Goal: Task Accomplishment & Management: Complete application form

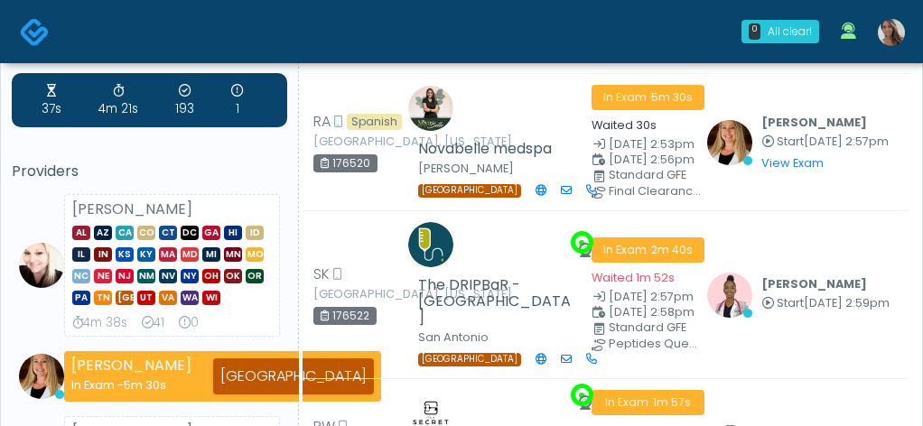
scroll to position [60, 0]
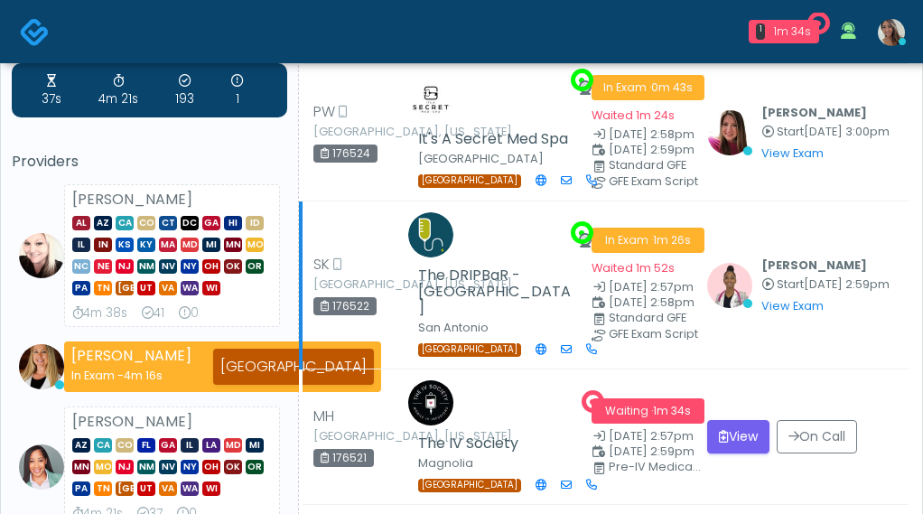
scroll to position [88, 0]
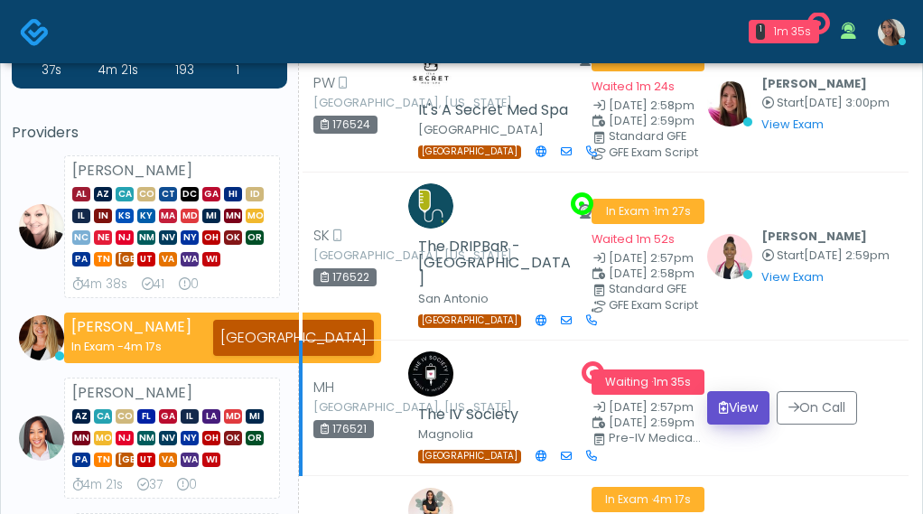
click at [744, 391] on button "View" at bounding box center [738, 407] width 62 height 33
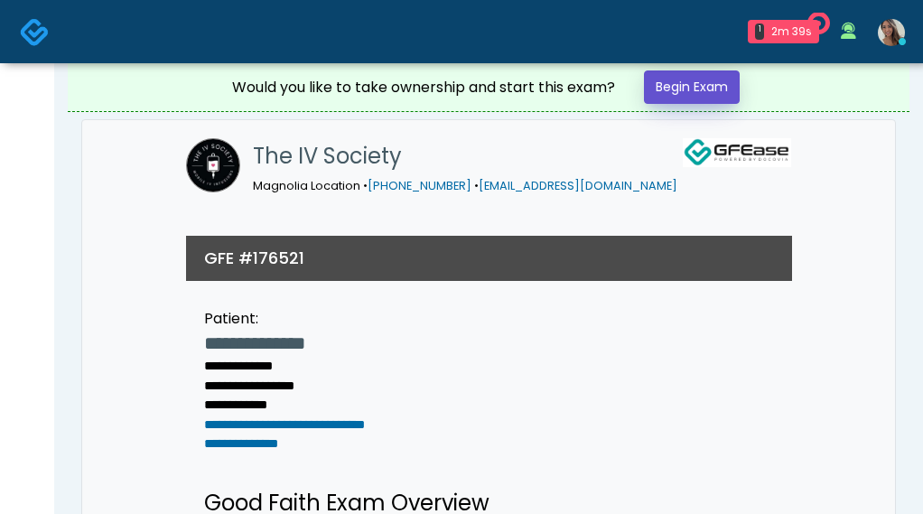
click at [688, 84] on link "Begin Exam" at bounding box center [692, 86] width 96 height 33
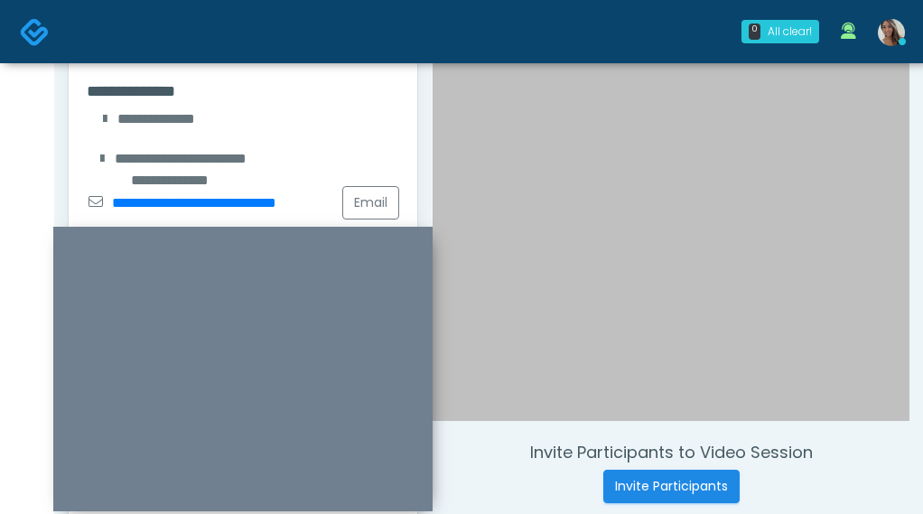
scroll to position [325, 0]
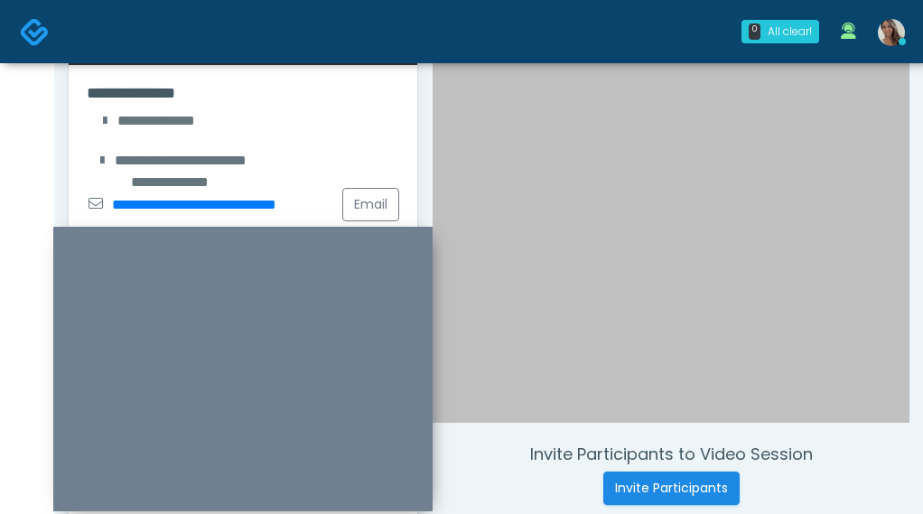
click at [606, 261] on div at bounding box center [671, 120] width 477 height 603
click at [540, 288] on div at bounding box center [671, 120] width 477 height 603
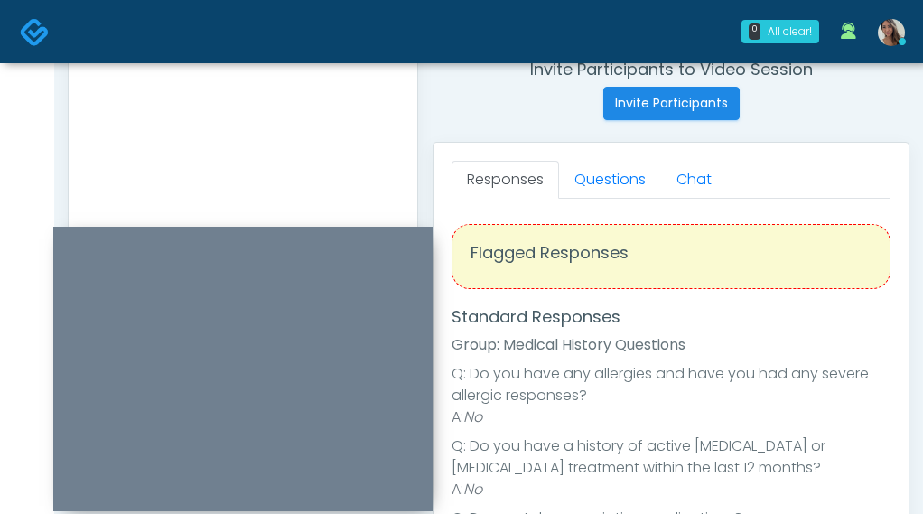
scroll to position [700, 0]
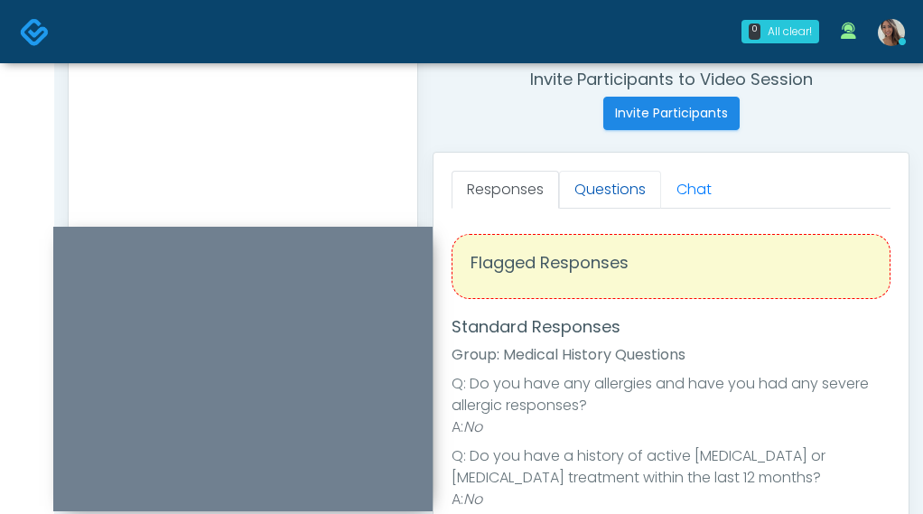
click at [620, 183] on link "Questions" at bounding box center [610, 190] width 102 height 38
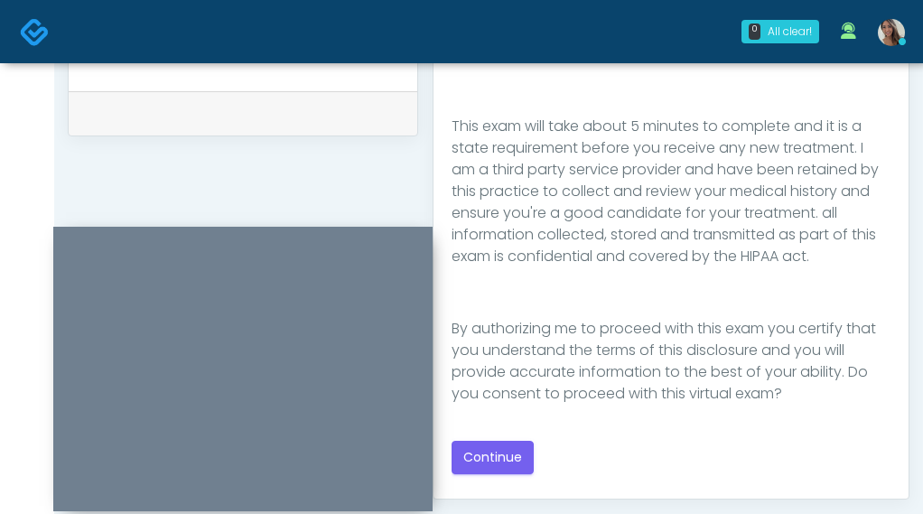
scroll to position [899, 0]
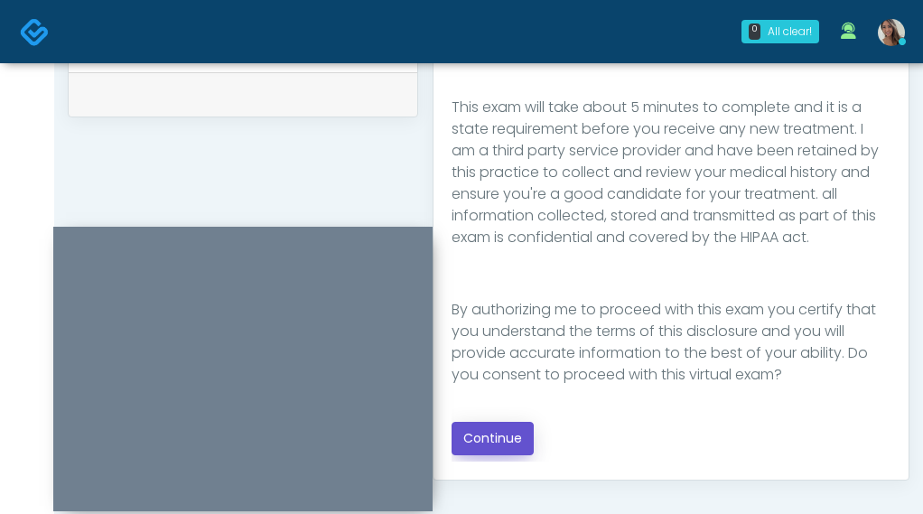
click at [510, 435] on button "Continue" at bounding box center [493, 438] width 82 height 33
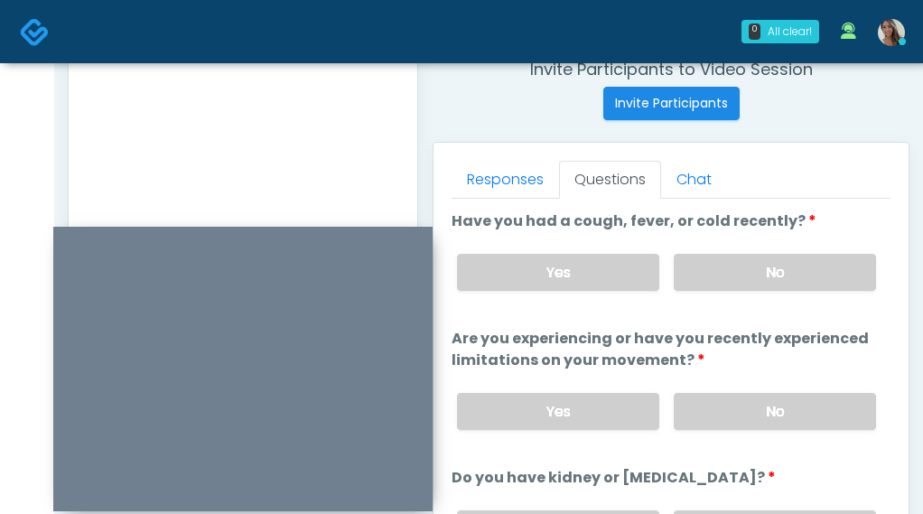
scroll to position [620, 0]
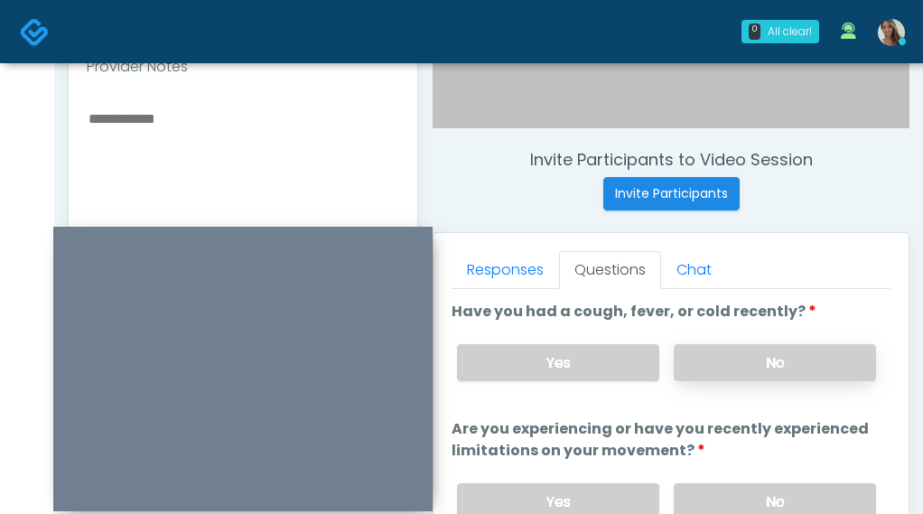
click at [731, 353] on label "No" at bounding box center [775, 362] width 202 height 37
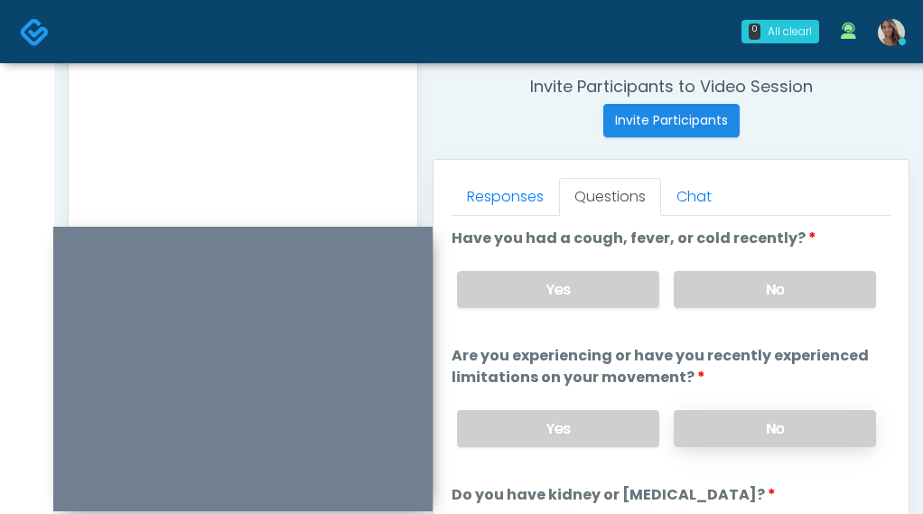
click at [765, 432] on label "No" at bounding box center [775, 428] width 202 height 37
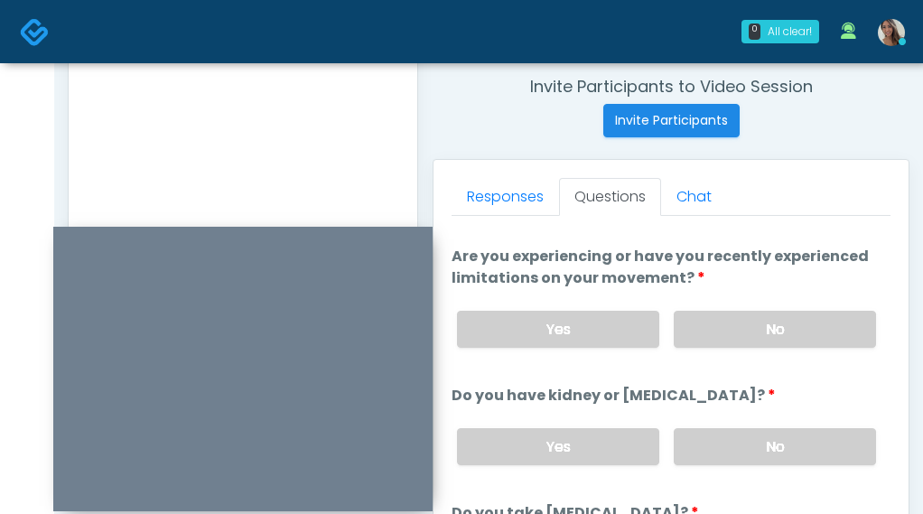
scroll to position [110, 0]
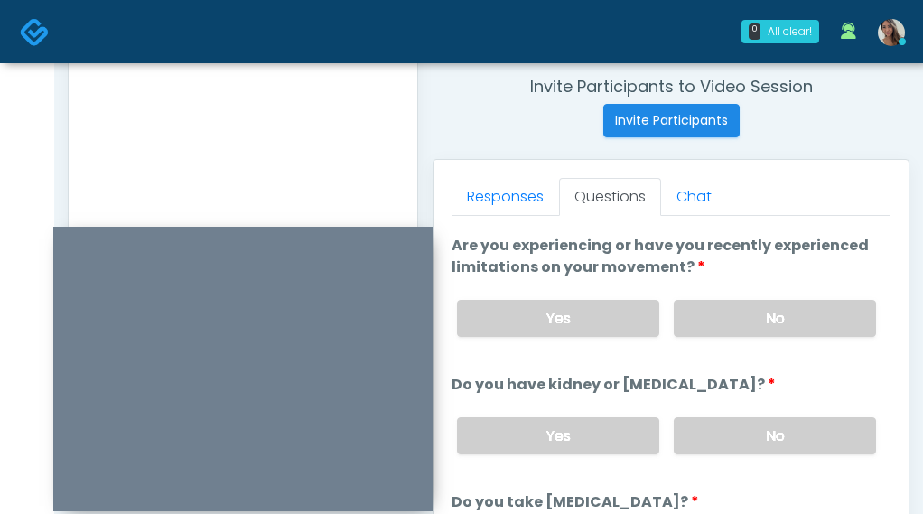
click at [751, 410] on div "Yes No" at bounding box center [667, 436] width 448 height 66
click at [746, 433] on label "No" at bounding box center [775, 435] width 202 height 37
click at [723, 394] on li "Do you have kidney or liver disease? Do you have kidney or liver disease? Yes No" at bounding box center [671, 421] width 439 height 95
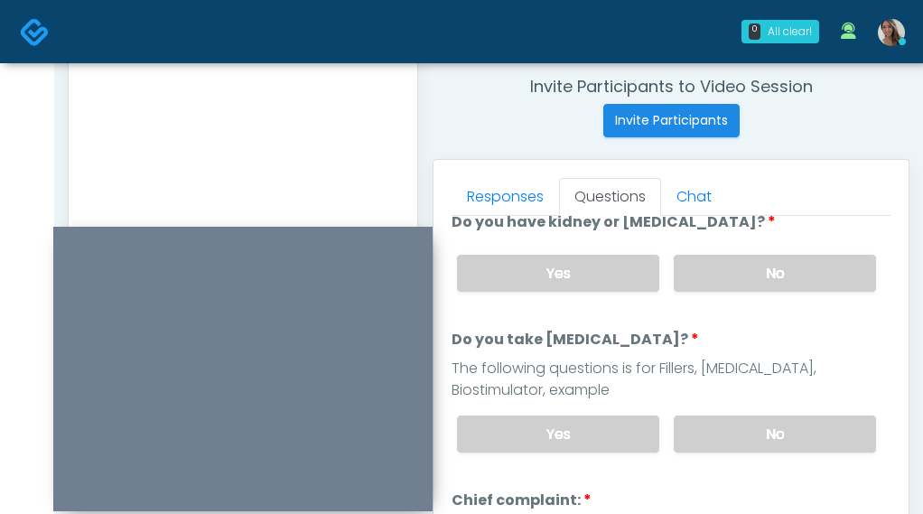
scroll to position [296, 0]
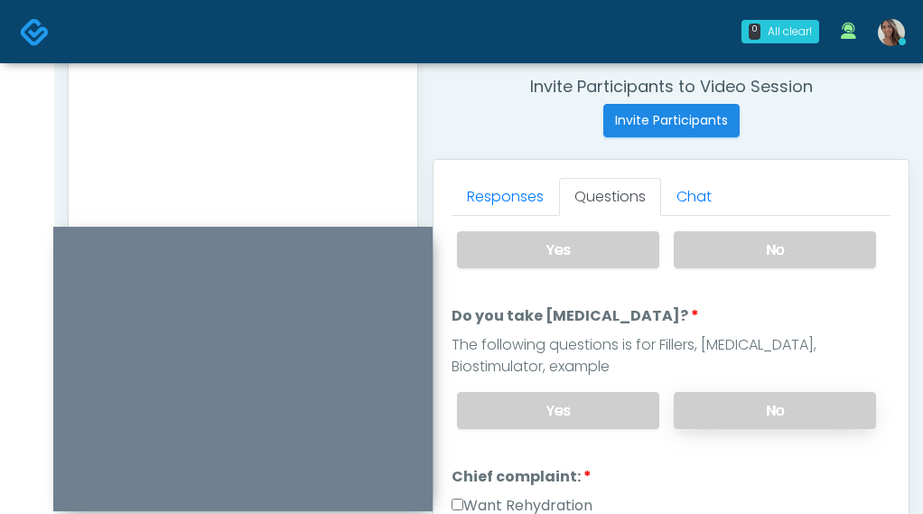
drag, startPoint x: 712, startPoint y: 365, endPoint x: 710, endPoint y: 396, distance: 30.8
click at [710, 379] on li "Do you take blood thinners? Do you take blood thinners? The following questions…" at bounding box center [671, 374] width 439 height 138
click at [710, 396] on label "No" at bounding box center [775, 410] width 202 height 37
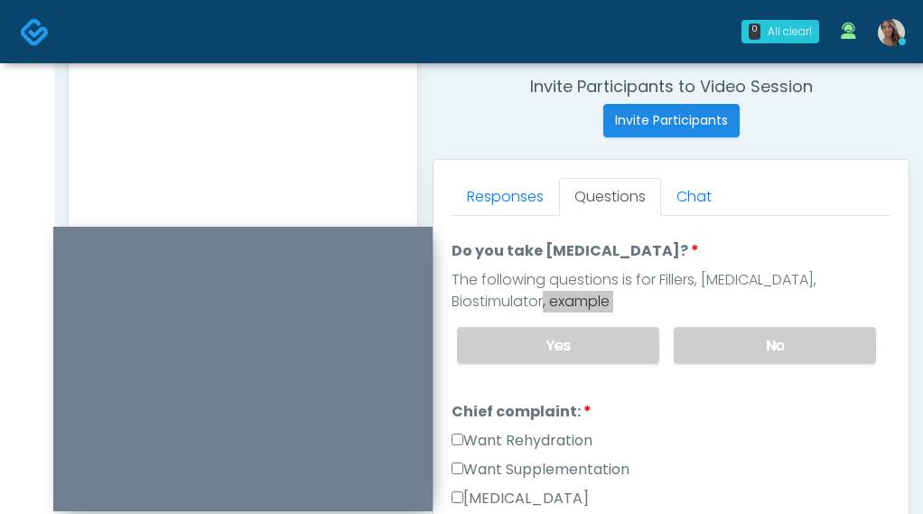
scroll to position [392, 0]
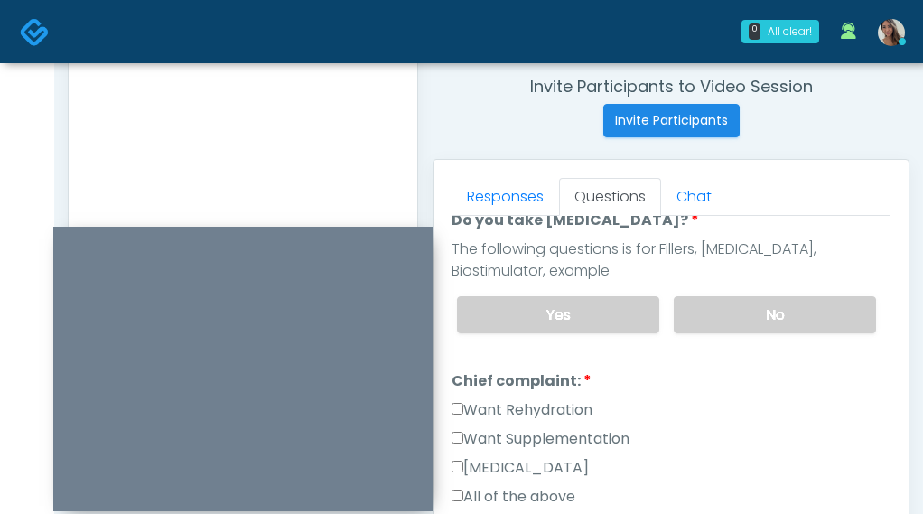
click at [539, 408] on label "Want Rehydration" at bounding box center [522, 410] width 141 height 22
click at [534, 432] on label "Want Supplementation" at bounding box center [541, 439] width 178 height 22
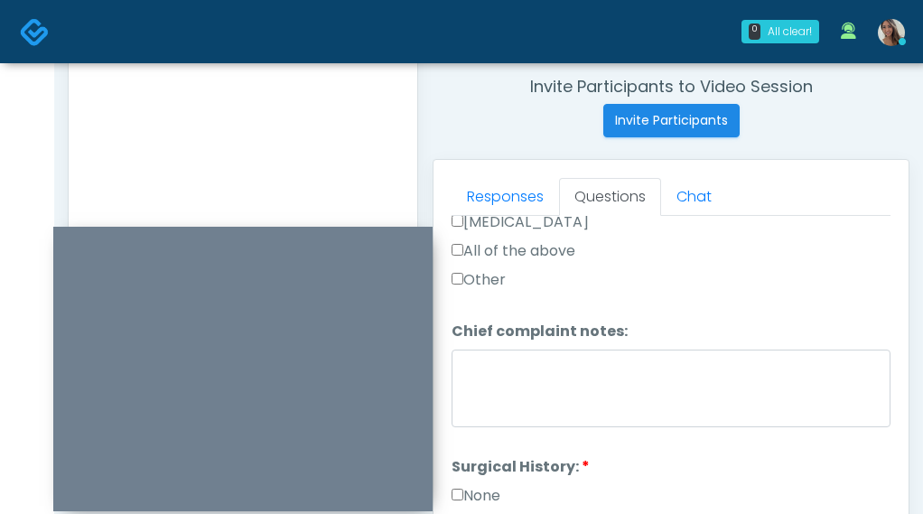
scroll to position [665, 0]
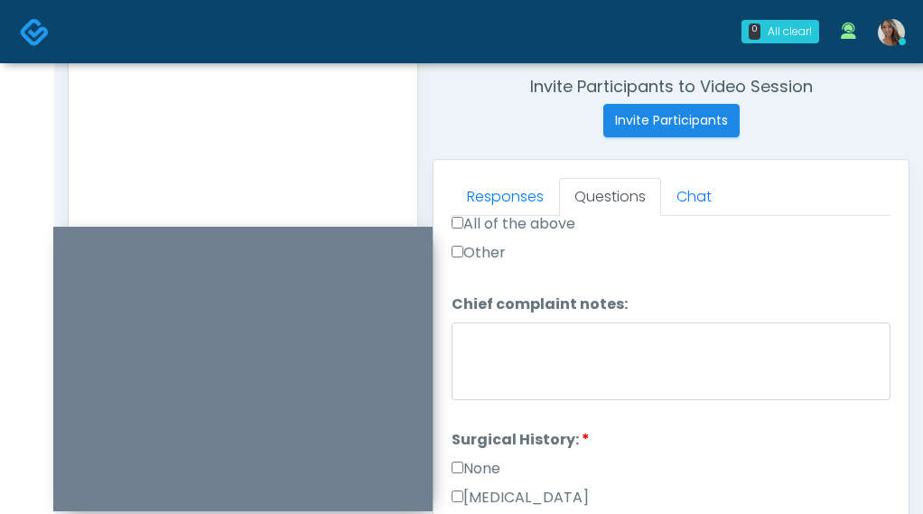
click at [483, 467] on label "None" at bounding box center [476, 469] width 49 height 22
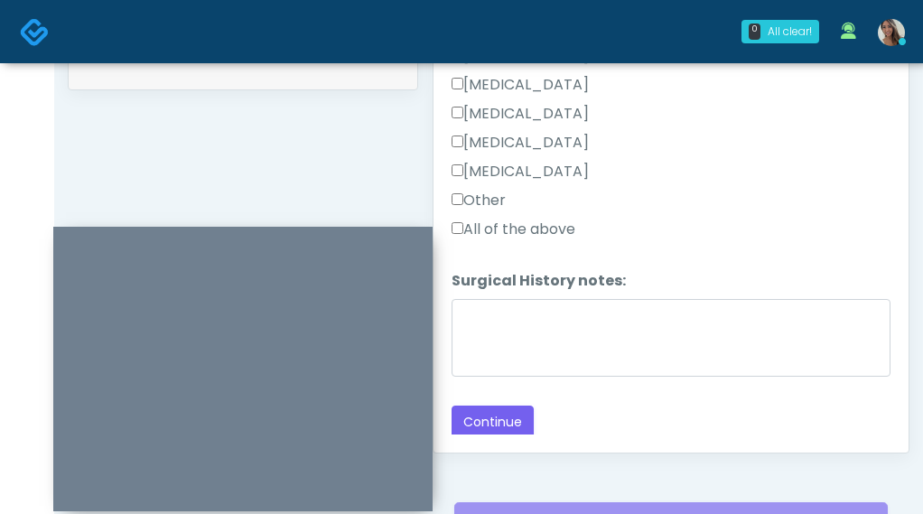
scroll to position [935, 0]
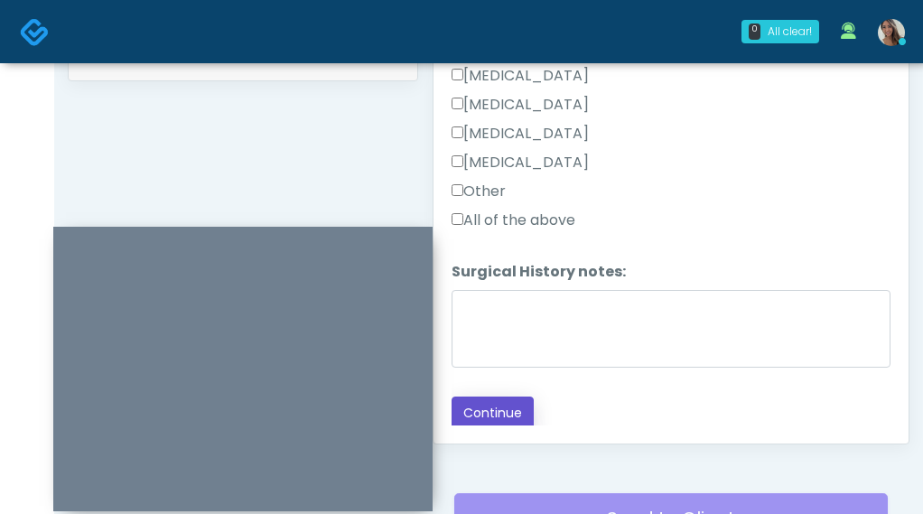
click at [500, 399] on button "Continue" at bounding box center [493, 412] width 82 height 33
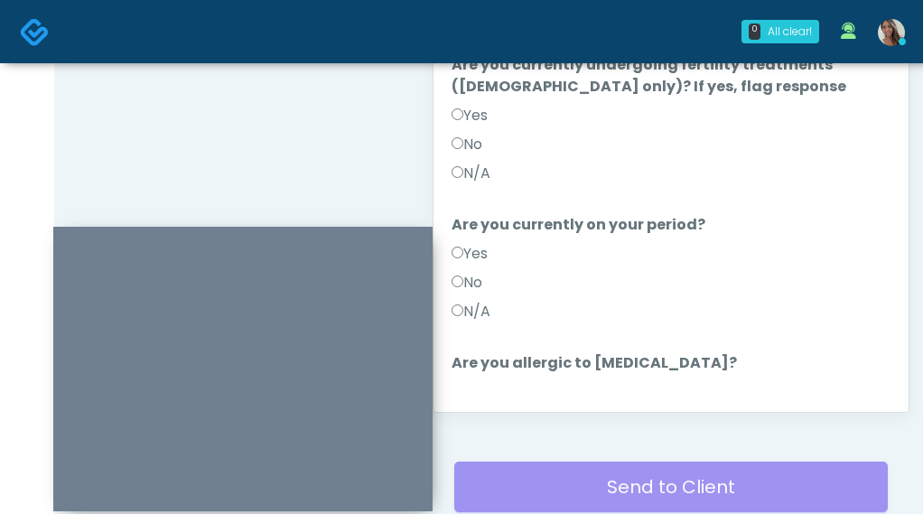
scroll to position [149, 0]
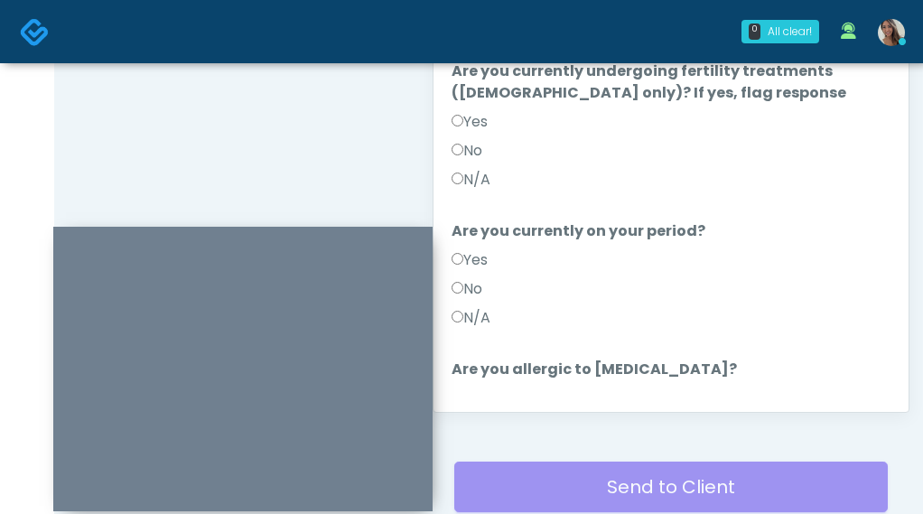
click at [478, 307] on label "N/A" at bounding box center [471, 318] width 39 height 22
click at [480, 169] on label "N/A" at bounding box center [471, 180] width 39 height 22
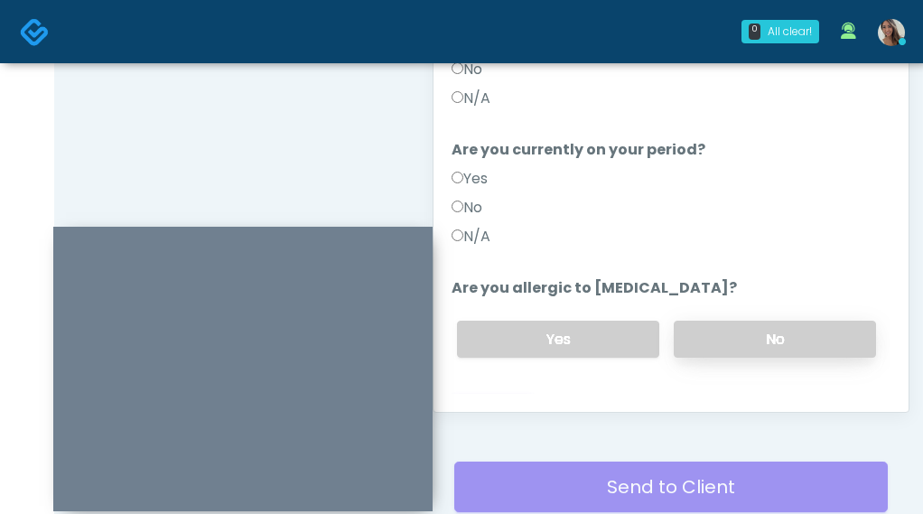
click at [725, 324] on label "No" at bounding box center [775, 339] width 202 height 37
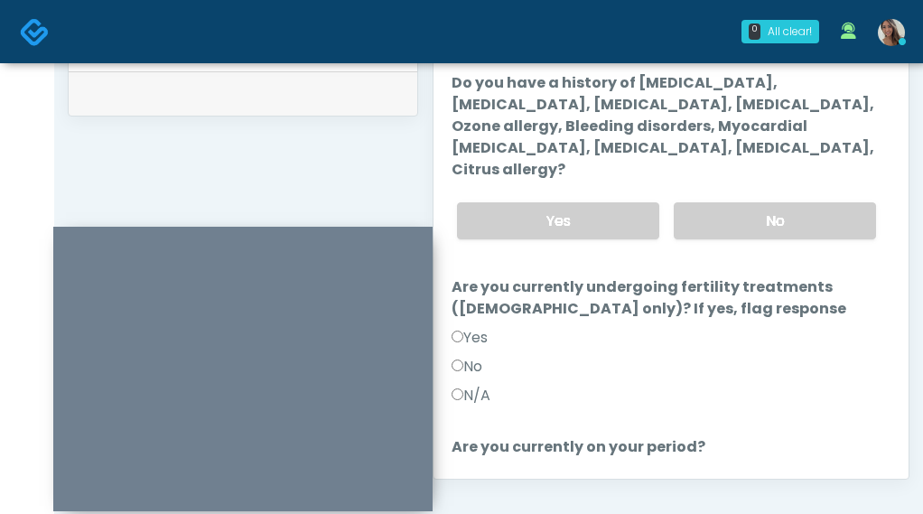
scroll to position [885, 0]
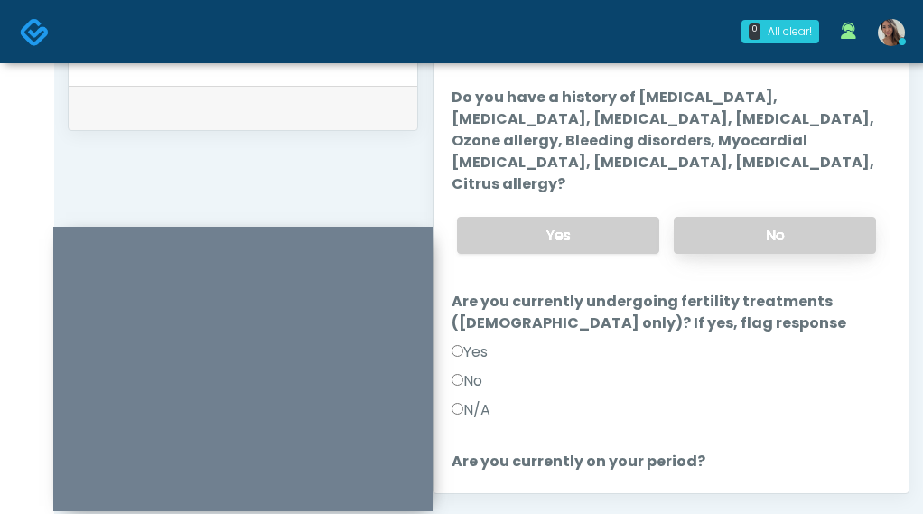
click at [760, 217] on label "No" at bounding box center [775, 235] width 202 height 37
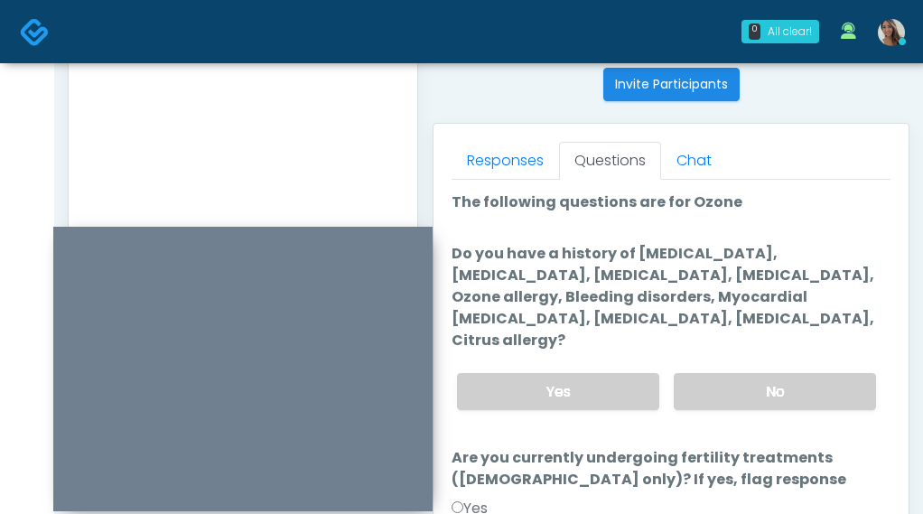
click at [249, 163] on textarea at bounding box center [243, 107] width 312 height 220
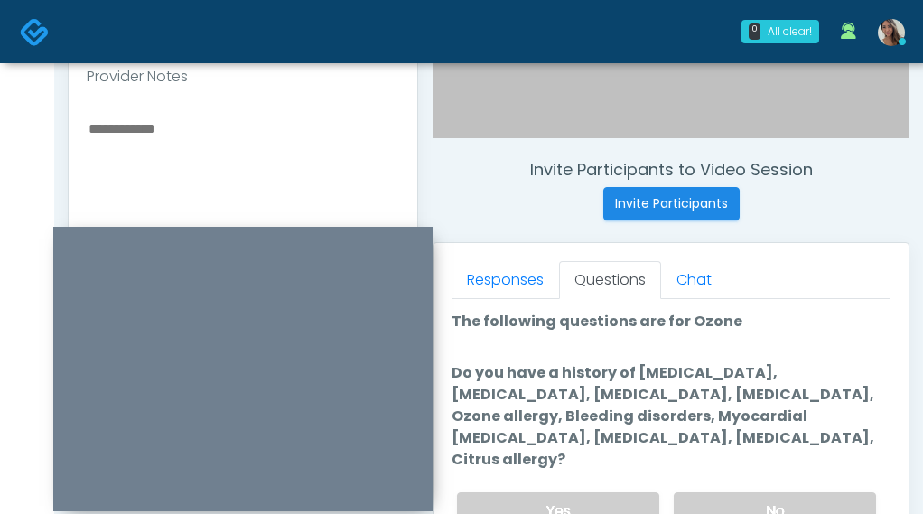
scroll to position [606, 0]
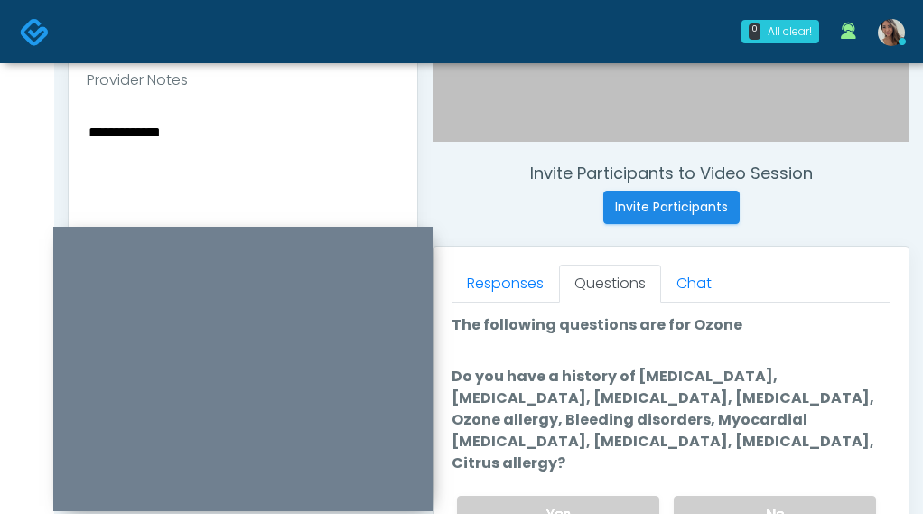
type textarea "**********"
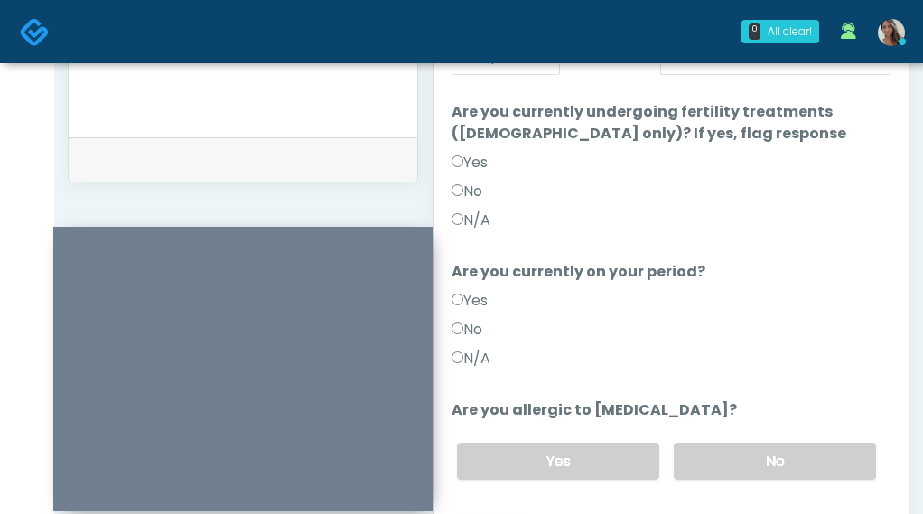
scroll to position [899, 0]
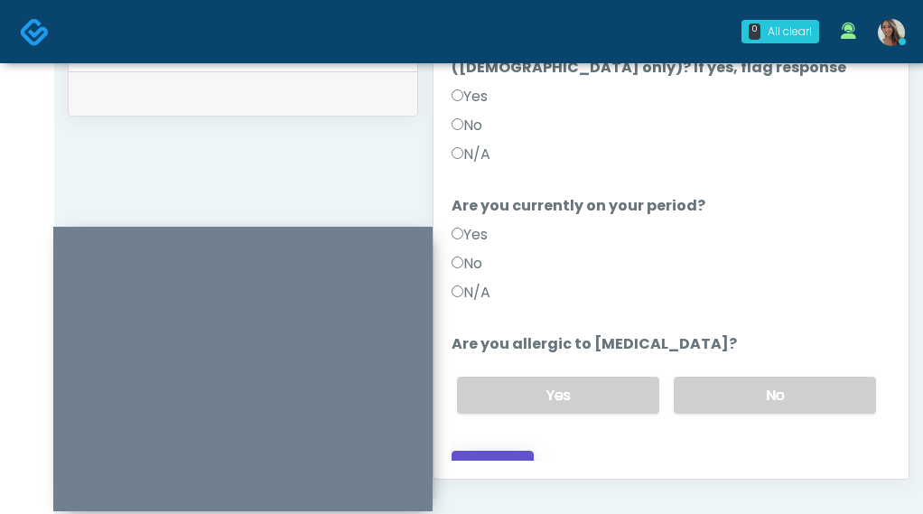
click at [500, 451] on button "Continue" at bounding box center [493, 467] width 82 height 33
click at [783, 253] on div "No" at bounding box center [671, 267] width 439 height 29
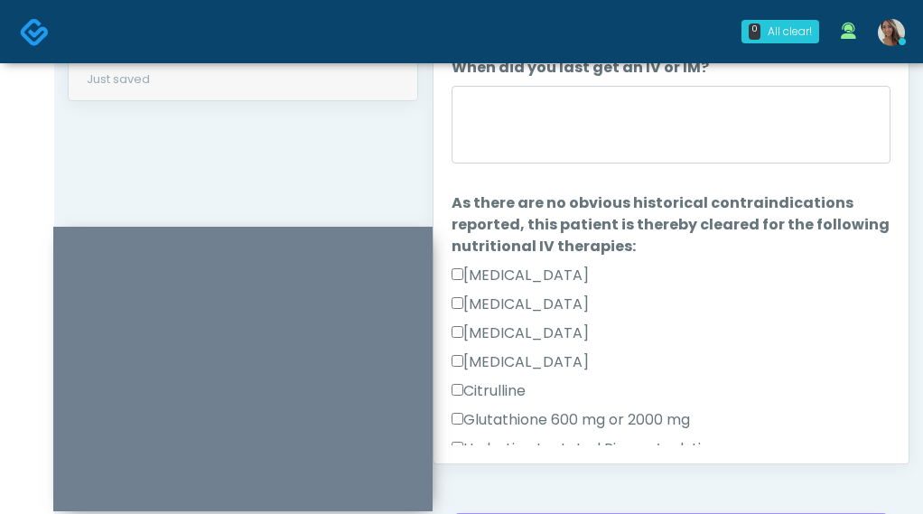
scroll to position [857, 0]
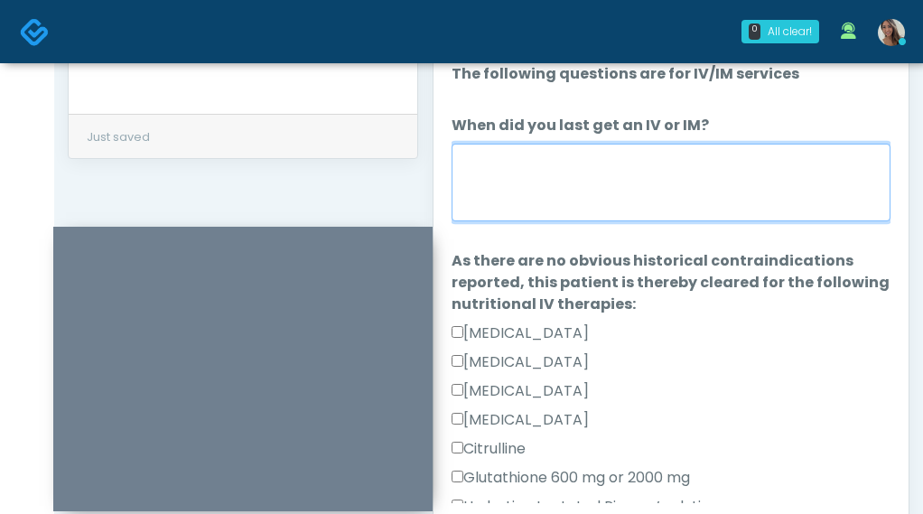
click at [628, 210] on textarea "When did you last get an IV or IM?" at bounding box center [671, 183] width 439 height 78
paste textarea "**********"
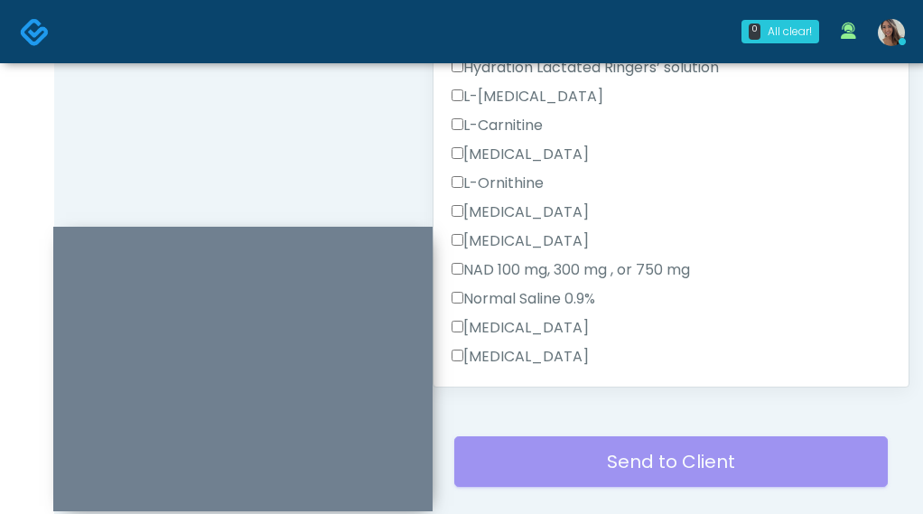
scroll to position [996, 0]
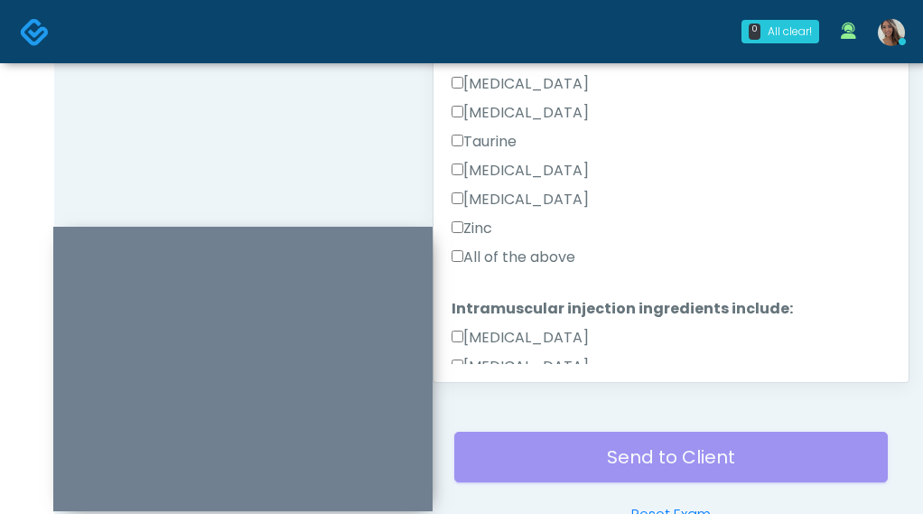
type textarea "**********"
click at [529, 252] on label "All of the above" at bounding box center [514, 258] width 124 height 22
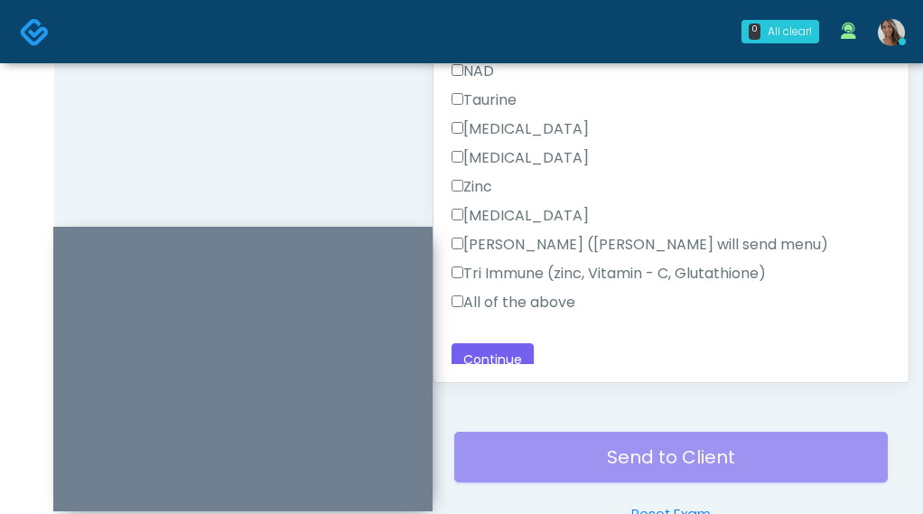
scroll to position [1168, 0]
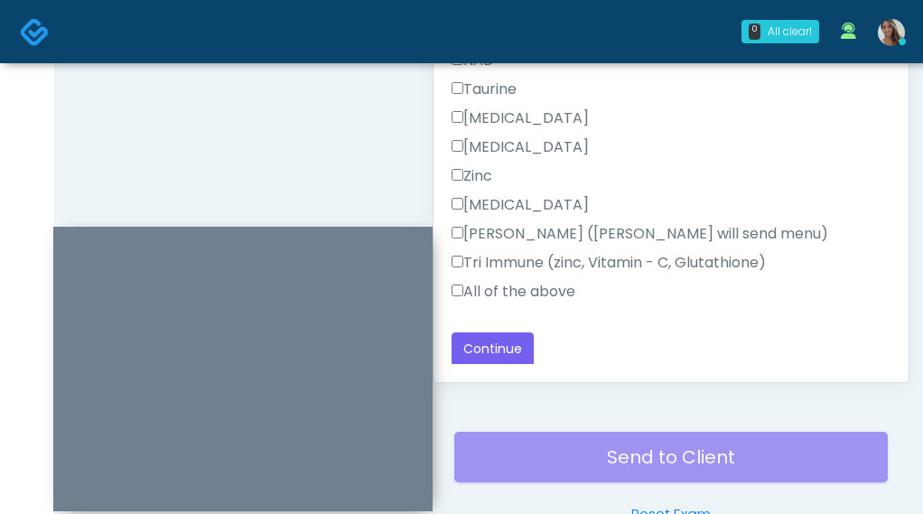
click at [534, 290] on label "All of the above" at bounding box center [514, 292] width 124 height 22
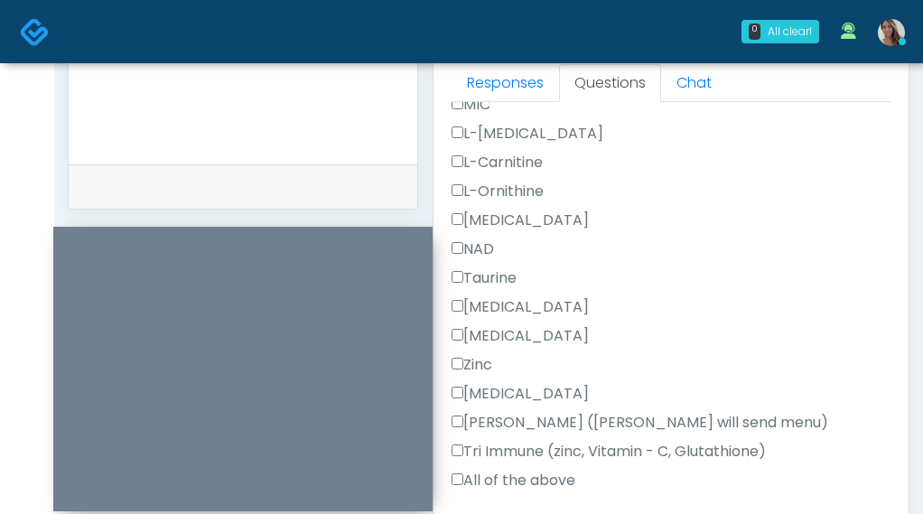
scroll to position [829, 0]
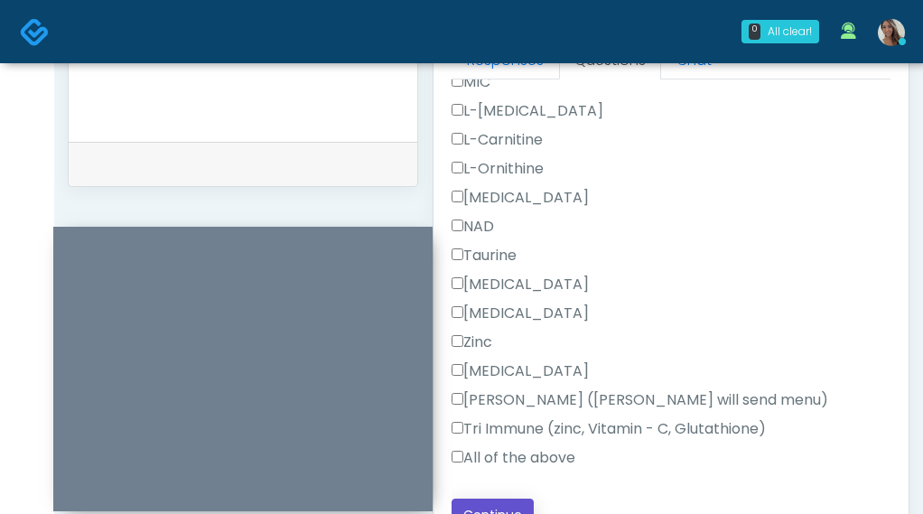
click at [491, 502] on button "Continue" at bounding box center [493, 515] width 82 height 33
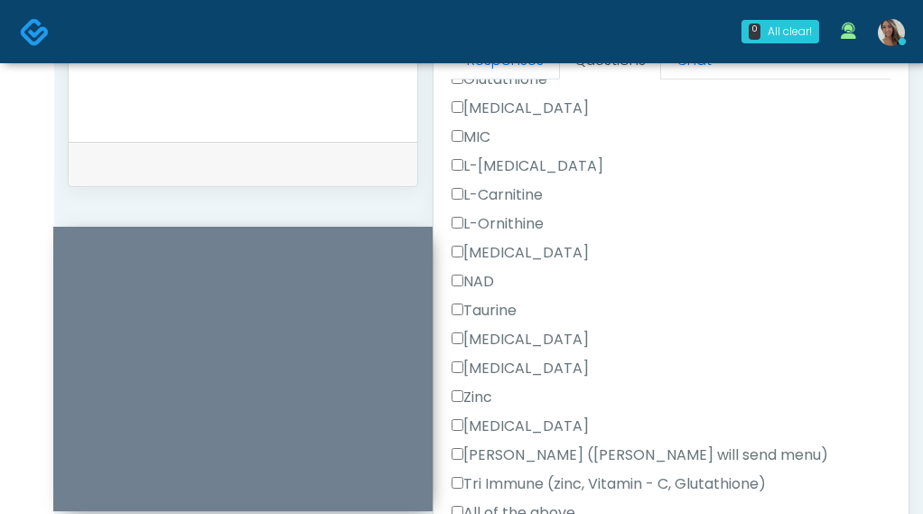
scroll to position [1092, 0]
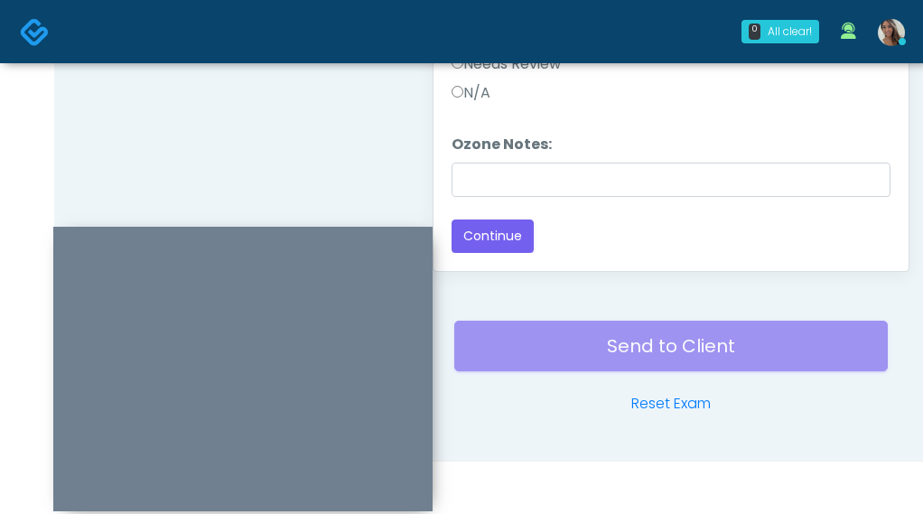
click at [692, 224] on div "Back Continue" at bounding box center [671, 235] width 439 height 33
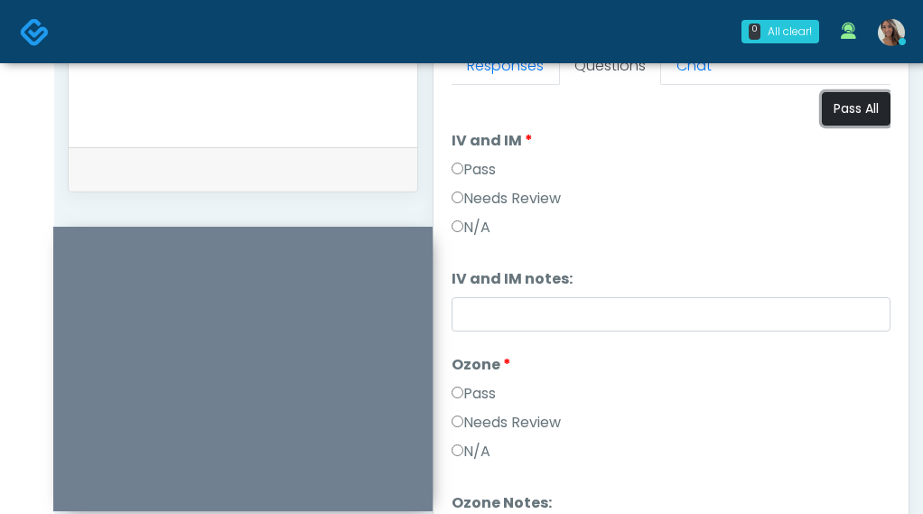
click at [861, 100] on button "Pass All" at bounding box center [856, 108] width 69 height 33
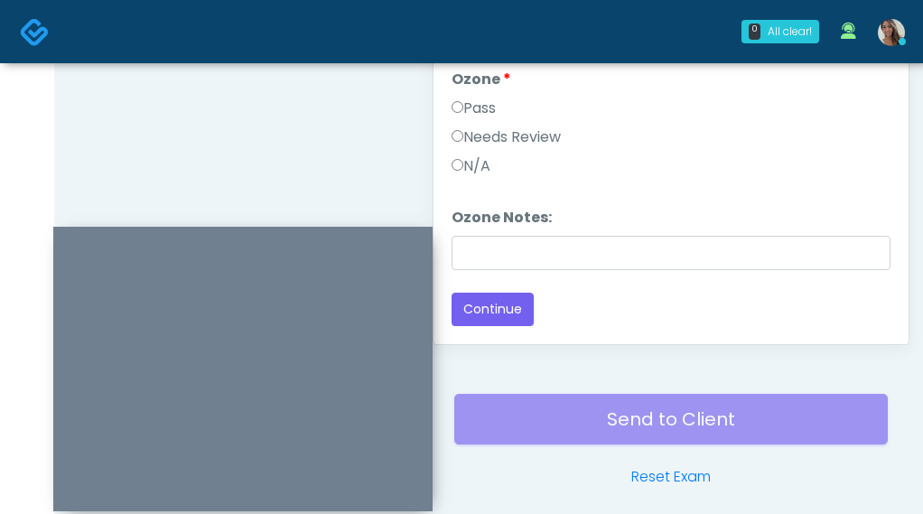
scroll to position [1036, 0]
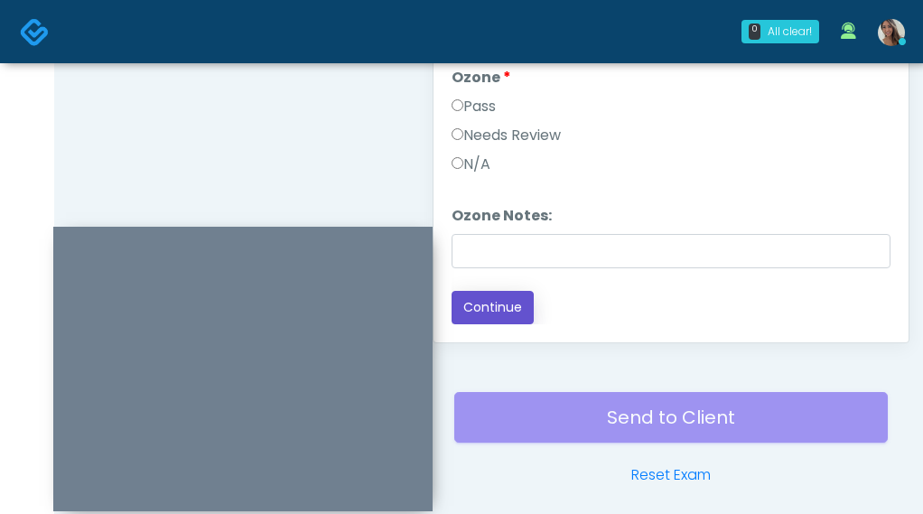
click at [503, 310] on button "Continue" at bounding box center [493, 307] width 82 height 33
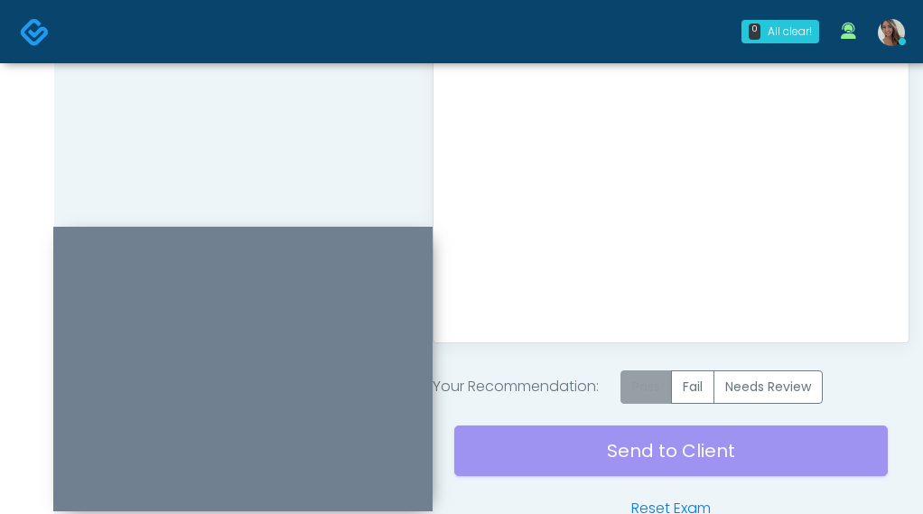
click at [645, 386] on label "Pass" at bounding box center [645, 386] width 51 height 33
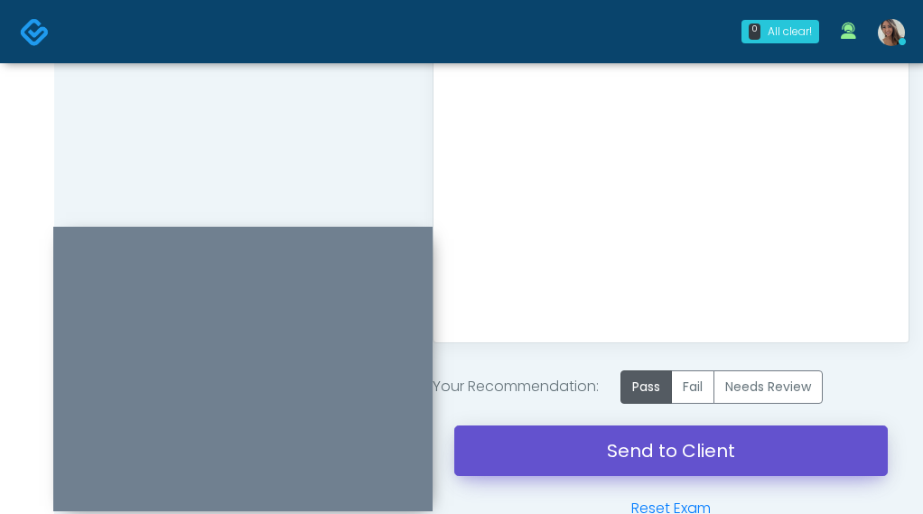
click at [636, 442] on link "Send to Client" at bounding box center [670, 450] width 433 height 51
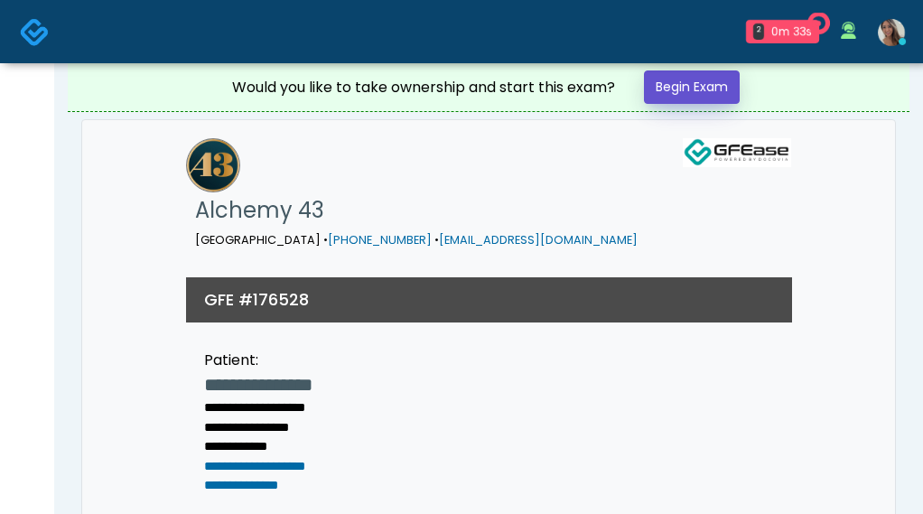
click at [726, 76] on link "Begin Exam" at bounding box center [692, 86] width 96 height 33
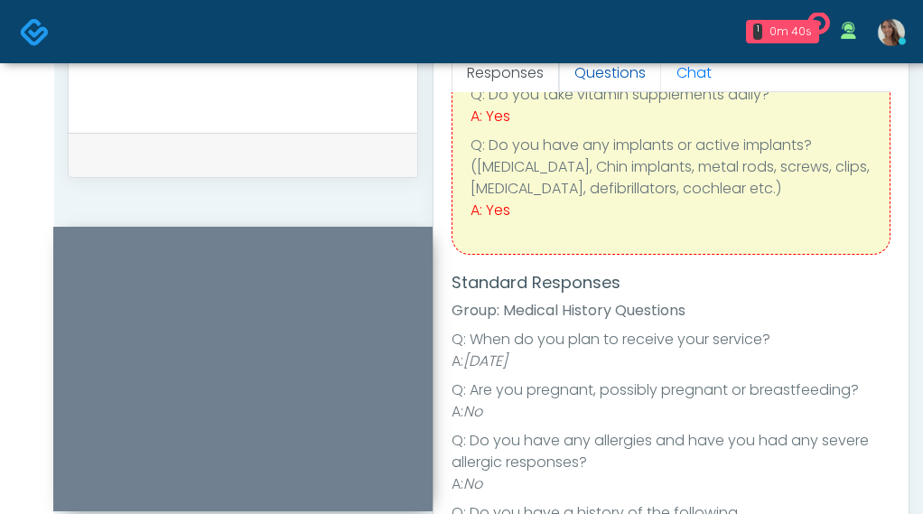
scroll to position [149, 0]
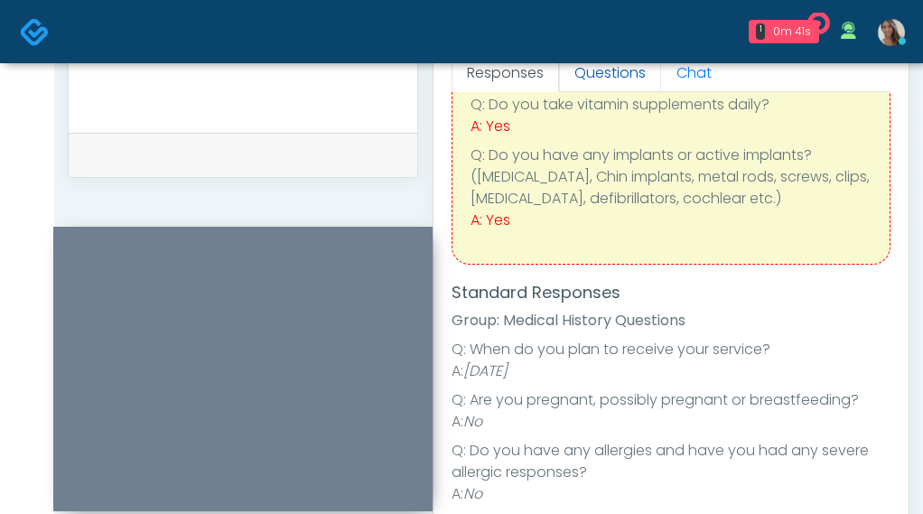
click at [612, 76] on link "Questions" at bounding box center [610, 73] width 102 height 38
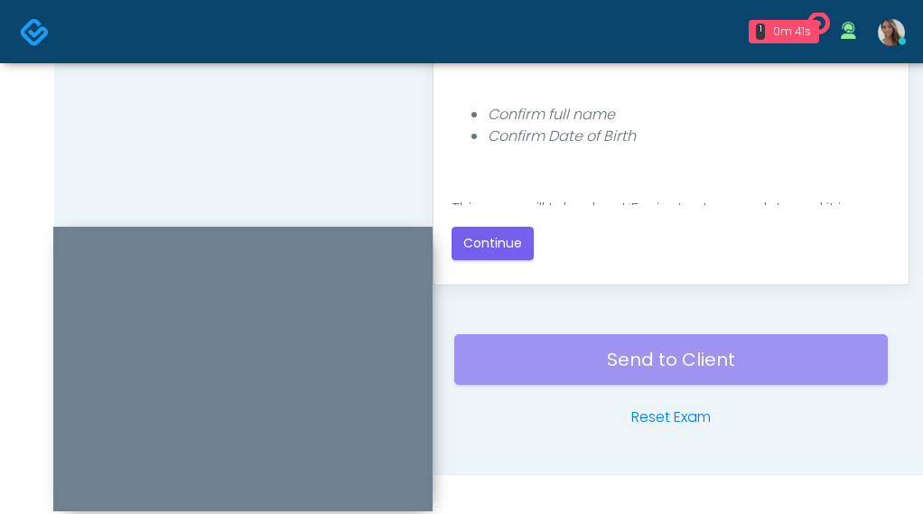
scroll to position [1107, 0]
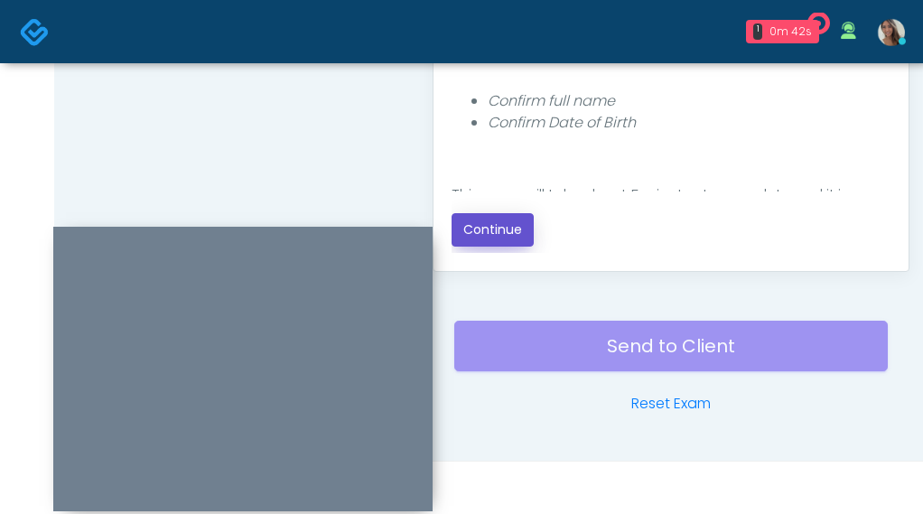
click at [501, 218] on button "Continue" at bounding box center [493, 229] width 82 height 33
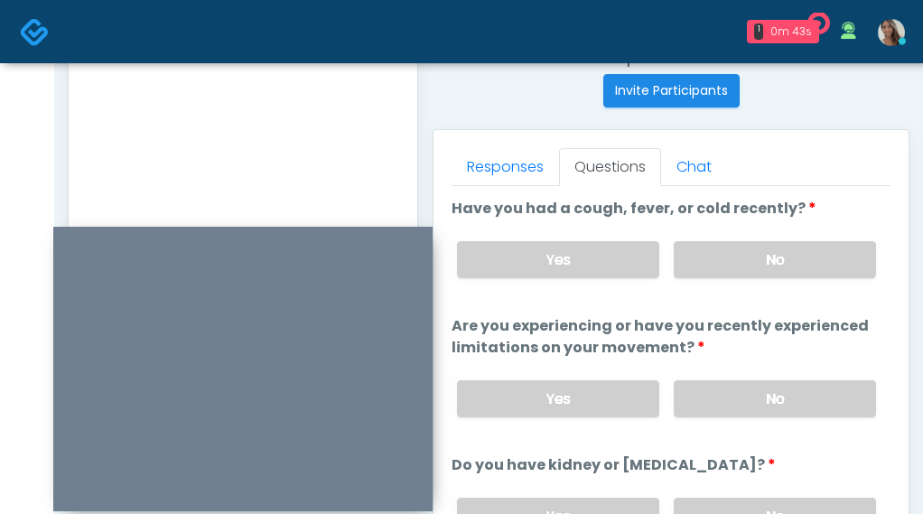
scroll to position [706, 0]
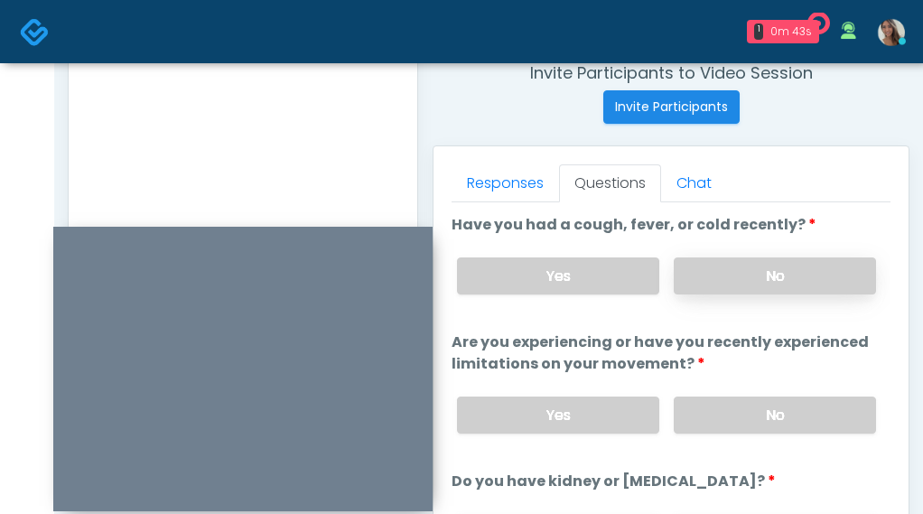
click at [726, 276] on label "No" at bounding box center [775, 275] width 202 height 37
click at [715, 415] on label "No" at bounding box center [775, 414] width 202 height 37
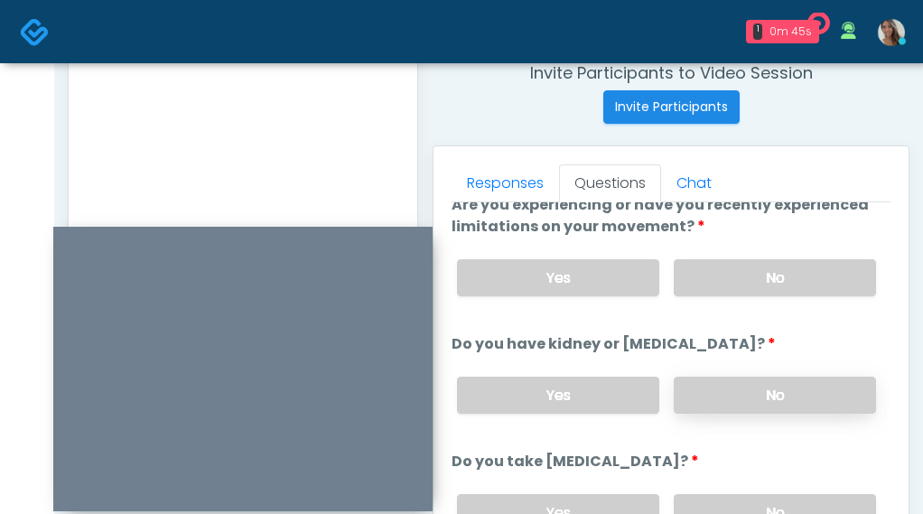
click at [713, 385] on label "No" at bounding box center [775, 395] width 202 height 37
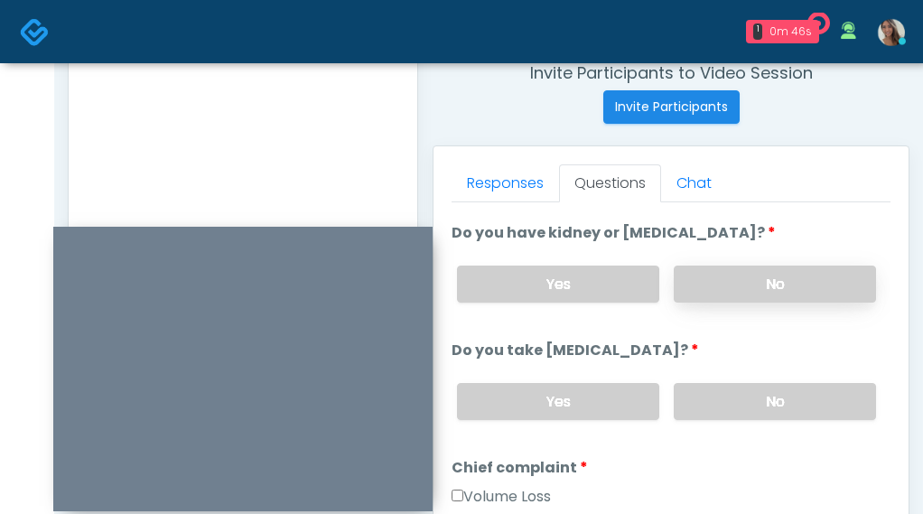
click at [713, 385] on label "No" at bounding box center [775, 401] width 202 height 37
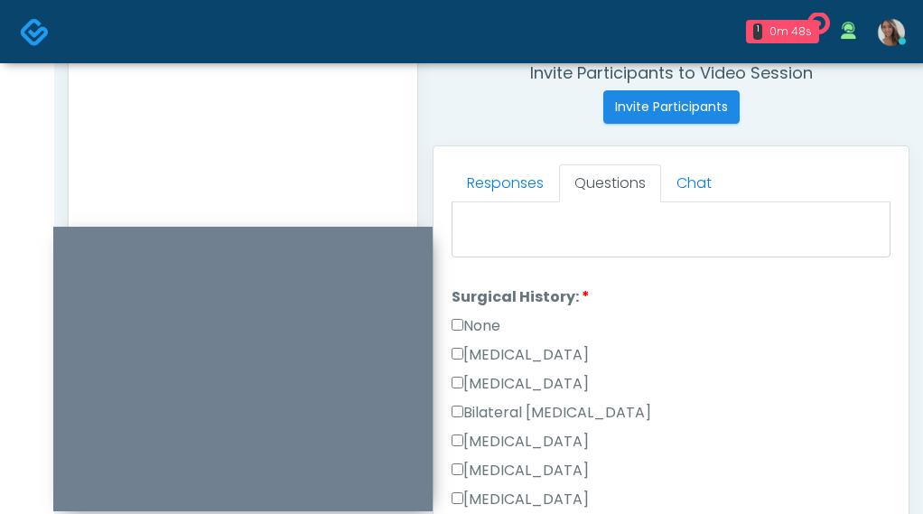
scroll to position [1177, 0]
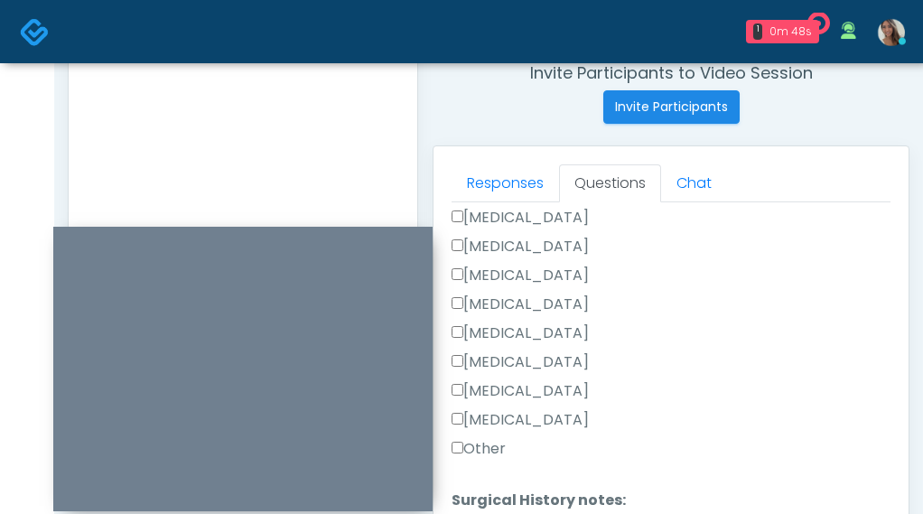
click at [479, 443] on label "Other" at bounding box center [479, 449] width 54 height 22
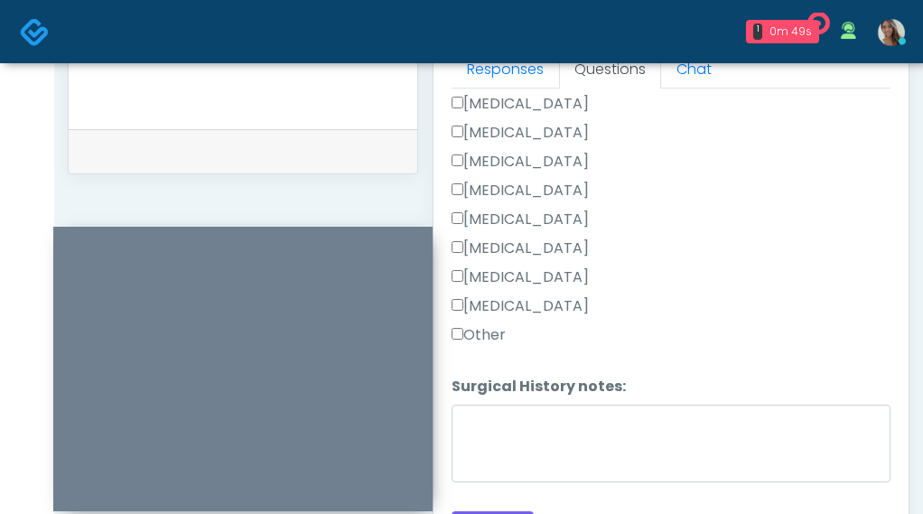
scroll to position [826, 0]
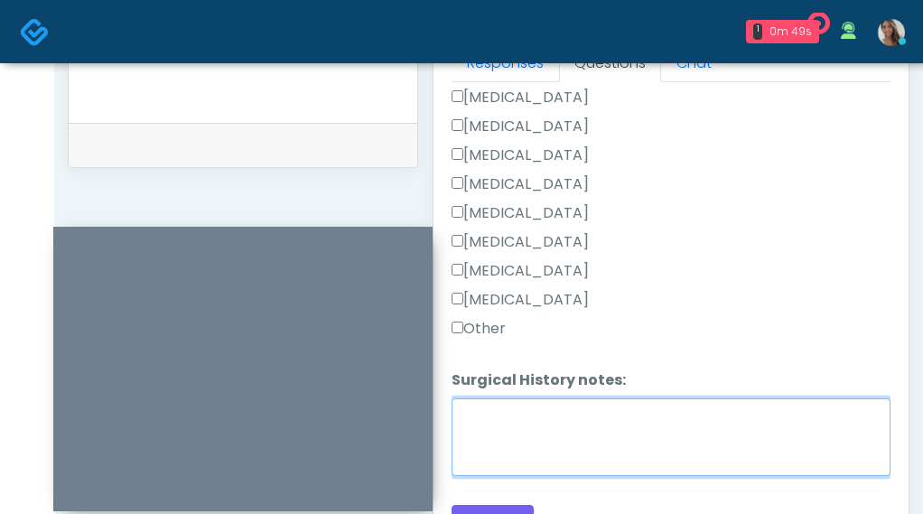
click at [504, 417] on textarea "Surgical History notes:" at bounding box center [671, 437] width 439 height 78
type textarea "*"
type textarea "**********"
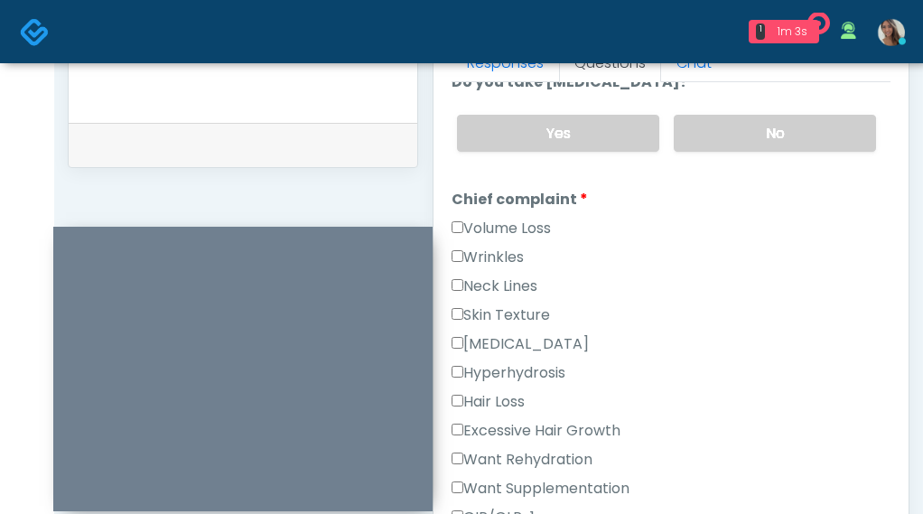
scroll to position [404, 0]
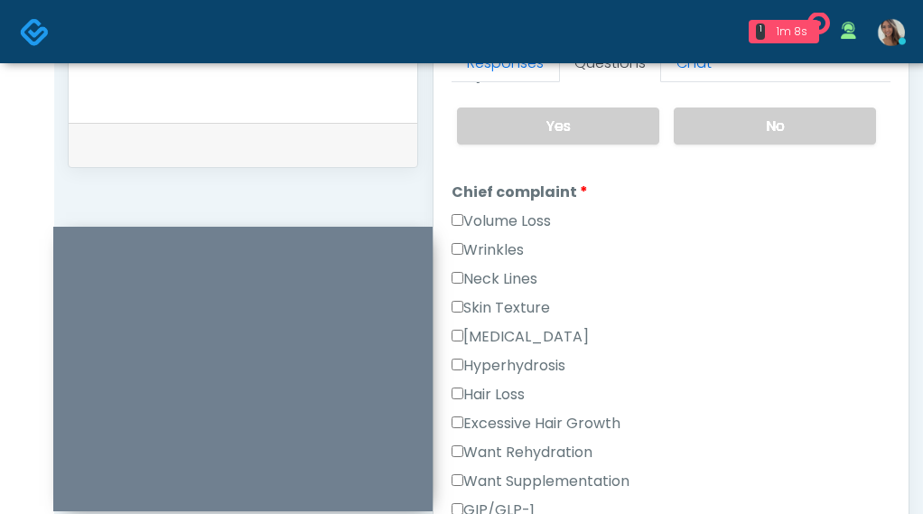
click at [504, 245] on label "Wrinkles" at bounding box center [488, 250] width 72 height 22
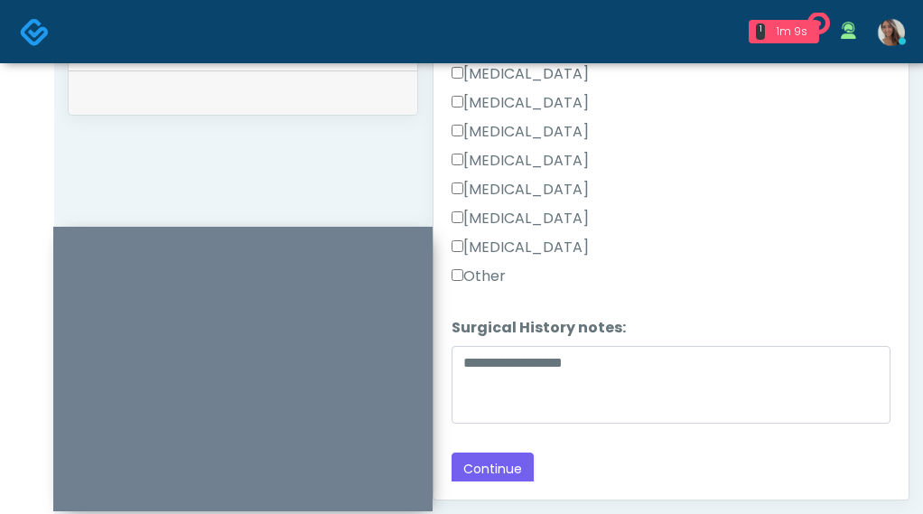
scroll to position [881, 0]
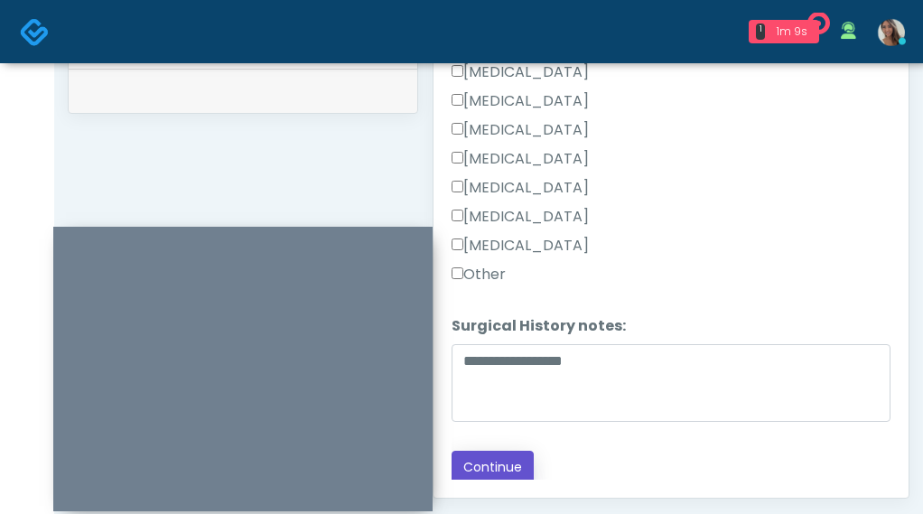
click at [504, 469] on button "Continue" at bounding box center [493, 467] width 82 height 33
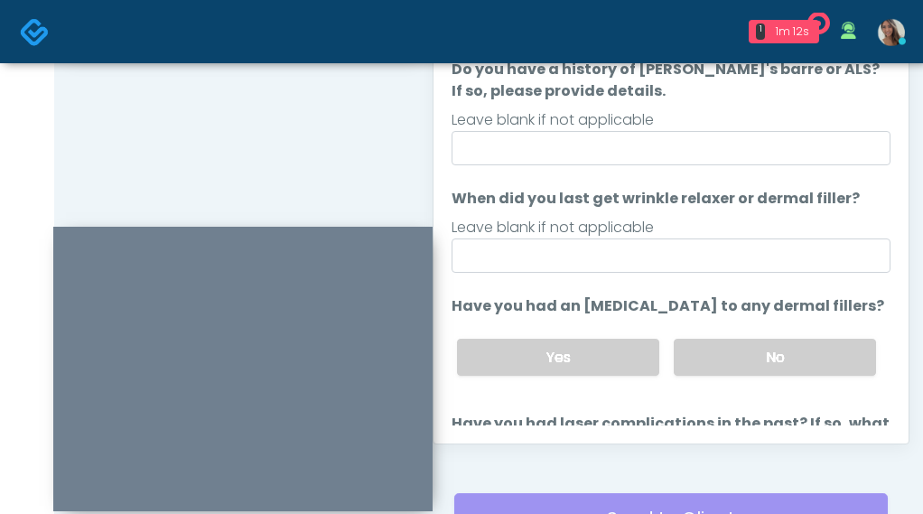
scroll to position [925, 0]
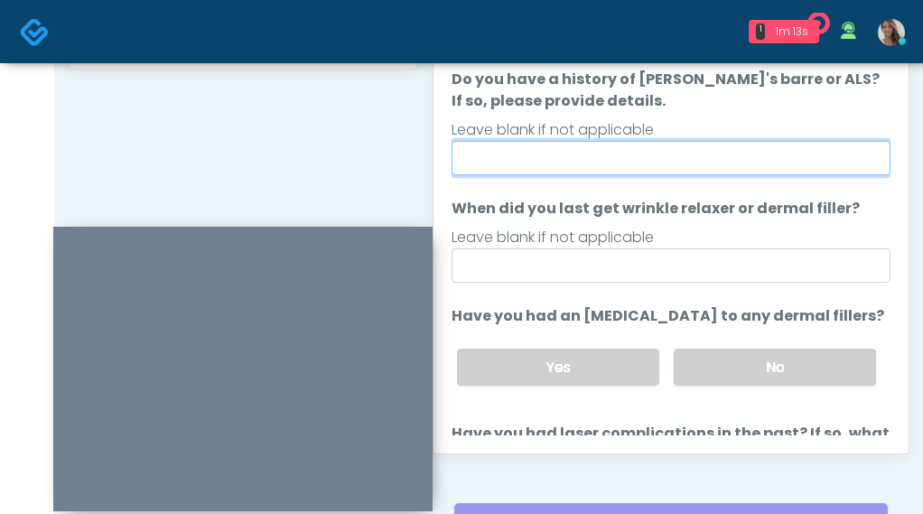
click at [622, 149] on input "Do you have a history of [PERSON_NAME]'s barre or ALS? If so, please provide de…" at bounding box center [671, 158] width 439 height 34
type input "**"
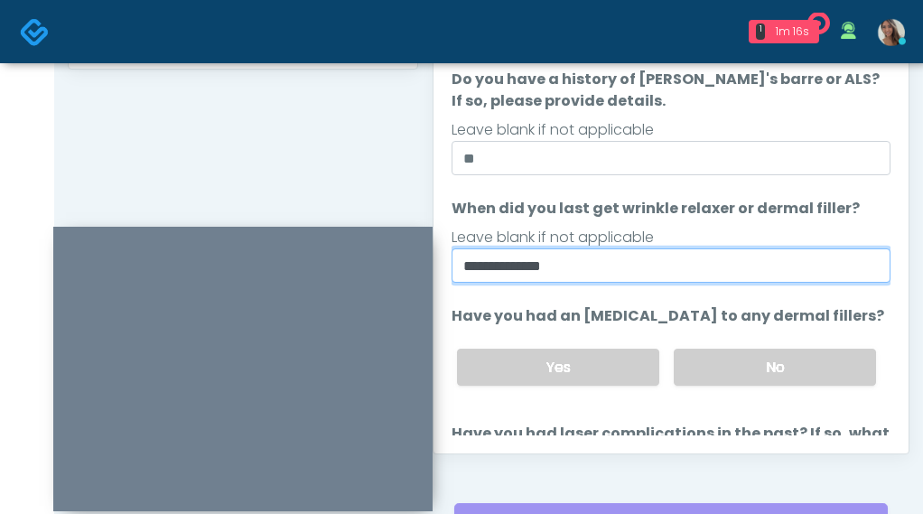
type input "**********"
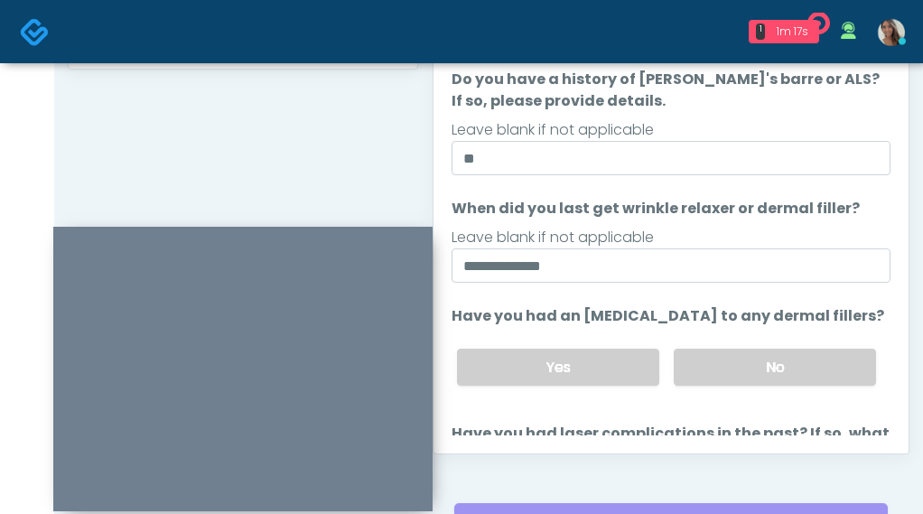
click at [712, 375] on div "Yes No" at bounding box center [667, 367] width 448 height 66
click at [712, 350] on label "No" at bounding box center [775, 367] width 202 height 37
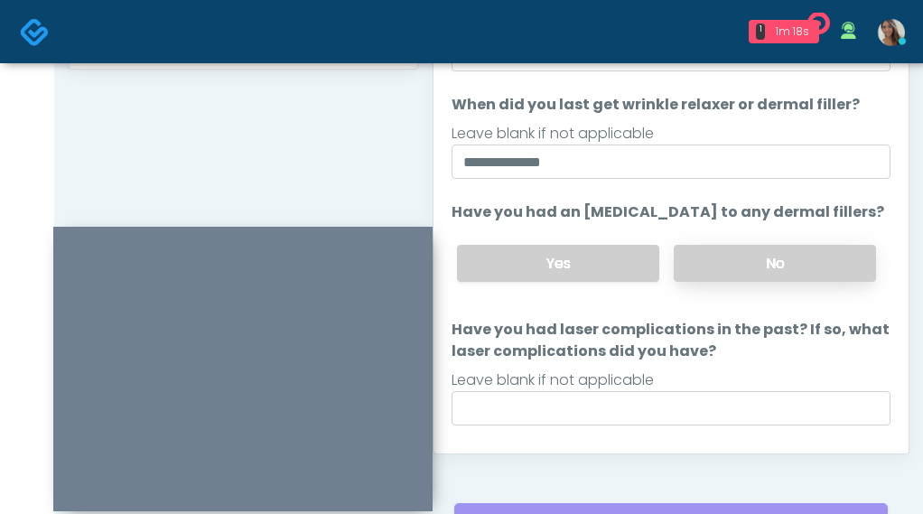
scroll to position [127, 0]
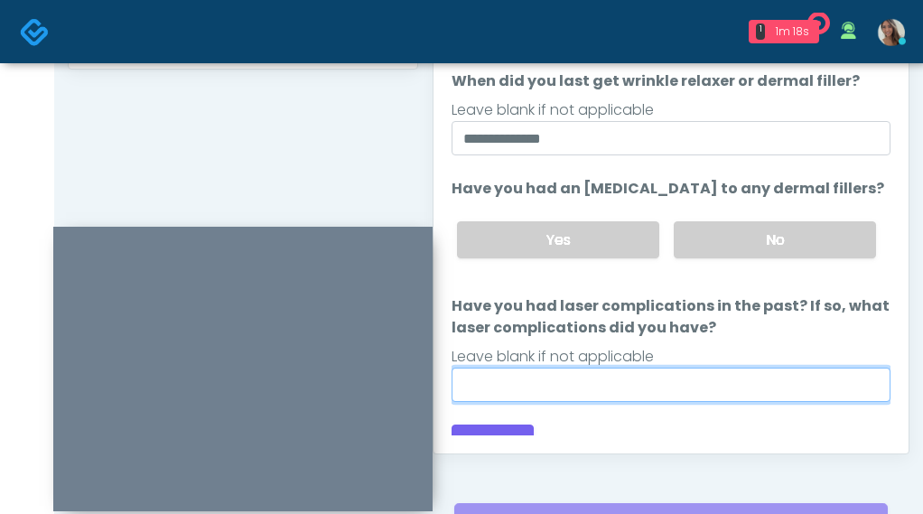
click at [629, 368] on input "Have you had laser complications in the past? If so, what laser complications d…" at bounding box center [671, 385] width 439 height 34
type input "**"
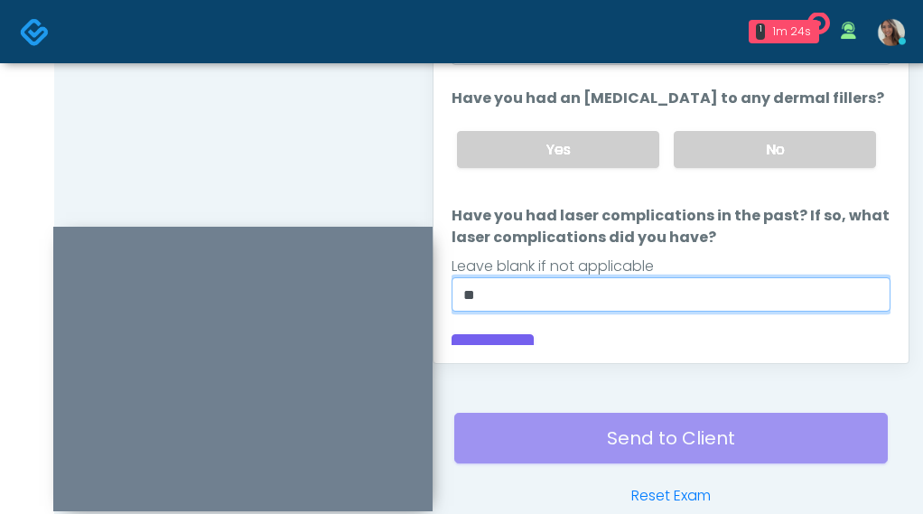
scroll to position [1021, 0]
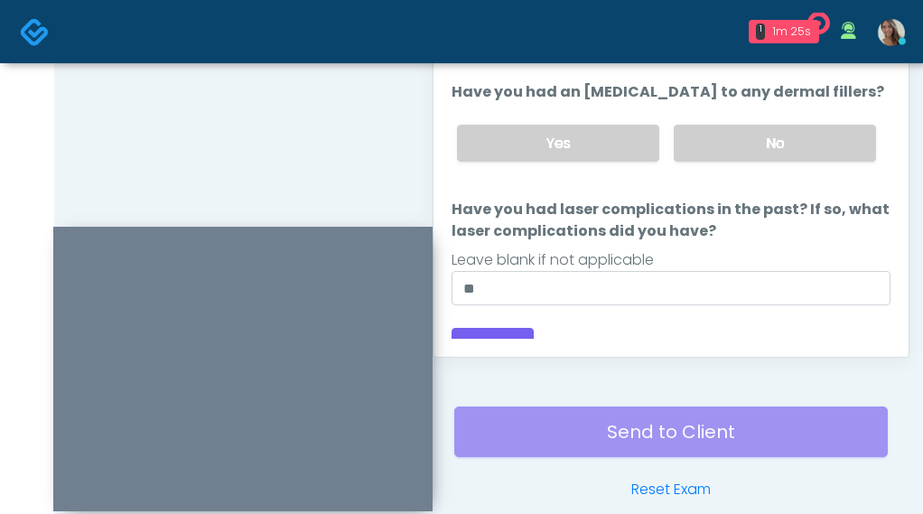
click at [512, 346] on div "Responses Questions Chat Good Faith Exam Script Good Faith Exam Script INTRODUC…" at bounding box center [670, 94] width 475 height 526
click at [500, 328] on button "Continue" at bounding box center [493, 344] width 82 height 33
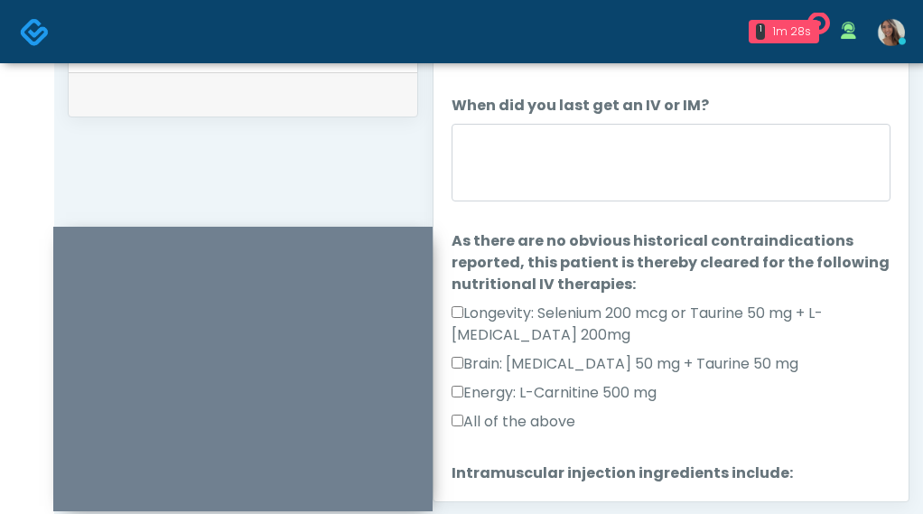
scroll to position [854, 0]
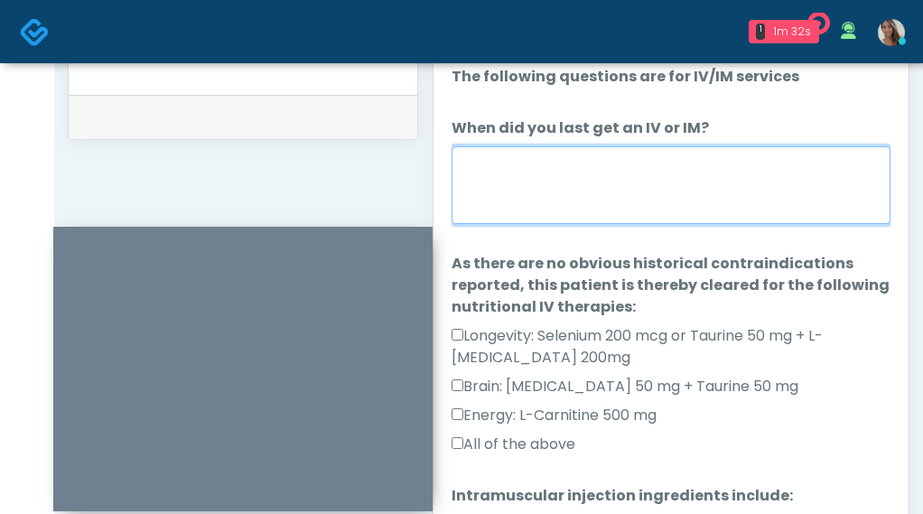
click at [676, 162] on textarea "When did you last get an IV or IM?" at bounding box center [671, 185] width 439 height 78
type textarea "*"
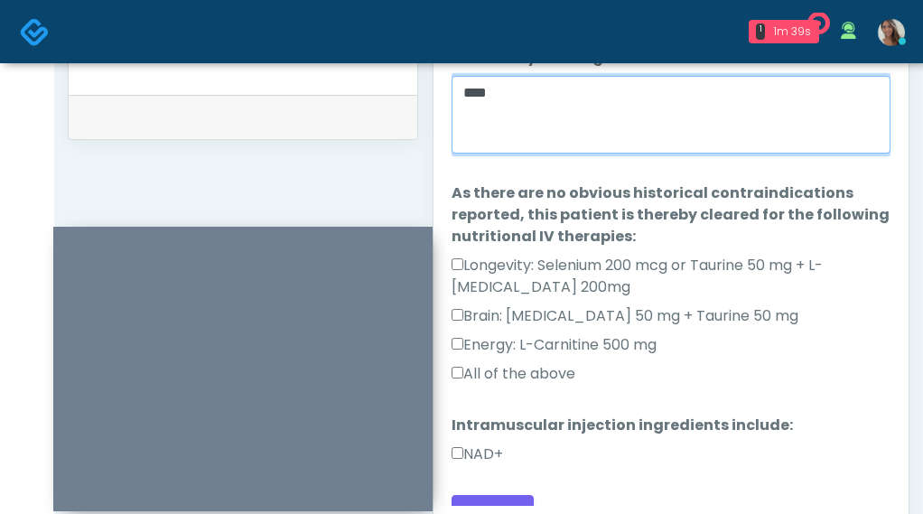
scroll to position [89, 0]
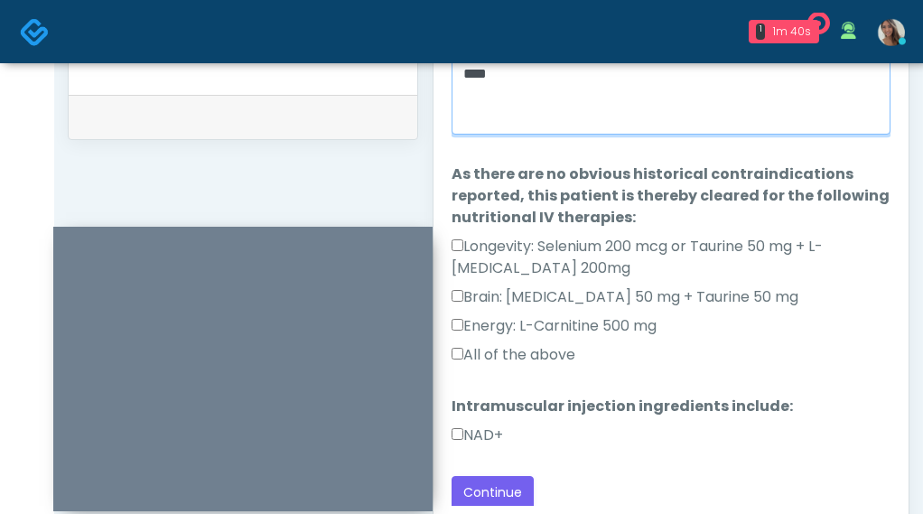
type textarea "****"
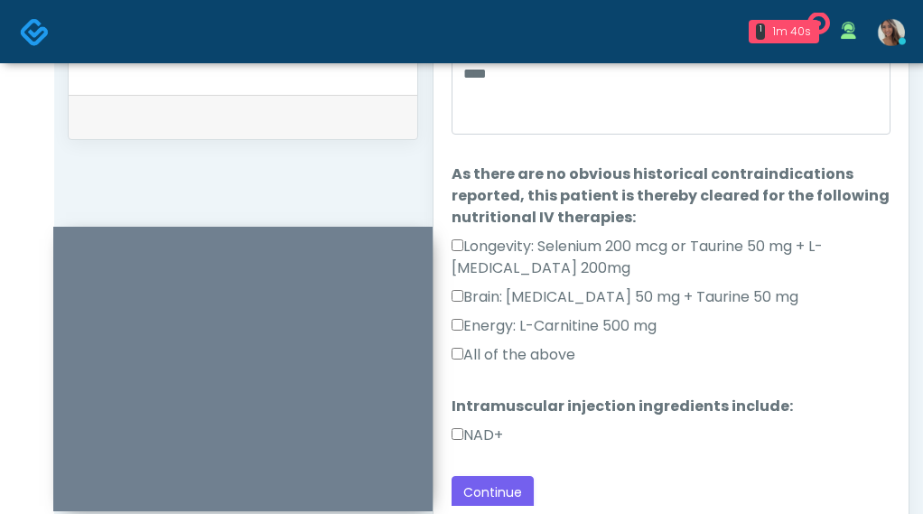
click at [534, 360] on label "All of the above" at bounding box center [514, 355] width 124 height 22
click at [479, 430] on label "NAD+" at bounding box center [477, 435] width 51 height 22
click at [545, 461] on div "Loading... Connecting to your agent... Please wait while we prepare your person…" at bounding box center [671, 243] width 439 height 533
click at [515, 490] on button "Continue" at bounding box center [493, 492] width 82 height 33
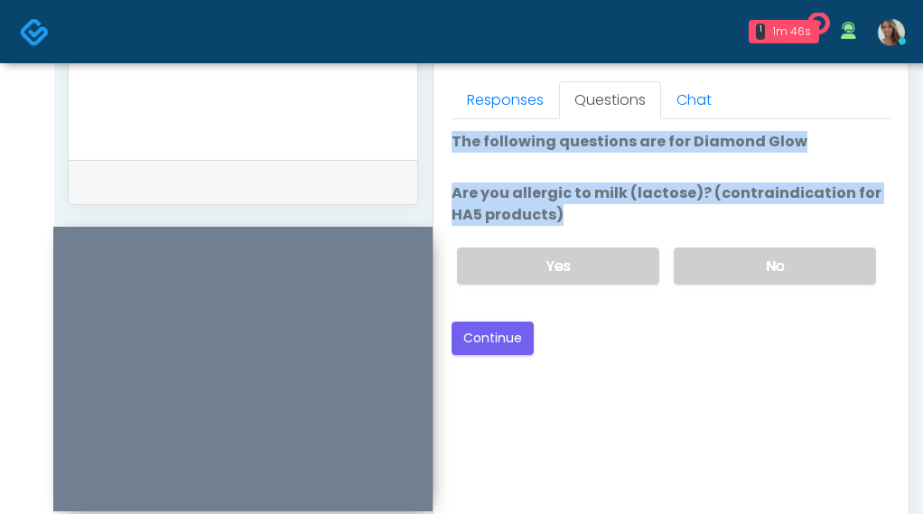
scroll to position [773, 0]
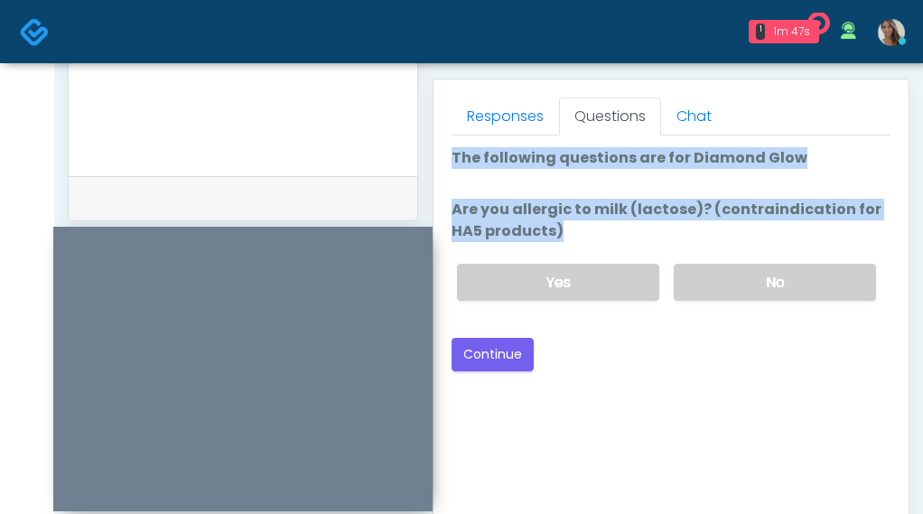
click at [796, 218] on label "Are you allergic to milk (lactose)? (contraindication for HA5 products)" at bounding box center [671, 220] width 439 height 43
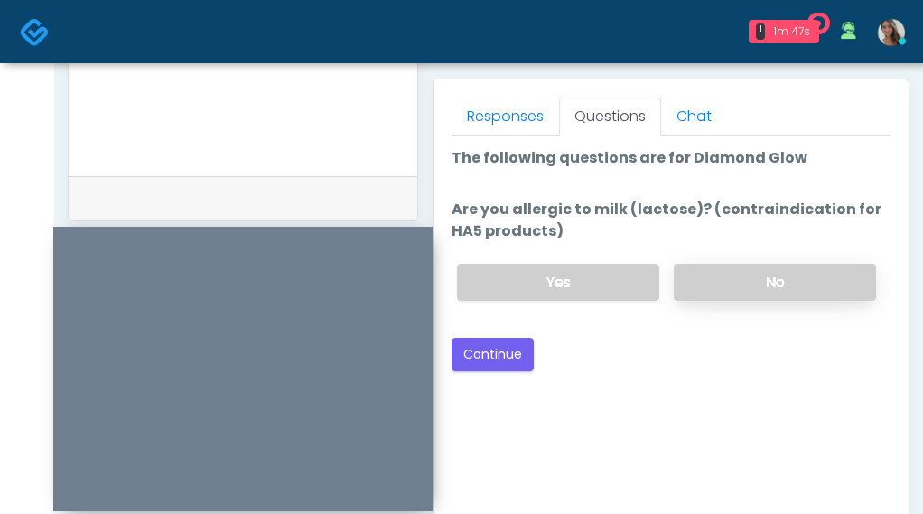
click at [764, 272] on label "No" at bounding box center [775, 282] width 202 height 37
click at [581, 371] on div "Good Faith Exam Script Good Faith Exam Script INTRODUCTION Hello, my name is un…" at bounding box center [671, 361] width 439 height 452
click at [493, 365] on button "Continue" at bounding box center [493, 354] width 82 height 33
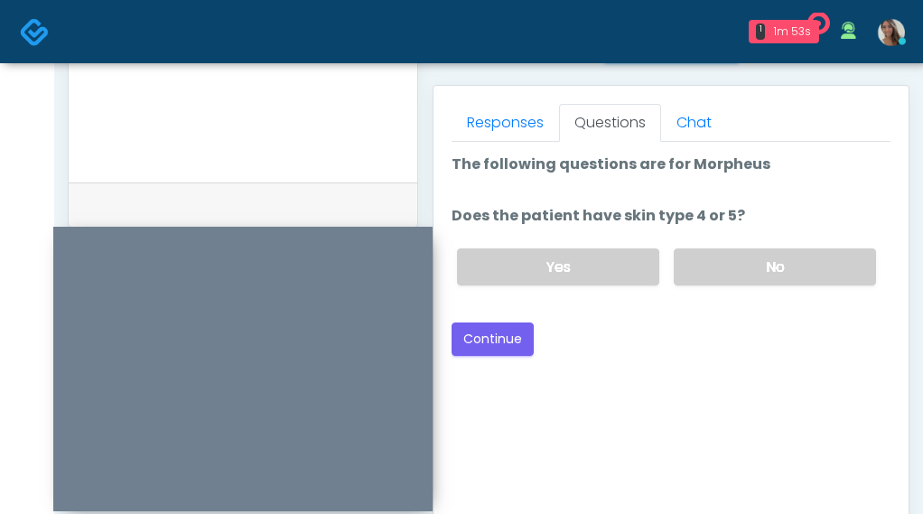
scroll to position [747, 0]
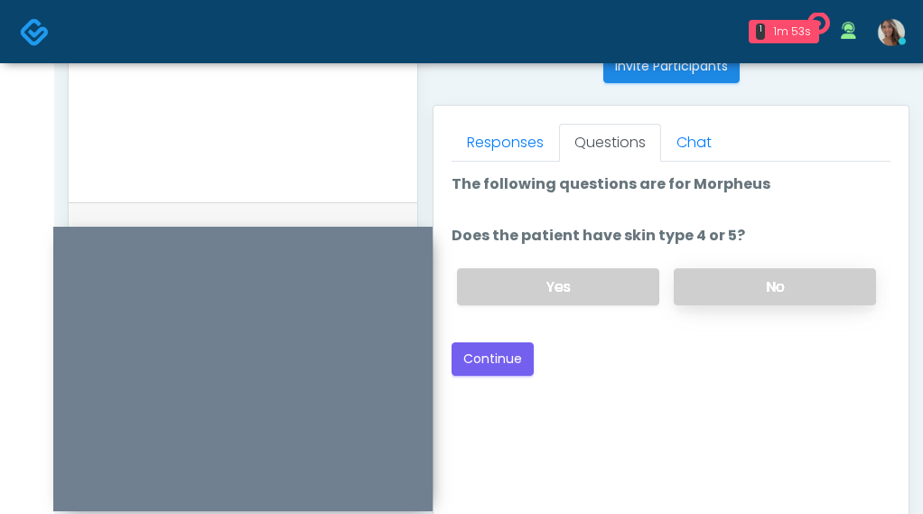
click at [742, 286] on label "No" at bounding box center [775, 286] width 202 height 37
click at [452, 354] on button "Continue" at bounding box center [493, 358] width 82 height 33
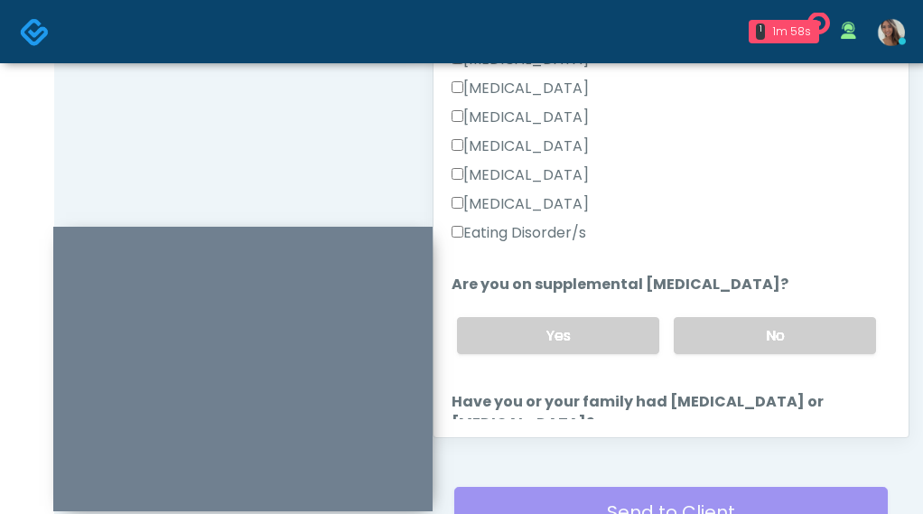
scroll to position [433, 0]
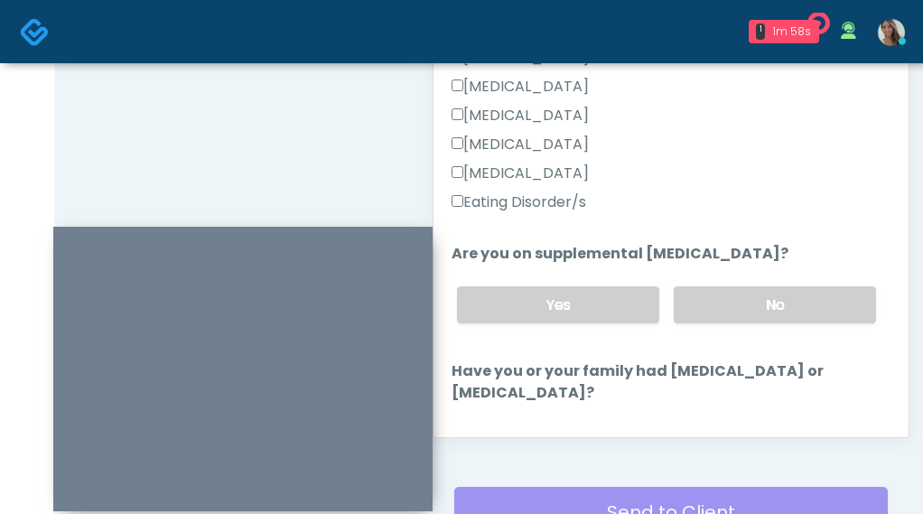
click at [729, 324] on div "Yes No" at bounding box center [667, 305] width 448 height 66
click at [729, 300] on label "No" at bounding box center [775, 304] width 202 height 37
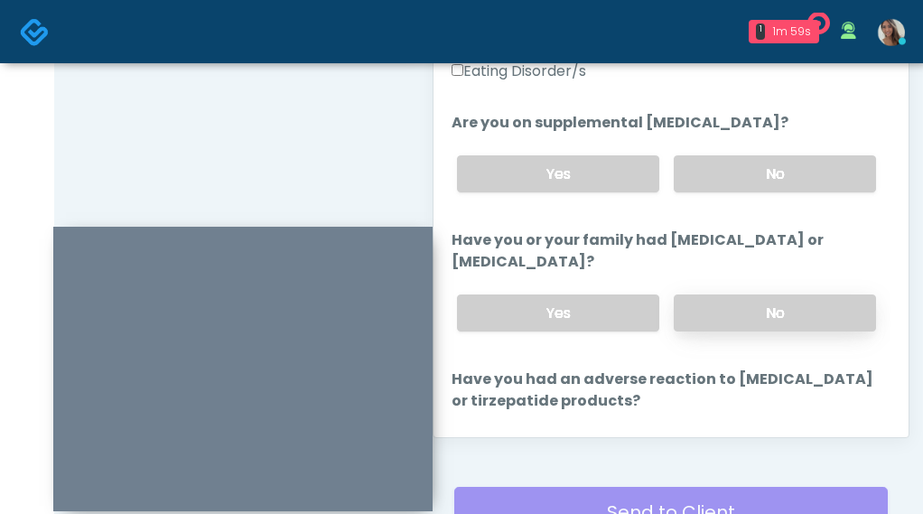
click at [722, 306] on label "No" at bounding box center [775, 312] width 202 height 37
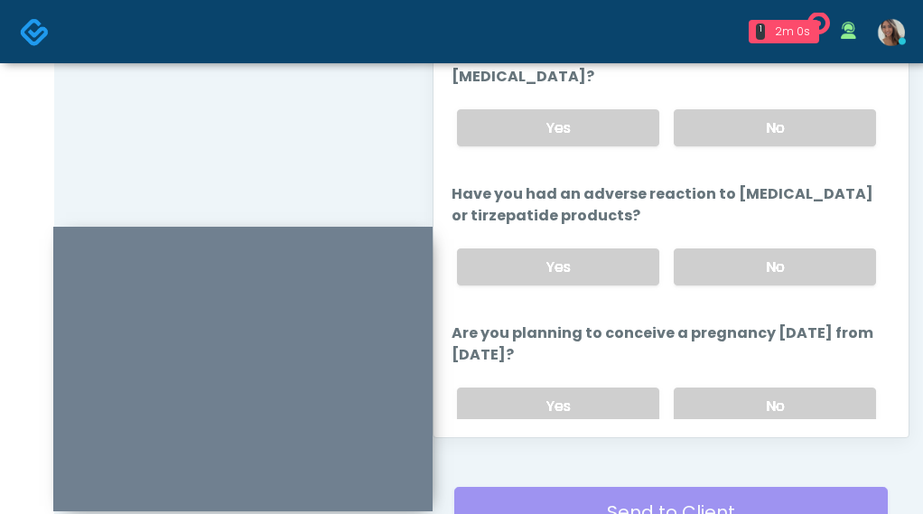
scroll to position [754, 0]
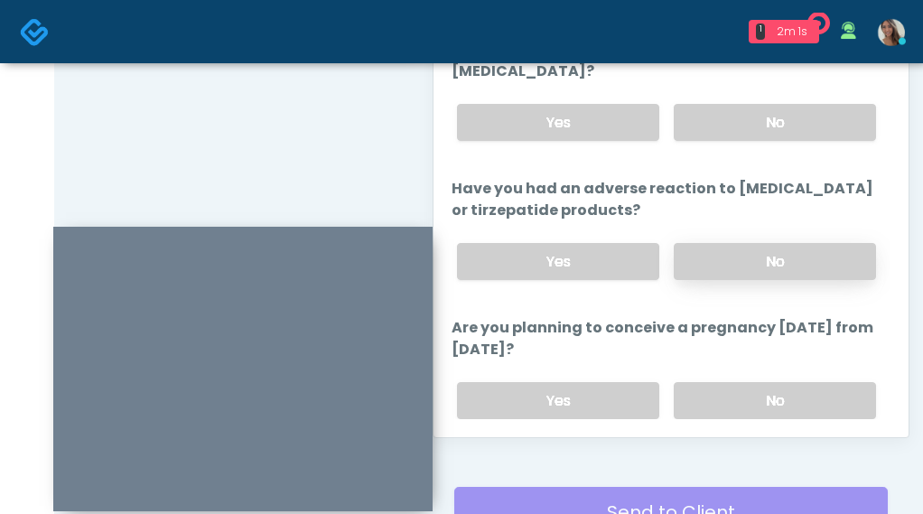
click at [725, 275] on label "No" at bounding box center [775, 261] width 202 height 37
click at [718, 400] on label "No" at bounding box center [775, 400] width 202 height 37
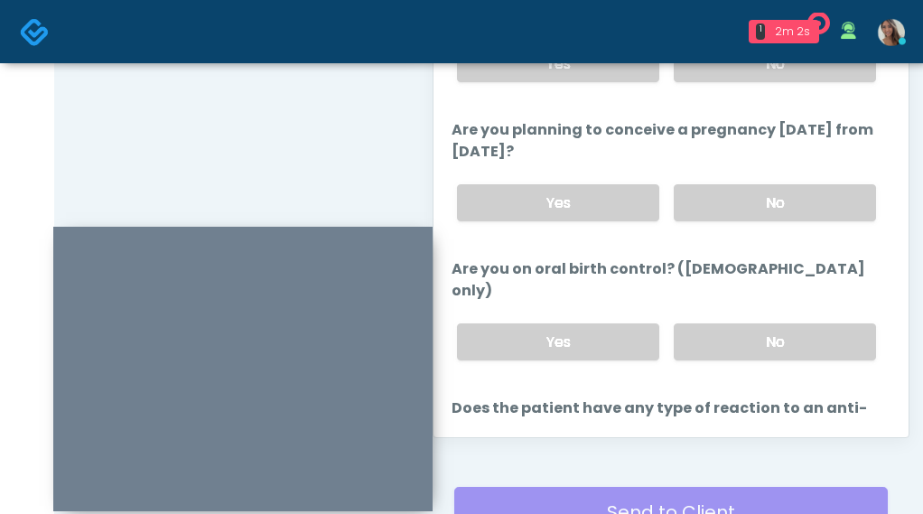
scroll to position [971, 0]
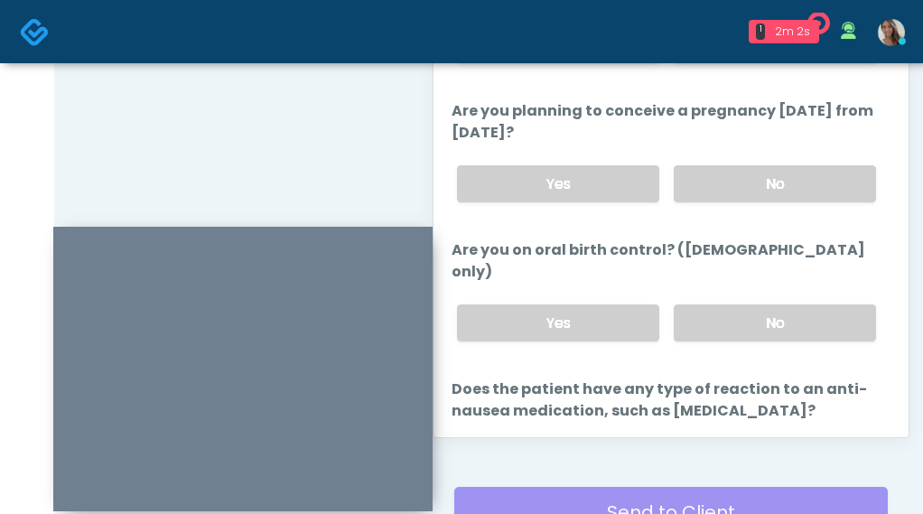
click at [723, 324] on div "Yes No" at bounding box center [667, 323] width 448 height 66
click at [724, 309] on label "No" at bounding box center [775, 322] width 202 height 37
click at [641, 304] on label "Yes" at bounding box center [558, 322] width 202 height 37
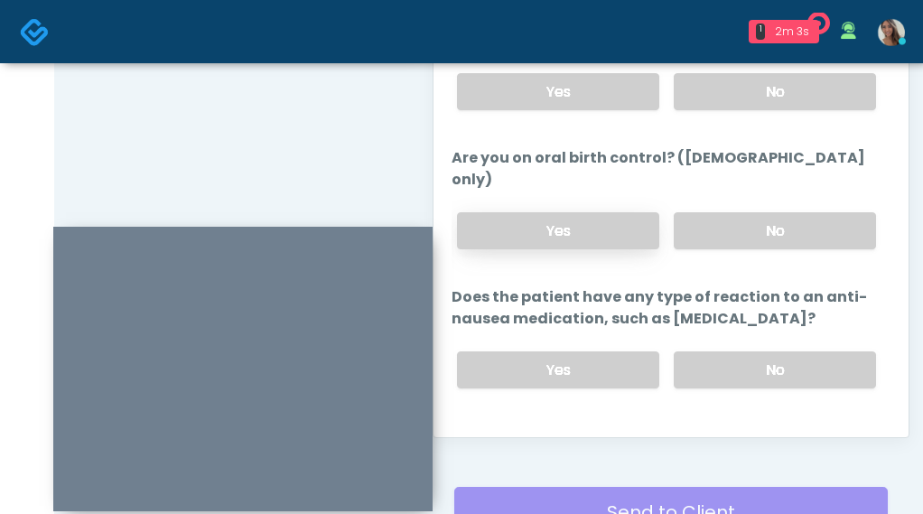
scroll to position [1076, 0]
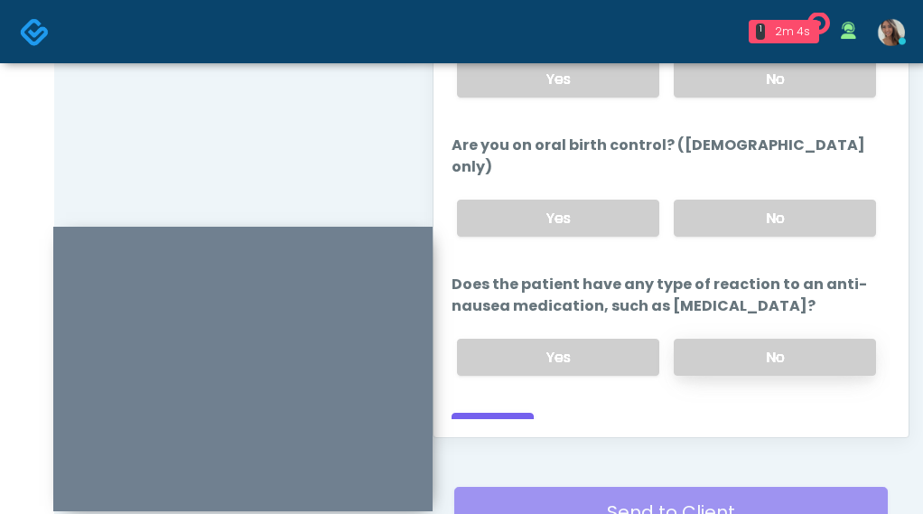
click at [728, 339] on label "No" at bounding box center [775, 357] width 202 height 37
click at [728, 200] on label "No" at bounding box center [775, 218] width 202 height 37
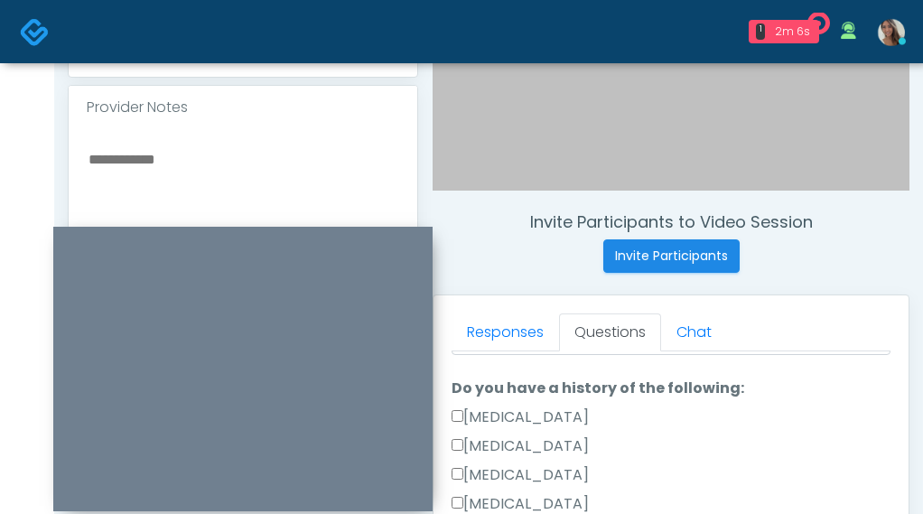
scroll to position [556, 0]
click at [244, 192] on textarea at bounding box center [243, 258] width 312 height 220
click at [189, 177] on textarea at bounding box center [243, 258] width 312 height 220
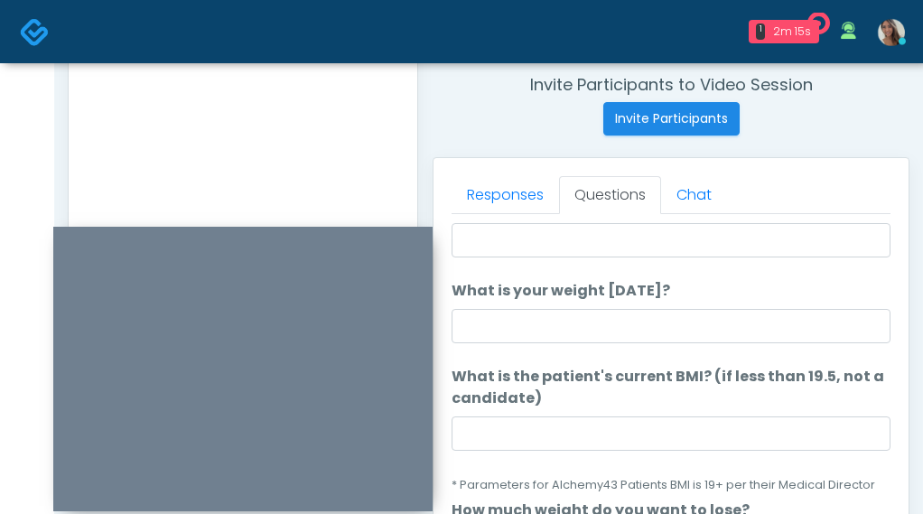
scroll to position [0, 0]
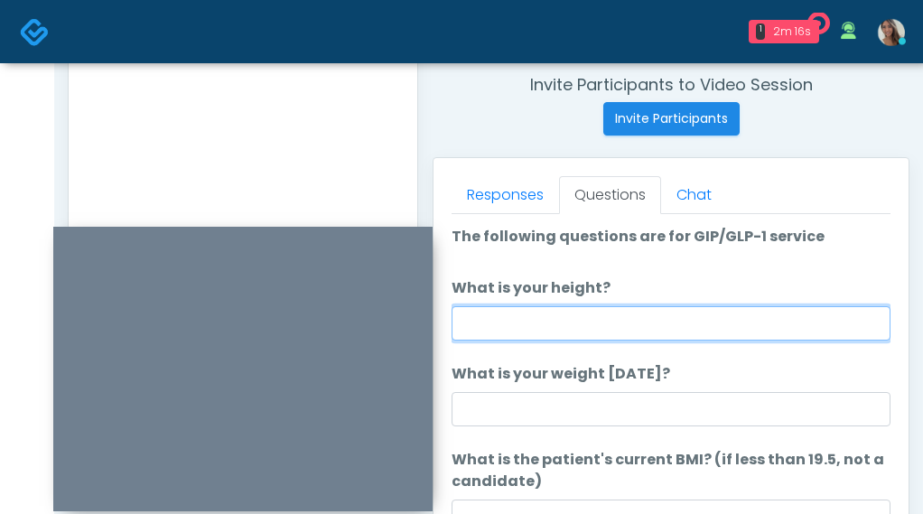
click at [589, 331] on input "What is your height?" at bounding box center [671, 323] width 439 height 34
click at [586, 323] on input "What is your height?" at bounding box center [671, 323] width 439 height 34
type input "*****"
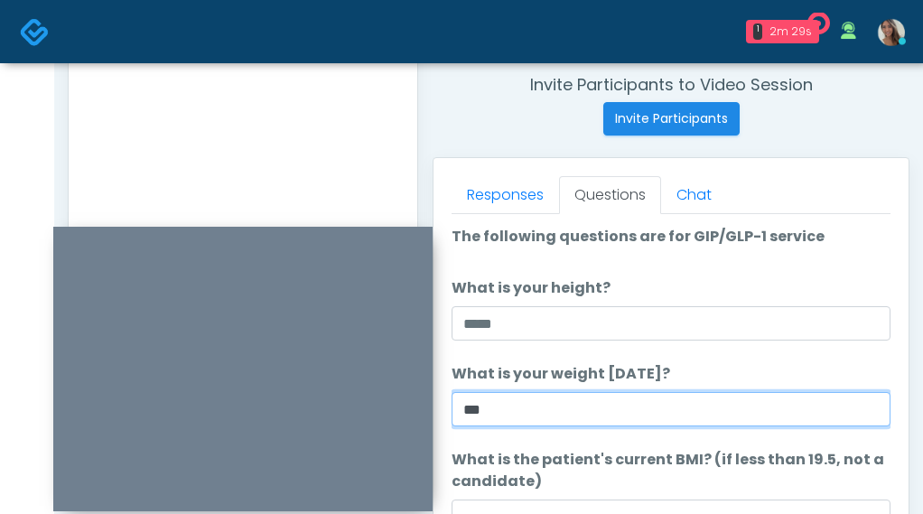
type input "***"
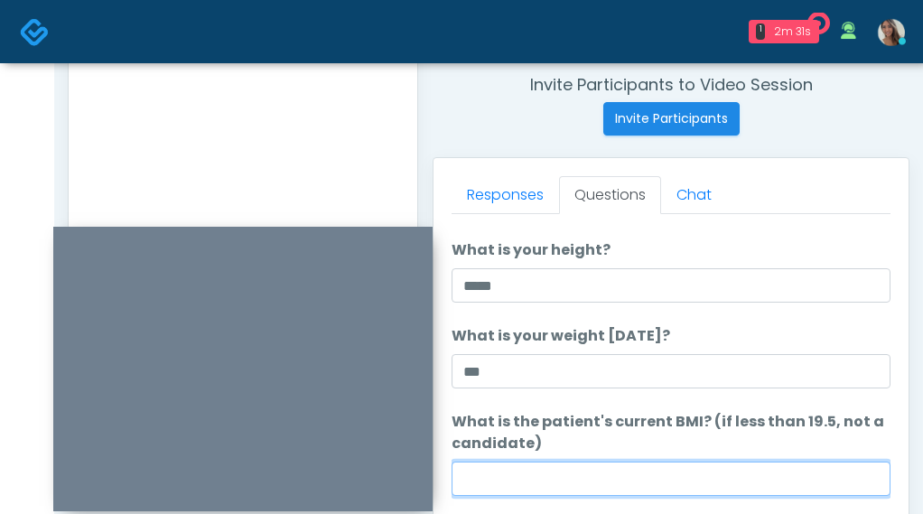
click at [570, 464] on input "What is the patient's current BMI? (if less than 19.5, not a candidate)" at bounding box center [671, 478] width 439 height 34
paste input "****"
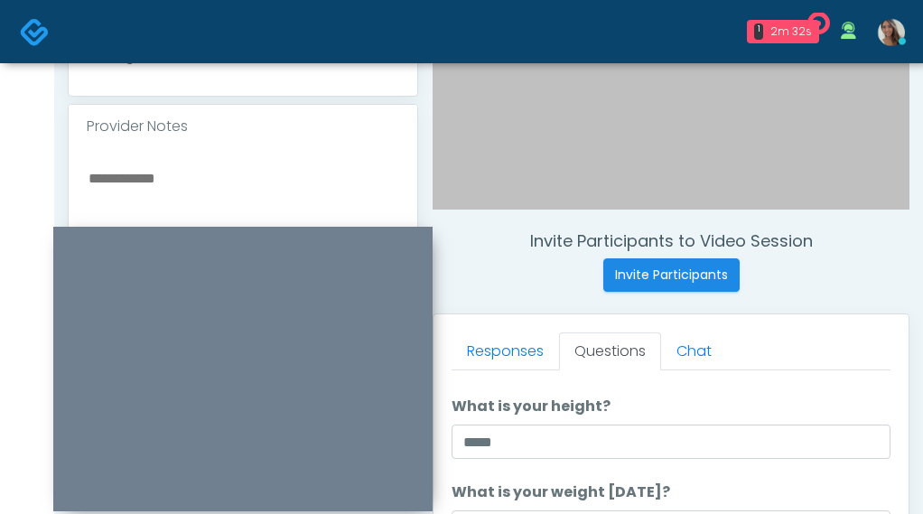
scroll to position [533, 0]
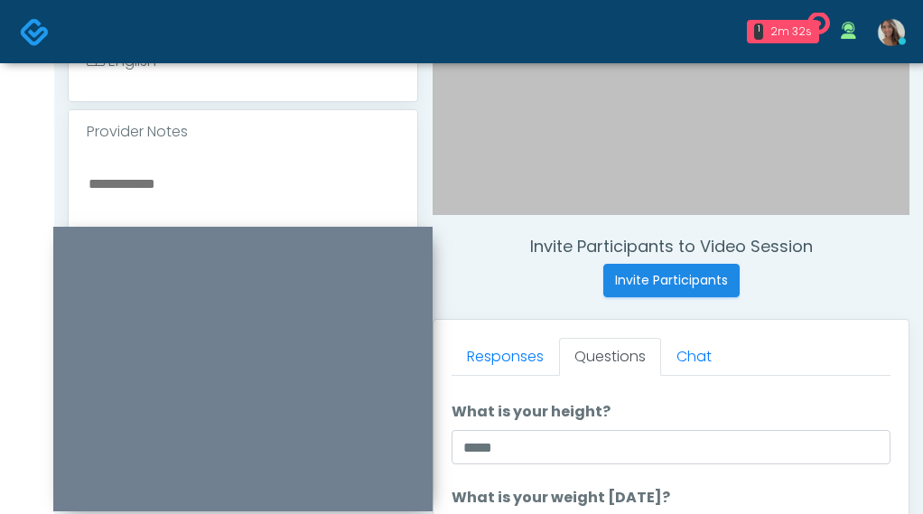
type input "****"
click at [250, 196] on textarea at bounding box center [243, 282] width 312 height 220
paste textarea "*****"
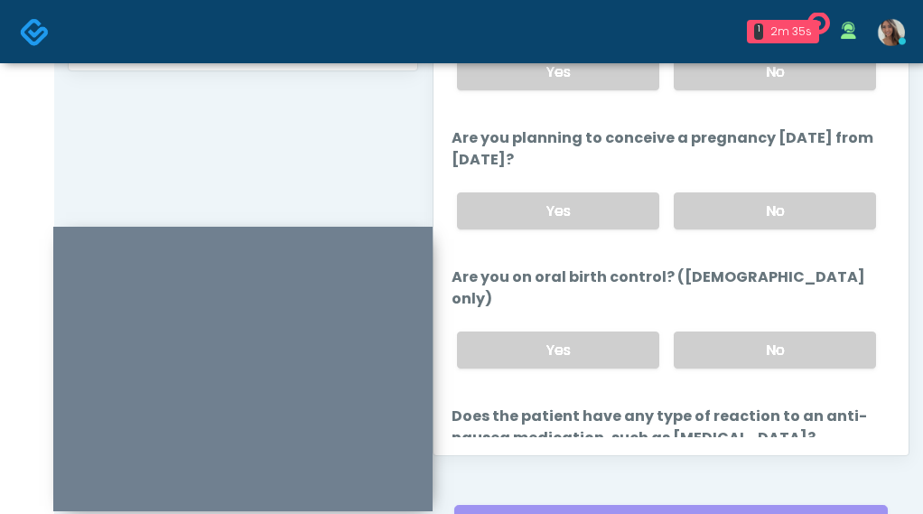
scroll to position [1076, 0]
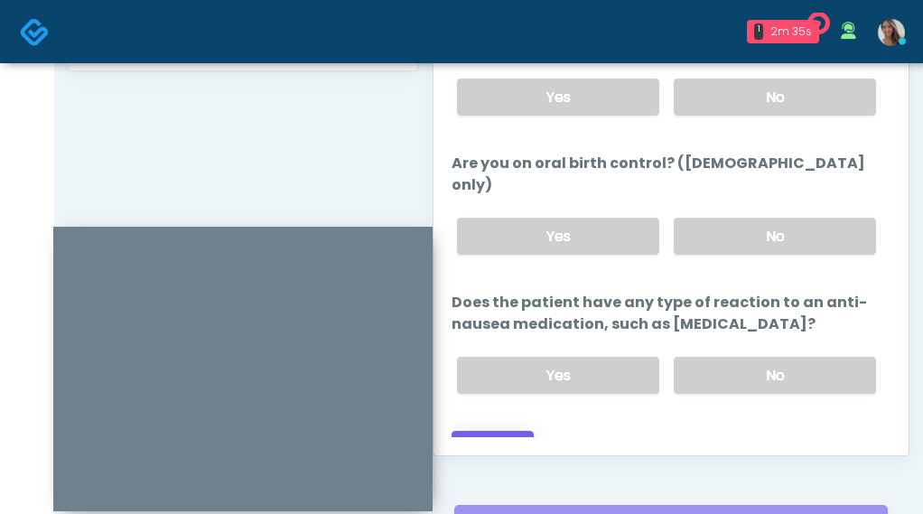
type textarea "********"
click at [517, 431] on button "Continue" at bounding box center [493, 447] width 82 height 33
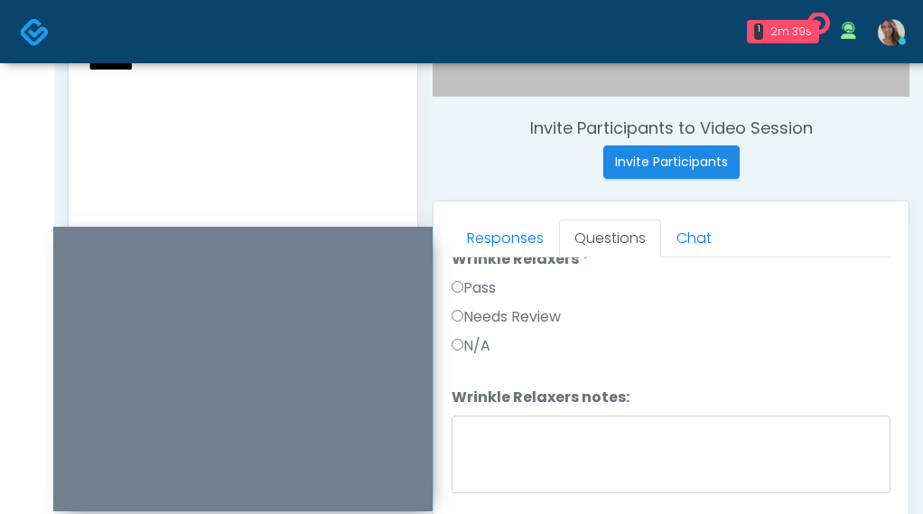
scroll to position [0, 0]
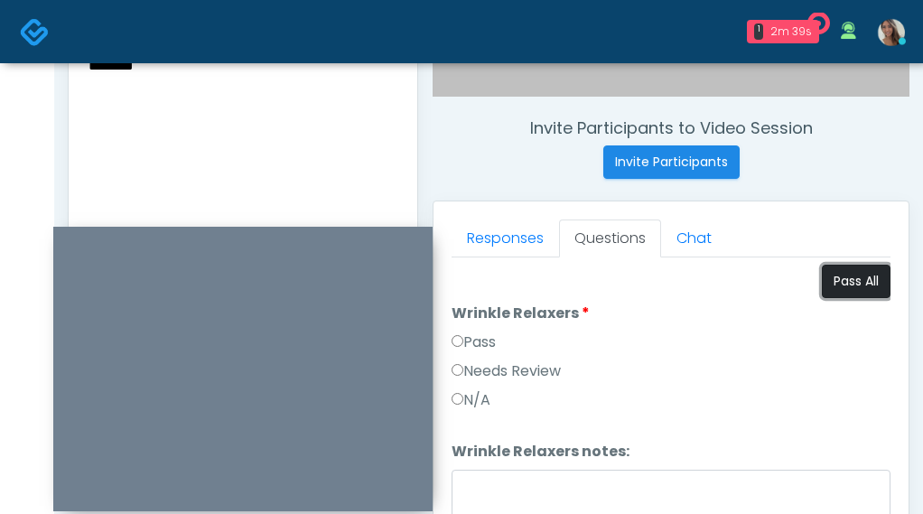
click at [862, 278] on button "Pass All" at bounding box center [856, 281] width 69 height 33
click at [194, 121] on textarea "********" at bounding box center [243, 163] width 312 height 220
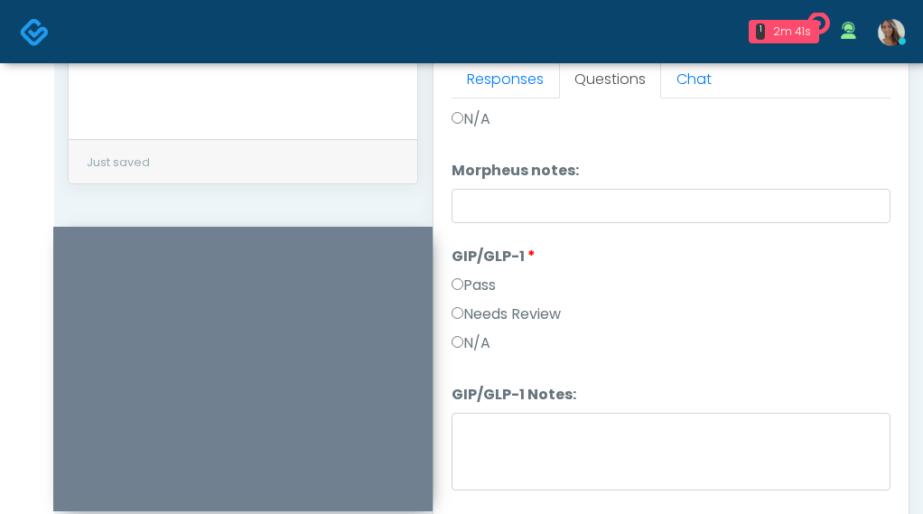
scroll to position [823, 0]
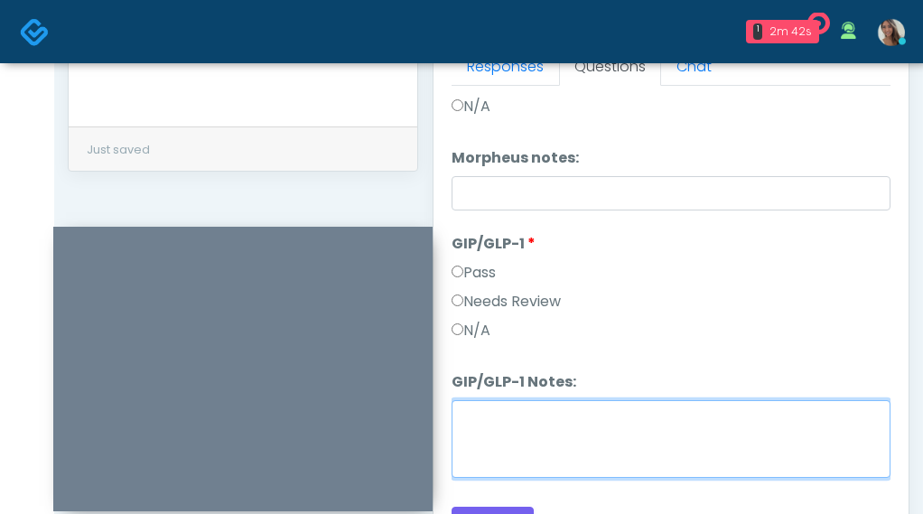
click at [499, 417] on textarea "GIP/GLP-1 Notes:" at bounding box center [671, 439] width 439 height 78
paste textarea "********"
type textarea "********"
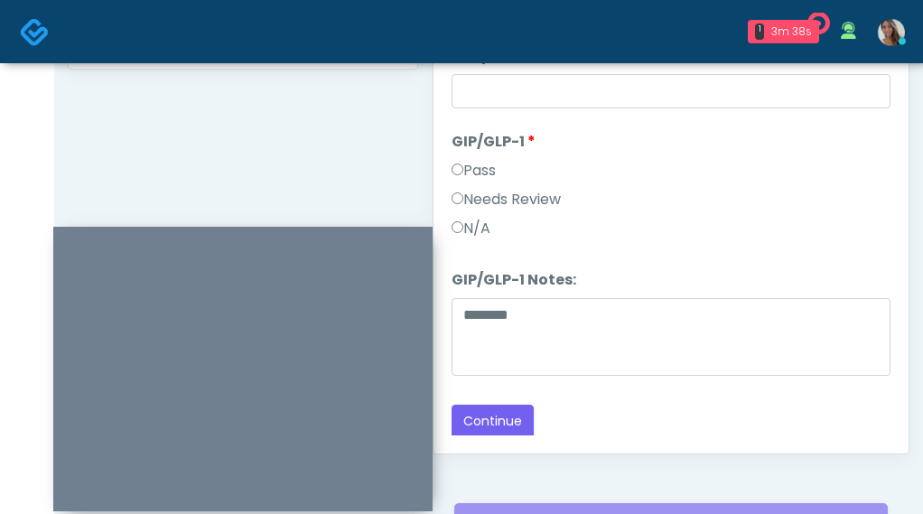
scroll to position [928, 0]
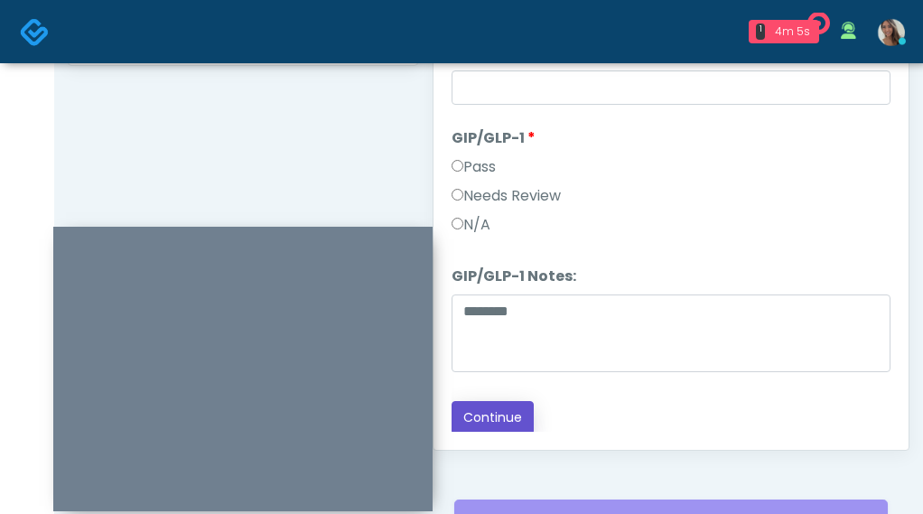
click at [509, 407] on button "Continue" at bounding box center [493, 417] width 82 height 33
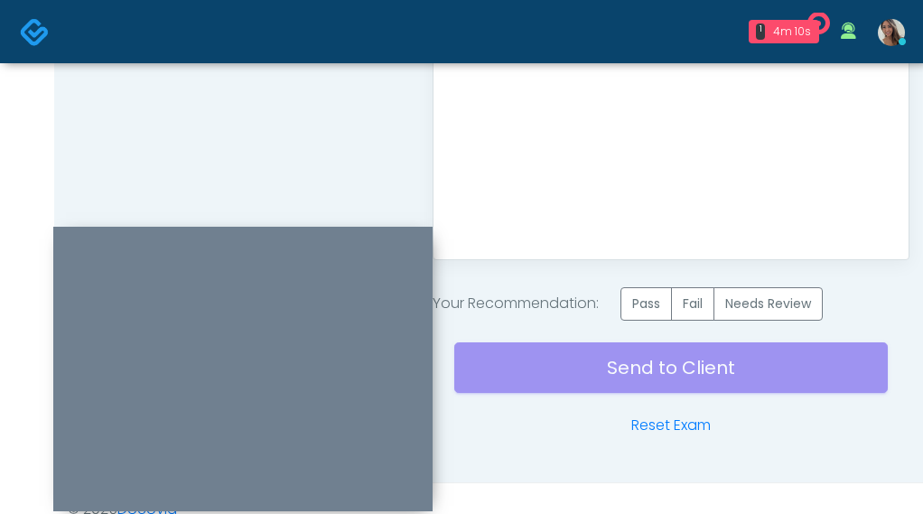
scroll to position [1114, 0]
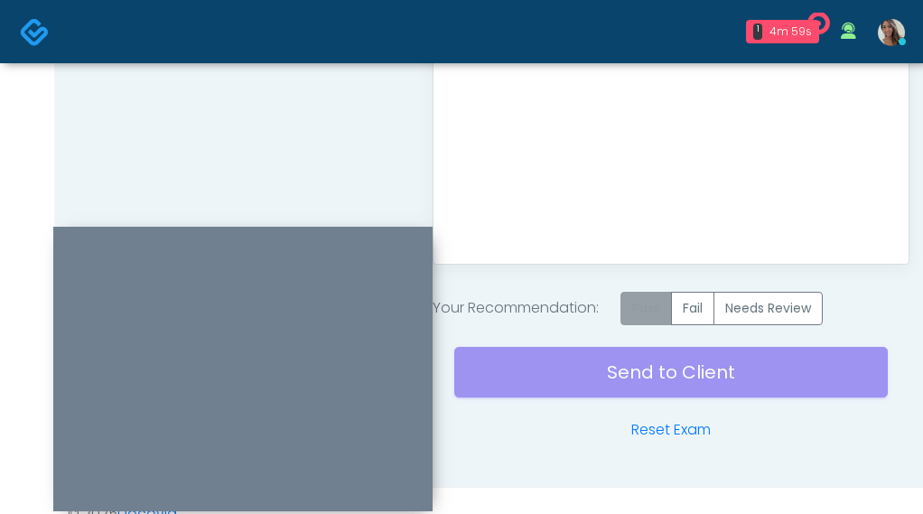
click at [653, 305] on label "Pass" at bounding box center [645, 308] width 51 height 33
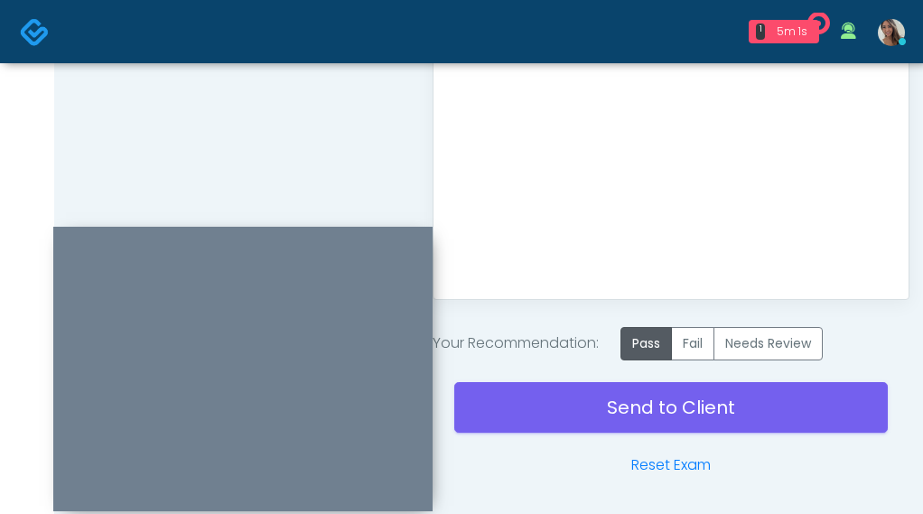
scroll to position [1141, 0]
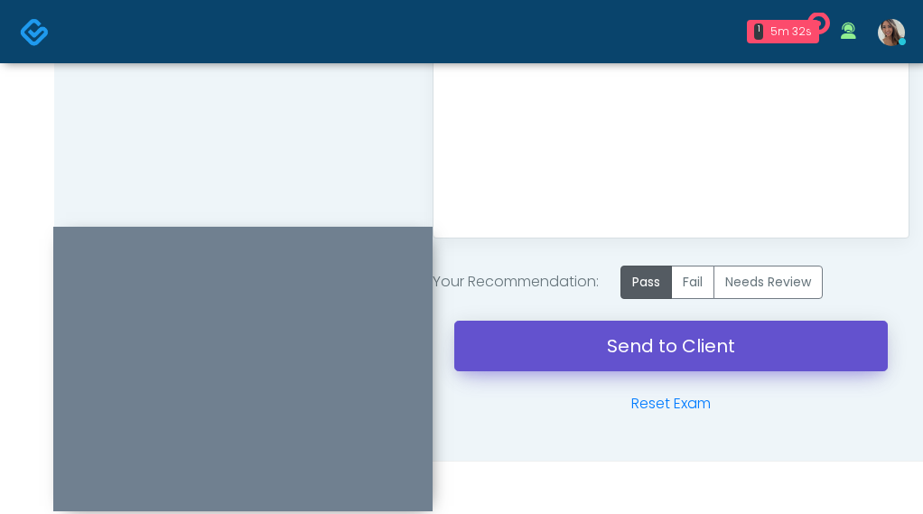
click at [666, 358] on link "Send to Client" at bounding box center [670, 346] width 433 height 51
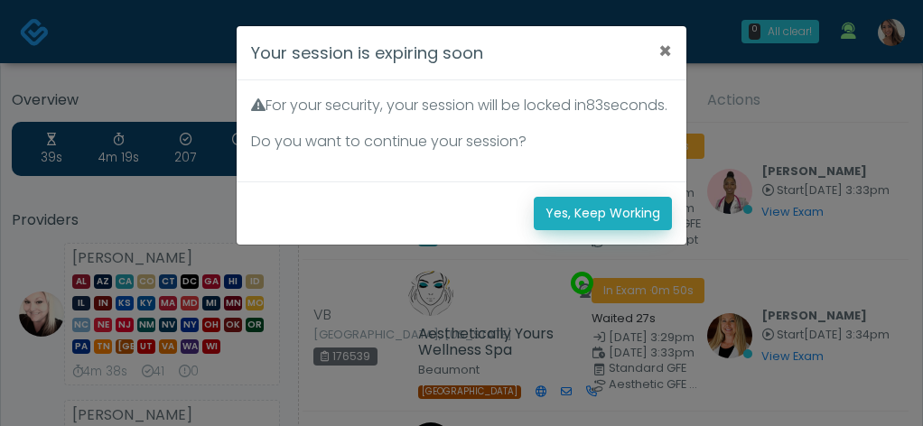
click at [572, 230] on button "Yes, Keep Working" at bounding box center [603, 213] width 138 height 33
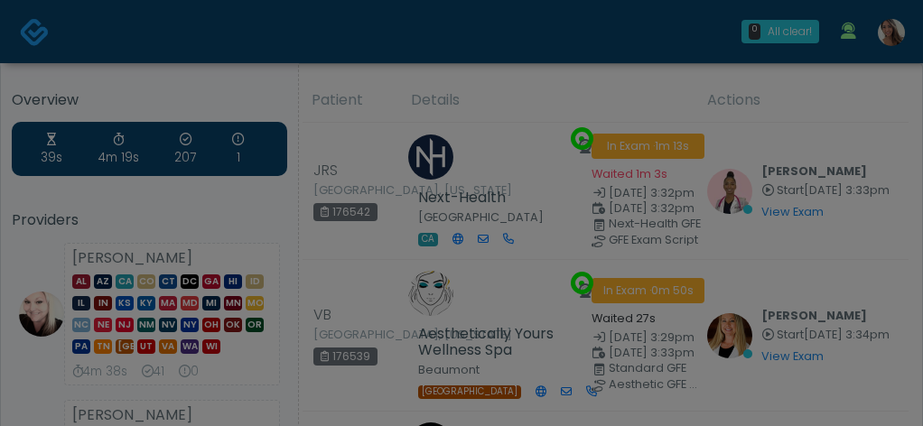
click at [580, 200] on div "Your session is expiring soon × For your security, your session will be locked …" at bounding box center [462, 90] width 452 height 220
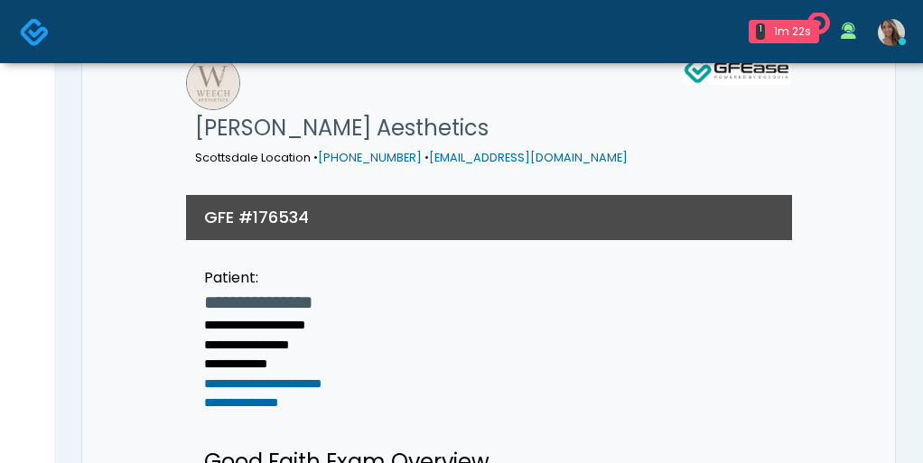
scroll to position [83, 0]
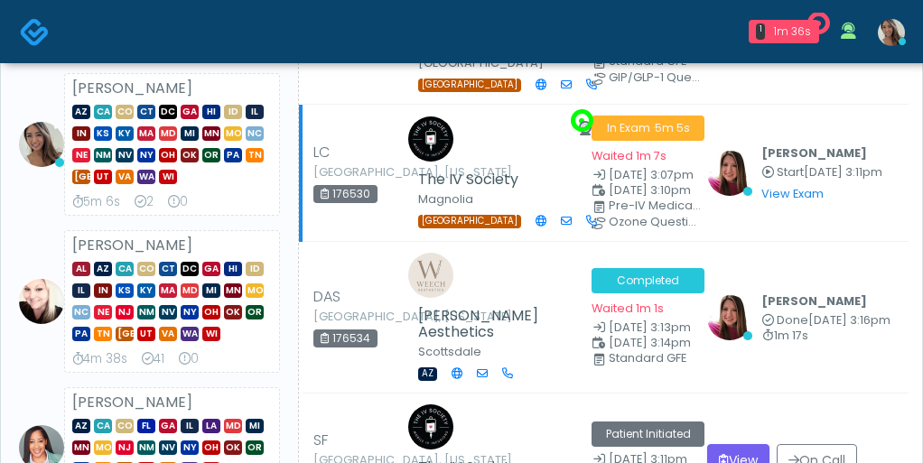
scroll to position [69, 0]
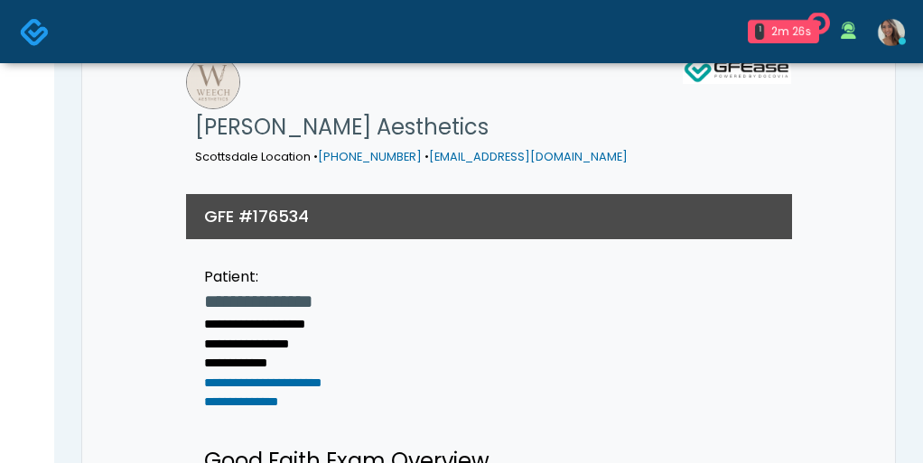
click at [33, 30] on img at bounding box center [35, 32] width 30 height 30
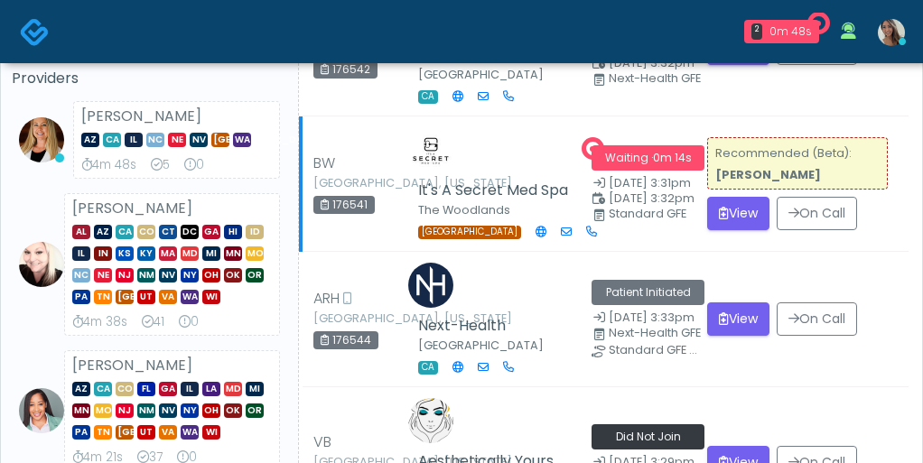
scroll to position [174, 0]
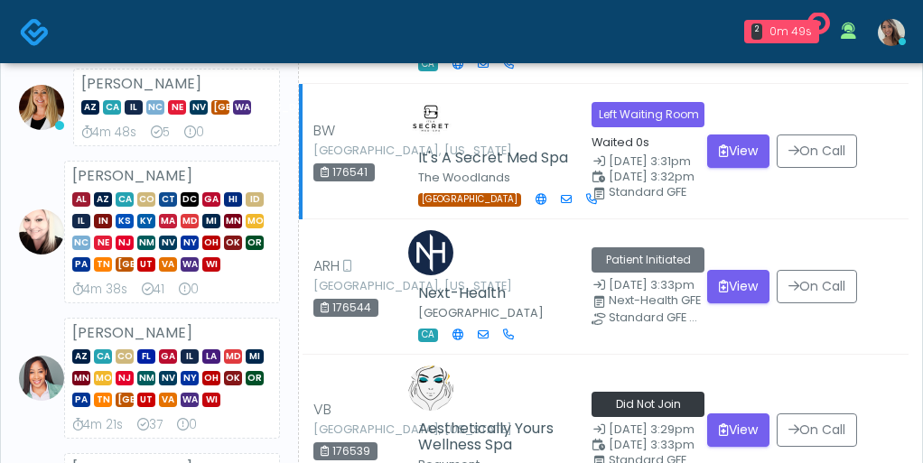
click at [770, 175] on td "View On Call" at bounding box center [802, 151] width 212 height 135
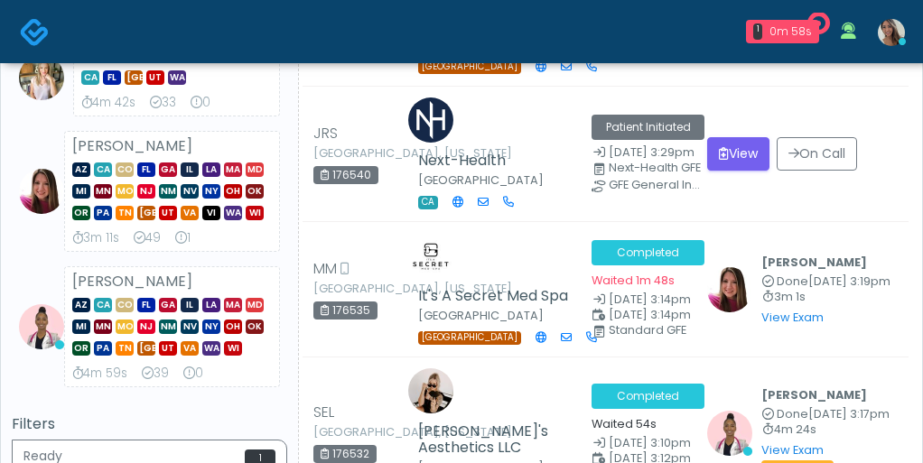
scroll to position [783, 0]
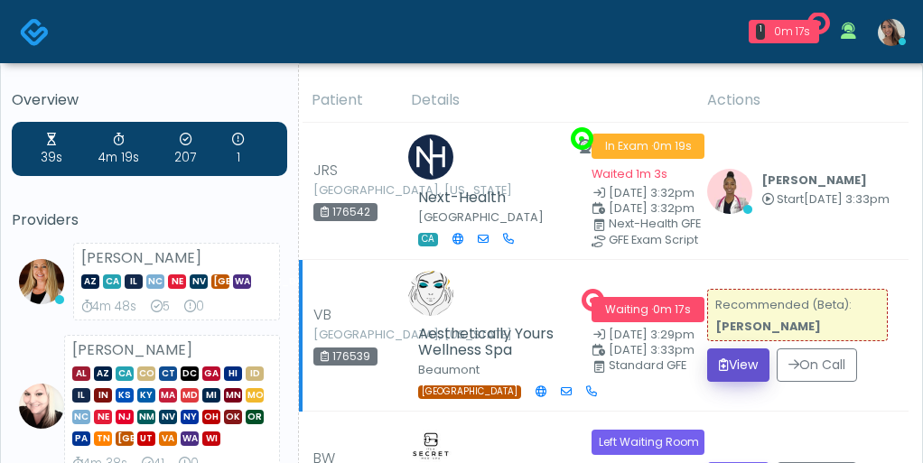
click at [741, 366] on button "View" at bounding box center [738, 365] width 62 height 33
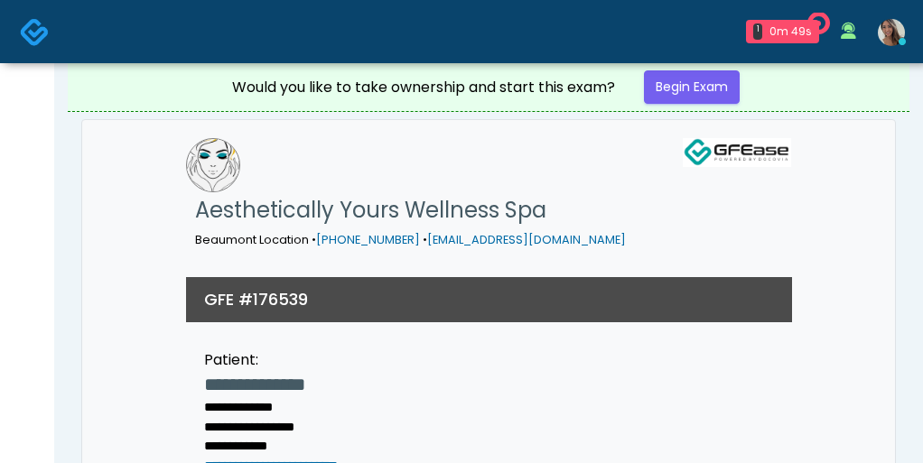
click at [651, 109] on div "Would you like to take ownership and start this exam? Begin Exam" at bounding box center [489, 87] width 542 height 48
click at [685, 80] on link "Begin Exam" at bounding box center [692, 86] width 96 height 33
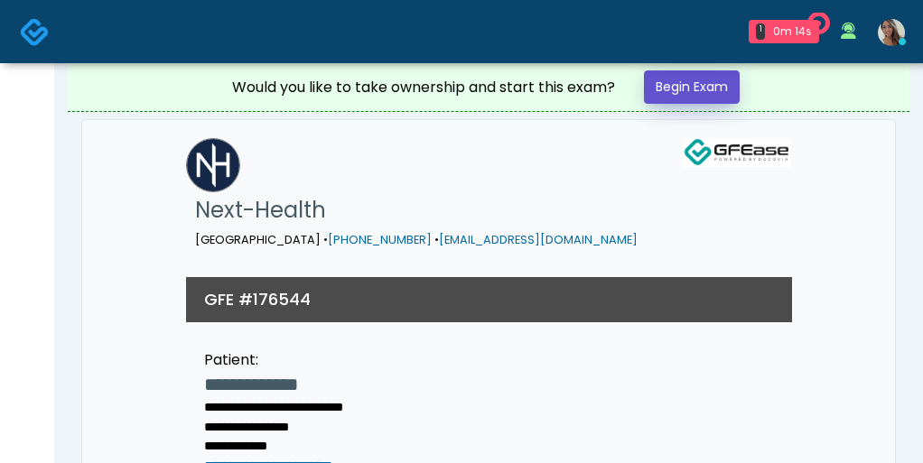
click at [700, 84] on link "Begin Exam" at bounding box center [692, 86] width 96 height 33
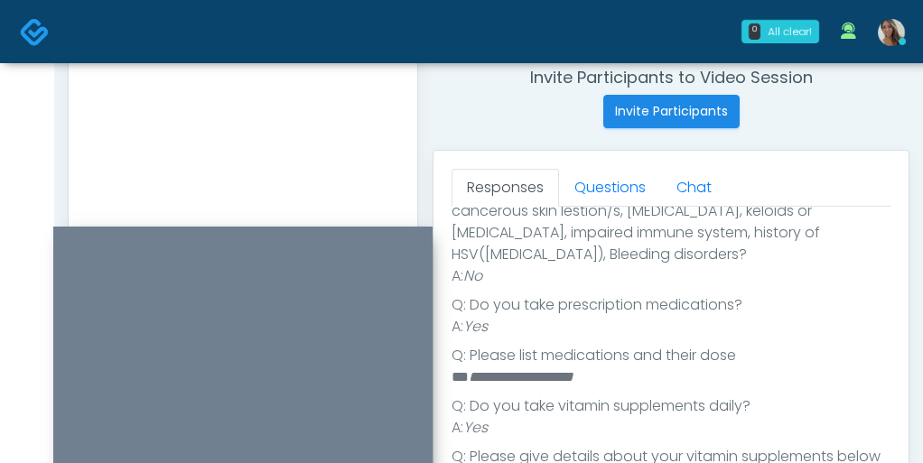
scroll to position [649, 0]
click at [488, 368] on em "**********" at bounding box center [521, 375] width 105 height 14
copy em "********"
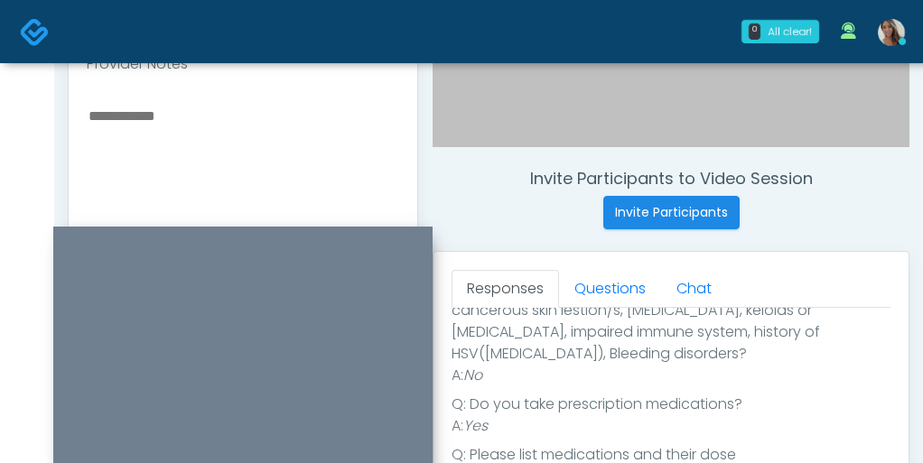
scroll to position [584, 0]
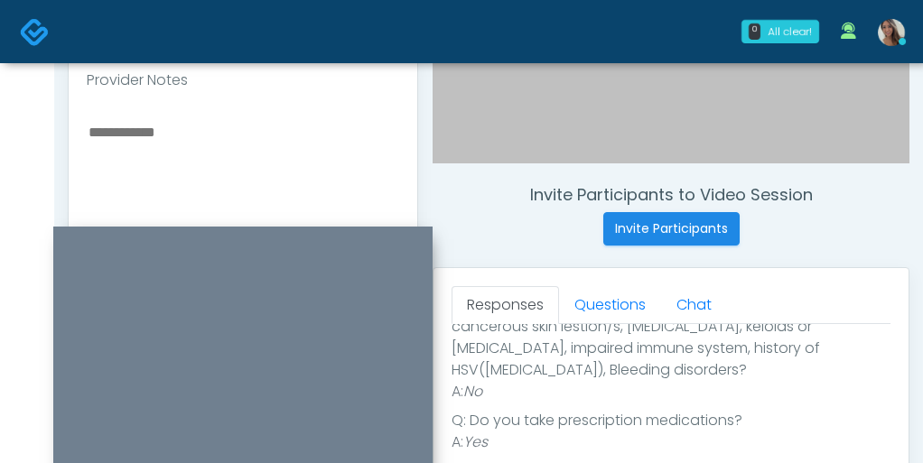
click at [212, 144] on textarea at bounding box center [243, 230] width 312 height 220
type textarea "*"
paste textarea "**********"
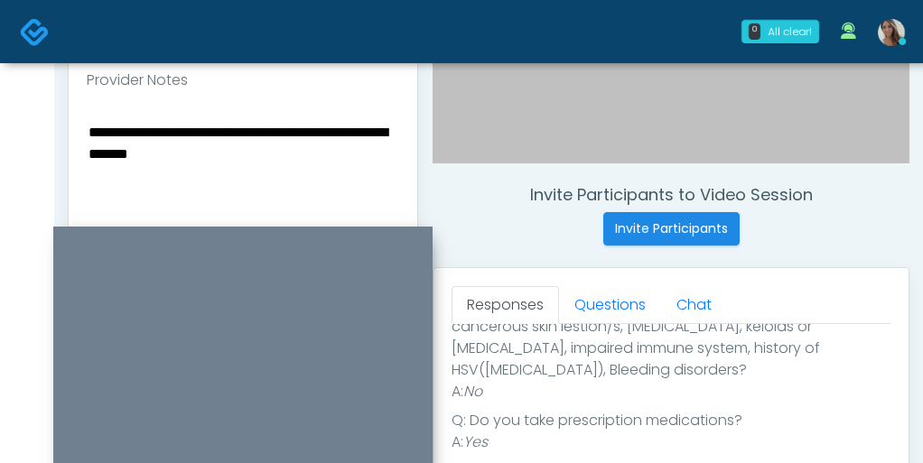
type textarea "**********"
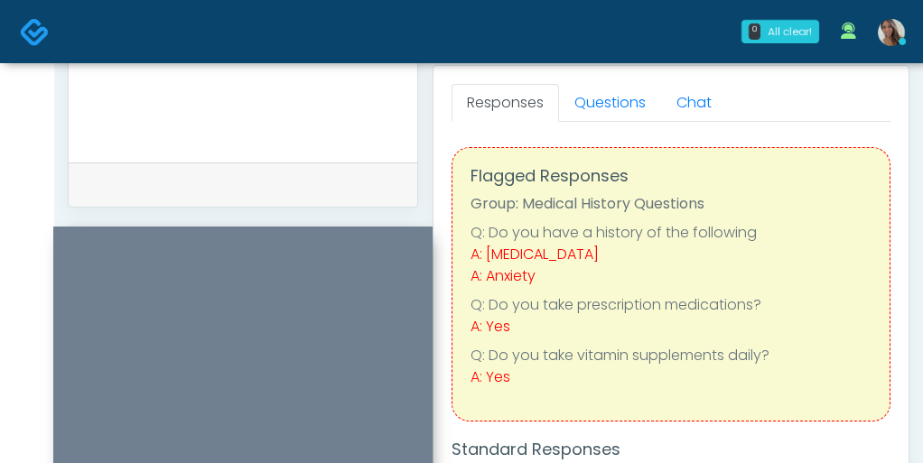
scroll to position [774, 0]
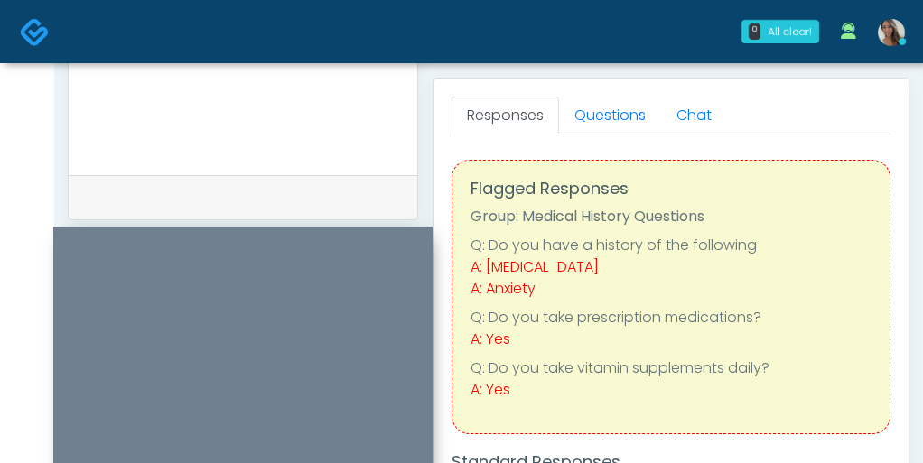
click at [510, 128] on link "Responses" at bounding box center [505, 116] width 107 height 38
click at [604, 119] on link "Questions" at bounding box center [610, 116] width 102 height 38
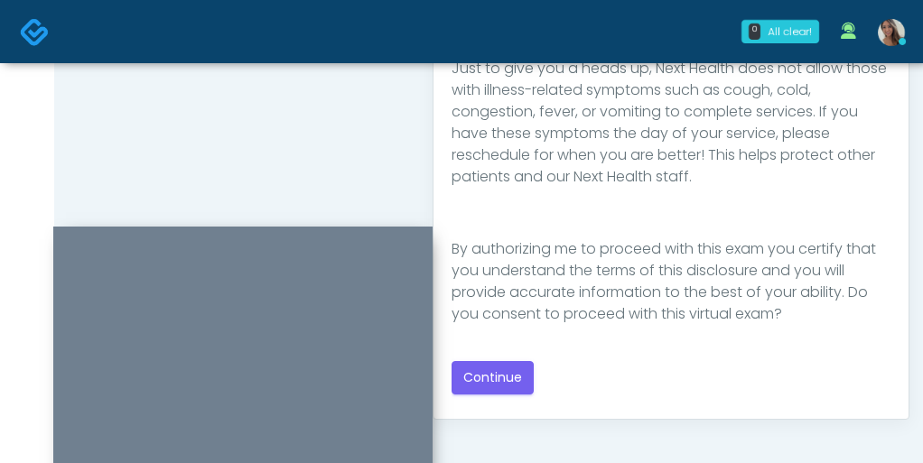
scroll to position [960, 0]
click at [509, 375] on button "Continue" at bounding box center [493, 376] width 82 height 33
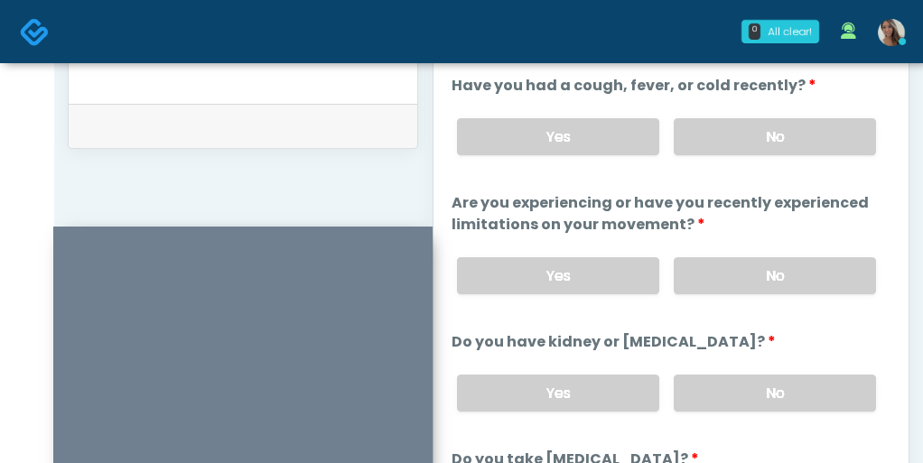
scroll to position [839, 0]
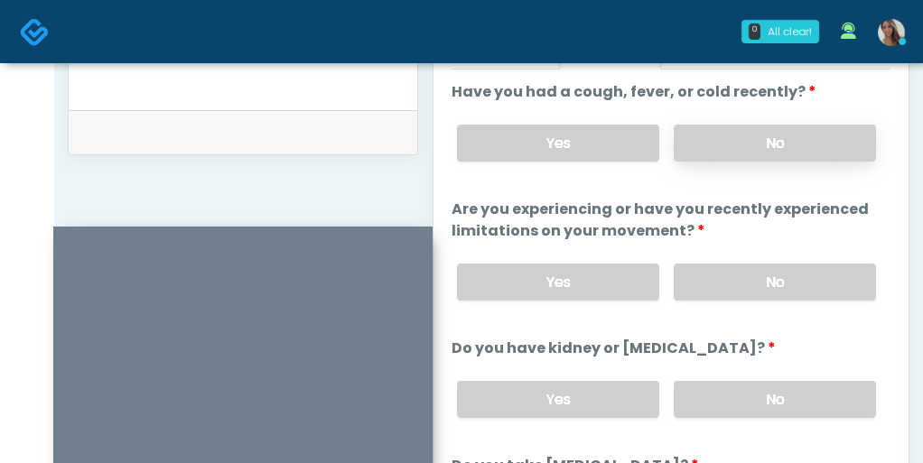
click at [747, 144] on label "No" at bounding box center [775, 143] width 202 height 37
click at [738, 291] on label "No" at bounding box center [775, 282] width 202 height 37
click at [727, 409] on label "No" at bounding box center [775, 399] width 202 height 37
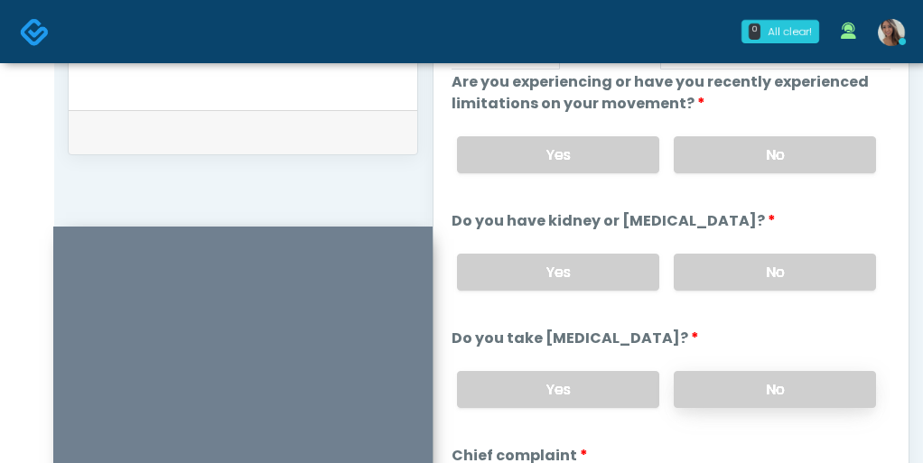
click at [732, 386] on label "No" at bounding box center [775, 389] width 202 height 37
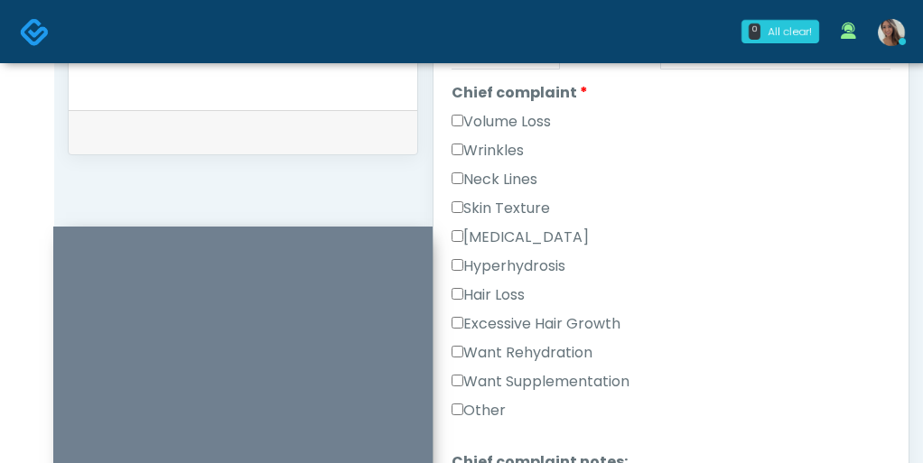
scroll to position [495, 0]
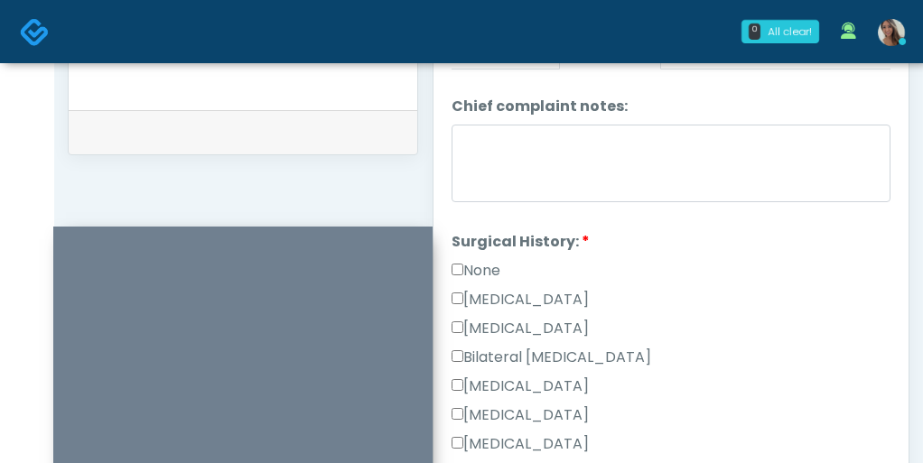
click at [489, 265] on label "None" at bounding box center [476, 271] width 49 height 22
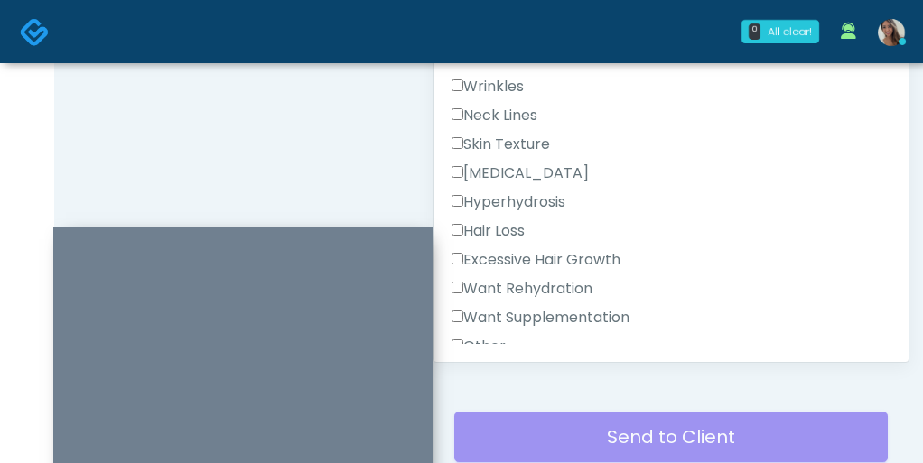
scroll to position [385, 0]
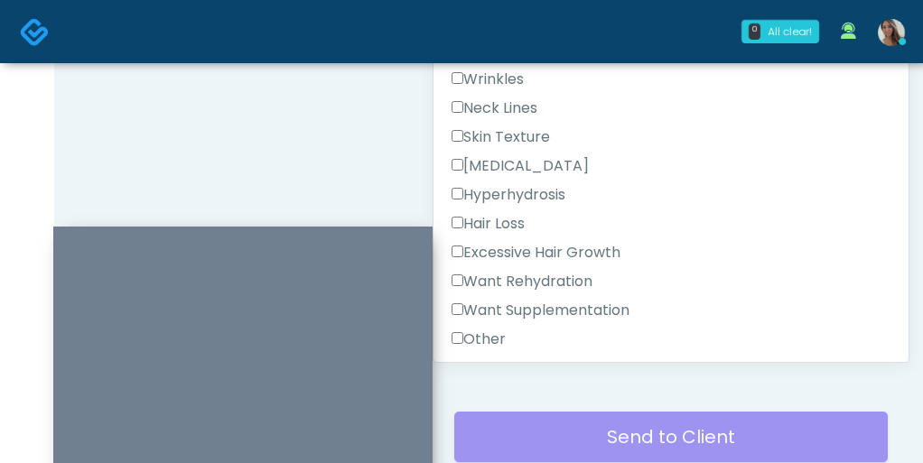
click at [535, 273] on label "Want Rehydration" at bounding box center [522, 282] width 141 height 22
click at [533, 311] on label "Want Supplementation" at bounding box center [541, 311] width 178 height 22
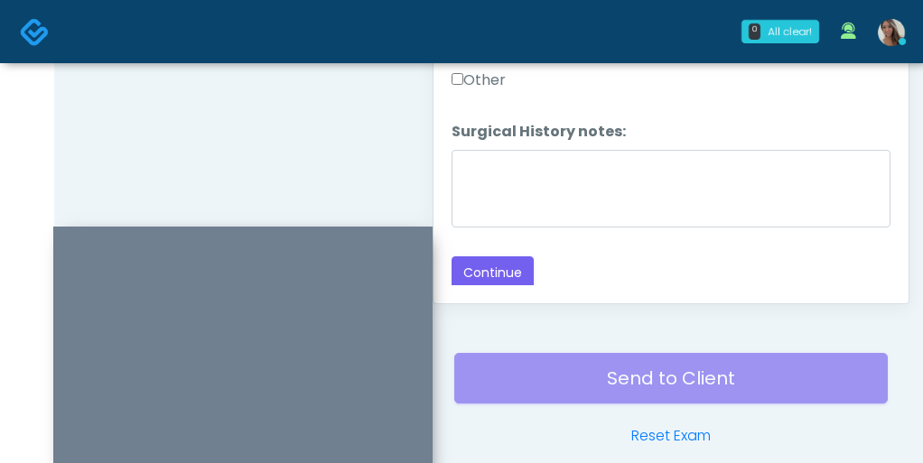
scroll to position [1086, 0]
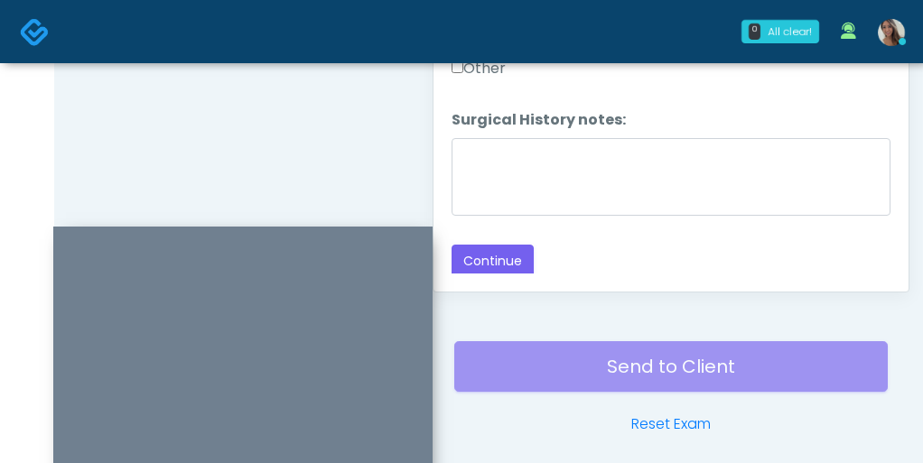
click at [511, 275] on div "Responses Questions Chat Good Faith Exam Script Good Faith Exam Script INTRODUC…" at bounding box center [670, 29] width 475 height 526
click at [502, 257] on button "Continue" at bounding box center [493, 261] width 82 height 33
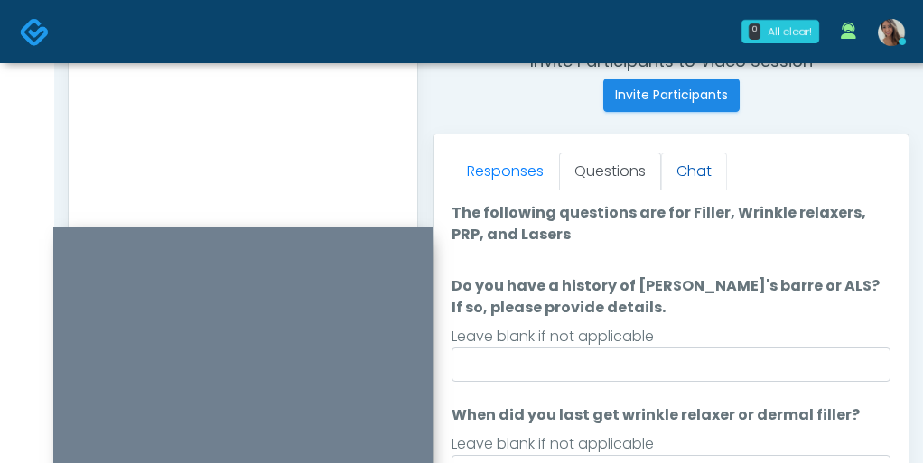
scroll to position [742, 0]
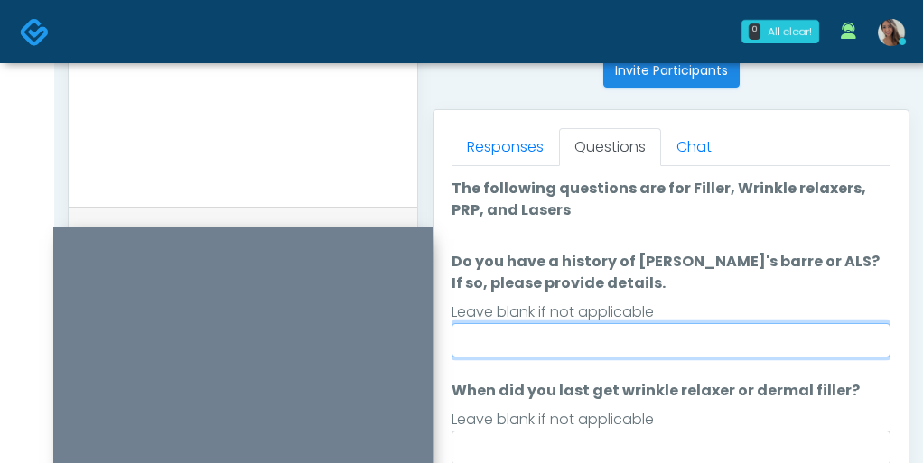
click at [609, 331] on input "Do you have a history of Guillain's barre or ALS? If so, please provide details." at bounding box center [671, 340] width 439 height 34
type input "**"
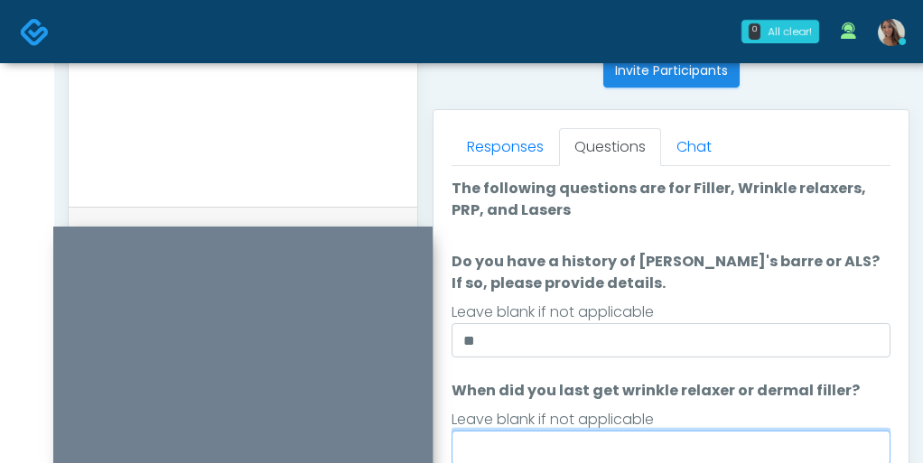
scroll to position [744, 0]
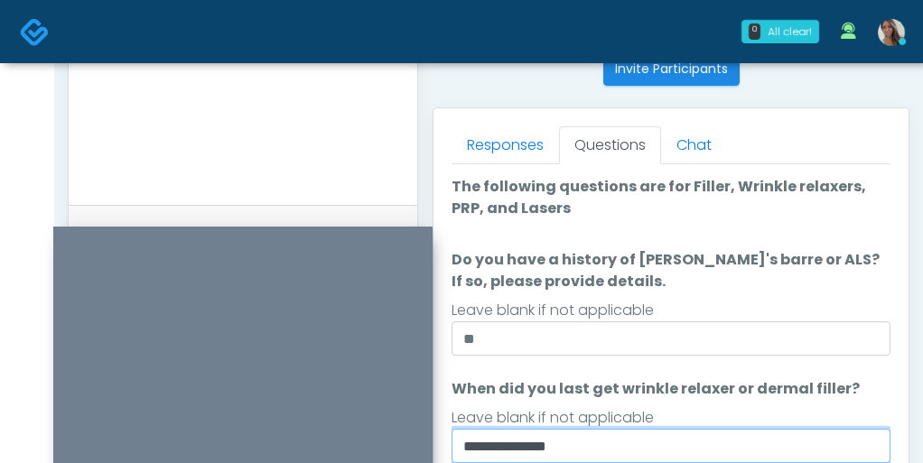
type input "**********"
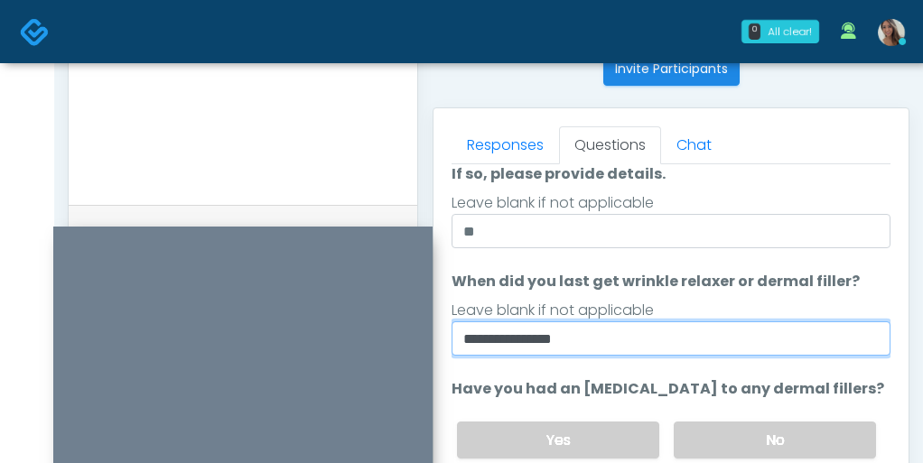
scroll to position [116, 0]
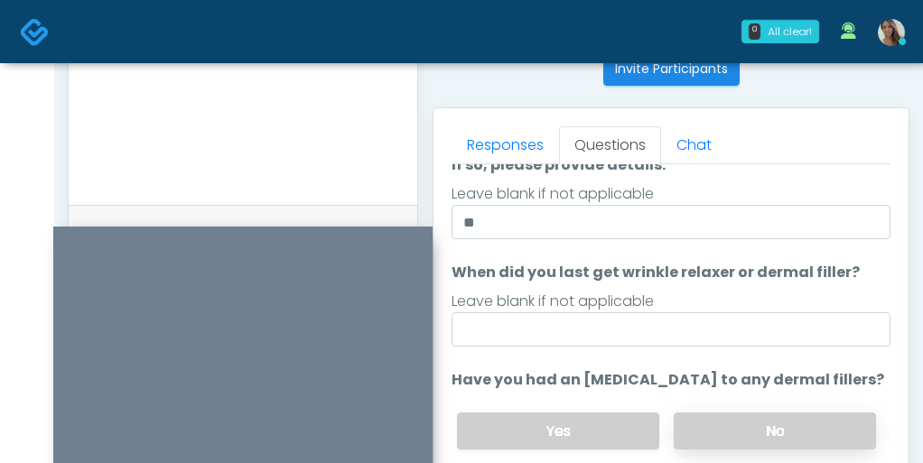
click at [723, 416] on label "No" at bounding box center [775, 431] width 202 height 37
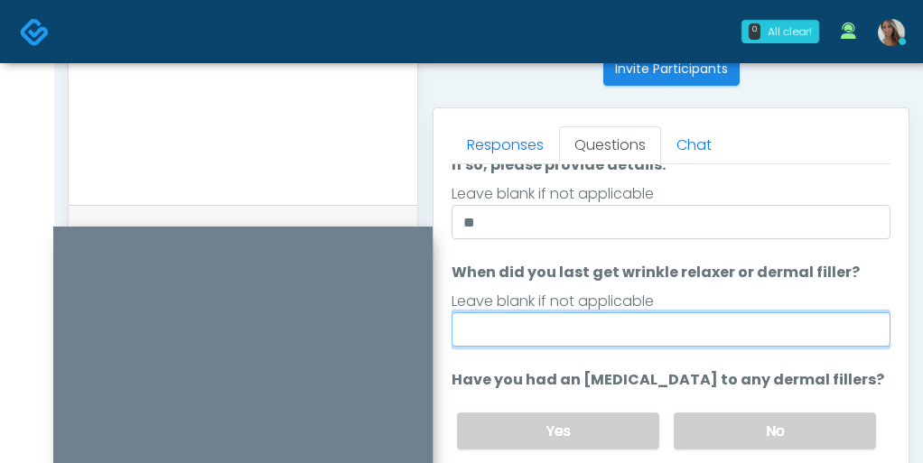
click at [675, 335] on input "When did you last get wrinkle relaxer or dermal filler?" at bounding box center [671, 329] width 439 height 34
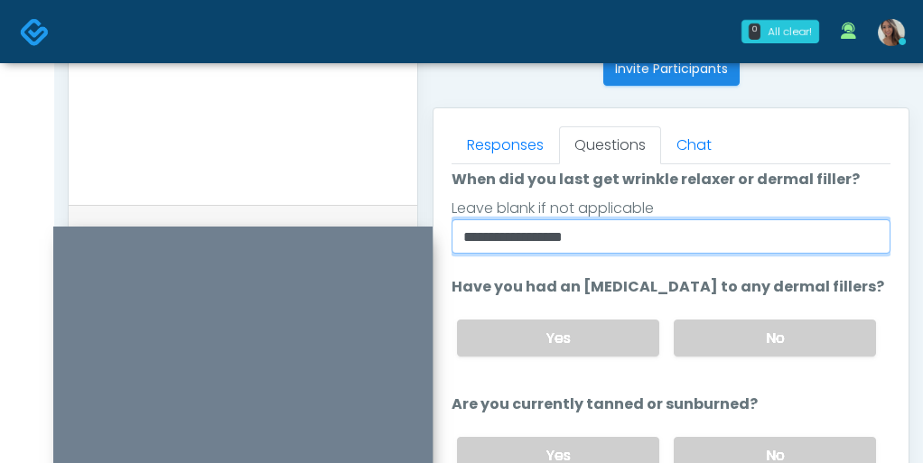
scroll to position [228, 0]
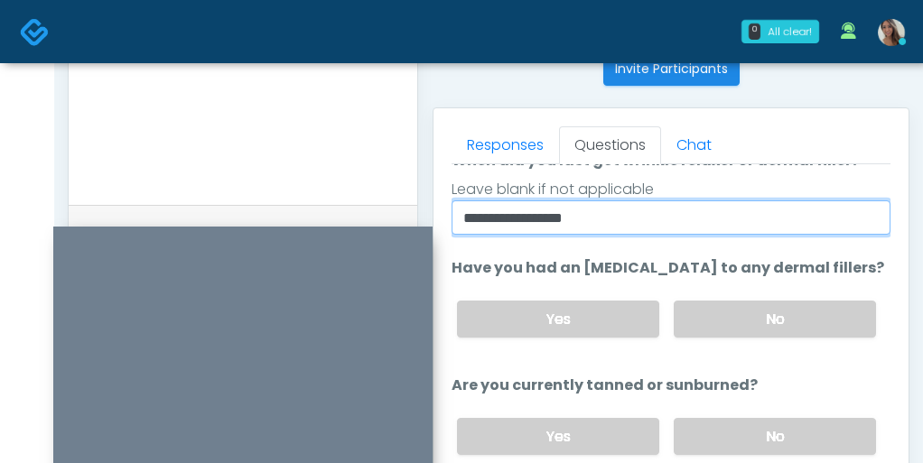
click at [581, 226] on input "**********" at bounding box center [671, 217] width 439 height 34
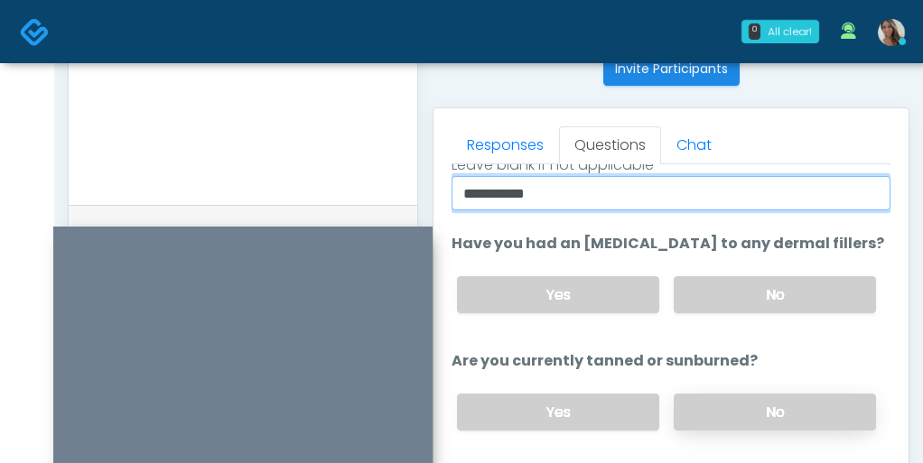
type input "**********"
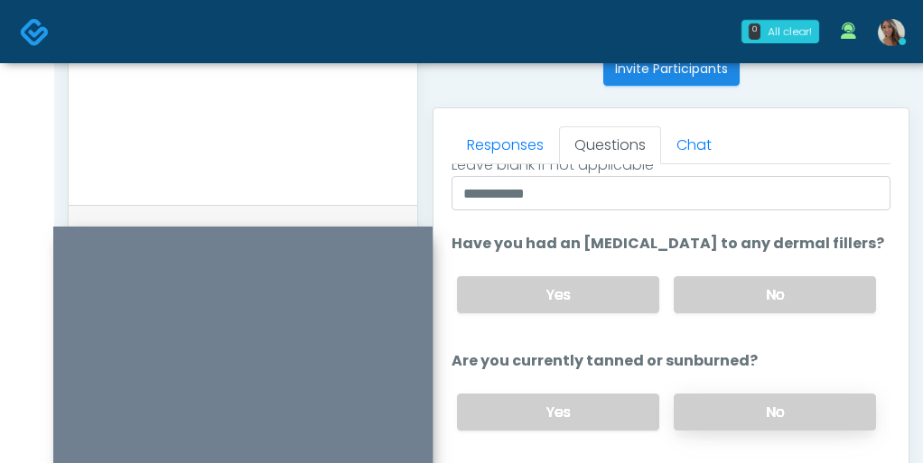
click at [713, 411] on label "No" at bounding box center [775, 412] width 202 height 37
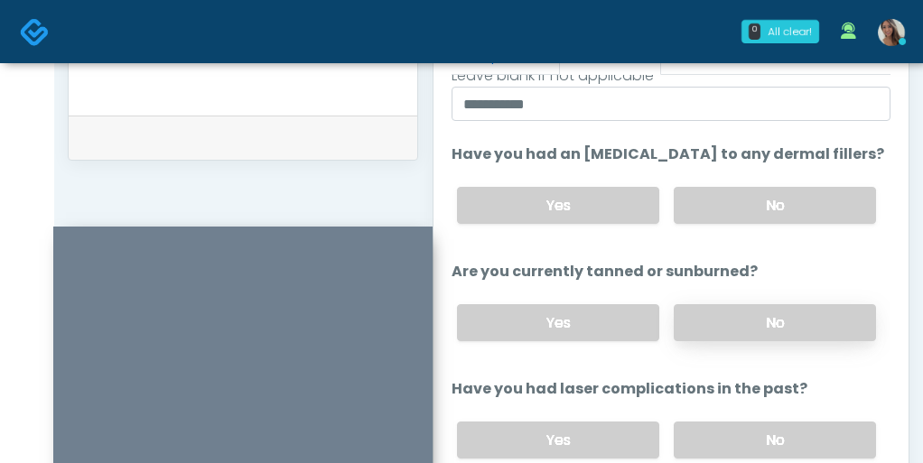
scroll to position [872, 0]
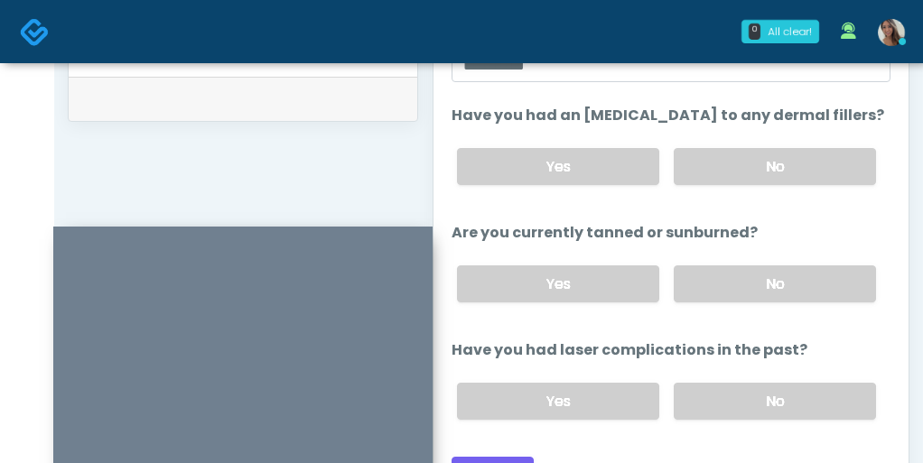
click at [755, 374] on div "Yes No" at bounding box center [667, 401] width 448 height 66
click at [744, 387] on label "No" at bounding box center [775, 401] width 202 height 37
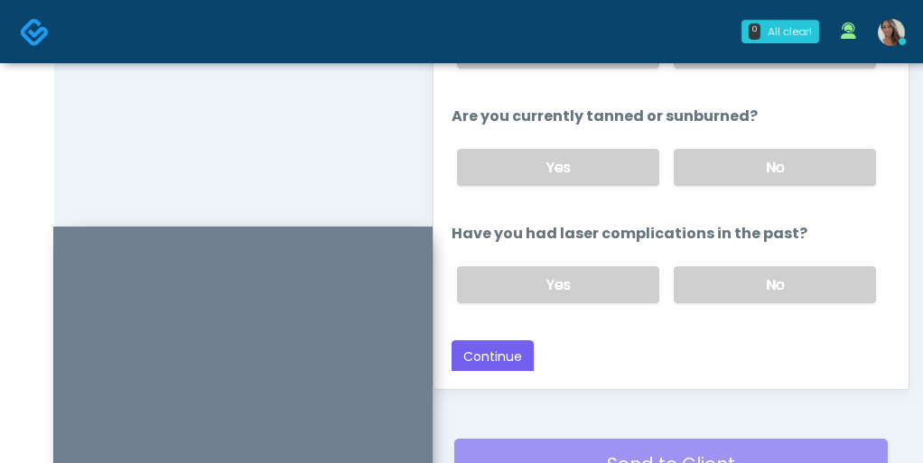
scroll to position [1011, 0]
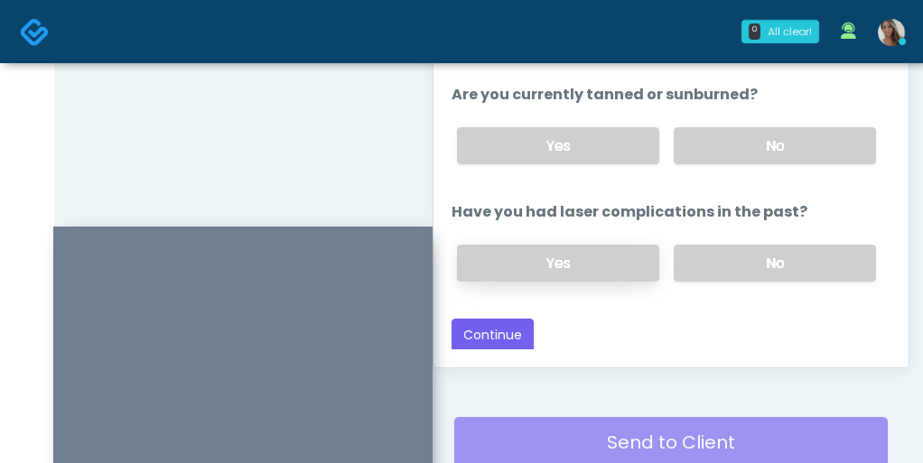
click at [607, 252] on label "Yes" at bounding box center [558, 263] width 202 height 37
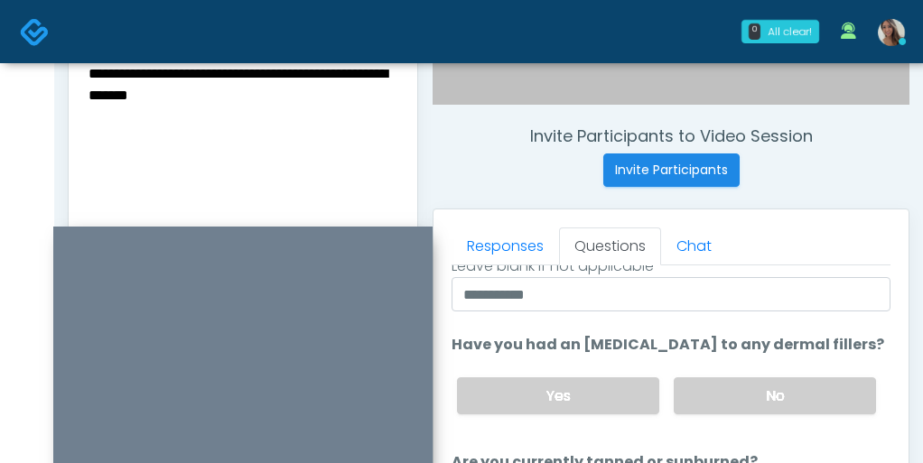
scroll to position [633, 0]
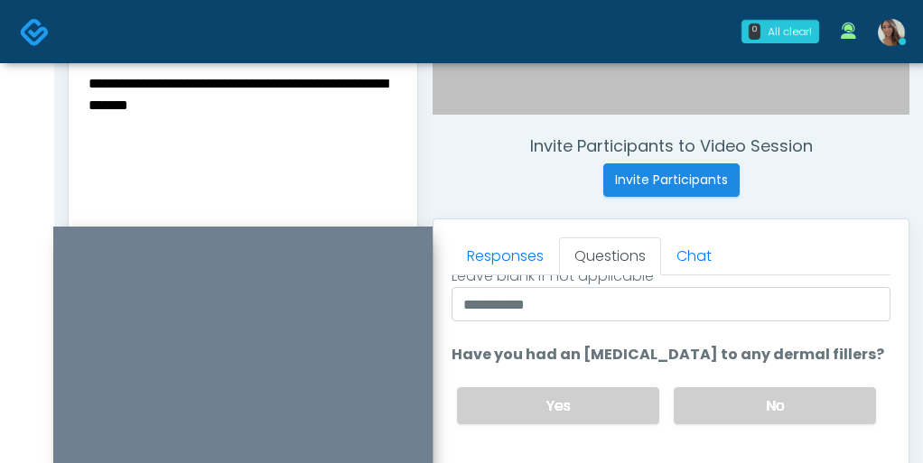
click at [338, 160] on textarea "**********" at bounding box center [243, 181] width 312 height 220
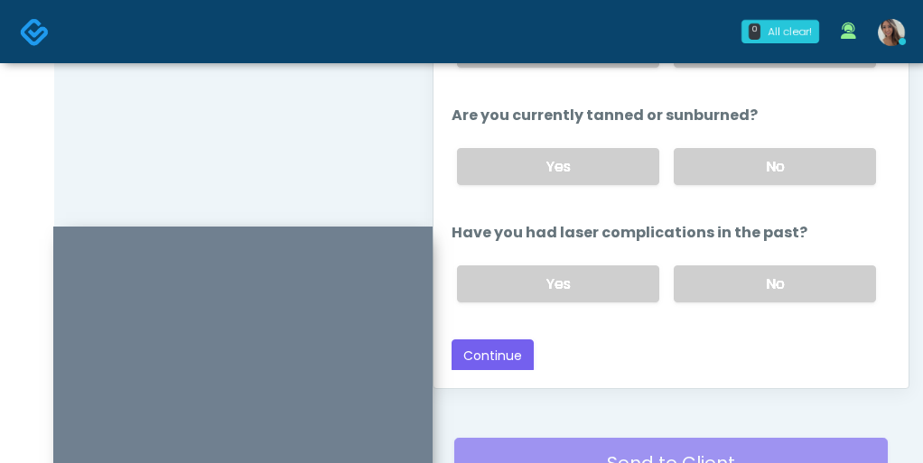
scroll to position [1012, 0]
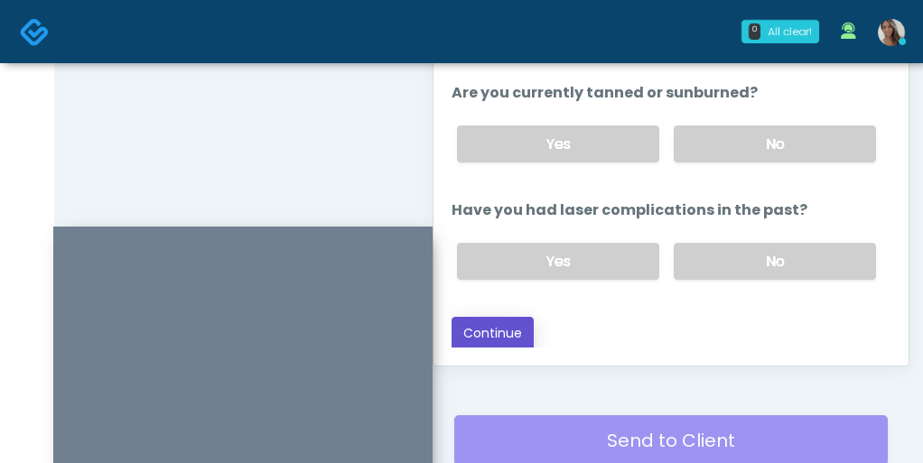
click at [477, 331] on button "Continue" at bounding box center [493, 333] width 82 height 33
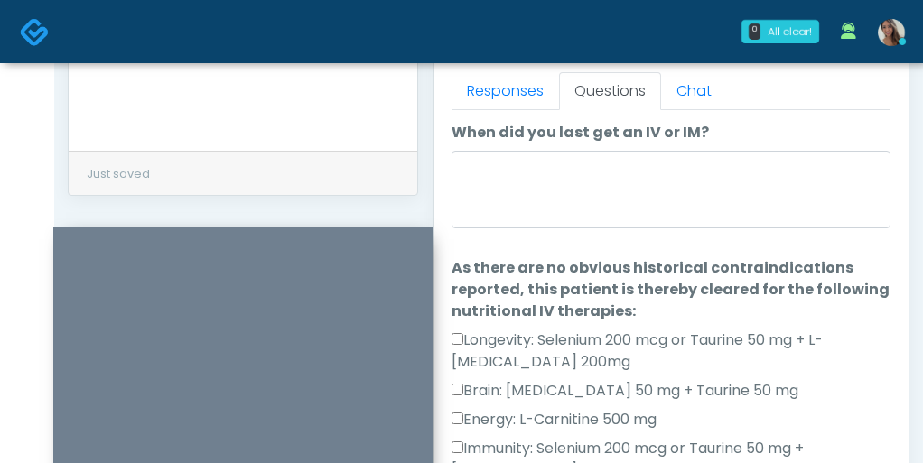
scroll to position [768, 0]
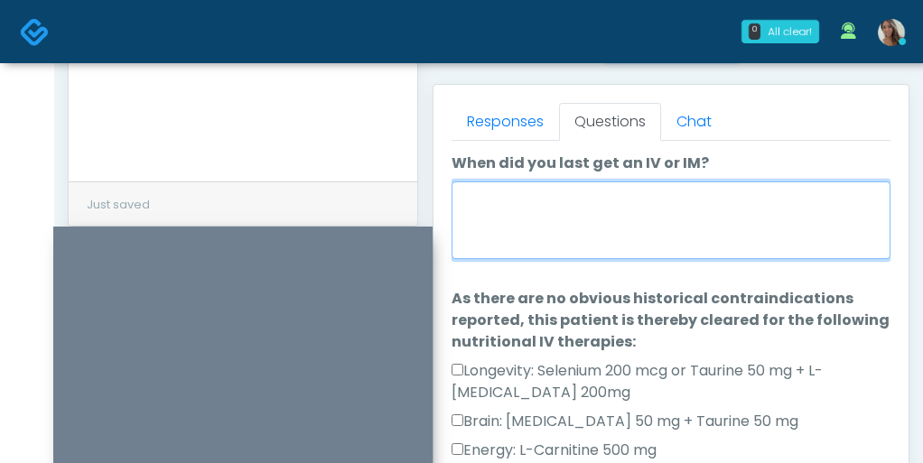
click at [530, 240] on textarea "When did you last get an IV or IM?" at bounding box center [671, 221] width 439 height 78
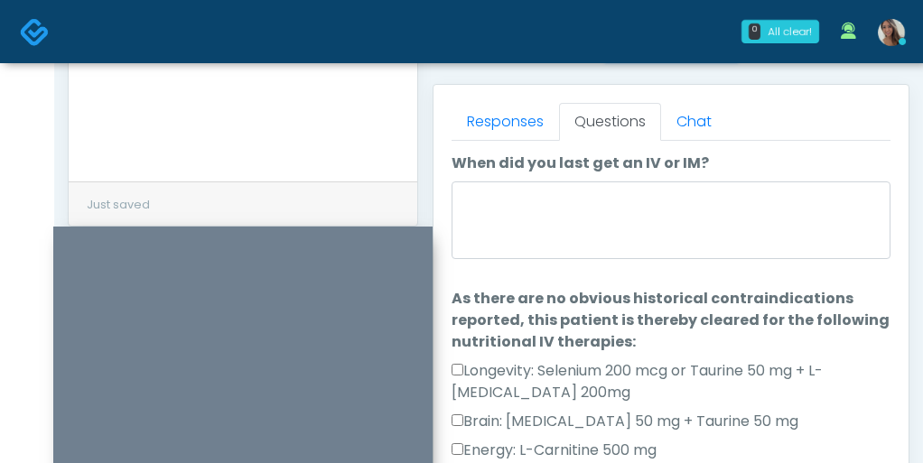
click at [339, 163] on form "**********" at bounding box center [243, 50] width 312 height 227
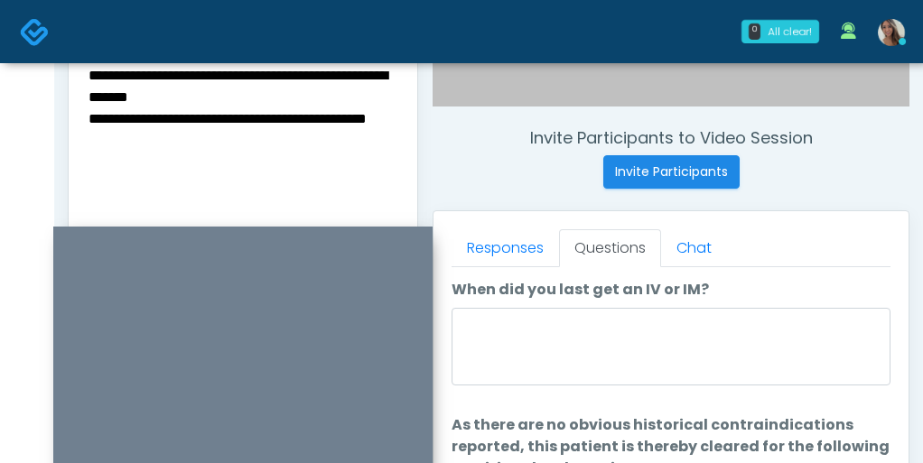
scroll to position [627, 0]
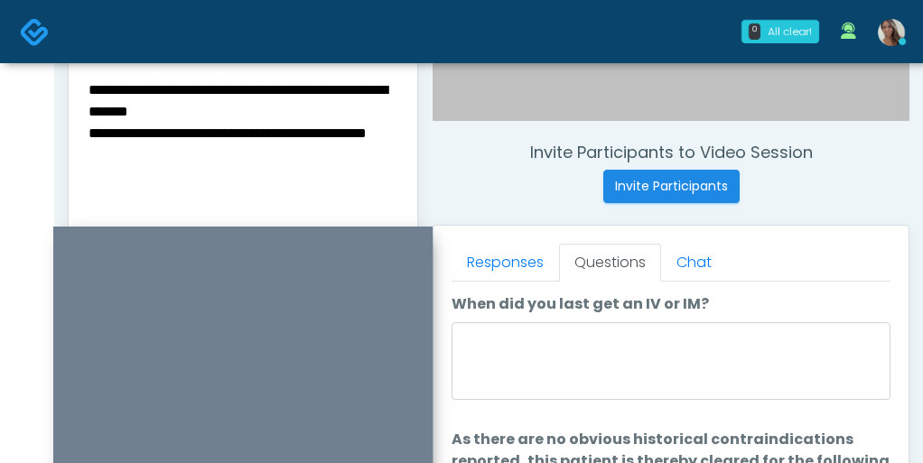
click at [237, 168] on textarea "**********" at bounding box center [243, 188] width 312 height 220
type textarea "**********"
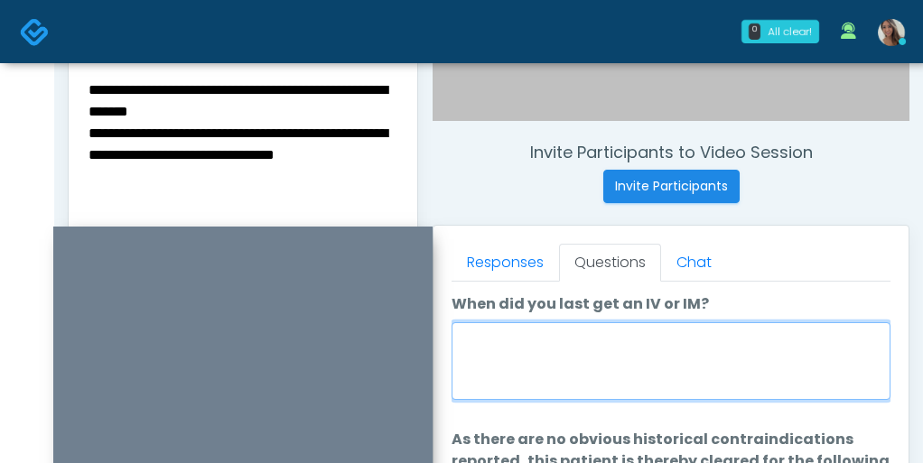
click at [497, 344] on textarea "When did you last get an IV or IM?" at bounding box center [671, 361] width 439 height 78
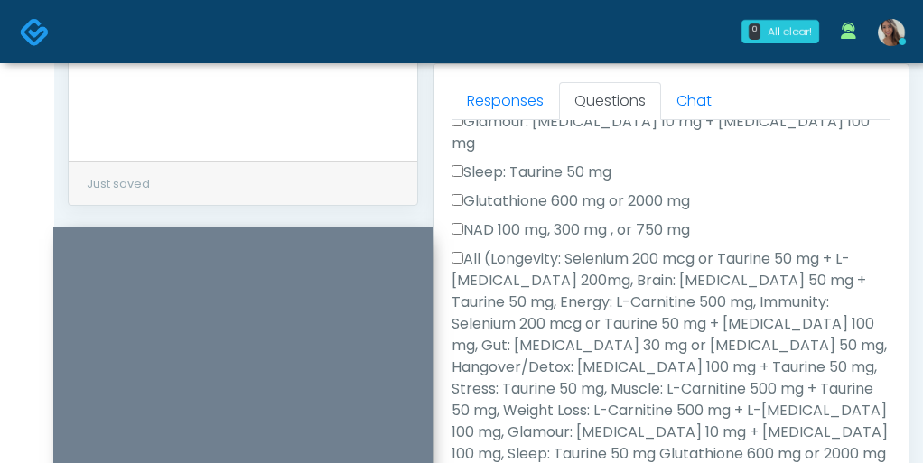
scroll to position [801, 0]
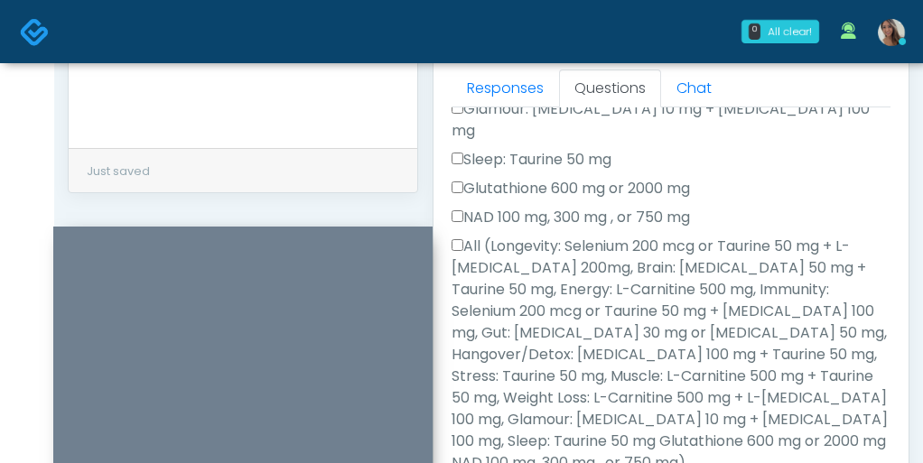
click at [521, 282] on label "All (Longevity: Selenium 200 mcg or Taurine 50 mg + L-Arginine 200mg, Brain: Gl…" at bounding box center [671, 355] width 439 height 238
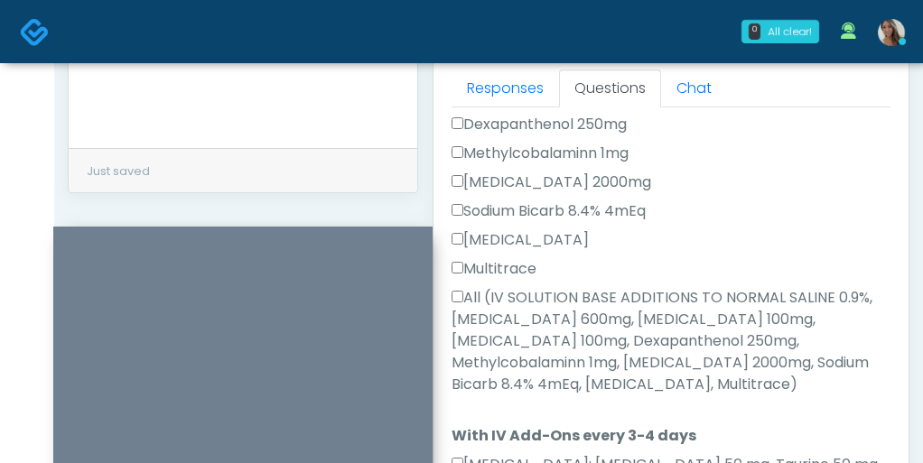
click at [518, 287] on label "All (IV SOLUTION BASE ADDITIONS TO NORMAL SALINE 0.9%, Magnesium Chloride 600mg…" at bounding box center [671, 341] width 439 height 108
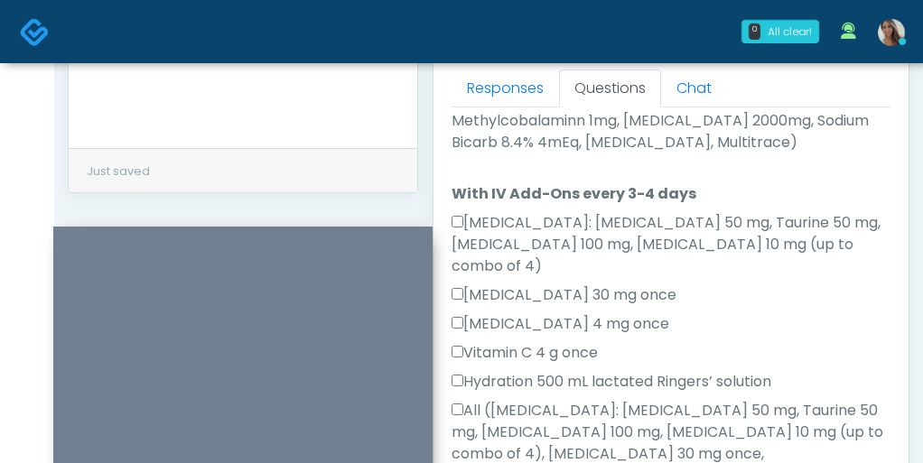
scroll to position [1344, 0]
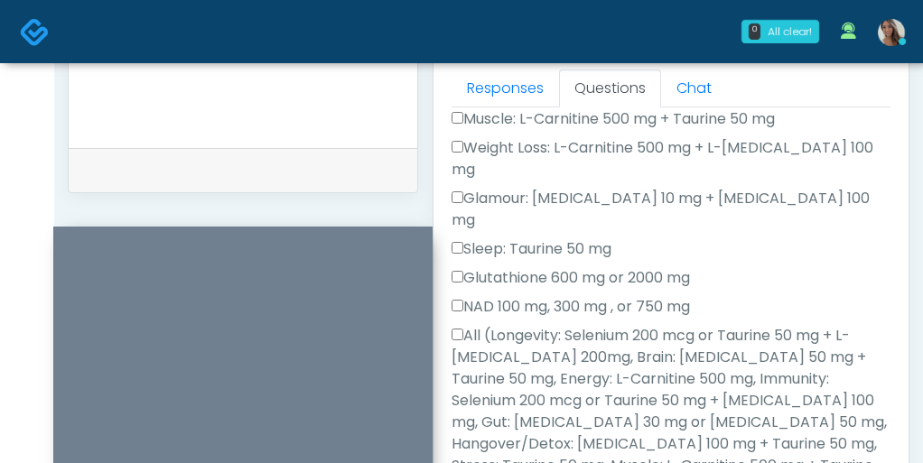
scroll to position [0, 0]
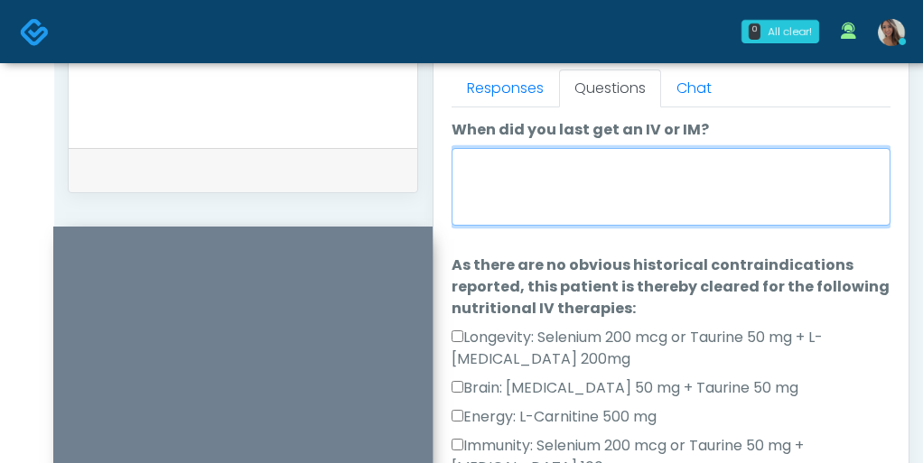
click at [528, 175] on textarea "When did you last get an IV or IM?" at bounding box center [671, 187] width 439 height 78
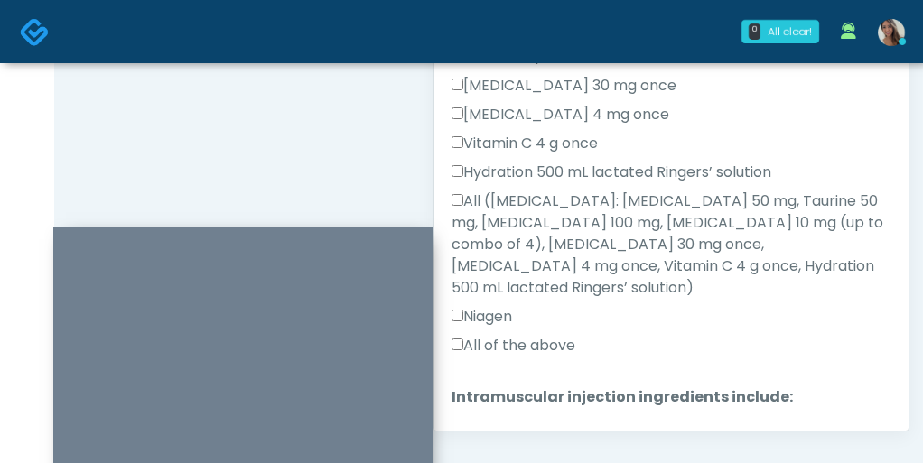
scroll to position [992, 0]
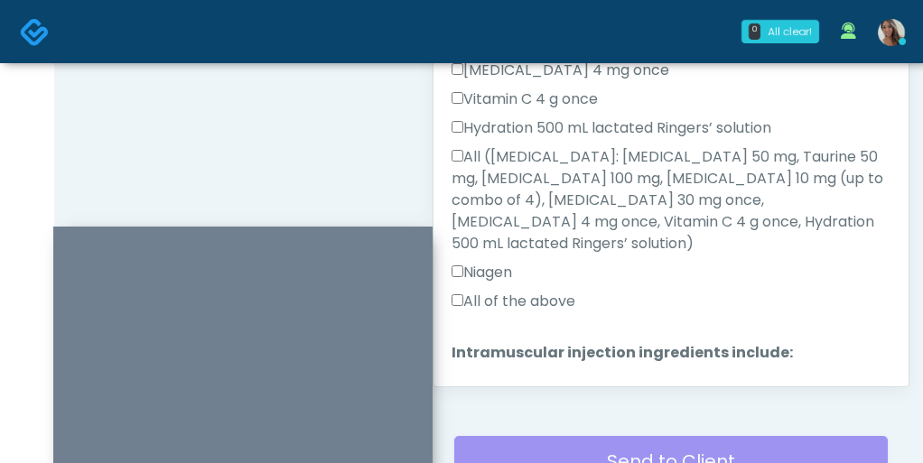
type textarea "**********"
click at [527, 371] on label "MIC, L-Carnitine, Methylcobalamin, Glycine, B-Complex, Lycine, Biotin, Vitamin …" at bounding box center [671, 403] width 439 height 65
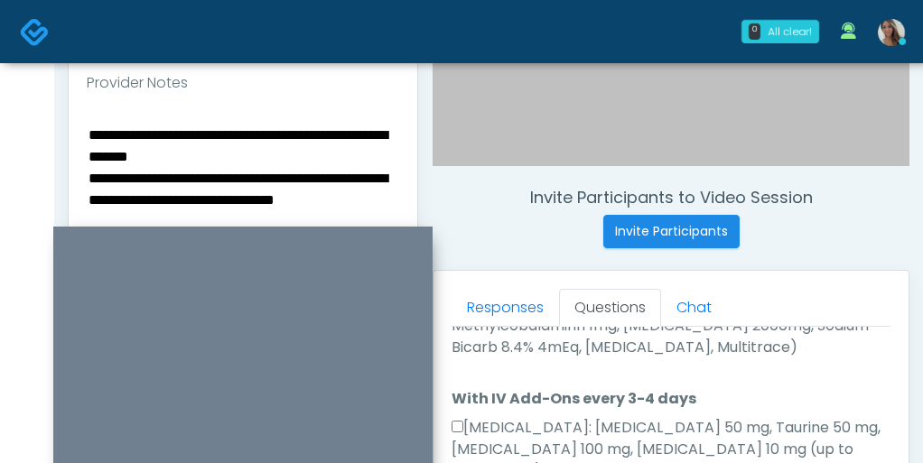
scroll to position [592, 0]
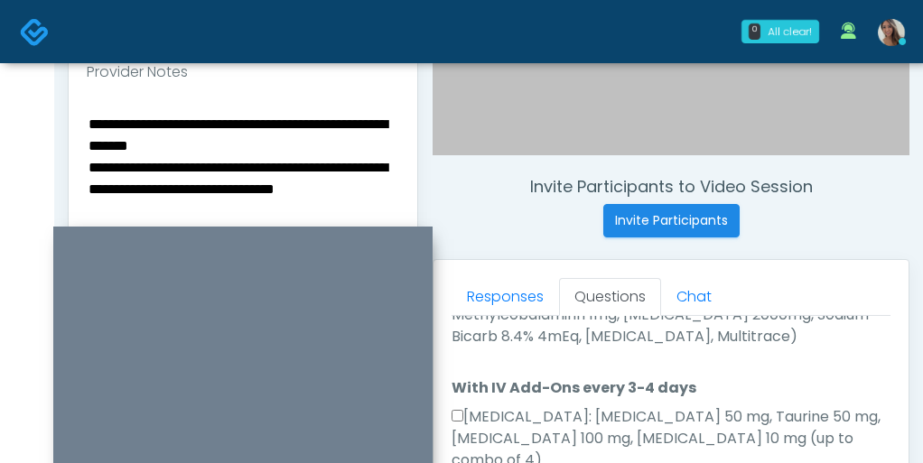
click at [583, 406] on label "Amino Acids: Glycine 50 mg, Taurine 50 mg, Lysine 100 mg, Biotin 10 mg (up to c…" at bounding box center [671, 438] width 439 height 65
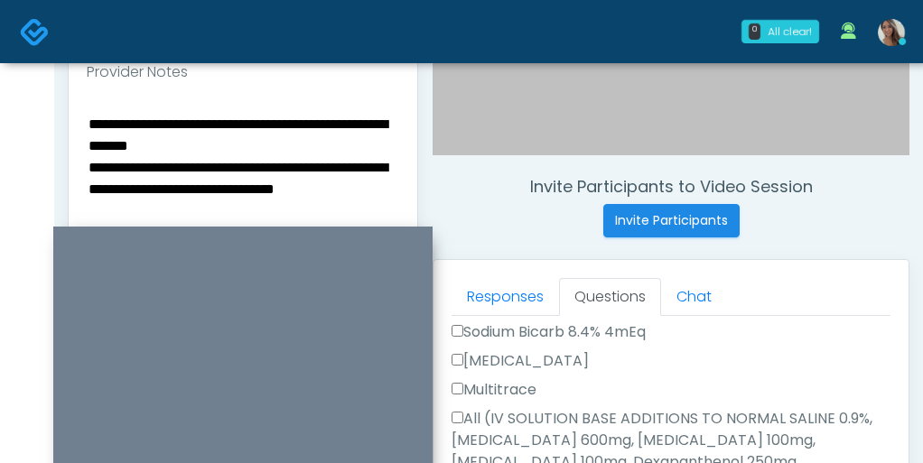
scroll to position [1048, 0]
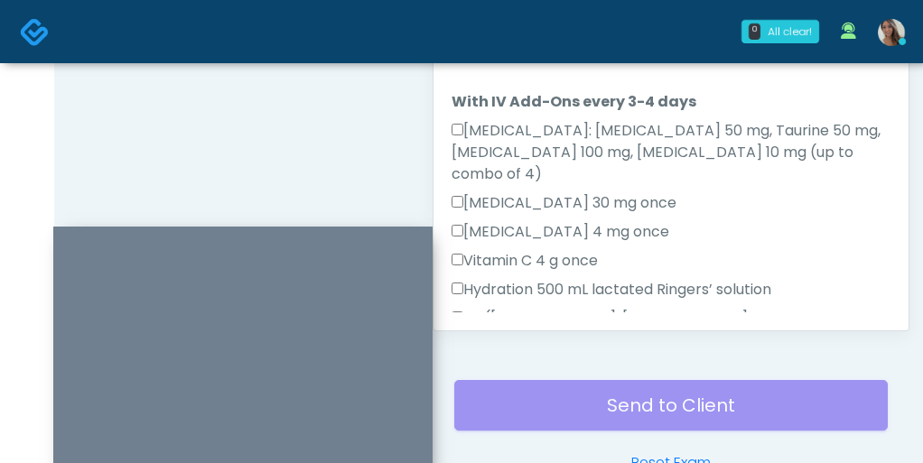
click at [618, 308] on label "All (Amino Acids: Glycine 50 mg, Taurine 50 mg, Lysine 100 mg, Biotin 10 mg (up…" at bounding box center [671, 362] width 439 height 108
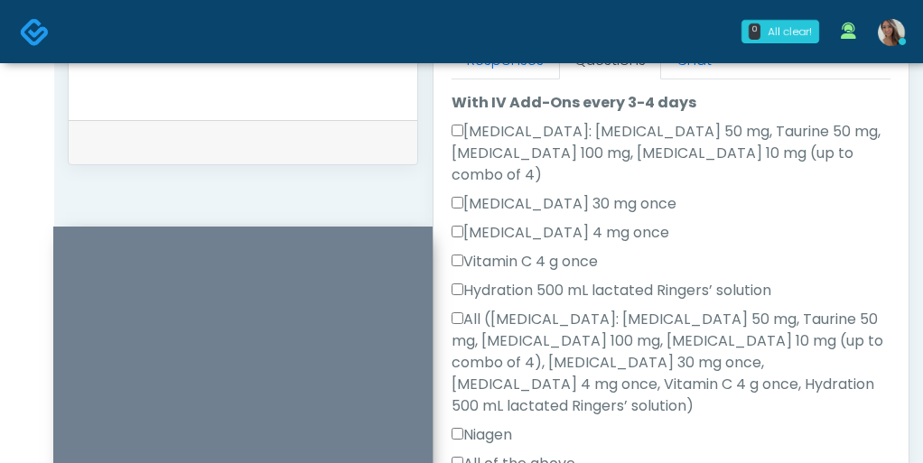
scroll to position [1350, 0]
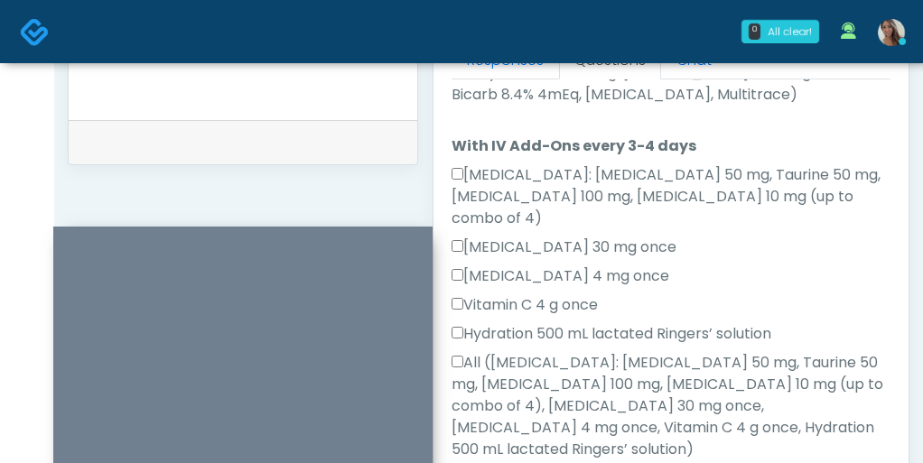
click at [565, 237] on label "Toradol 30 mg once" at bounding box center [564, 248] width 225 height 22
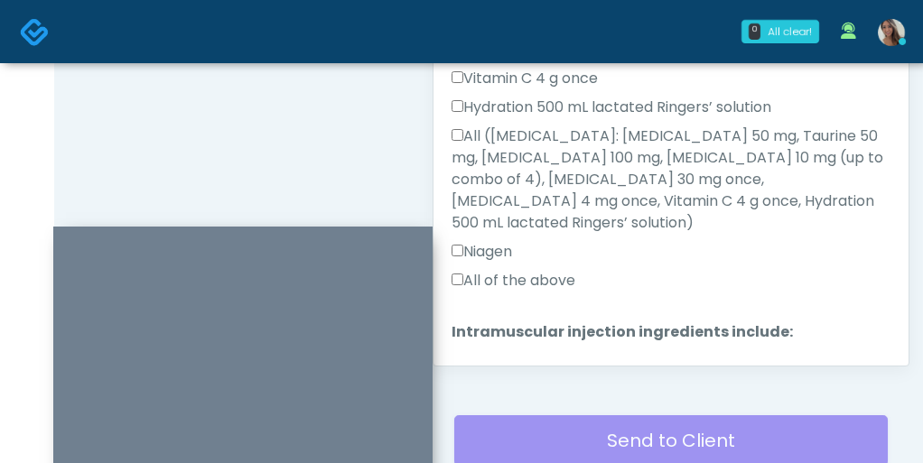
scroll to position [1014, 0]
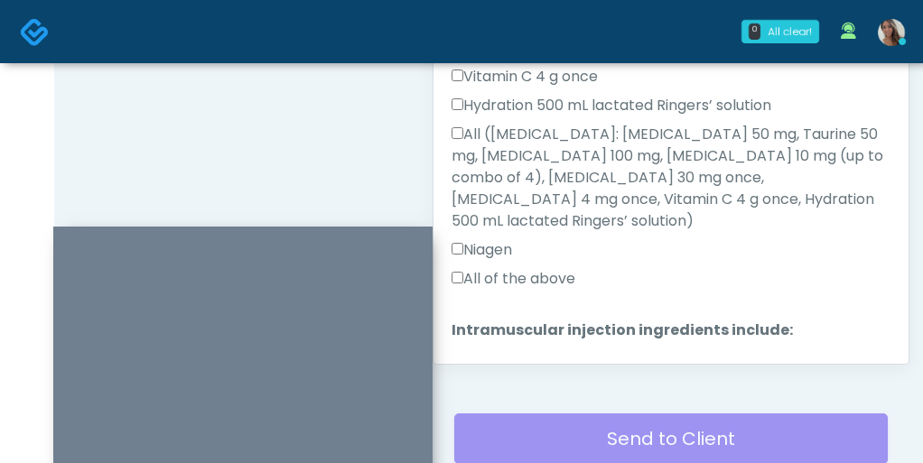
click at [500, 443] on button "Continue" at bounding box center [493, 459] width 82 height 33
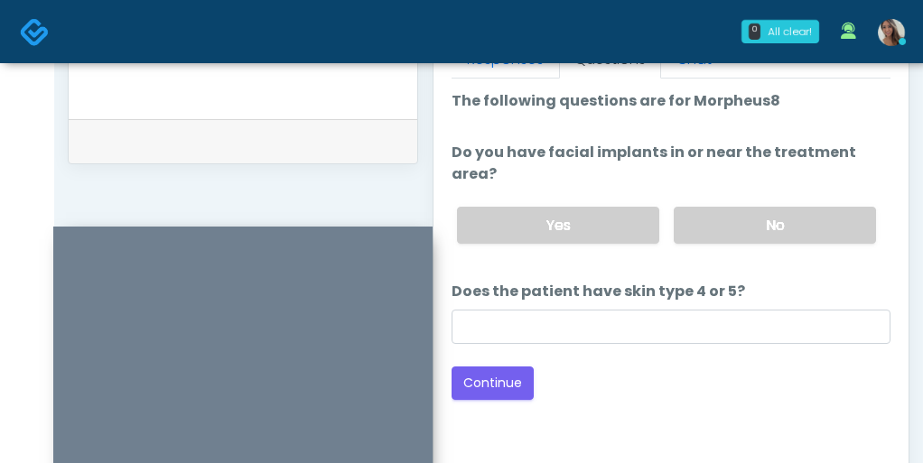
scroll to position [827, 0]
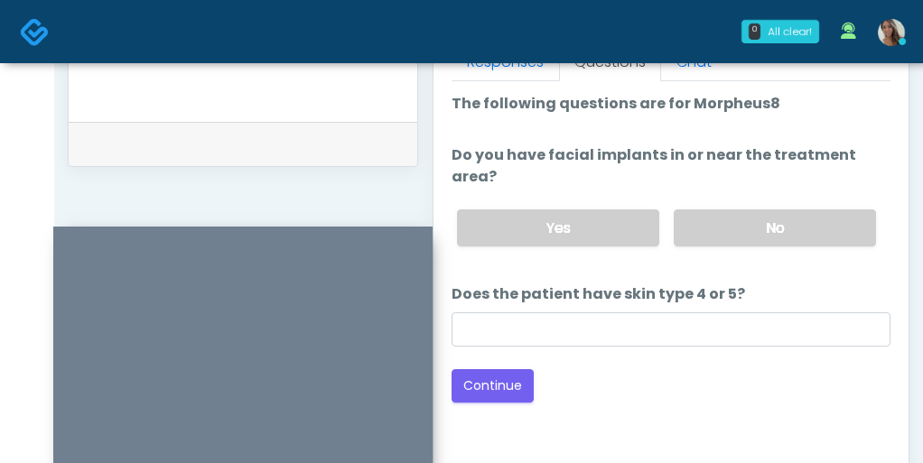
click at [715, 225] on div "Yes No" at bounding box center [667, 228] width 448 height 66
click at [723, 210] on label "No" at bounding box center [775, 228] width 202 height 37
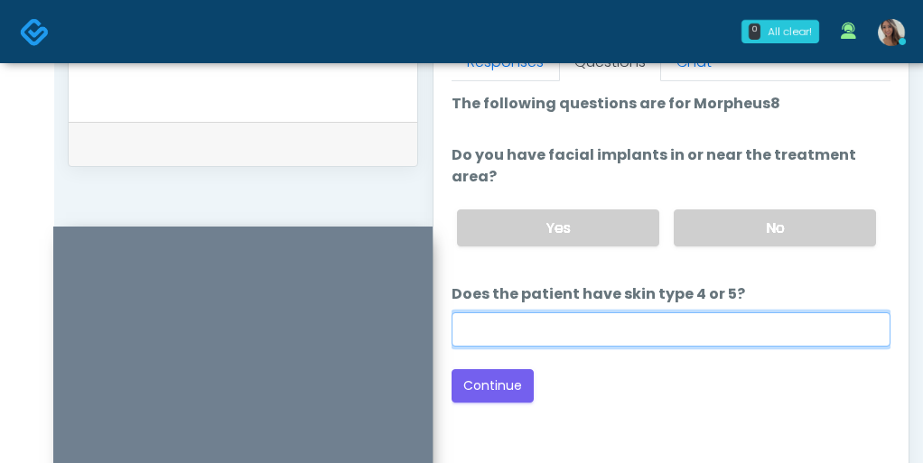
click at [627, 312] on input "Does the patient have skin type 4 or 5?" at bounding box center [671, 329] width 439 height 34
type input "**"
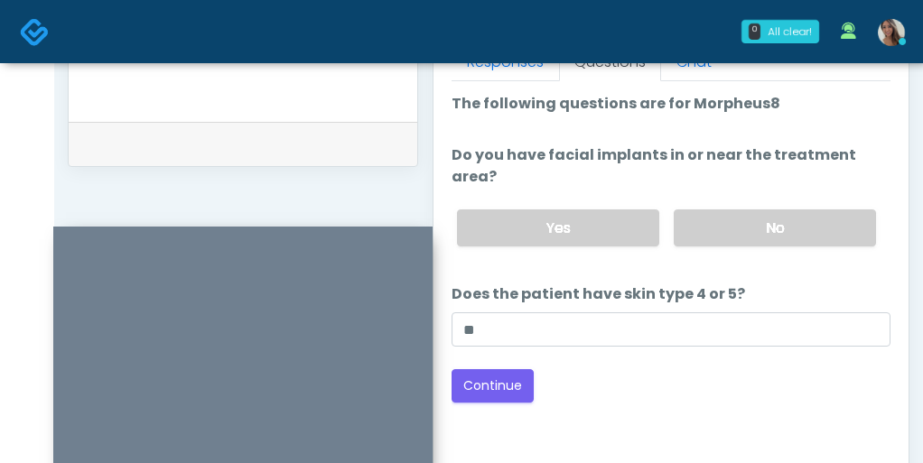
click at [503, 380] on div "Good Faith Exam Script Good Faith Exam Script INTRODUCTION Hello, my name is un…" at bounding box center [671, 307] width 439 height 452
click at [495, 369] on button "Continue" at bounding box center [493, 385] width 82 height 33
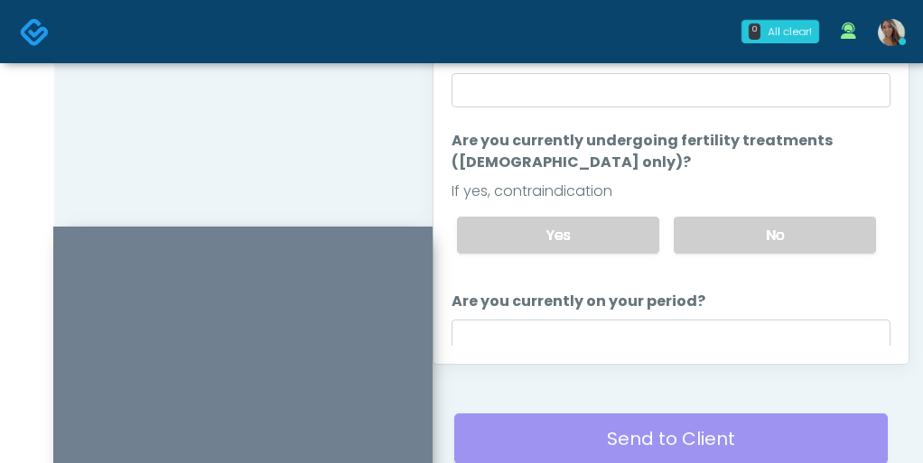
scroll to position [32, 0]
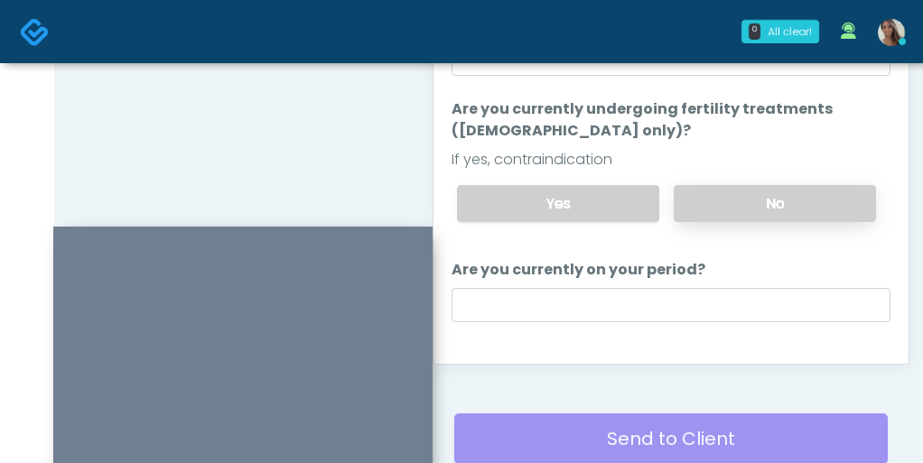
click at [717, 189] on label "No" at bounding box center [775, 203] width 202 height 37
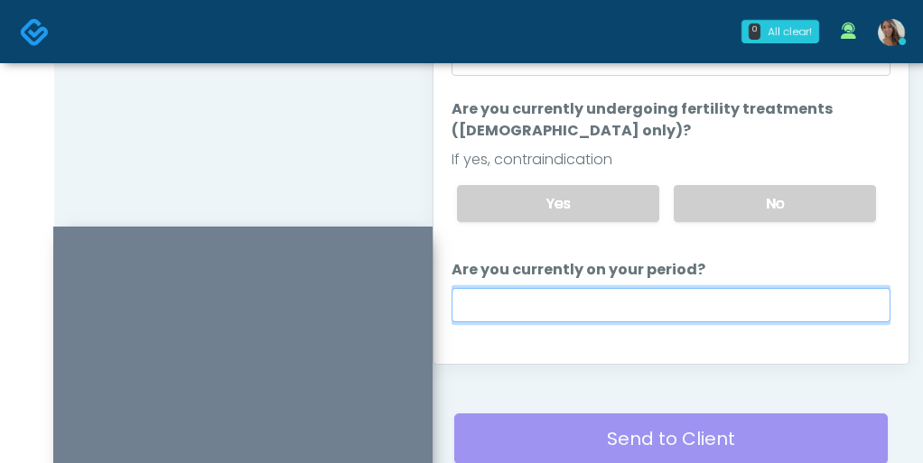
click at [651, 288] on input "Are you currently on your period?" at bounding box center [671, 305] width 439 height 34
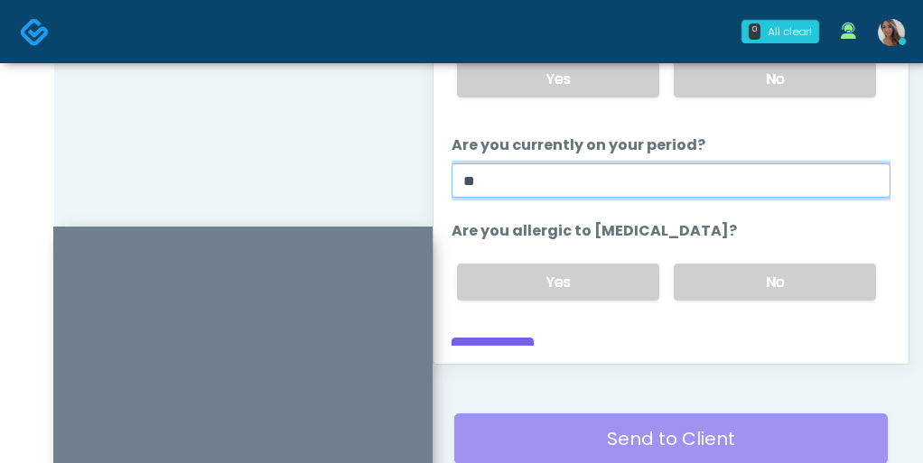
scroll to position [158, 0]
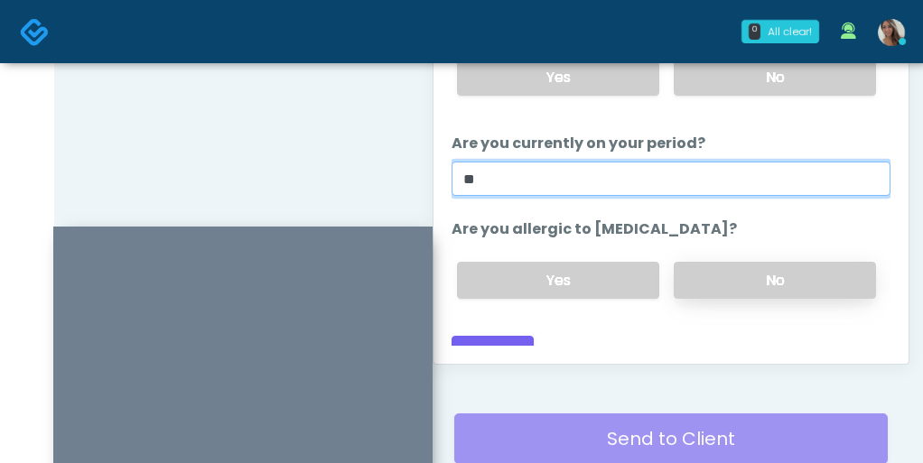
type input "**"
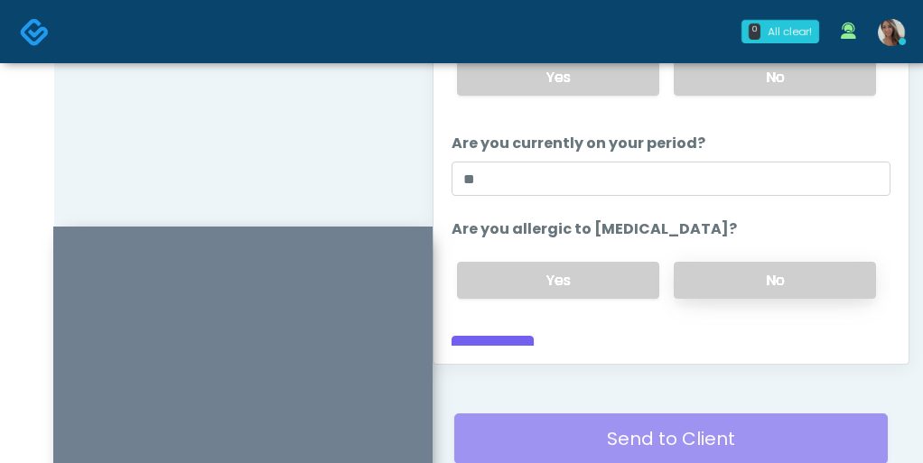
click at [731, 262] on label "No" at bounding box center [775, 280] width 202 height 37
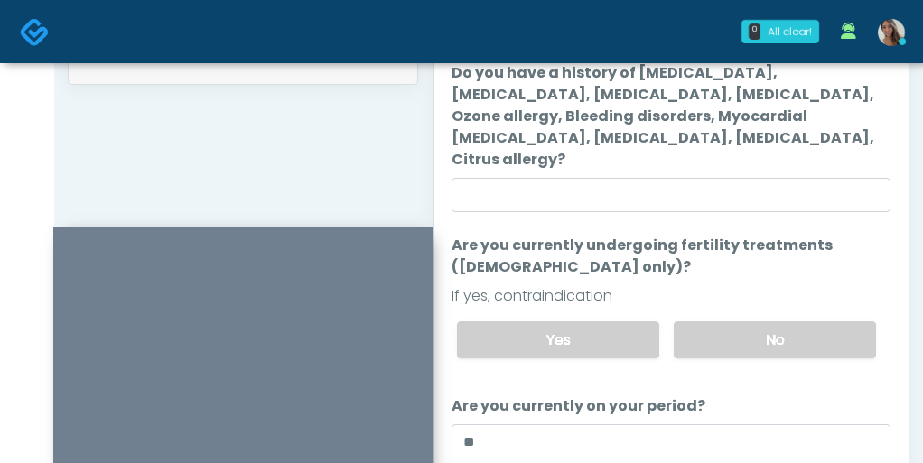
scroll to position [868, 0]
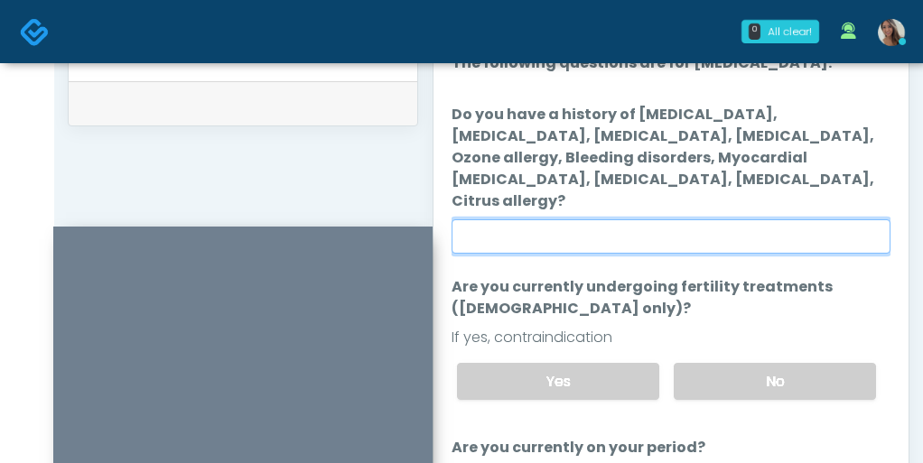
click at [684, 219] on input "Do you have a history of Hyperthyroidism, Hypotension, Hypocalcemia, Hypoglycem…" at bounding box center [671, 236] width 439 height 34
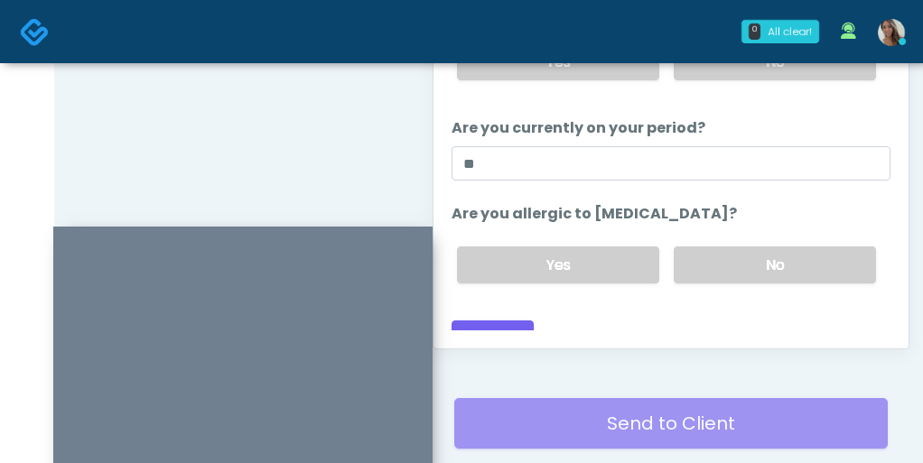
scroll to position [1062, 0]
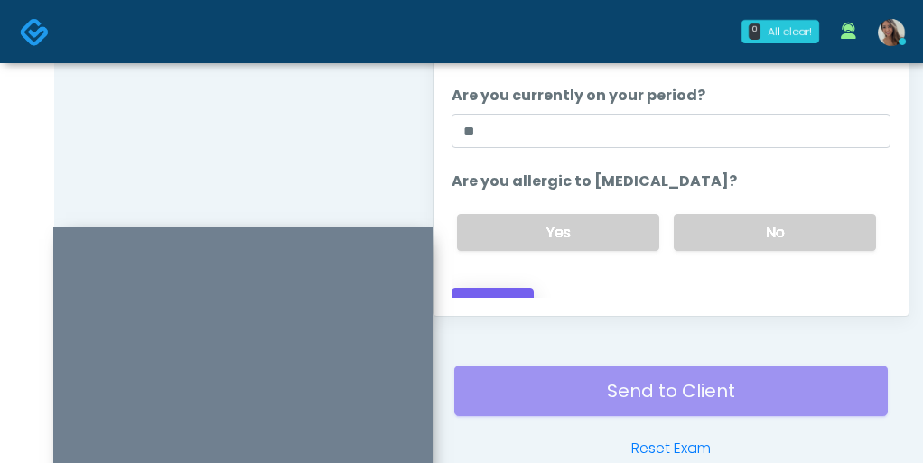
type input "**"
click at [501, 290] on button "Continue" at bounding box center [493, 304] width 82 height 33
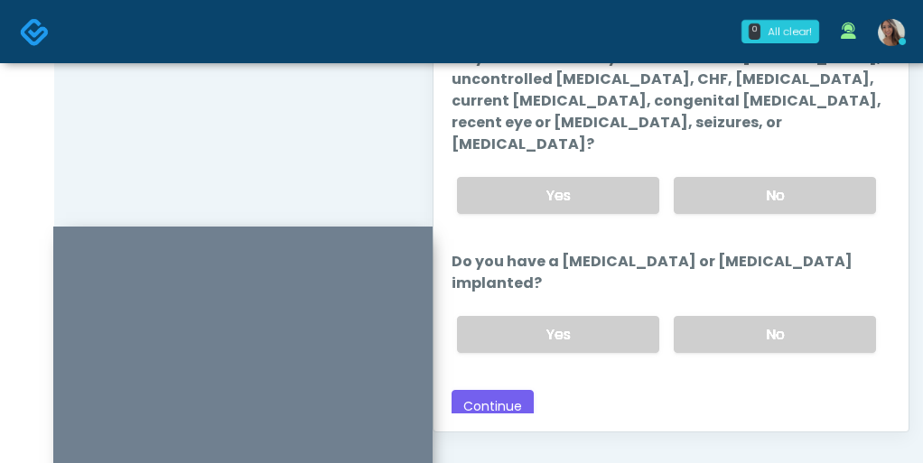
scroll to position [943, 0]
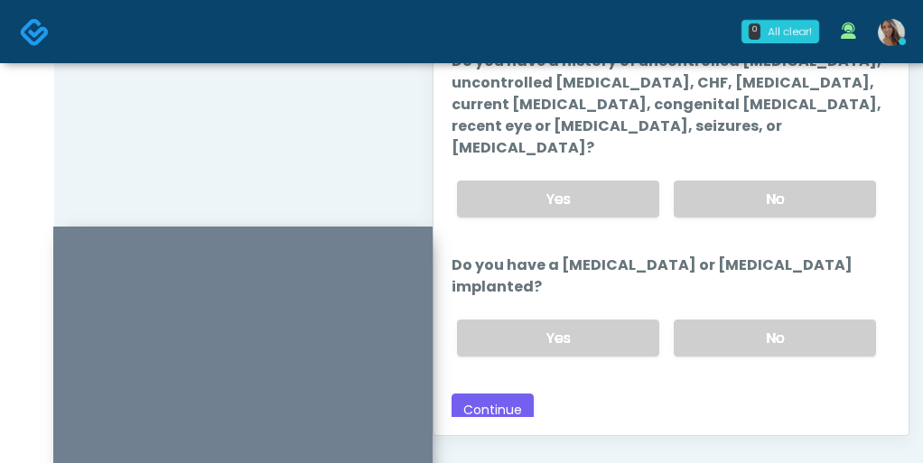
click at [712, 305] on div "Yes No" at bounding box center [667, 338] width 448 height 66
click at [751, 181] on label "No" at bounding box center [775, 199] width 202 height 37
click at [741, 320] on label "No" at bounding box center [775, 338] width 202 height 37
click at [684, 371] on div "Good Faith Exam Script Good Faith Exam Script INTRODUCTION Hello, my name is un…" at bounding box center [671, 192] width 439 height 452
click at [490, 394] on button "Continue" at bounding box center [493, 410] width 82 height 33
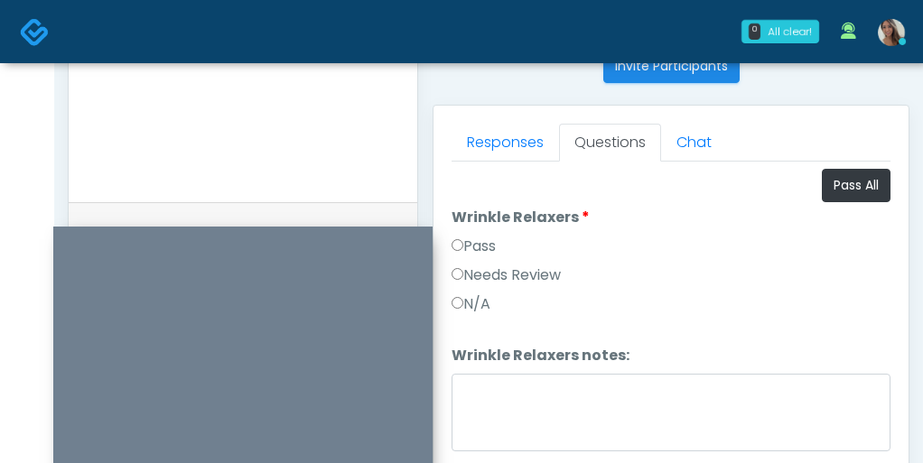
scroll to position [741, 0]
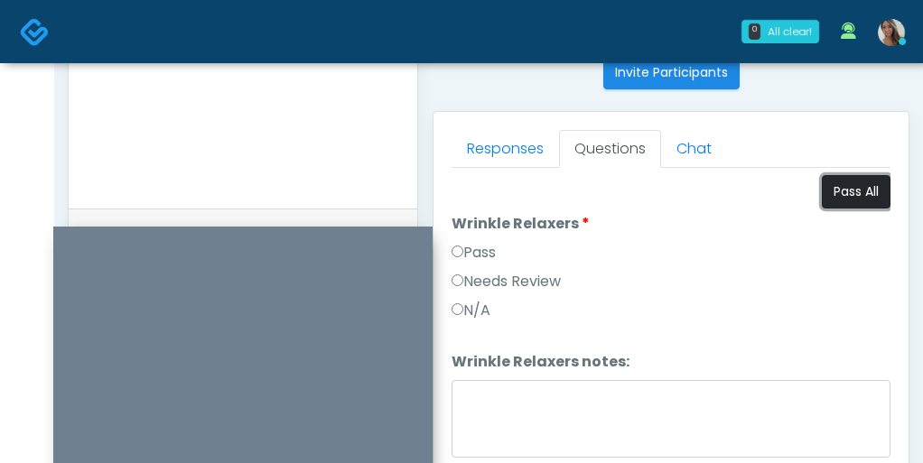
click at [856, 204] on button "Pass All" at bounding box center [856, 191] width 69 height 33
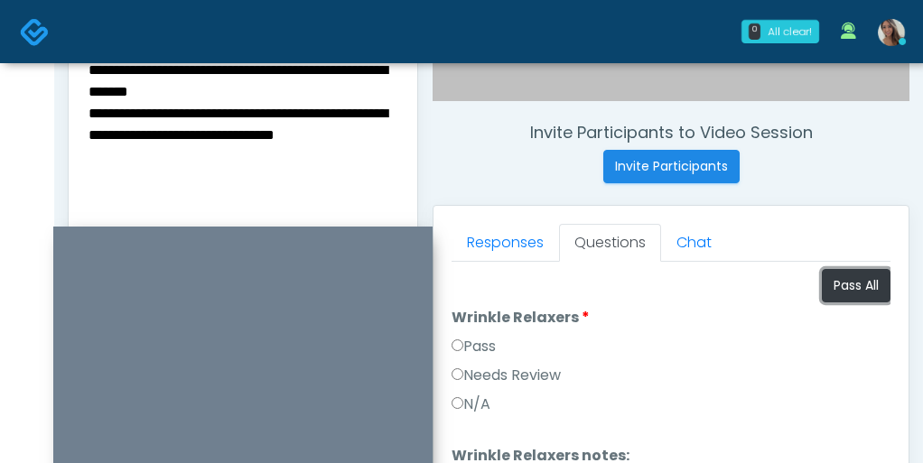
scroll to position [642, 0]
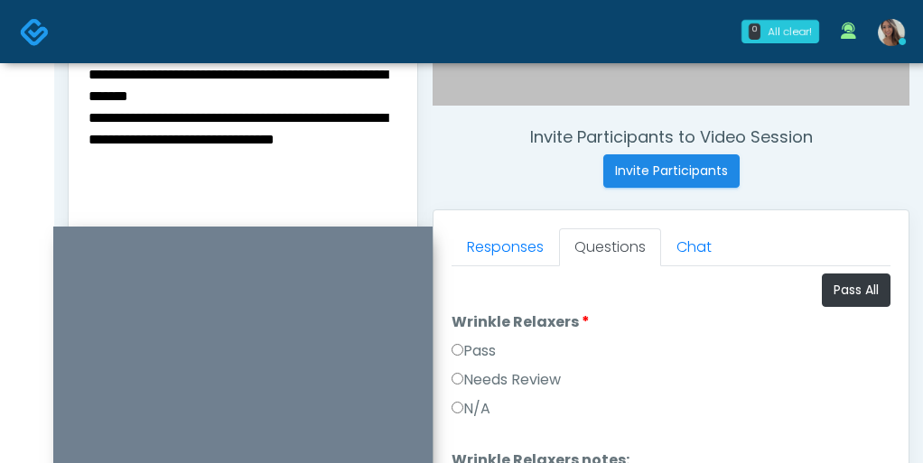
click at [288, 129] on textarea "**********" at bounding box center [243, 172] width 312 height 220
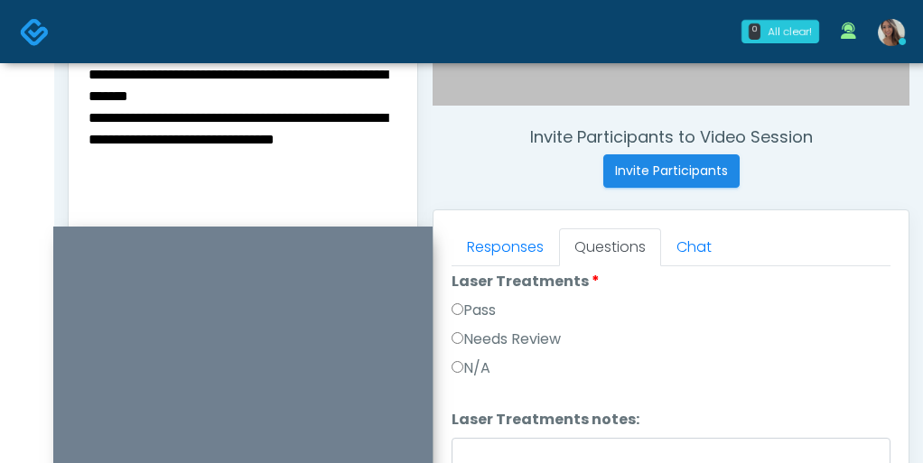
scroll to position [877, 0]
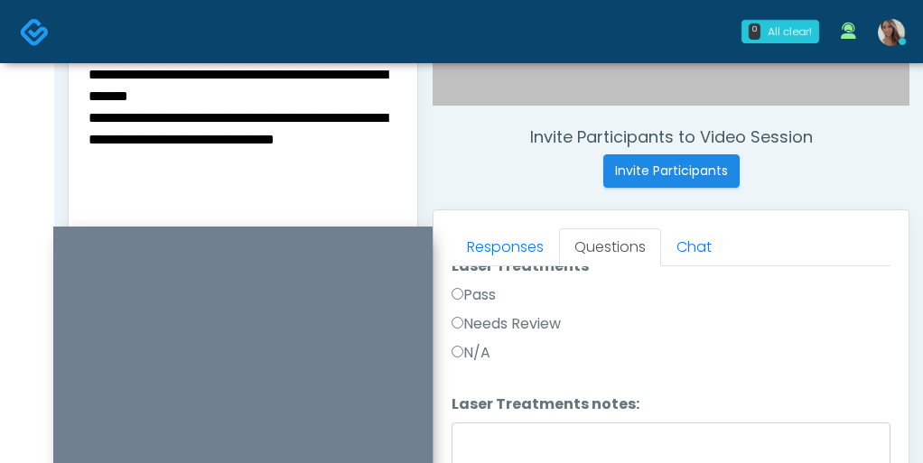
click at [521, 321] on label "Needs Review" at bounding box center [506, 324] width 109 height 22
click at [510, 424] on textarea "Laser Treatments notes:" at bounding box center [671, 462] width 439 height 78
paste textarea "**********"
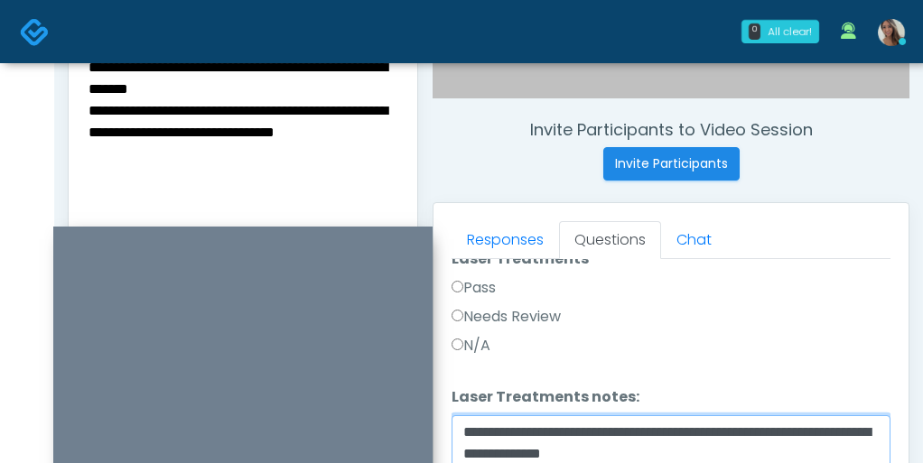
scroll to position [629, 0]
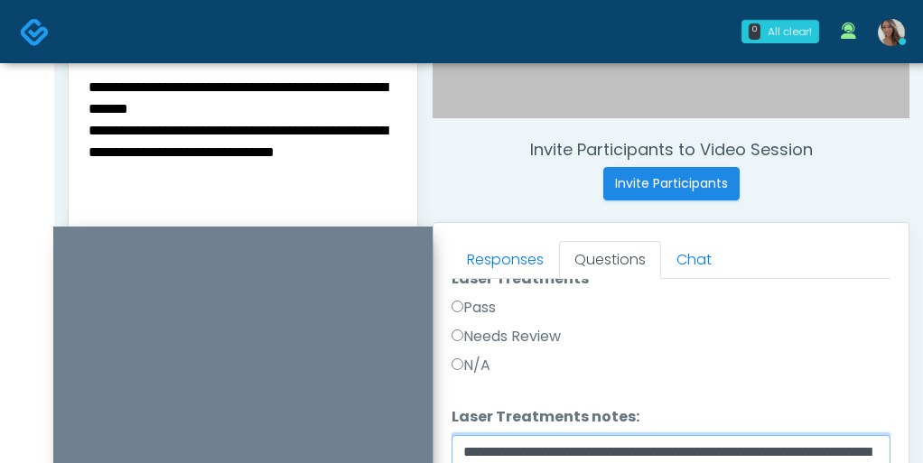
type textarea "**********"
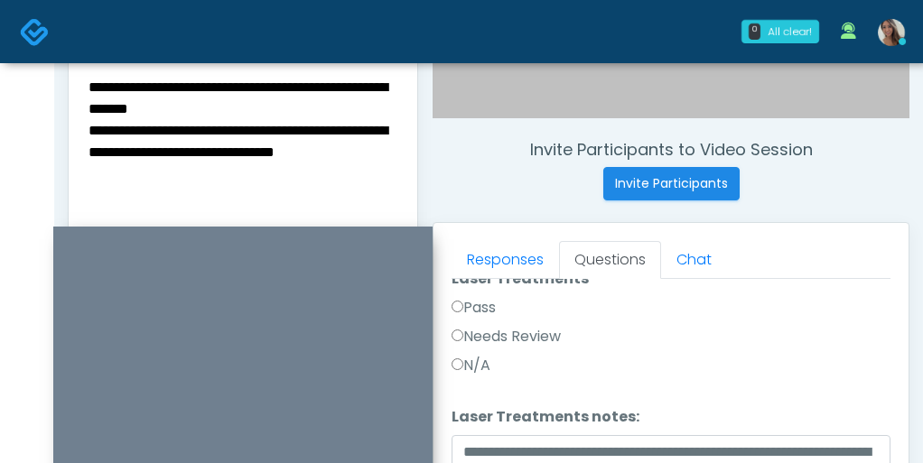
click at [210, 90] on textarea "**********" at bounding box center [243, 185] width 312 height 220
click at [287, 110] on textarea "**********" at bounding box center [243, 185] width 312 height 220
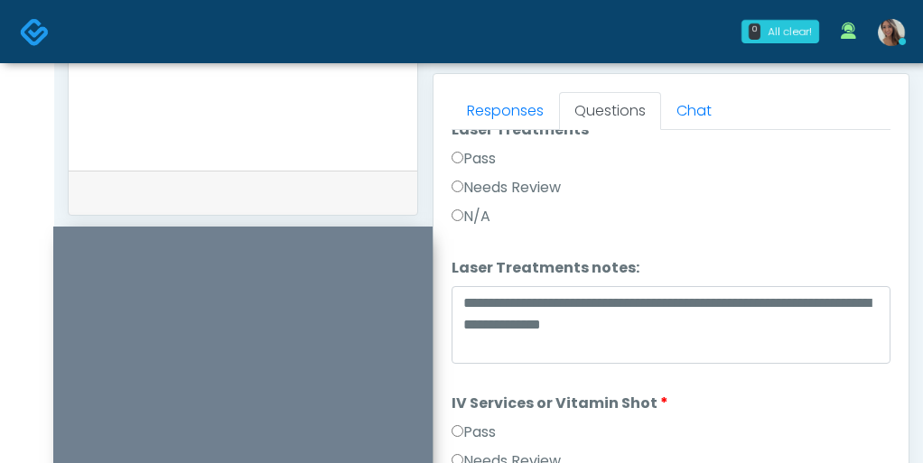
scroll to position [787, 0]
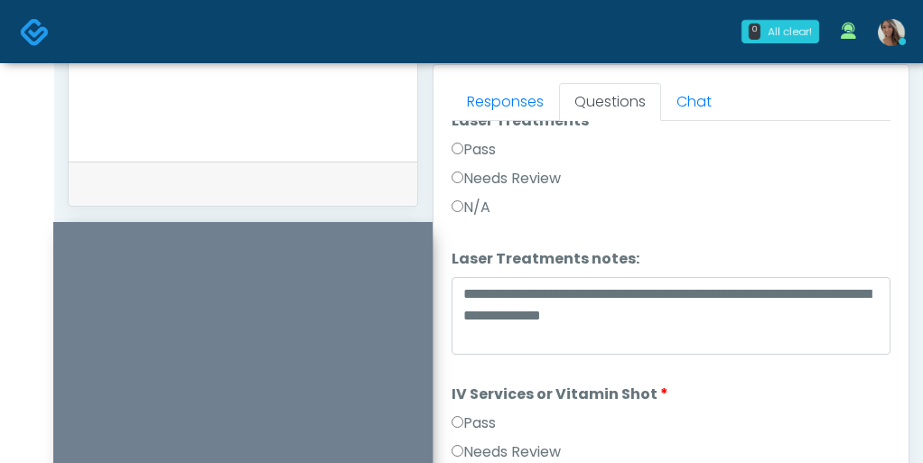
drag, startPoint x: 383, startPoint y: 237, endPoint x: 383, endPoint y: 180, distance: 56.9
click at [383, 222] on div at bounding box center [242, 364] width 379 height 284
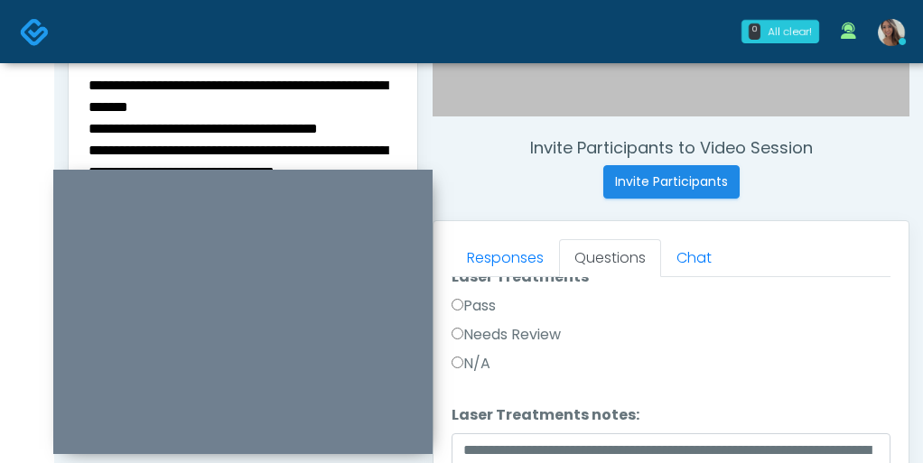
scroll to position [629, 0]
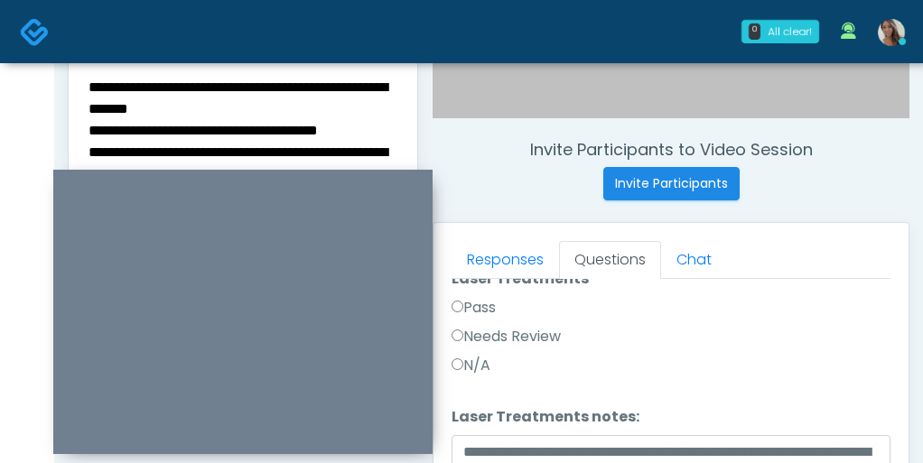
click at [311, 116] on textarea "**********" at bounding box center [243, 185] width 312 height 220
click at [237, 101] on textarea "**********" at bounding box center [243, 185] width 312 height 220
click at [257, 114] on textarea "**********" at bounding box center [243, 185] width 312 height 220
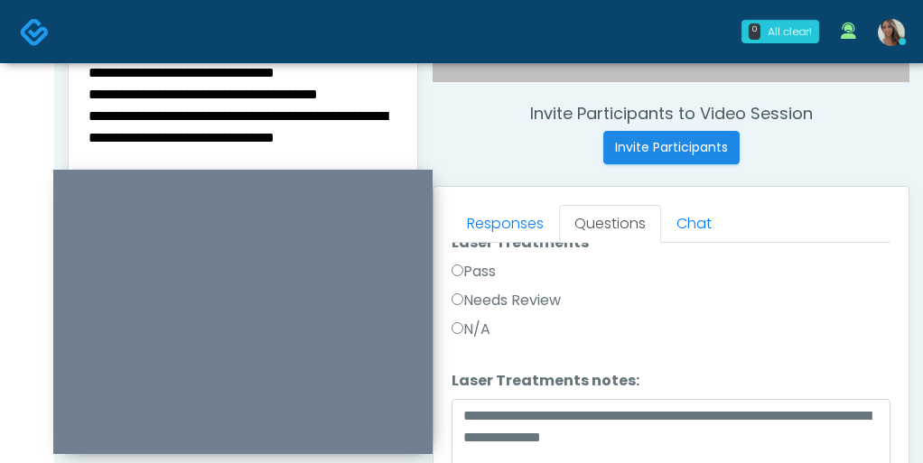
scroll to position [686, 0]
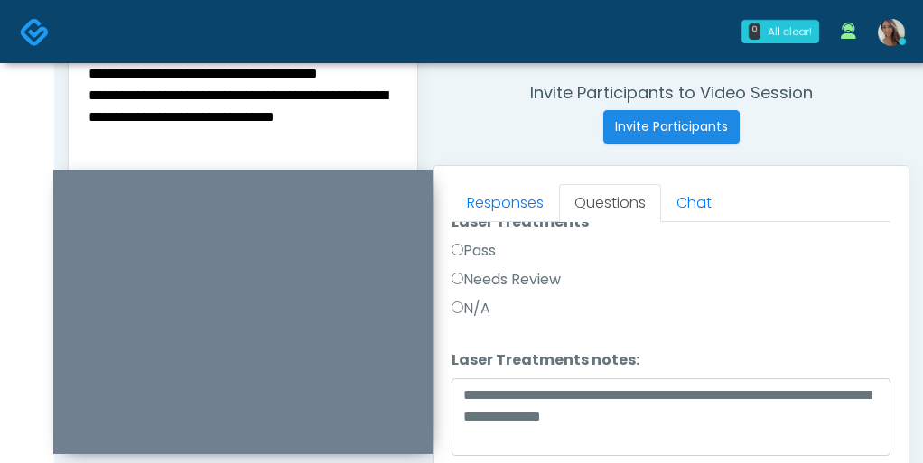
drag, startPoint x: 87, startPoint y: 95, endPoint x: 297, endPoint y: 155, distance: 218.9
click at [297, 155] on textarea "**********" at bounding box center [243, 128] width 312 height 220
click at [330, 97] on textarea "**********" at bounding box center [243, 128] width 312 height 220
click at [390, 94] on textarea "**********" at bounding box center [243, 128] width 312 height 220
type textarea "**********"
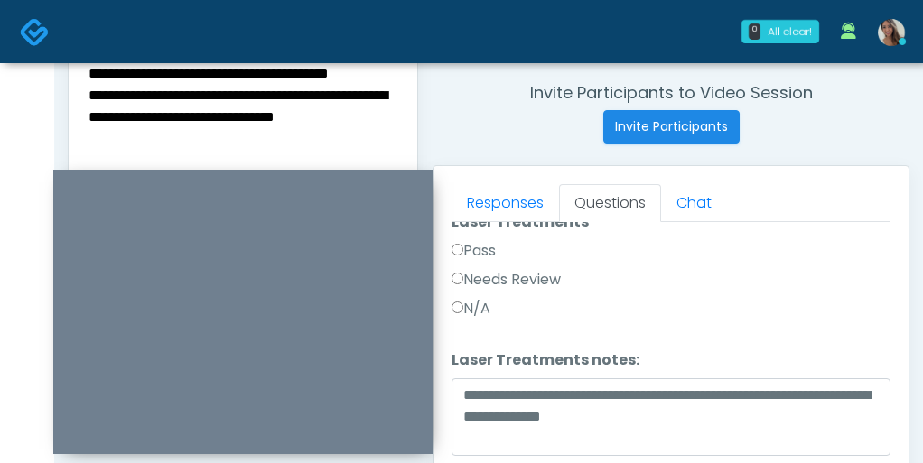
drag, startPoint x: 400, startPoint y: 96, endPoint x: 346, endPoint y: 81, distance: 56.1
click at [301, 69] on div "**********" at bounding box center [243, 131] width 349 height 263
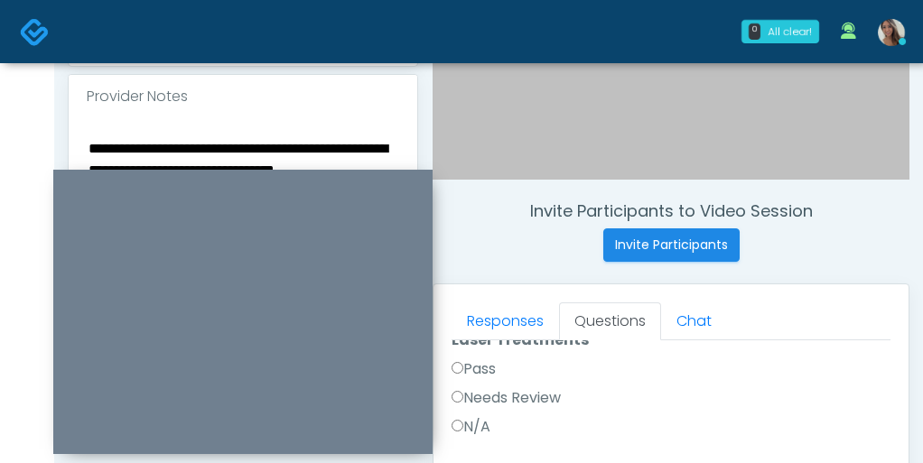
scroll to position [567, 0]
drag, startPoint x: 387, startPoint y: 100, endPoint x: 86, endPoint y: 143, distance: 304.6
click at [87, 143] on textarea "**********" at bounding box center [243, 247] width 312 height 220
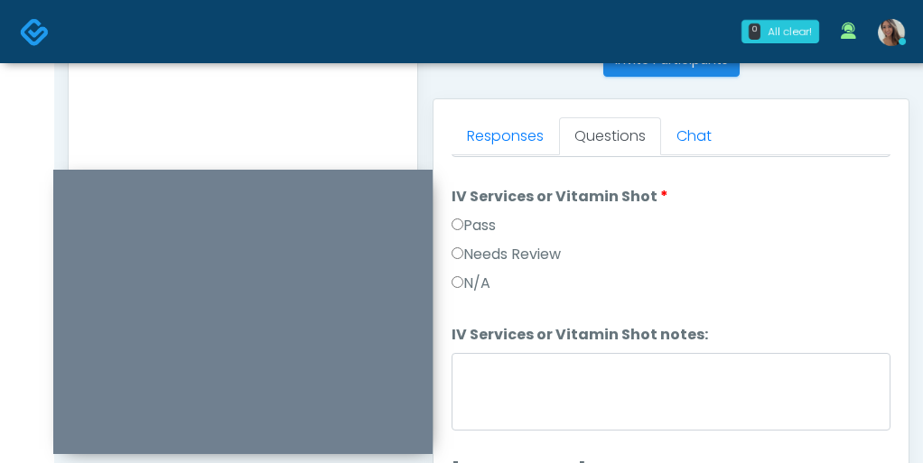
scroll to position [775, 0]
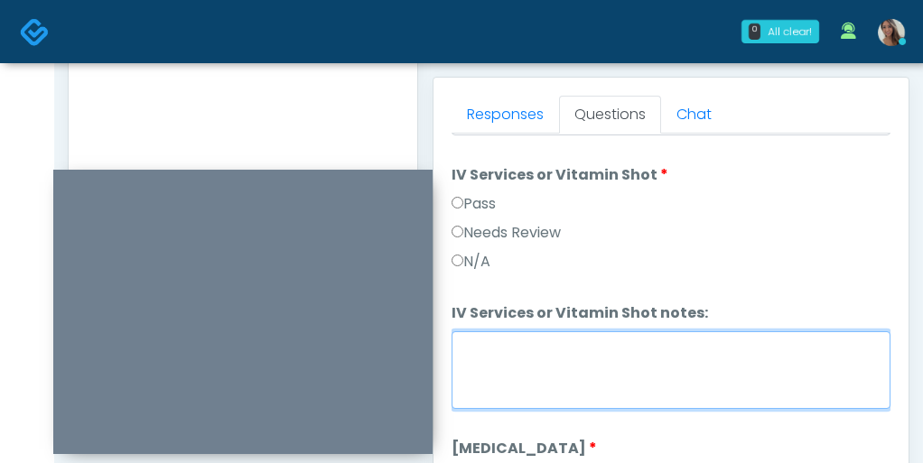
click at [576, 359] on textarea "IV Services or Vitamin Shot notes:" at bounding box center [671, 370] width 439 height 78
paste textarea "**********"
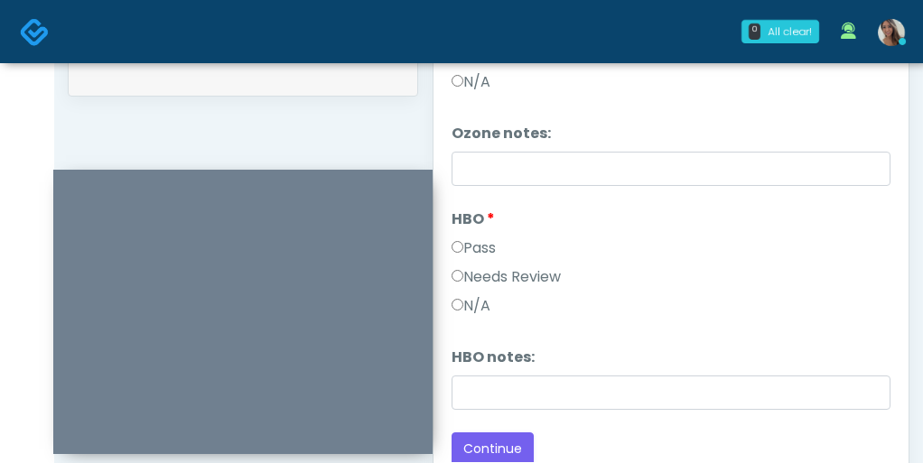
scroll to position [1023, 0]
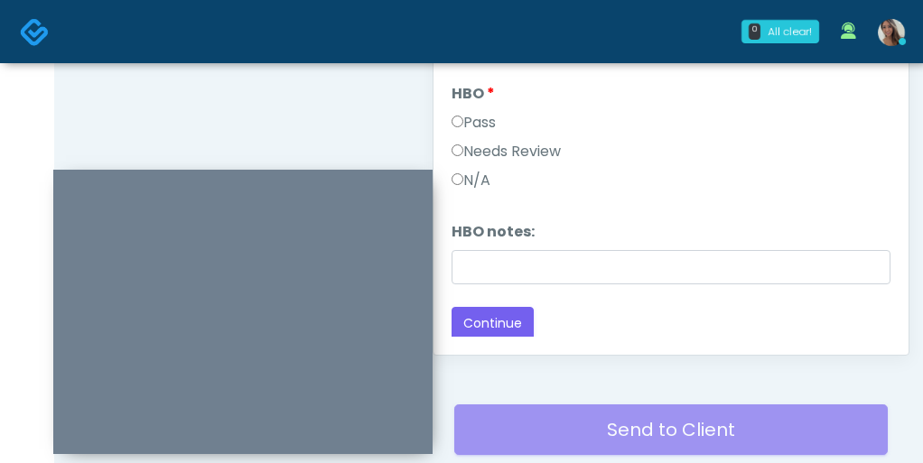
type textarea "**********"
click at [493, 318] on button "Continue" at bounding box center [493, 323] width 82 height 33
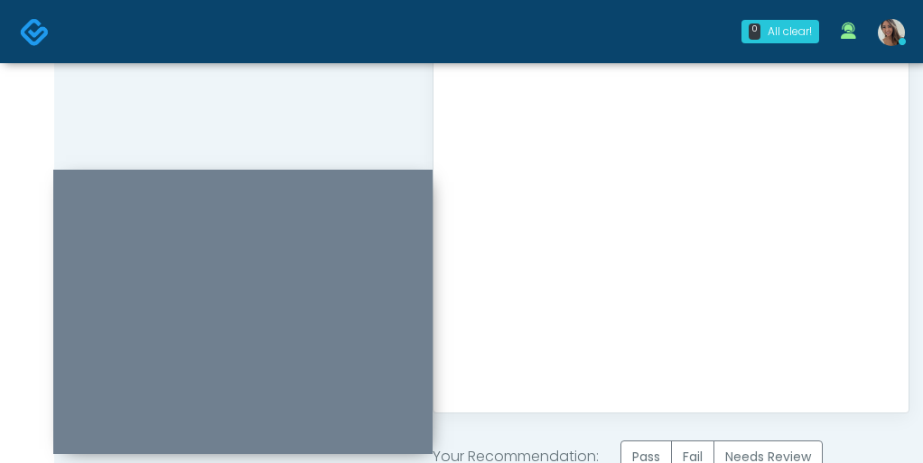
scroll to position [1076, 0]
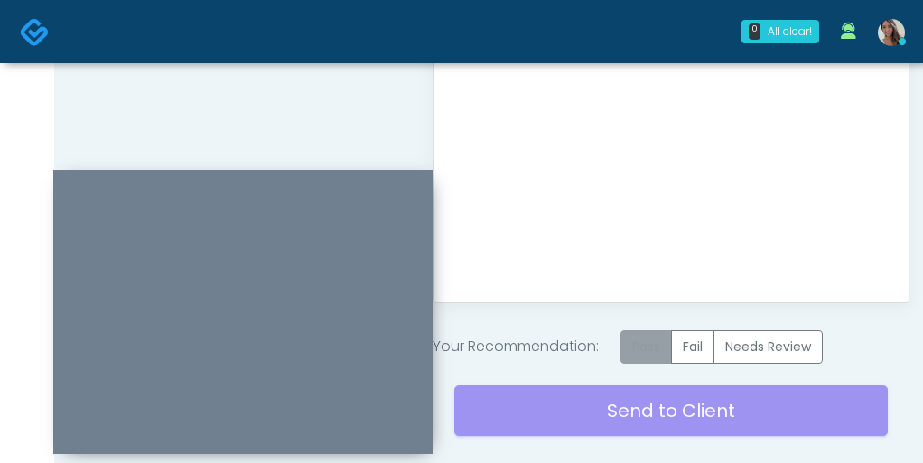
click at [649, 339] on label "Pass" at bounding box center [645, 347] width 51 height 33
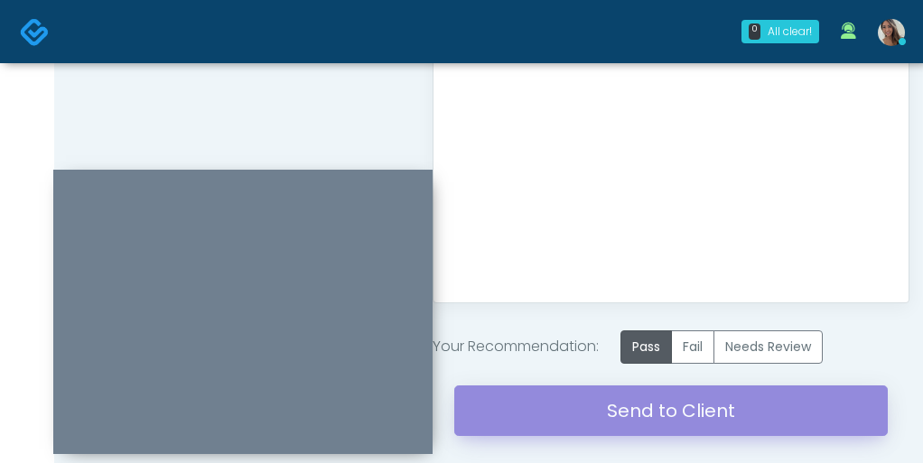
click at [600, 409] on link "Send to Client" at bounding box center [670, 411] width 433 height 51
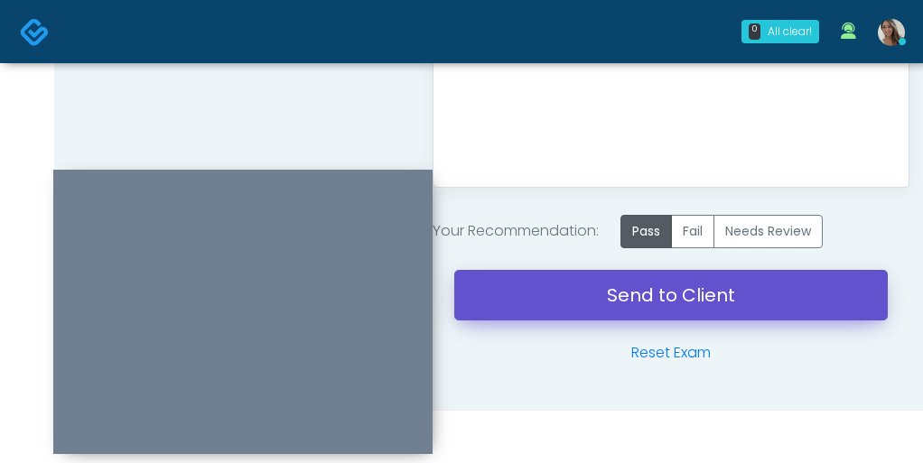
scroll to position [1179, 0]
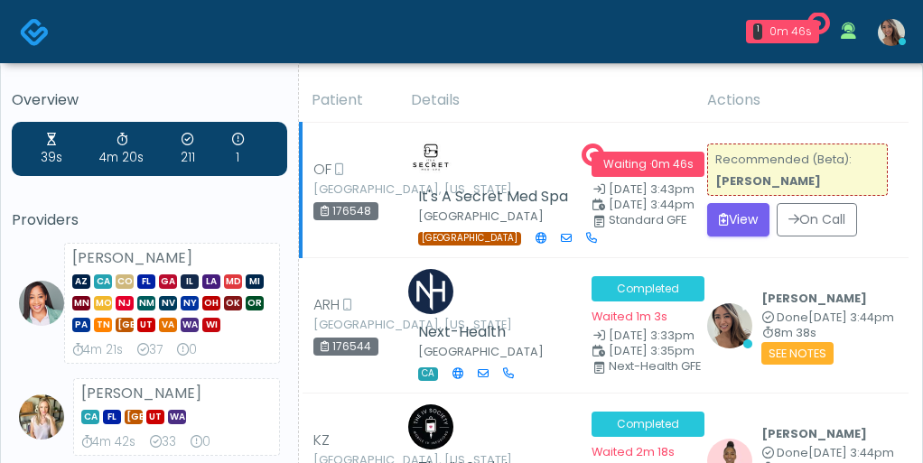
click at [517, 236] on div "[GEOGRAPHIC_DATA]" at bounding box center [497, 238] width 158 height 16
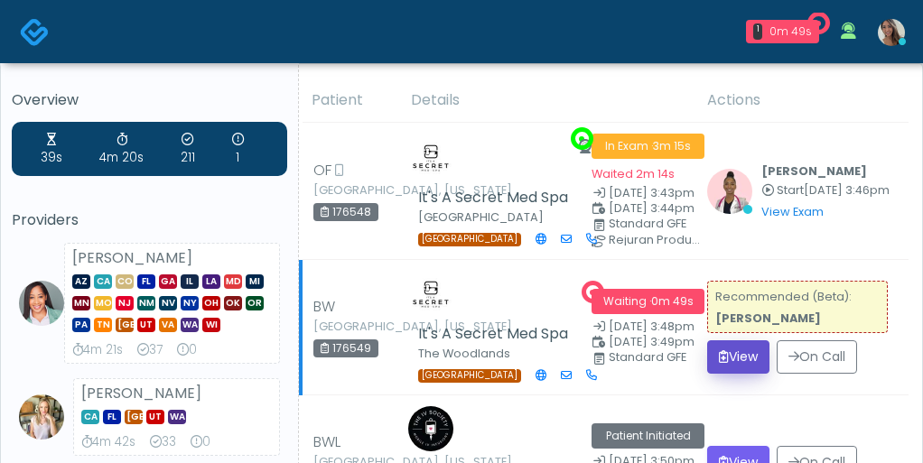
click at [729, 340] on button "View" at bounding box center [738, 356] width 62 height 33
click at [729, 354] on icon "submit" at bounding box center [724, 356] width 10 height 13
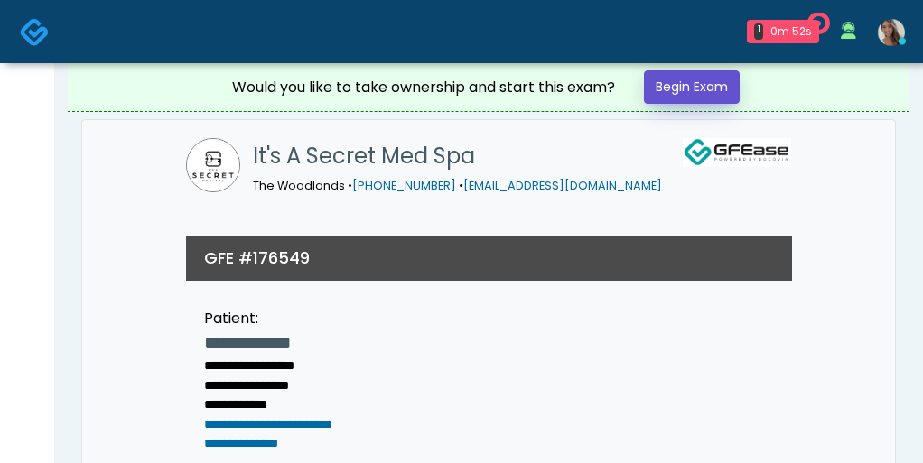
click at [704, 84] on link "Begin Exam" at bounding box center [692, 86] width 96 height 33
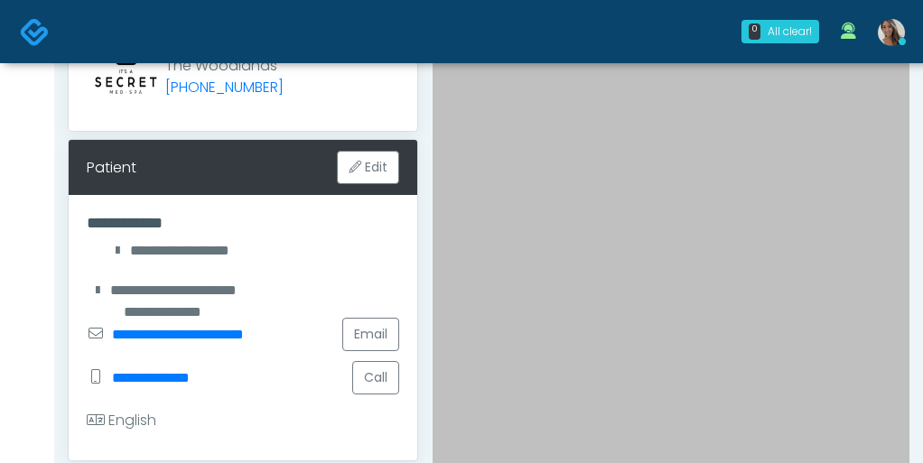
scroll to position [193, 0]
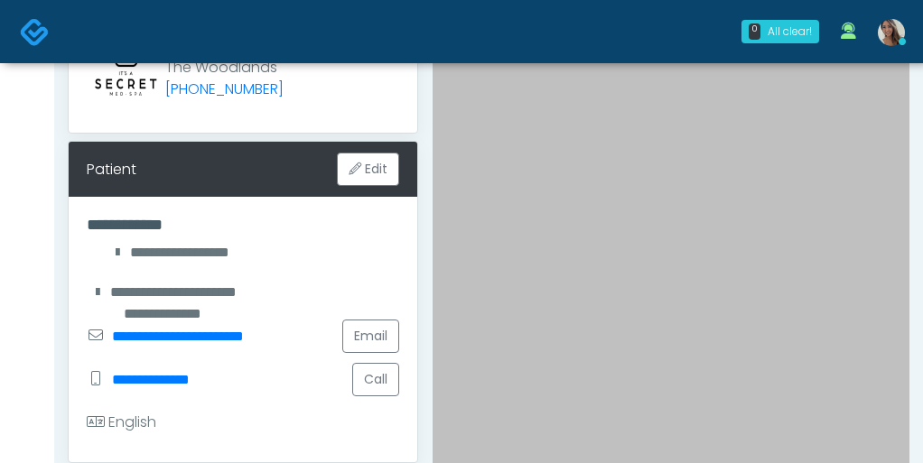
click at [238, 267] on div "**********" at bounding box center [243, 330] width 349 height 266
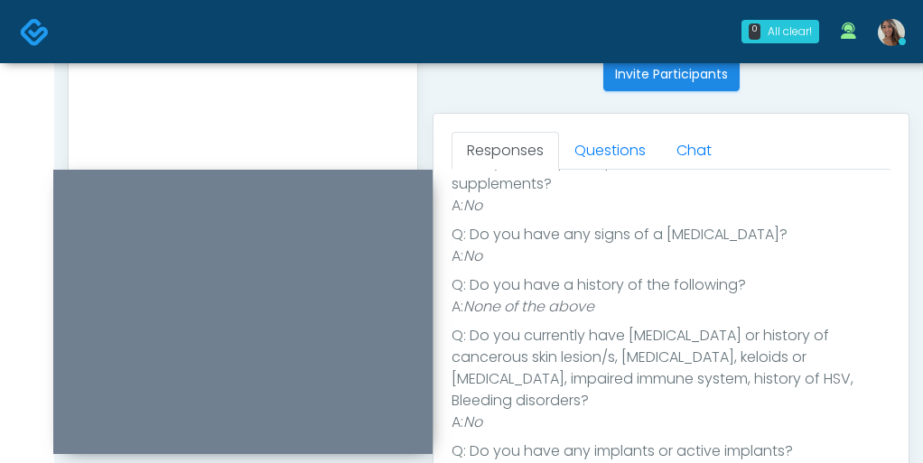
scroll to position [0, 0]
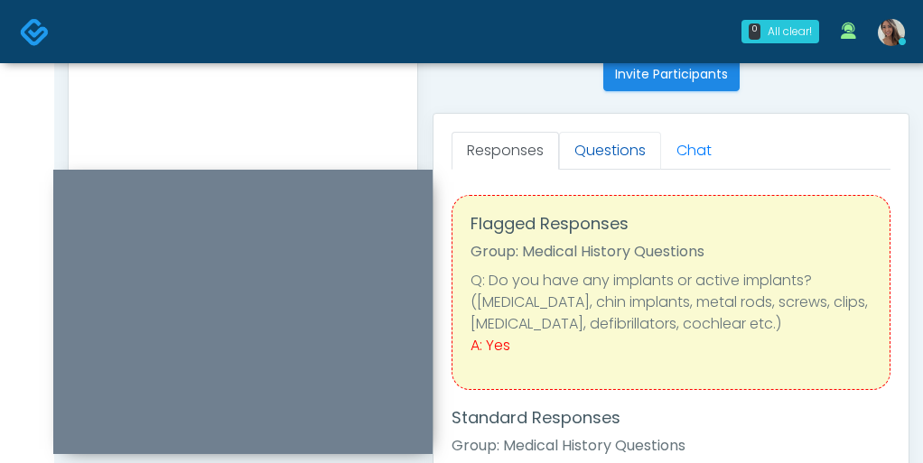
click at [612, 156] on link "Questions" at bounding box center [610, 151] width 102 height 38
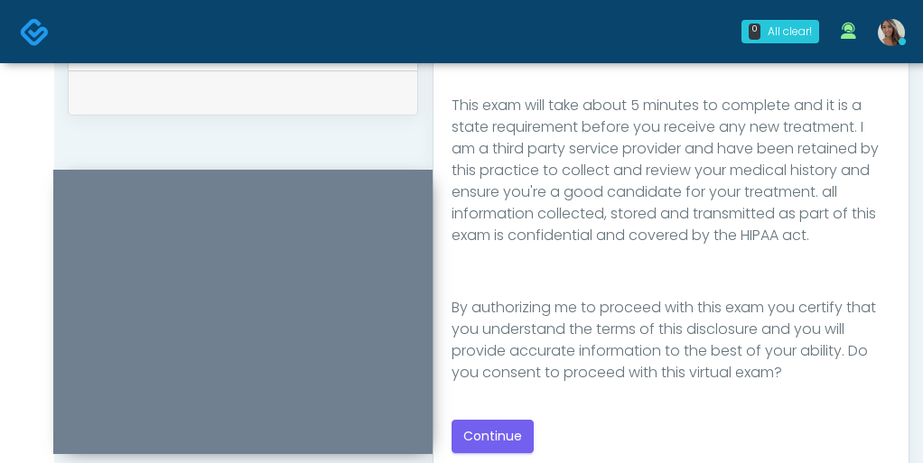
scroll to position [1016, 0]
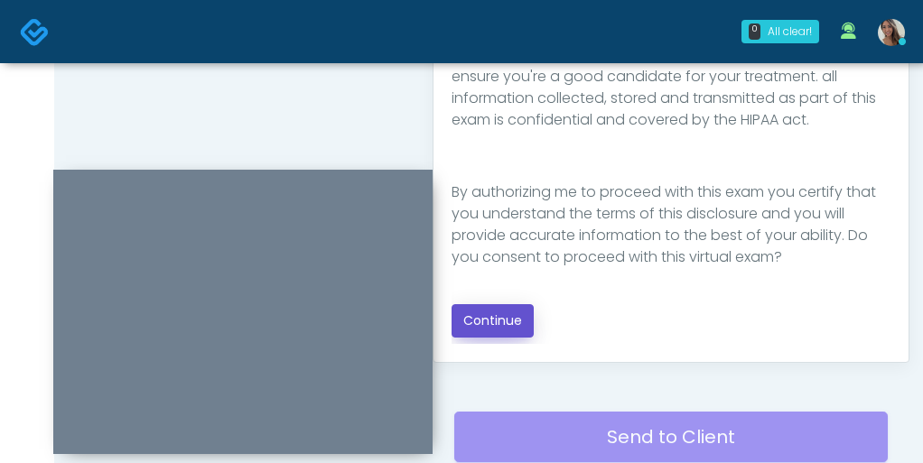
click at [511, 321] on button "Continue" at bounding box center [493, 320] width 82 height 33
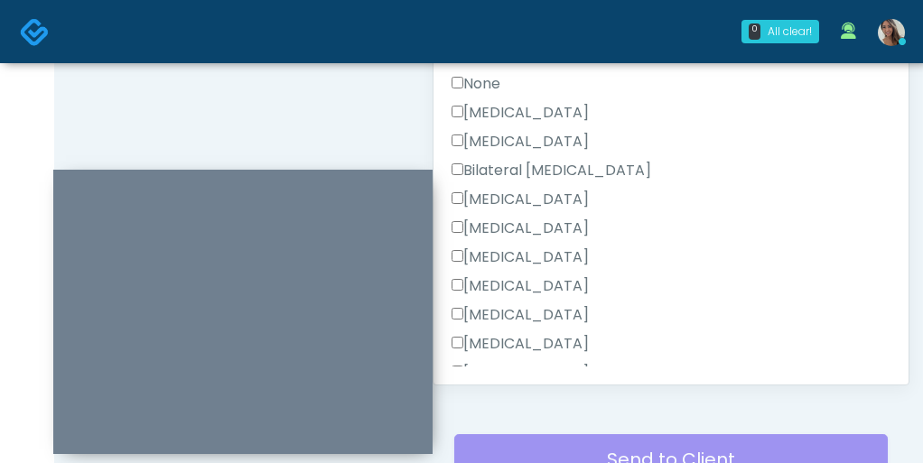
scroll to position [940, 0]
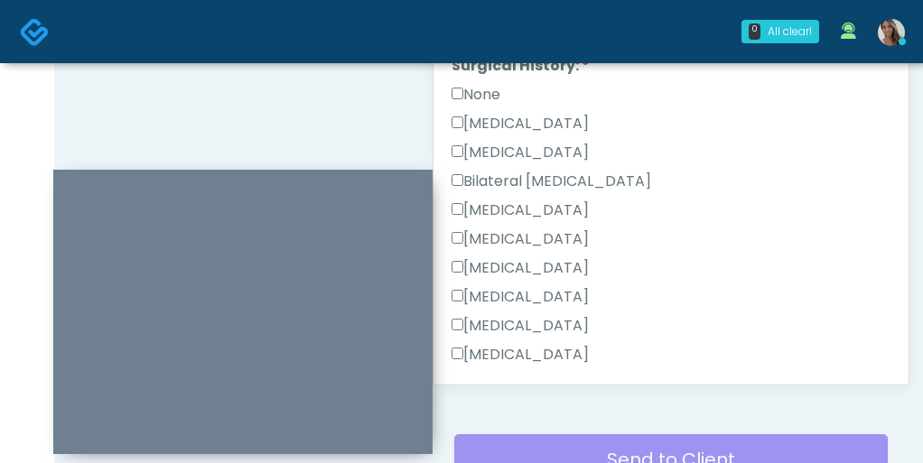
click at [560, 200] on label "[MEDICAL_DATA]" at bounding box center [520, 211] width 137 height 22
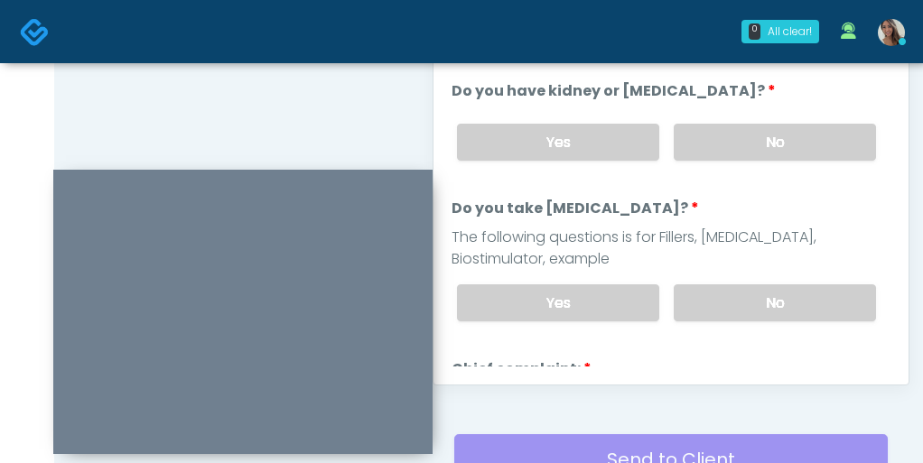
scroll to position [0, 0]
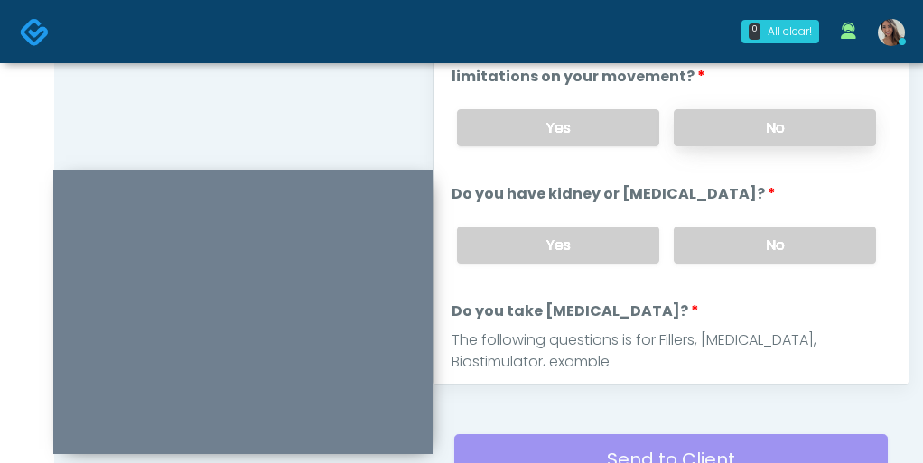
click at [768, 130] on label "No" at bounding box center [775, 127] width 202 height 37
click at [745, 239] on label "No" at bounding box center [775, 245] width 202 height 37
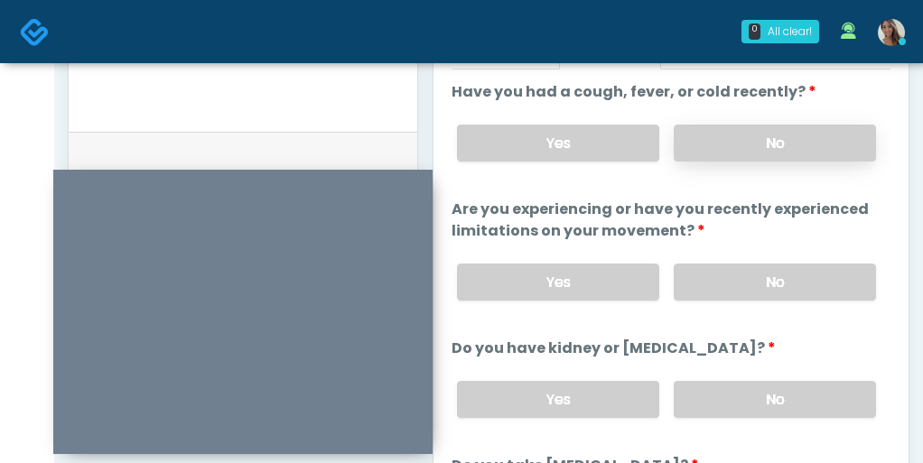
click at [741, 150] on label "No" at bounding box center [775, 143] width 202 height 37
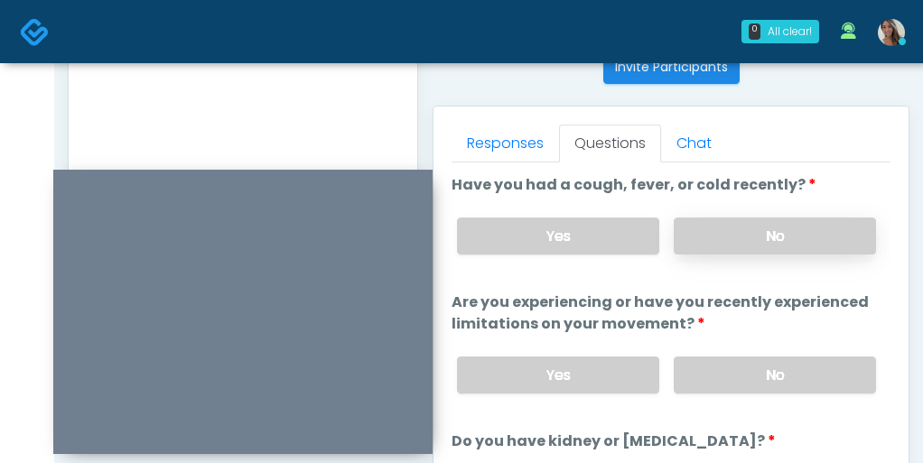
scroll to position [712, 0]
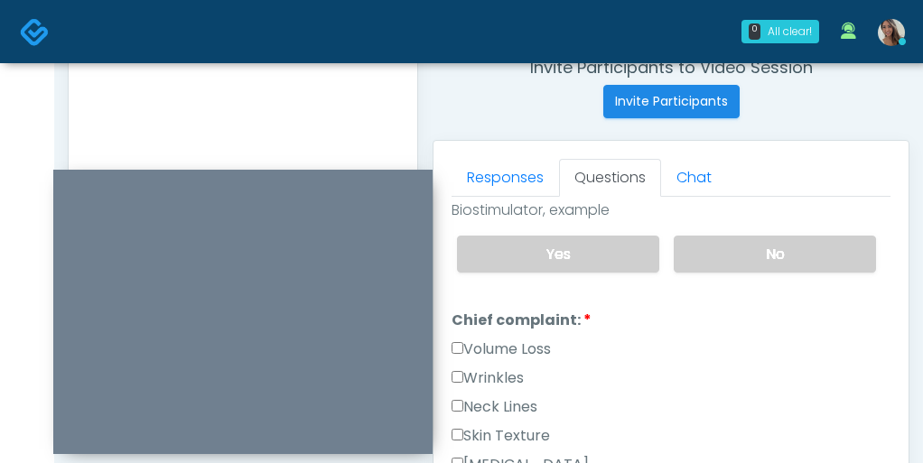
click at [736, 252] on label "No" at bounding box center [775, 254] width 202 height 37
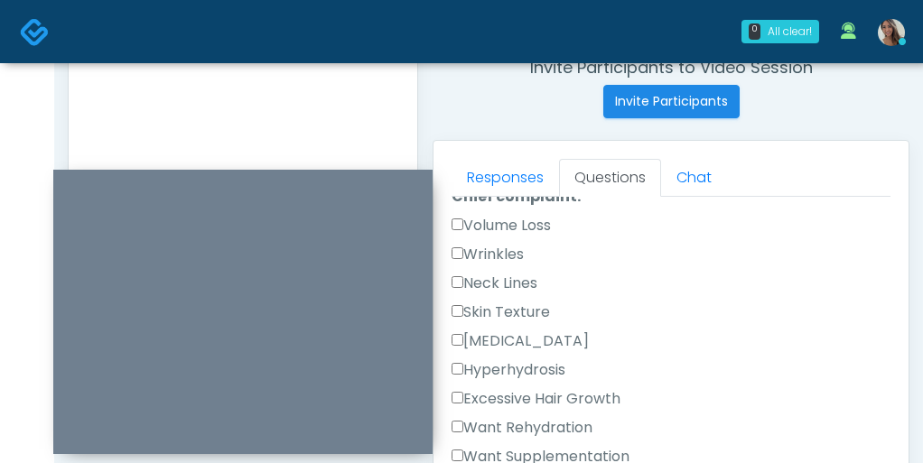
scroll to position [534, 0]
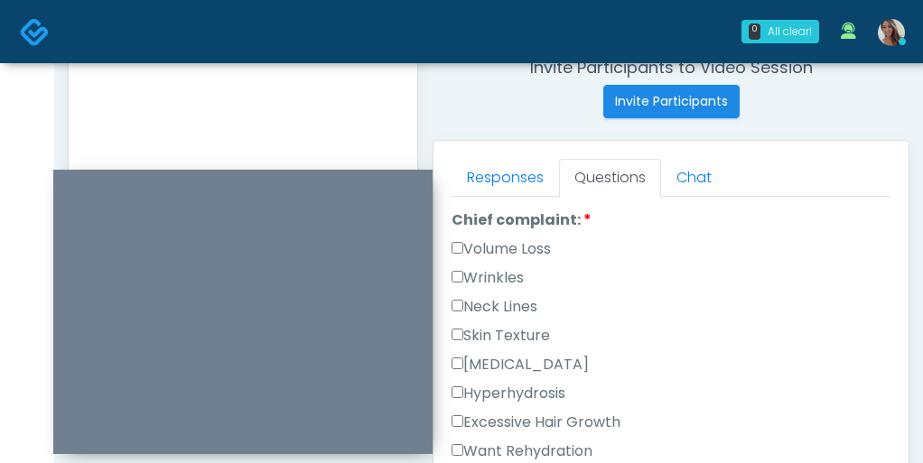
click at [502, 247] on label "Volume Loss" at bounding box center [501, 249] width 99 height 22
click at [498, 270] on label "Wrinkles" at bounding box center [488, 278] width 72 height 22
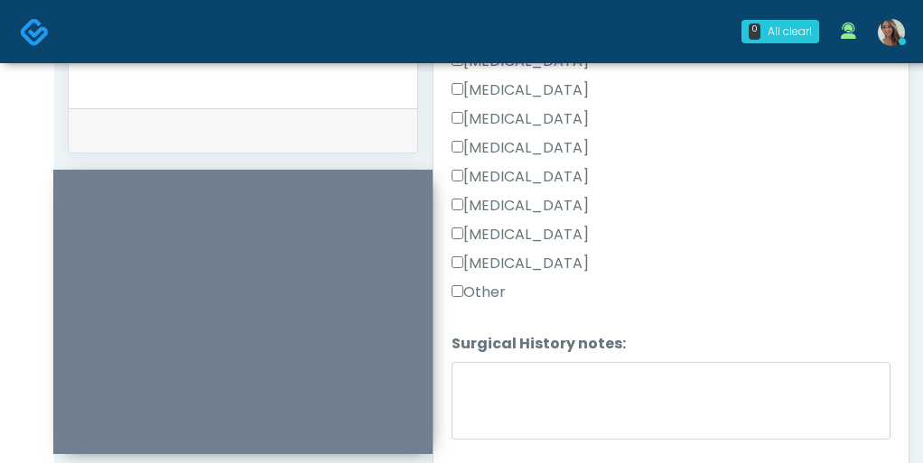
scroll to position [887, 0]
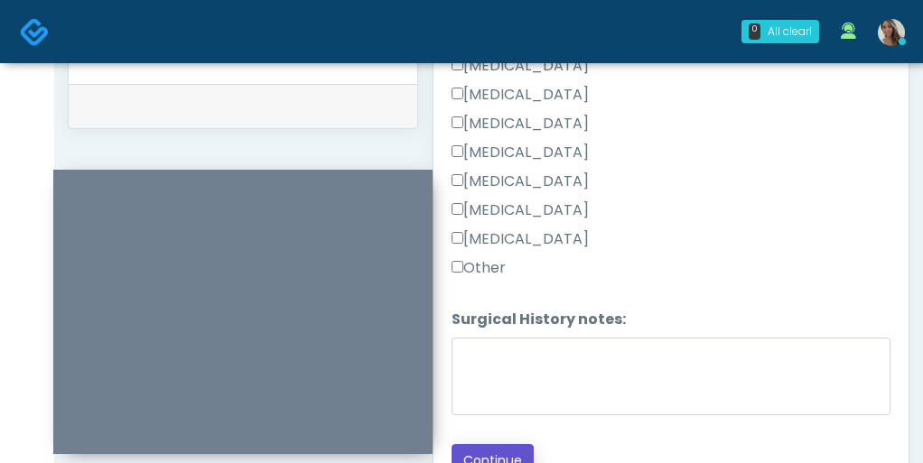
click at [494, 449] on button "Continue" at bounding box center [493, 460] width 82 height 33
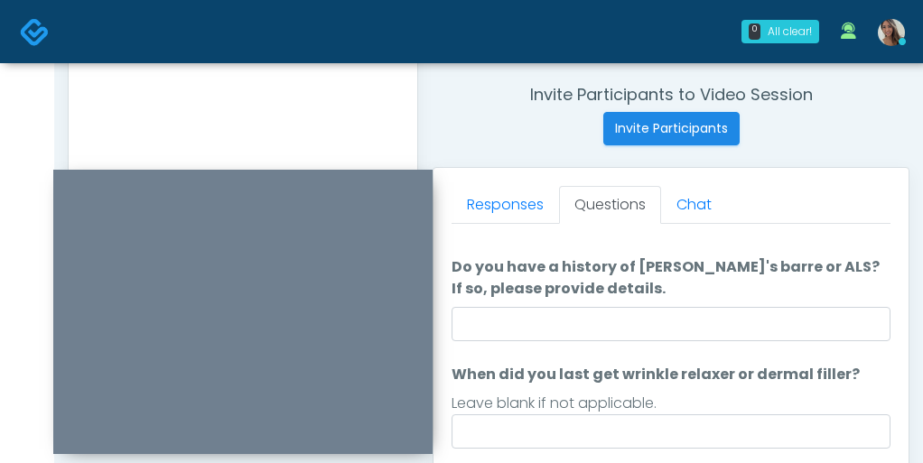
scroll to position [0, 0]
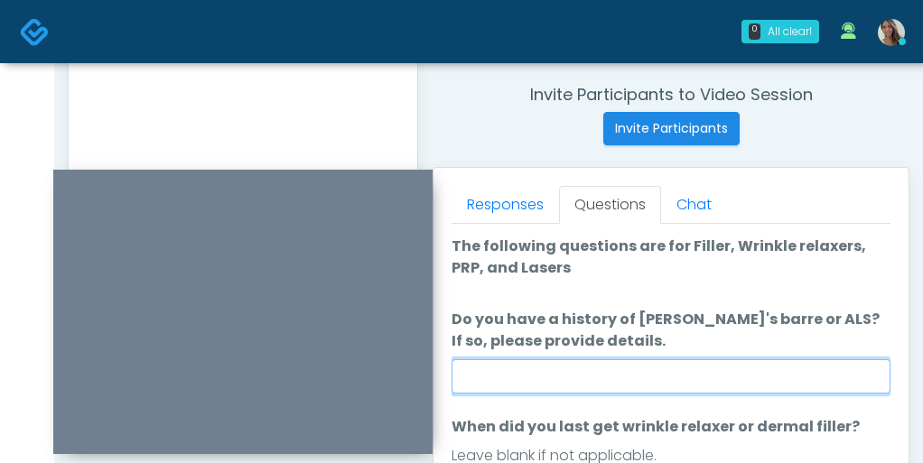
click at [656, 375] on input "Do you have a history of Guillain's barre or ALS? If so, please provide details." at bounding box center [671, 376] width 439 height 34
type input "**"
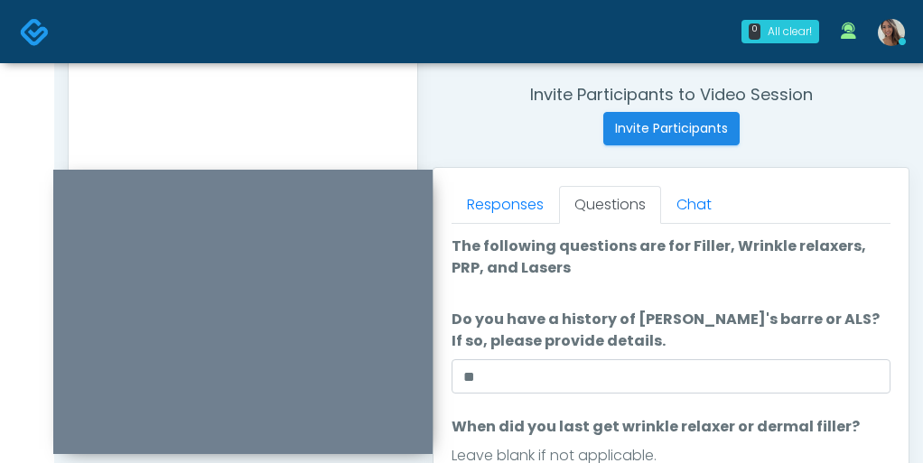
scroll to position [937, 0]
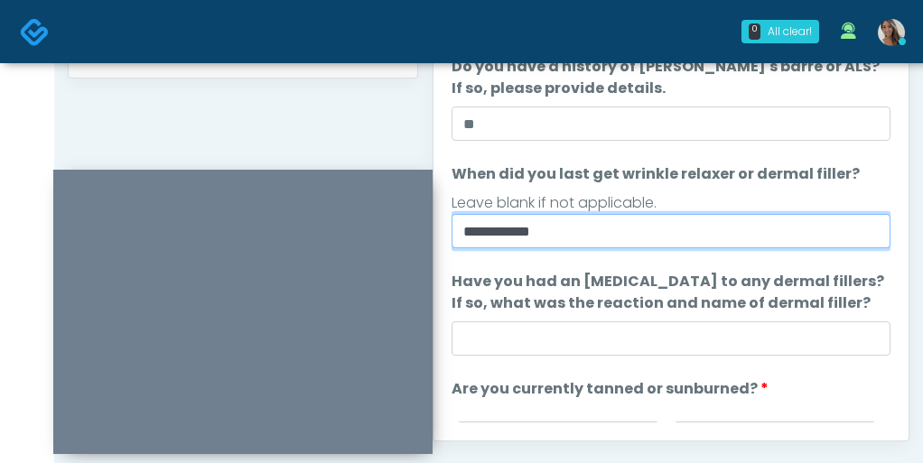
type input "**********"
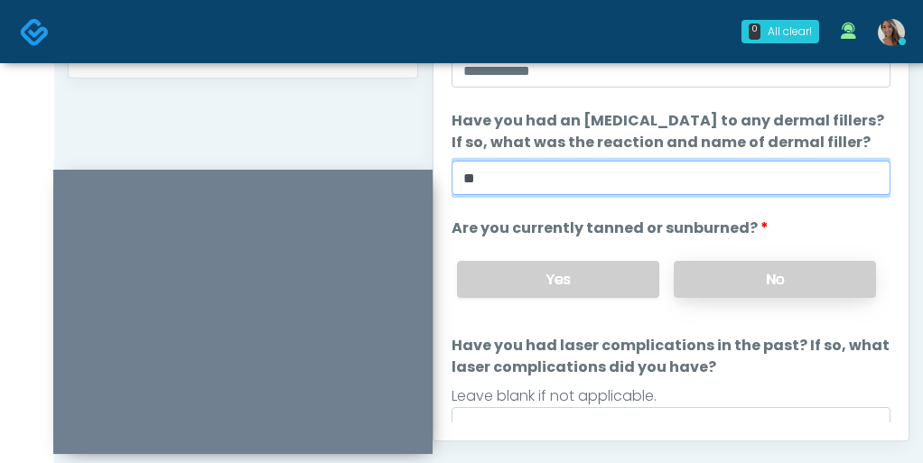
type input "**"
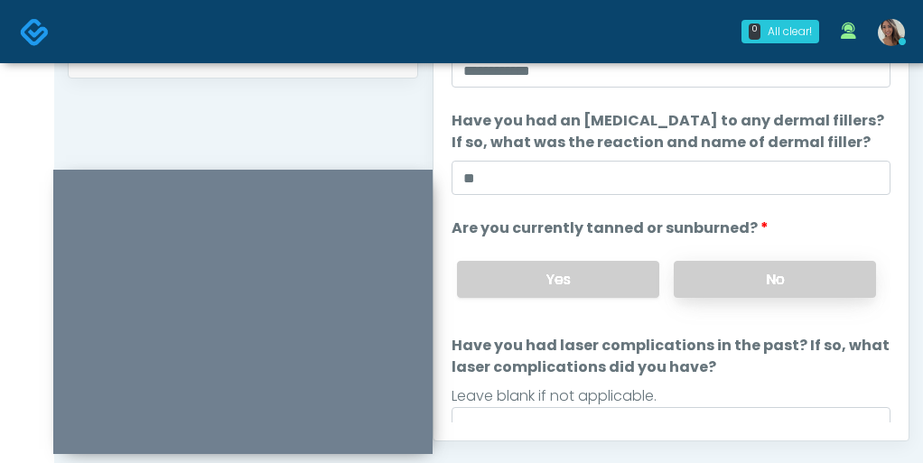
click at [750, 265] on label "No" at bounding box center [775, 279] width 202 height 37
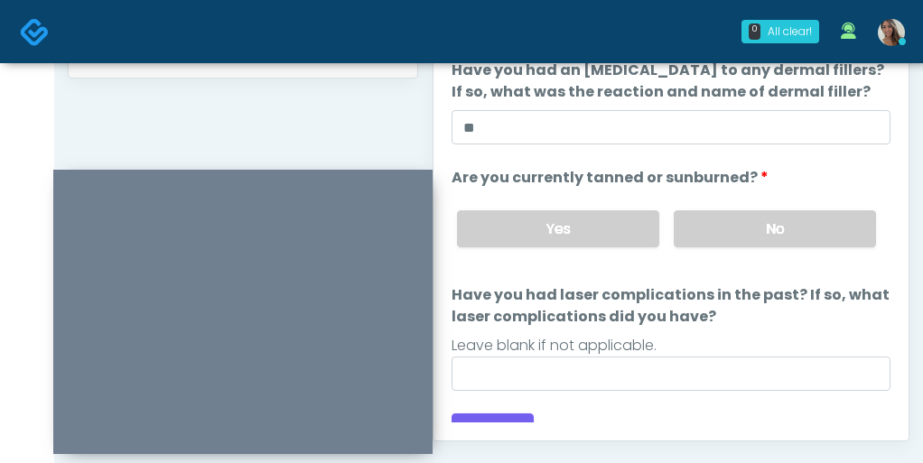
scroll to position [235, 0]
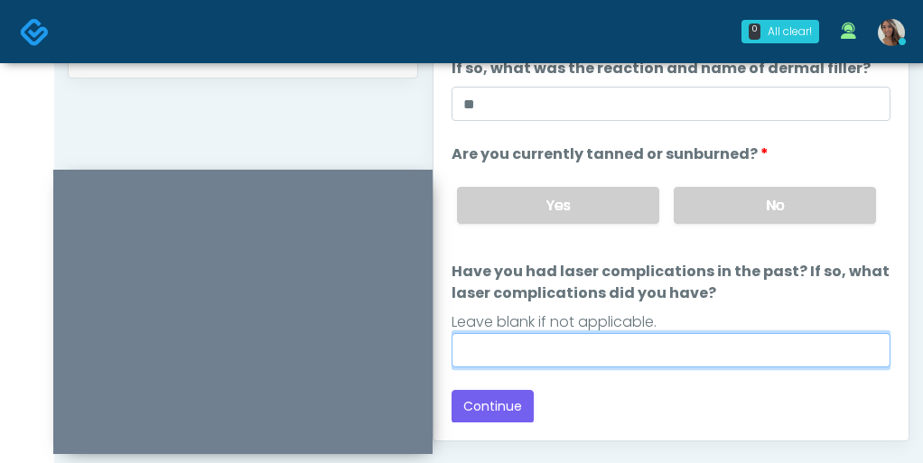
click at [515, 335] on input "Have you had laser complications in the past? If so, what laser complications d…" at bounding box center [671, 350] width 439 height 34
type input "**"
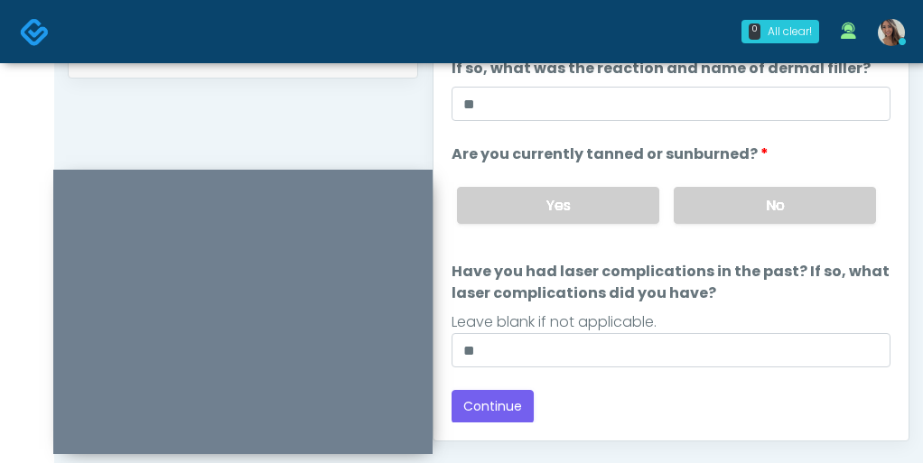
click at [600, 428] on div "Responses Questions Chat Good Faith Exam Script Good Faith Exam Script INTRODUC…" at bounding box center [670, 178] width 475 height 526
click at [477, 412] on button "Continue" at bounding box center [493, 406] width 82 height 33
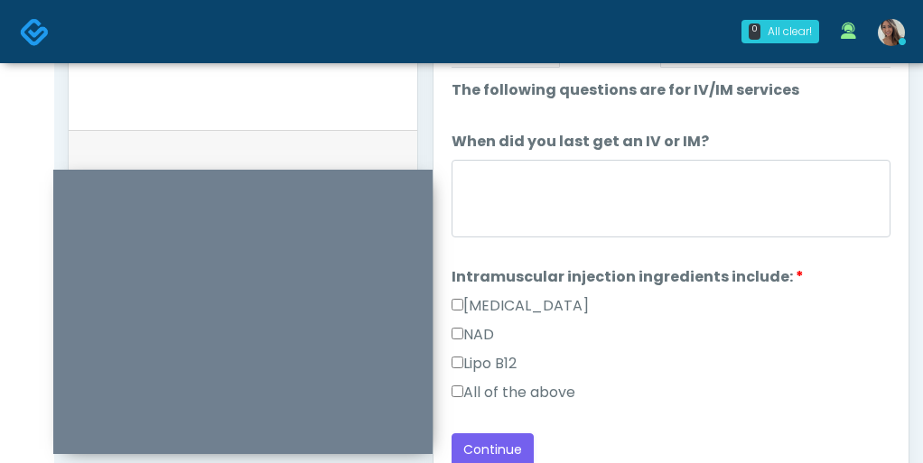
scroll to position [836, 0]
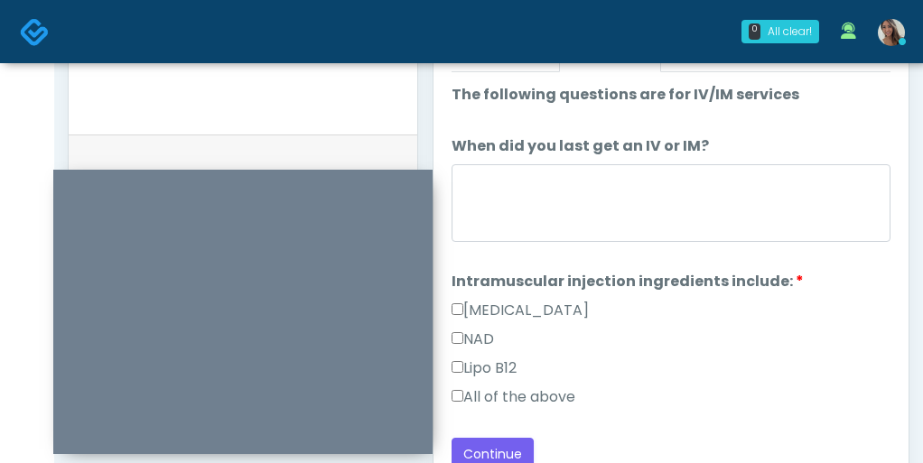
click at [550, 397] on label "All of the above" at bounding box center [514, 398] width 124 height 22
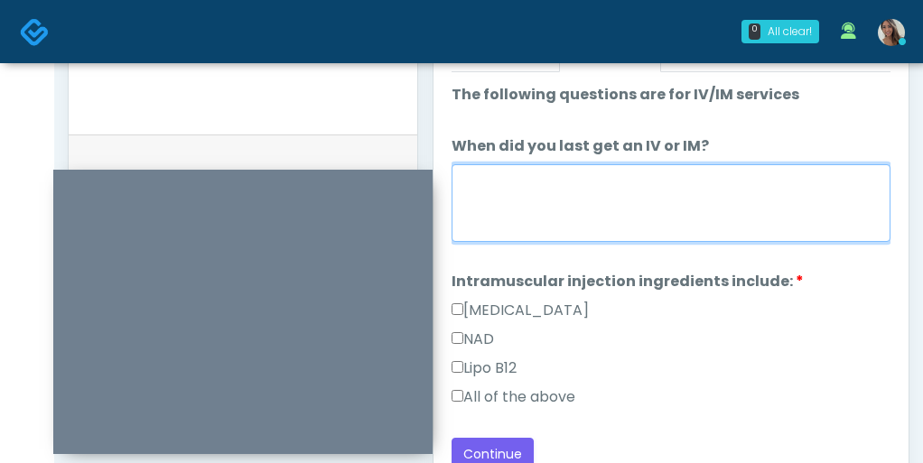
click at [592, 176] on textarea "When did you last get an IV or IM?" at bounding box center [671, 203] width 439 height 78
type textarea "**********"
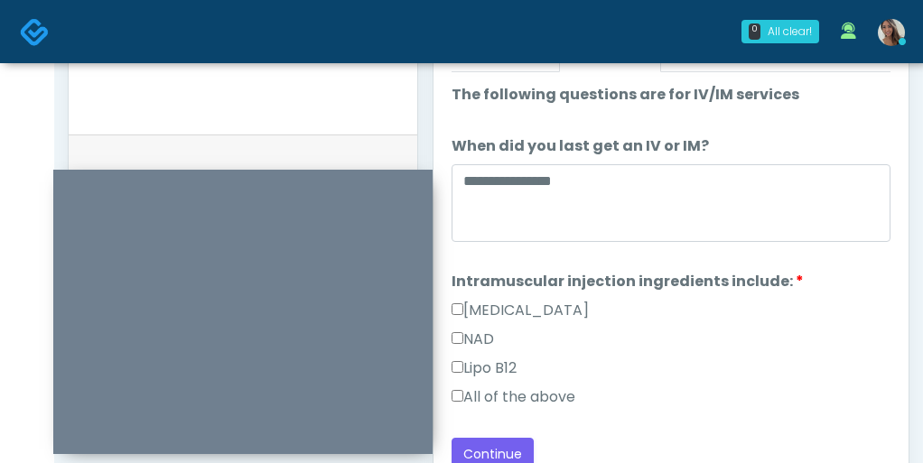
click at [708, 342] on div "NAD" at bounding box center [671, 343] width 439 height 29
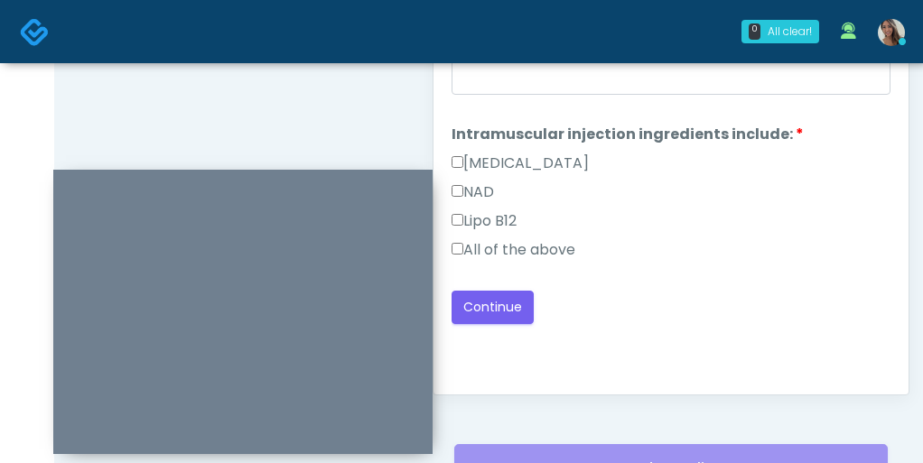
scroll to position [989, 0]
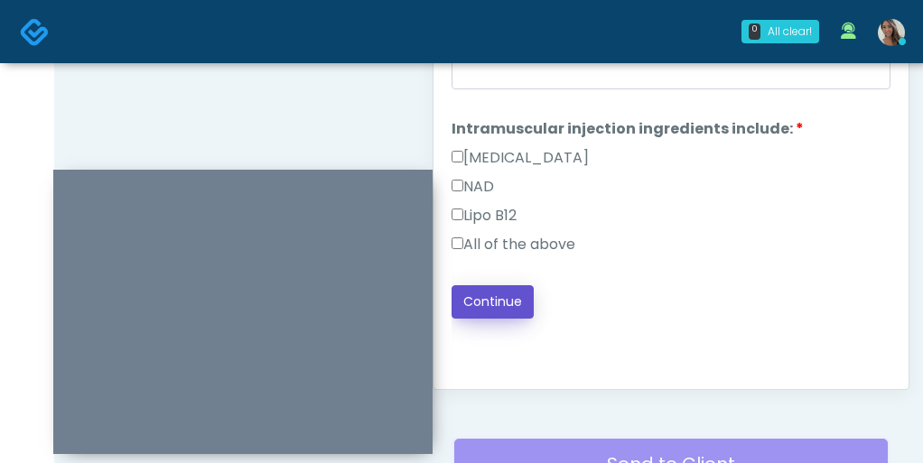
click at [512, 300] on button "Continue" at bounding box center [493, 301] width 82 height 33
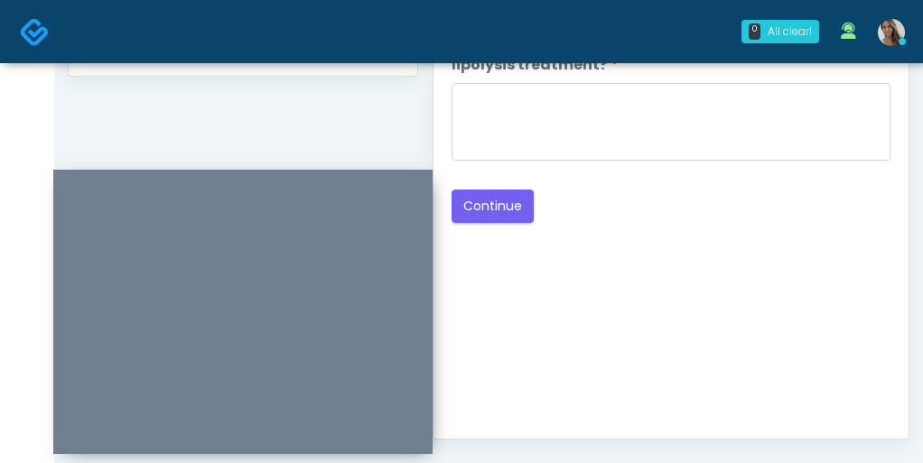
scroll to position [829, 0]
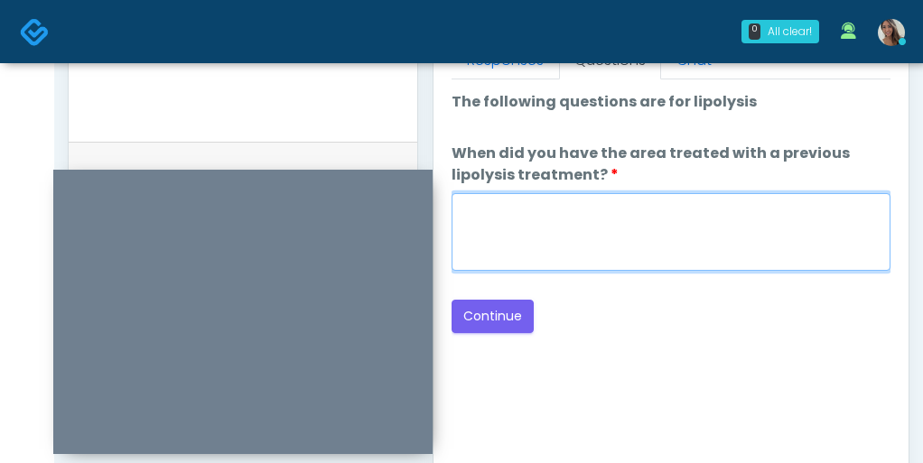
drag, startPoint x: 610, startPoint y: 219, endPoint x: 583, endPoint y: 234, distance: 30.4
click at [610, 218] on textarea "When did you have the area treated with a previous lipolysis treatment?" at bounding box center [671, 232] width 439 height 78
paste textarea "**********"
type textarea "**********"
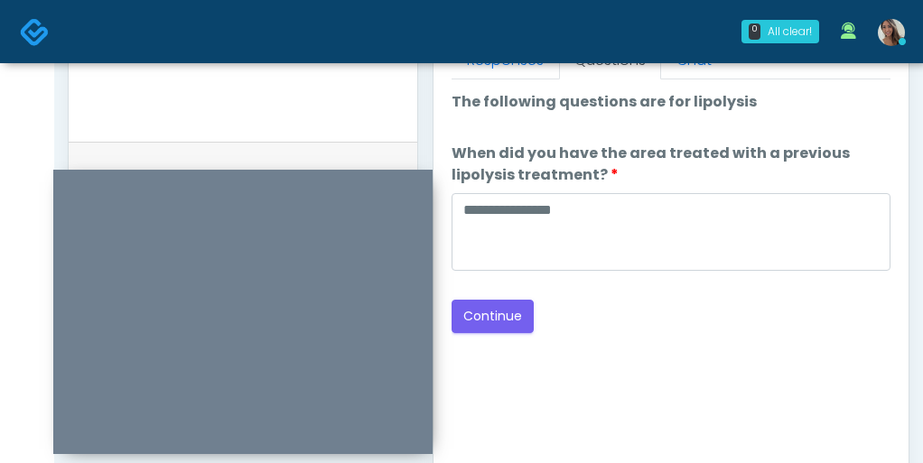
click at [592, 318] on div "Back Continue" at bounding box center [671, 316] width 439 height 33
click at [480, 325] on button "Continue" at bounding box center [493, 316] width 82 height 33
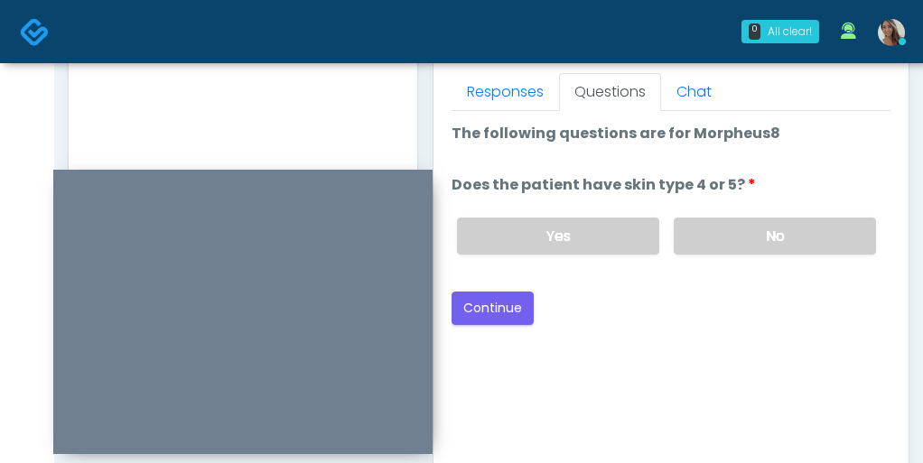
scroll to position [0, 0]
click at [724, 239] on label "No" at bounding box center [775, 237] width 202 height 37
click at [536, 230] on label "Yes" at bounding box center [558, 237] width 202 height 37
click at [755, 228] on label "No" at bounding box center [775, 237] width 202 height 37
click at [501, 294] on button "Continue" at bounding box center [493, 309] width 82 height 33
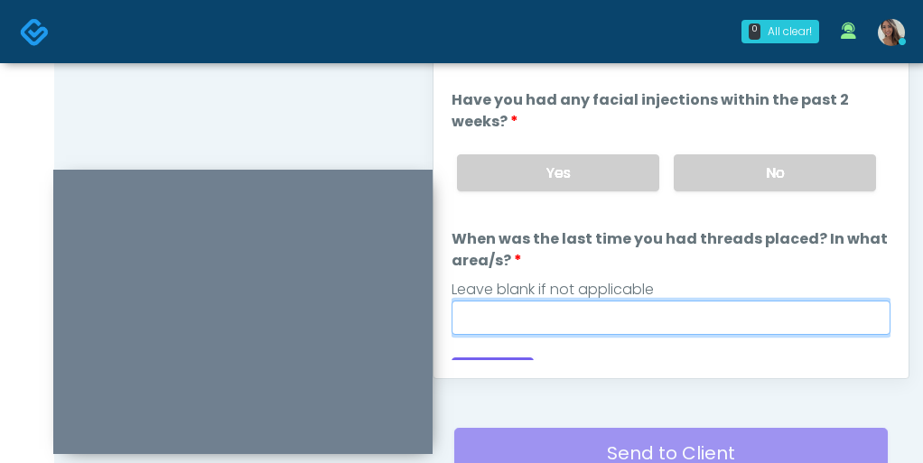
click at [666, 323] on input "When was the last time you had threads placed? In what area/s?" at bounding box center [671, 318] width 439 height 34
paste input "**********"
type input "**********"
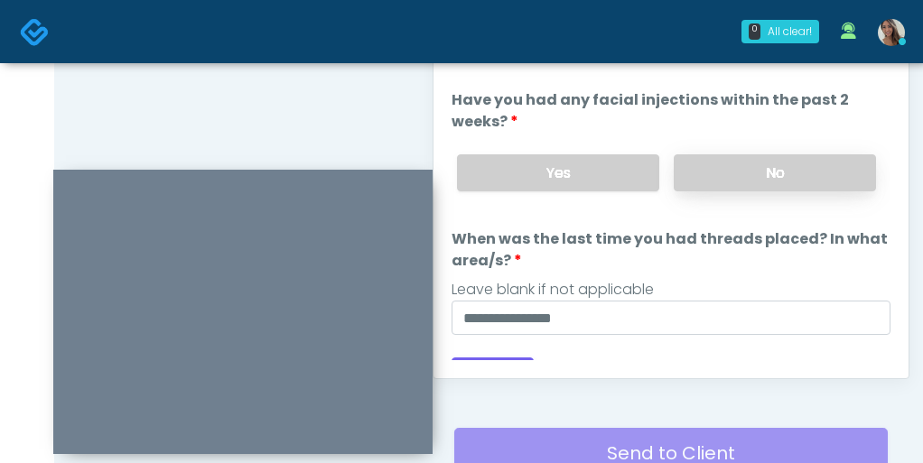
click at [760, 158] on label "No" at bounding box center [775, 172] width 202 height 37
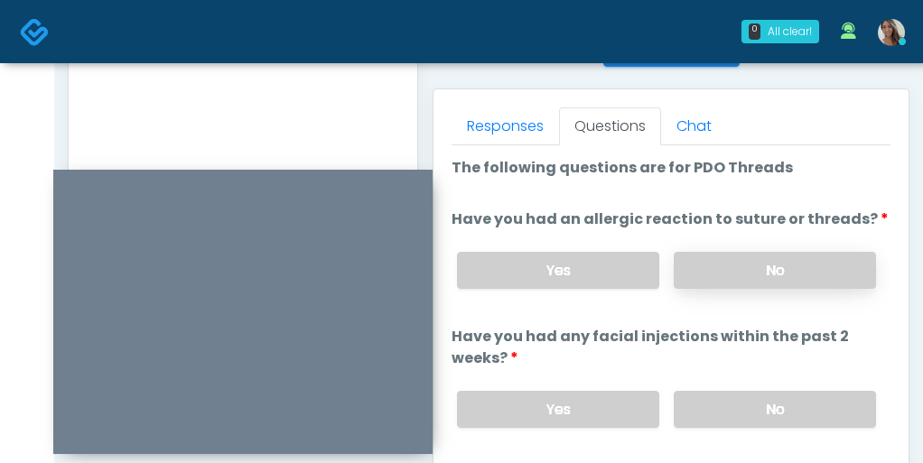
click at [729, 266] on label "No" at bounding box center [775, 270] width 202 height 37
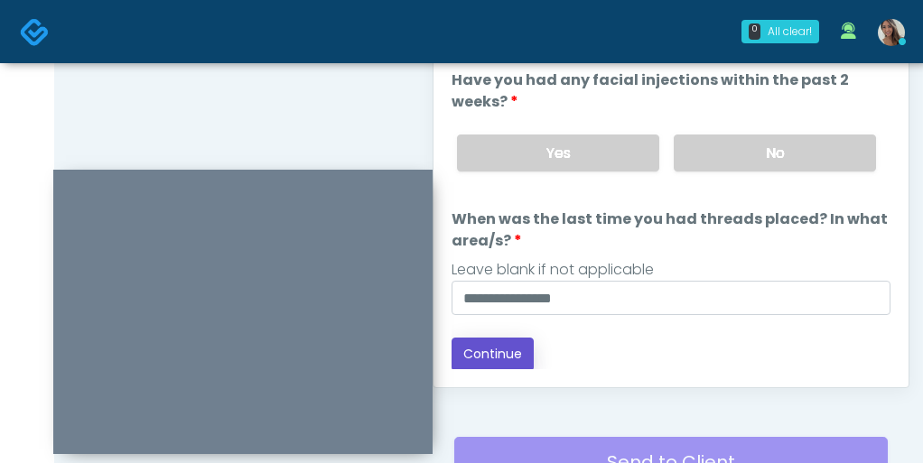
click at [508, 350] on button "Continue" at bounding box center [493, 354] width 82 height 33
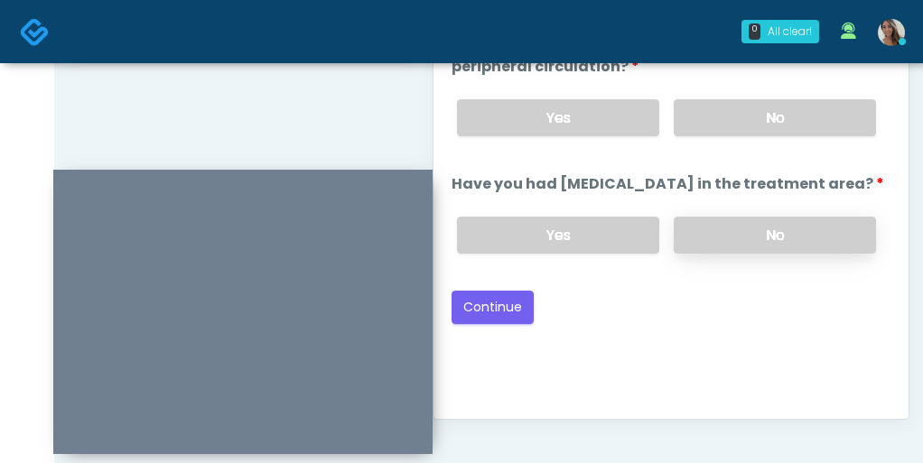
click at [772, 221] on label "No" at bounding box center [775, 235] width 202 height 37
click at [772, 122] on label "No" at bounding box center [775, 117] width 202 height 37
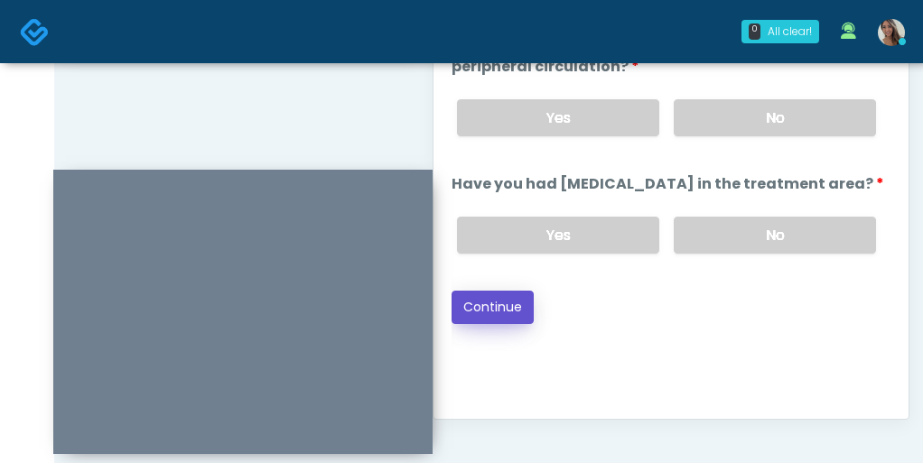
click at [515, 310] on button "Continue" at bounding box center [493, 307] width 82 height 33
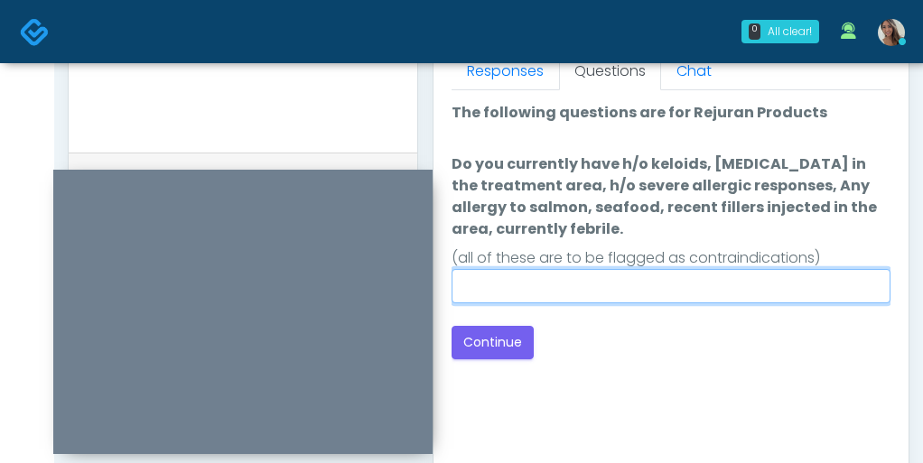
click at [581, 283] on input "Do you currently have h/o keloids, skin infection in the treatment area, h/o se…" at bounding box center [671, 286] width 439 height 34
type input "**"
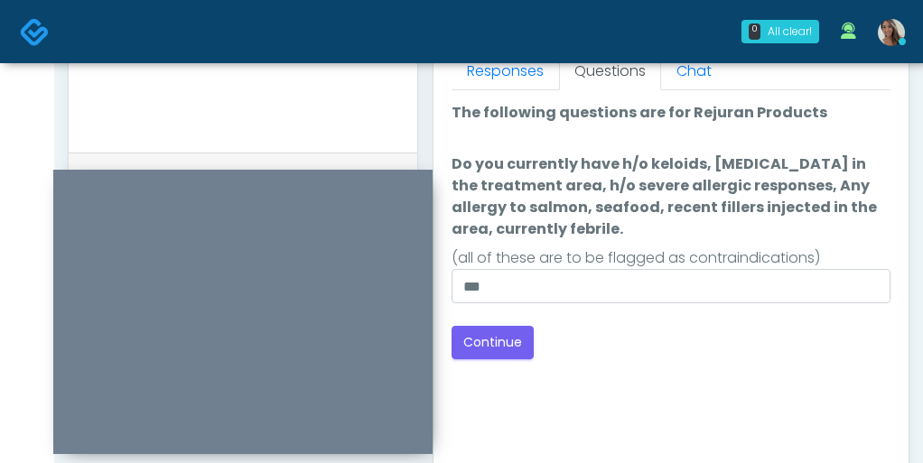
click at [562, 397] on div "Good Faith Exam Script Good Faith Exam Script INTRODUCTION Hello, my name is un…" at bounding box center [671, 316] width 439 height 452
click at [560, 390] on div "Good Faith Exam Script Good Faith Exam Script INTRODUCTION Hello, my name is un…" at bounding box center [671, 316] width 439 height 452
click at [489, 355] on button "Continue" at bounding box center [493, 342] width 82 height 33
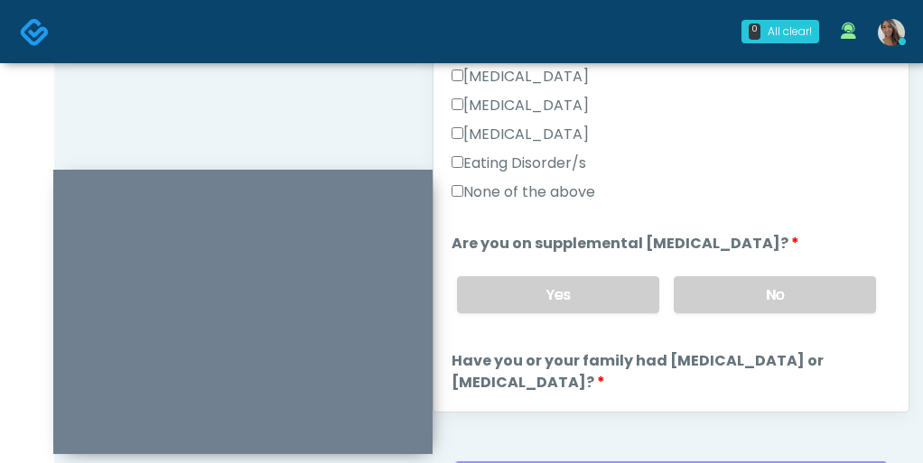
scroll to position [978, 0]
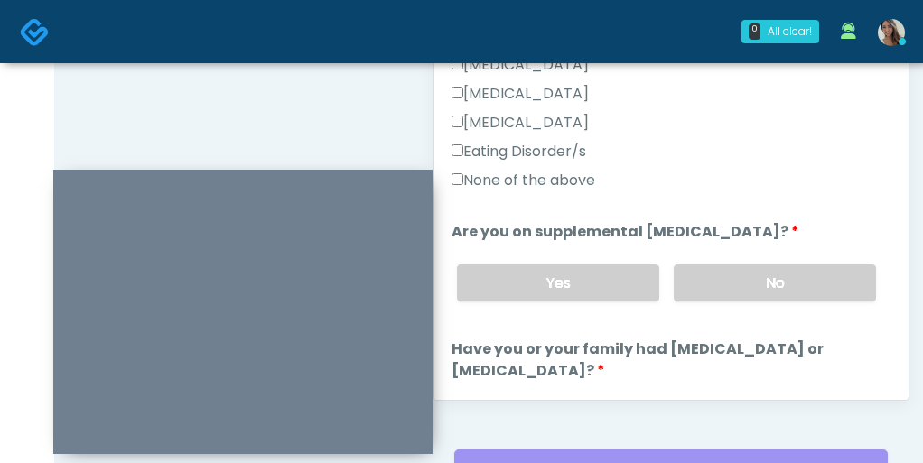
click at [577, 187] on label "None of the above" at bounding box center [524, 181] width 144 height 22
click at [710, 297] on label "No" at bounding box center [775, 283] width 202 height 37
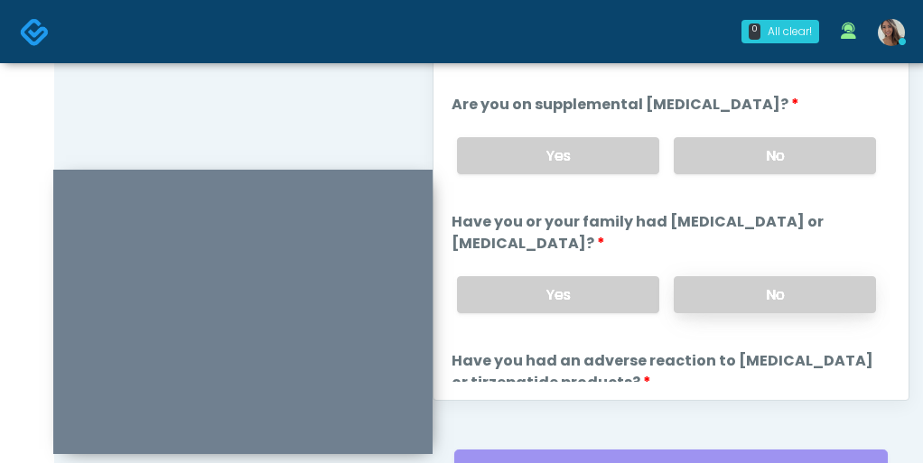
click at [726, 296] on label "No" at bounding box center [775, 294] width 202 height 37
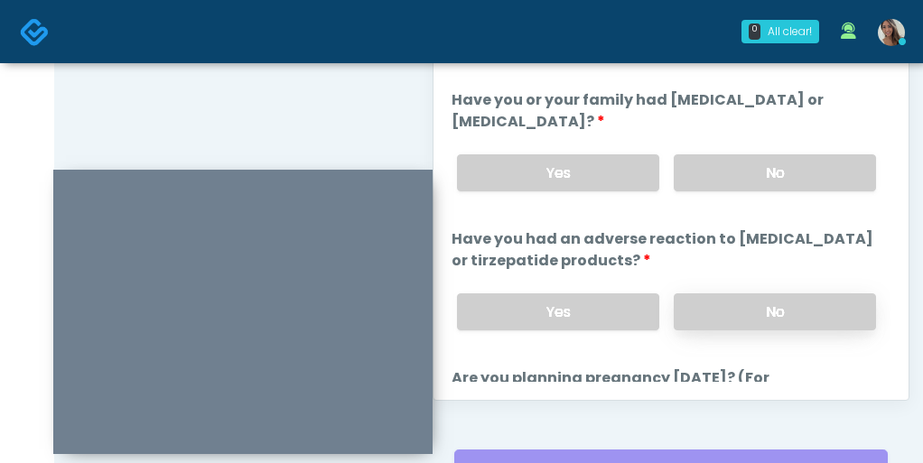
click at [723, 296] on label "No" at bounding box center [775, 312] width 202 height 37
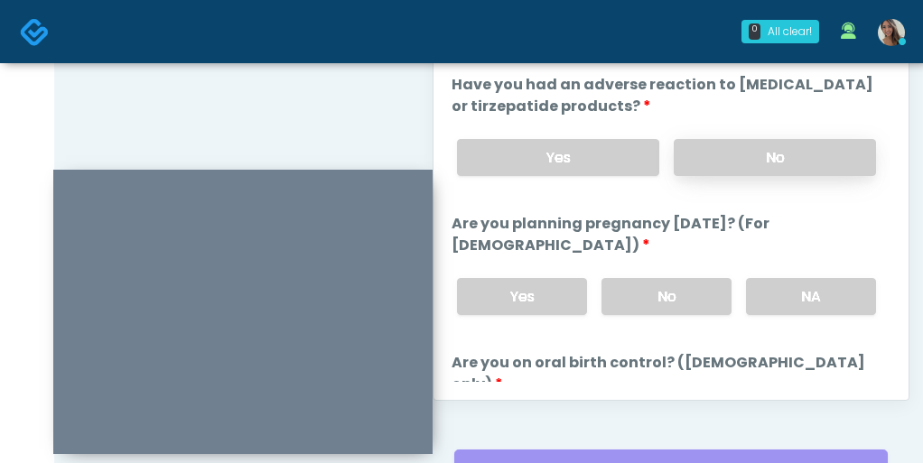
scroll to position [882, 0]
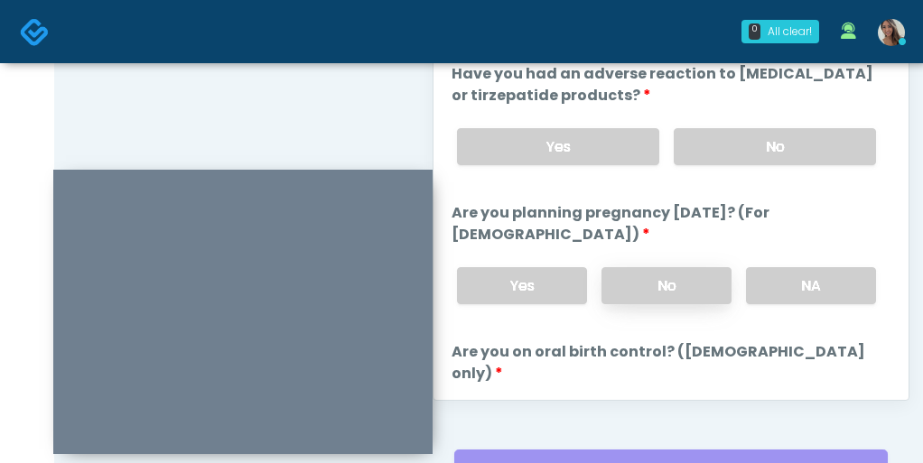
click at [686, 280] on label "No" at bounding box center [666, 285] width 130 height 37
click at [837, 292] on label "NA" at bounding box center [811, 285] width 130 height 37
click at [662, 282] on label "No" at bounding box center [666, 285] width 130 height 37
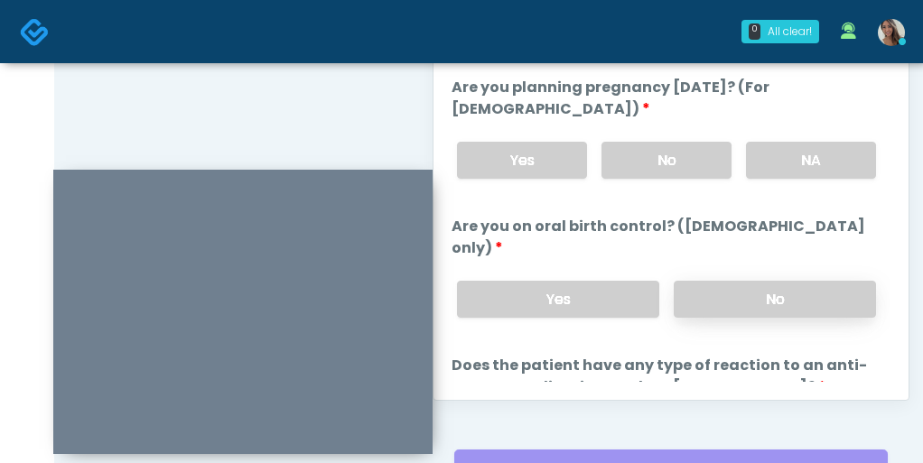
click at [721, 281] on label "No" at bounding box center [775, 299] width 202 height 37
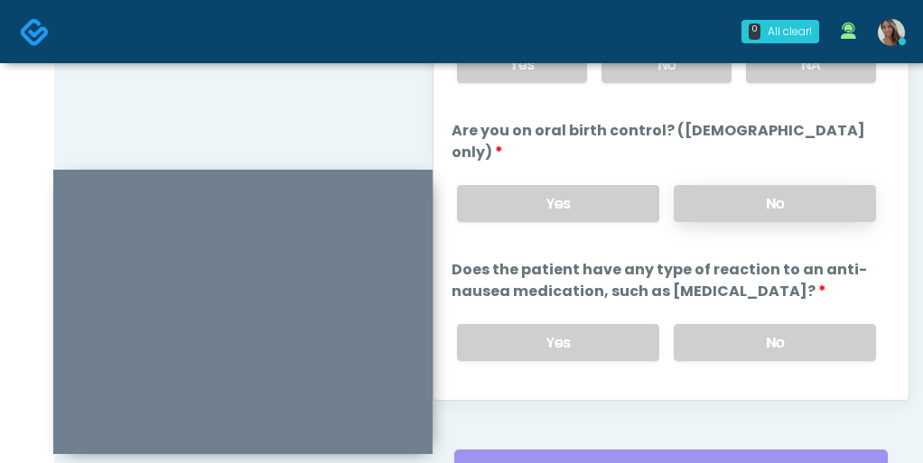
scroll to position [1126, 0]
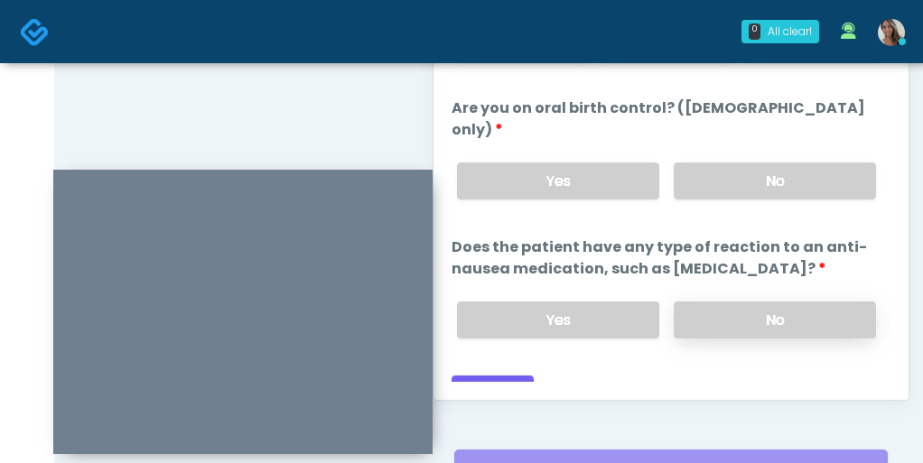
click at [730, 302] on label "No" at bounding box center [775, 320] width 202 height 37
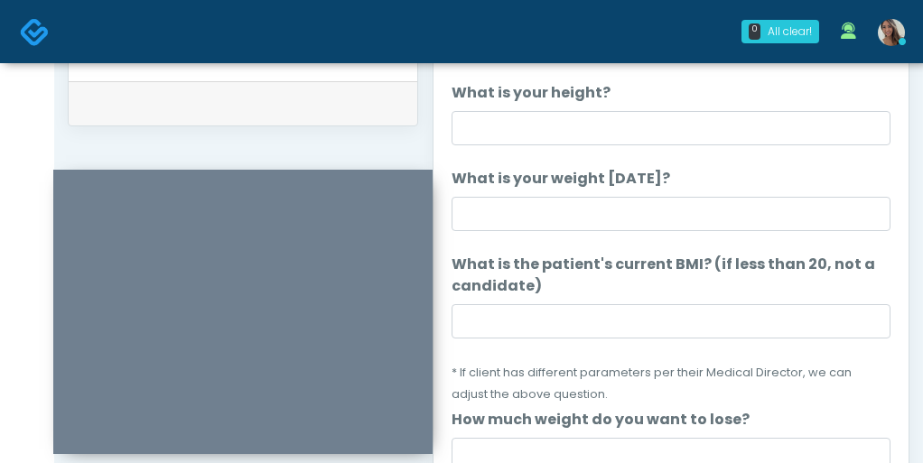
scroll to position [872, 0]
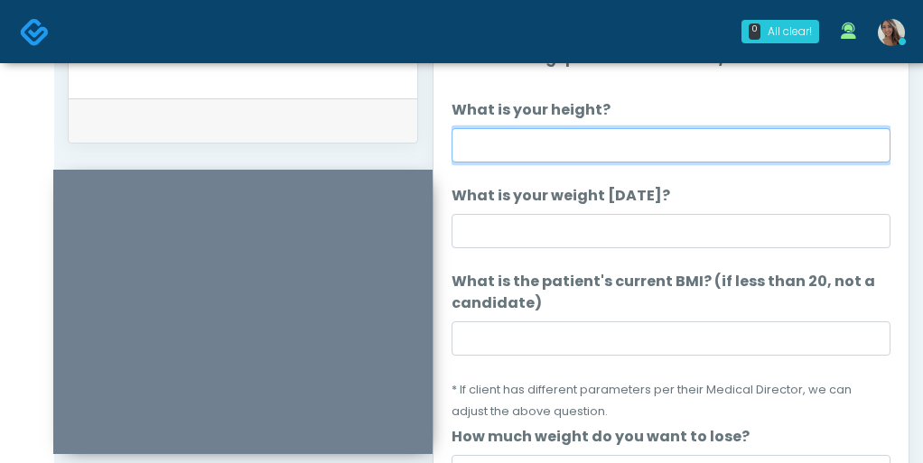
click at [599, 149] on input "What is your height?" at bounding box center [671, 145] width 439 height 34
type input "*****"
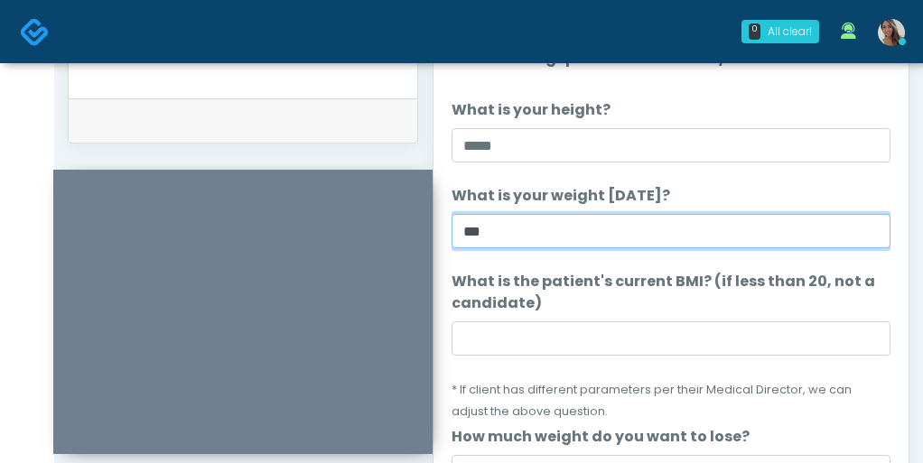
type input "***"
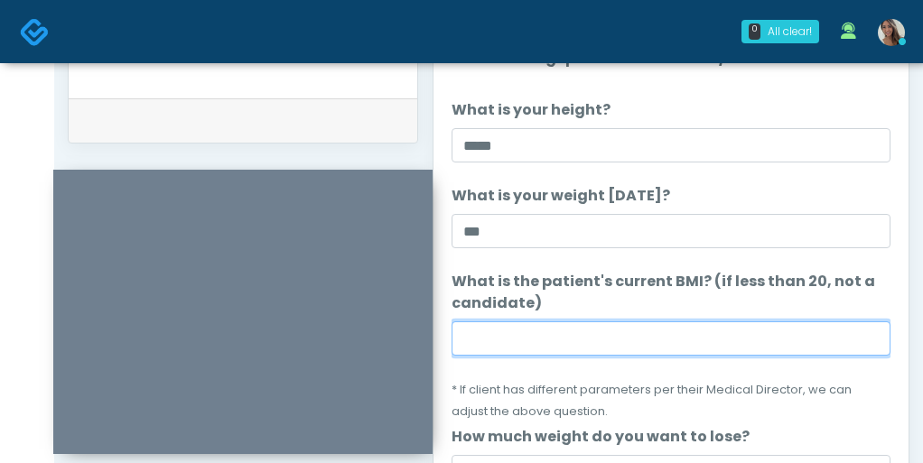
paste input "****"
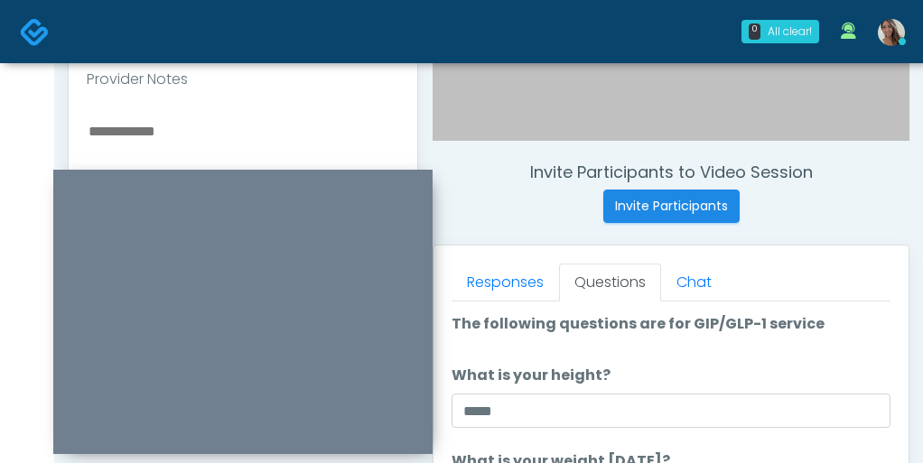
scroll to position [620, 0]
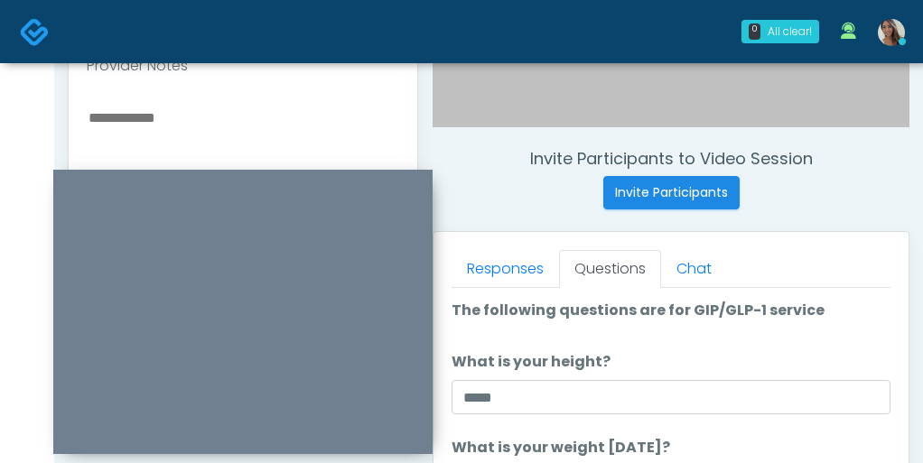
type input "****"
click at [193, 146] on textarea at bounding box center [243, 216] width 312 height 220
paste textarea "*****"
type textarea "********"
click at [572, 355] on label "What is your height?" at bounding box center [531, 362] width 159 height 22
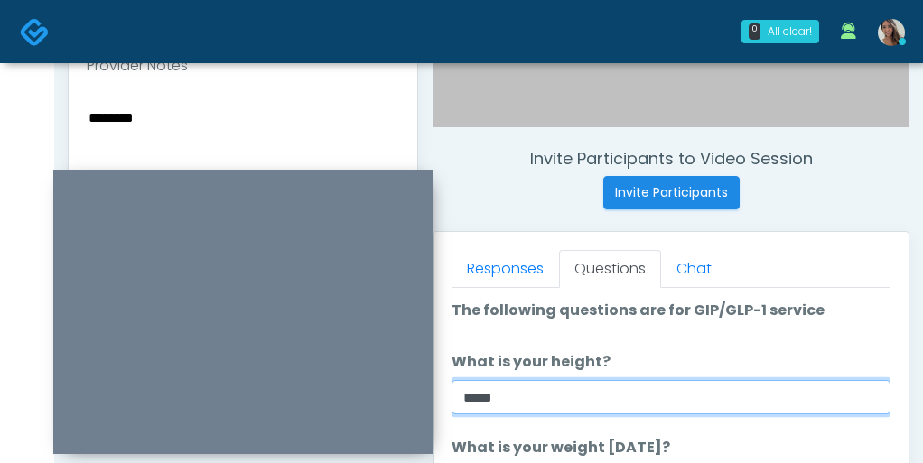
click at [572, 380] on input "*****" at bounding box center [671, 397] width 439 height 34
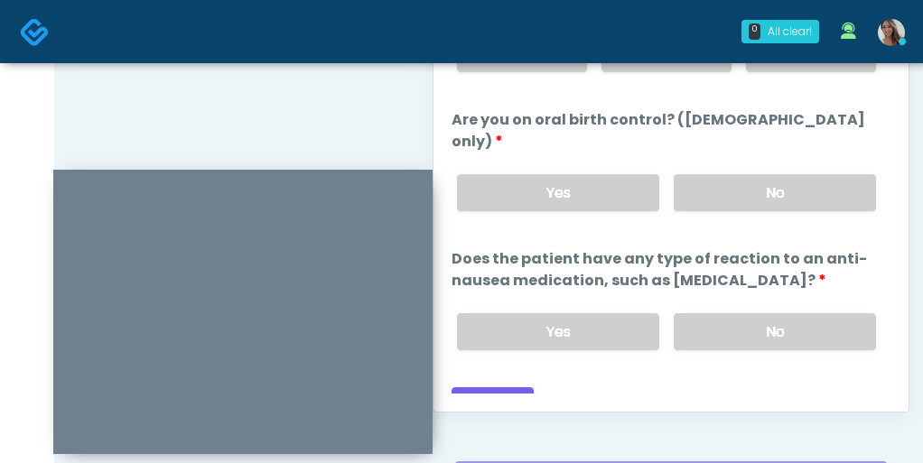
scroll to position [1090, 0]
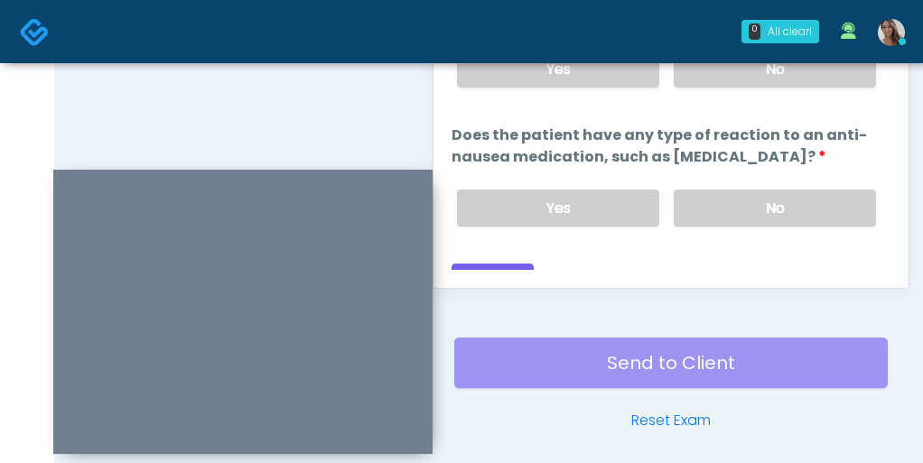
click at [547, 264] on div "Back Continue" at bounding box center [671, 280] width 439 height 33
click at [512, 264] on button "Continue" at bounding box center [493, 280] width 82 height 33
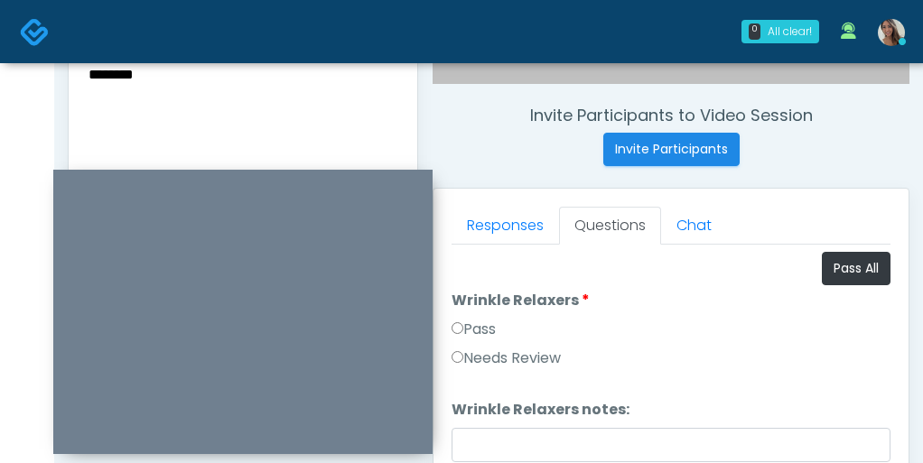
scroll to position [589, 0]
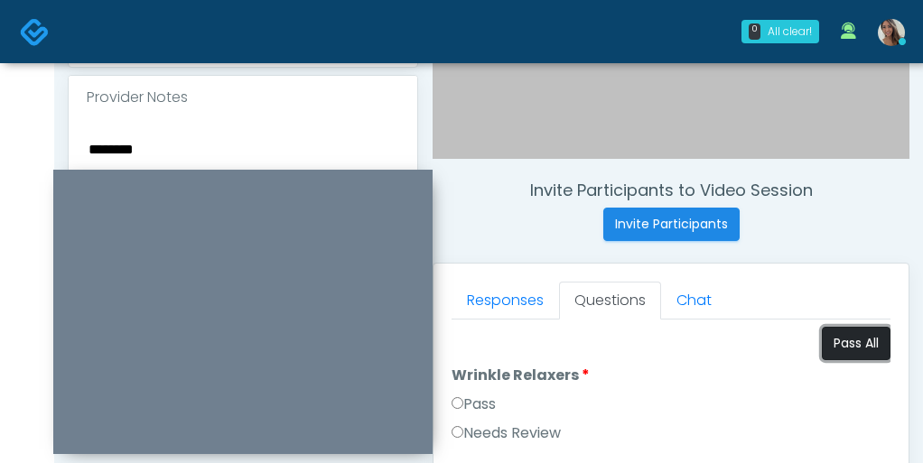
click at [875, 332] on button "Pass All" at bounding box center [856, 343] width 69 height 33
click at [235, 157] on textarea "********" at bounding box center [243, 247] width 312 height 220
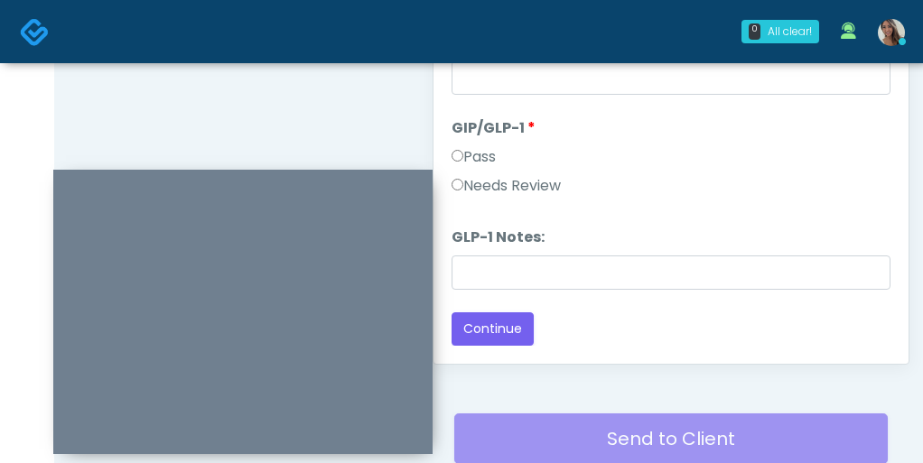
scroll to position [1015, 0]
click at [540, 190] on label "Needs Review" at bounding box center [506, 185] width 109 height 22
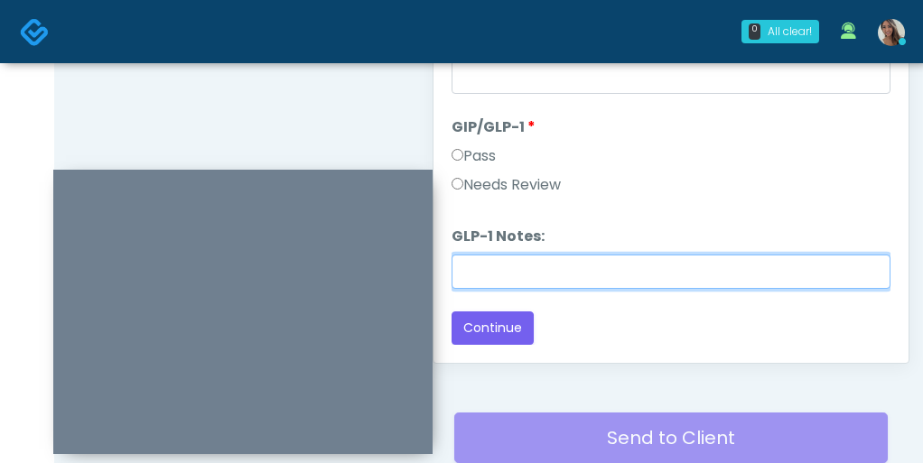
click at [531, 279] on input "GLP-1 Notes:" at bounding box center [671, 272] width 439 height 34
paste input "********"
type input "********"
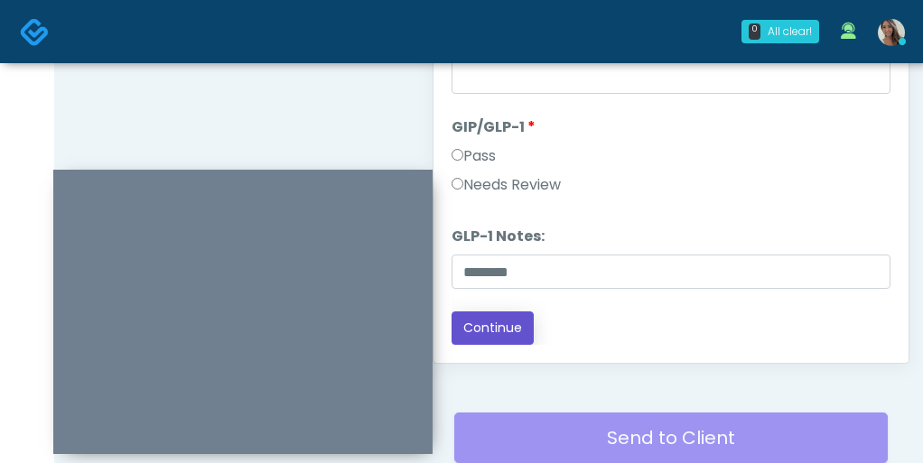
click at [501, 318] on button "Continue" at bounding box center [493, 328] width 82 height 33
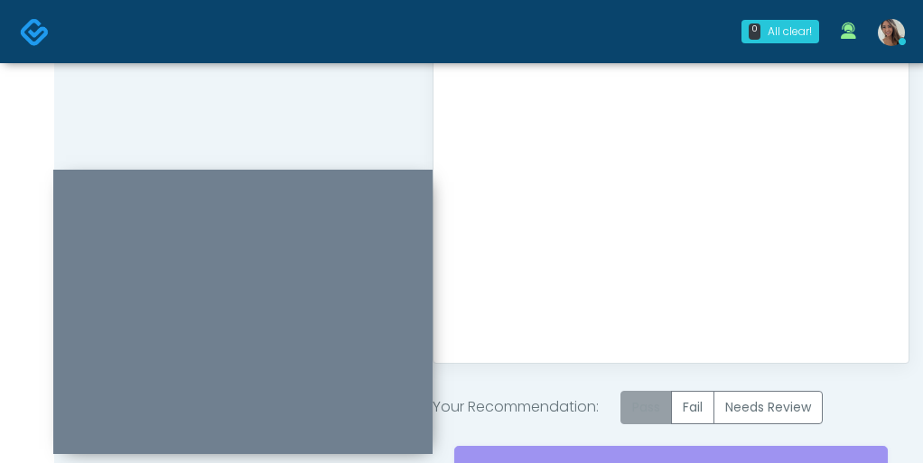
click at [637, 405] on label "Pass" at bounding box center [645, 407] width 51 height 33
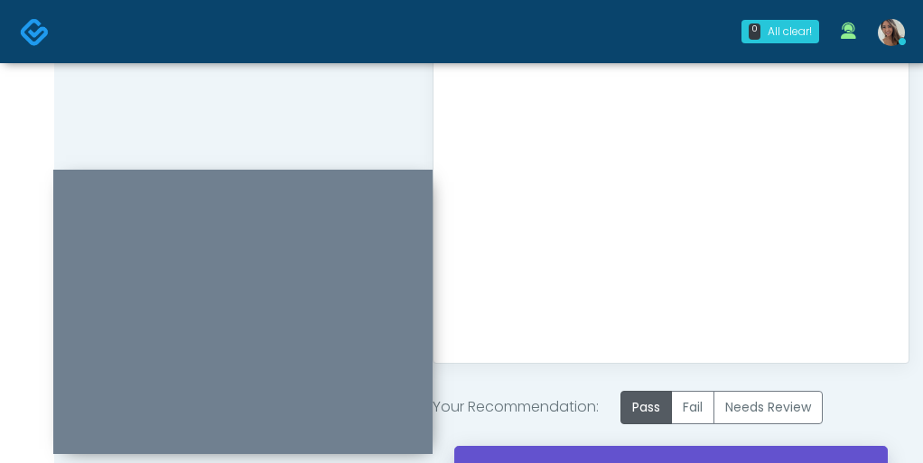
click at [622, 456] on link "Send to Client" at bounding box center [670, 471] width 433 height 51
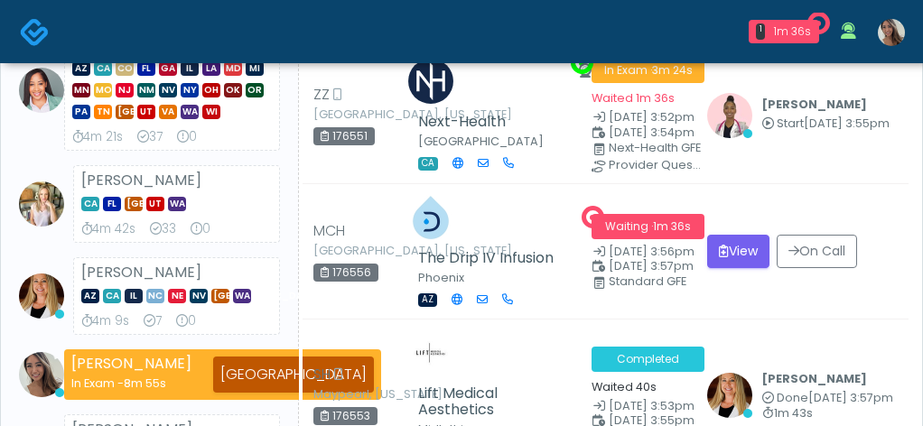
scroll to position [215, 0]
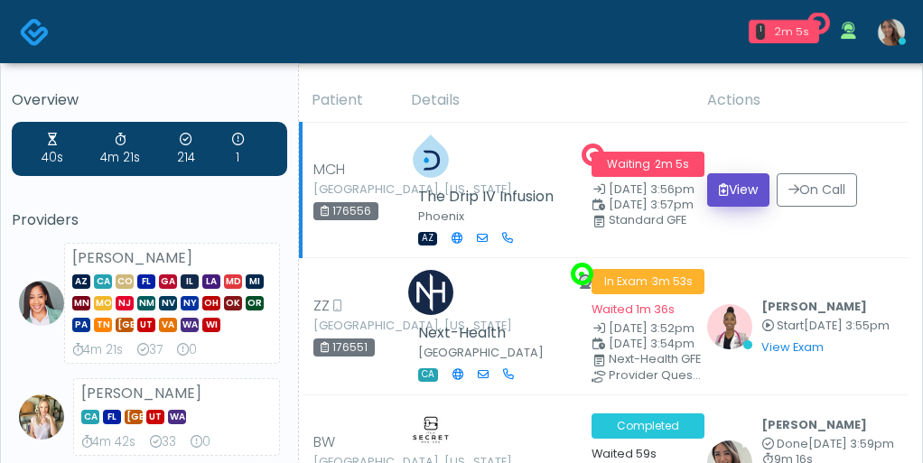
click at [750, 196] on button "View" at bounding box center [738, 189] width 62 height 33
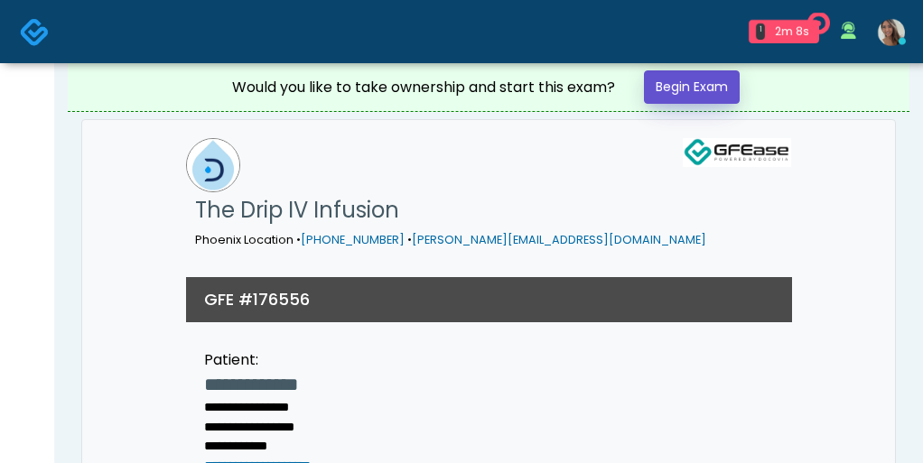
click at [722, 91] on link "Begin Exam" at bounding box center [692, 86] width 96 height 33
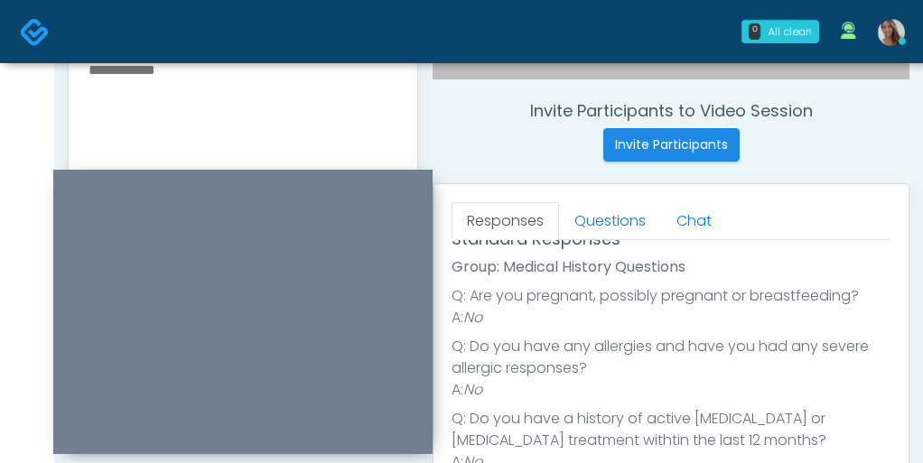
scroll to position [255, 0]
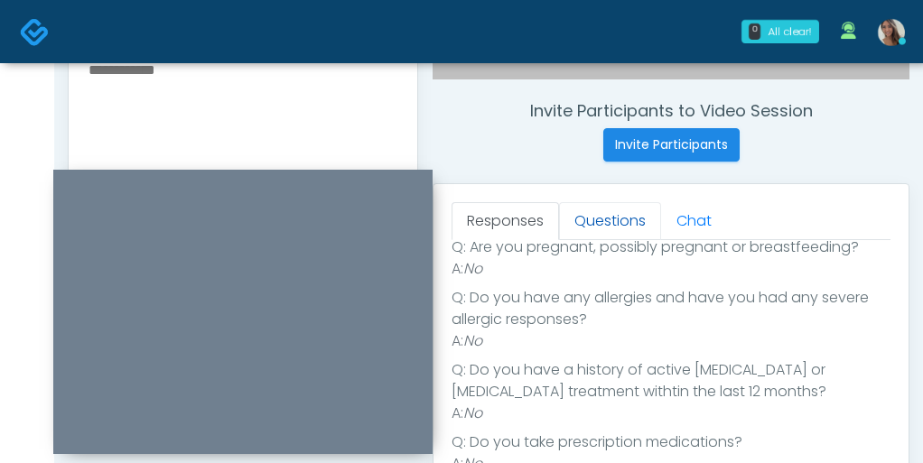
click at [604, 220] on link "Questions" at bounding box center [610, 221] width 102 height 38
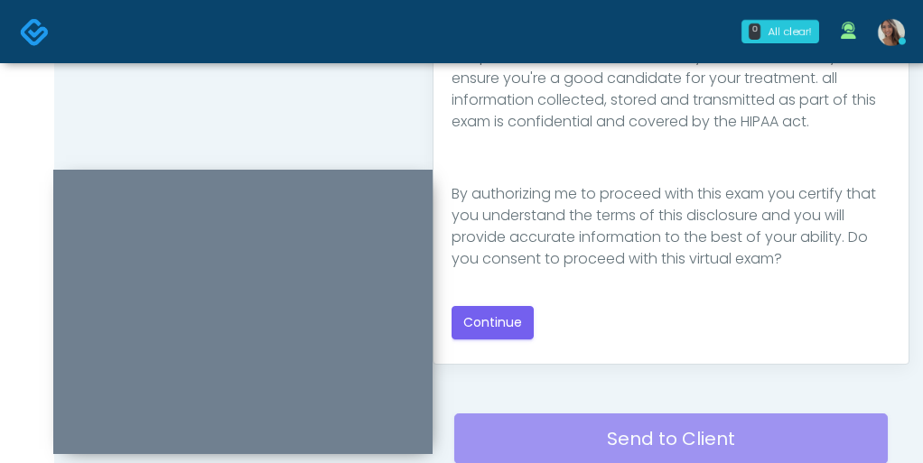
scroll to position [1048, 0]
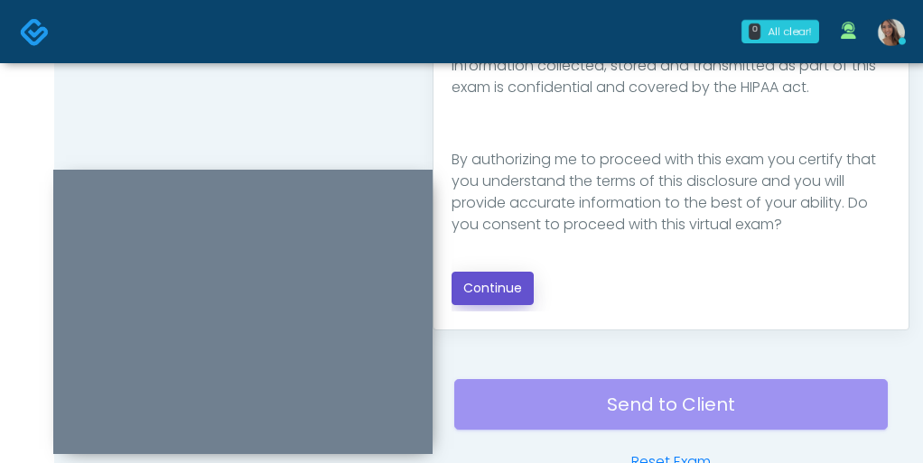
click at [489, 289] on button "Continue" at bounding box center [493, 288] width 82 height 33
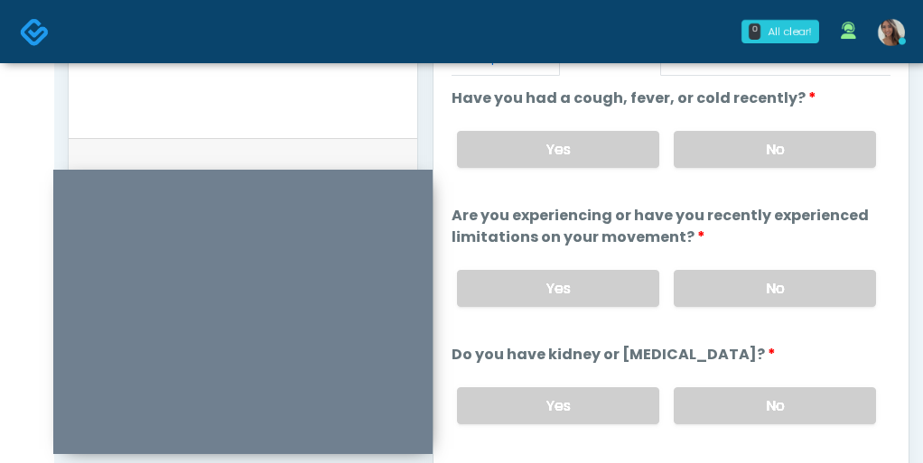
scroll to position [826, 0]
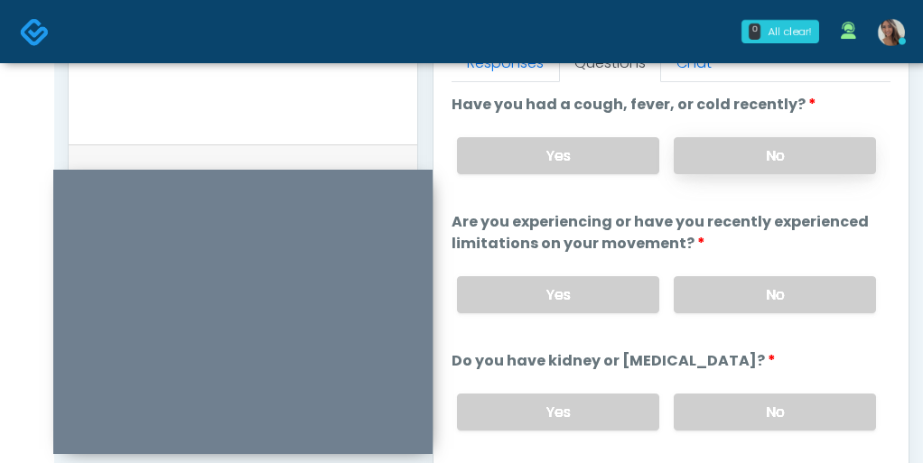
click at [738, 164] on label "No" at bounding box center [775, 155] width 202 height 37
click at [730, 283] on label "No" at bounding box center [775, 294] width 202 height 37
click at [722, 398] on label "No" at bounding box center [775, 412] width 202 height 37
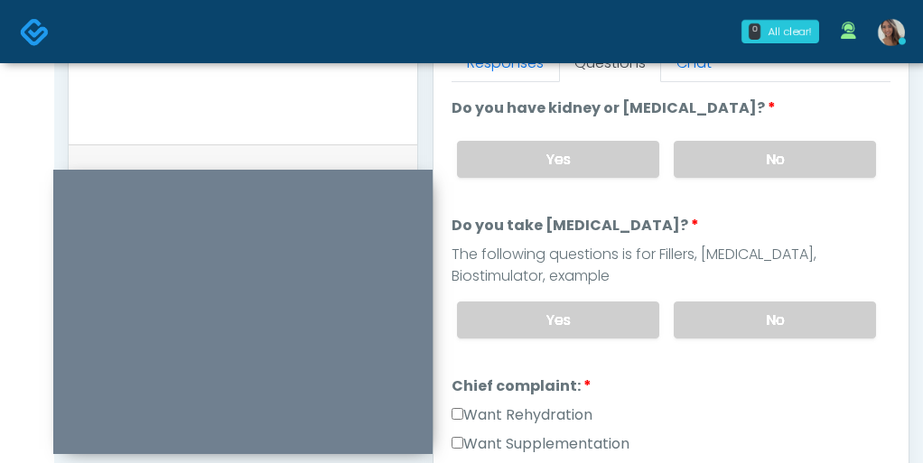
scroll to position [256, 0]
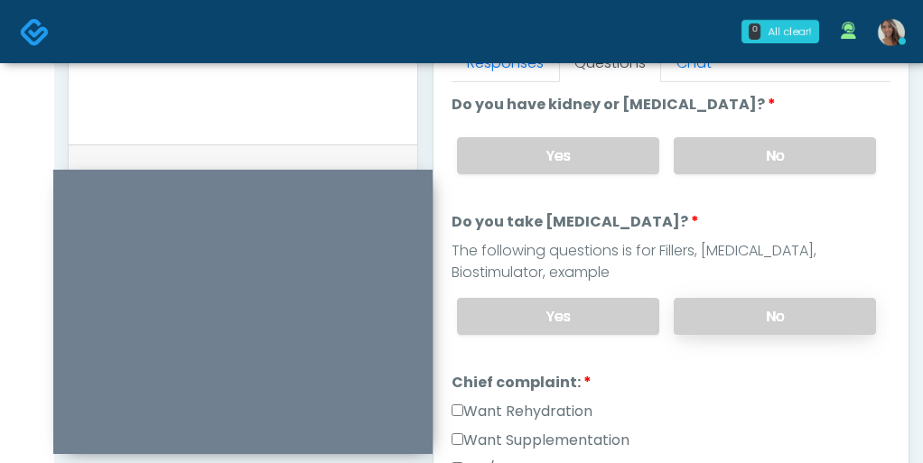
click at [730, 317] on label "No" at bounding box center [775, 316] width 202 height 37
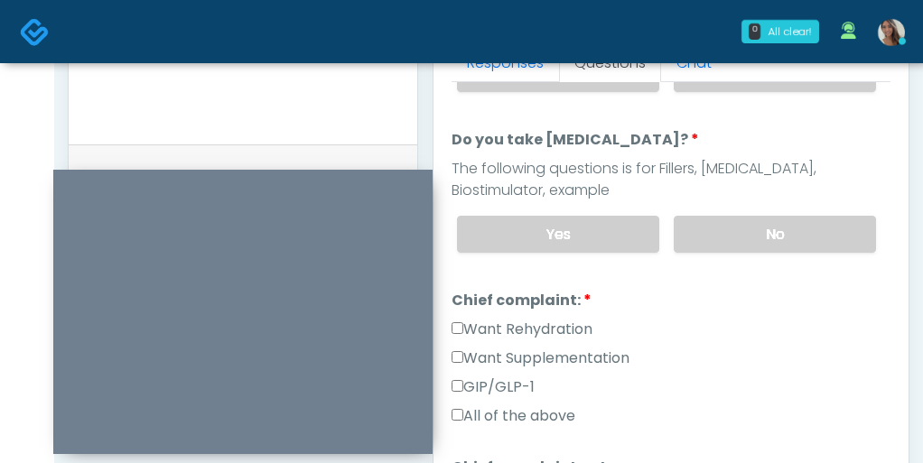
scroll to position [376, 0]
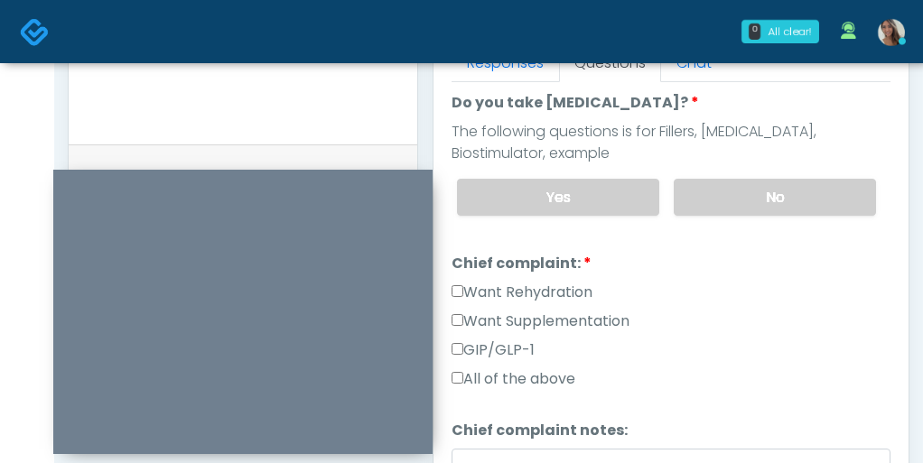
click at [539, 303] on div "Want Rehydration" at bounding box center [671, 296] width 439 height 29
click at [521, 317] on label "Want Supplementation" at bounding box center [541, 322] width 178 height 22
click at [525, 270] on label "Chief complaint:" at bounding box center [522, 264] width 140 height 22
click at [523, 286] on label "Want Rehydration" at bounding box center [522, 293] width 141 height 22
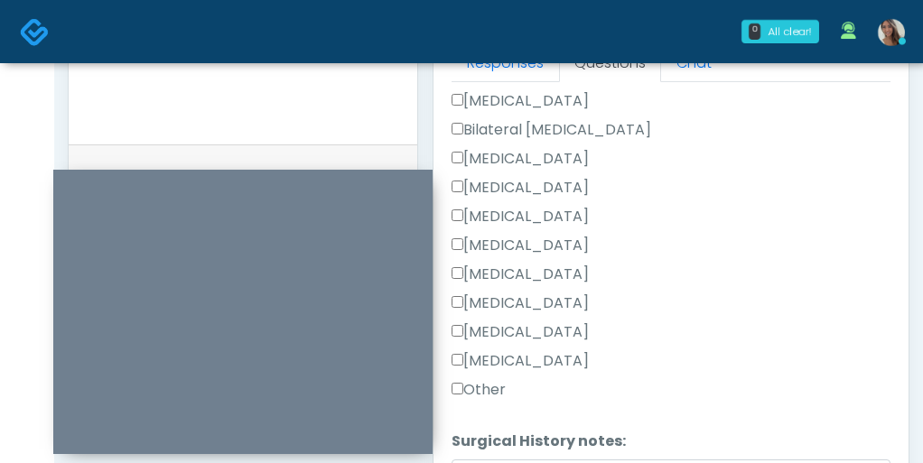
scroll to position [987, 0]
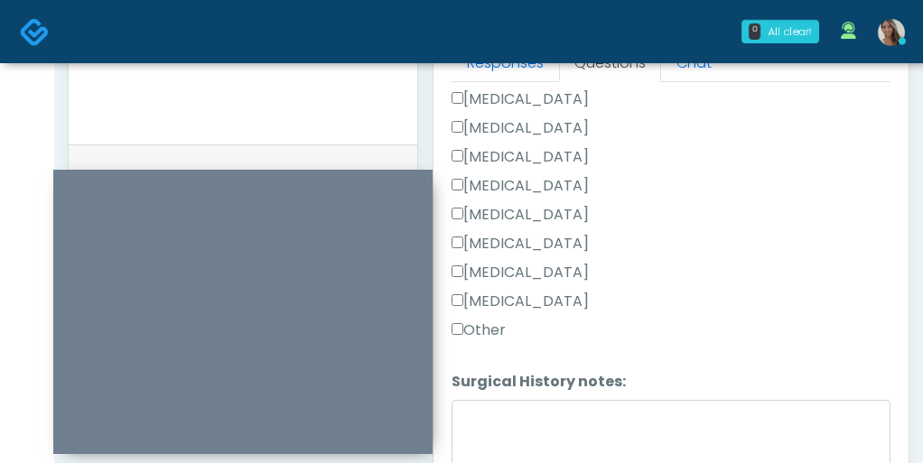
click at [499, 291] on label "Tonsillectomy" at bounding box center [520, 302] width 137 height 22
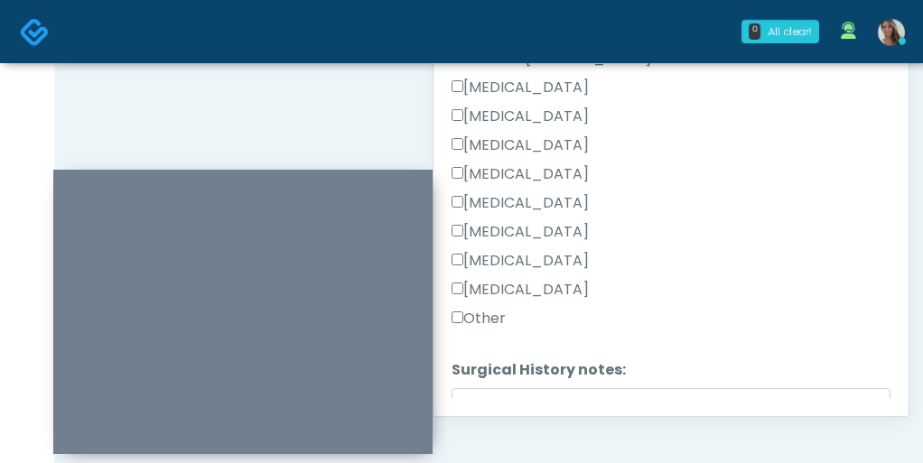
scroll to position [989, 0]
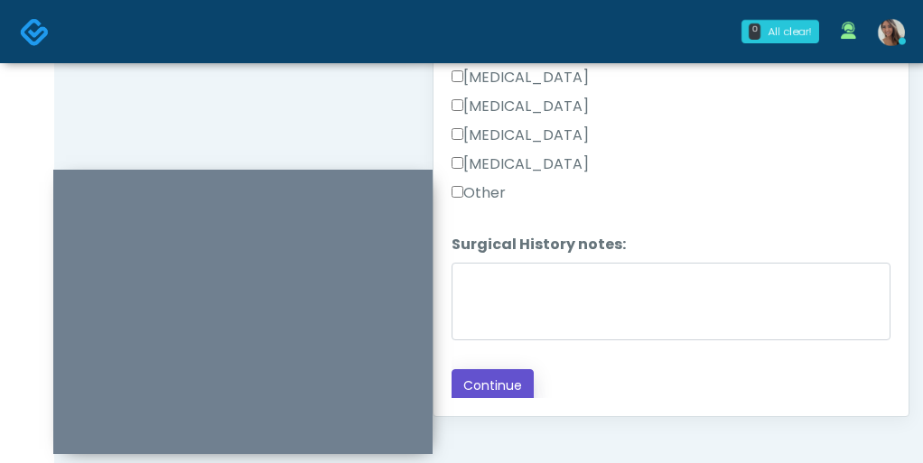
click at [480, 383] on button "Continue" at bounding box center [493, 385] width 82 height 33
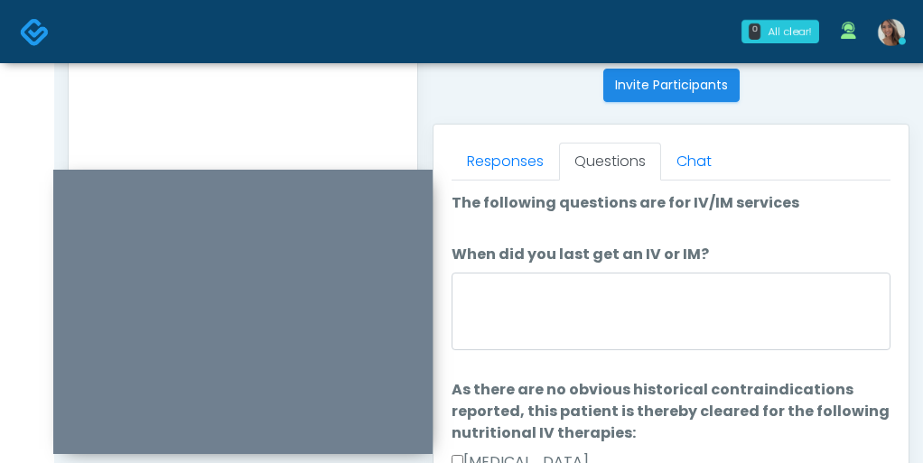
scroll to position [739, 0]
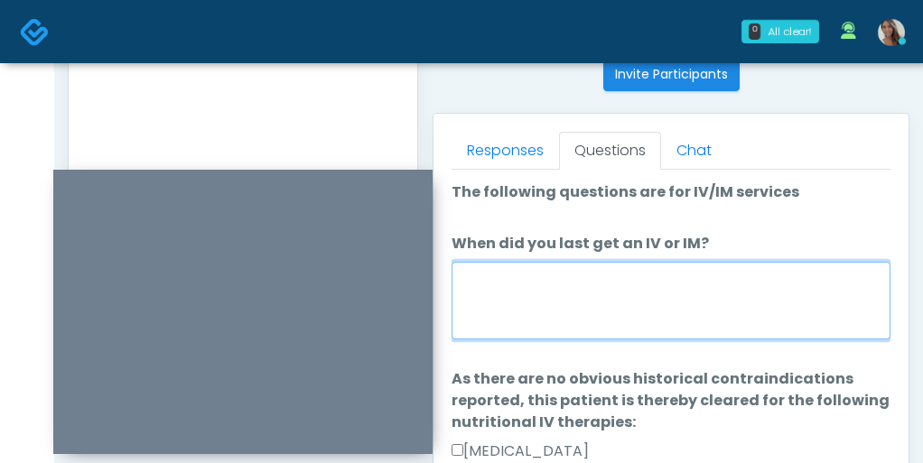
click at [577, 266] on textarea "When did you last get an IV or IM?" at bounding box center [671, 301] width 439 height 78
click at [694, 279] on textarea "When did you last get an IV or IM?" at bounding box center [671, 301] width 439 height 78
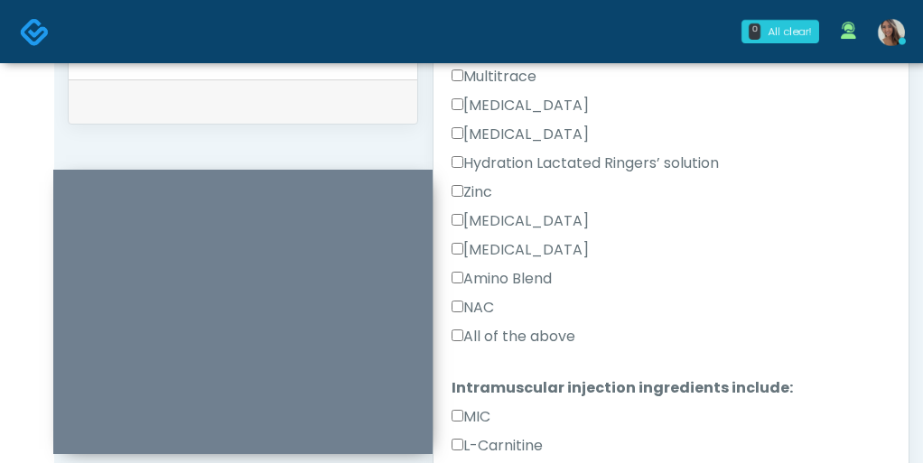
scroll to position [901, 0]
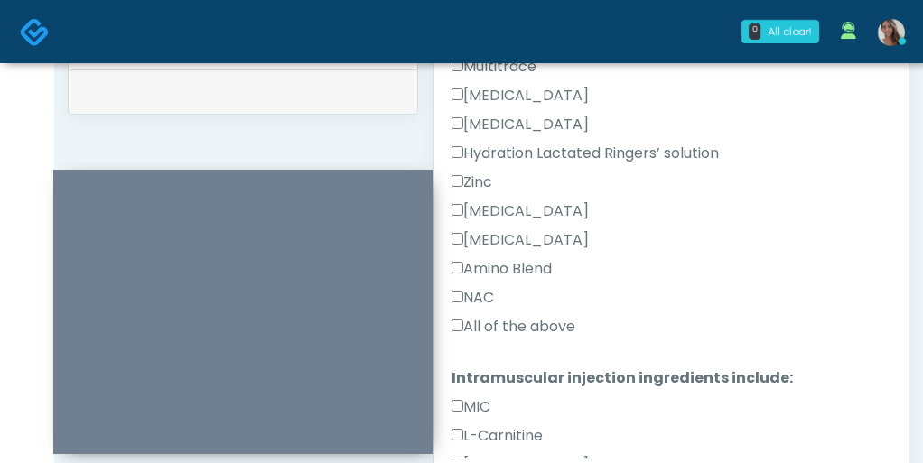
type textarea "**********"
click at [511, 329] on label "All of the above" at bounding box center [514, 327] width 124 height 22
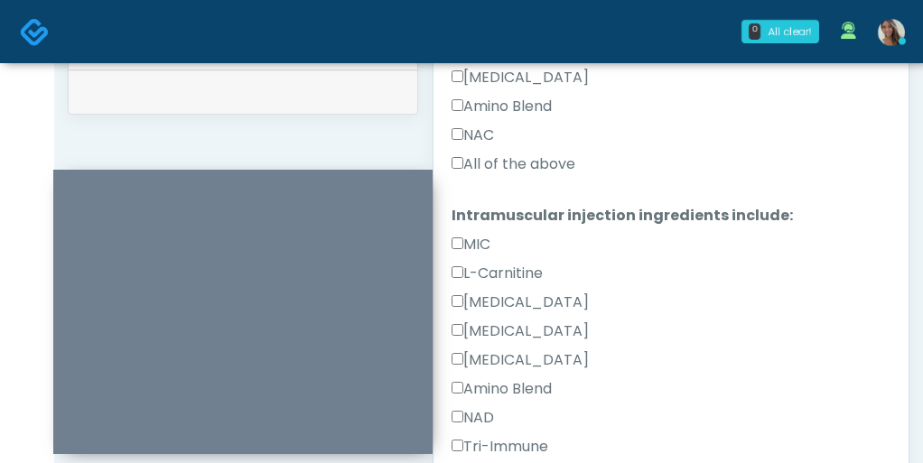
scroll to position [937, 0]
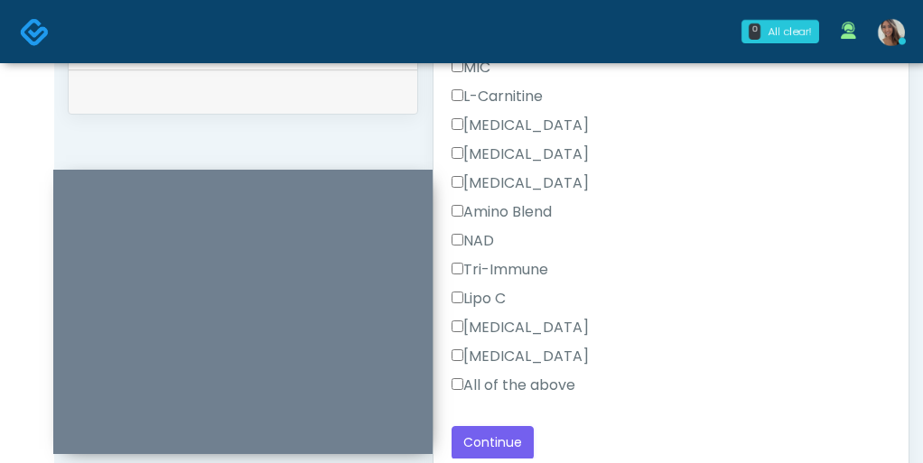
click at [508, 379] on label "All of the above" at bounding box center [514, 386] width 124 height 22
click at [769, 230] on div "NAD" at bounding box center [671, 244] width 439 height 29
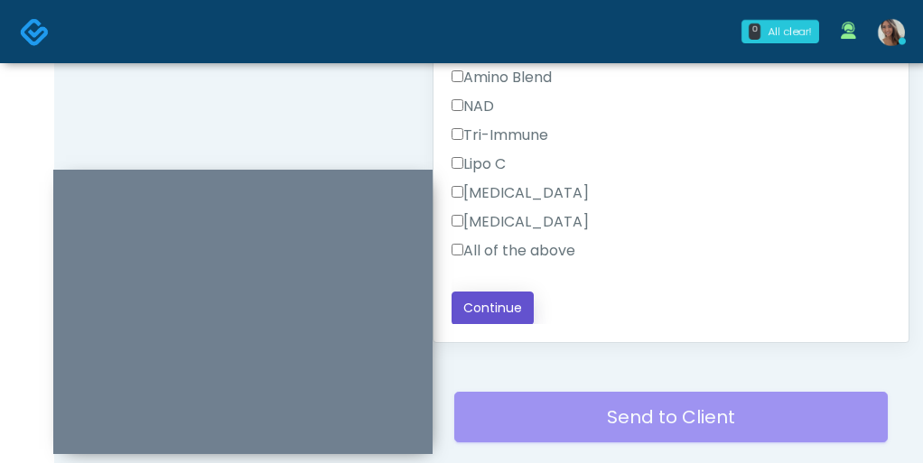
click at [506, 300] on button "Continue" at bounding box center [493, 308] width 82 height 33
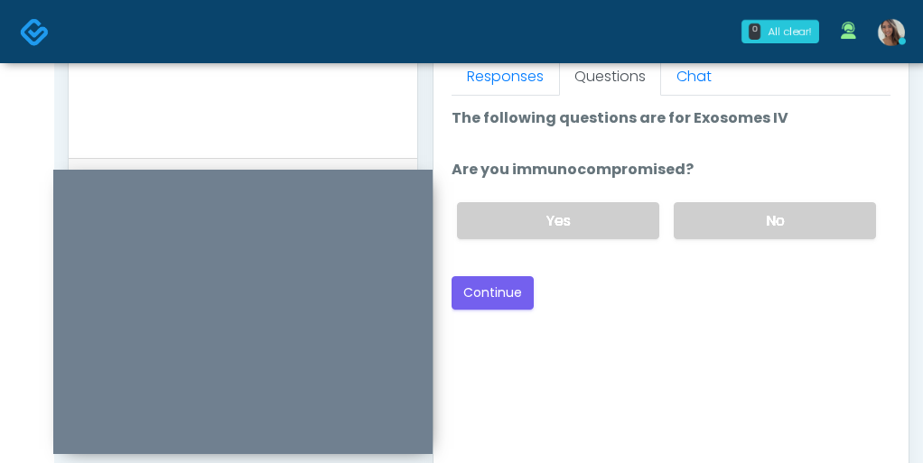
scroll to position [797, 0]
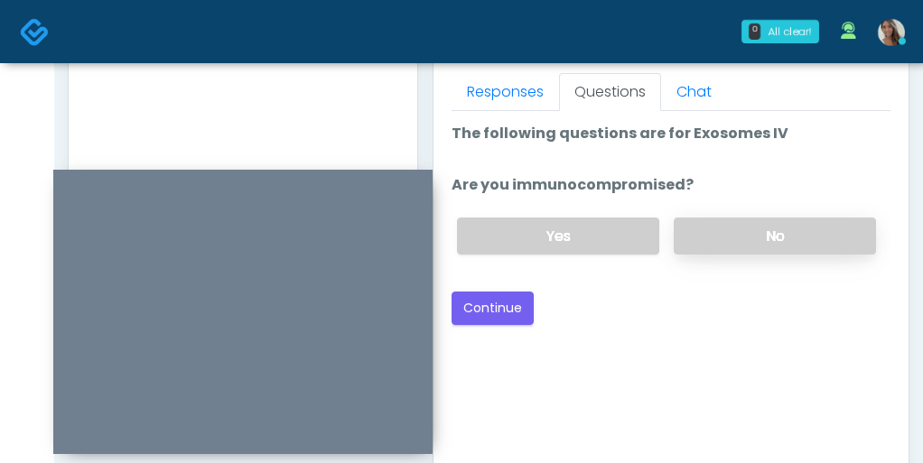
click at [715, 232] on label "No" at bounding box center [775, 236] width 202 height 37
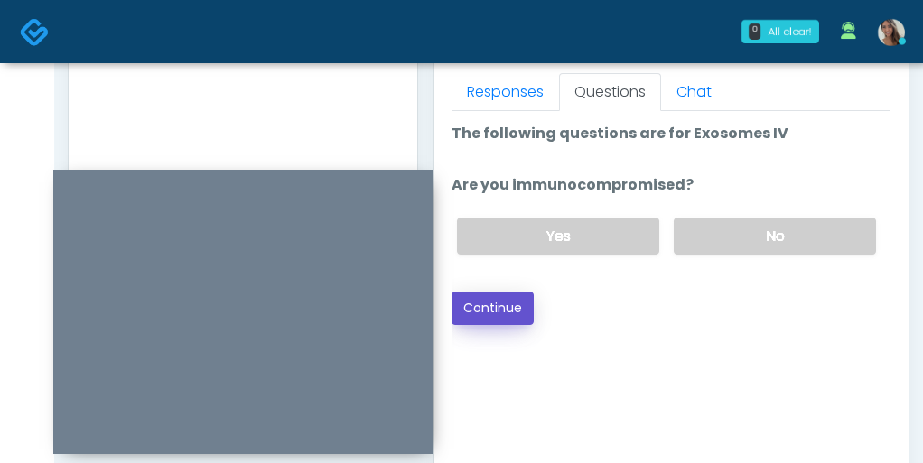
click at [496, 301] on button "Continue" at bounding box center [493, 308] width 82 height 33
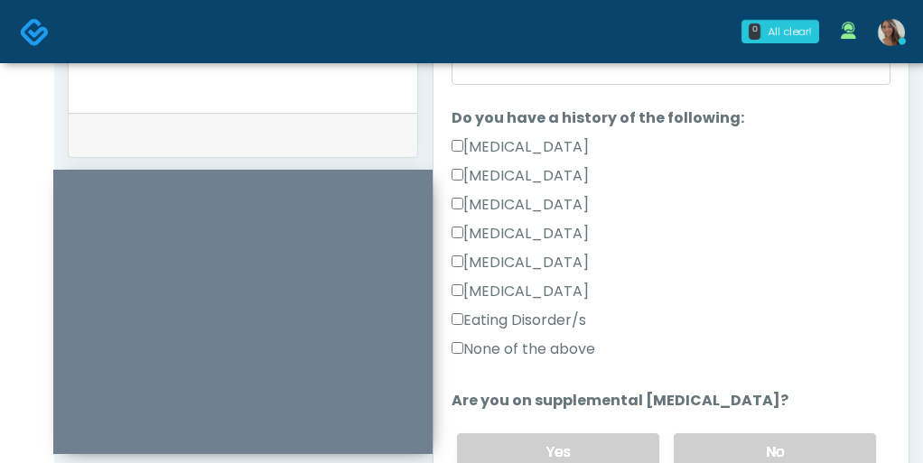
scroll to position [423, 0]
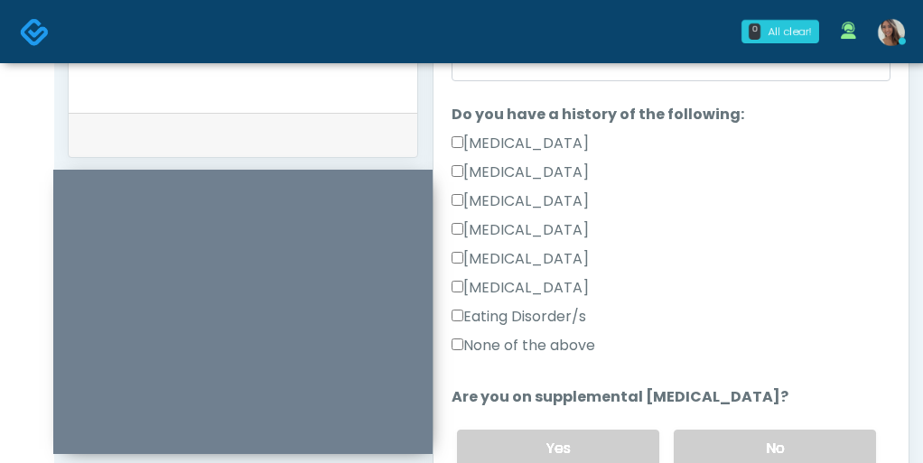
click at [570, 349] on label "None of the above" at bounding box center [524, 346] width 144 height 22
click at [727, 442] on label "No" at bounding box center [775, 448] width 202 height 37
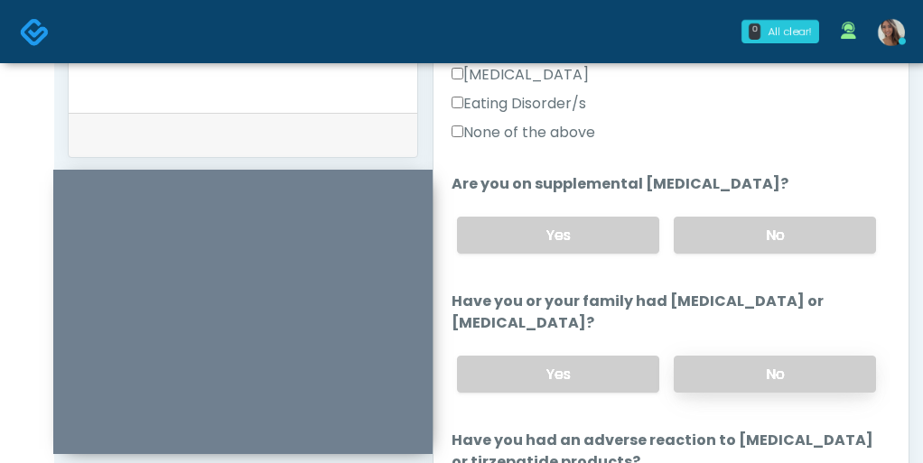
click at [724, 388] on label "No" at bounding box center [775, 374] width 202 height 37
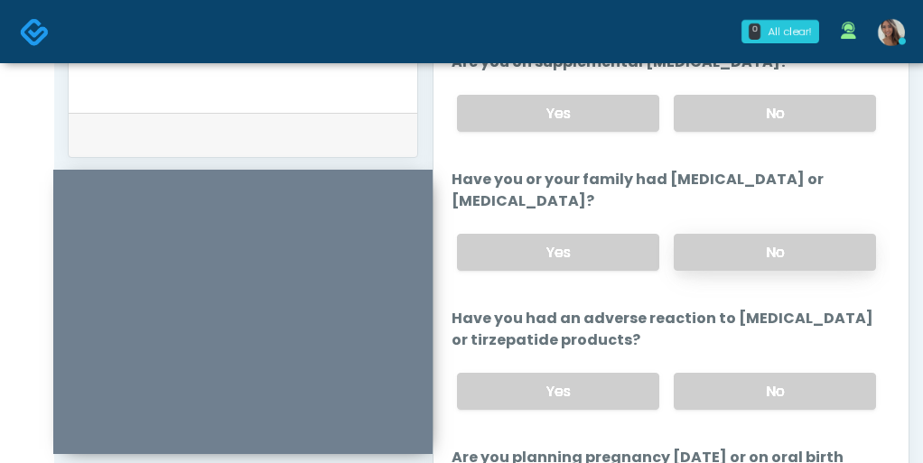
scroll to position [772, 0]
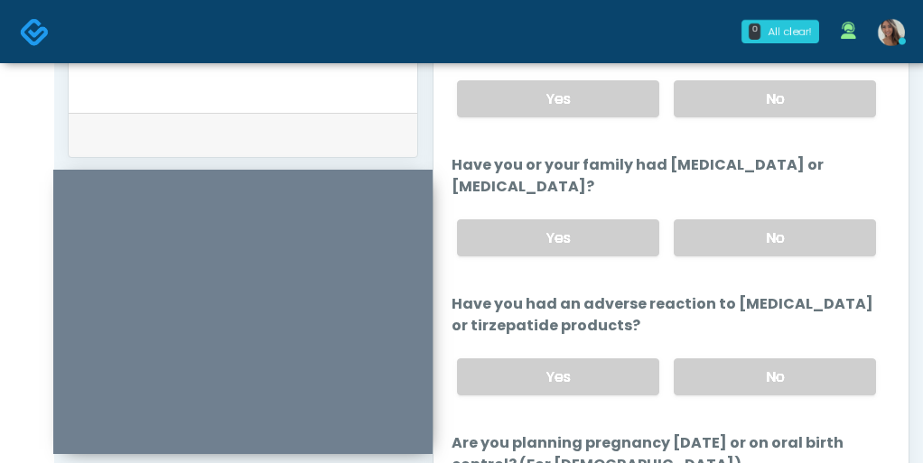
click at [722, 346] on div "Yes No" at bounding box center [667, 377] width 448 height 66
click at [718, 368] on label "No" at bounding box center [775, 377] width 202 height 37
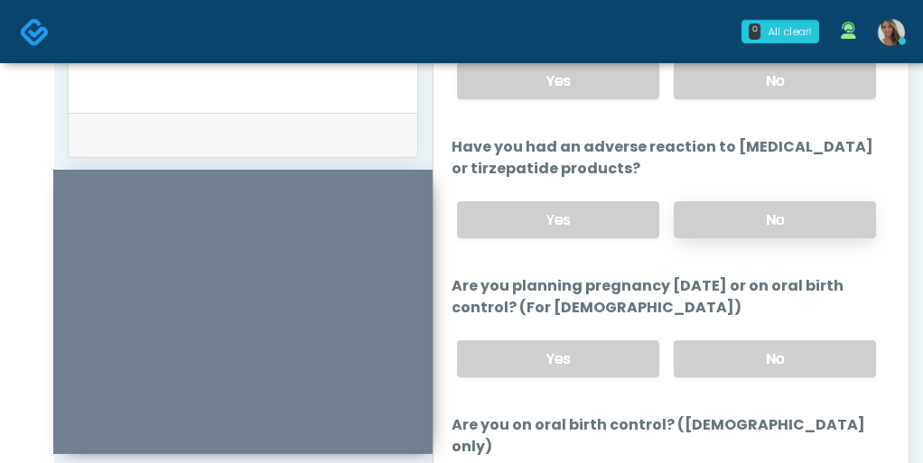
click at [718, 368] on label "No" at bounding box center [775, 358] width 202 height 37
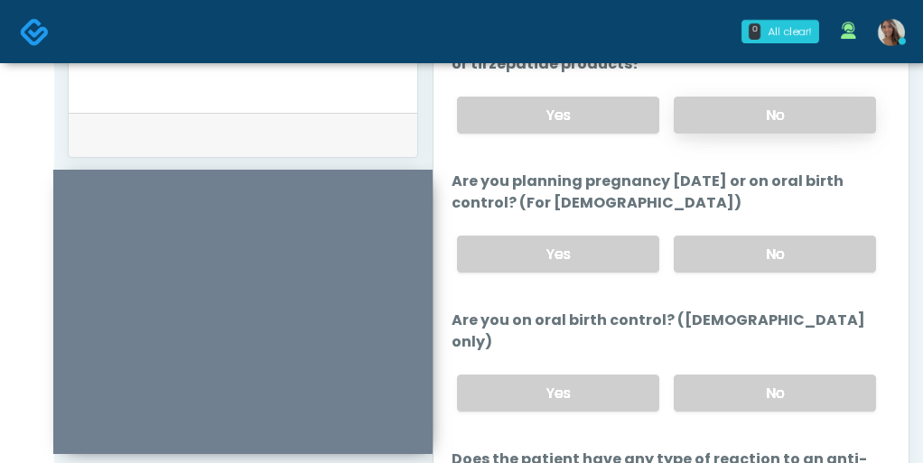
scroll to position [1046, 0]
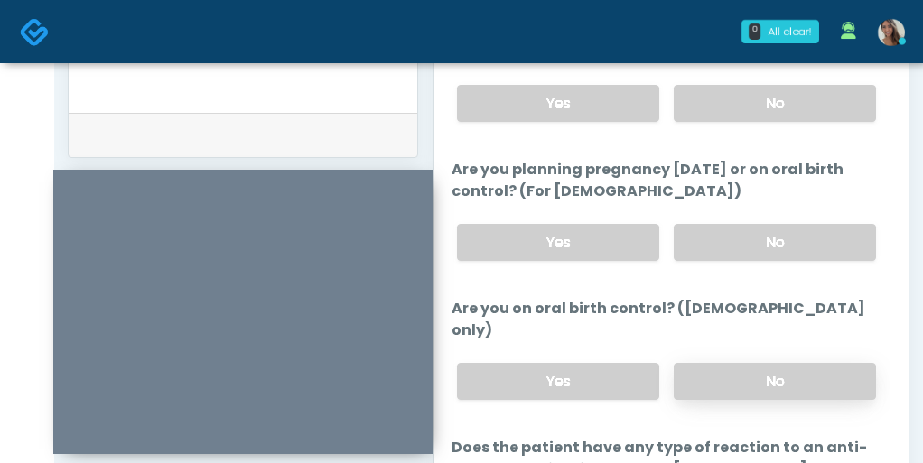
click at [719, 363] on label "No" at bounding box center [775, 381] width 202 height 37
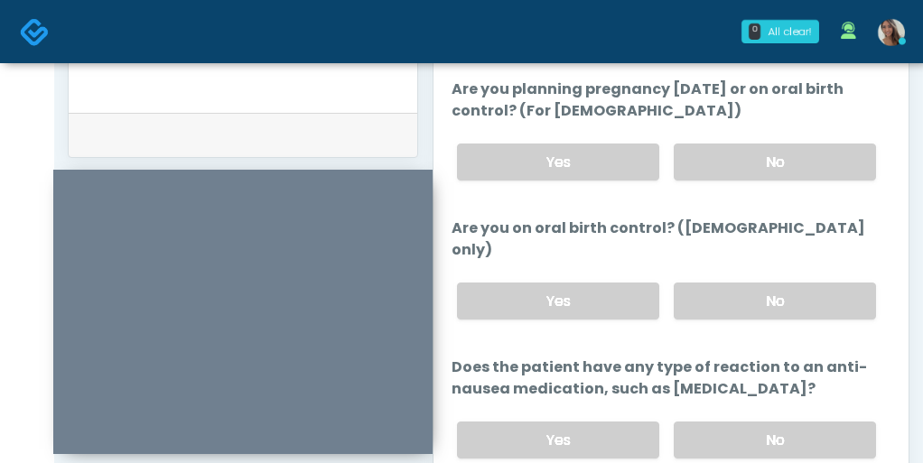
click at [710, 422] on label "No" at bounding box center [775, 440] width 202 height 37
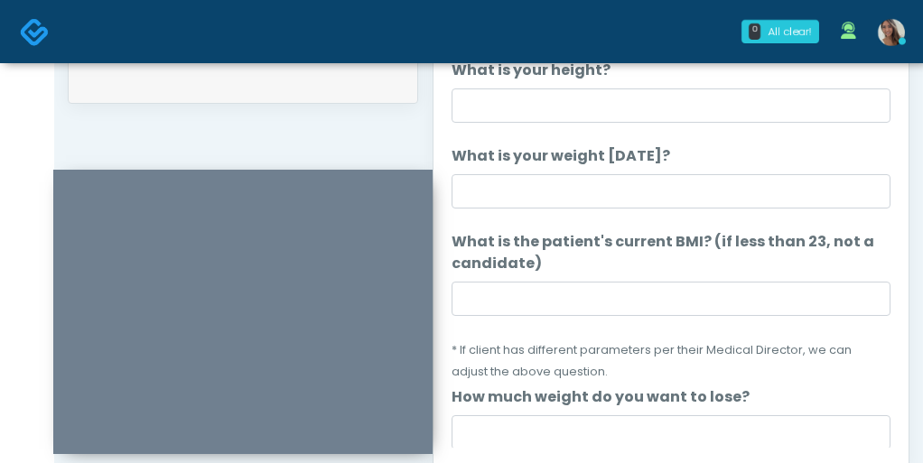
scroll to position [900, 0]
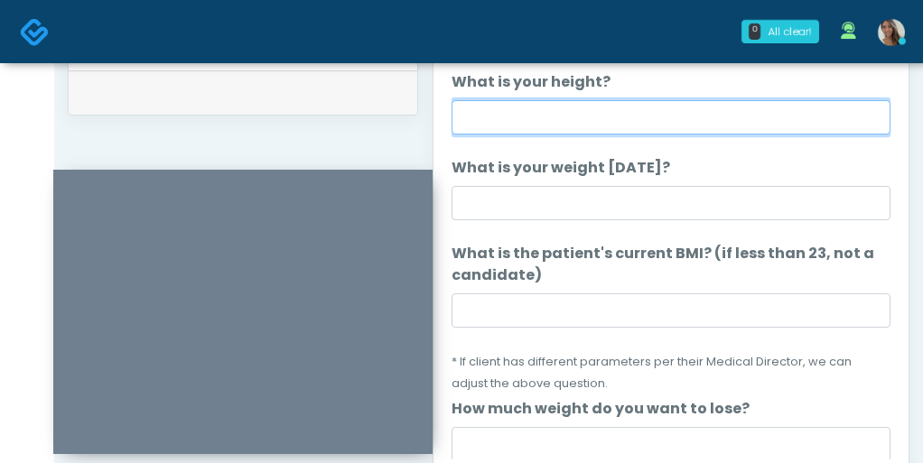
click at [545, 131] on input "What is your height?" at bounding box center [671, 117] width 439 height 34
type input "*****"
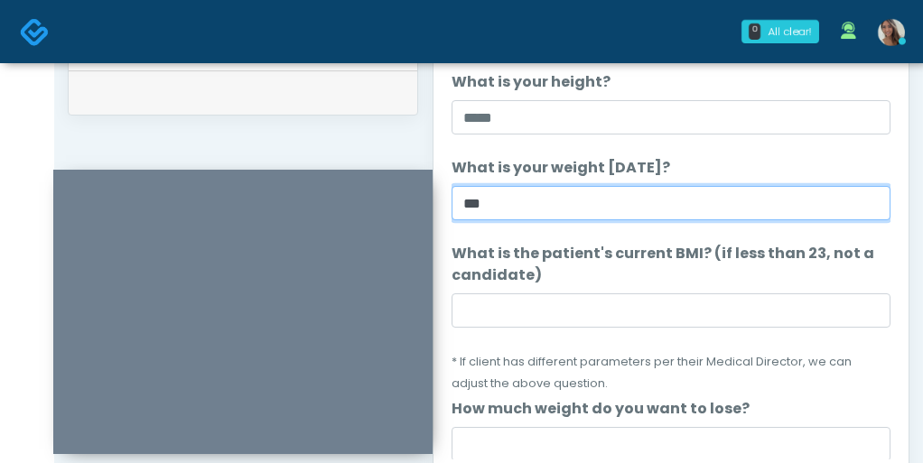
type input "***"
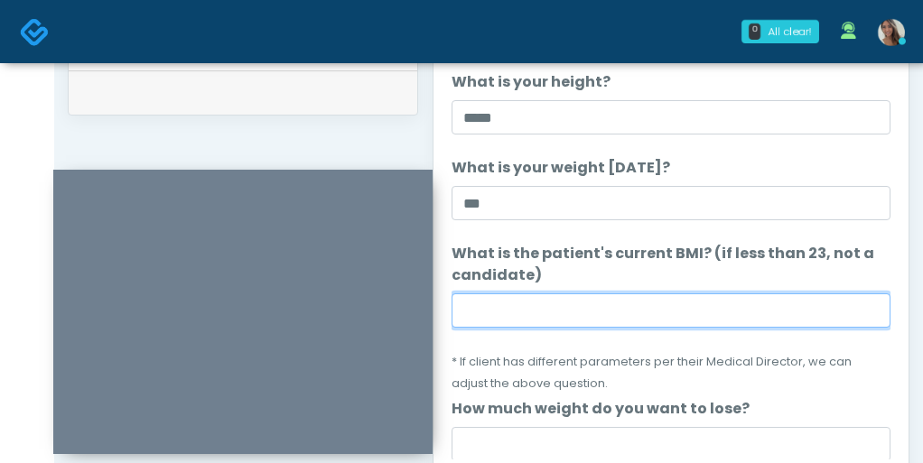
paste input "****"
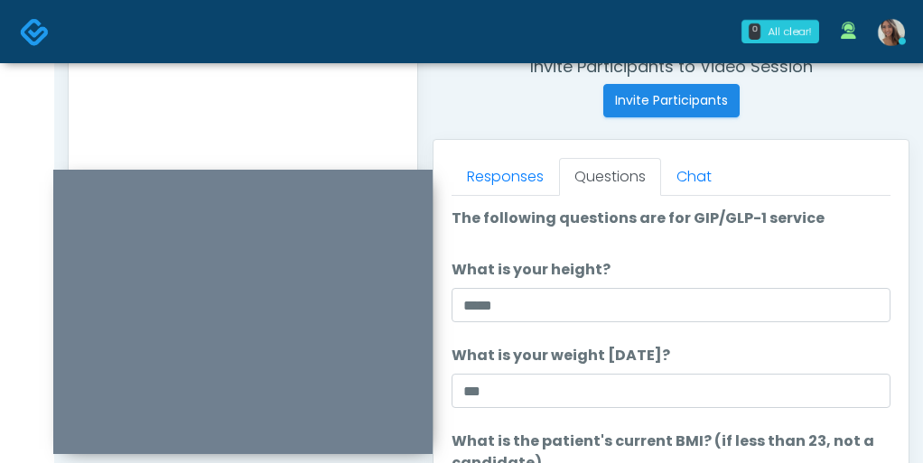
scroll to position [648, 0]
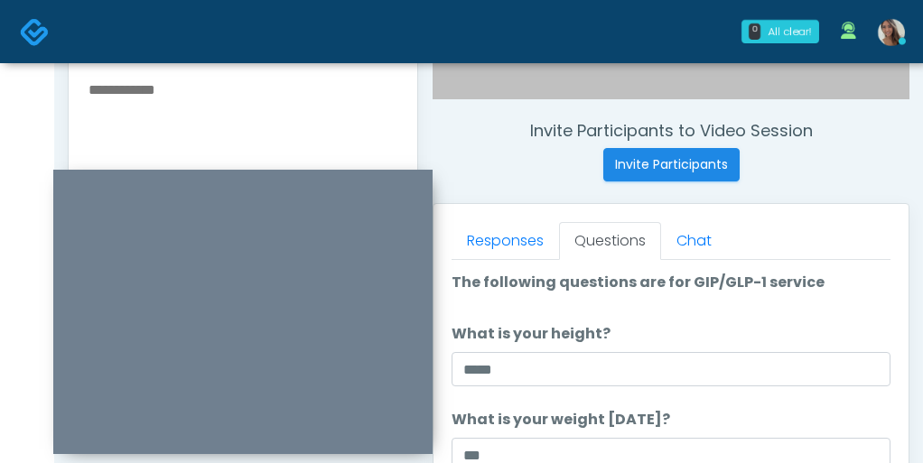
type input "****"
click at [275, 92] on textarea at bounding box center [243, 188] width 312 height 220
paste textarea "*****"
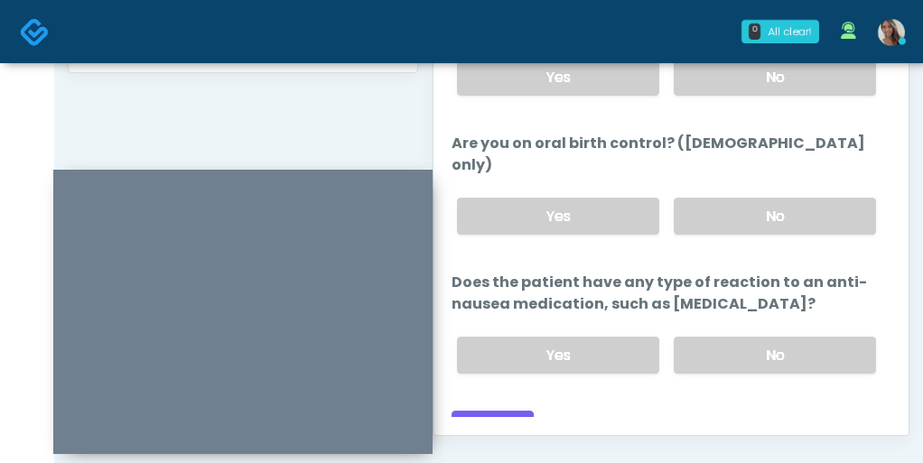
scroll to position [977, 0]
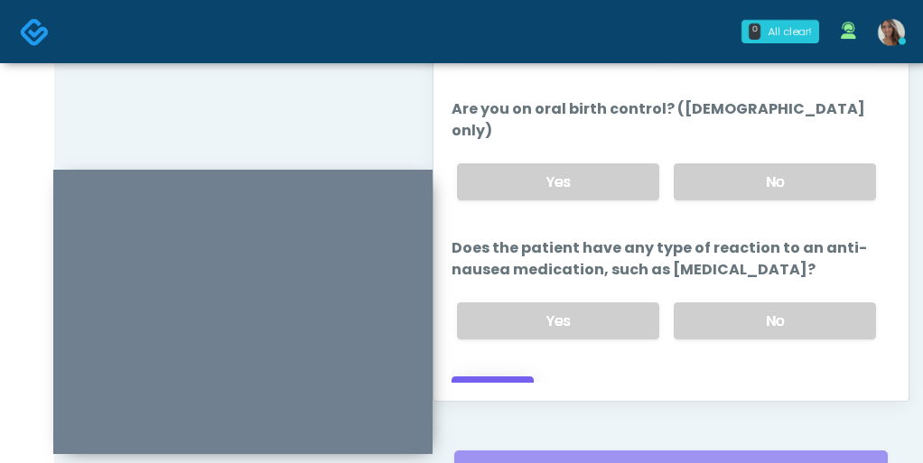
type textarea "********"
click at [514, 377] on button "Continue" at bounding box center [493, 393] width 82 height 33
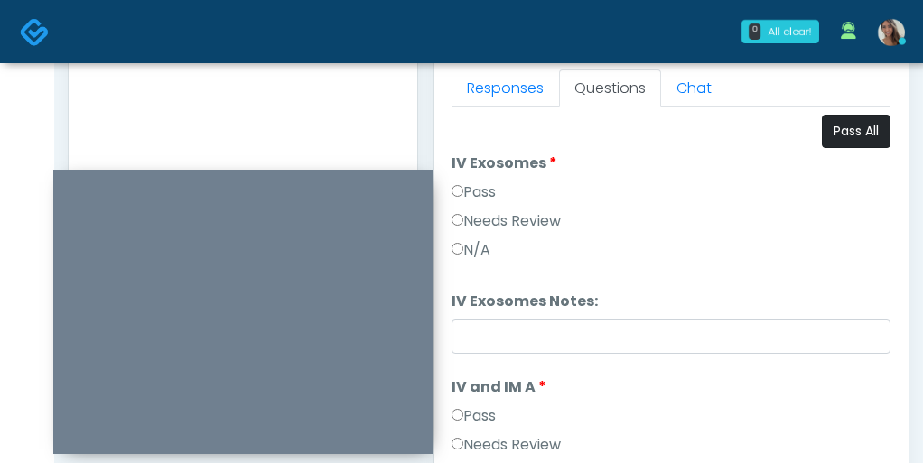
scroll to position [763, 0]
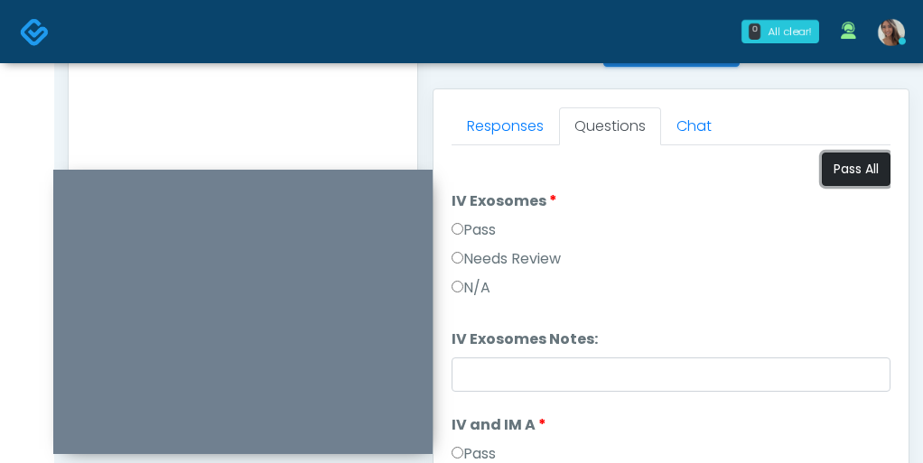
click at [871, 163] on button "Pass All" at bounding box center [856, 169] width 69 height 33
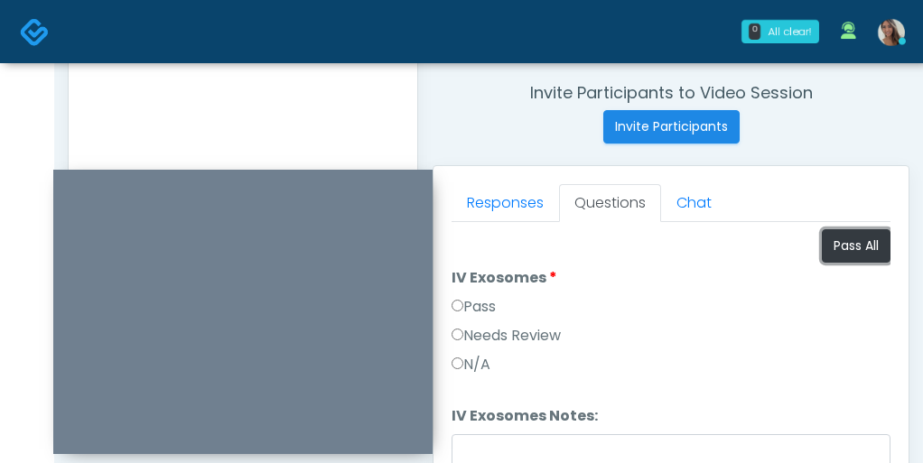
scroll to position [667, 0]
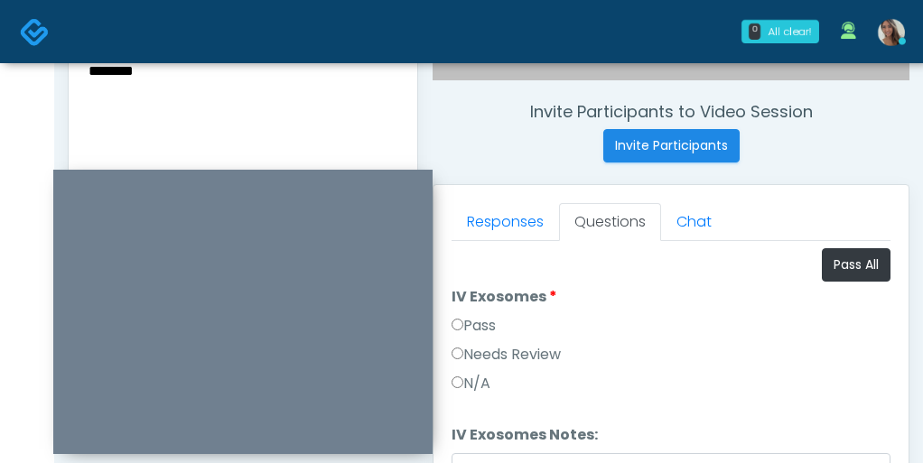
click at [195, 134] on textarea "********" at bounding box center [243, 169] width 312 height 220
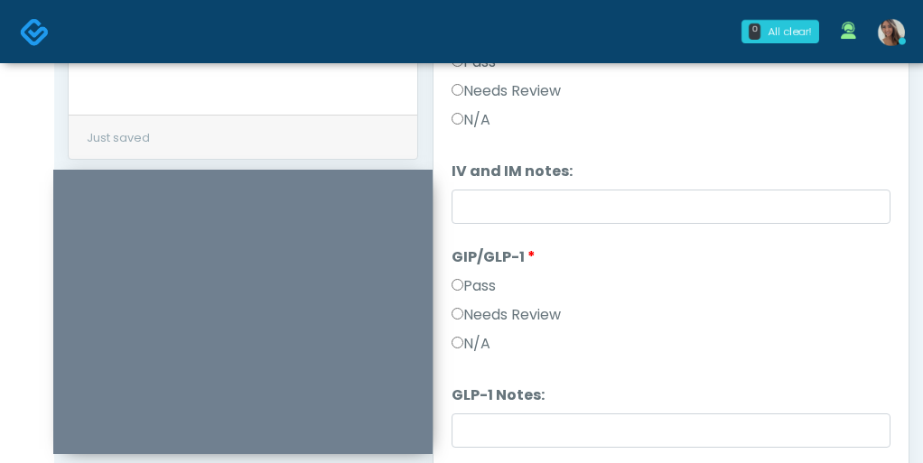
scroll to position [1005, 0]
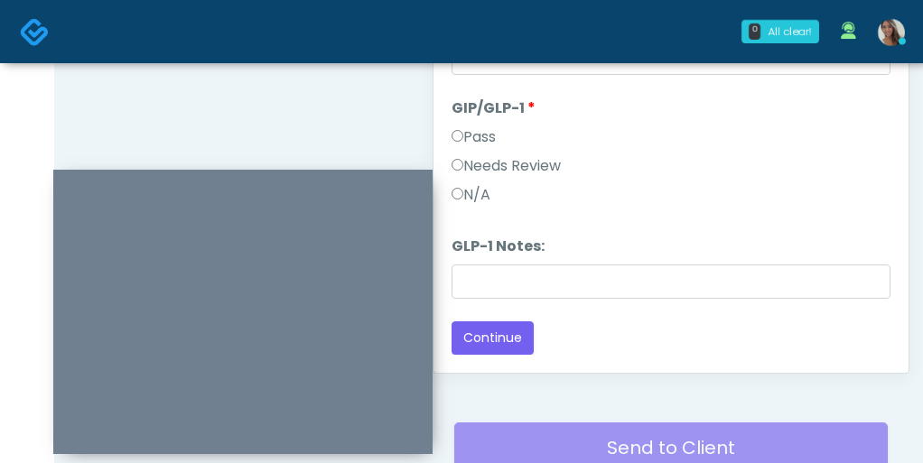
click at [522, 163] on label "Needs Review" at bounding box center [506, 166] width 109 height 22
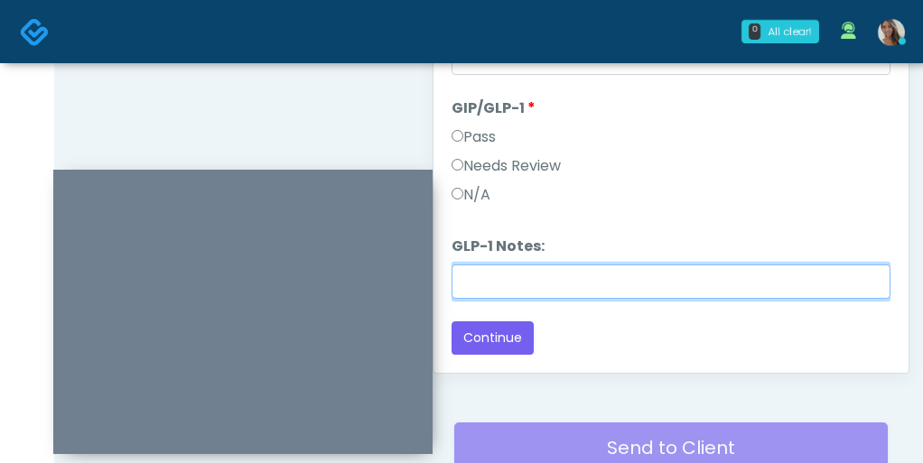
click at [529, 296] on input "GLP-1 Notes:" at bounding box center [671, 282] width 439 height 34
paste input "********"
type input "********"
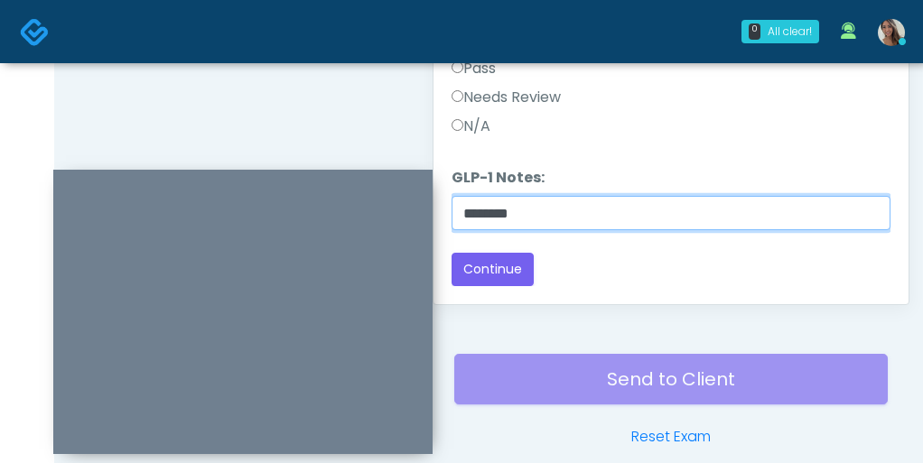
scroll to position [1085, 0]
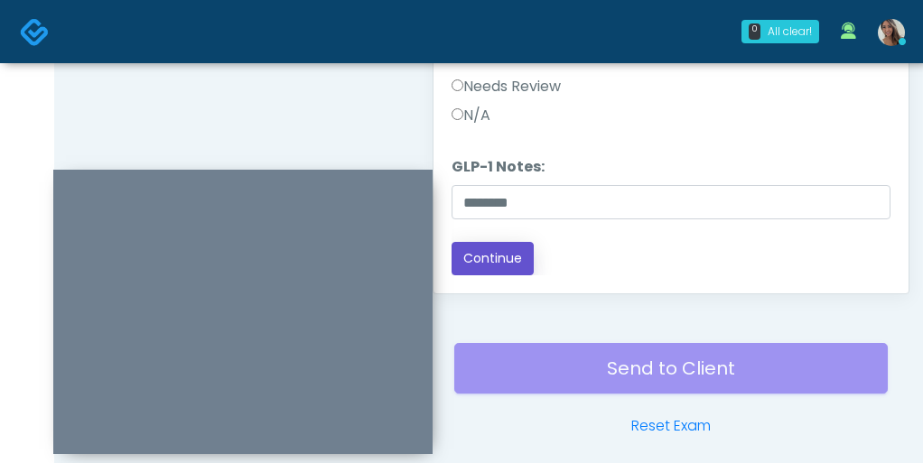
click at [516, 265] on button "Continue" at bounding box center [493, 258] width 82 height 33
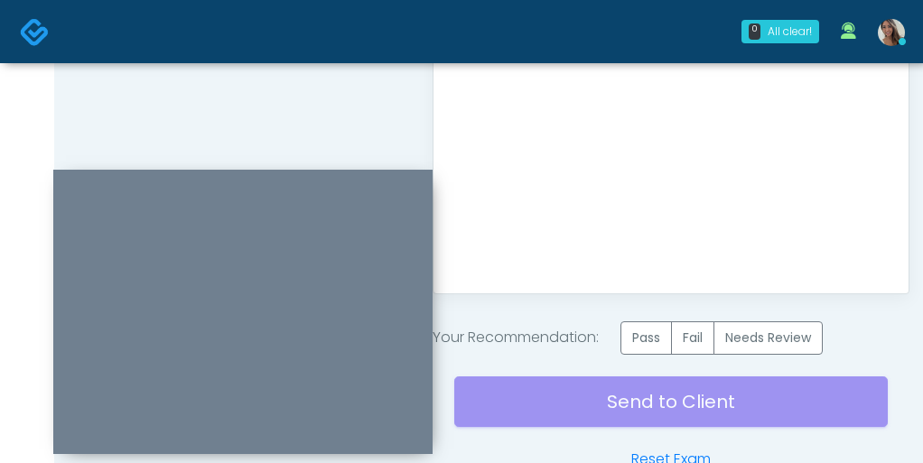
click at [650, 328] on label "Pass" at bounding box center [645, 337] width 51 height 33
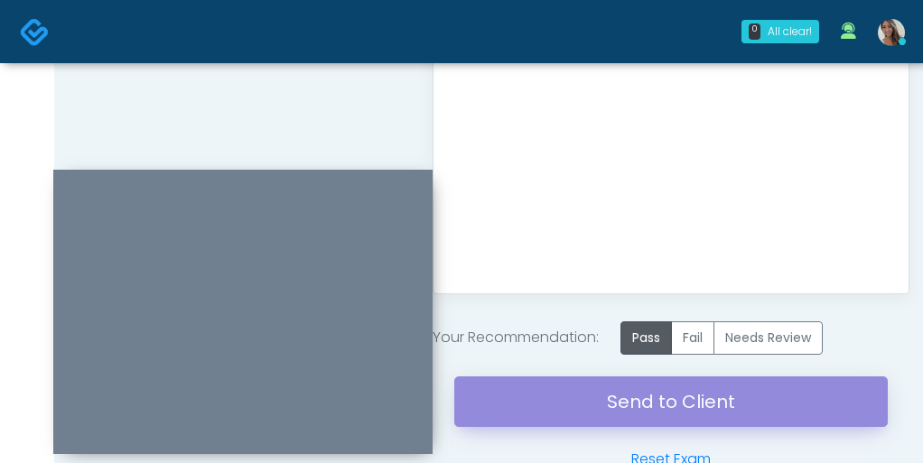
click at [638, 383] on link "Send to Client" at bounding box center [670, 402] width 433 height 51
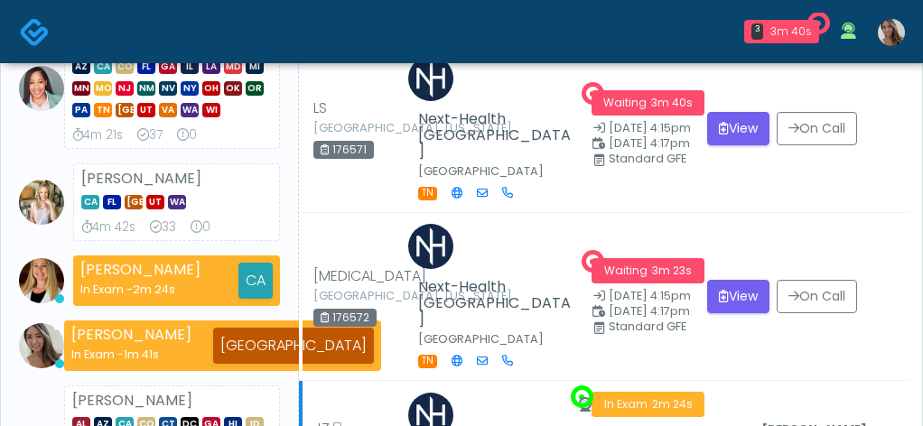
scroll to position [443, 0]
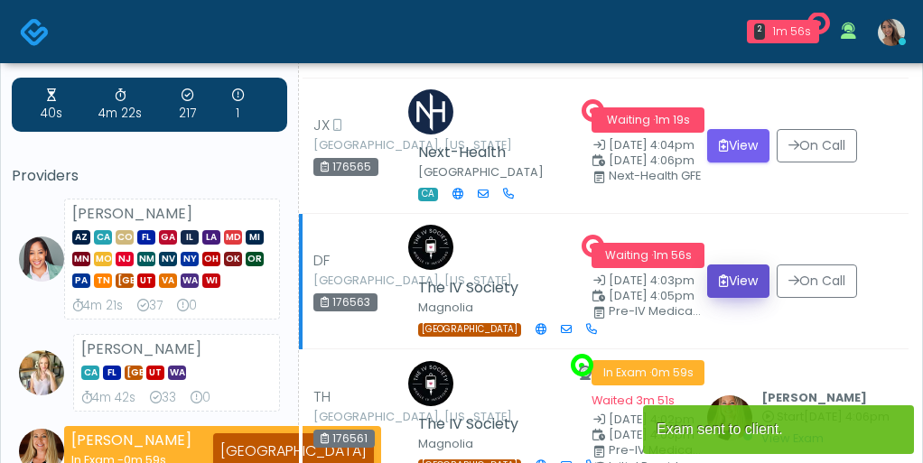
click at [747, 279] on button "View" at bounding box center [738, 281] width 62 height 33
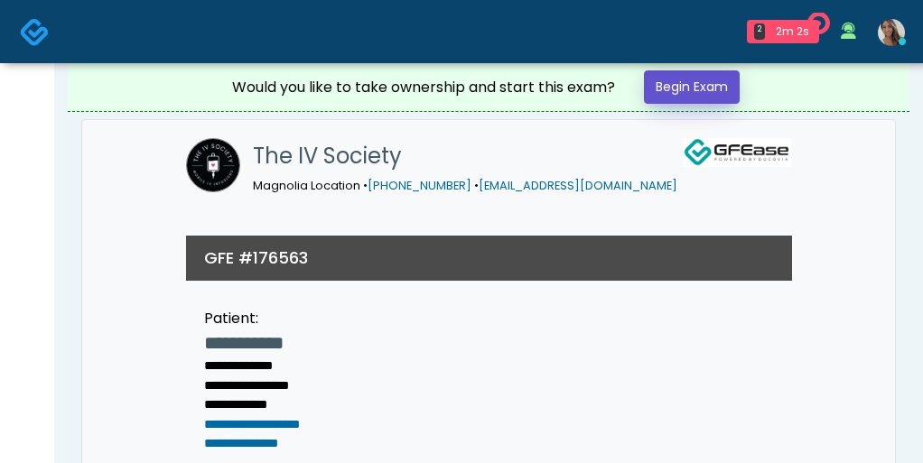
click at [697, 83] on link "Begin Exam" at bounding box center [692, 86] width 96 height 33
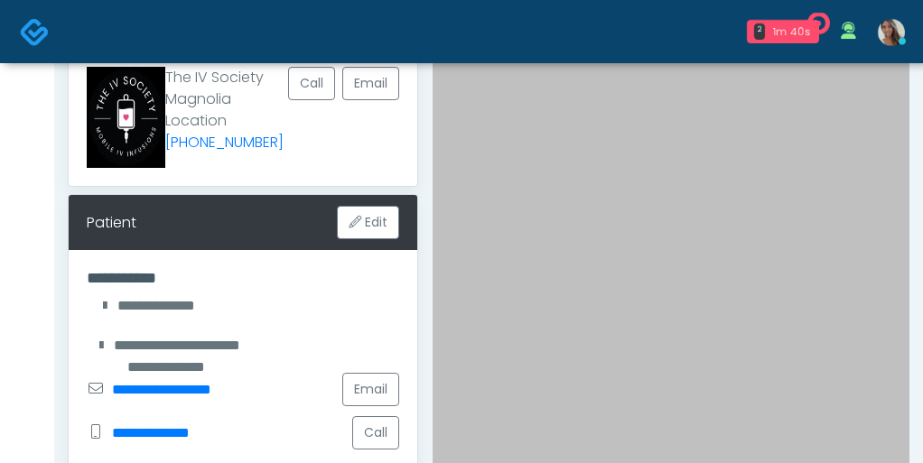
scroll to position [328, 0]
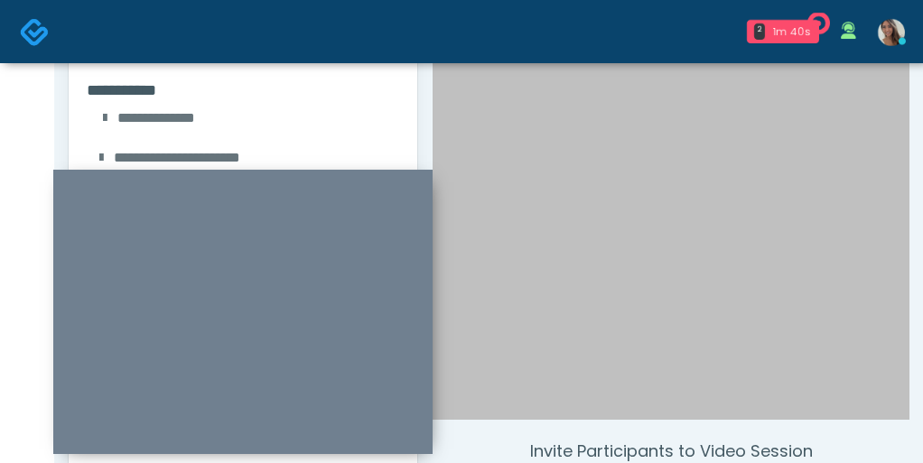
click at [558, 178] on div at bounding box center [671, 118] width 477 height 603
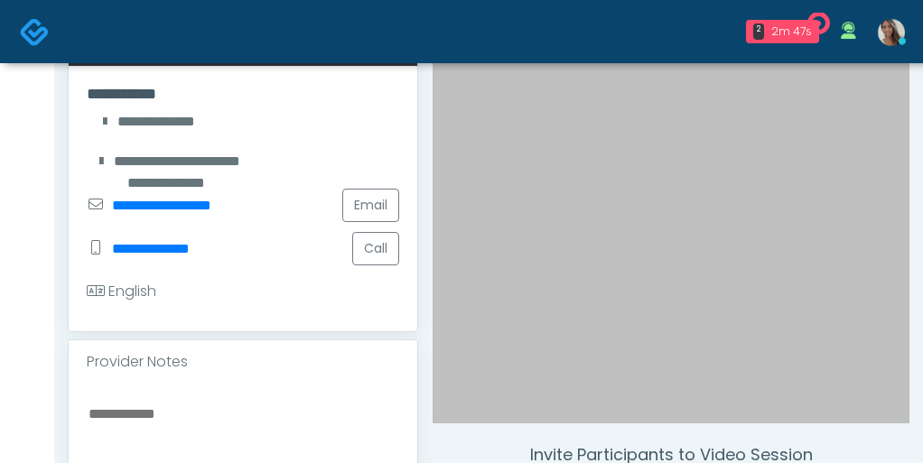
scroll to position [405, 0]
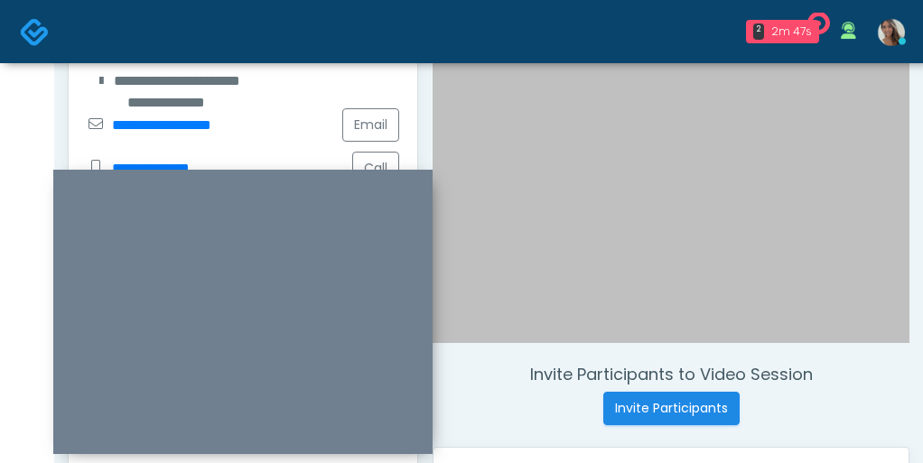
click at [521, 324] on div at bounding box center [671, 41] width 477 height 603
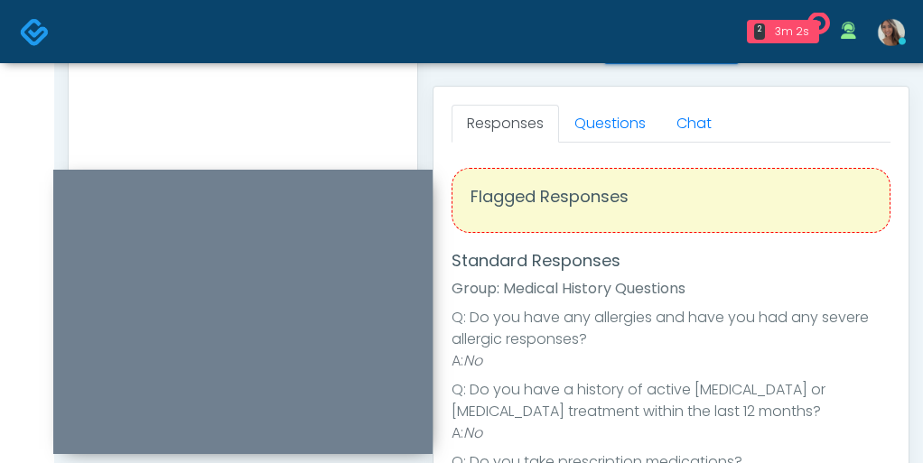
scroll to position [757, 0]
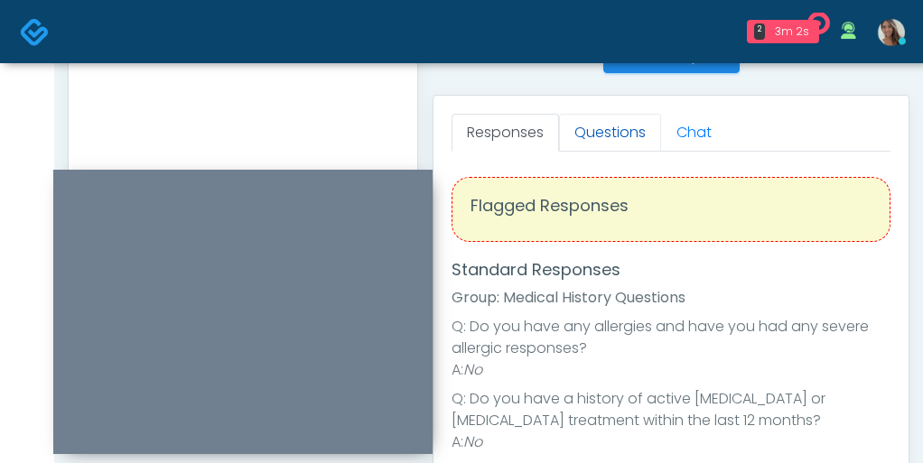
click at [615, 128] on link "Questions" at bounding box center [610, 133] width 102 height 38
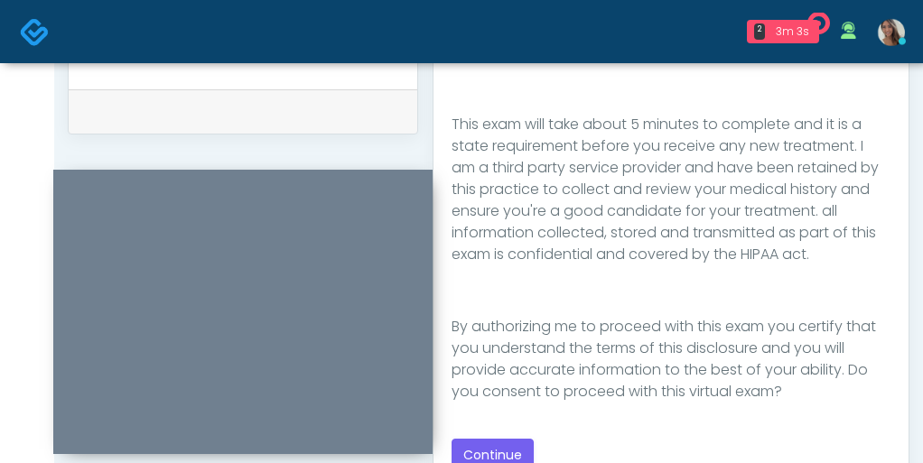
scroll to position [890, 0]
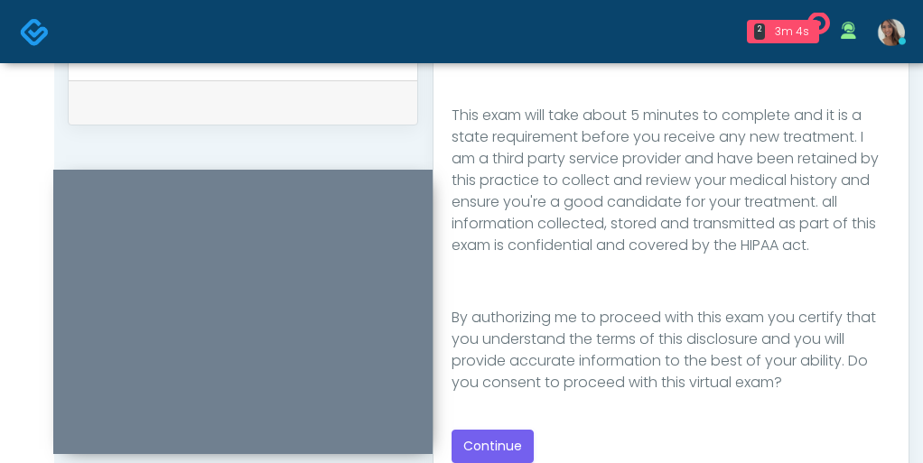
click at [503, 429] on div "Good Faith Exam Script Good Faith Exam Script INTRODUCTION Hello, my name is un…" at bounding box center [671, 244] width 439 height 438
click at [471, 451] on button "Continue" at bounding box center [493, 446] width 82 height 33
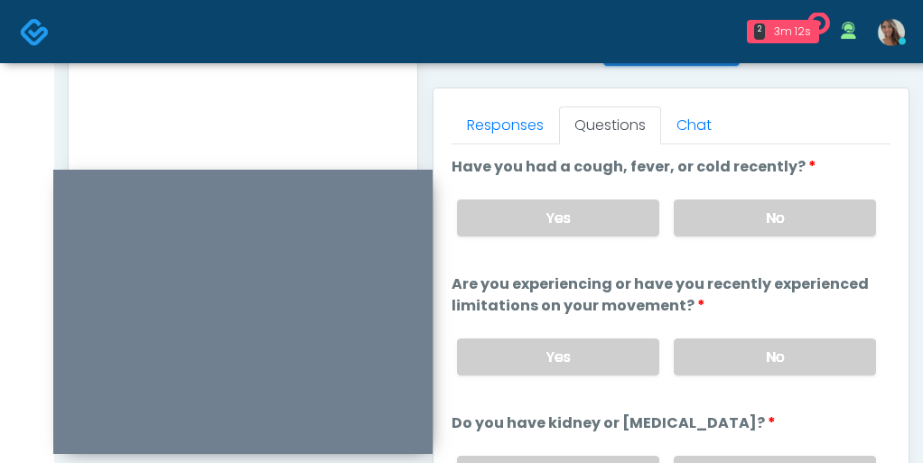
scroll to position [798, 0]
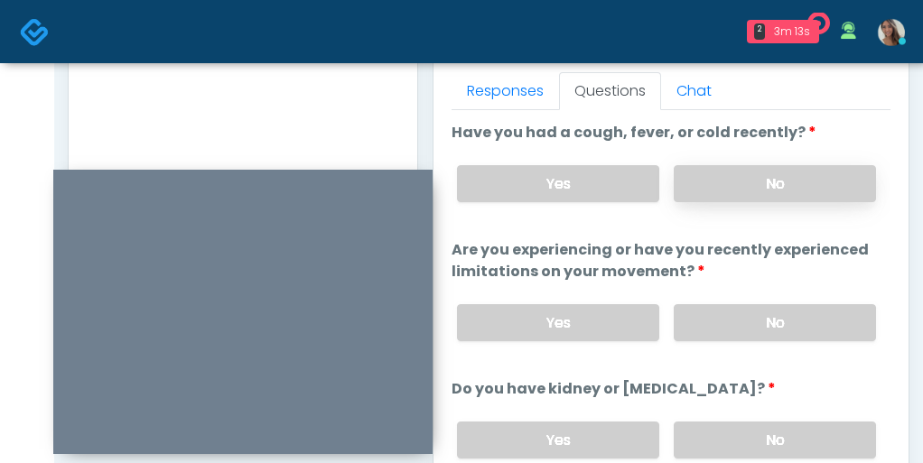
click at [744, 165] on label "No" at bounding box center [775, 183] width 202 height 37
click at [744, 175] on label "No" at bounding box center [775, 183] width 202 height 37
click at [713, 325] on label "No" at bounding box center [775, 322] width 202 height 37
click at [713, 451] on label "No" at bounding box center [775, 440] width 202 height 37
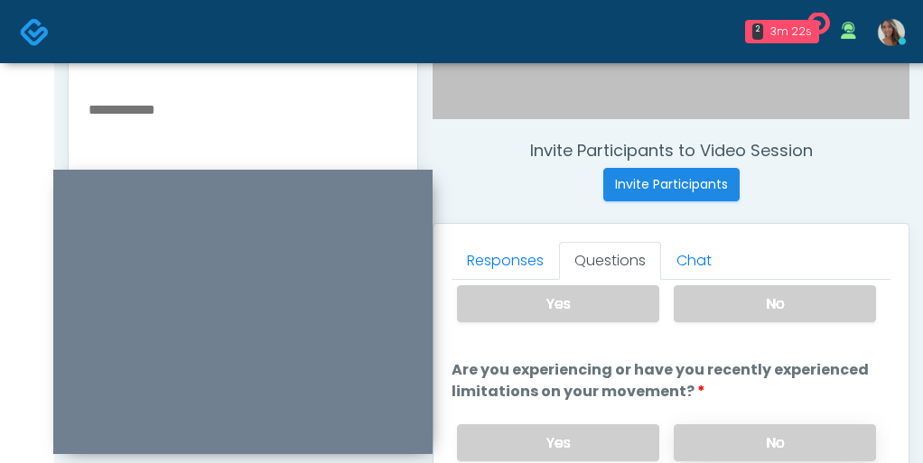
scroll to position [145, 0]
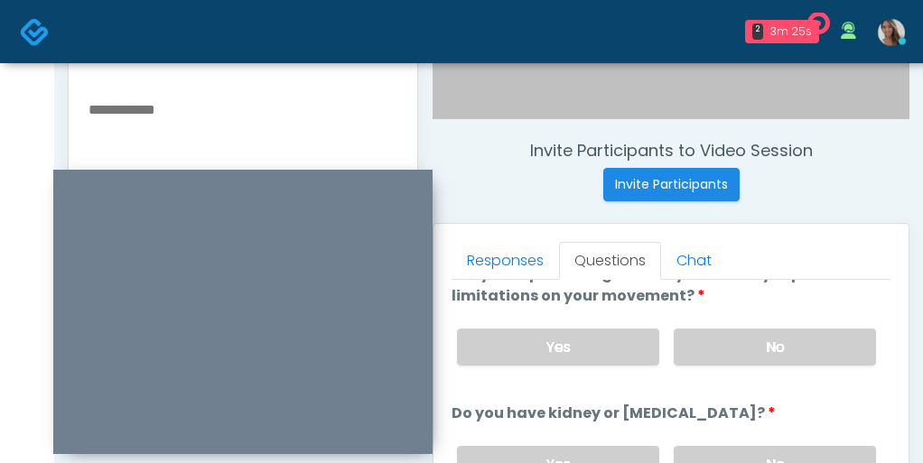
click at [771, 217] on div "Invite Participants to Video Session Invite Participants Responses Questions Ch…" at bounding box center [663, 204] width 491 height 1377
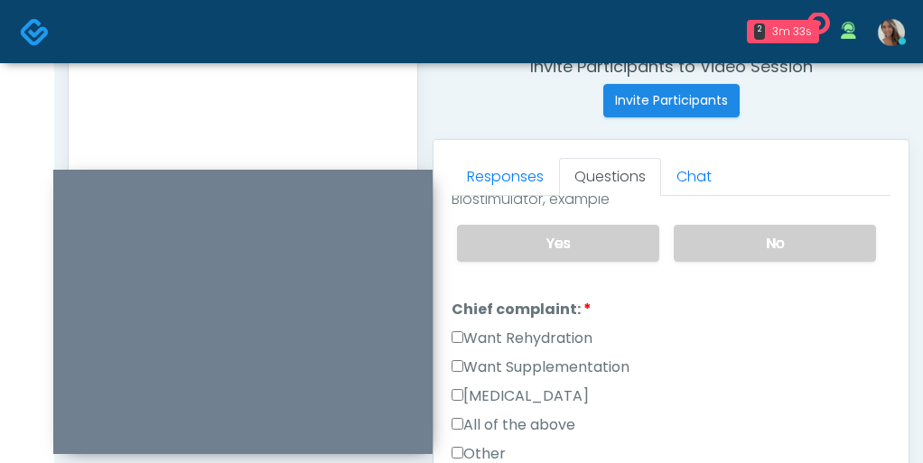
scroll to position [452, 0]
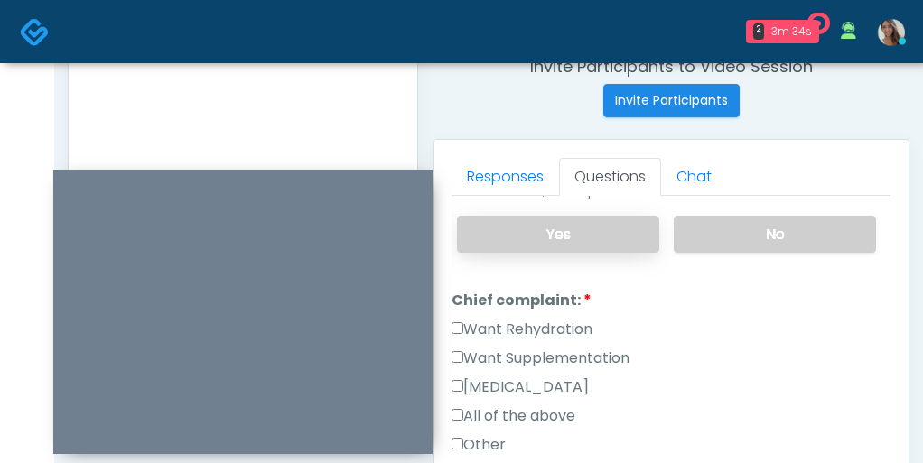
click at [610, 239] on label "Yes" at bounding box center [558, 234] width 202 height 37
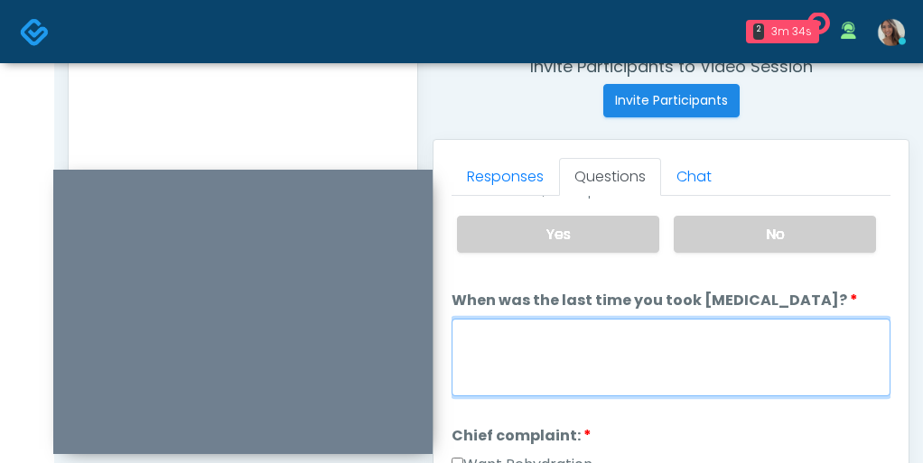
click at [590, 319] on textarea "When was the last time you took blood thinners?" at bounding box center [671, 358] width 439 height 78
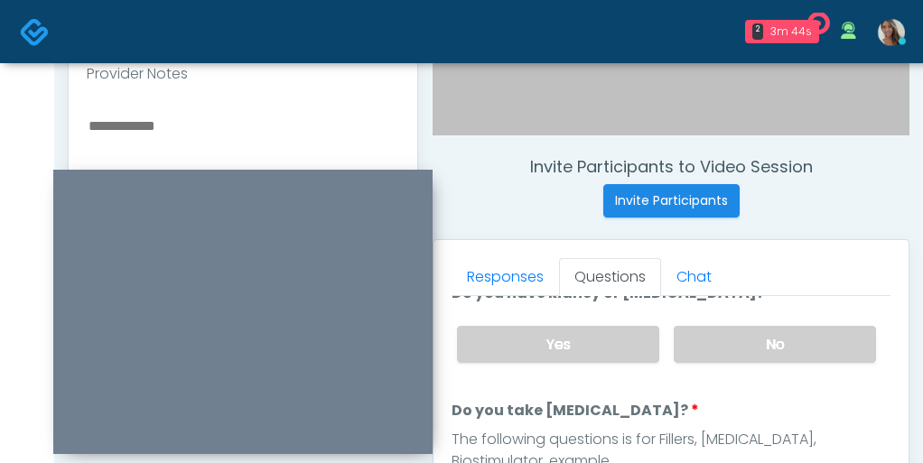
scroll to position [609, 0]
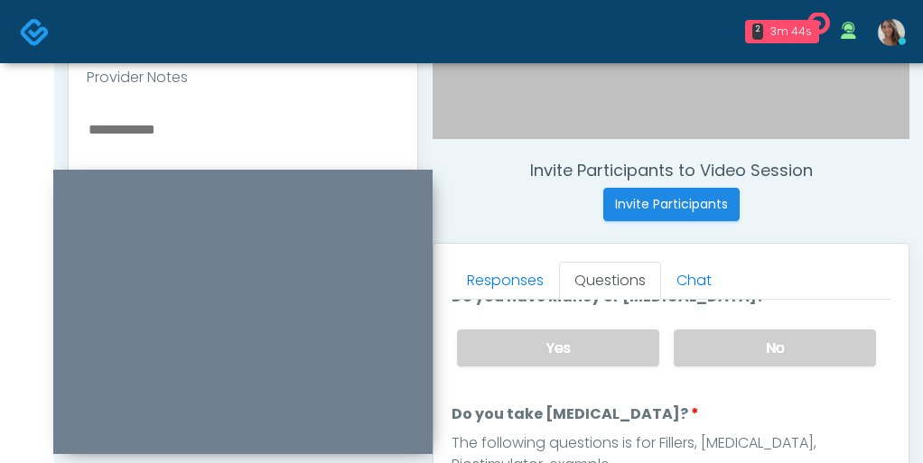
type textarea "**********"
click at [188, 154] on textarea at bounding box center [243, 227] width 312 height 220
paste textarea "**********"
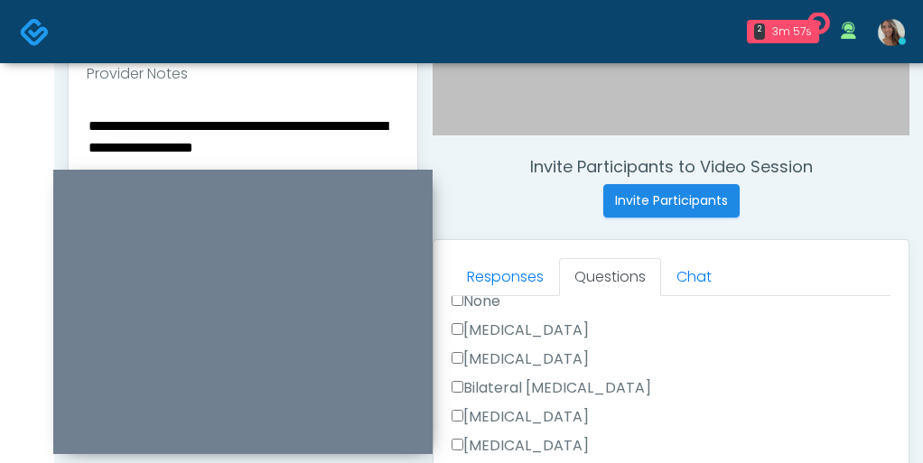
scroll to position [607, 0]
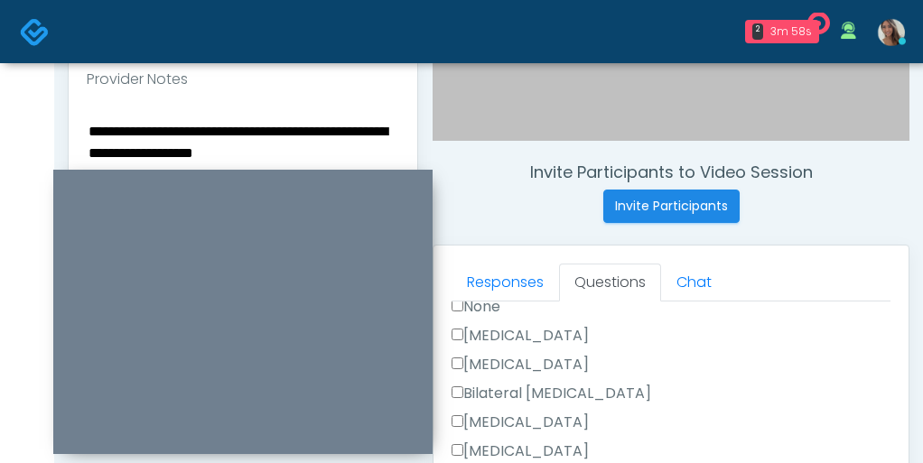
click at [341, 139] on textarea "**********" at bounding box center [243, 229] width 312 height 220
drag, startPoint x: 341, startPoint y: 152, endPoint x: 341, endPoint y: 132, distance: 19.9
click at [341, 132] on textarea "**********" at bounding box center [243, 229] width 312 height 220
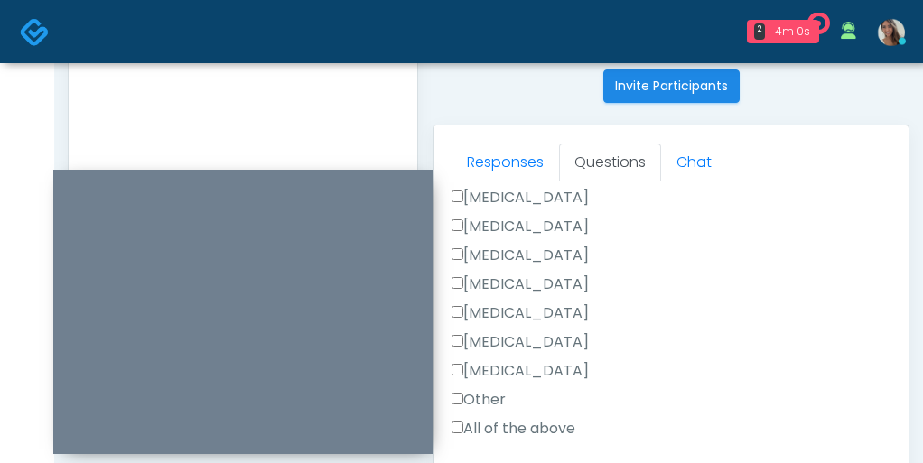
scroll to position [769, 0]
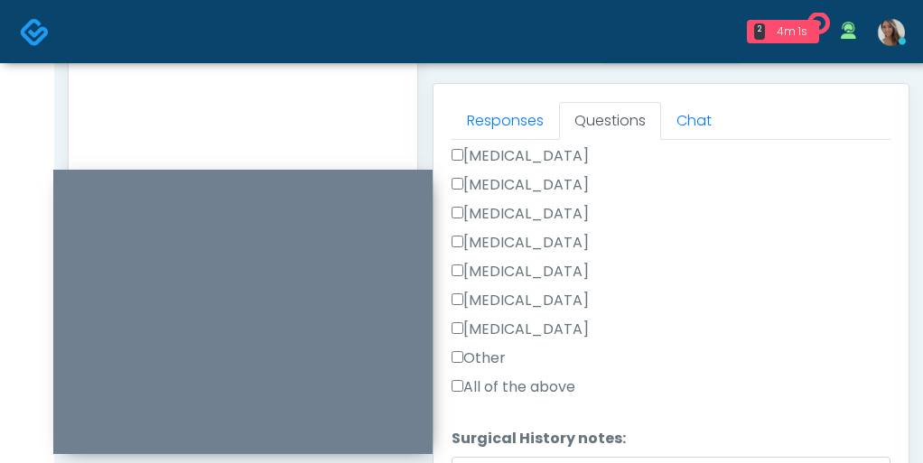
type textarea "**********"
click at [495, 354] on label "Other" at bounding box center [479, 359] width 54 height 22
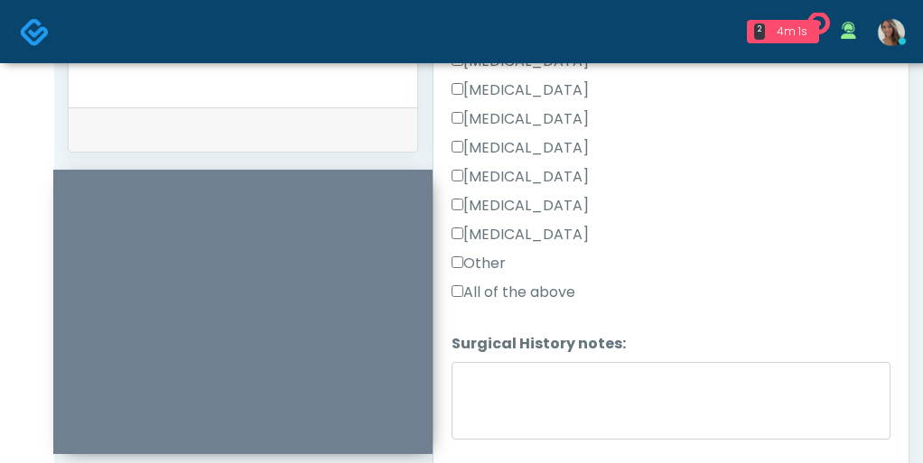
scroll to position [879, 0]
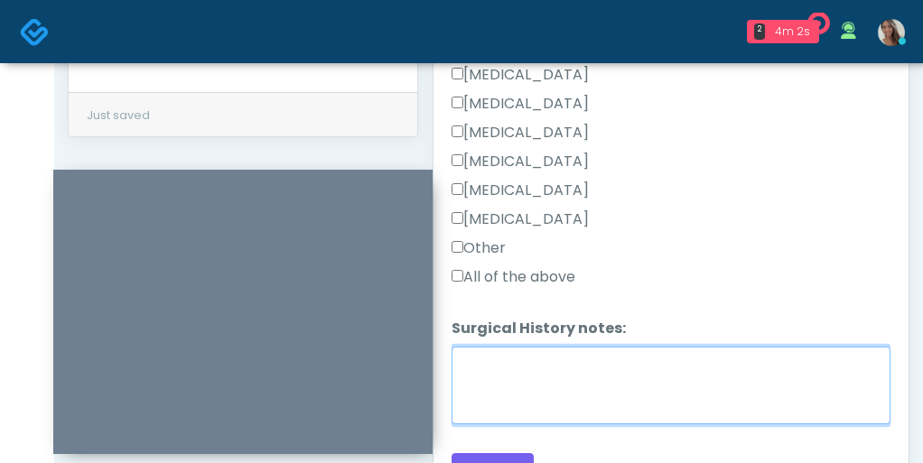
click at [506, 389] on textarea "Surgical History notes:" at bounding box center [671, 386] width 439 height 78
paste textarea "**********"
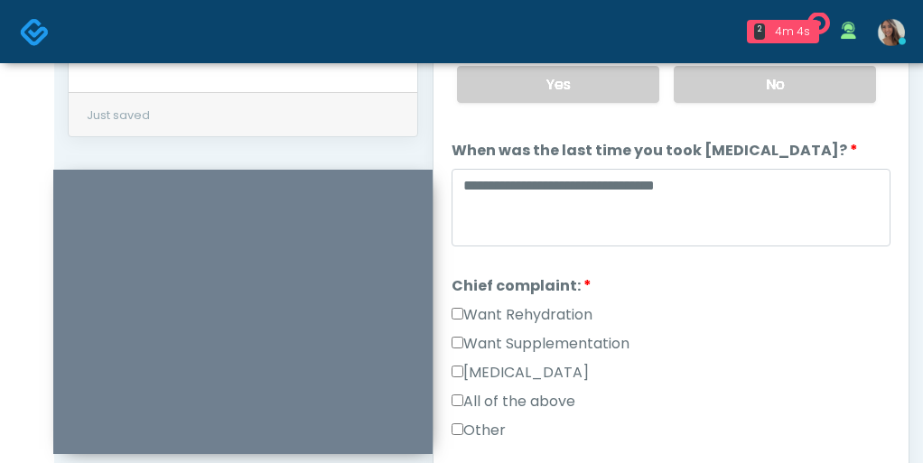
scroll to position [463, 0]
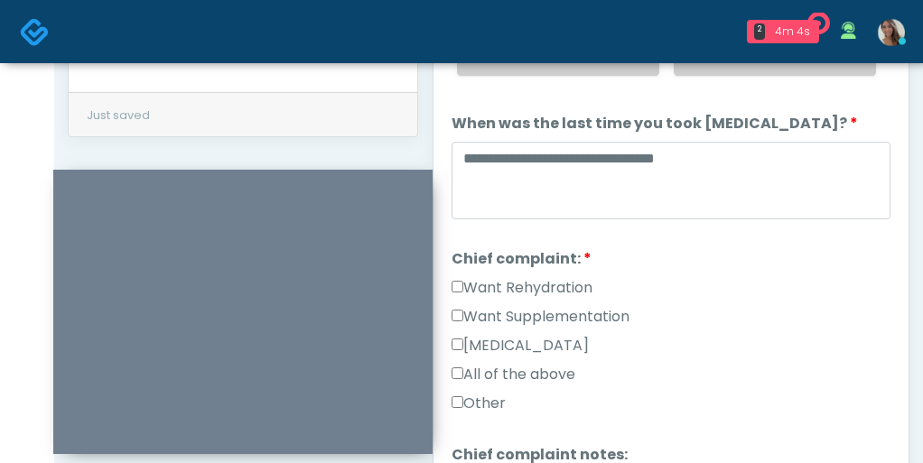
type textarea "**********"
click at [557, 306] on label "Want Supplementation" at bounding box center [541, 317] width 178 height 22
click at [547, 278] on label "Want Rehydration" at bounding box center [522, 288] width 141 height 22
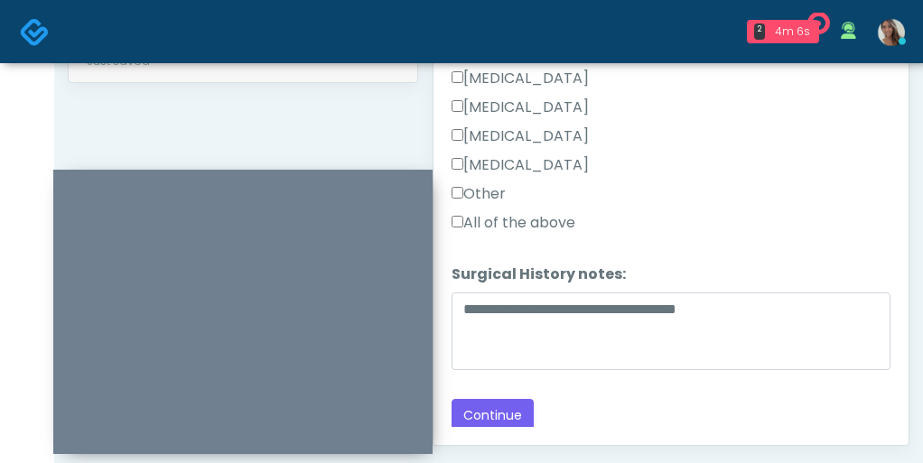
scroll to position [944, 0]
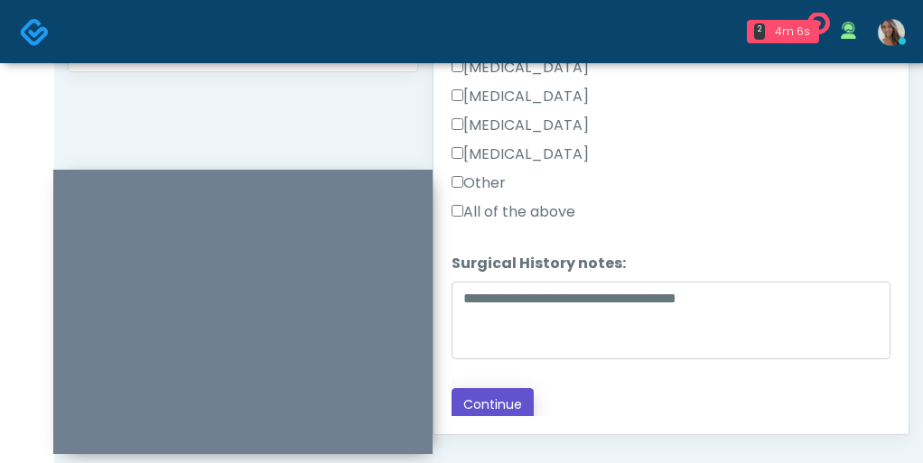
click at [526, 388] on button "Continue" at bounding box center [493, 404] width 82 height 33
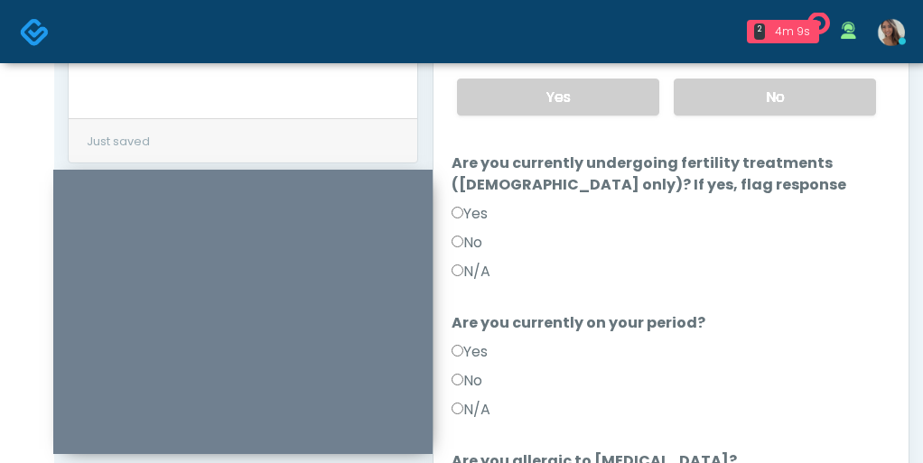
scroll to position [241, 0]
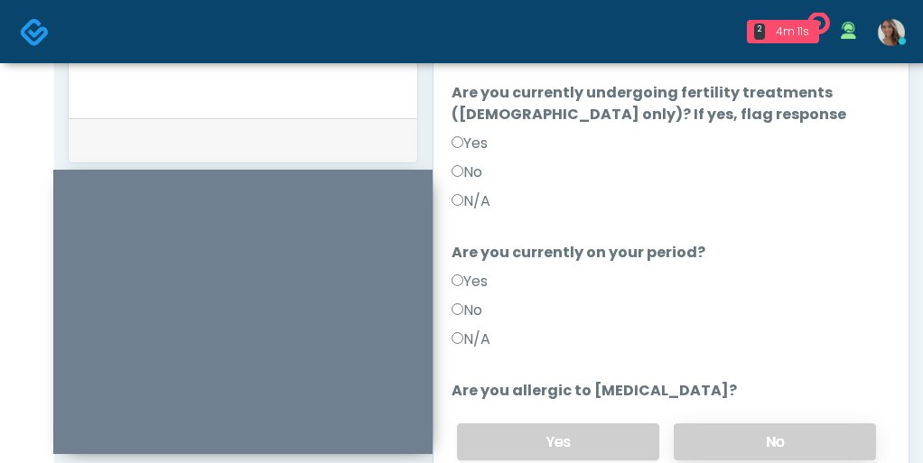
click at [743, 424] on label "No" at bounding box center [775, 442] width 202 height 37
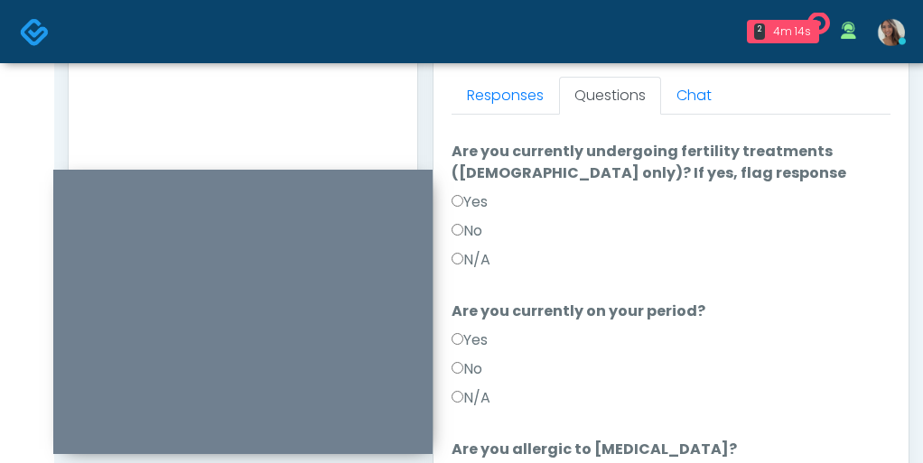
scroll to position [865, 0]
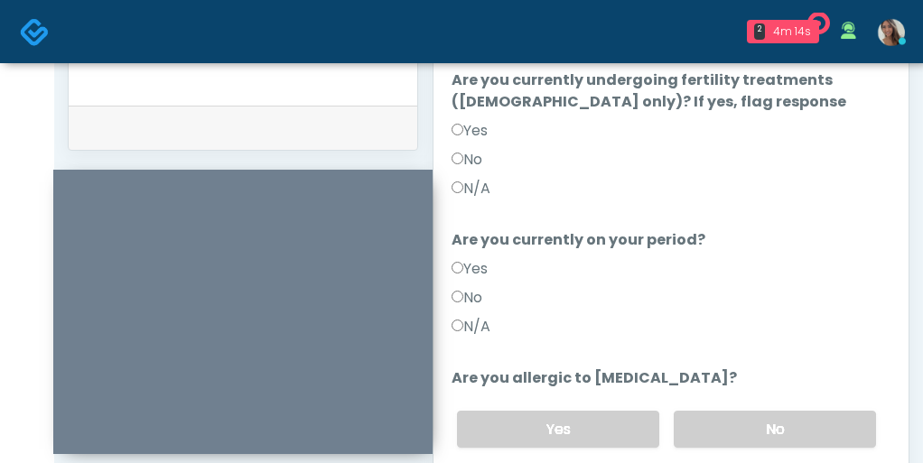
click at [471, 316] on label "N/A" at bounding box center [471, 327] width 39 height 22
click at [485, 155] on div "Yes No N/A" at bounding box center [671, 163] width 439 height 87
click at [476, 178] on label "N/A" at bounding box center [471, 189] width 39 height 22
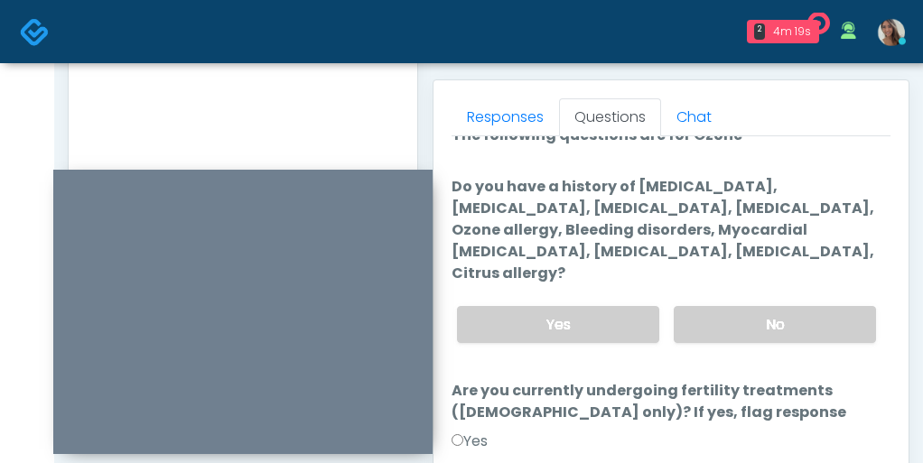
scroll to position [29, 0]
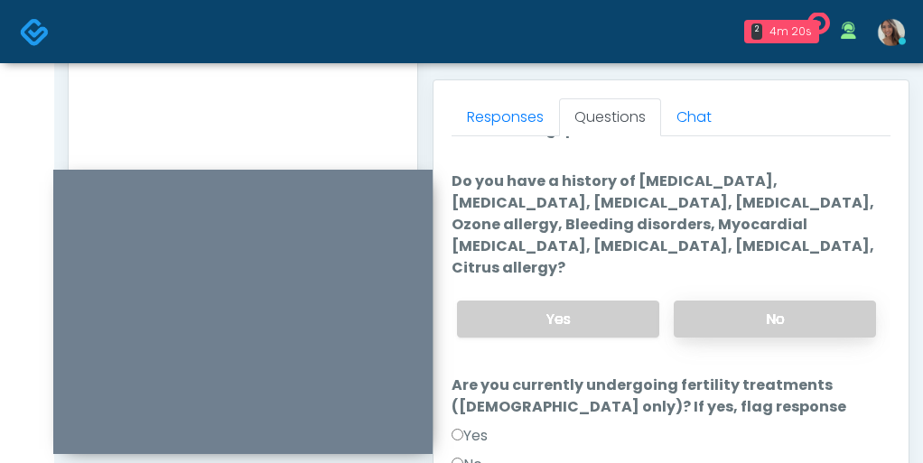
click at [736, 301] on label "No" at bounding box center [775, 319] width 202 height 37
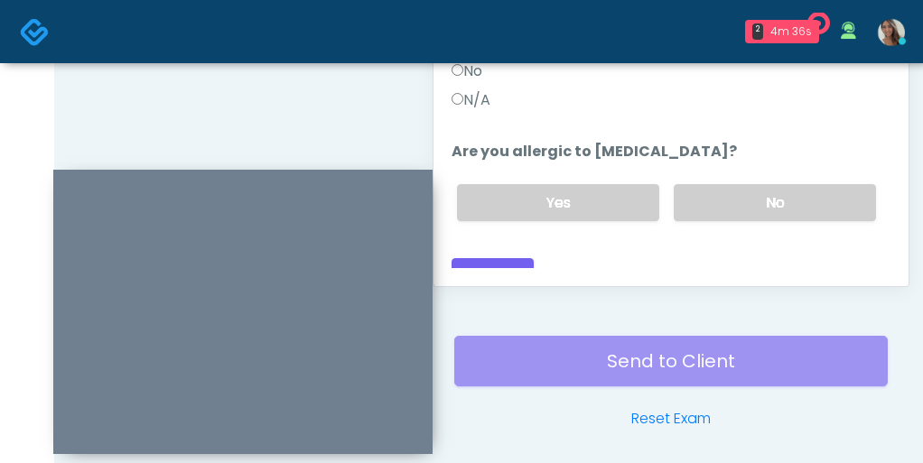
scroll to position [1148, 0]
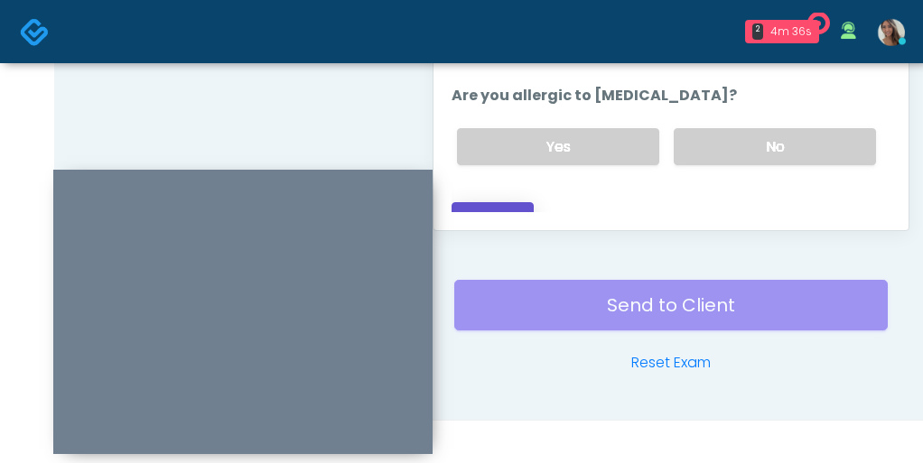
click at [512, 202] on button "Continue" at bounding box center [493, 218] width 82 height 33
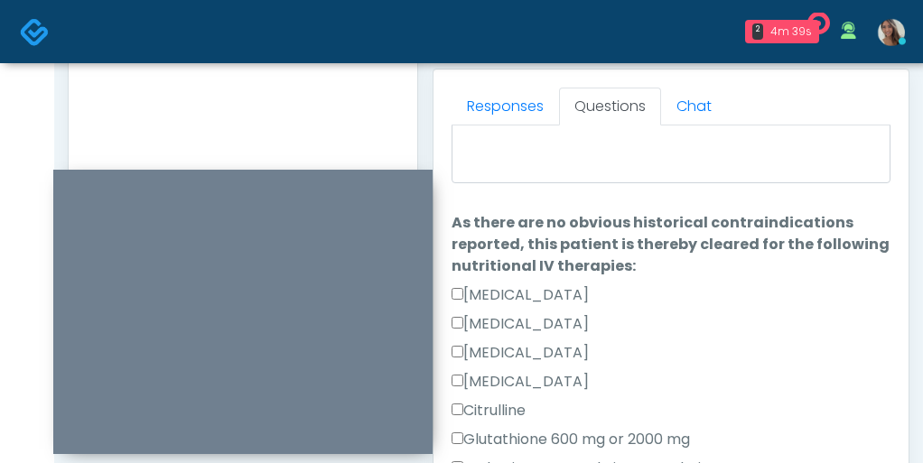
scroll to position [0, 0]
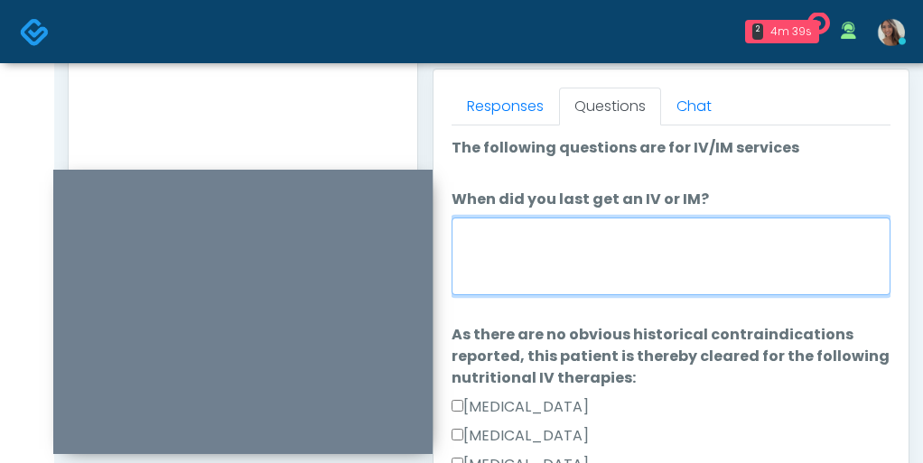
click at [574, 244] on textarea "When did you last get an IV or IM?" at bounding box center [671, 257] width 439 height 78
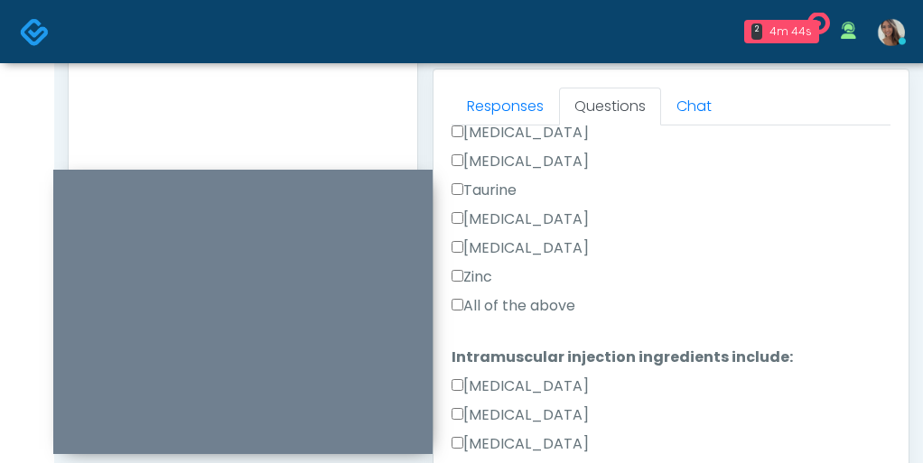
type textarea "**********"
click at [528, 302] on label "All of the above" at bounding box center [514, 306] width 124 height 22
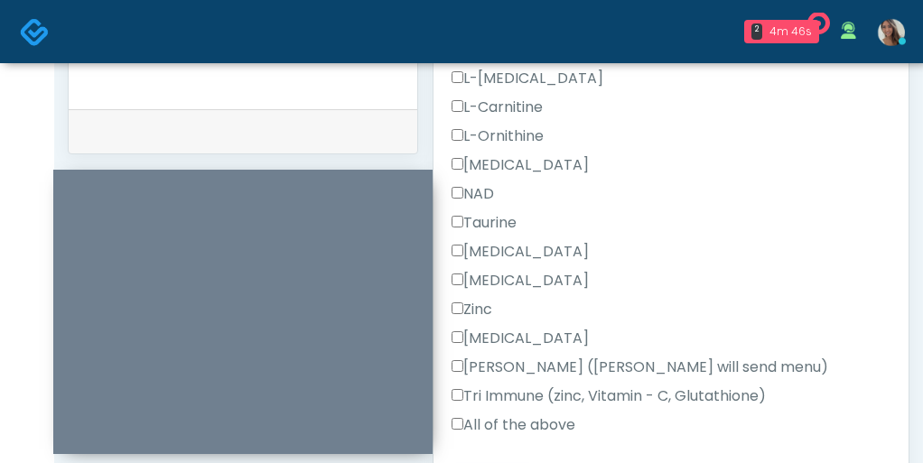
click at [503, 424] on label "All of the above" at bounding box center [514, 426] width 124 height 22
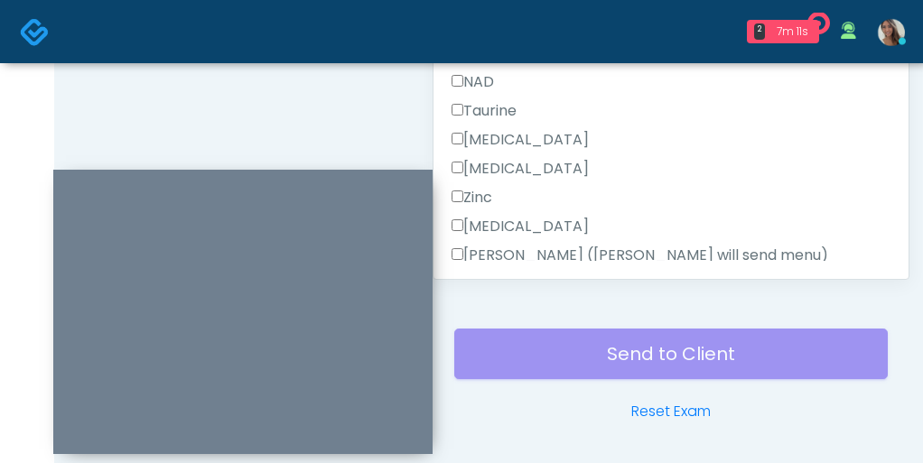
scroll to position [1029, 0]
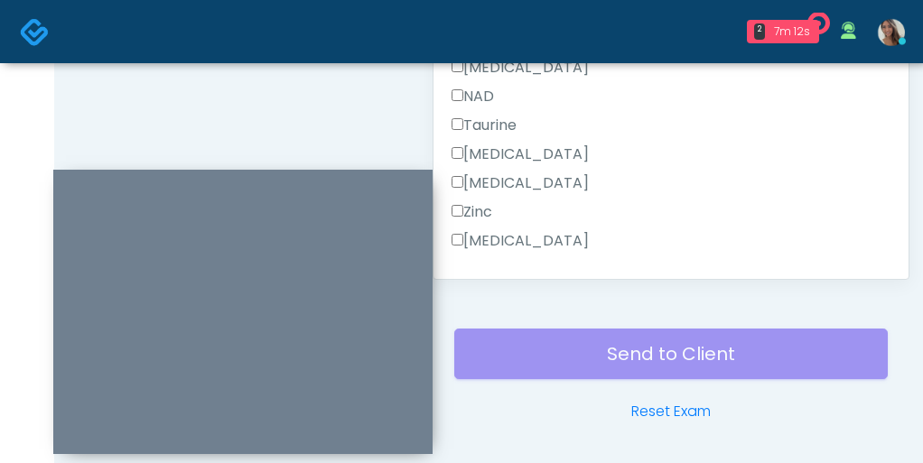
click at [486, 160] on label "Toradol" at bounding box center [520, 155] width 137 height 22
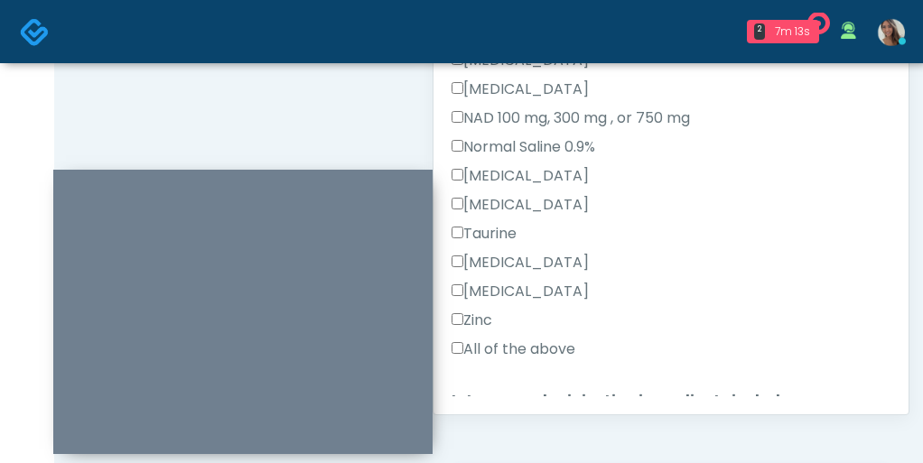
scroll to position [445, 0]
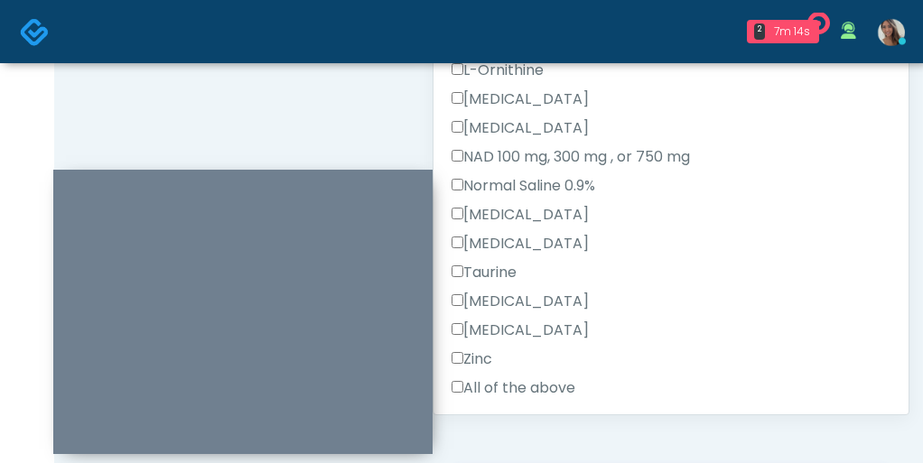
click at [503, 294] on label "Toradol" at bounding box center [520, 302] width 137 height 22
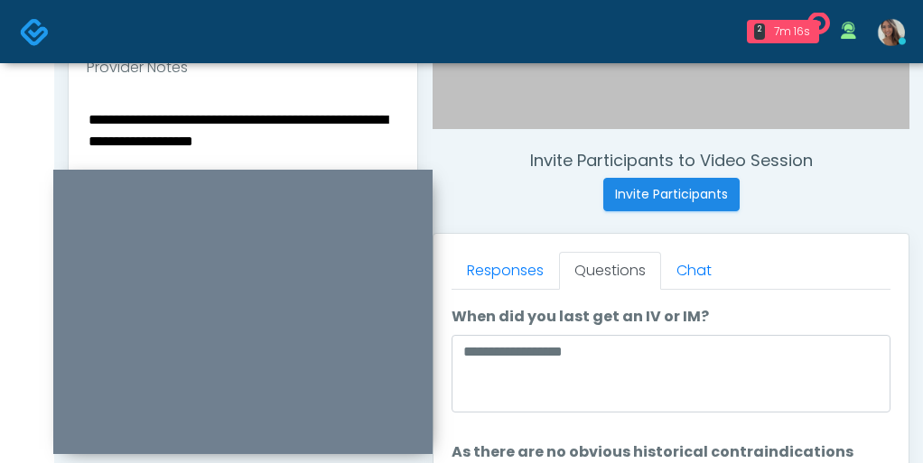
scroll to position [613, 0]
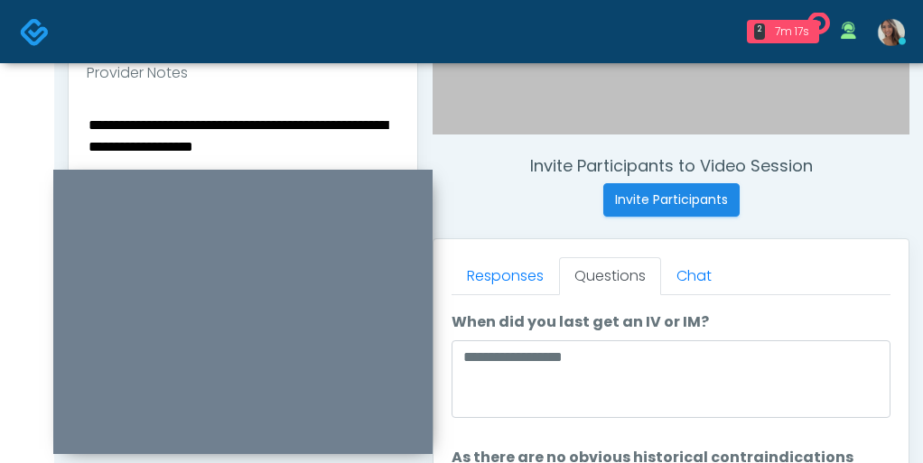
click at [341, 151] on textarea "**********" at bounding box center [243, 223] width 312 height 220
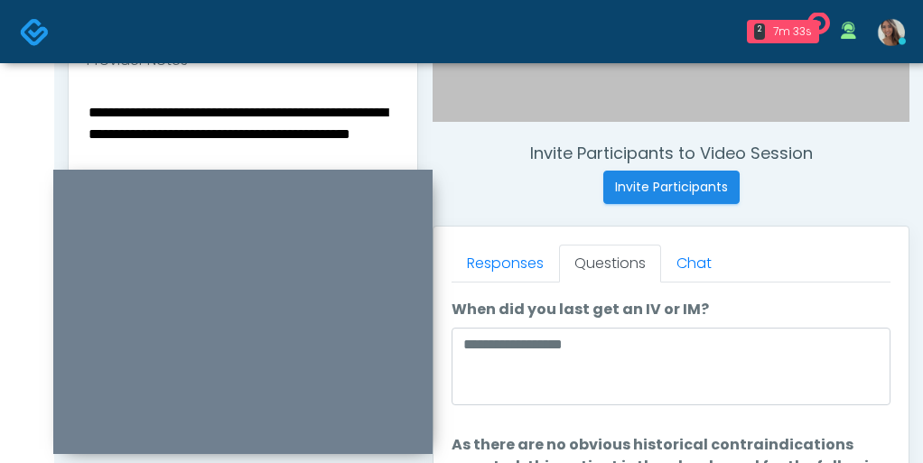
scroll to position [622, 0]
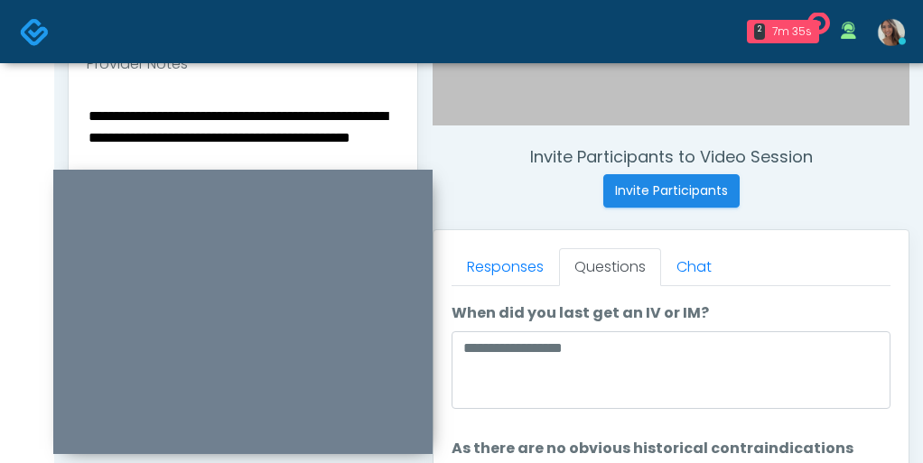
click at [346, 118] on textarea "**********" at bounding box center [243, 214] width 312 height 220
click at [133, 164] on textarea "**********" at bounding box center [243, 214] width 312 height 220
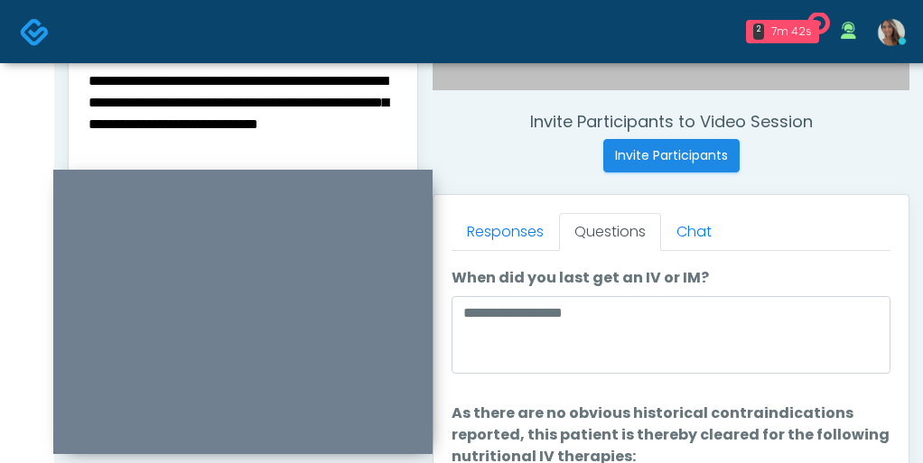
scroll to position [658, 0]
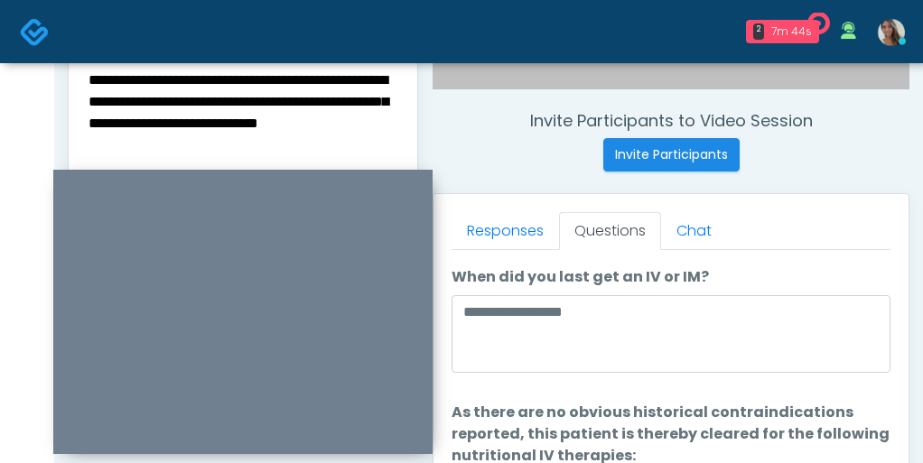
type textarea "**********"
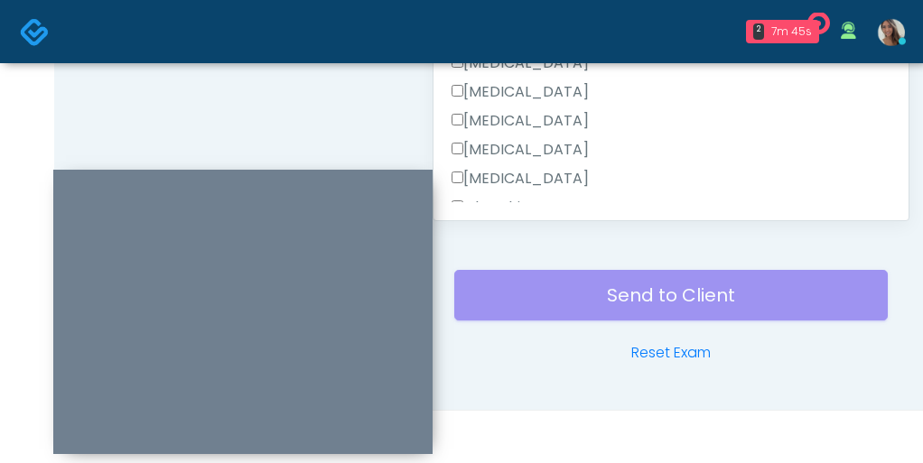
scroll to position [1169, 0]
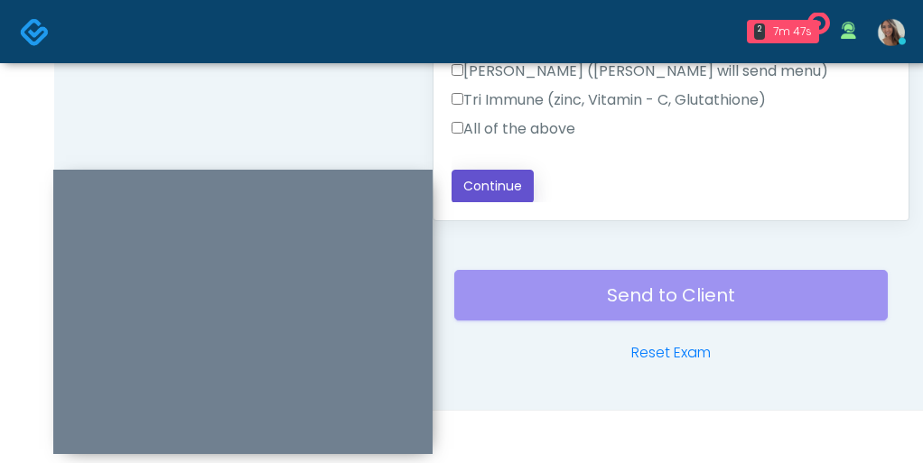
click at [517, 181] on button "Continue" at bounding box center [493, 186] width 82 height 33
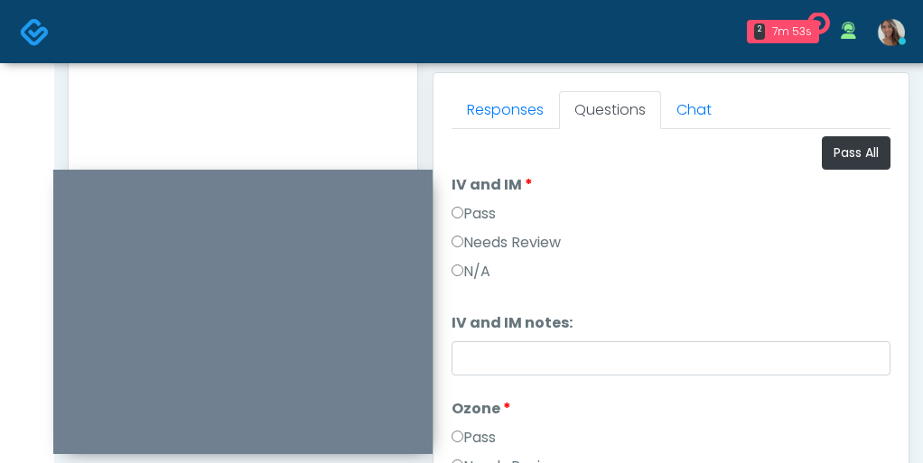
scroll to position [764, 0]
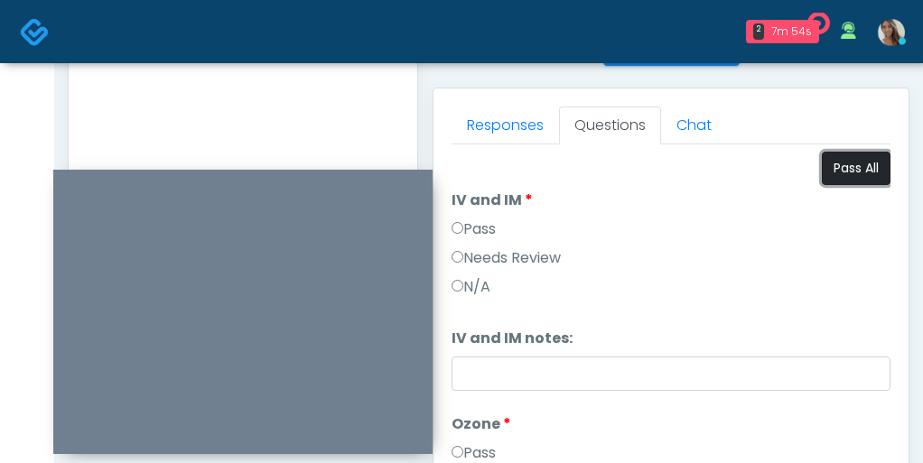
click at [851, 166] on button "Pass All" at bounding box center [856, 168] width 69 height 33
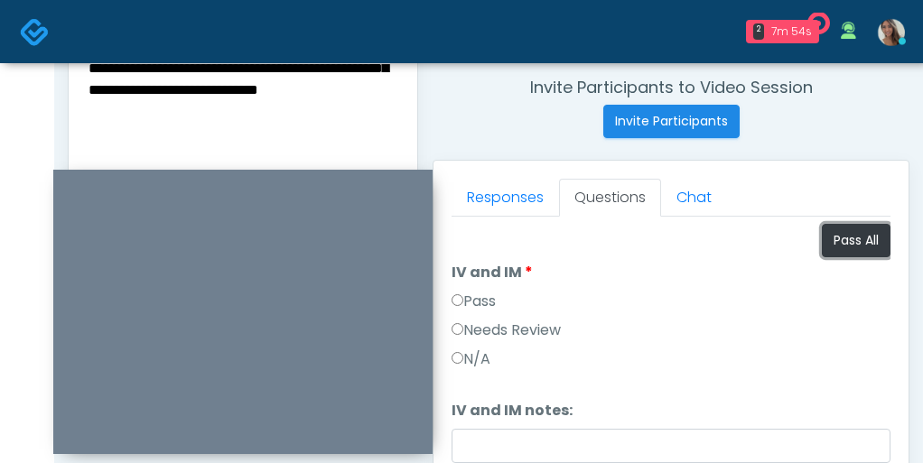
scroll to position [665, 0]
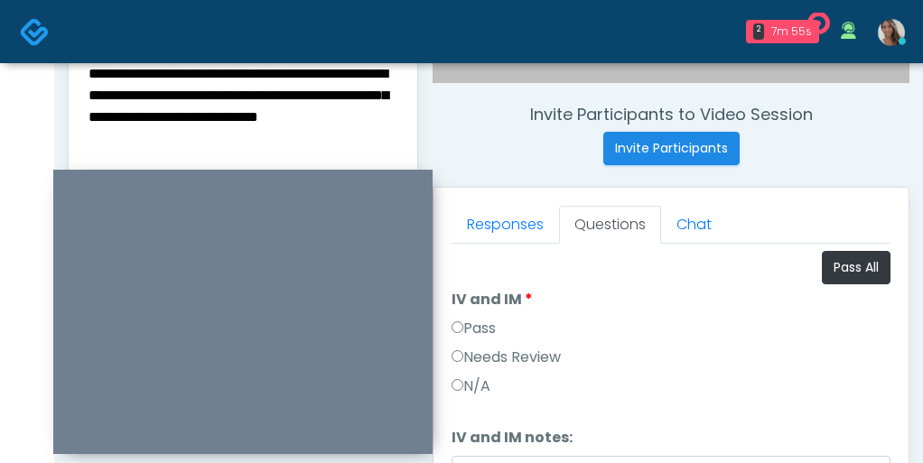
click at [313, 133] on textarea "**********" at bounding box center [243, 171] width 312 height 220
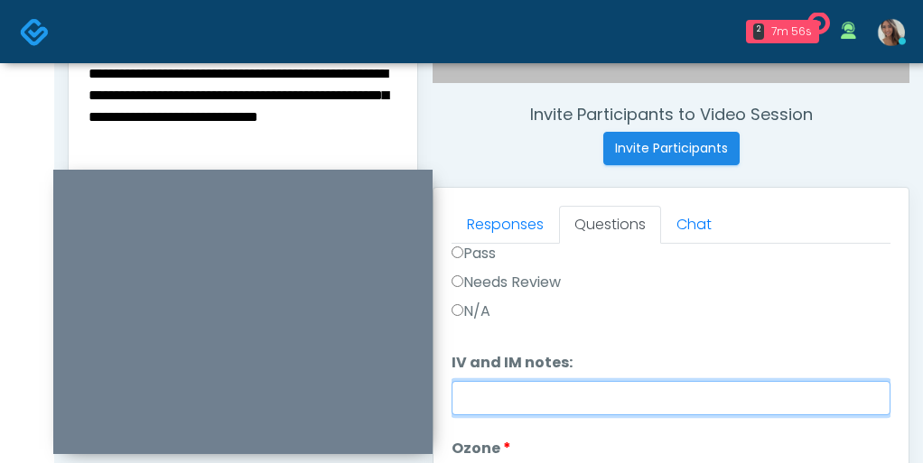
click at [508, 392] on input "IV and IM notes:" at bounding box center [671, 398] width 439 height 34
paste input "**********"
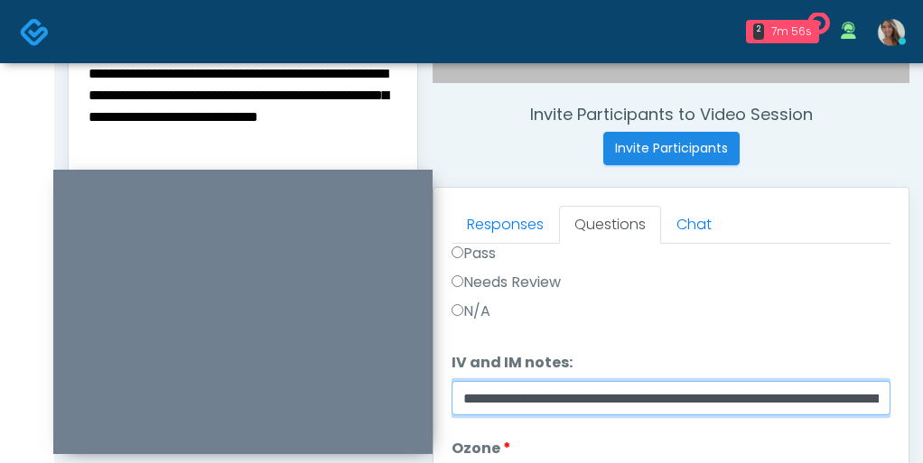
scroll to position [0, 593]
type input "**********"
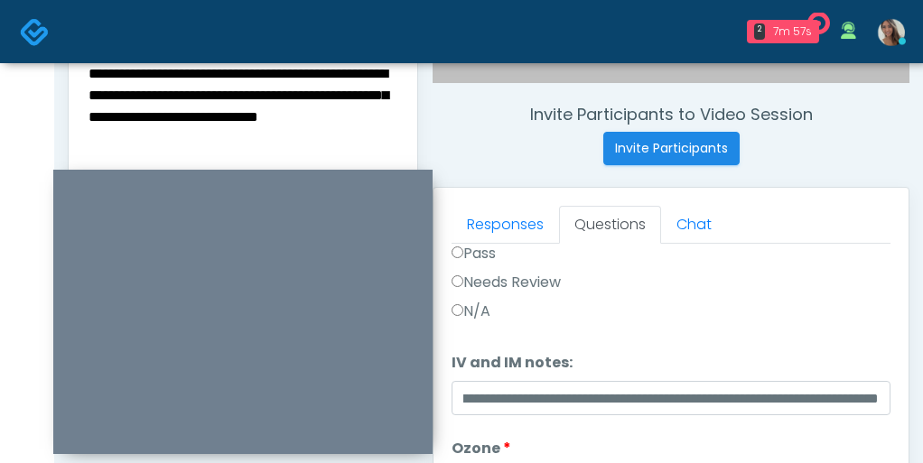
click at [269, 148] on textarea "**********" at bounding box center [243, 171] width 312 height 220
click at [110, 67] on textarea "**********" at bounding box center [243, 171] width 312 height 220
click at [292, 162] on textarea "**********" at bounding box center [243, 171] width 312 height 220
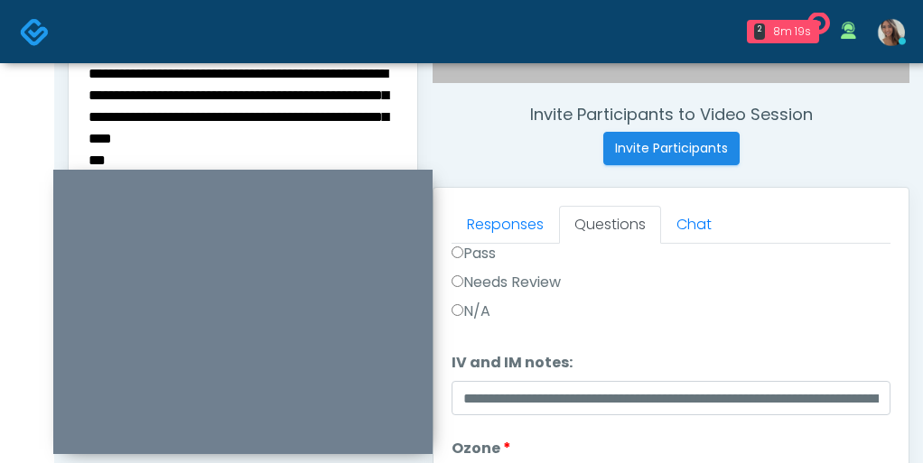
paste textarea "**********"
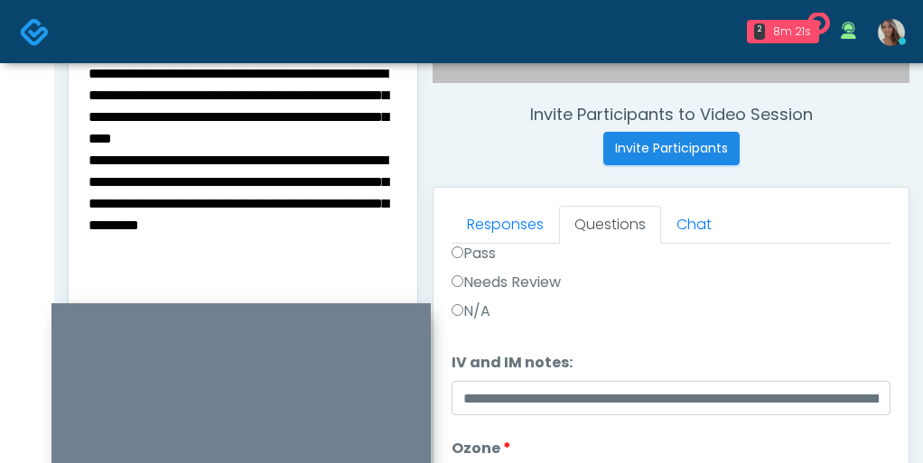
drag, startPoint x: 292, startPoint y: 185, endPoint x: 290, endPoint y: 315, distance: 130.1
click at [290, 315] on div at bounding box center [240, 445] width 379 height 284
click at [275, 247] on textarea "**********" at bounding box center [243, 171] width 312 height 220
click at [265, 274] on textarea "**********" at bounding box center [243, 171] width 312 height 220
click at [259, 249] on textarea "**********" at bounding box center [243, 171] width 312 height 220
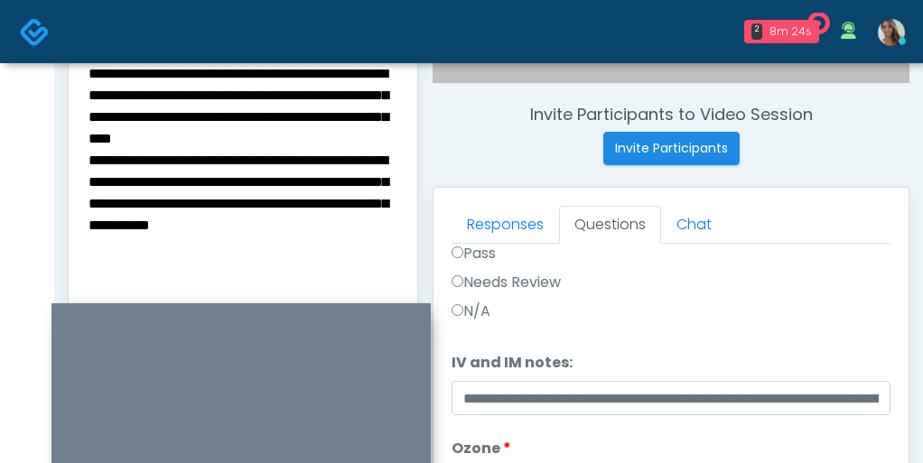
click at [259, 249] on textarea "**********" at bounding box center [243, 171] width 312 height 220
type textarea "**********"
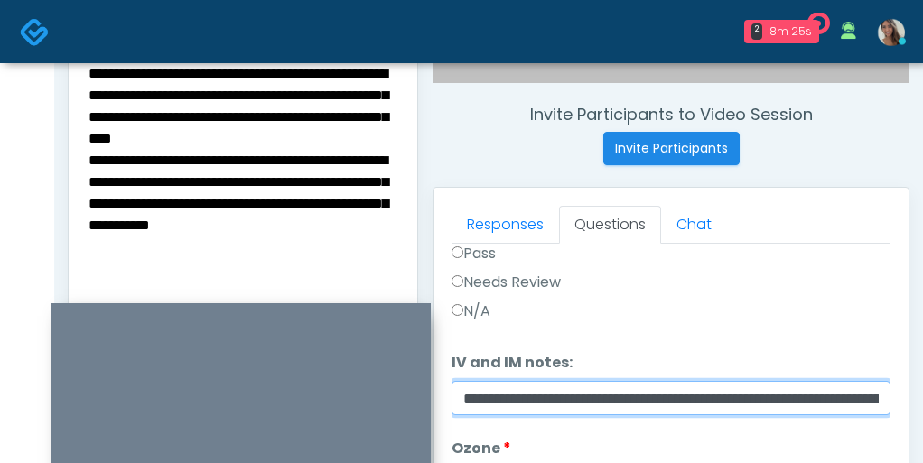
drag, startPoint x: 740, startPoint y: 400, endPoint x: 545, endPoint y: 372, distance: 197.1
click at [545, 372] on li "**********" at bounding box center [671, 383] width 439 height 63
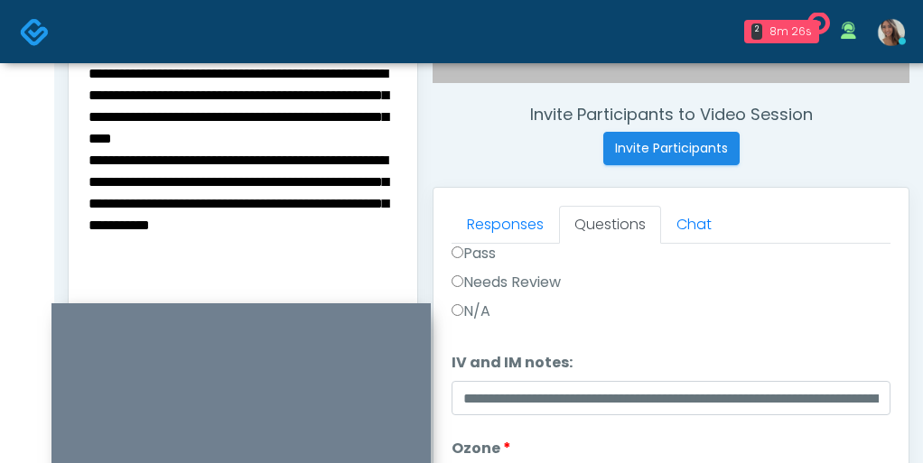
click at [224, 129] on textarea "**********" at bounding box center [243, 171] width 312 height 220
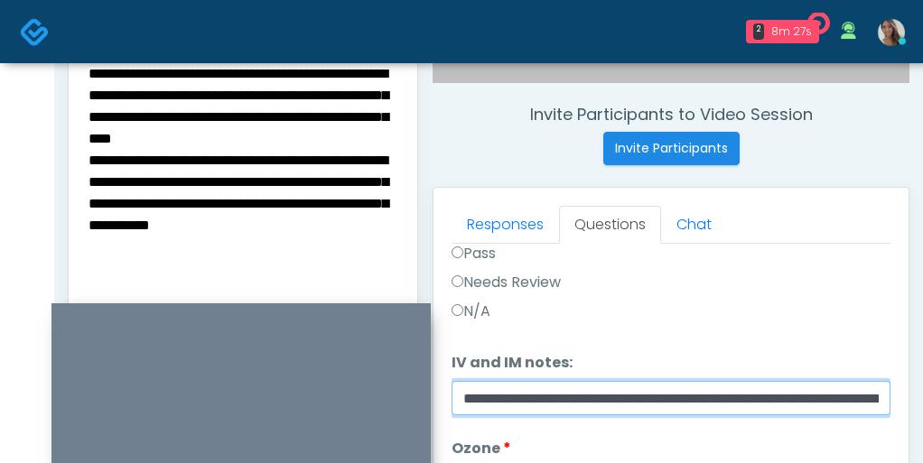
click at [572, 395] on input "**********" at bounding box center [671, 398] width 439 height 34
paste input "**********"
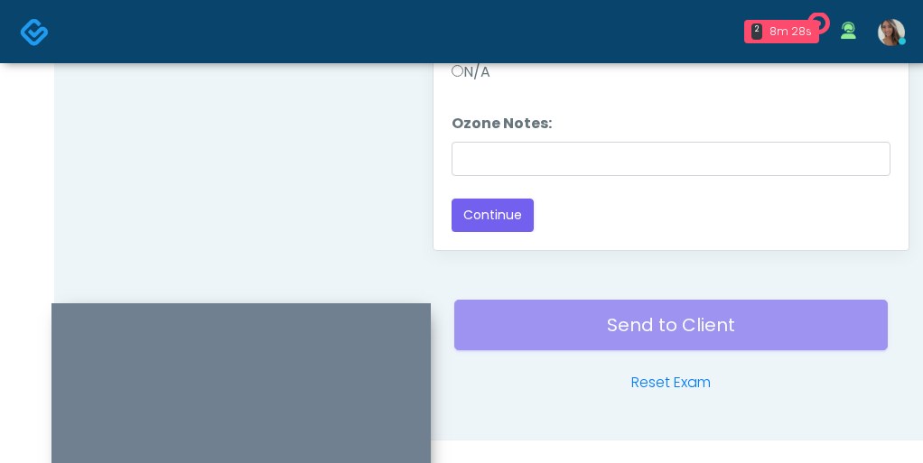
scroll to position [1158, 0]
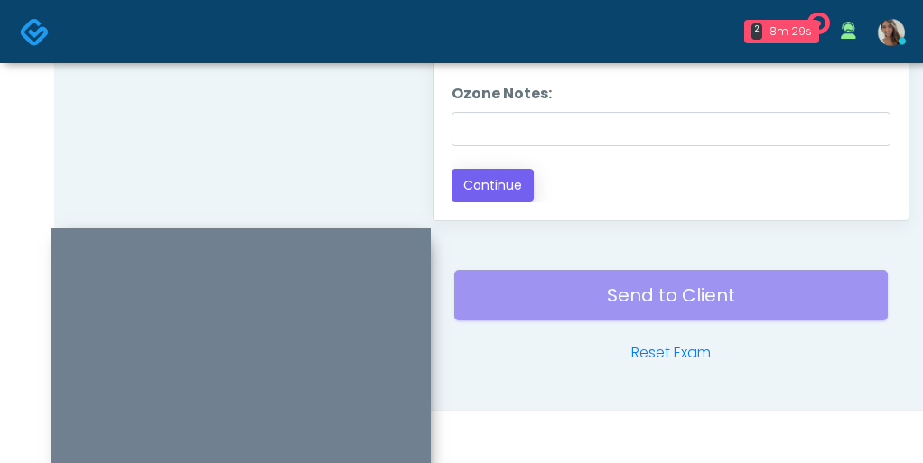
type input "**********"
click at [512, 190] on button "Continue" at bounding box center [493, 185] width 82 height 33
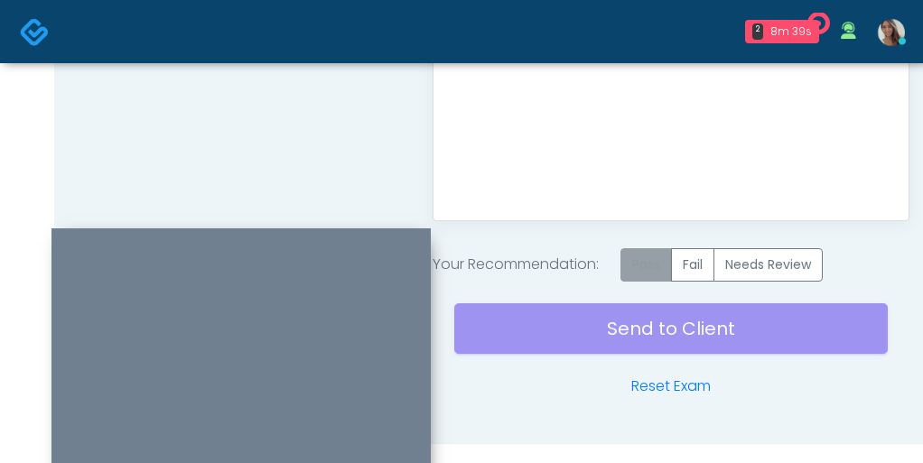
drag, startPoint x: 634, startPoint y: 256, endPoint x: 645, endPoint y: 264, distance: 13.0
click at [645, 264] on label "Pass" at bounding box center [645, 264] width 51 height 33
click at [624, 314] on div "Send to Client Reset Exam" at bounding box center [670, 340] width 433 height 116
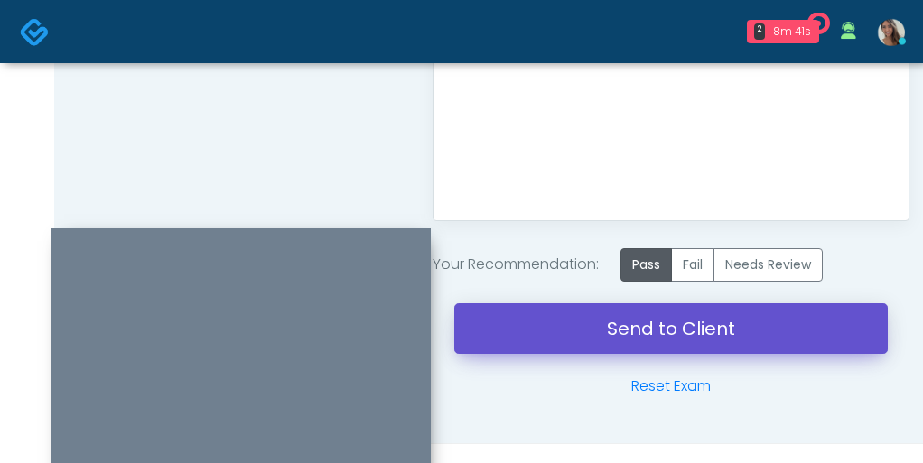
click at [608, 326] on link "Send to Client" at bounding box center [670, 328] width 433 height 51
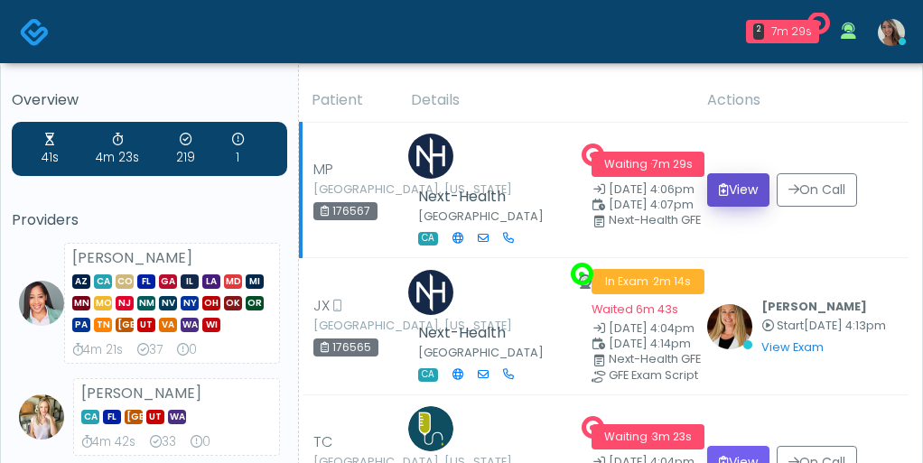
click at [761, 191] on button "View" at bounding box center [738, 189] width 62 height 33
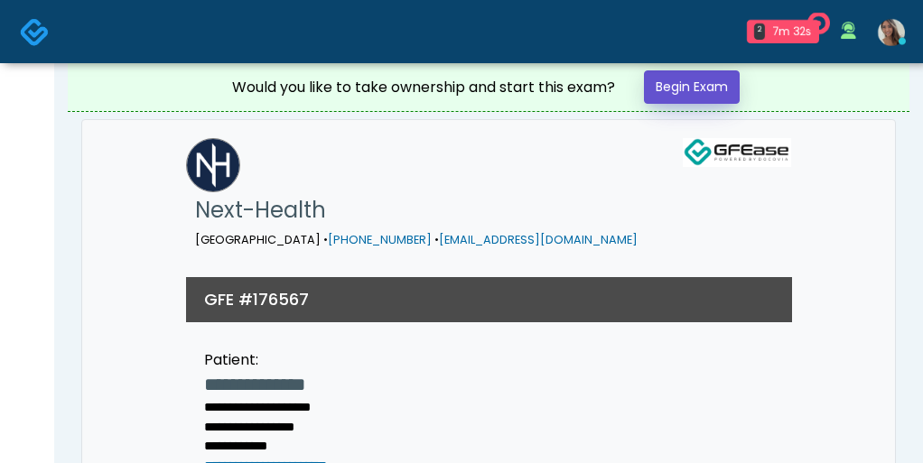
click at [713, 96] on link "Begin Exam" at bounding box center [692, 86] width 96 height 33
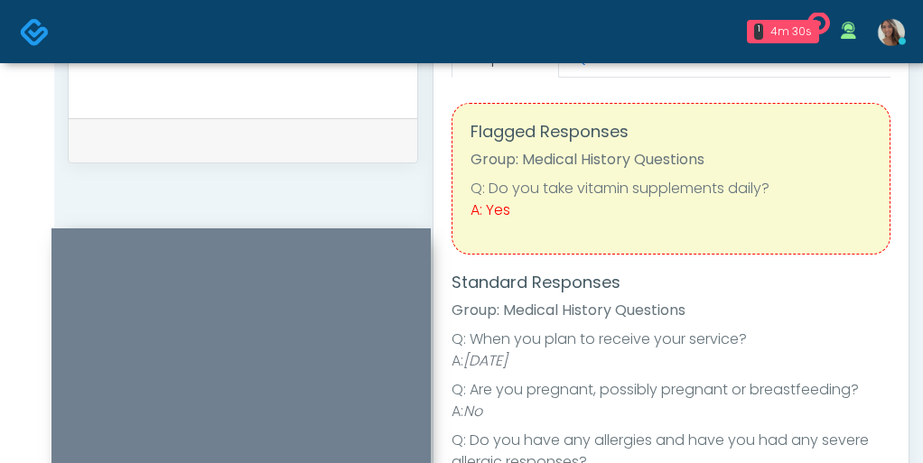
scroll to position [753, 0]
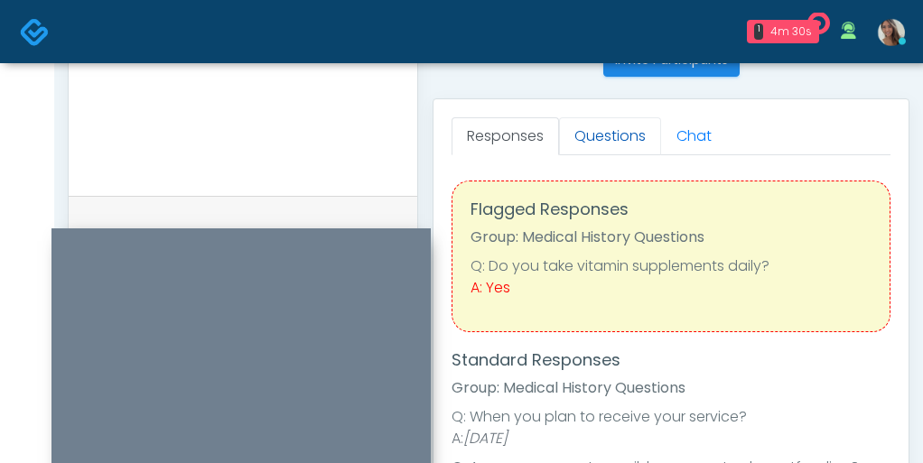
click at [592, 147] on link "Questions" at bounding box center [610, 136] width 102 height 38
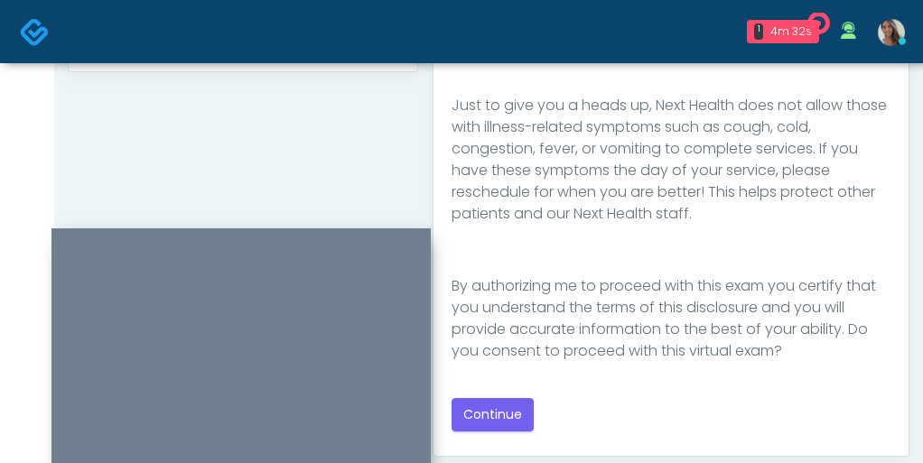
scroll to position [942, 0]
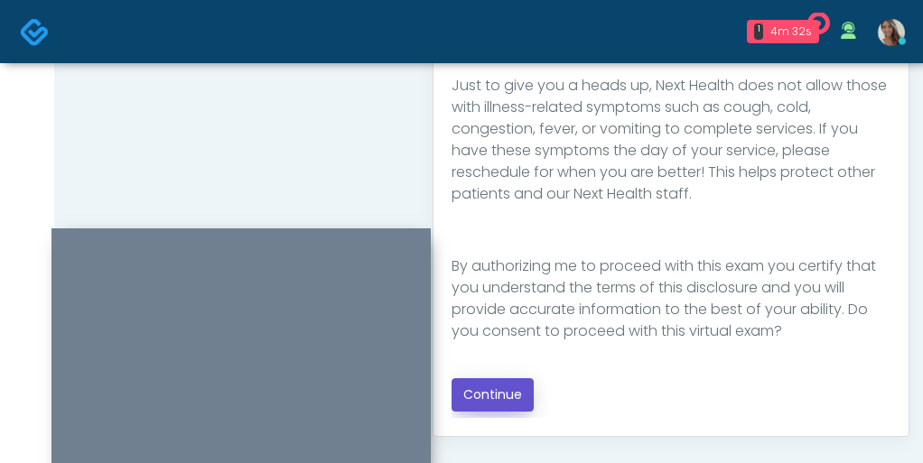
click at [489, 406] on button "Continue" at bounding box center [493, 394] width 82 height 33
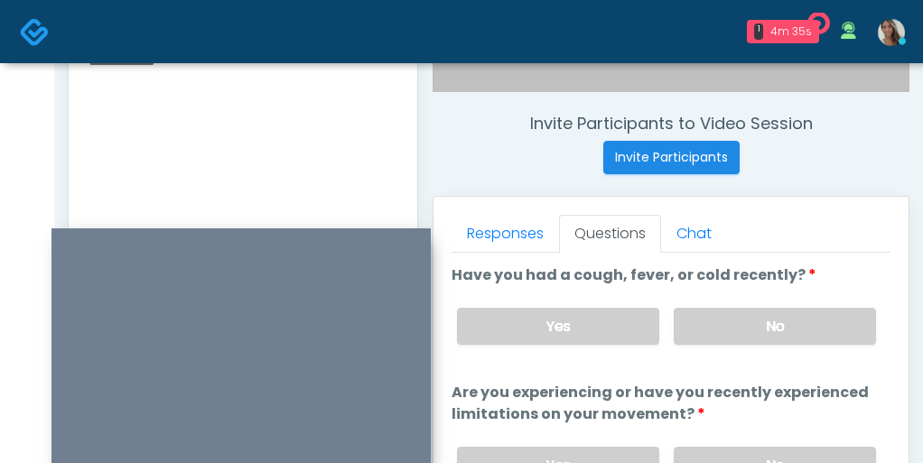
scroll to position [670, 0]
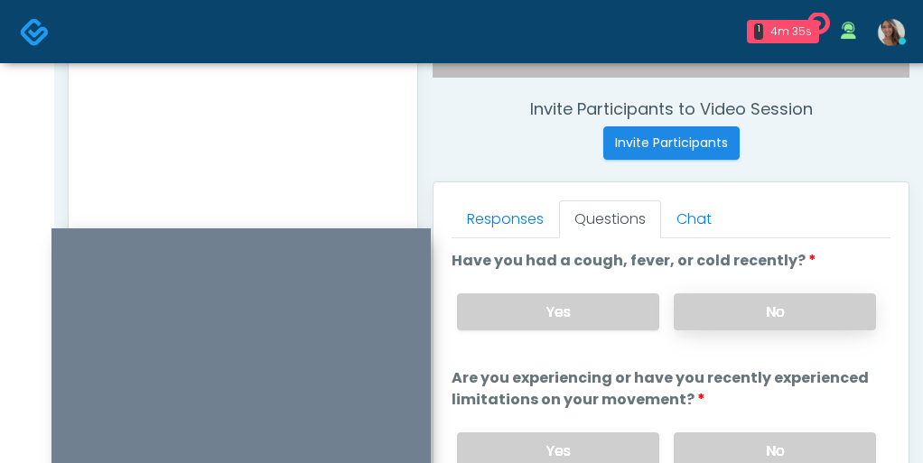
click at [766, 309] on label "No" at bounding box center [775, 312] width 202 height 37
click at [746, 429] on div "Yes No" at bounding box center [667, 451] width 448 height 66
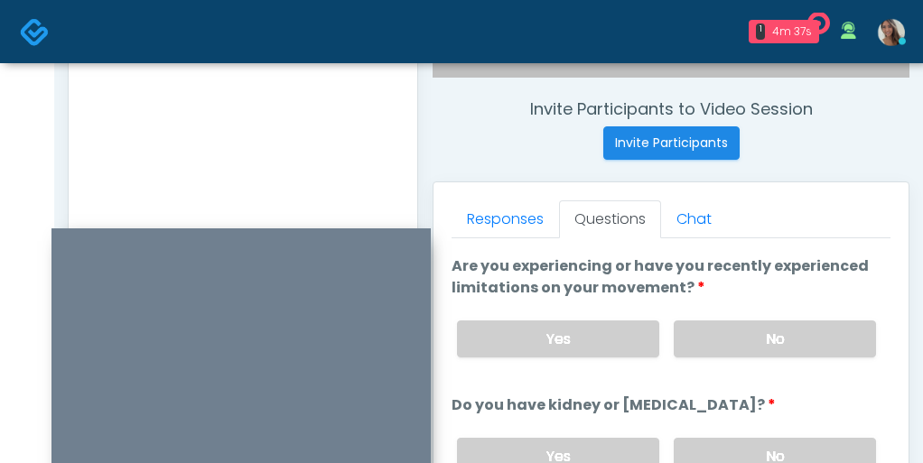
scroll to position [113, 0]
click at [751, 340] on label "No" at bounding box center [775, 338] width 202 height 37
click at [744, 438] on label "No" at bounding box center [775, 455] width 202 height 37
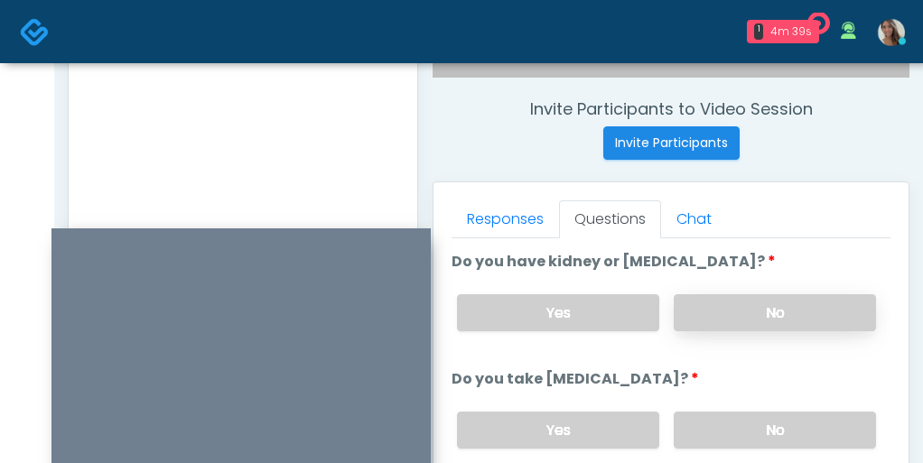
scroll to position [274, 0]
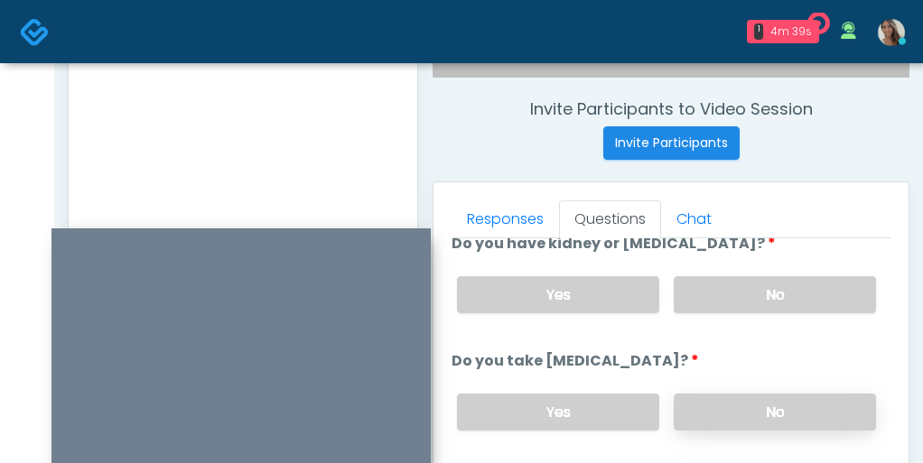
click at [729, 424] on label "No" at bounding box center [775, 412] width 202 height 37
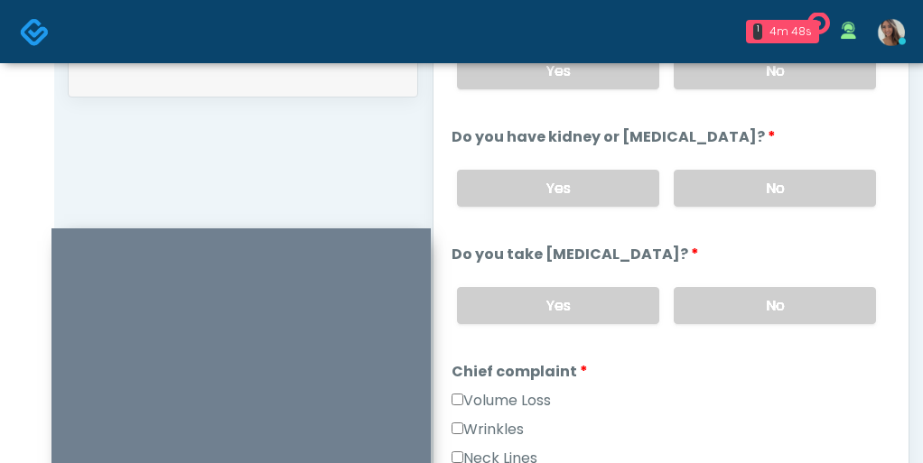
scroll to position [888, 0]
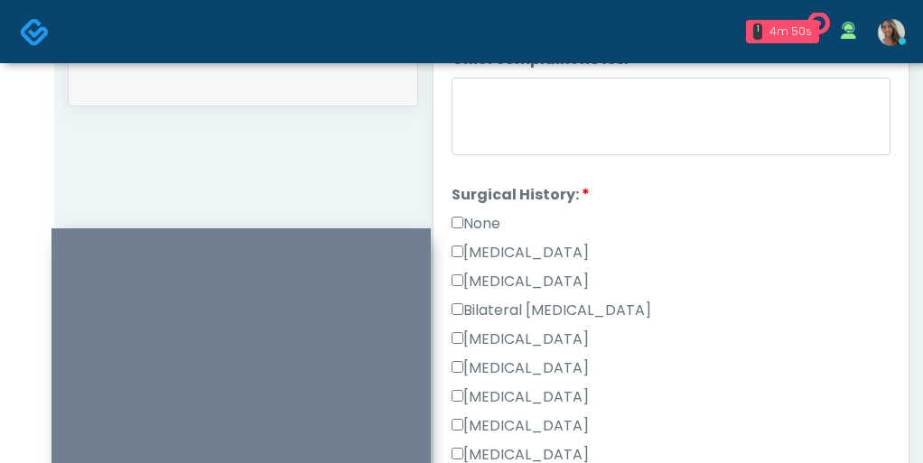
click at [515, 247] on label "Cesarean Section" at bounding box center [520, 253] width 137 height 22
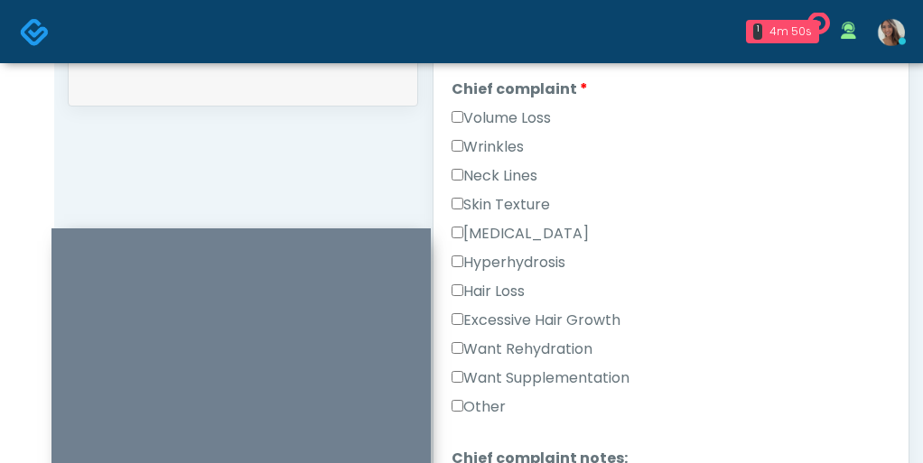
scroll to position [415, 0]
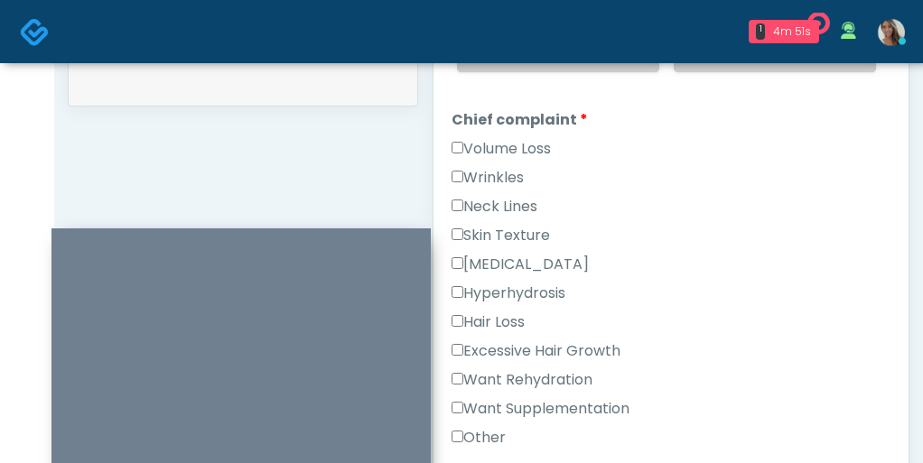
click at [500, 379] on label "Want Rehydration" at bounding box center [522, 380] width 141 height 22
click at [498, 394] on div "Want Rehydration" at bounding box center [671, 383] width 439 height 29
click at [494, 404] on label "Want Supplementation" at bounding box center [541, 409] width 178 height 22
click at [556, 377] on label "Want Rehydration" at bounding box center [522, 380] width 141 height 22
click at [550, 400] on label "Want Supplementation" at bounding box center [541, 409] width 178 height 22
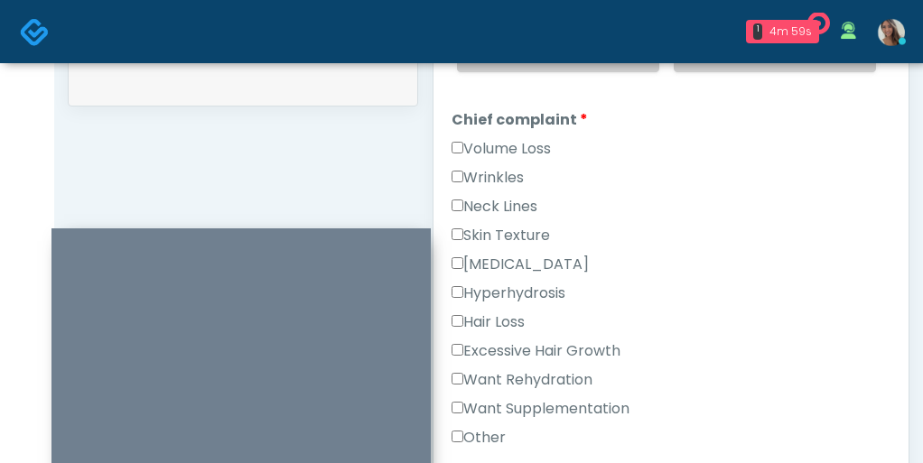
click at [513, 174] on label "Wrinkles" at bounding box center [488, 178] width 72 height 22
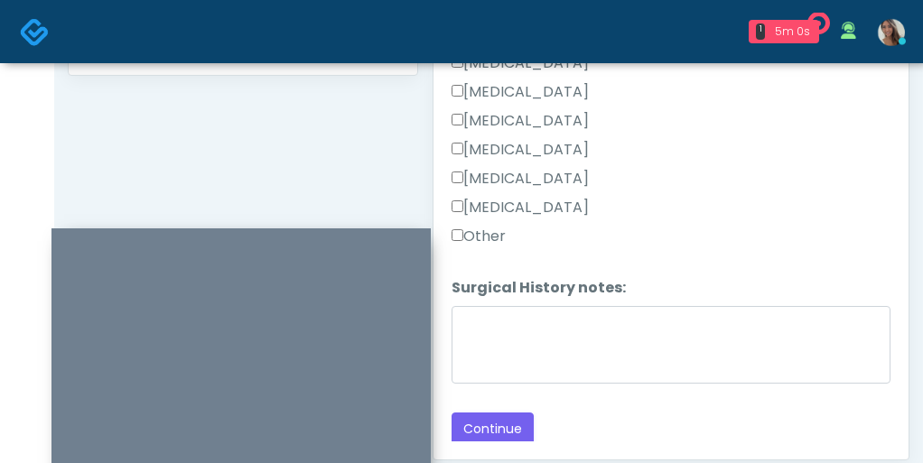
scroll to position [989, 0]
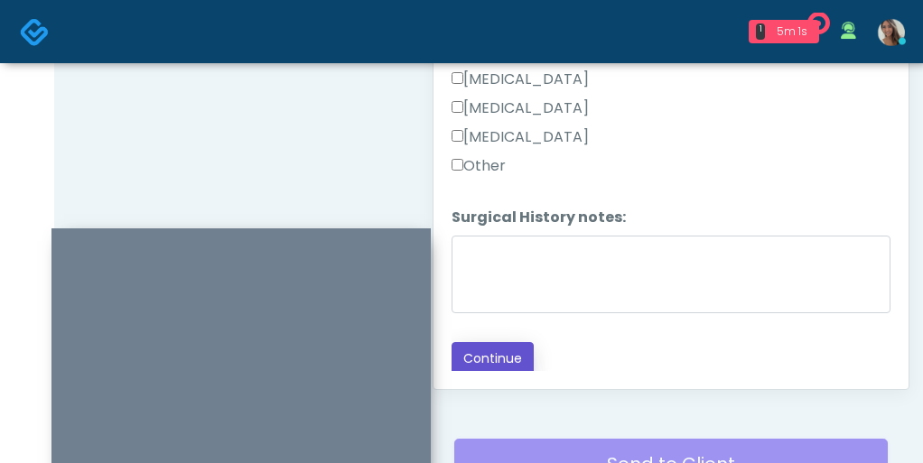
click at [508, 342] on button "Continue" at bounding box center [493, 358] width 82 height 33
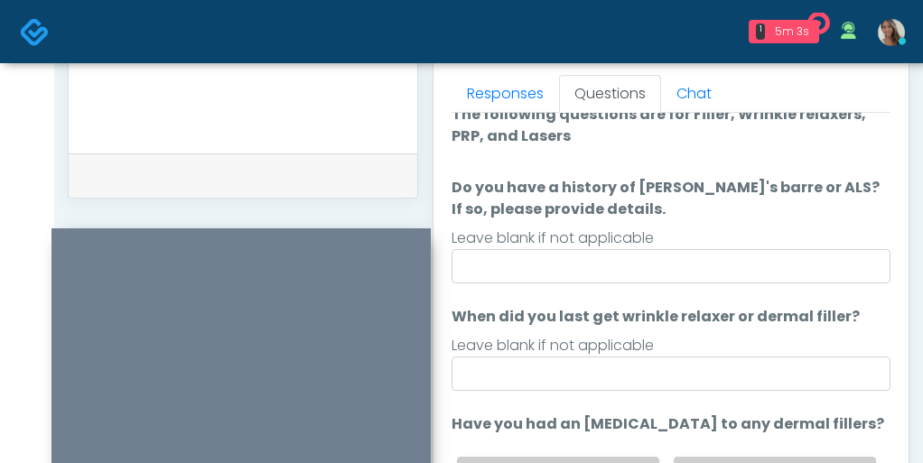
scroll to position [0, 0]
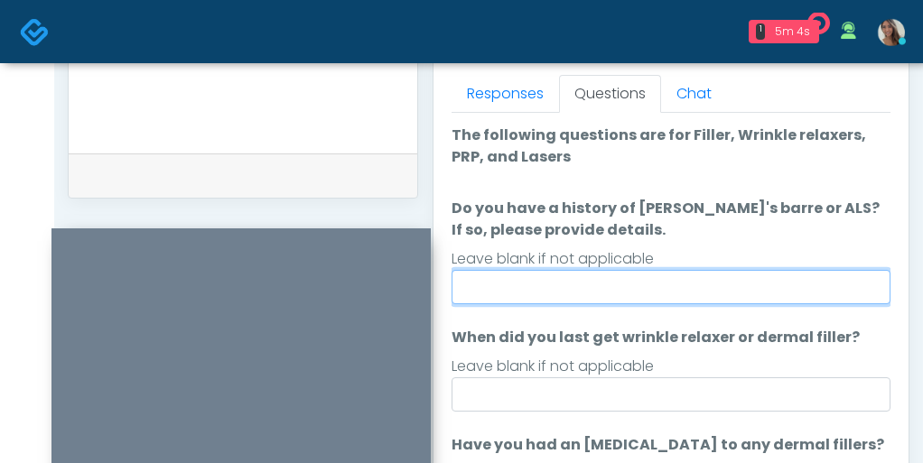
click at [762, 284] on input "Do you have a history of Guillain's barre or ALS? If so, please provide details." at bounding box center [671, 287] width 439 height 34
type input "**"
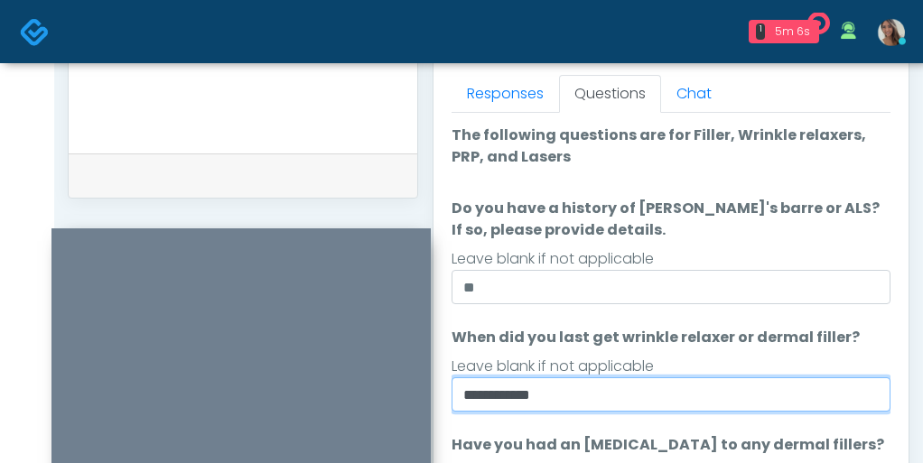
type input "**********"
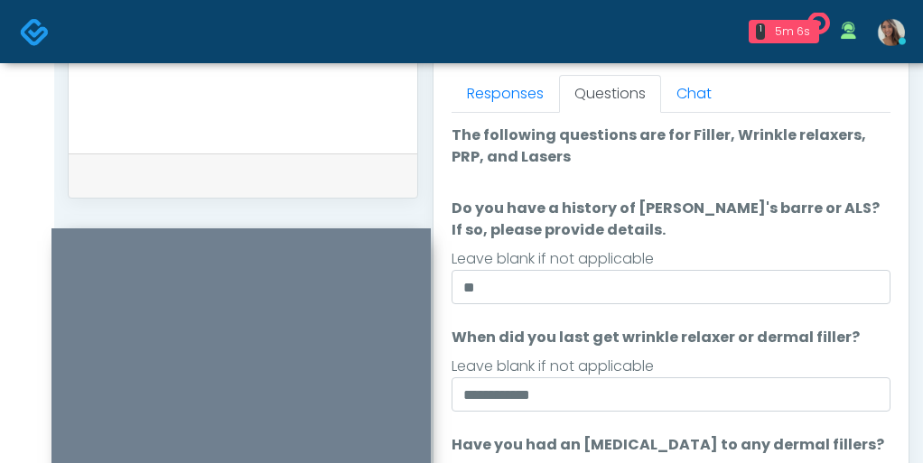
scroll to position [1028, 0]
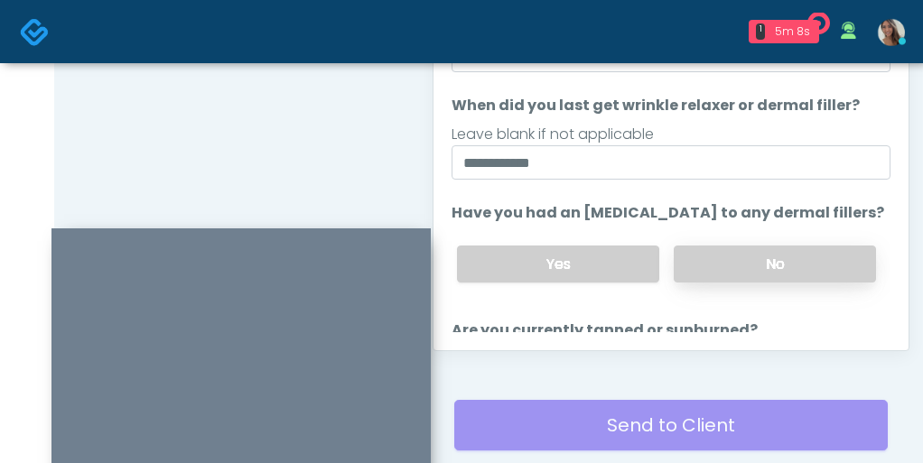
click at [781, 258] on label "No" at bounding box center [775, 264] width 202 height 37
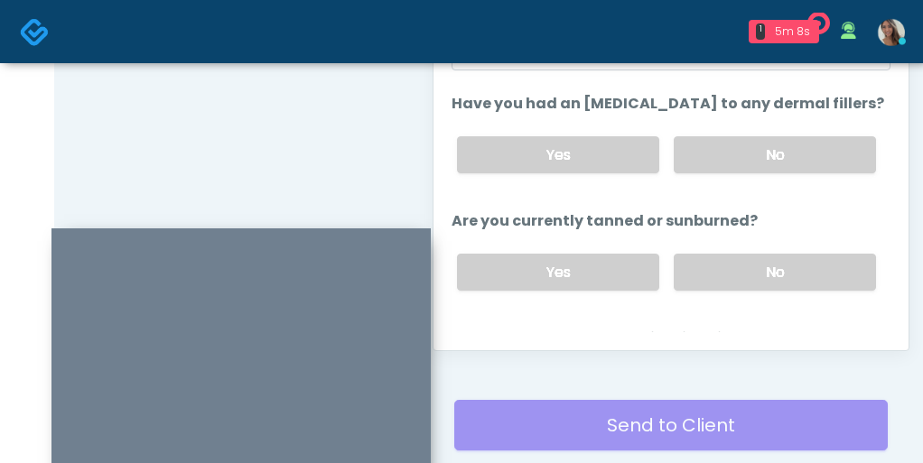
scroll to position [164, 0]
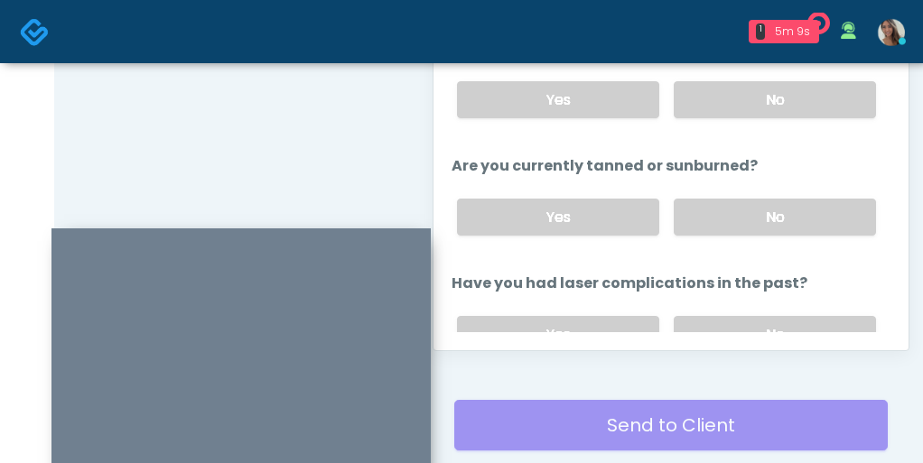
click at [722, 236] on div "Yes No" at bounding box center [667, 217] width 448 height 66
click at [741, 209] on label "No" at bounding box center [775, 217] width 202 height 37
click at [736, 316] on label "No" at bounding box center [775, 334] width 202 height 37
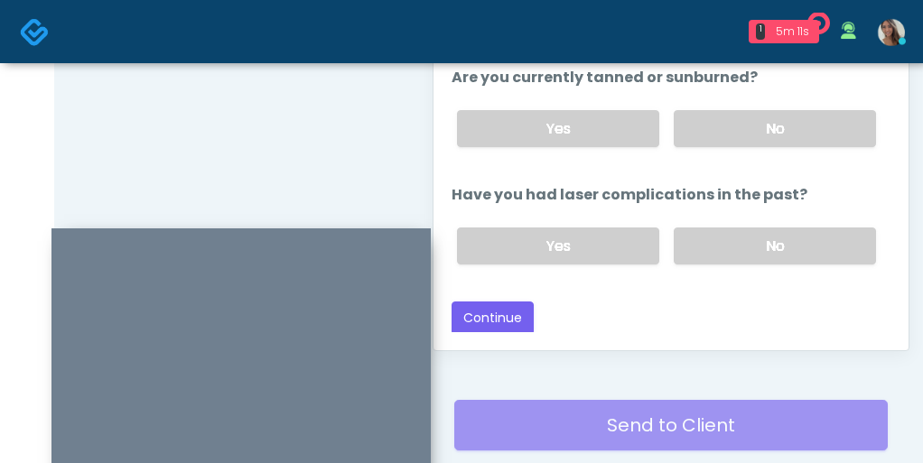
click at [511, 308] on button "Continue" at bounding box center [493, 318] width 82 height 33
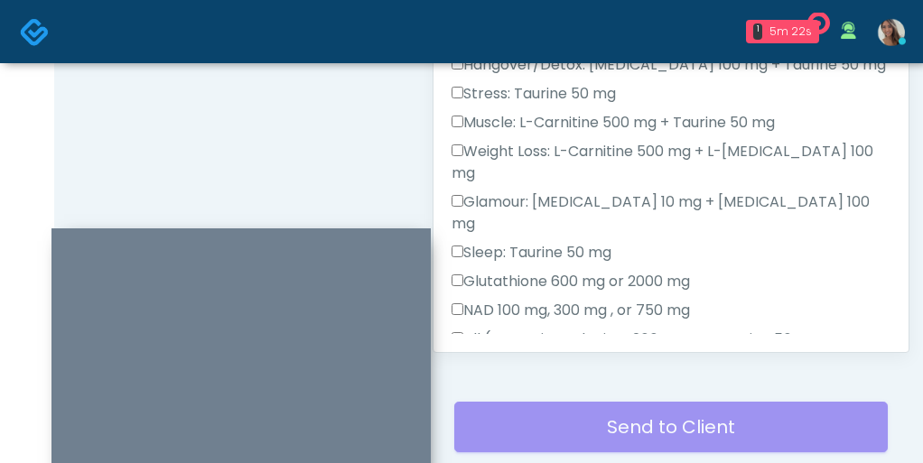
scroll to position [1011, 0]
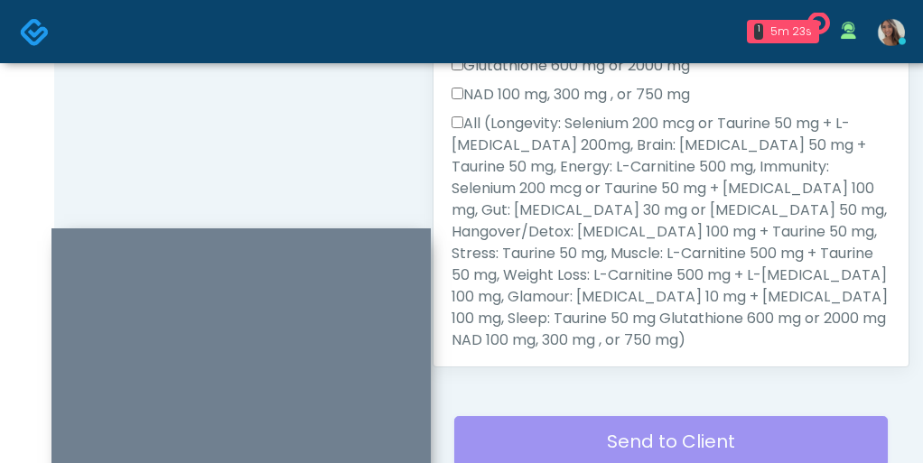
click at [618, 238] on label "All (Longevity: Selenium 200 mcg or Taurine 50 mg + L-Arginine 200mg, Brain: Gl…" at bounding box center [671, 232] width 439 height 238
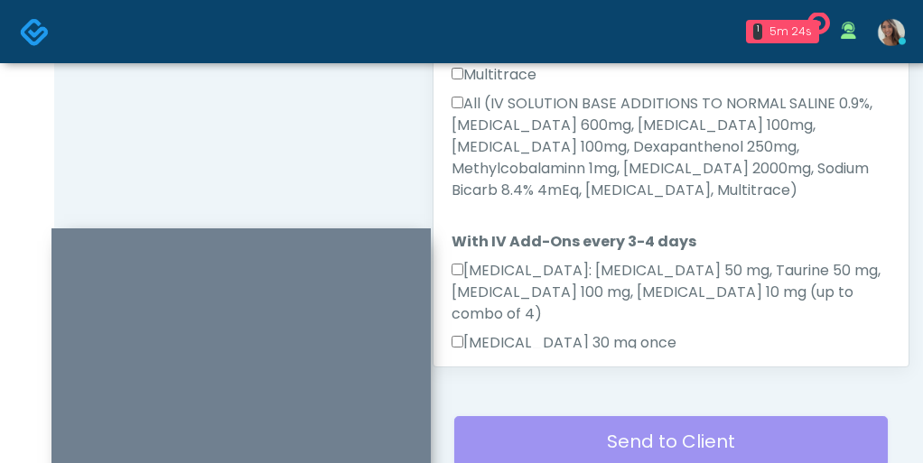
click at [562, 98] on label "All (IV SOLUTION BASE ADDITIONS TO NORMAL SALINE 0.9%, Magnesium Chloride 600mg…" at bounding box center [671, 147] width 439 height 108
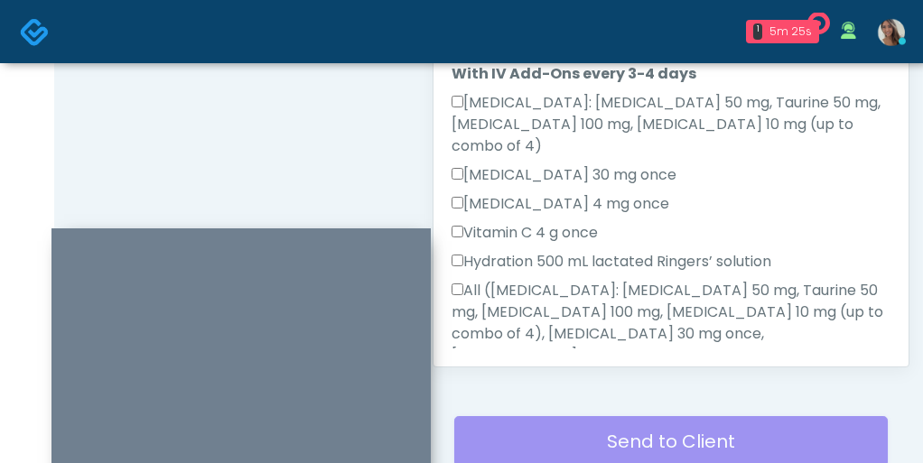
scroll to position [1388, 0]
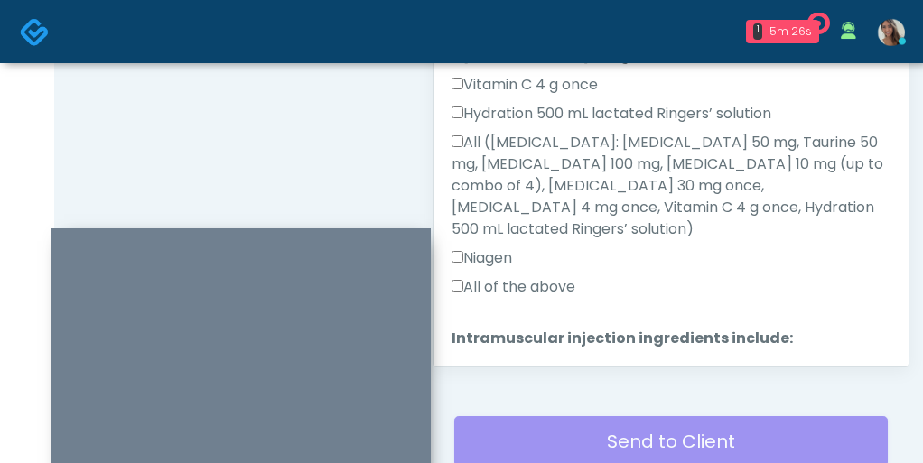
click at [535, 276] on label "All of the above" at bounding box center [514, 287] width 124 height 22
click at [546, 357] on label "MIC, L-Carnitine, Methylcobalamin, Glycine, B-Complex, Lycine, Biotin, Vitamin …" at bounding box center [671, 389] width 439 height 65
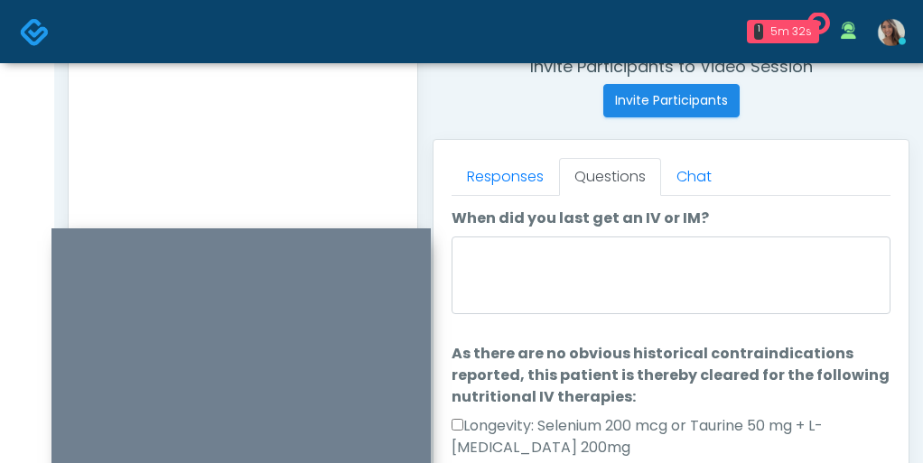
scroll to position [745, 0]
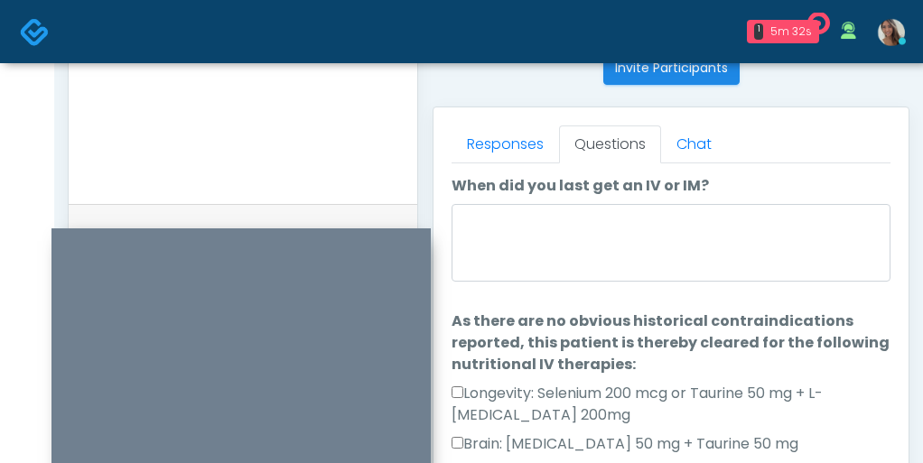
click at [620, 194] on label "When did you last get an IV or IM?" at bounding box center [580, 186] width 257 height 22
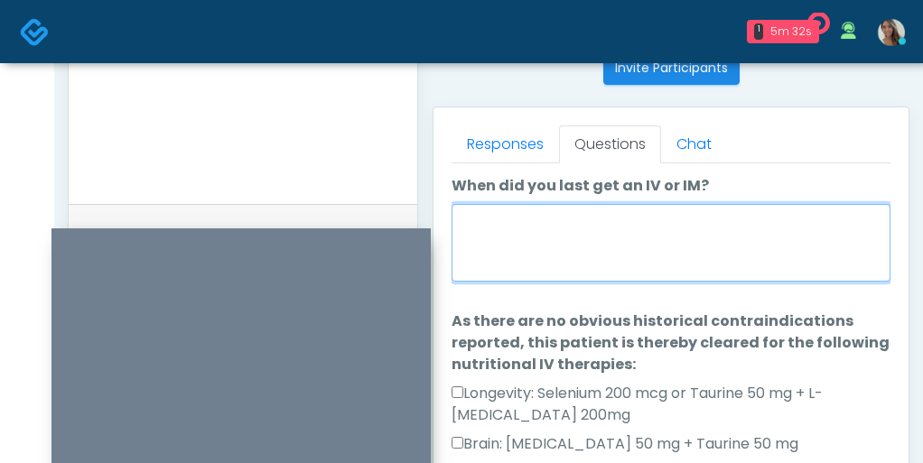
click at [620, 204] on textarea "When did you last get an IV or IM?" at bounding box center [671, 243] width 439 height 78
click at [605, 204] on textarea "When did you last get an IV or IM?" at bounding box center [671, 243] width 439 height 78
click at [600, 219] on textarea "When did you last get an IV or IM?" at bounding box center [671, 243] width 439 height 78
click at [589, 243] on textarea "*******" at bounding box center [671, 243] width 439 height 78
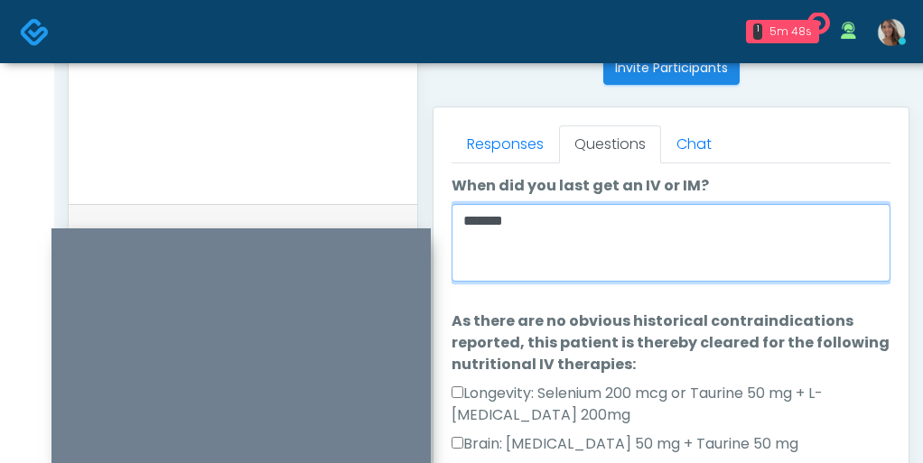
click at [589, 243] on textarea "*******" at bounding box center [671, 243] width 439 height 78
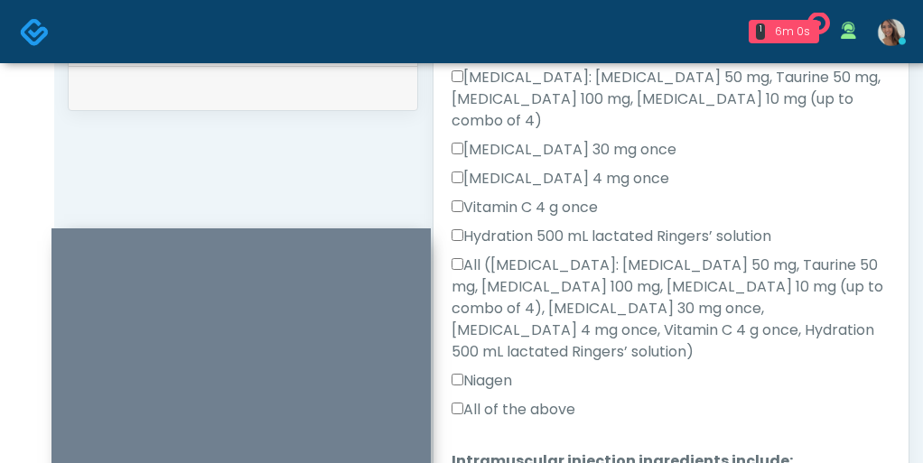
scroll to position [951, 0]
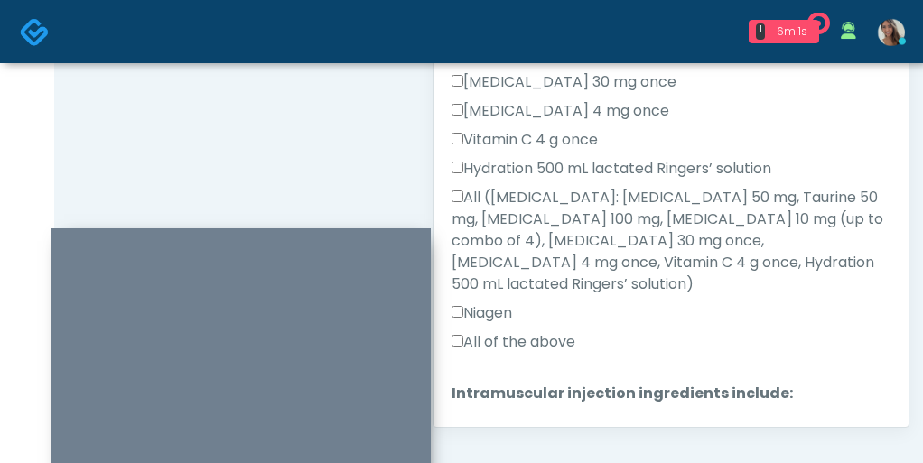
type textarea "*******"
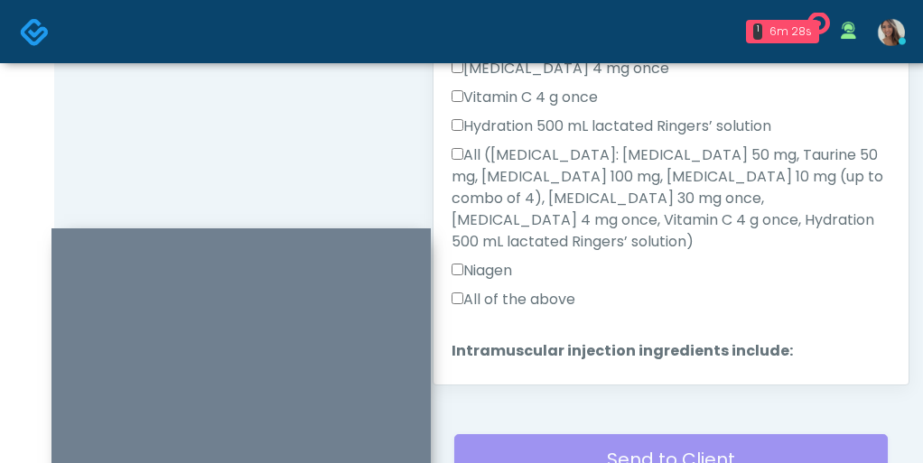
scroll to position [1019, 0]
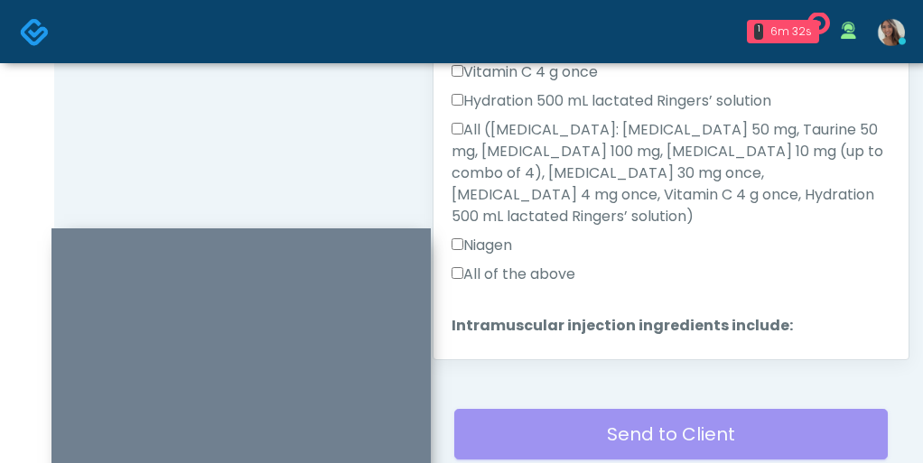
click at [502, 439] on button "Continue" at bounding box center [493, 455] width 82 height 33
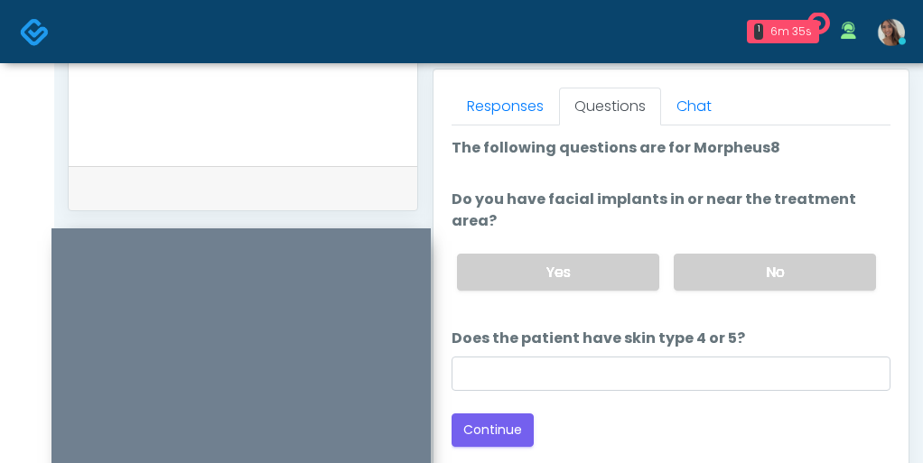
scroll to position [760, 0]
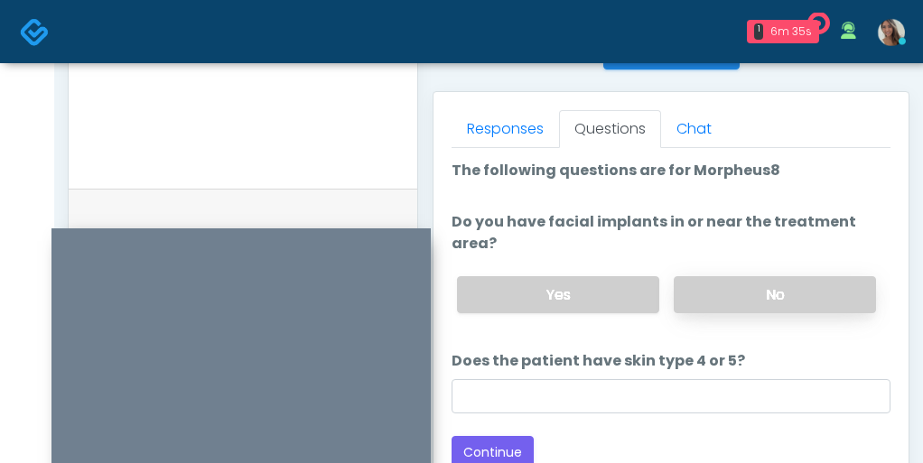
click at [728, 284] on label "No" at bounding box center [775, 294] width 202 height 37
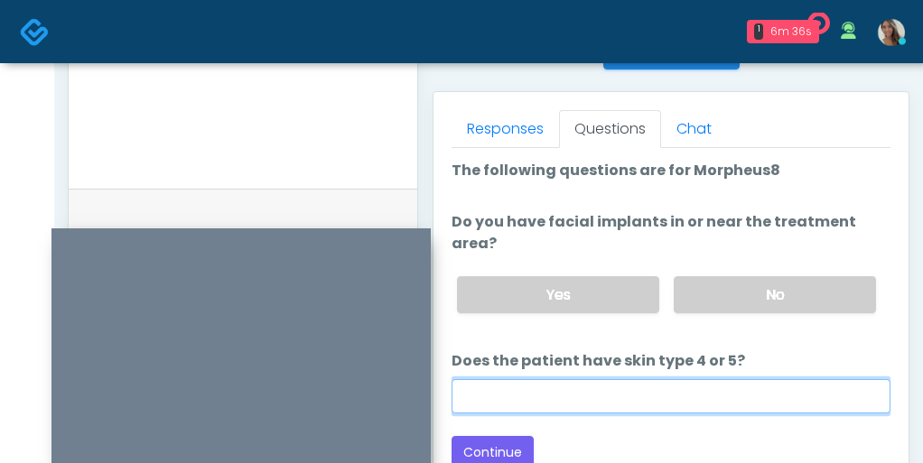
click at [582, 387] on input "Does the patient have skin type 4 or 5?" at bounding box center [671, 396] width 439 height 34
type input "*"
type input "***"
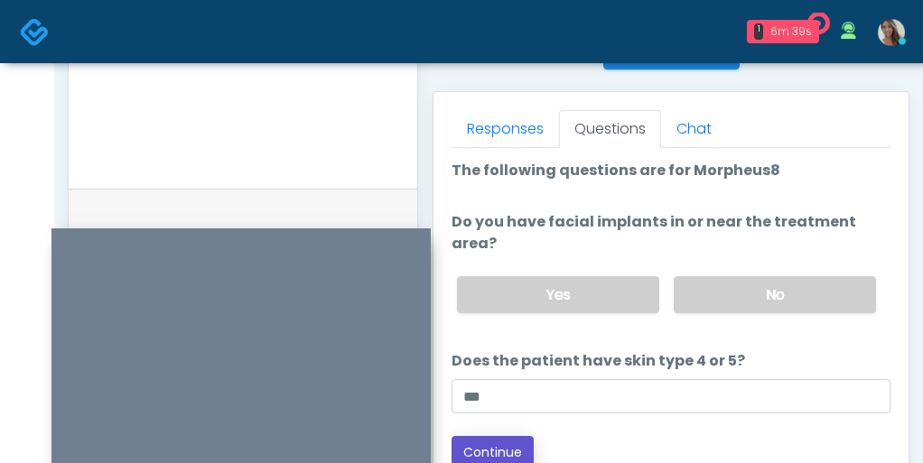
click at [504, 436] on button "Continue" at bounding box center [493, 452] width 82 height 33
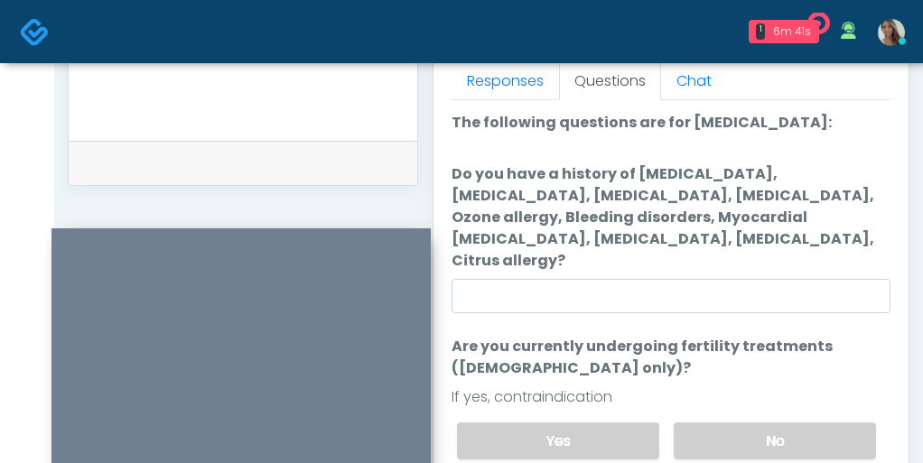
scroll to position [788, 0]
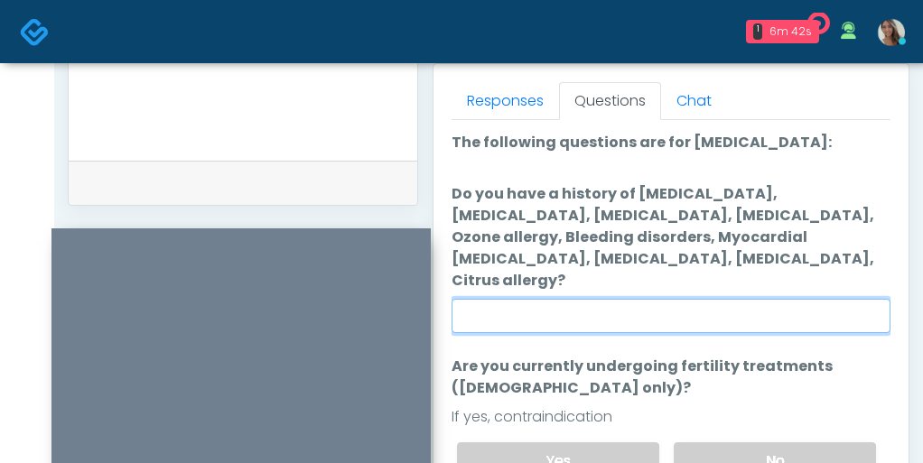
click at [660, 311] on input "Do you have a history of Hyperthyroidism, Hypotension, Hypocalcemia, Hypoglycem…" at bounding box center [671, 316] width 439 height 34
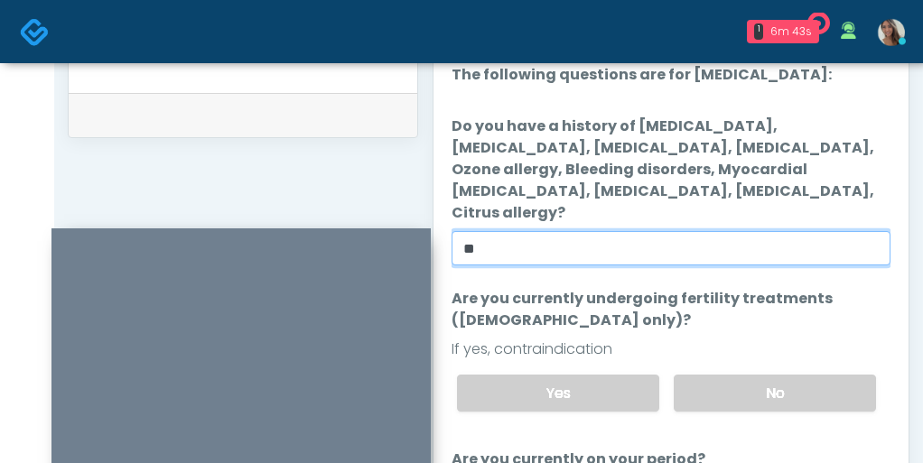
scroll to position [857, 0]
type input "**"
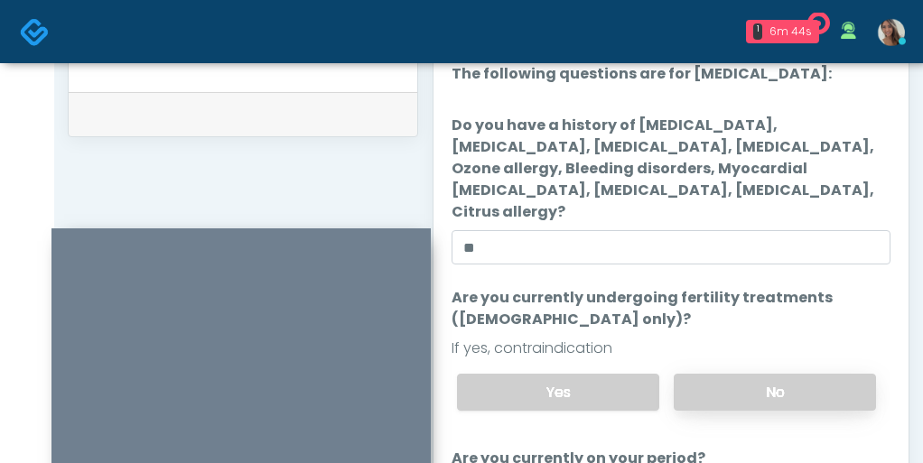
click at [737, 374] on label "No" at bounding box center [775, 392] width 202 height 37
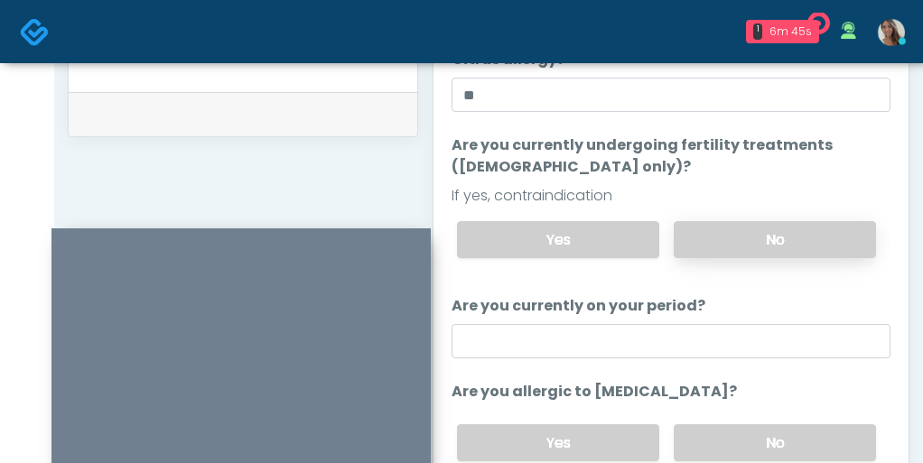
scroll to position [155, 0]
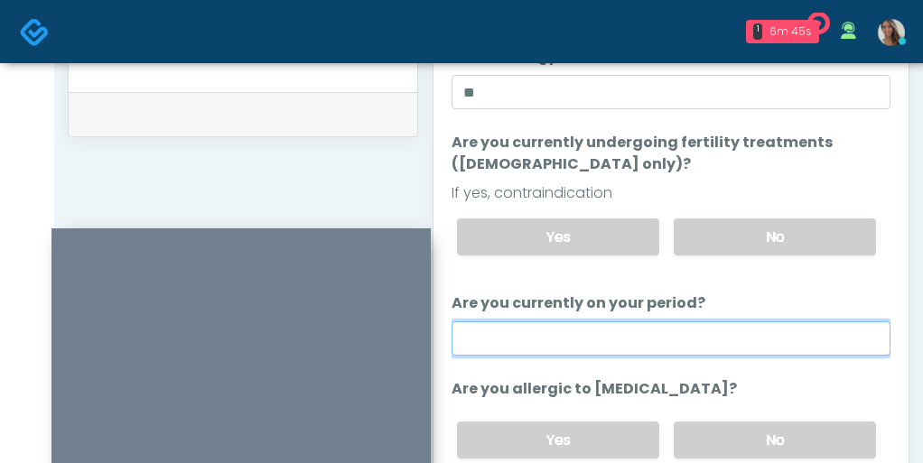
click at [666, 321] on input "Are you currently on your period?" at bounding box center [671, 338] width 439 height 34
type input "**"
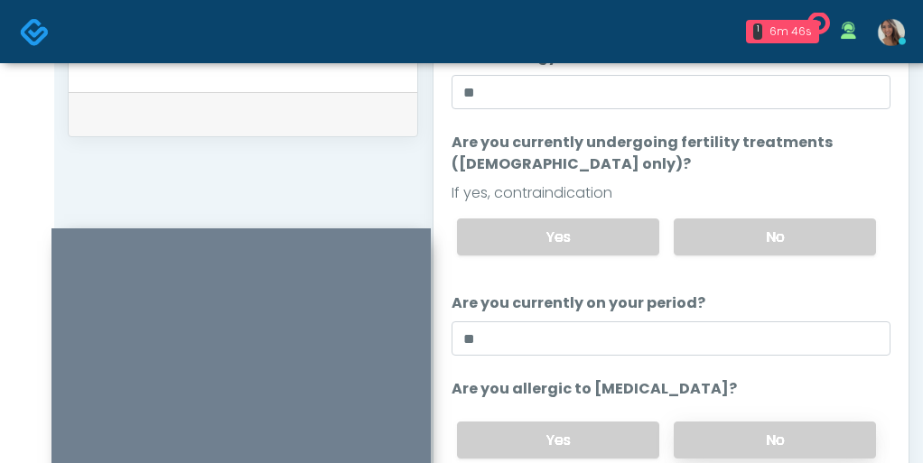
click at [705, 422] on label "No" at bounding box center [775, 440] width 202 height 37
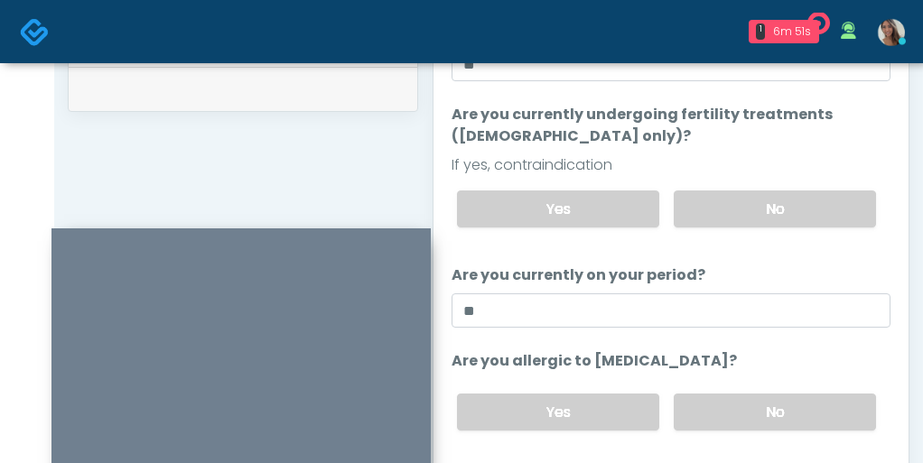
scroll to position [910, 0]
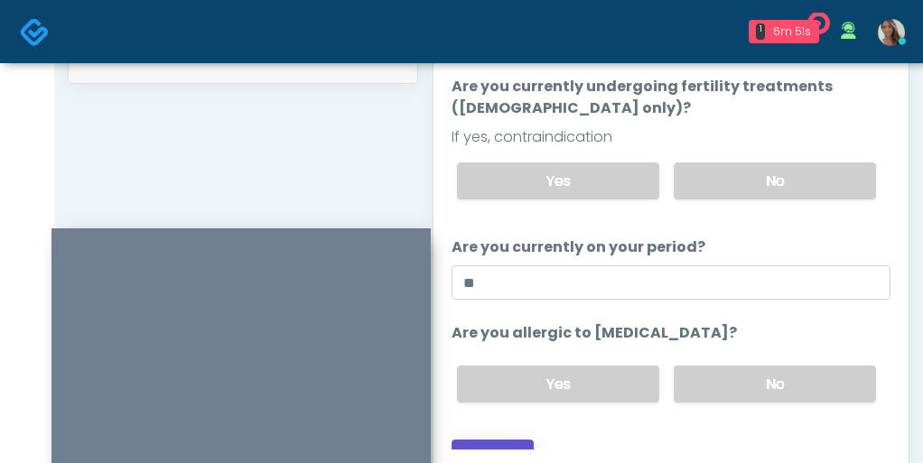
click at [514, 440] on button "Continue" at bounding box center [493, 456] width 82 height 33
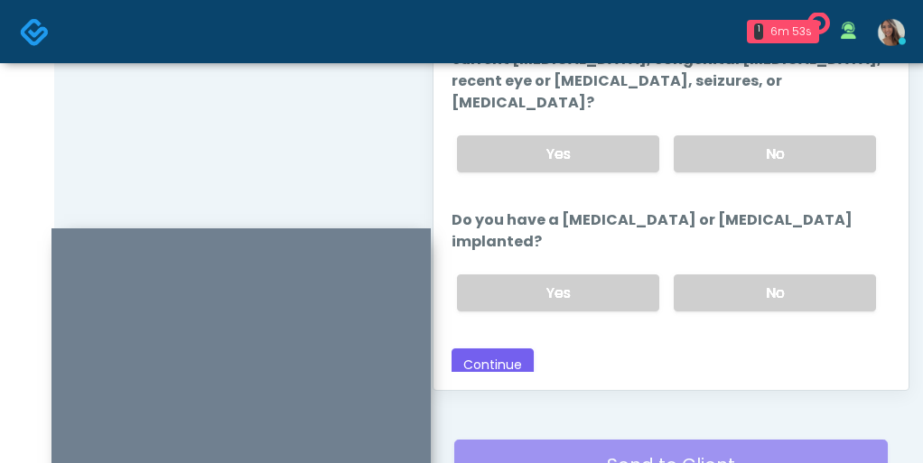
scroll to position [982, 0]
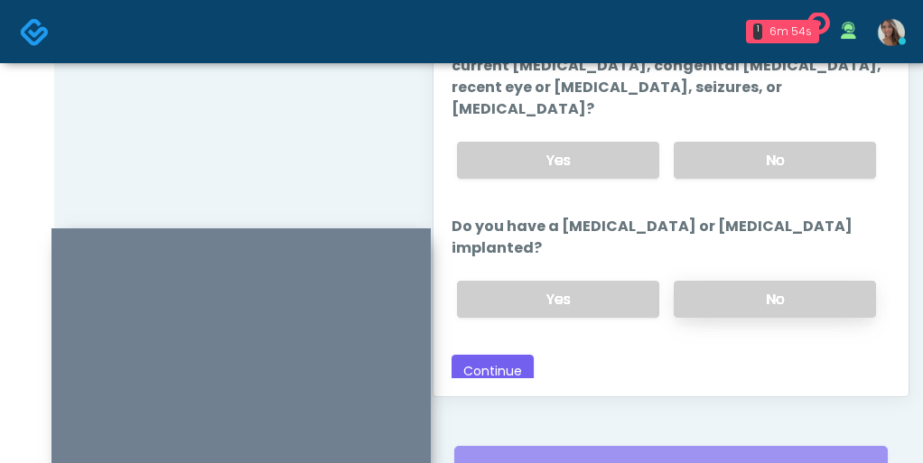
click at [759, 281] on label "No" at bounding box center [775, 299] width 202 height 37
click at [767, 143] on div "Yes No" at bounding box center [667, 160] width 448 height 66
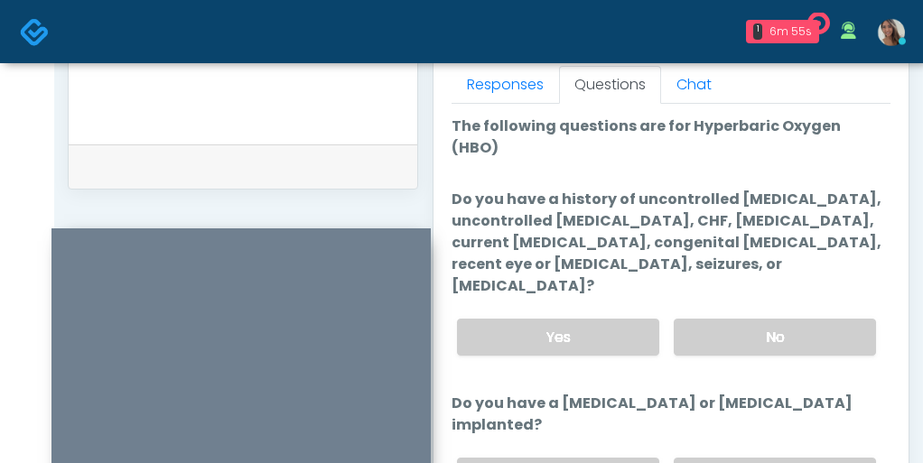
scroll to position [796, 0]
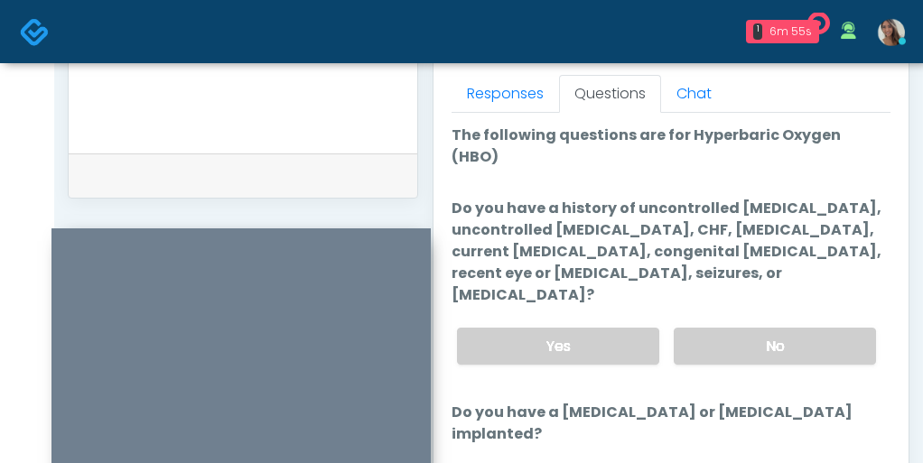
click at [251, 99] on textarea at bounding box center [243, 19] width 312 height 220
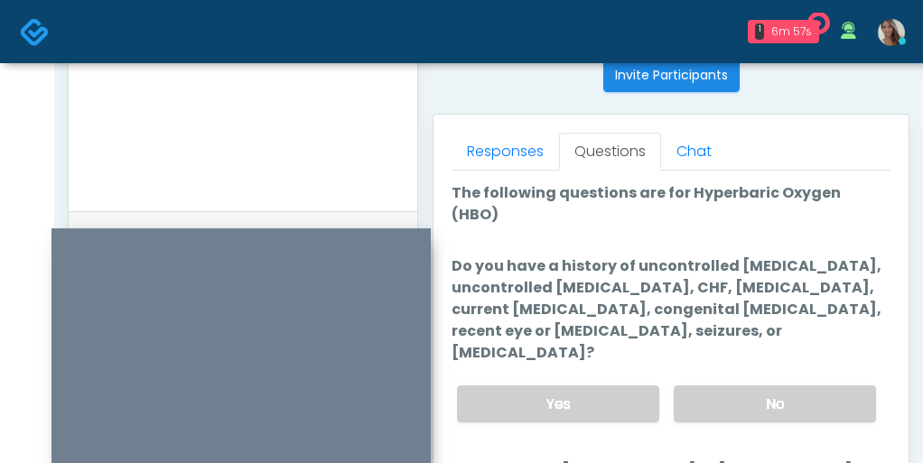
scroll to position [740, 0]
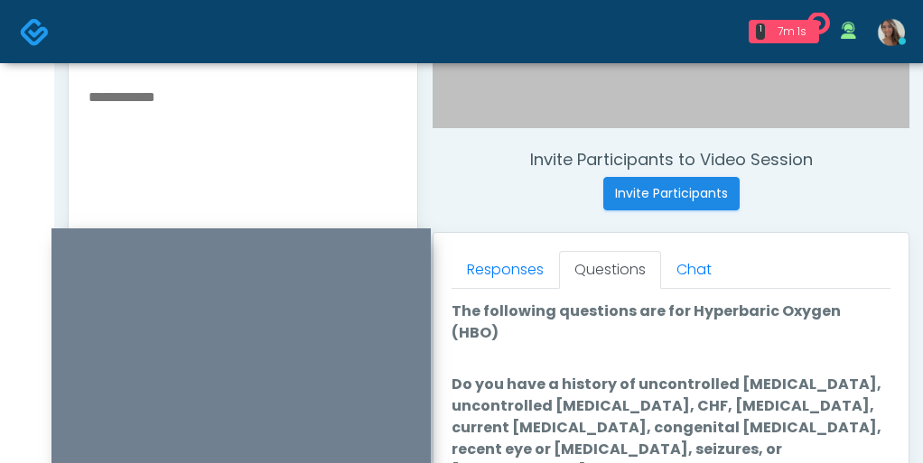
click at [202, 122] on textarea at bounding box center [243, 195] width 312 height 220
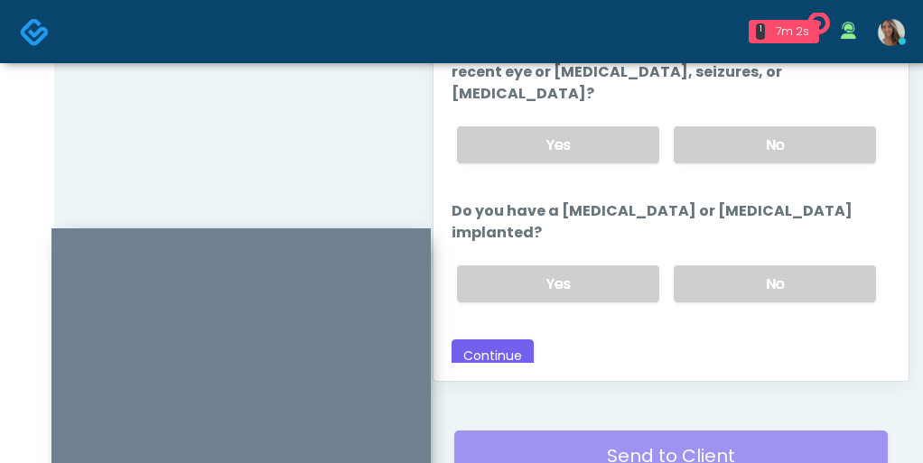
scroll to position [1004, 0]
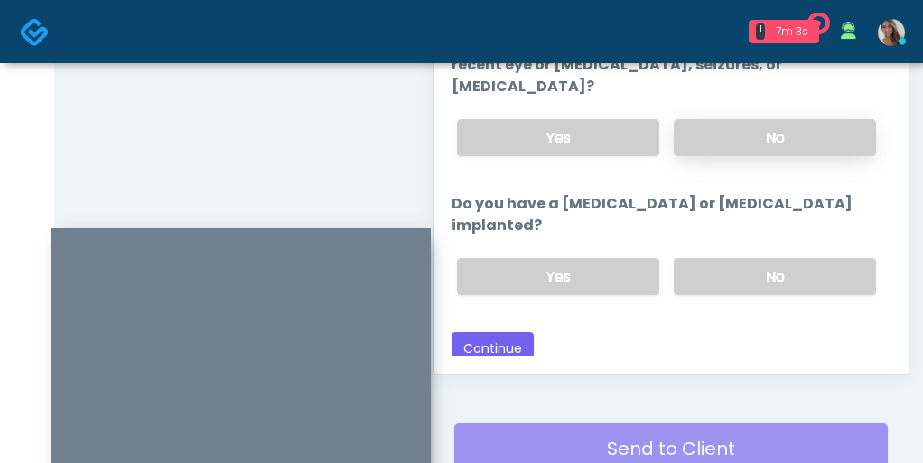
click at [788, 119] on label "No" at bounding box center [775, 137] width 202 height 37
click at [485, 332] on button "Continue" at bounding box center [493, 348] width 82 height 33
click at [780, 258] on div "Loading... Connecting to your agent... Please wait while we prepare your person…" at bounding box center [671, 141] width 439 height 450
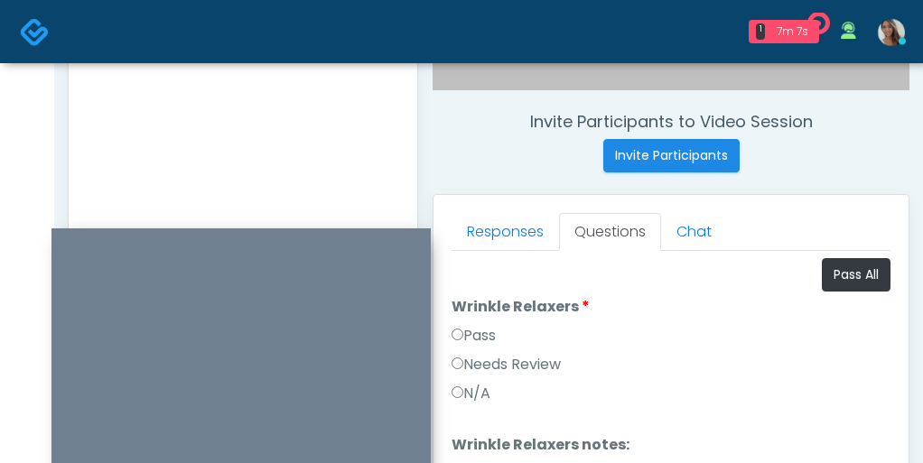
scroll to position [645, 0]
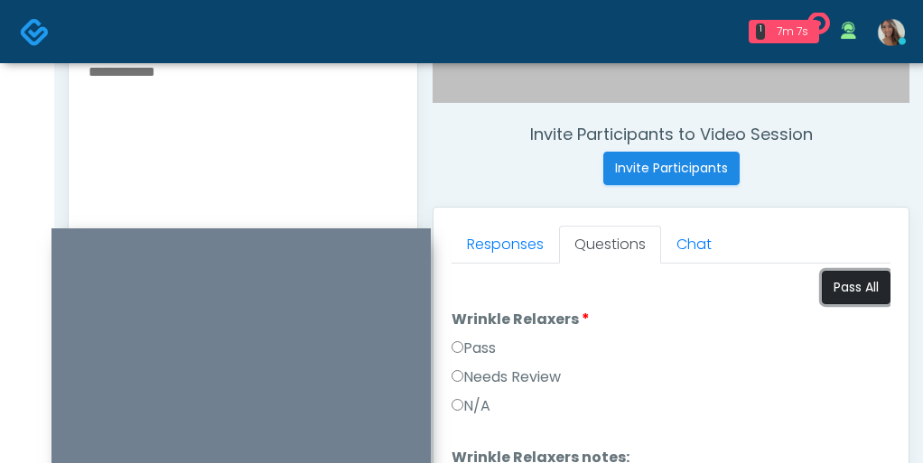
click at [859, 289] on button "Pass All" at bounding box center [856, 287] width 69 height 33
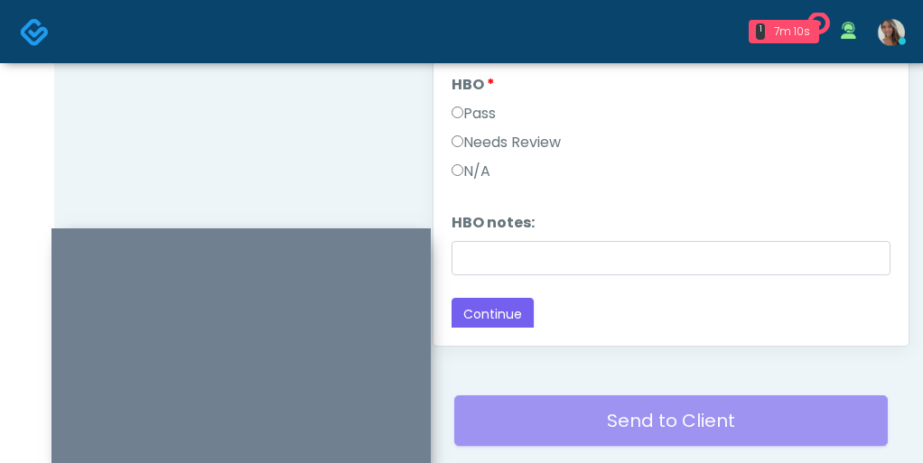
scroll to position [1158, 0]
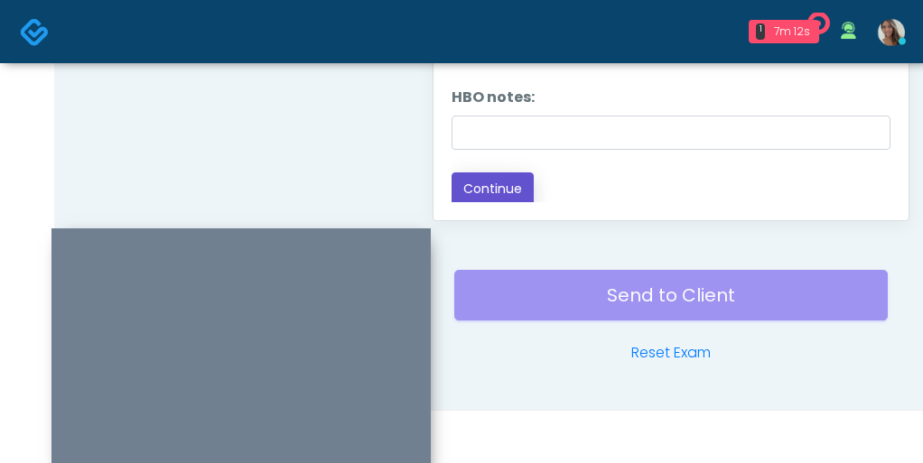
click at [478, 191] on button "Continue" at bounding box center [493, 188] width 82 height 33
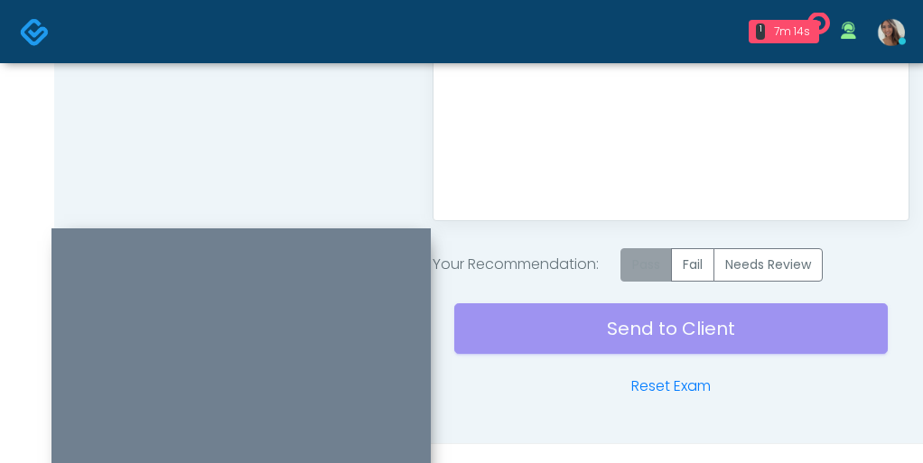
click at [665, 268] on label "Pass" at bounding box center [645, 264] width 51 height 33
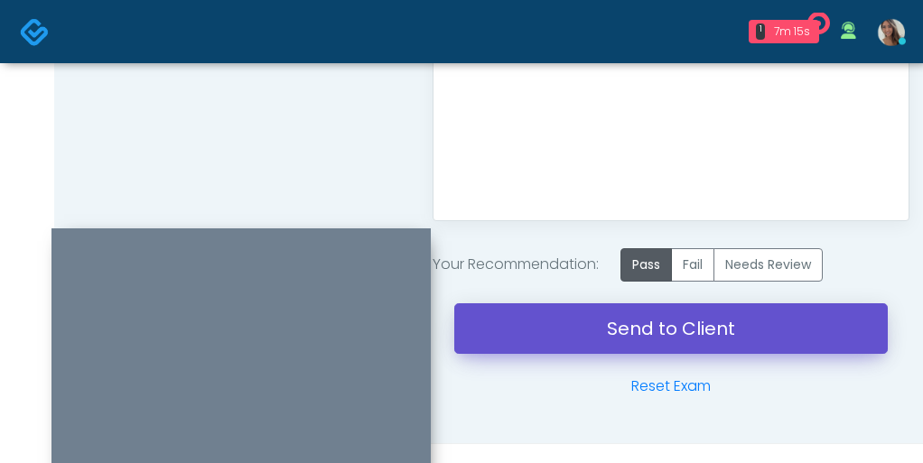
click at [601, 340] on link "Send to Client" at bounding box center [670, 328] width 433 height 51
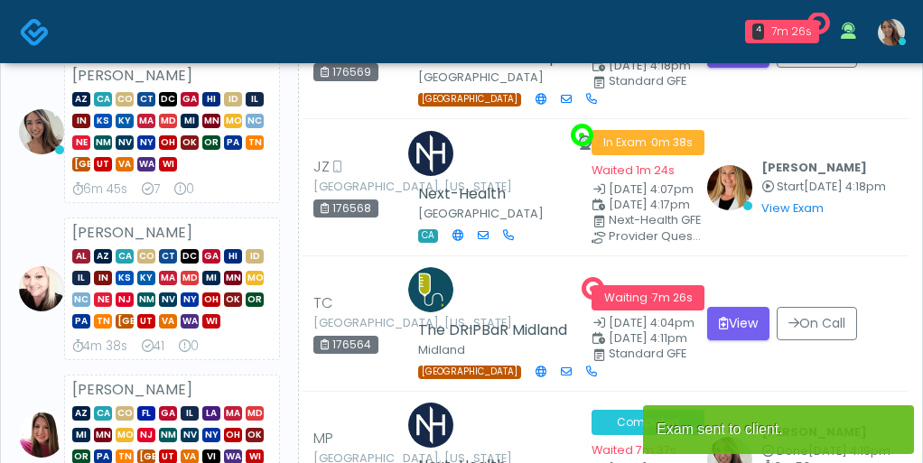
scroll to position [489, 0]
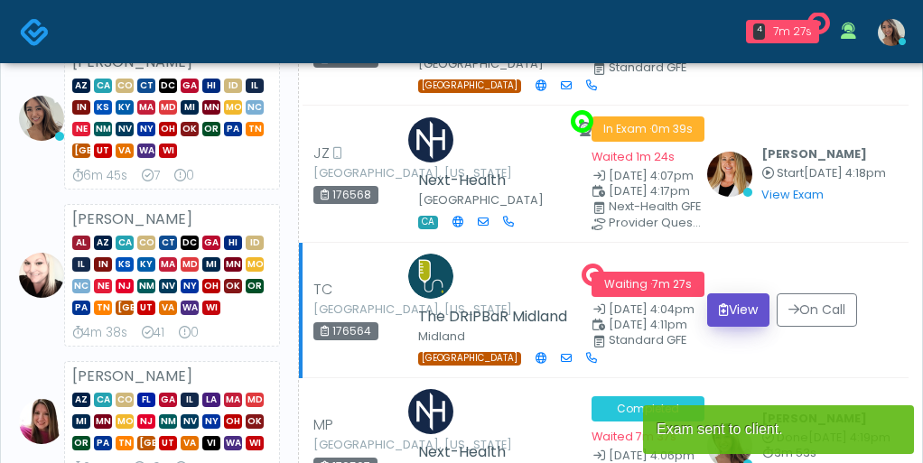
click at [738, 294] on button "View" at bounding box center [738, 310] width 62 height 33
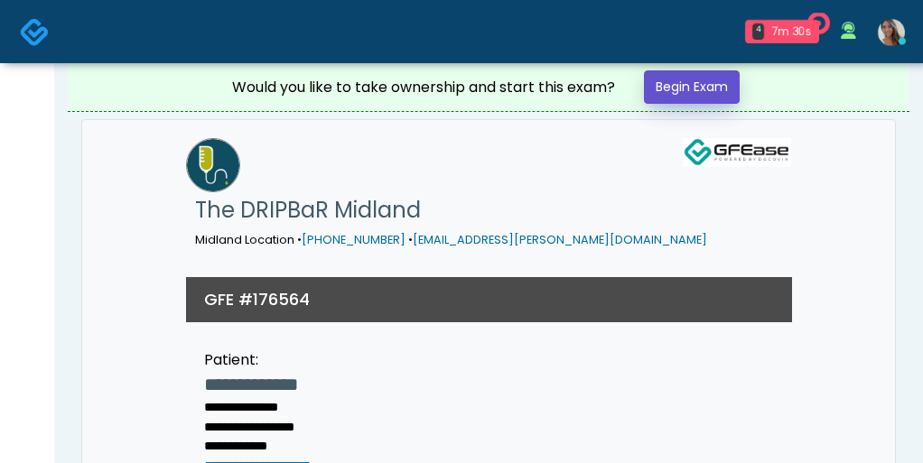
click at [661, 81] on link "Begin Exam" at bounding box center [692, 86] width 96 height 33
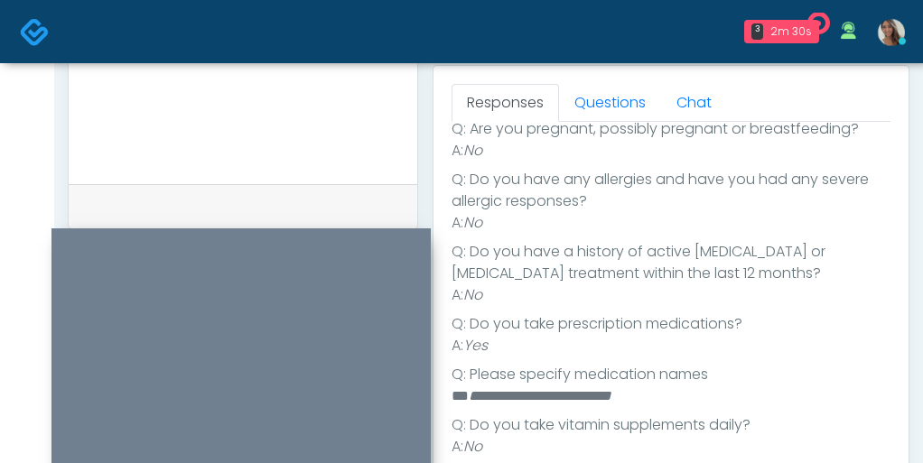
scroll to position [791, 0]
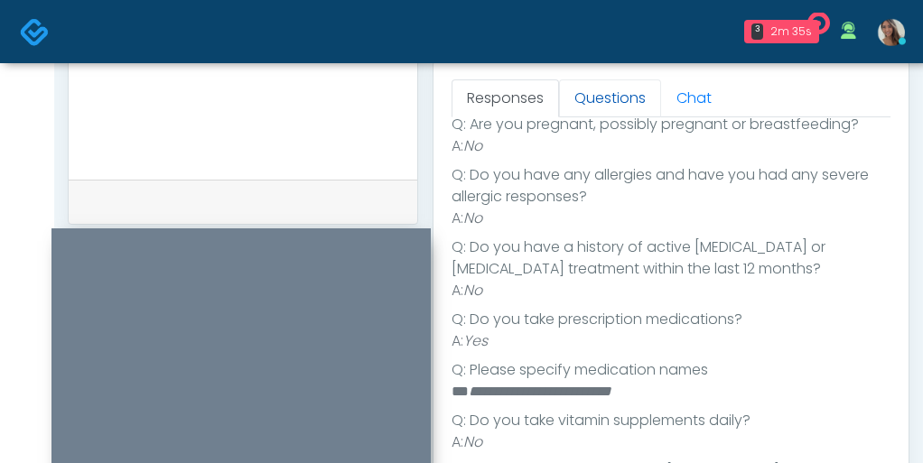
click at [597, 101] on link "Questions" at bounding box center [610, 98] width 102 height 38
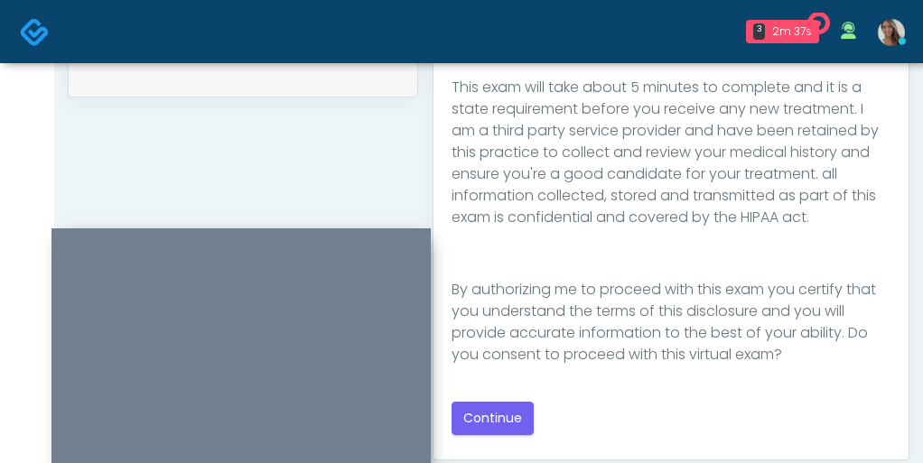
scroll to position [983, 0]
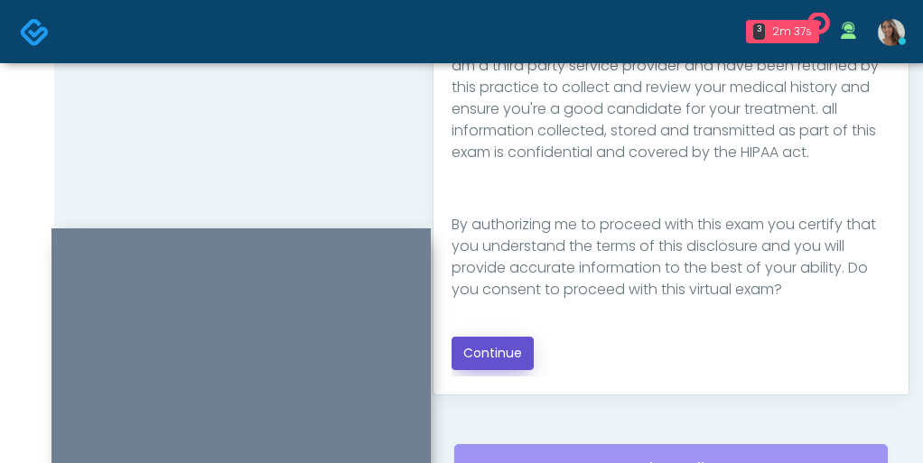
click at [515, 349] on button "Continue" at bounding box center [493, 353] width 82 height 33
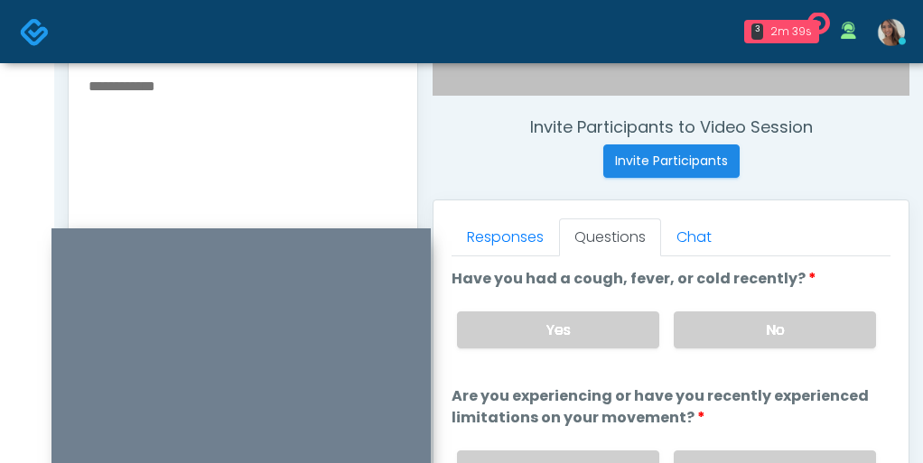
scroll to position [635, 0]
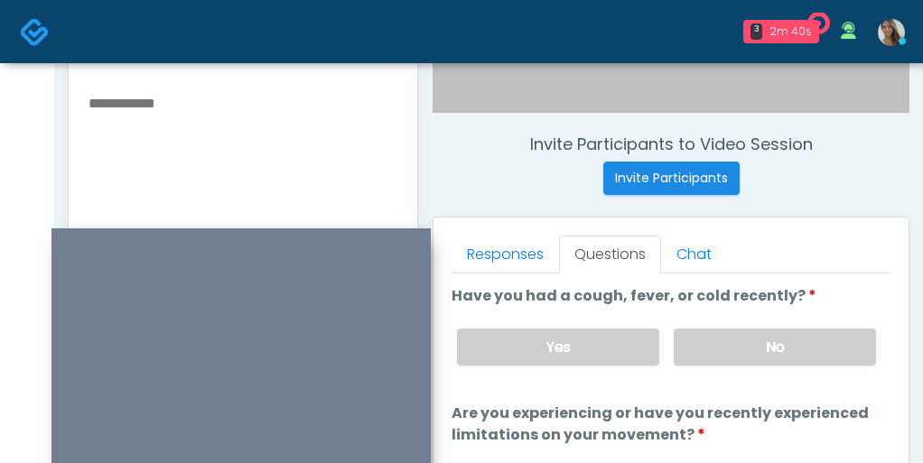
click at [238, 163] on textarea at bounding box center [243, 201] width 312 height 220
type textarea "**********"
click at [731, 336] on label "No" at bounding box center [775, 347] width 202 height 37
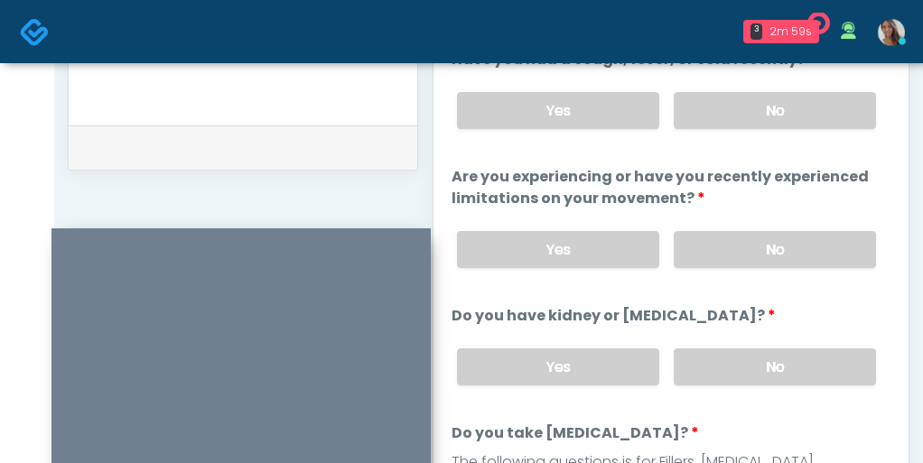
scroll to position [43, 0]
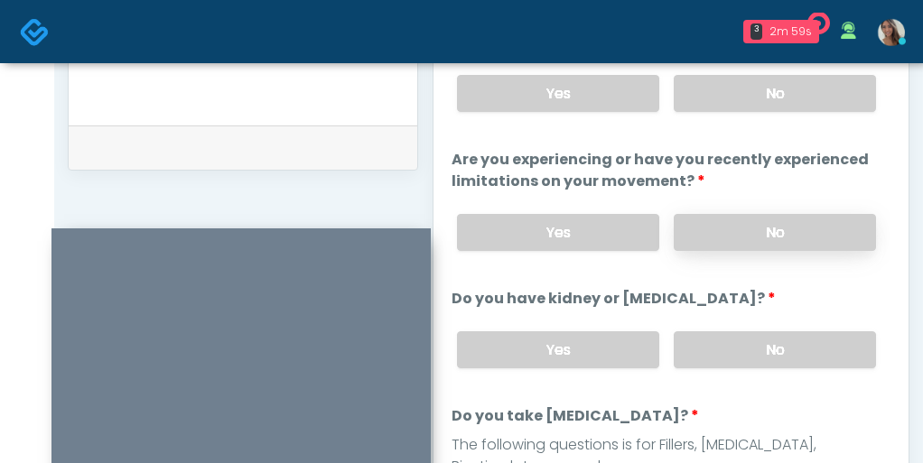
click at [779, 236] on label "No" at bounding box center [775, 232] width 202 height 37
click at [774, 318] on div "Yes No" at bounding box center [667, 350] width 448 height 66
click at [767, 341] on label "No" at bounding box center [775, 349] width 202 height 37
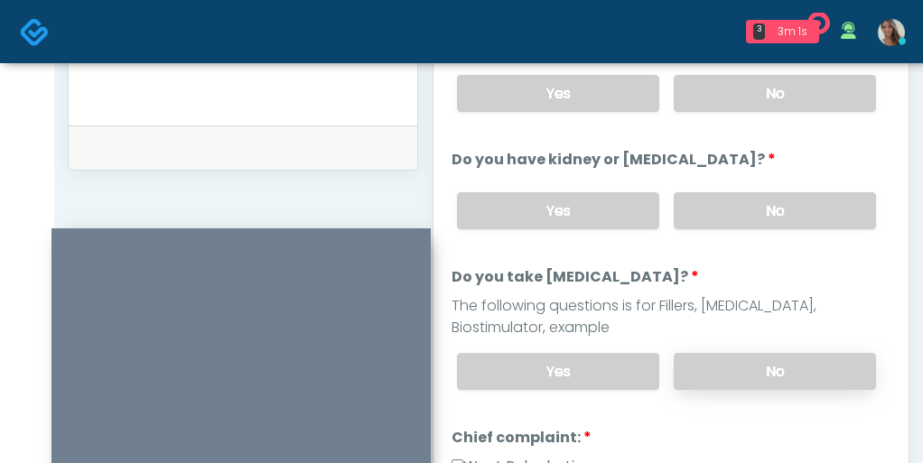
click at [756, 353] on label "No" at bounding box center [775, 371] width 202 height 37
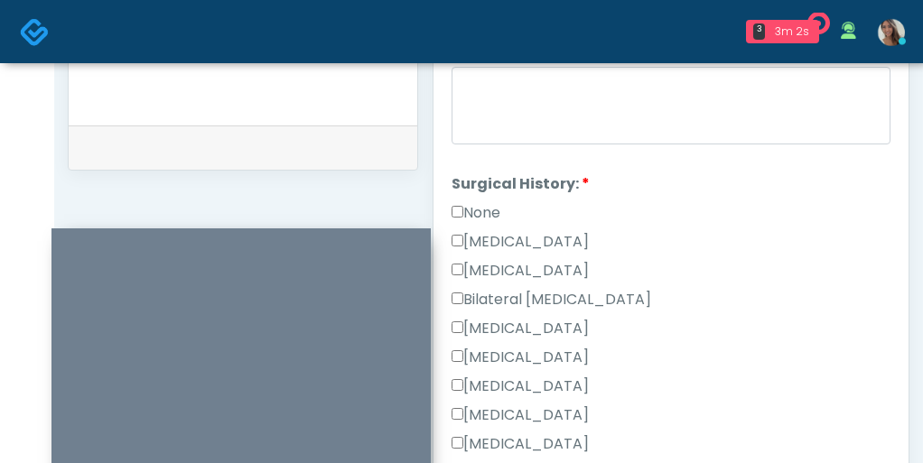
scroll to position [795, 0]
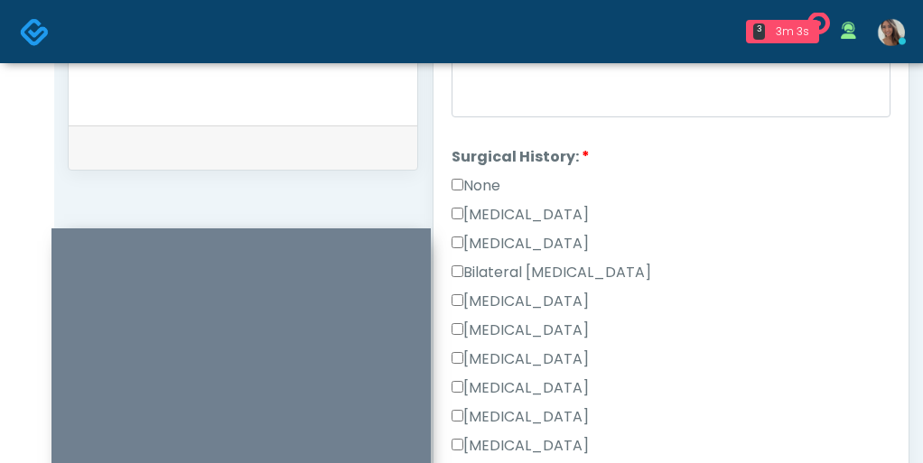
click at [542, 233] on label "Hysterectomy" at bounding box center [520, 244] width 137 height 22
click at [547, 200] on div "None Cesarean Section Hysterectomy Bilateral Tubal Ligation Breast Augmentation…" at bounding box center [671, 377] width 439 height 405
click at [545, 204] on label "[MEDICAL_DATA]" at bounding box center [520, 215] width 137 height 22
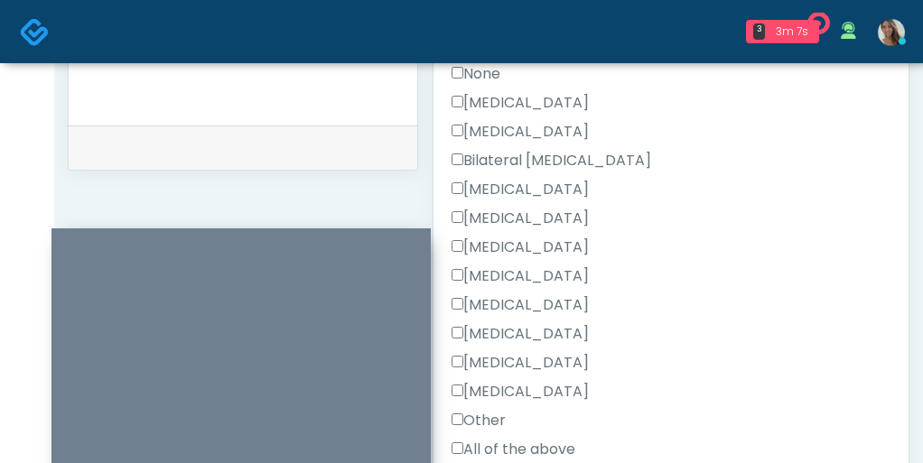
scroll to position [996, 0]
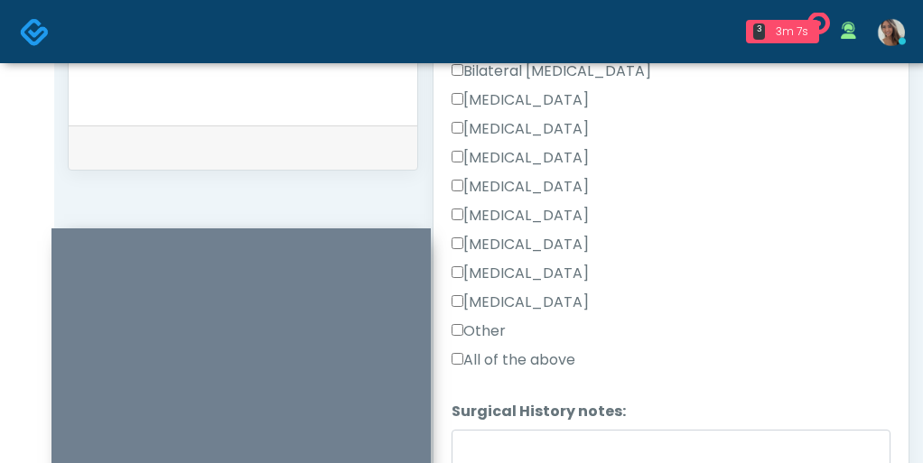
click at [495, 323] on label "Other" at bounding box center [479, 332] width 54 height 22
click at [503, 451] on textarea "Surgical History notes:" at bounding box center [671, 469] width 439 height 78
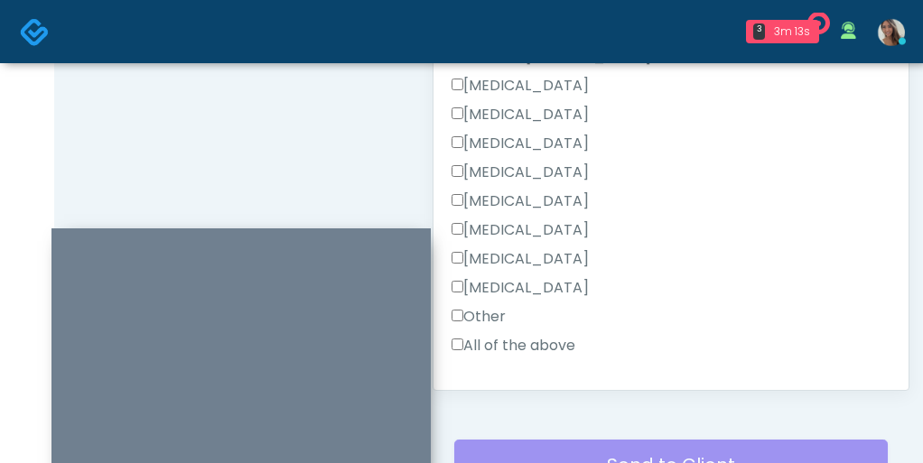
scroll to position [993, 0]
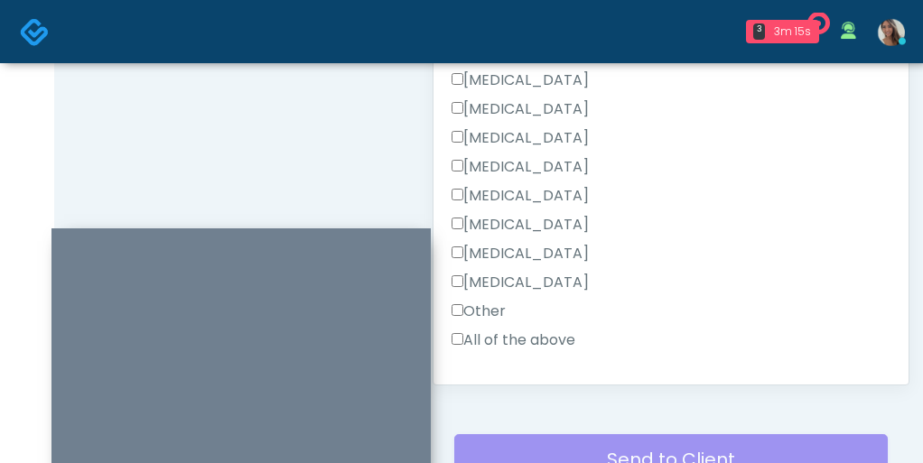
type textarea "**********"
click at [535, 219] on label "[MEDICAL_DATA]" at bounding box center [520, 225] width 137 height 22
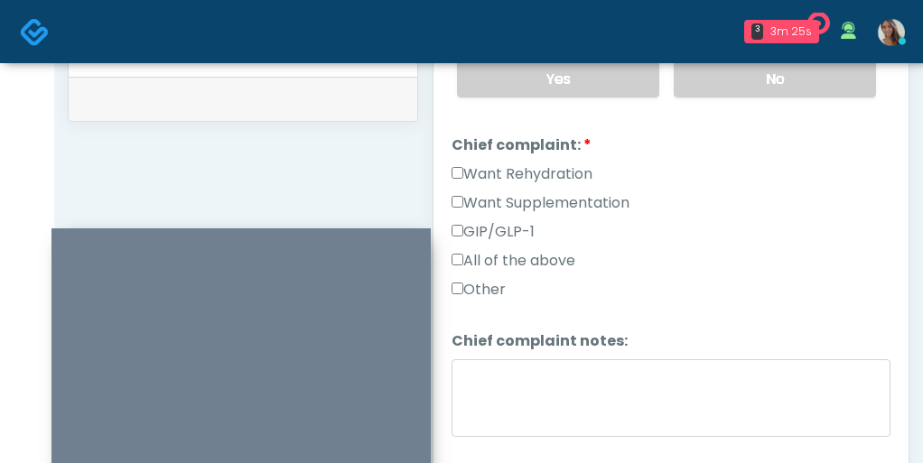
scroll to position [434, 0]
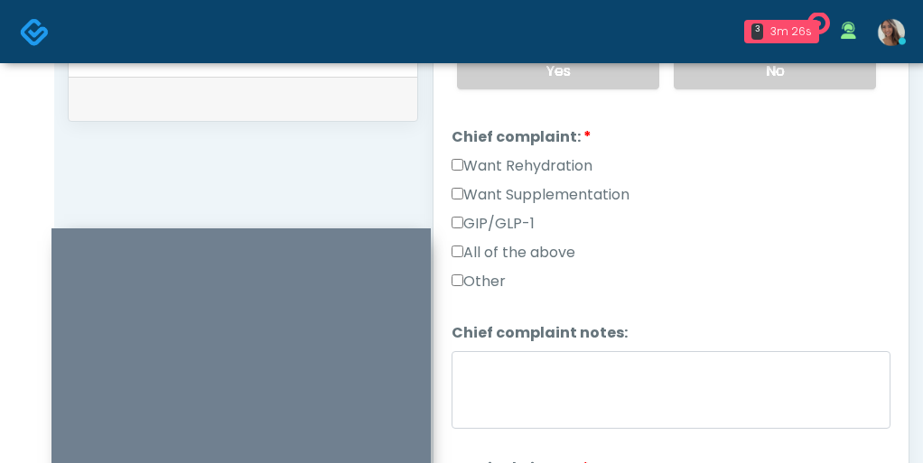
click at [542, 191] on label "Want Supplementation" at bounding box center [541, 195] width 178 height 22
click at [544, 169] on label "Want Rehydration" at bounding box center [522, 166] width 141 height 22
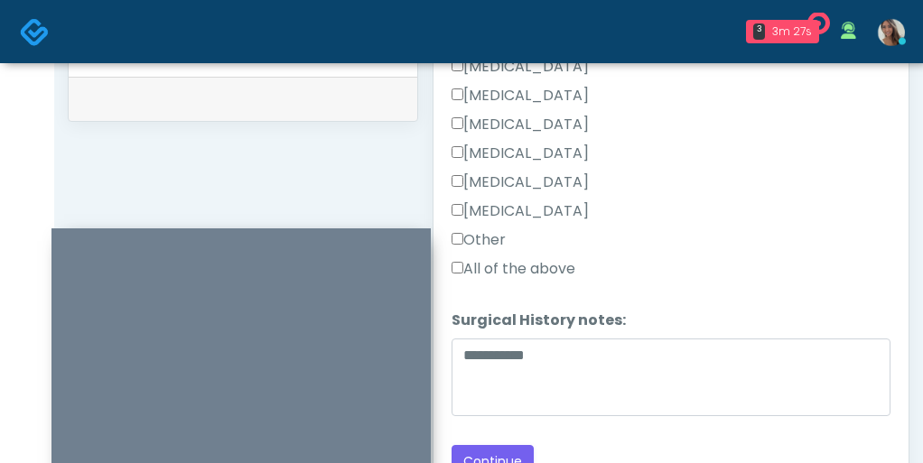
scroll to position [1047, 0]
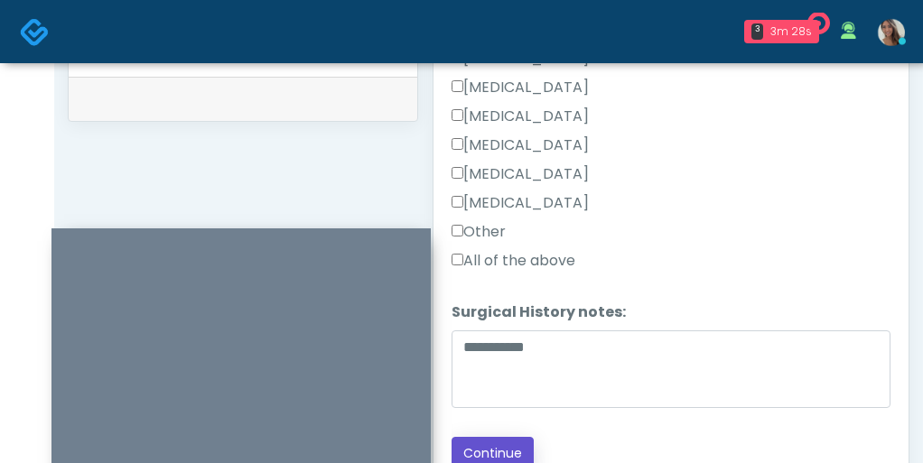
click at [493, 441] on button "Continue" at bounding box center [493, 453] width 82 height 33
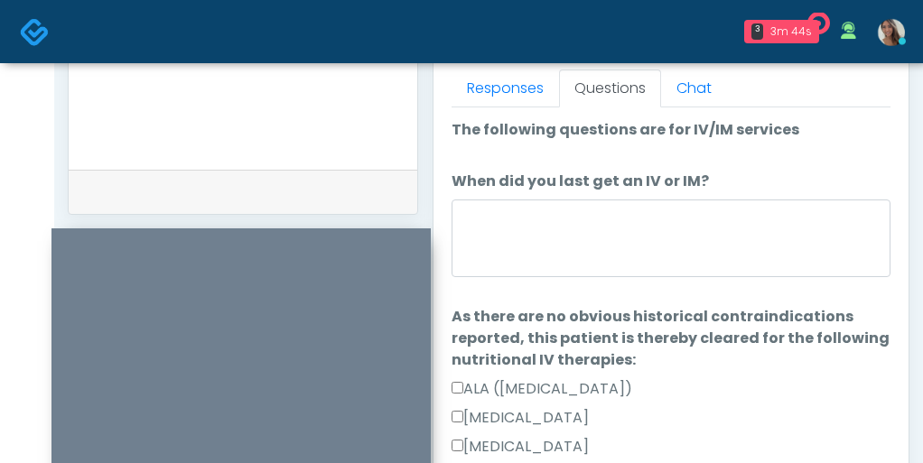
scroll to position [685, 0]
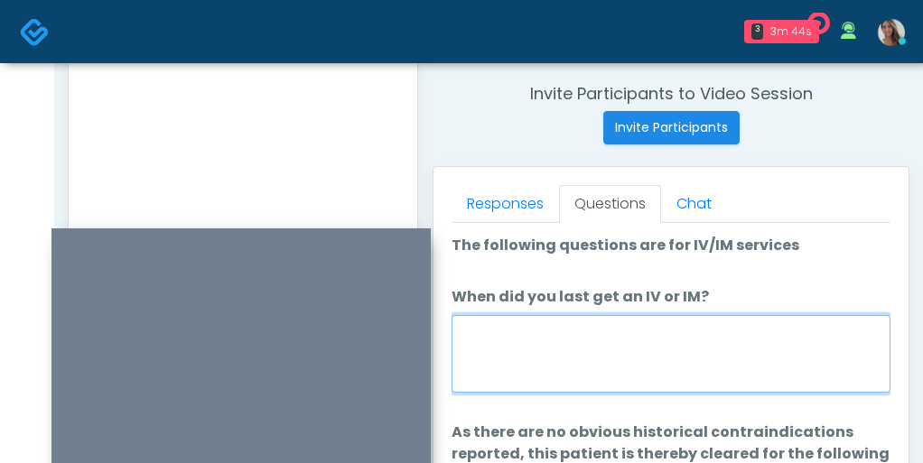
click at [541, 333] on textarea "When did you last get an IV or IM?" at bounding box center [671, 354] width 439 height 78
type textarea "*"
type textarea "**********"
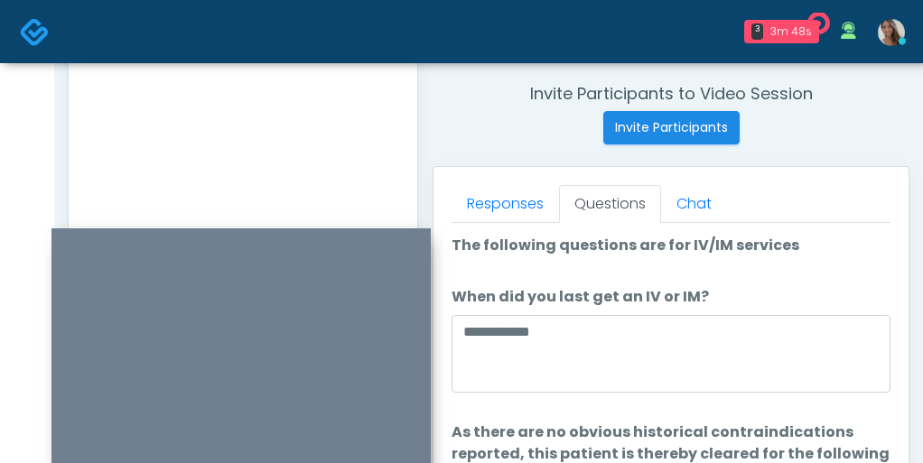
click at [342, 113] on textarea "**********" at bounding box center [243, 151] width 312 height 220
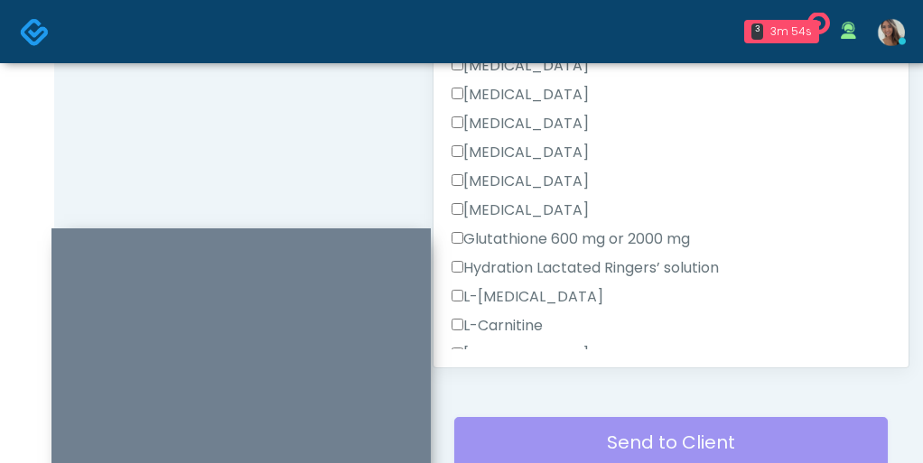
scroll to position [1005, 0]
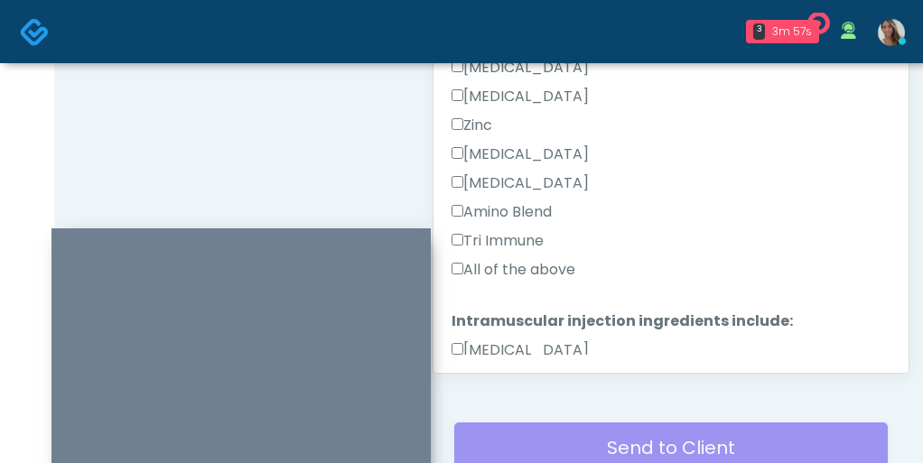
type textarea "**********"
click at [505, 274] on label "All of the above" at bounding box center [514, 270] width 124 height 22
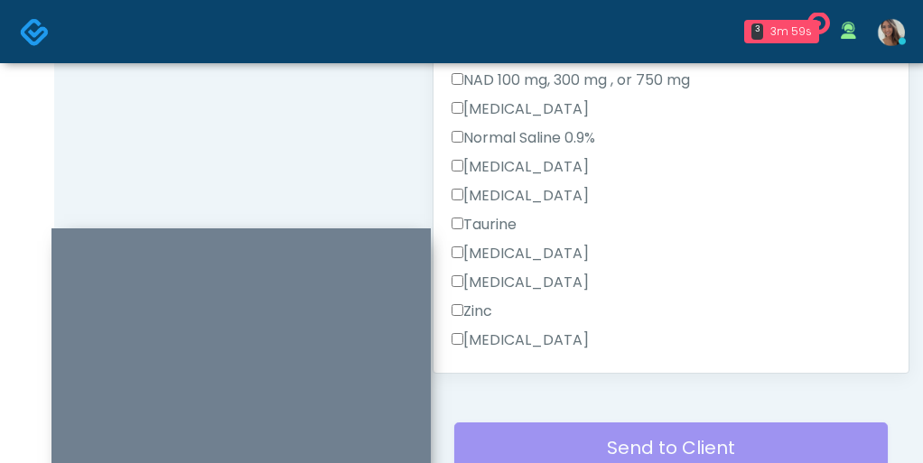
click at [504, 254] on label "[MEDICAL_DATA]" at bounding box center [520, 254] width 137 height 22
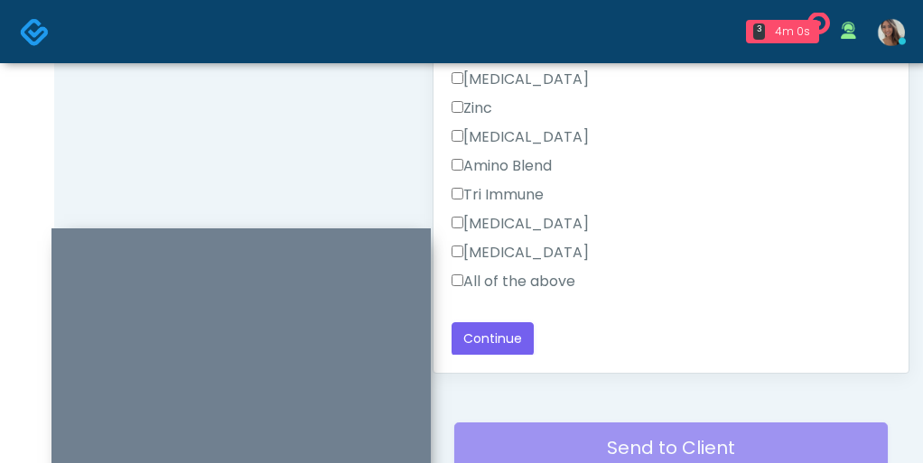
scroll to position [1036, 0]
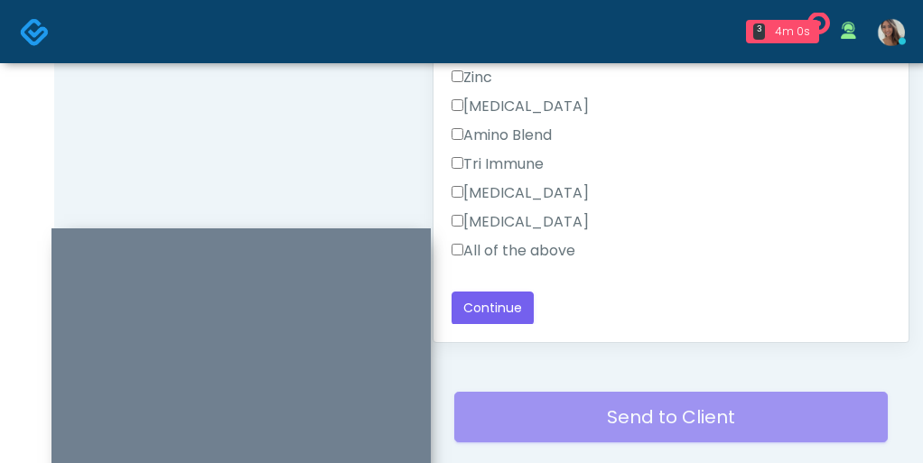
click at [506, 237] on div "[MEDICAL_DATA]" at bounding box center [671, 225] width 439 height 29
click at [503, 256] on label "All of the above" at bounding box center [514, 251] width 124 height 22
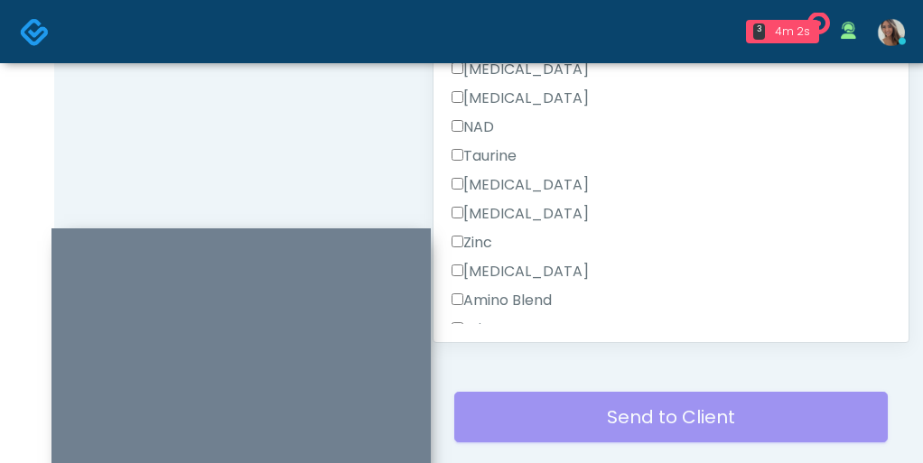
scroll to position [1472, 0]
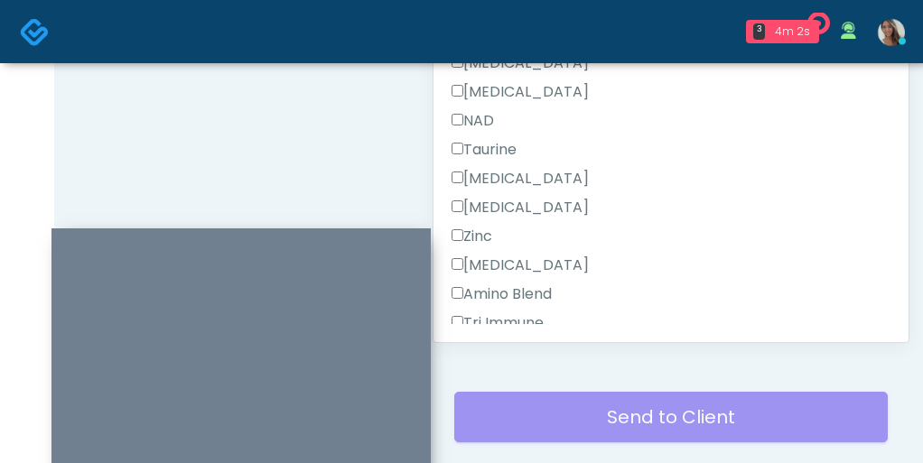
click at [500, 184] on label "Toradol" at bounding box center [520, 179] width 137 height 22
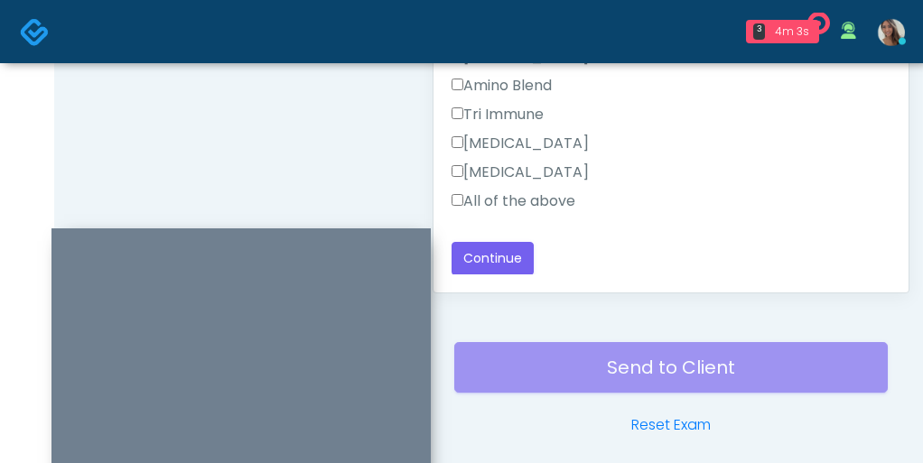
scroll to position [1086, 0]
click at [508, 261] on button "Continue" at bounding box center [493, 257] width 82 height 33
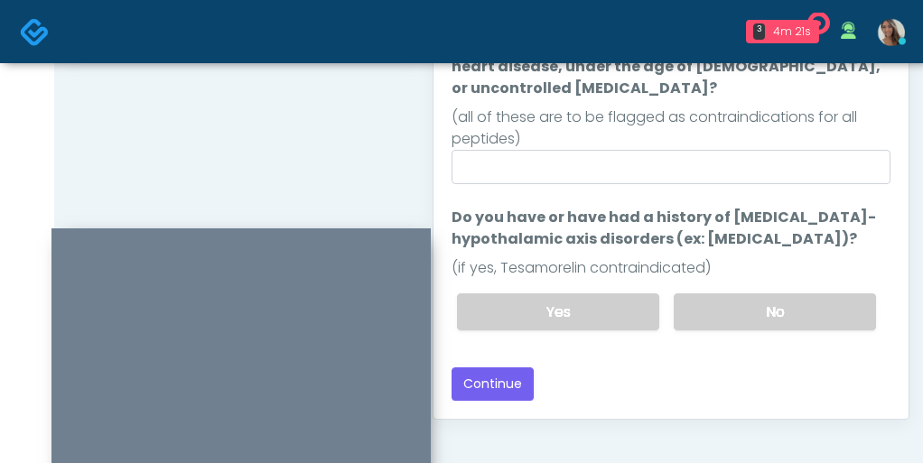
scroll to position [955, 0]
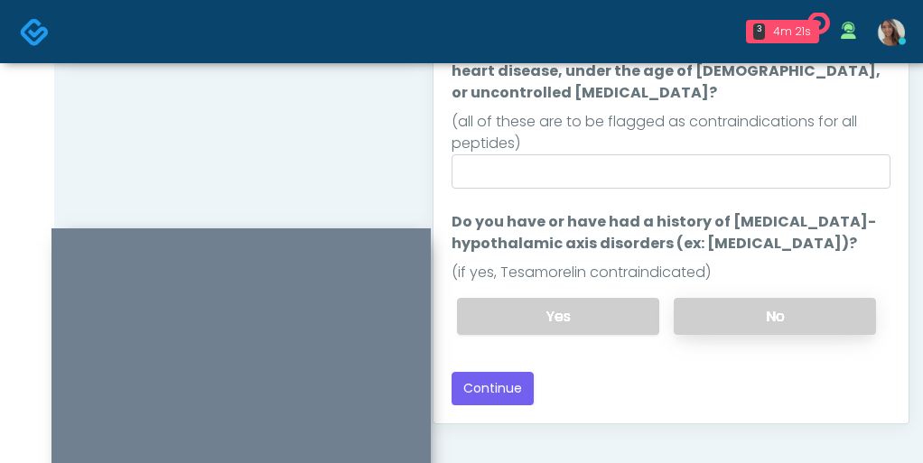
click at [750, 298] on label "No" at bounding box center [775, 316] width 202 height 37
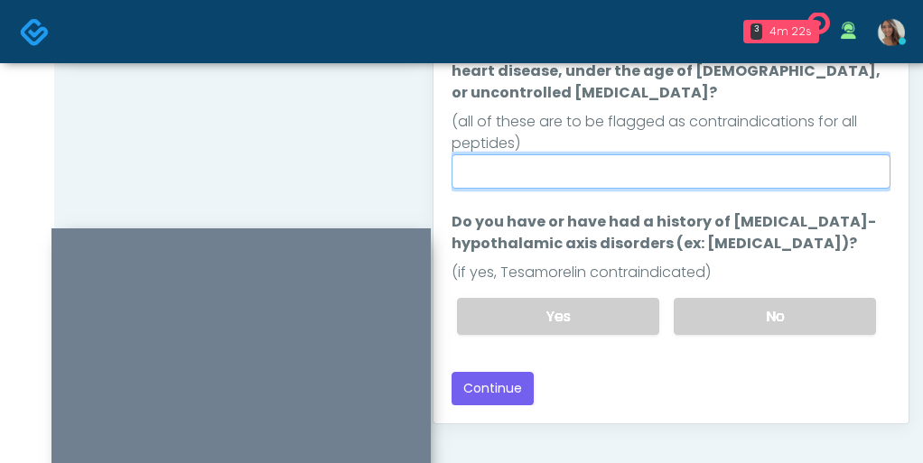
click at [629, 154] on input "Do you currently have/are: Pregnant, breastfeeding, current cancer diagnosis or…" at bounding box center [671, 171] width 439 height 34
click at [629, 154] on input "**" at bounding box center [671, 171] width 439 height 34
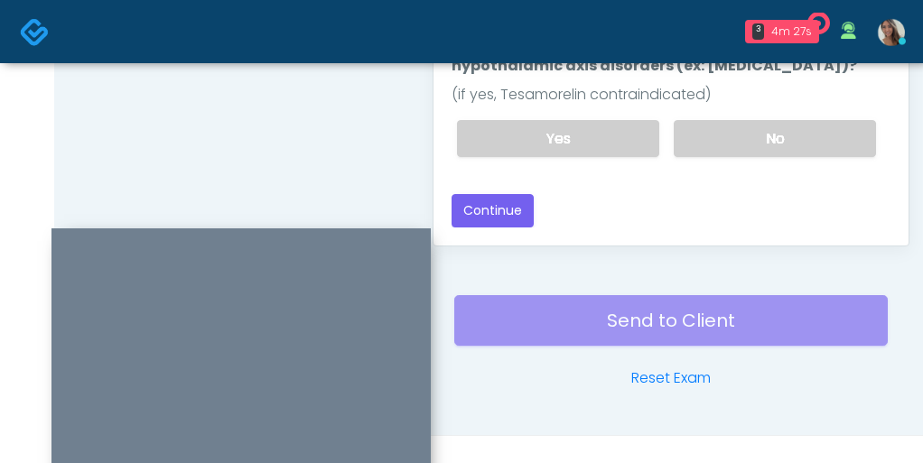
scroll to position [1158, 0]
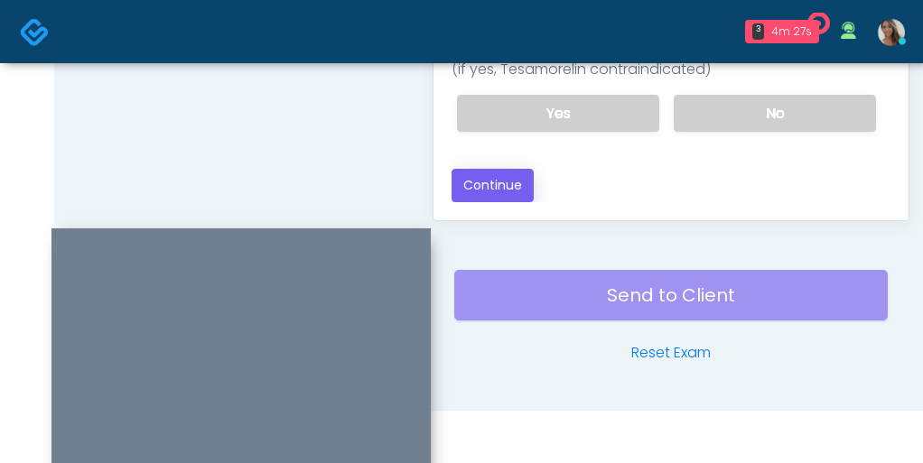
type input "**"
click at [512, 169] on button "Continue" at bounding box center [493, 185] width 82 height 33
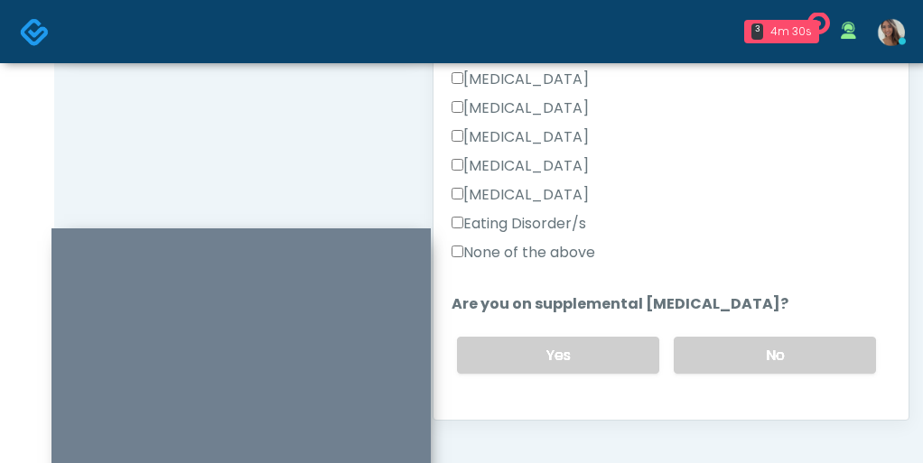
scroll to position [428, 0]
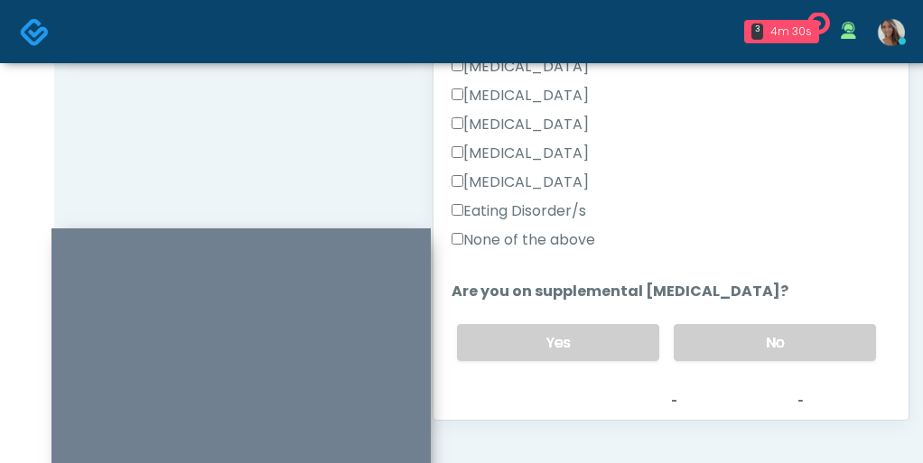
click at [573, 243] on label "None of the above" at bounding box center [524, 240] width 144 height 22
click at [734, 341] on label "No" at bounding box center [775, 342] width 202 height 37
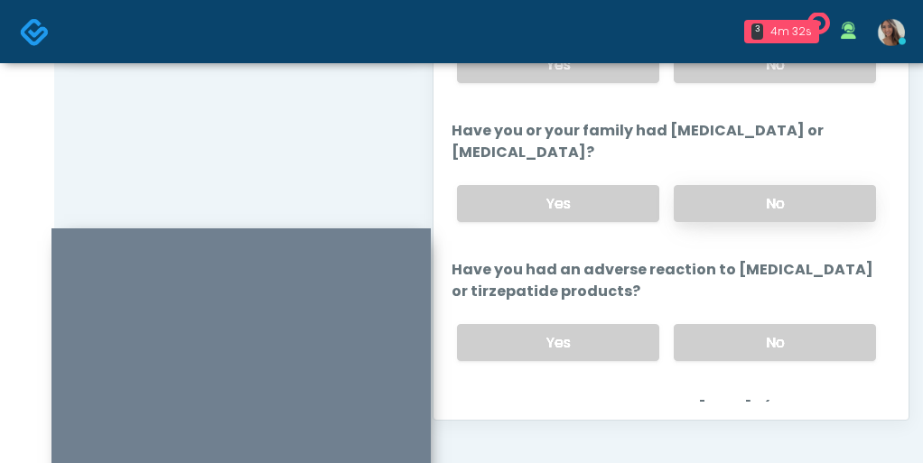
click at [731, 207] on label "No" at bounding box center [775, 203] width 202 height 37
click at [716, 331] on label "No" at bounding box center [775, 342] width 202 height 37
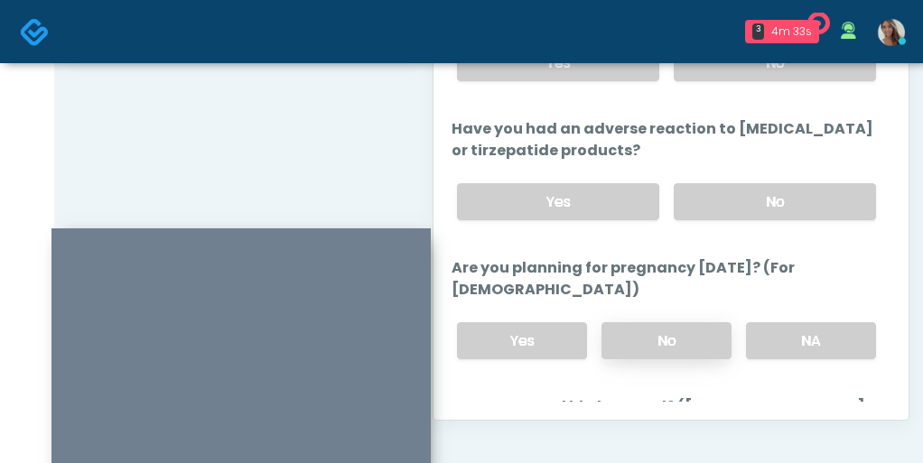
click at [701, 328] on label "No" at bounding box center [666, 340] width 130 height 37
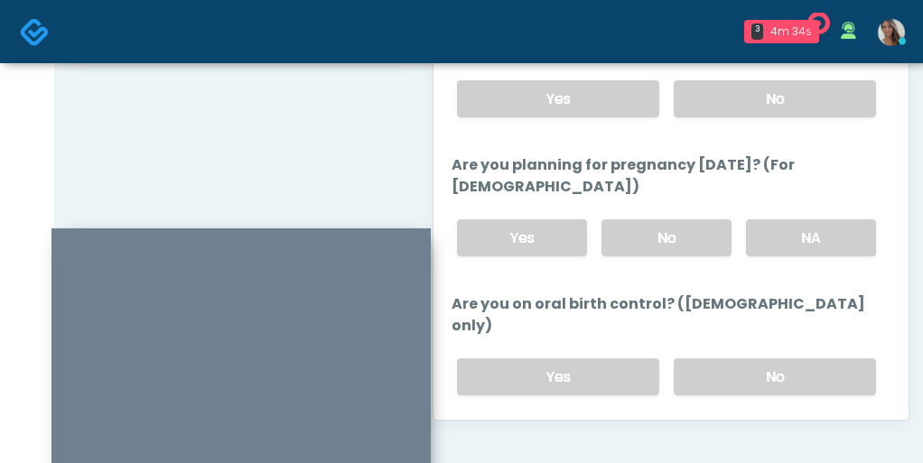
scroll to position [967, 0]
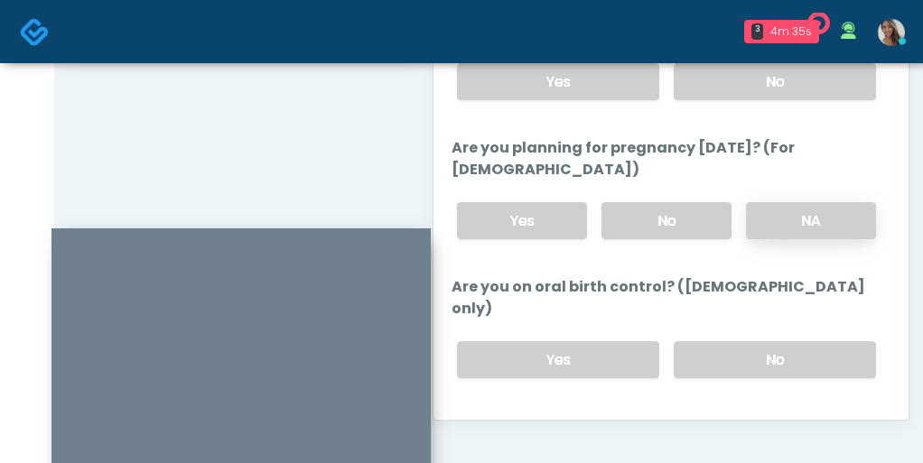
click at [797, 225] on label "NA" at bounding box center [811, 220] width 130 height 37
click at [746, 341] on label "No" at bounding box center [775, 359] width 202 height 37
click at [713, 229] on label "No" at bounding box center [666, 220] width 130 height 37
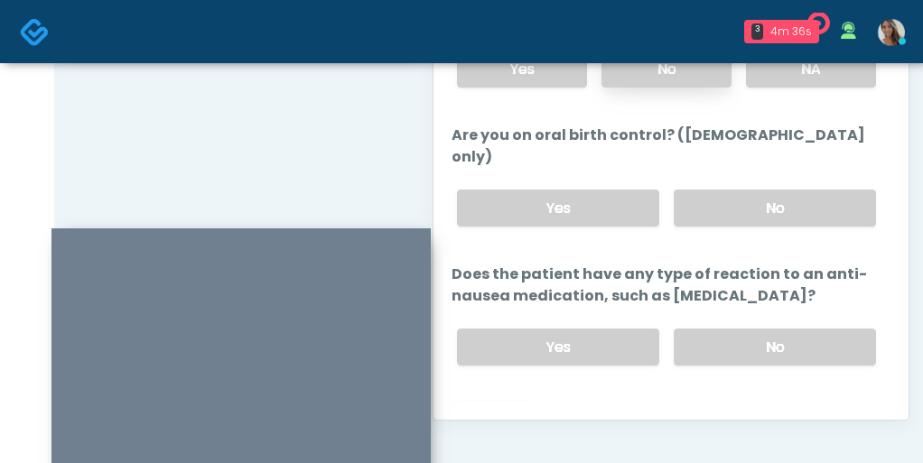
scroll to position [1126, 0]
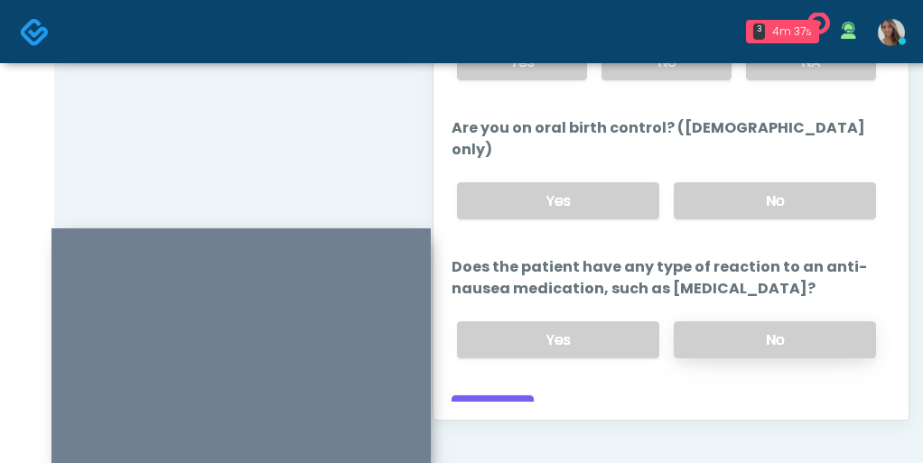
click at [736, 321] on label "No" at bounding box center [775, 339] width 202 height 37
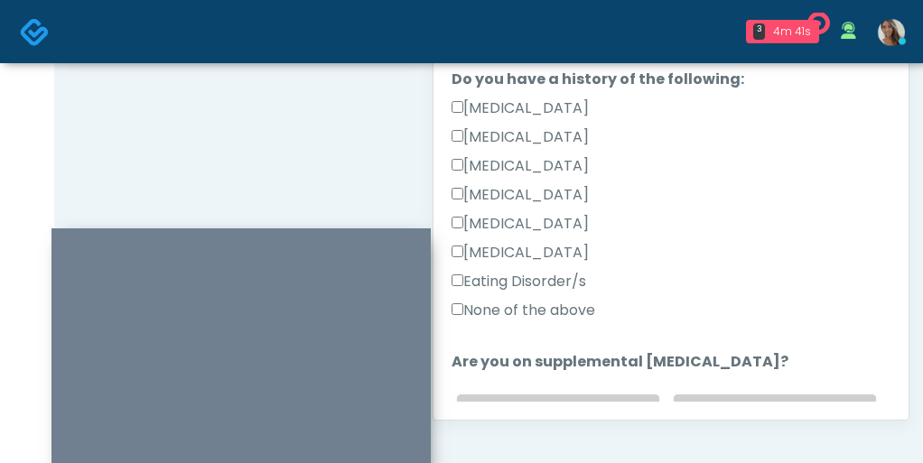
scroll to position [400, 0]
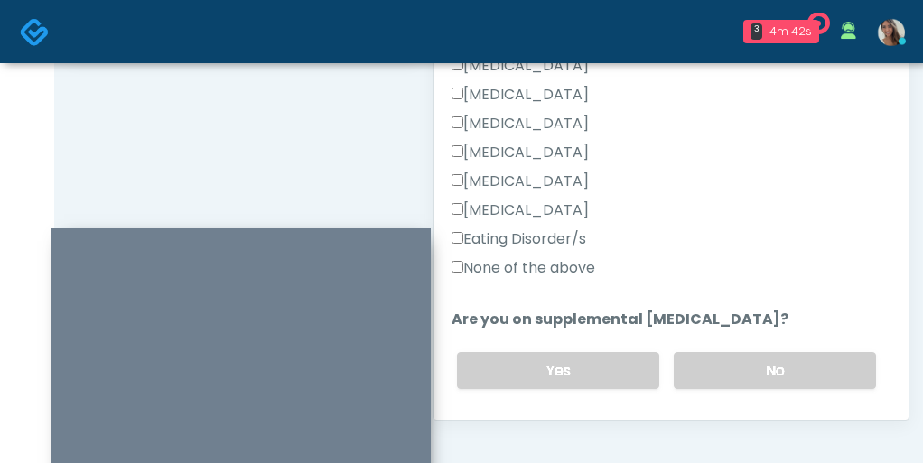
click at [548, 183] on label "Hypoglycemia" at bounding box center [520, 182] width 137 height 22
click at [535, 269] on label "None of the above" at bounding box center [524, 268] width 144 height 22
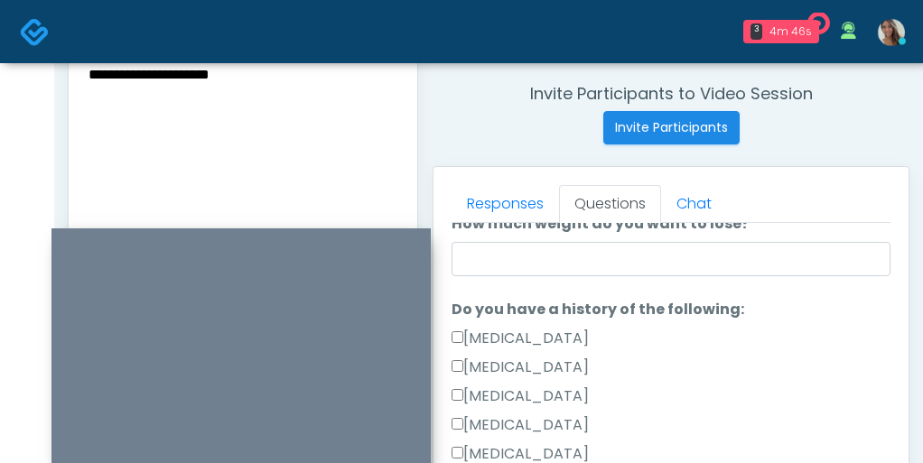
scroll to position [676, 0]
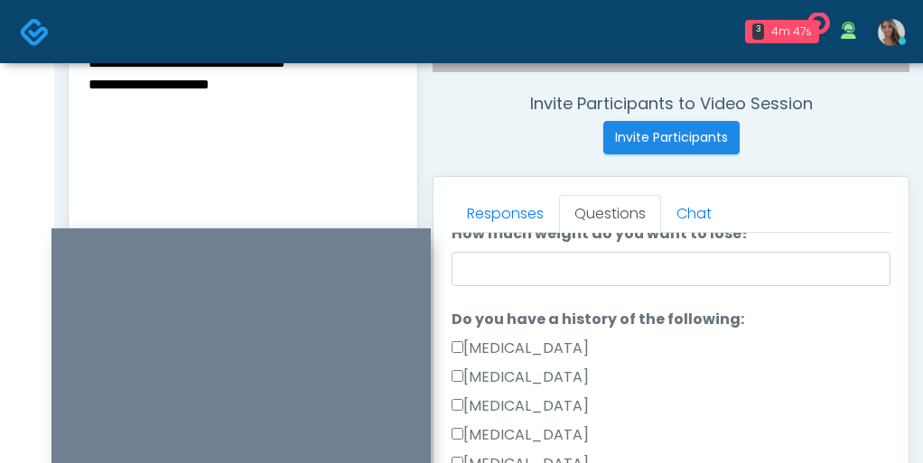
click at [343, 120] on textarea "**********" at bounding box center [243, 161] width 312 height 220
click at [355, 88] on textarea "**********" at bounding box center [243, 161] width 312 height 220
click at [147, 107] on textarea "**********" at bounding box center [243, 161] width 312 height 220
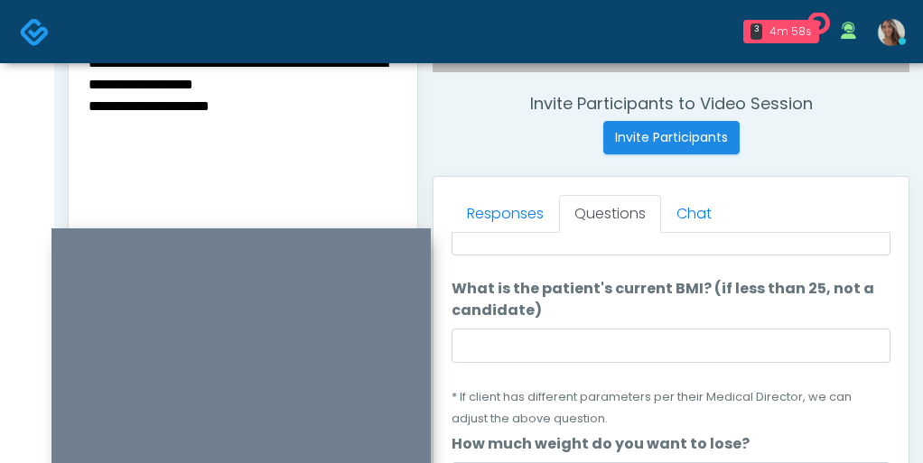
scroll to position [0, 0]
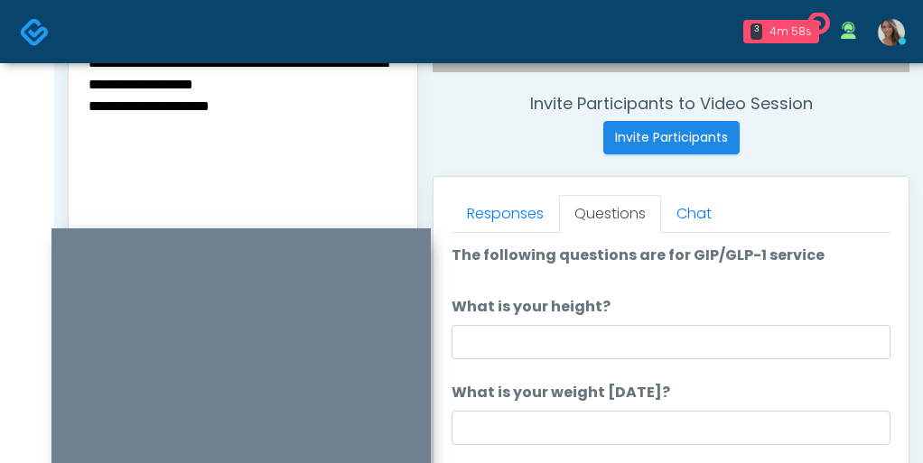
type textarea "**********"
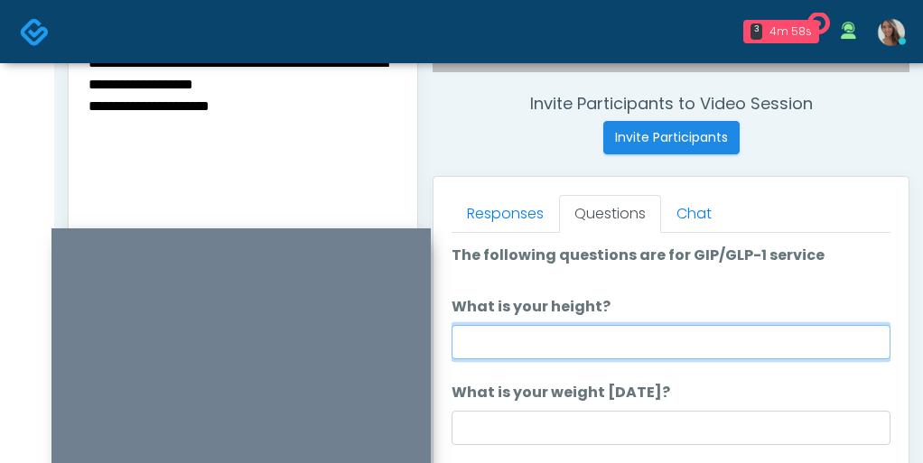
click at [544, 332] on input "What is your height?" at bounding box center [671, 342] width 439 height 34
type input "******"
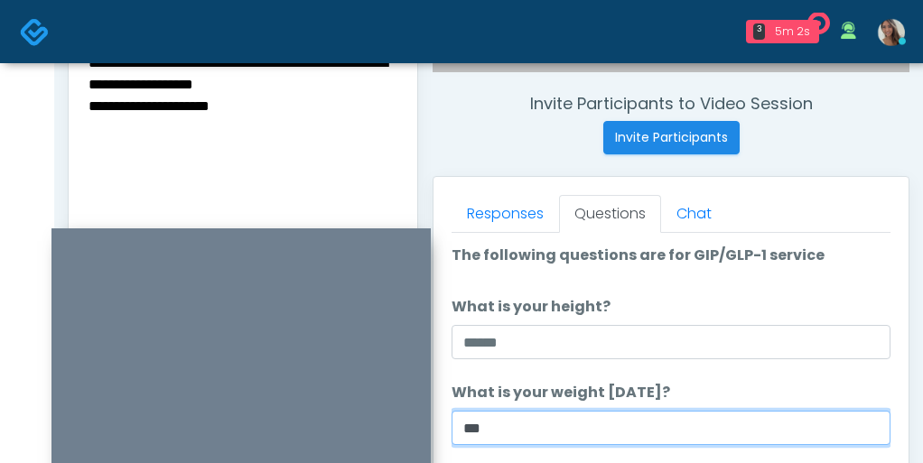
type input "***"
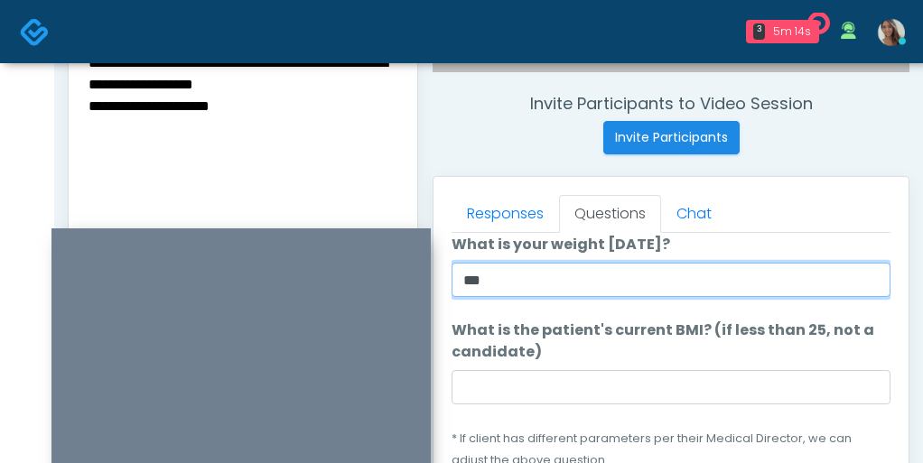
scroll to position [202, 0]
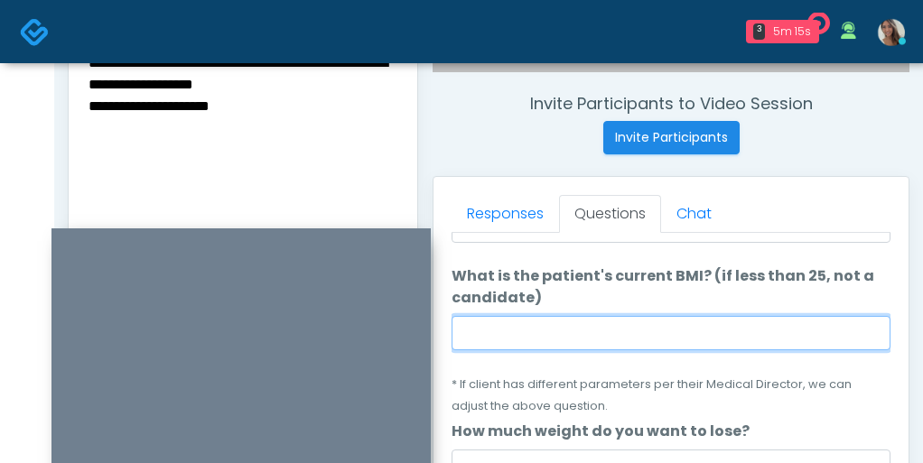
click at [556, 337] on input "What is the patient's current BMI? (if less than 25, not a candidate)" at bounding box center [671, 333] width 439 height 34
paste input "****"
type input "****"
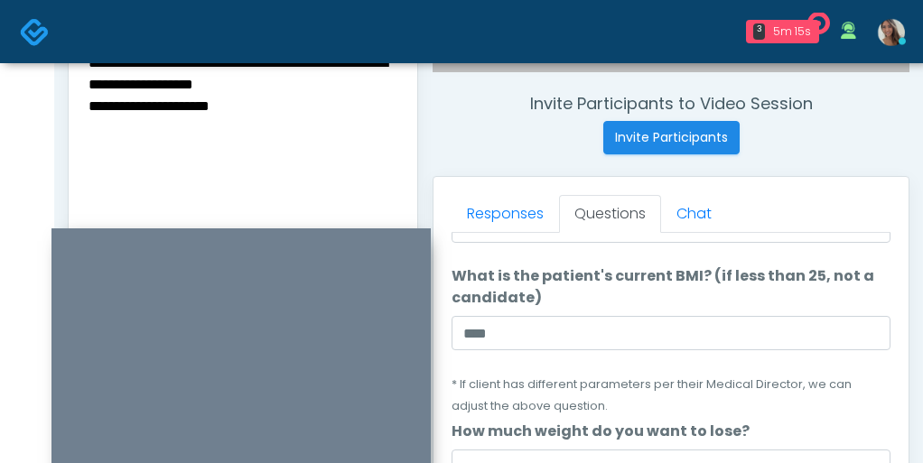
click at [237, 154] on textarea "**********" at bounding box center [243, 161] width 312 height 220
click at [92, 126] on textarea "**********" at bounding box center [243, 161] width 312 height 220
click at [346, 101] on textarea "**********" at bounding box center [243, 161] width 312 height 220
paste textarea "****"
click at [334, 104] on textarea "**********" at bounding box center [243, 161] width 312 height 220
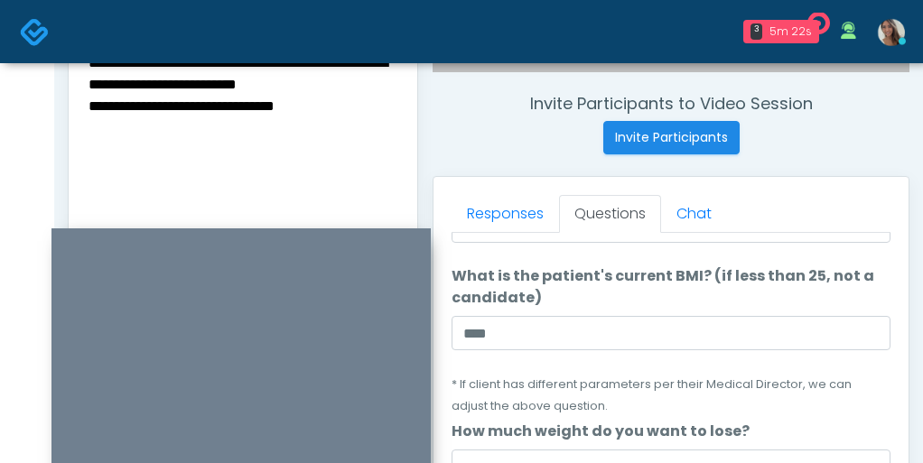
click at [334, 104] on textarea "**********" at bounding box center [243, 161] width 312 height 220
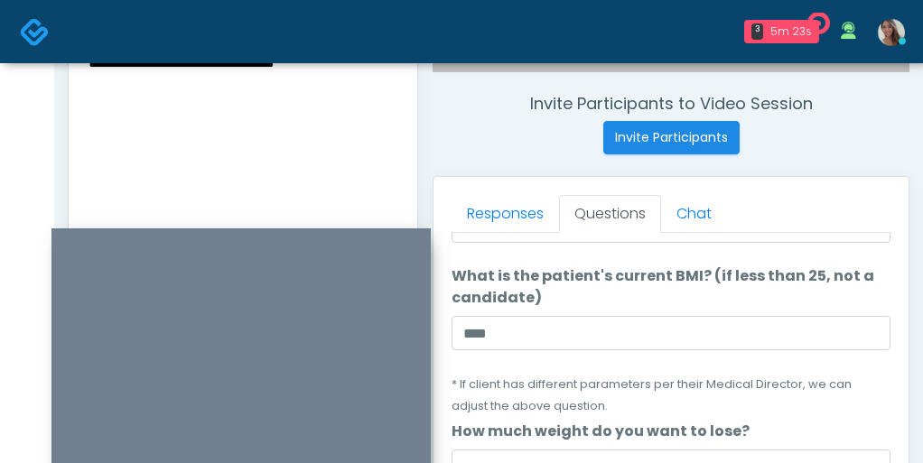
click at [336, 83] on textarea "**********" at bounding box center [243, 161] width 312 height 220
paste textarea "**********"
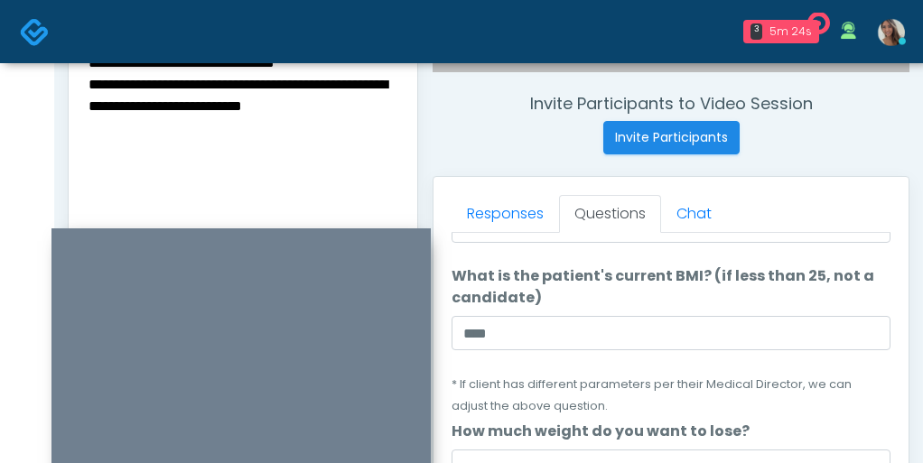
click at [196, 82] on textarea "**********" at bounding box center [243, 161] width 312 height 220
type textarea "**********"
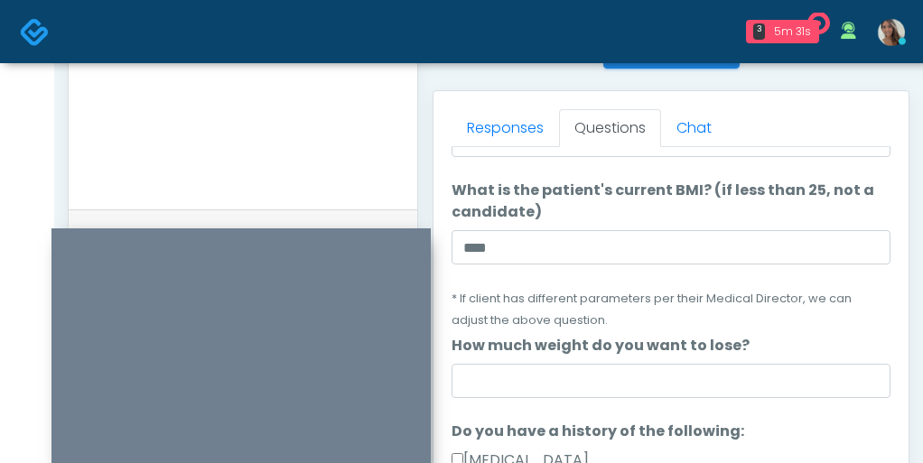
scroll to position [769, 0]
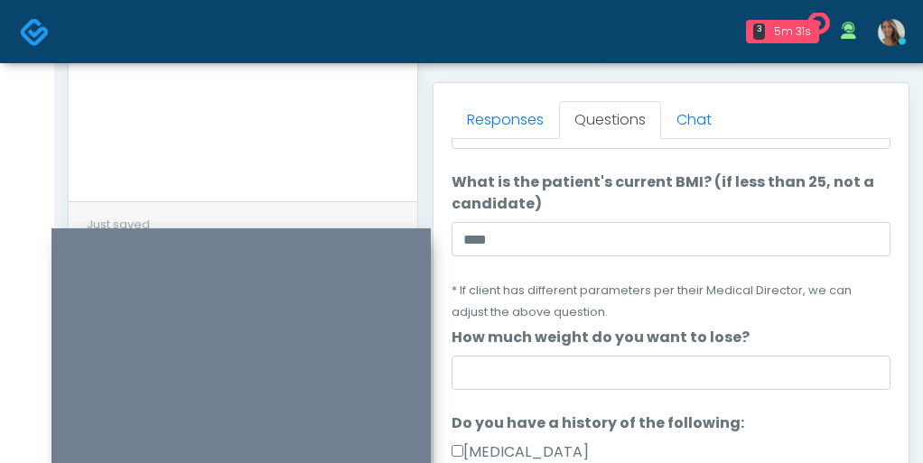
click at [390, 226] on div "Just saved" at bounding box center [243, 223] width 349 height 44
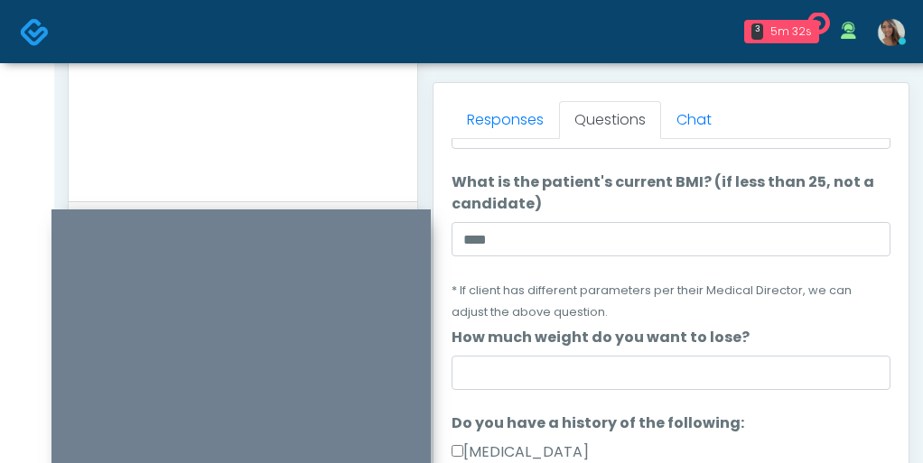
drag, startPoint x: 390, startPoint y: 237, endPoint x: 390, endPoint y: 150, distance: 86.7
click at [390, 210] on div at bounding box center [240, 352] width 379 height 284
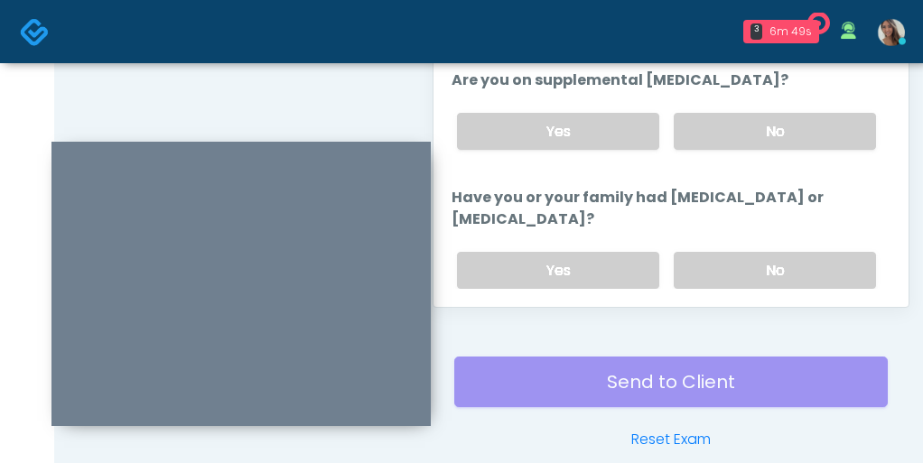
scroll to position [1126, 0]
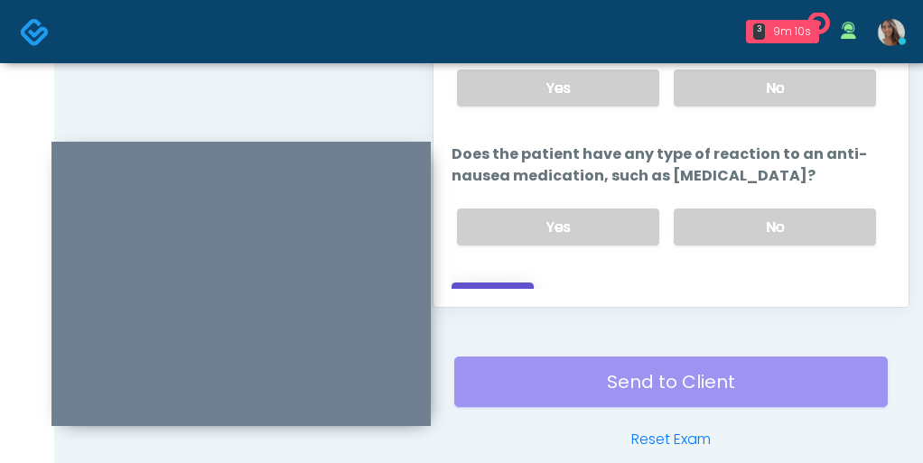
click at [511, 283] on button "Continue" at bounding box center [493, 299] width 82 height 33
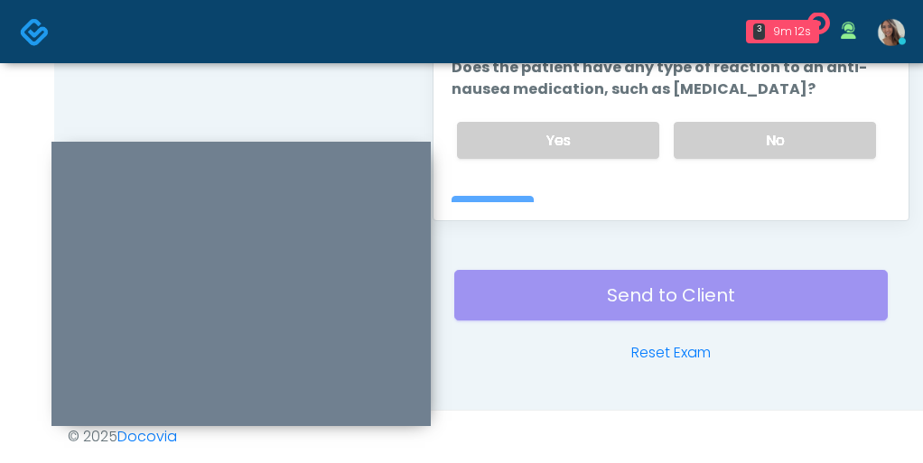
scroll to position [299, 0]
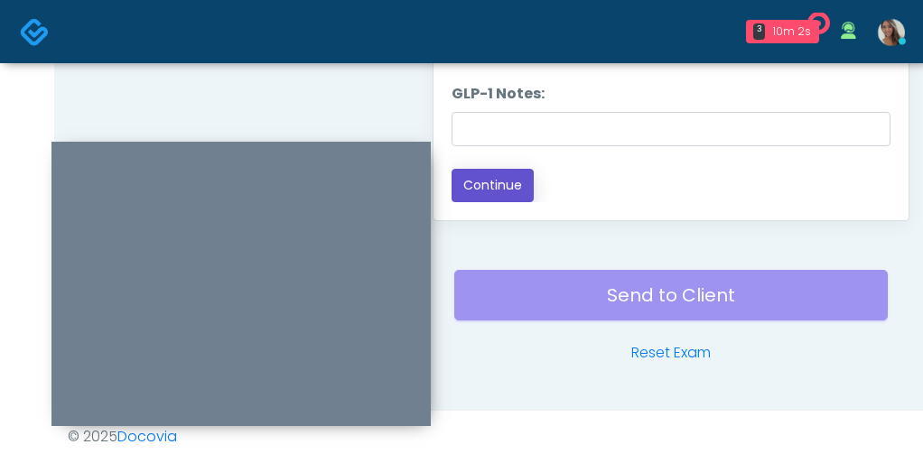
click at [511, 184] on button "Continue" at bounding box center [493, 185] width 82 height 33
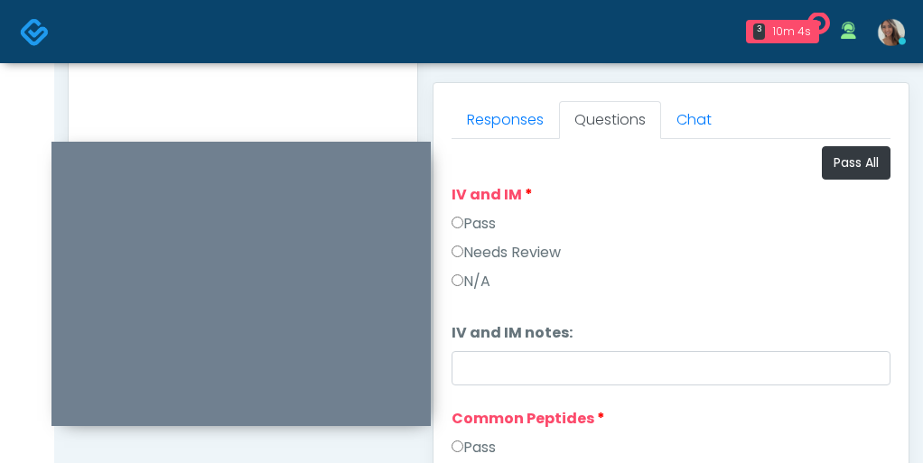
scroll to position [709, 0]
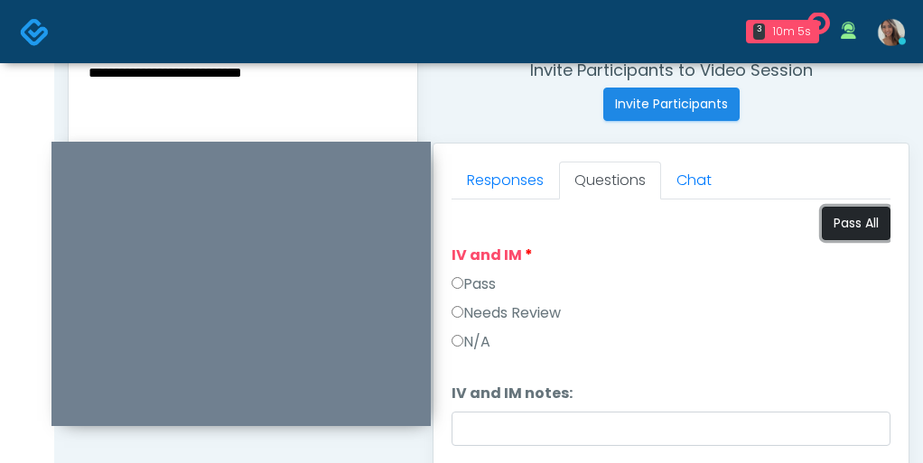
click at [844, 210] on button "Pass All" at bounding box center [856, 223] width 69 height 33
click at [326, 98] on textarea "**********" at bounding box center [243, 127] width 312 height 220
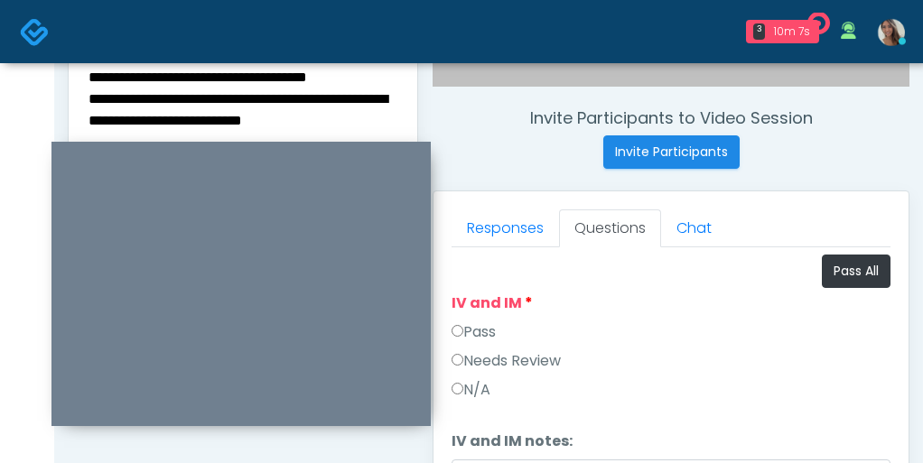
click at [321, 92] on textarea "**********" at bounding box center [243, 175] width 312 height 220
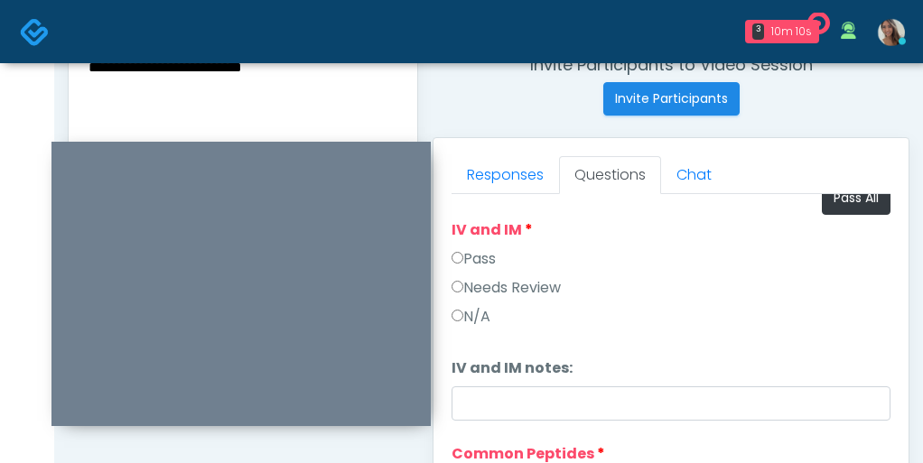
scroll to position [0, 0]
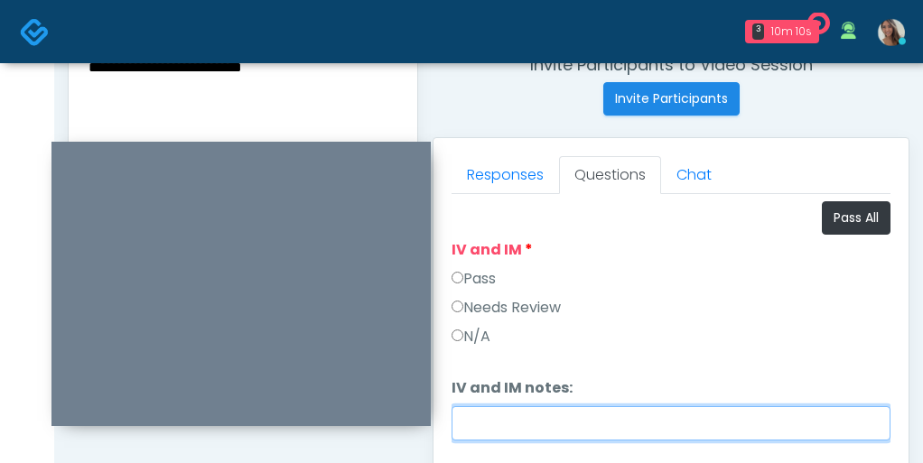
click at [531, 423] on input "IV and IM notes:" at bounding box center [671, 423] width 439 height 34
paste input "**********"
type input "**********"
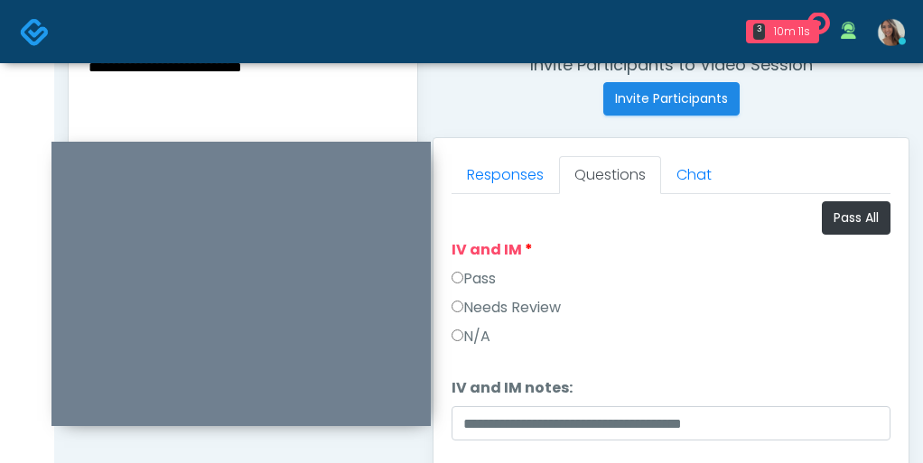
click at [298, 92] on textarea "**********" at bounding box center [243, 122] width 312 height 220
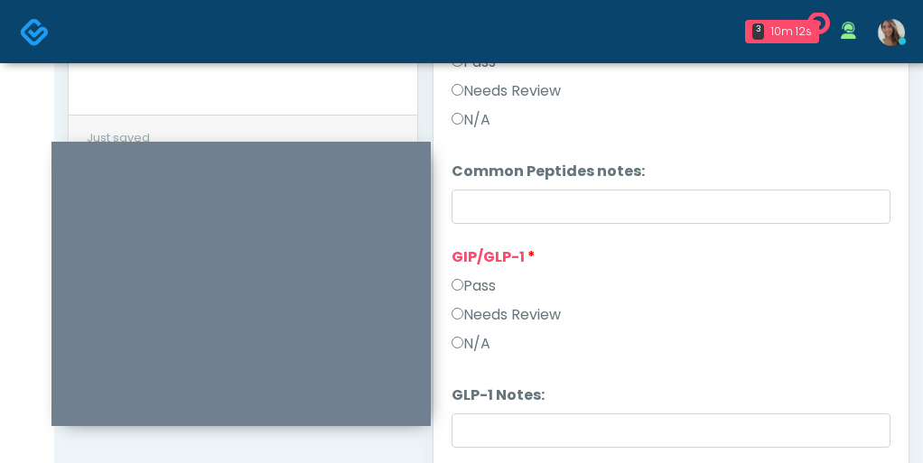
scroll to position [888, 0]
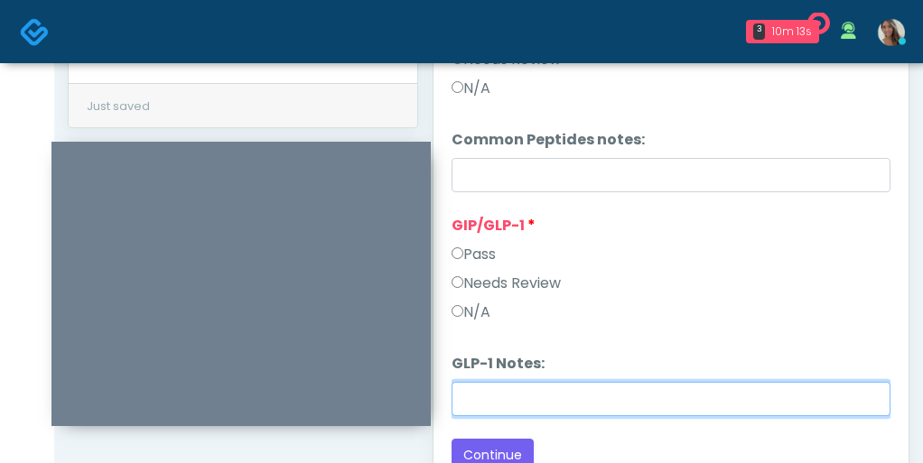
click at [536, 396] on input "GLP-1 Notes:" at bounding box center [671, 399] width 439 height 34
paste input "**********"
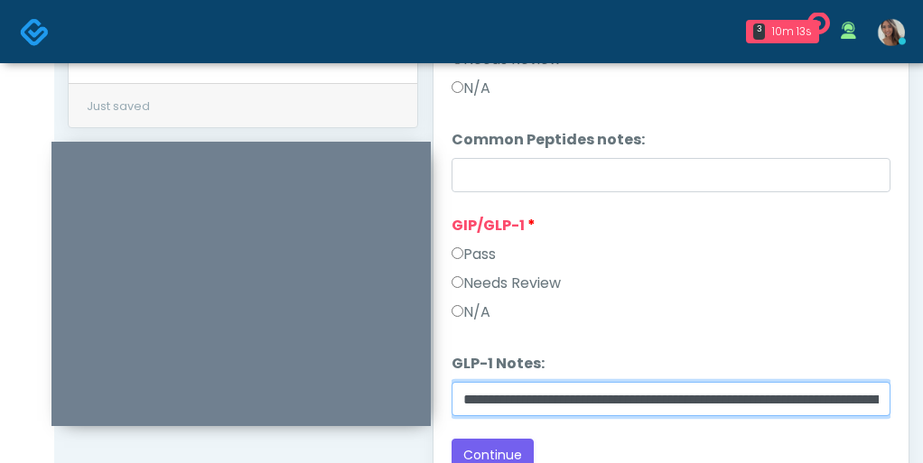
scroll to position [0, 176]
type input "**********"
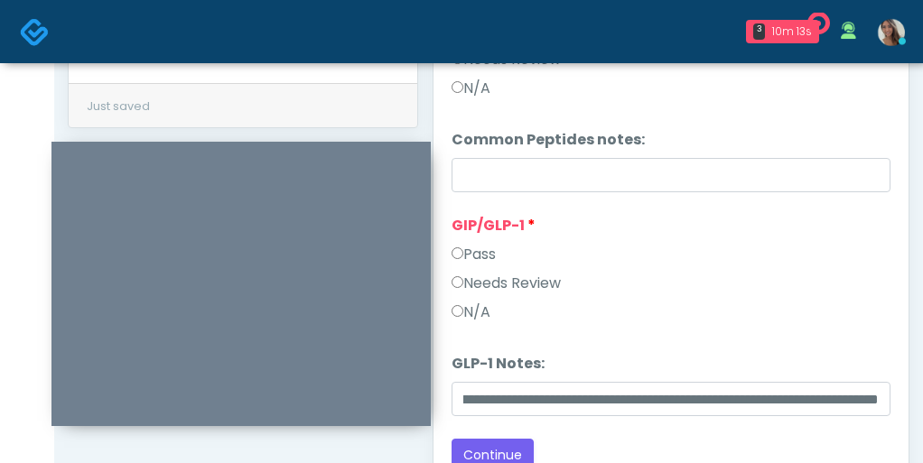
scroll to position [0, 0]
click at [657, 368] on li "**********" at bounding box center [671, 384] width 439 height 63
click at [507, 276] on label "Needs Review" at bounding box center [506, 284] width 109 height 22
click at [494, 447] on button "Continue" at bounding box center [493, 455] width 82 height 33
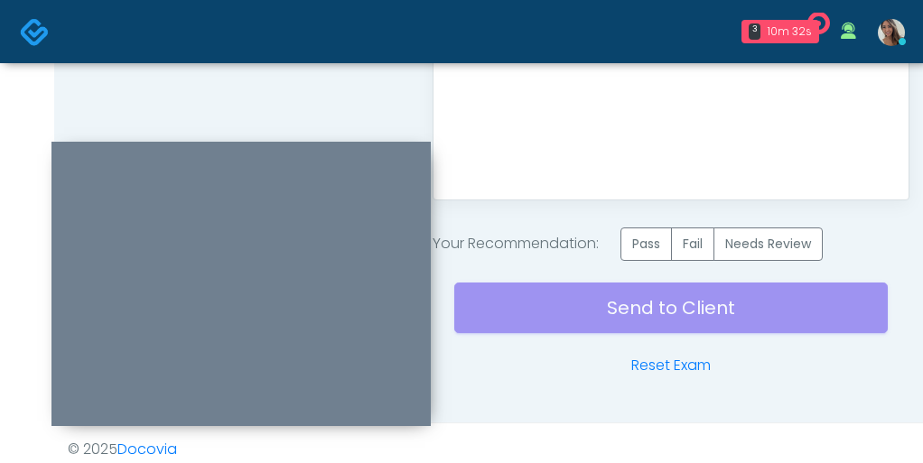
scroll to position [1181, 0]
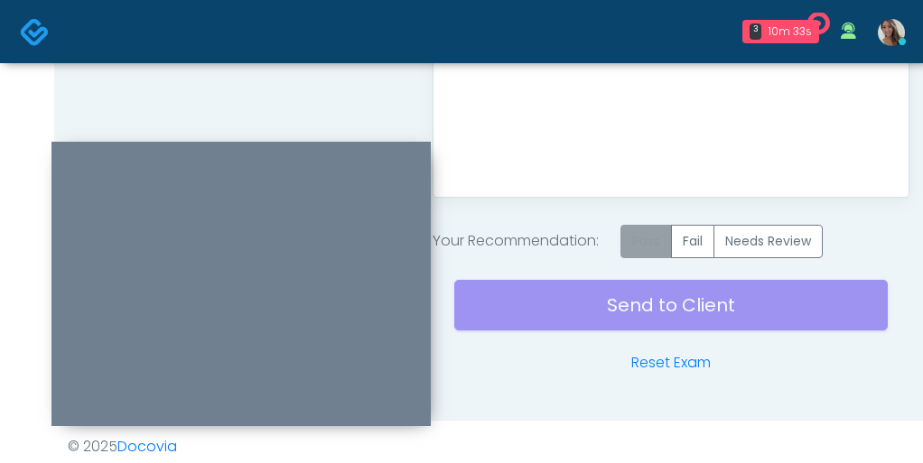
click at [648, 248] on label "Pass" at bounding box center [645, 241] width 51 height 33
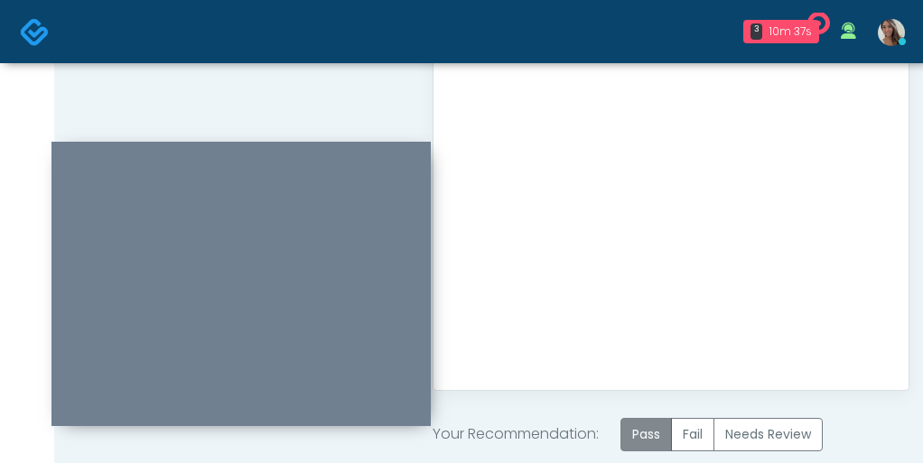
scroll to position [1191, 0]
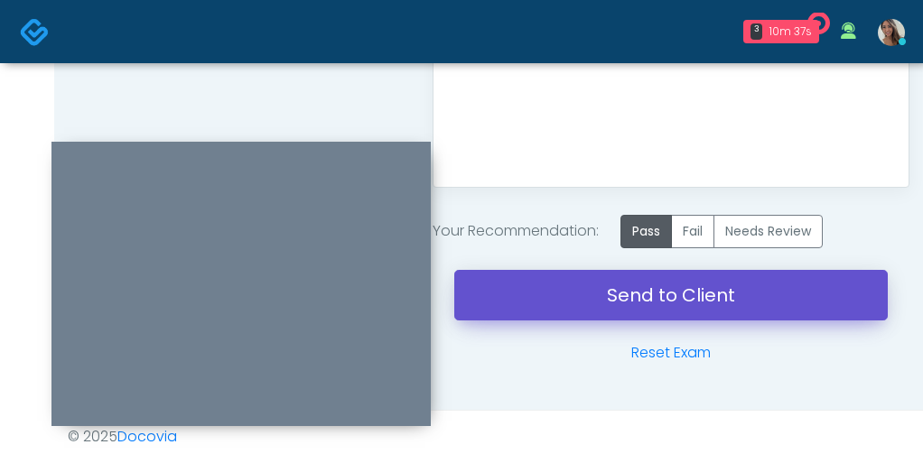
click at [626, 288] on link "Send to Client" at bounding box center [670, 295] width 433 height 51
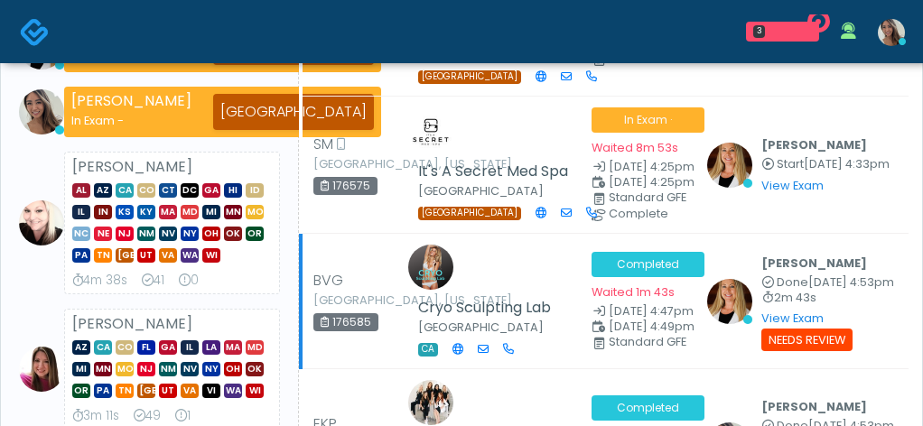
scroll to position [100, 0]
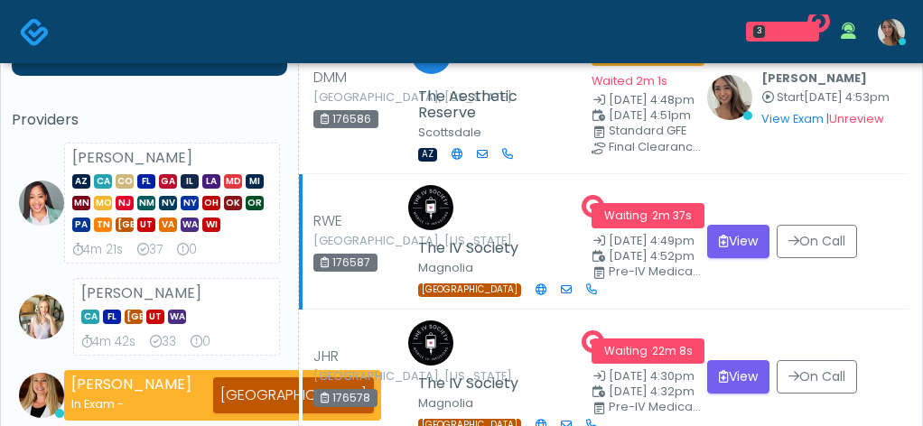
click at [561, 174] on td "LT The Aesthetic Reserve Scottsdale AZ" at bounding box center [490, 99] width 181 height 152
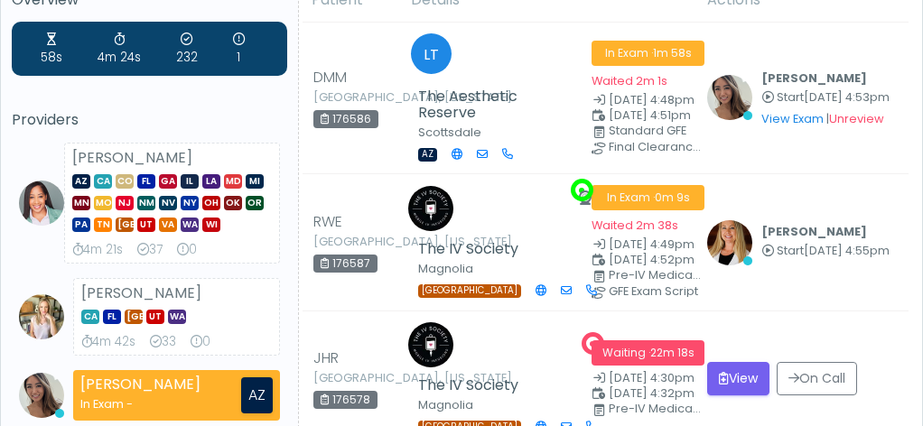
scroll to position [0, 0]
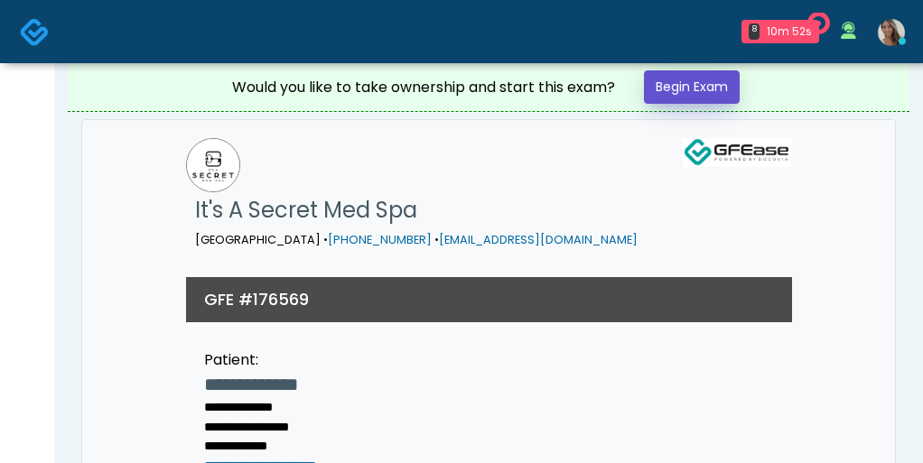
click at [707, 95] on link "Begin Exam" at bounding box center [692, 86] width 96 height 33
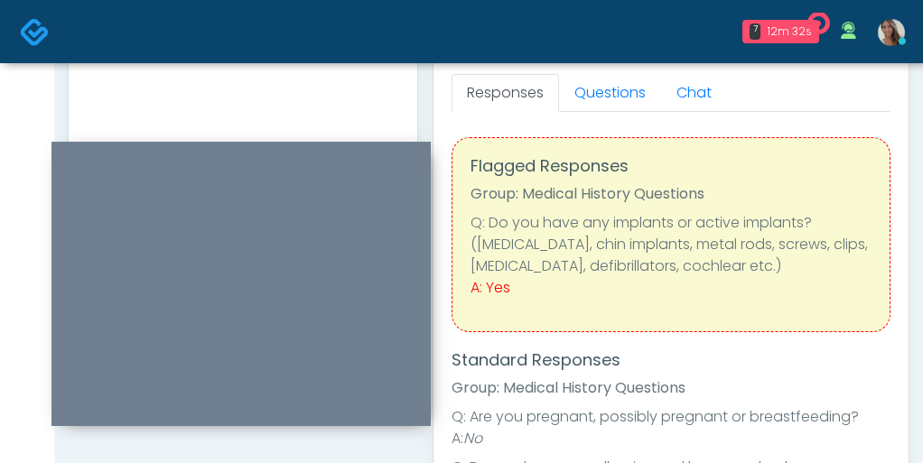
scroll to position [777, 0]
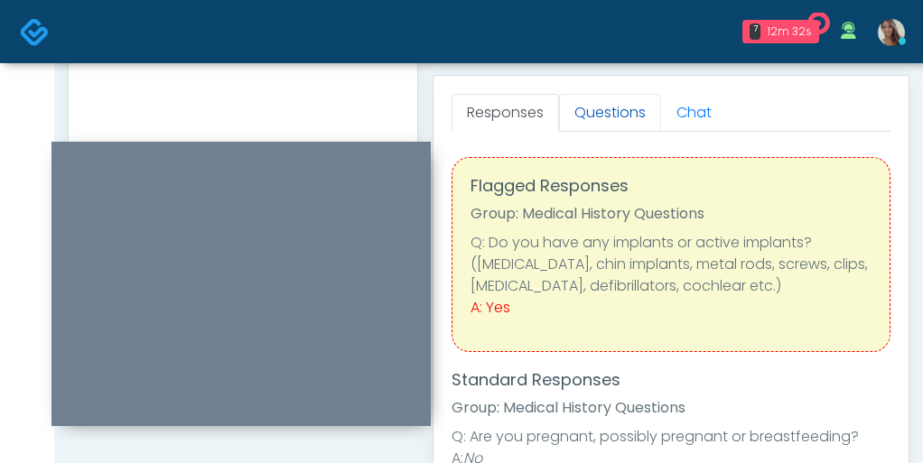
click at [594, 114] on link "Questions" at bounding box center [610, 113] width 102 height 38
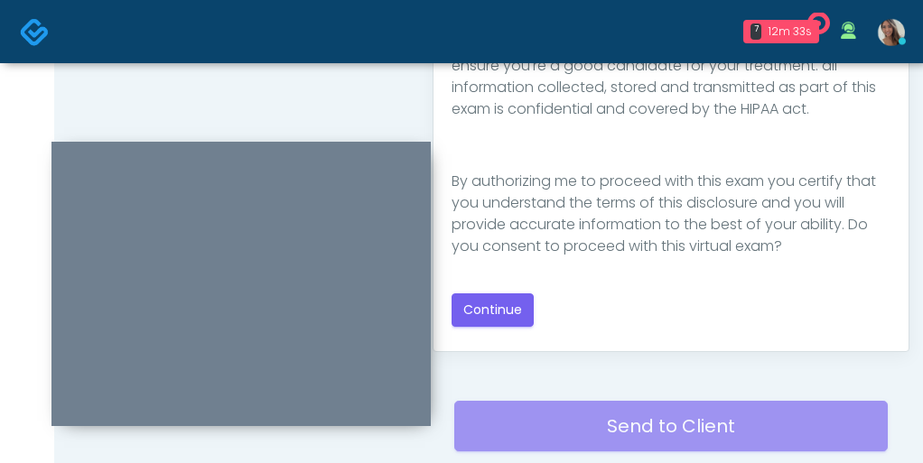
scroll to position [1057, 0]
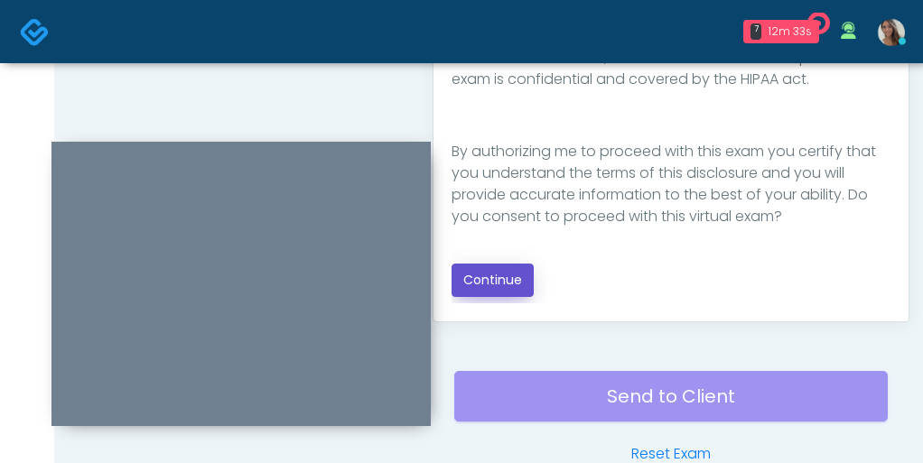
click at [507, 294] on button "Continue" at bounding box center [493, 280] width 82 height 33
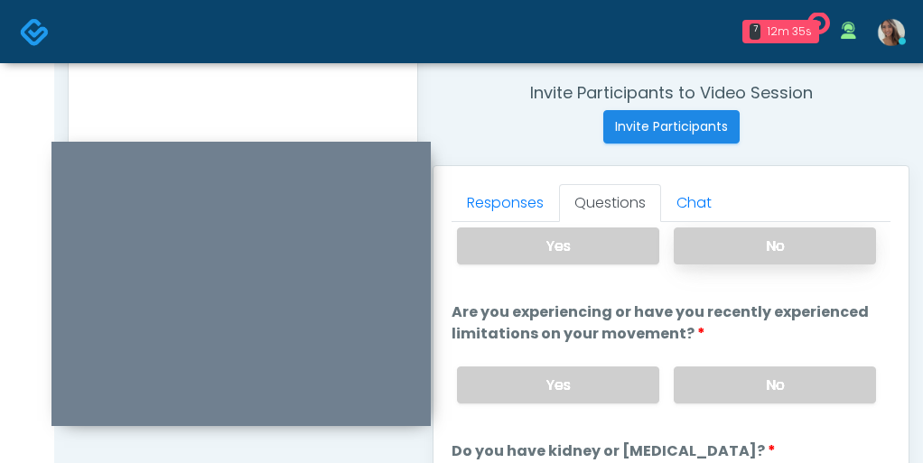
scroll to position [80, 0]
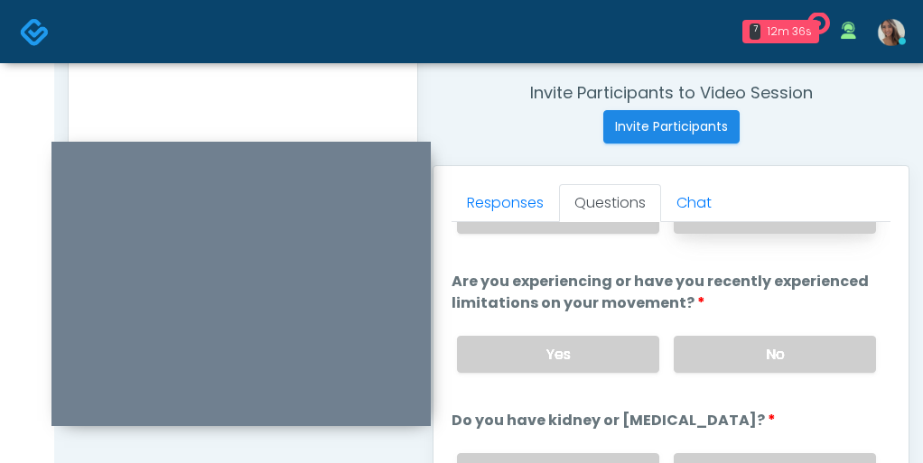
click at [722, 232] on label "No" at bounding box center [775, 215] width 202 height 37
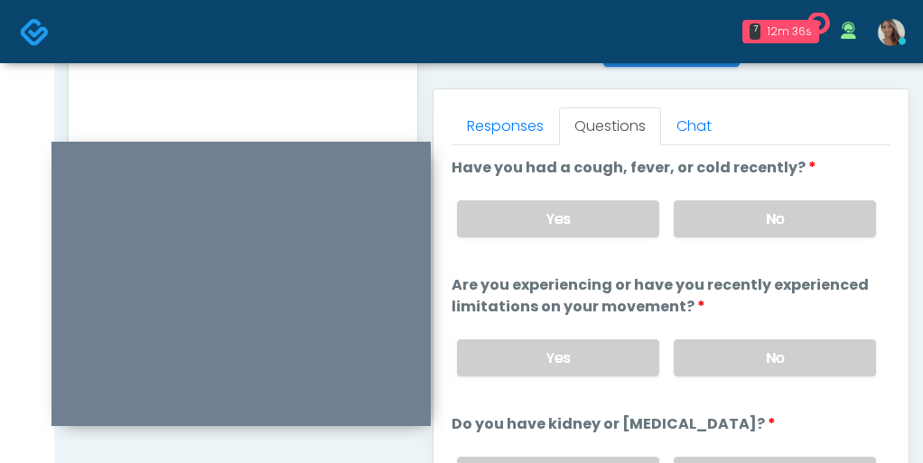
scroll to position [851, 0]
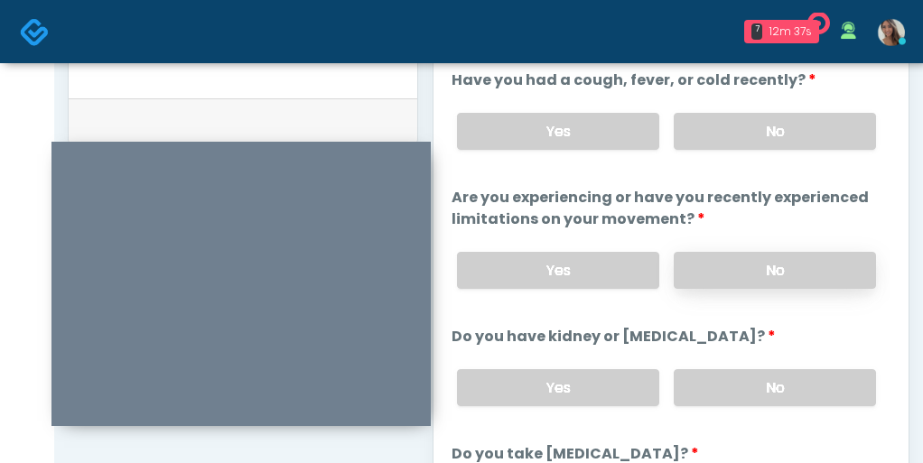
click at [768, 257] on label "No" at bounding box center [775, 270] width 202 height 37
click at [751, 371] on label "No" at bounding box center [775, 387] width 202 height 37
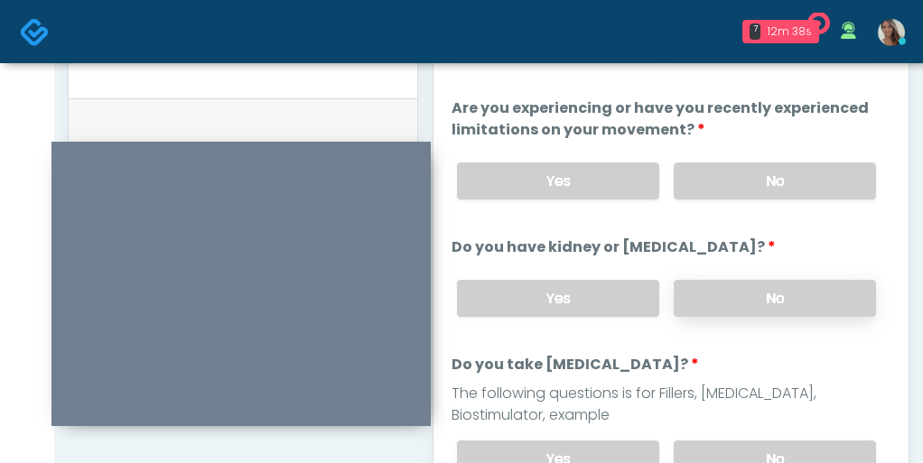
scroll to position [120, 0]
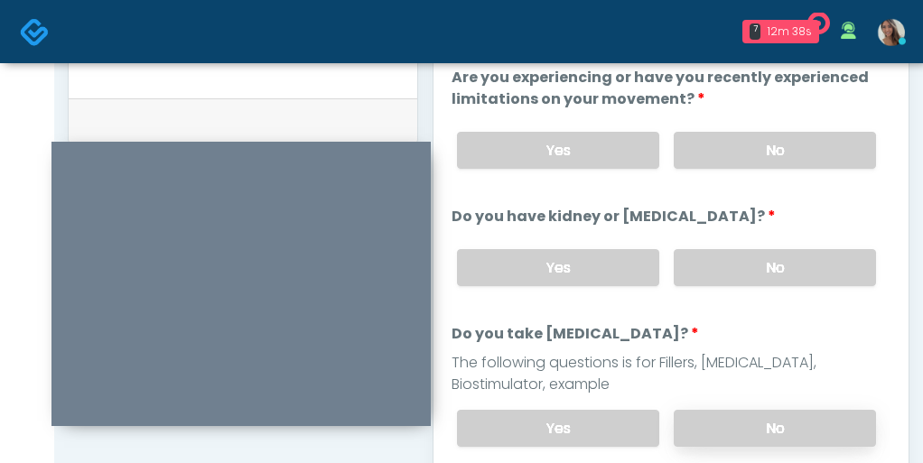
click at [740, 414] on label "No" at bounding box center [775, 428] width 202 height 37
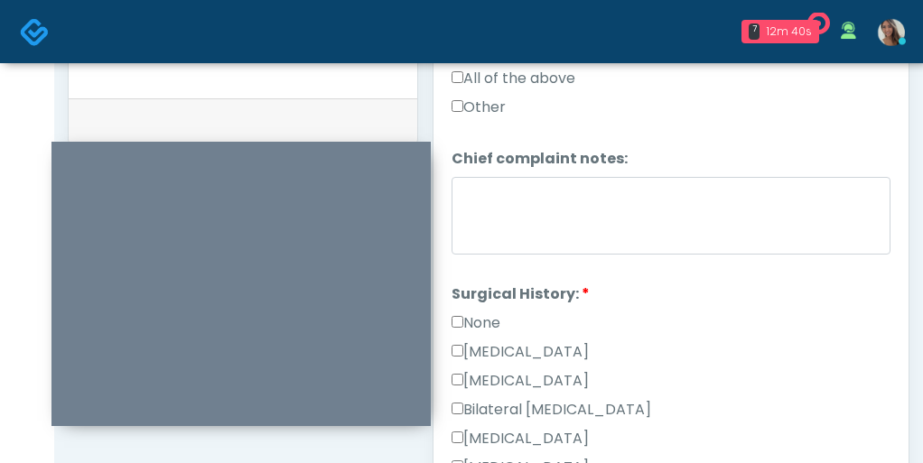
scroll to position [859, 0]
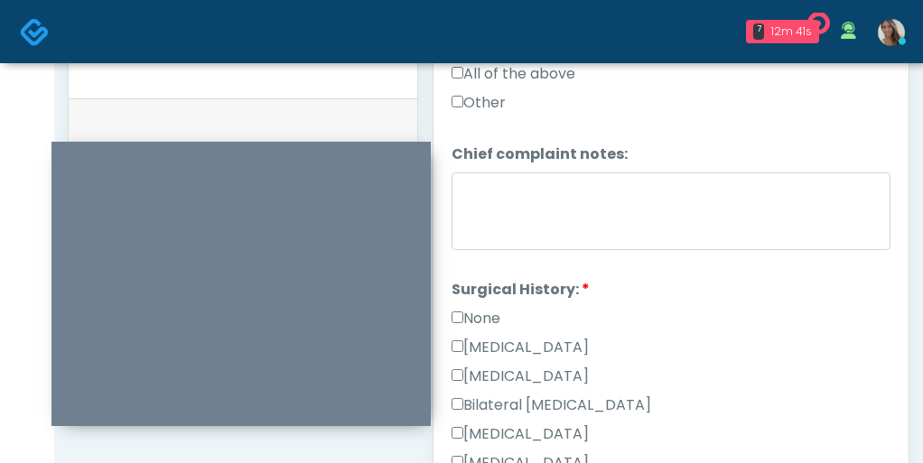
click at [553, 431] on label "[MEDICAL_DATA]" at bounding box center [520, 435] width 137 height 22
click at [662, 263] on ol "Have you had a cough, fever, or cold recently? Have you had a cough, fever, or …" at bounding box center [671, 15] width 439 height 1608
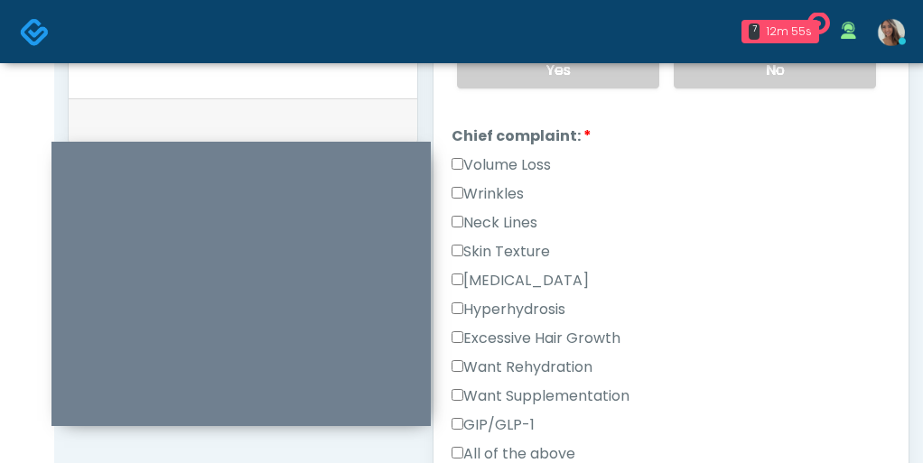
scroll to position [465, 0]
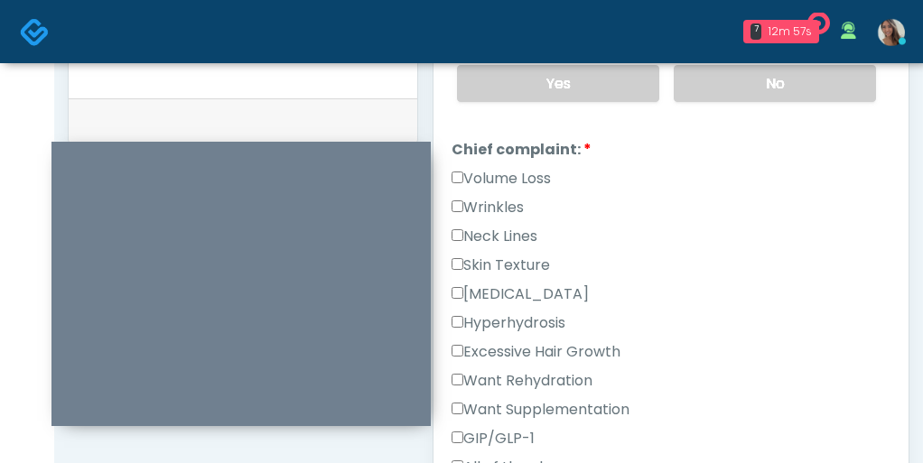
click at [508, 199] on label "Wrinkles" at bounding box center [488, 208] width 72 height 22
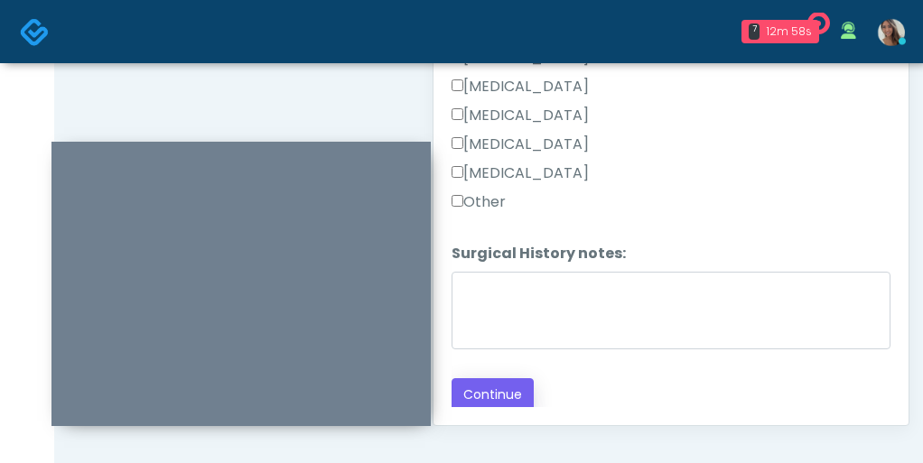
scroll to position [1039, 0]
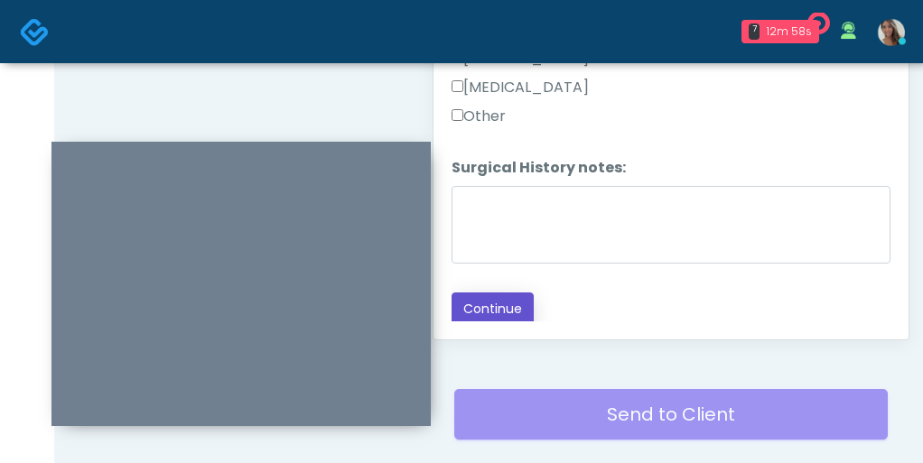
click at [509, 304] on button "Continue" at bounding box center [493, 309] width 82 height 33
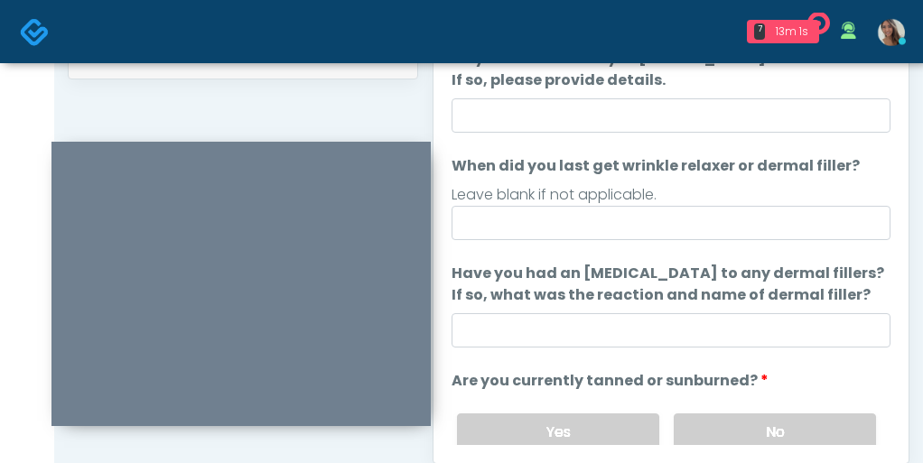
scroll to position [21, 0]
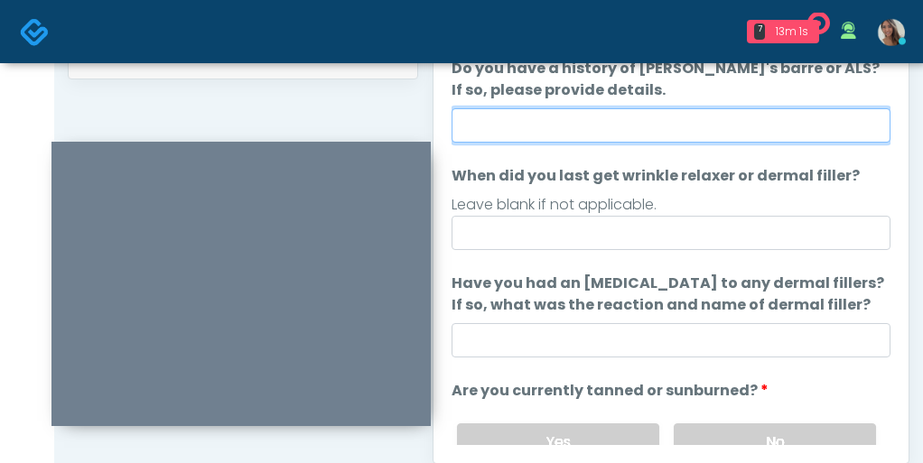
click at [610, 123] on input "Do you have a history of Guillain's barre or ALS? If so, please provide details." at bounding box center [671, 125] width 439 height 34
type input "**"
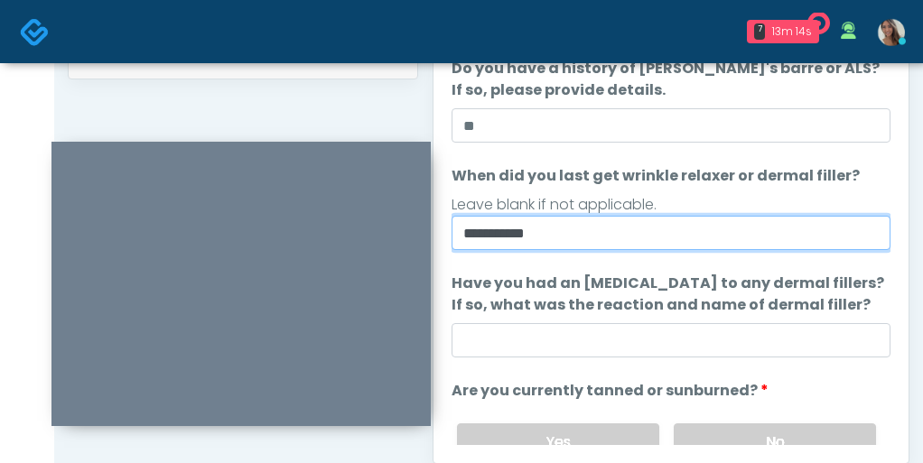
type input "**********"
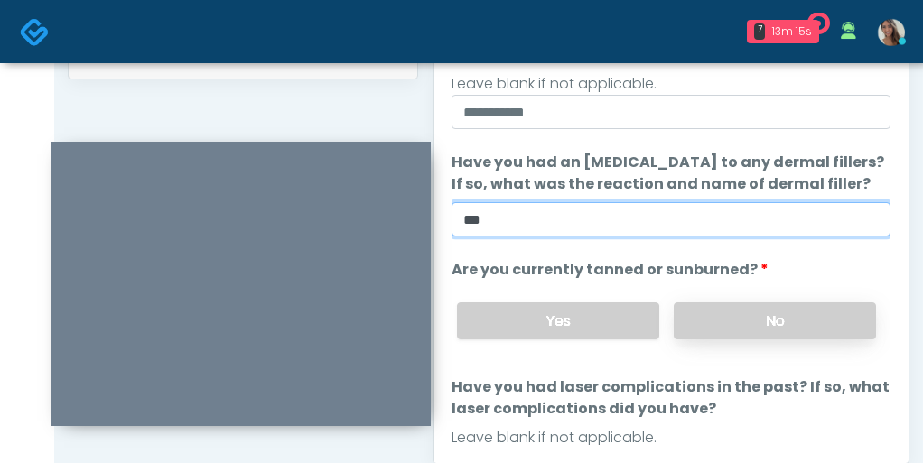
scroll to position [235, 0]
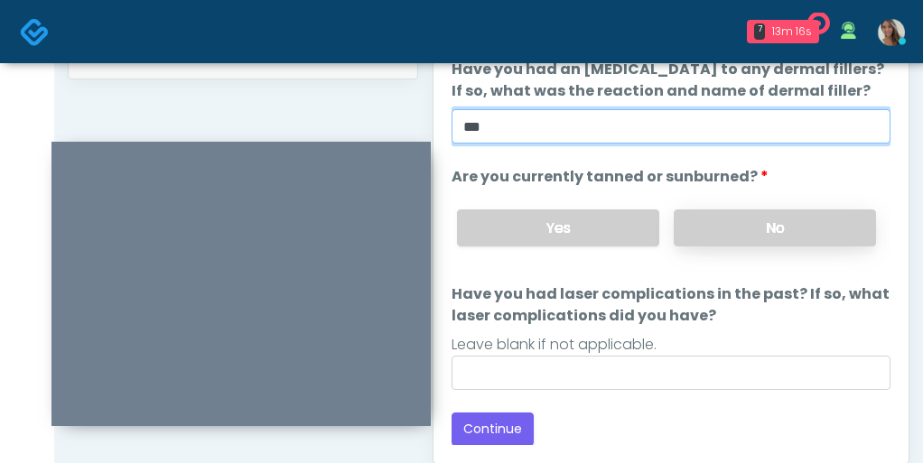
type input "**"
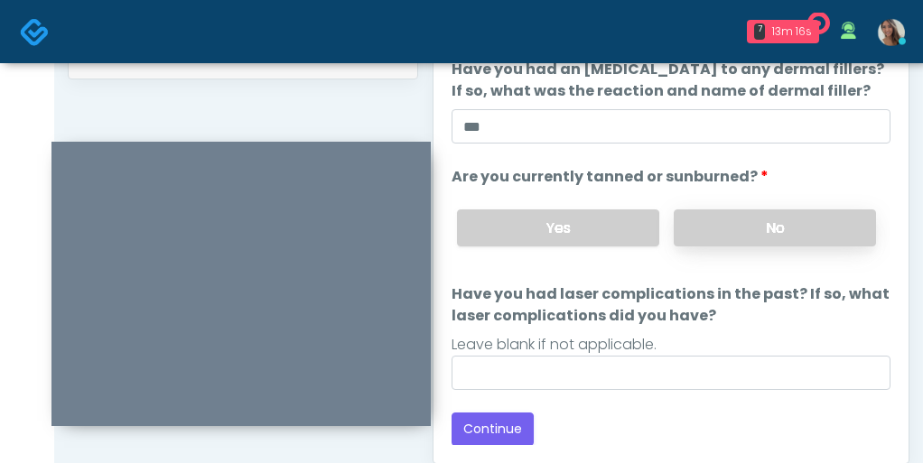
click at [748, 220] on label "No" at bounding box center [775, 228] width 202 height 37
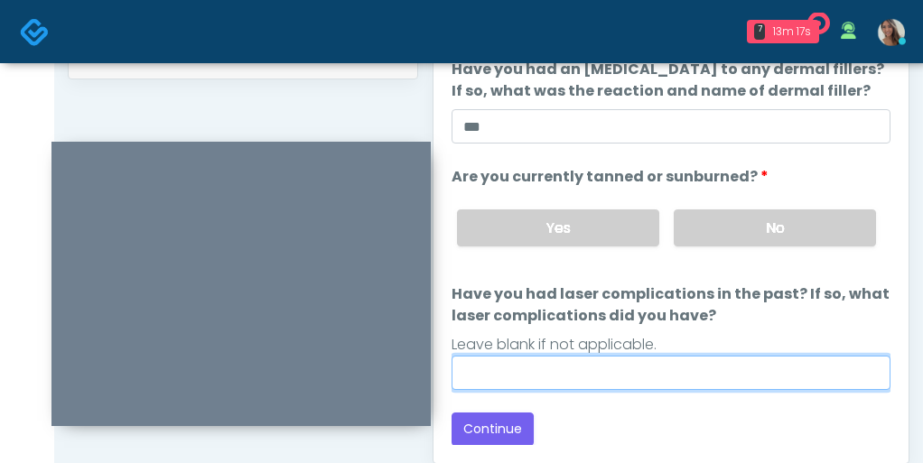
click at [592, 366] on input "Have you had laser complications in the past? If so, what laser complications d…" at bounding box center [671, 373] width 439 height 34
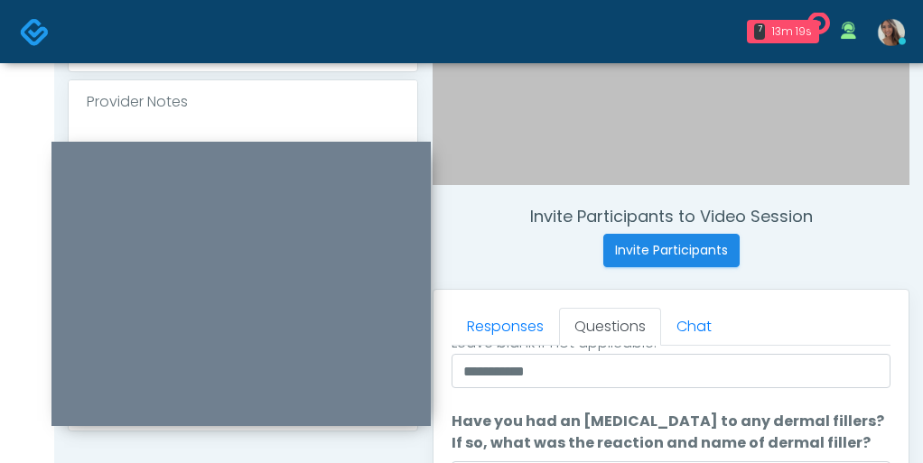
scroll to position [610, 0]
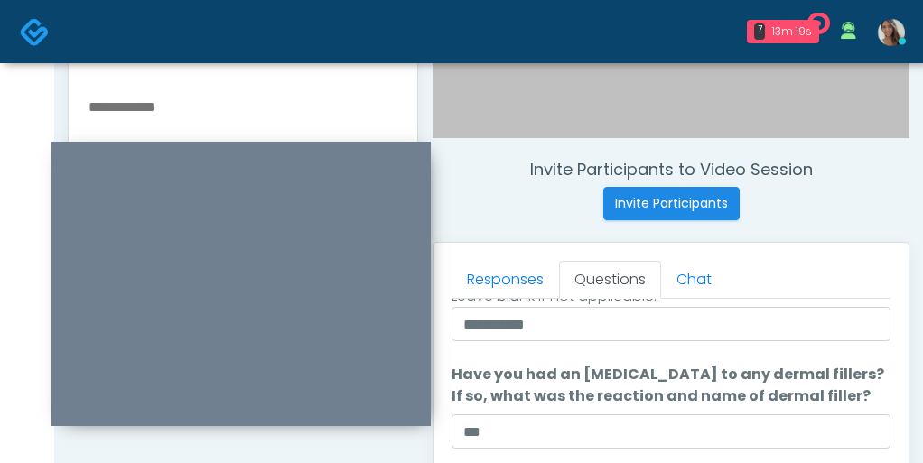
type input "**"
click at [244, 131] on textarea at bounding box center [243, 205] width 312 height 220
type textarea "*"
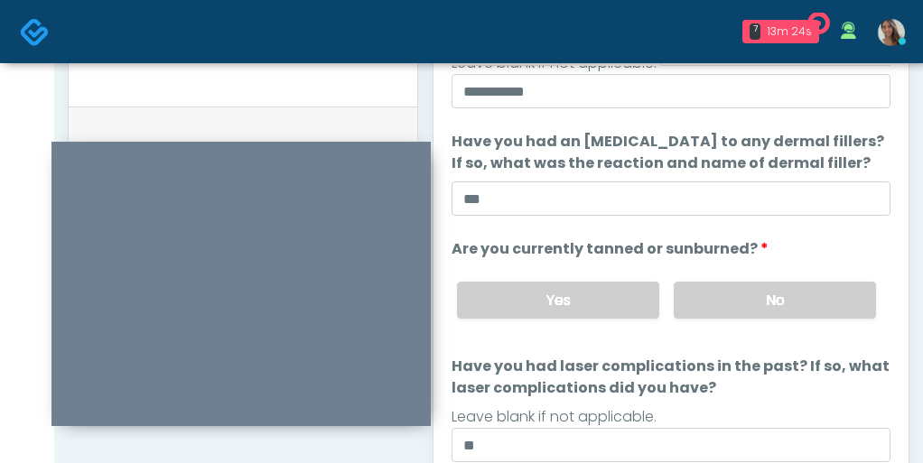
scroll to position [1158, 0]
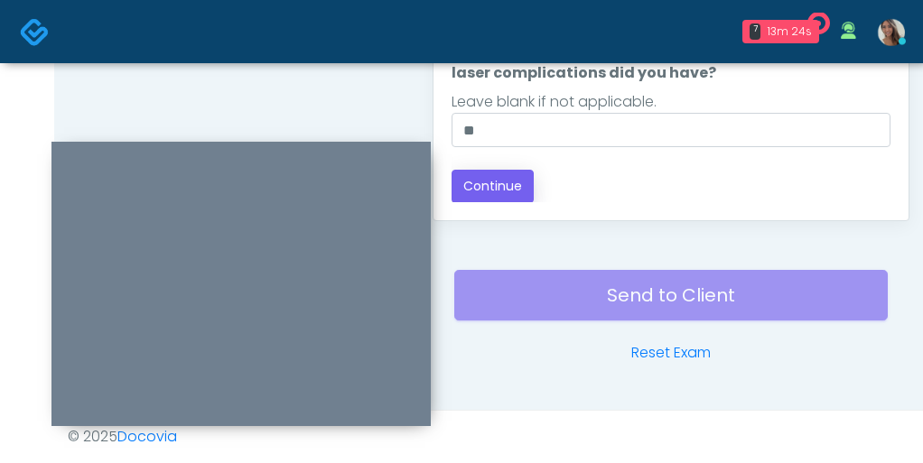
type textarea "**********"
click at [526, 183] on button "Continue" at bounding box center [493, 186] width 82 height 33
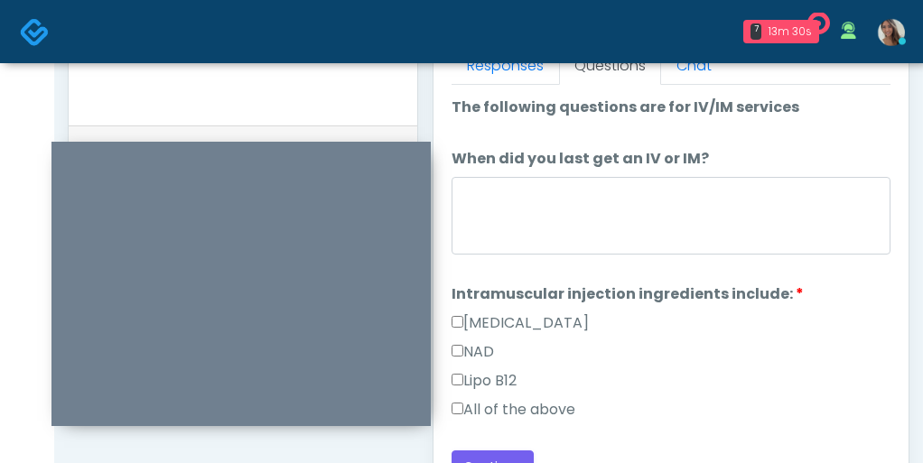
scroll to position [775, 0]
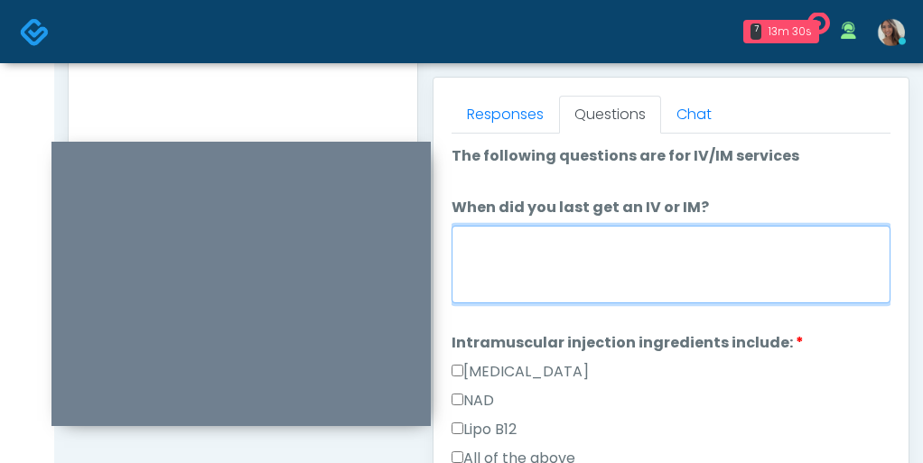
click at [630, 272] on textarea "When did you last get an IV or IM?" at bounding box center [671, 265] width 439 height 78
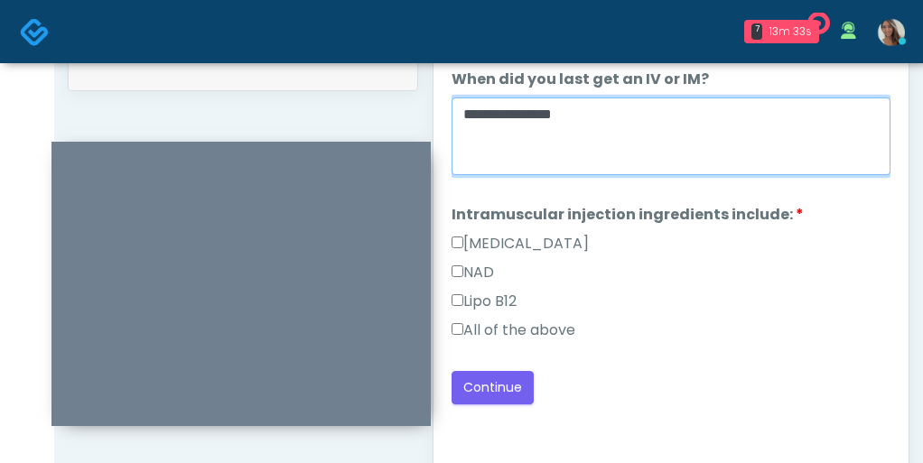
scroll to position [991, 0]
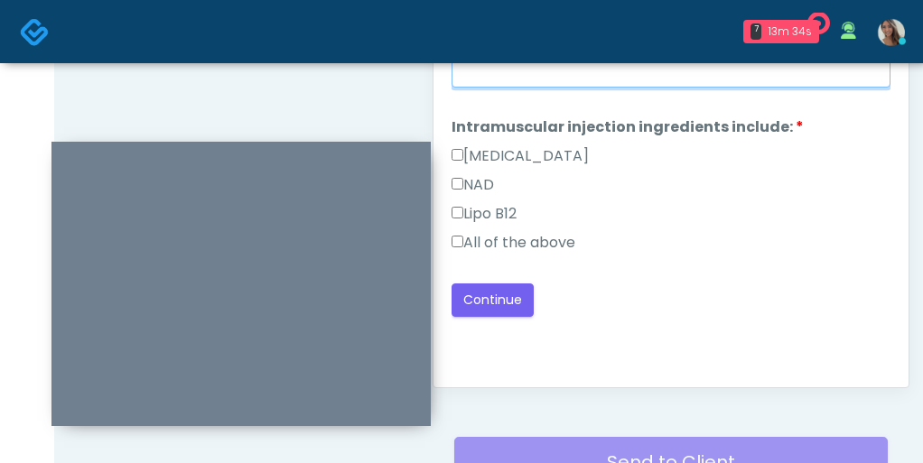
type textarea "**********"
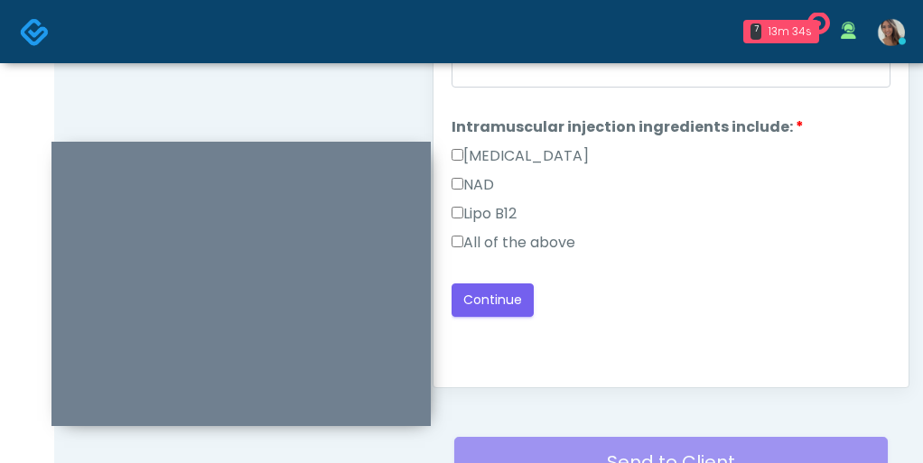
click at [565, 239] on label "All of the above" at bounding box center [514, 243] width 124 height 22
click at [494, 307] on button "Continue" at bounding box center [493, 300] width 82 height 33
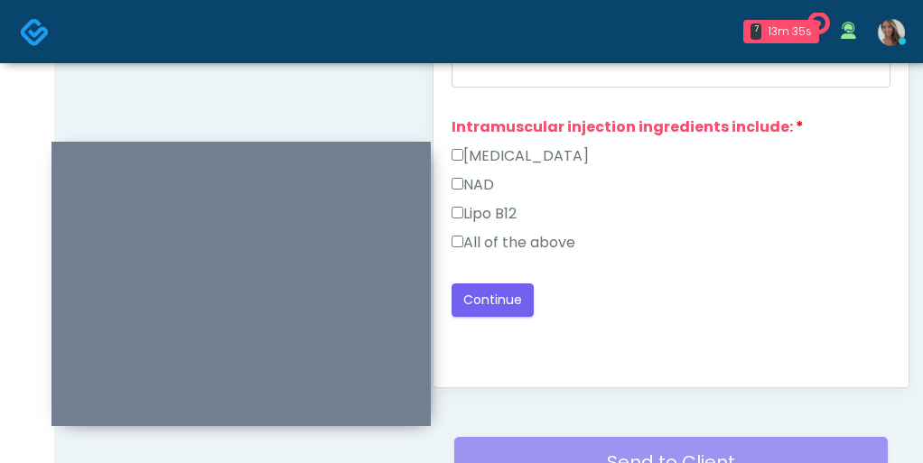
click at [544, 235] on label "All of the above" at bounding box center [514, 243] width 124 height 22
click at [498, 285] on button "Continue" at bounding box center [493, 300] width 82 height 33
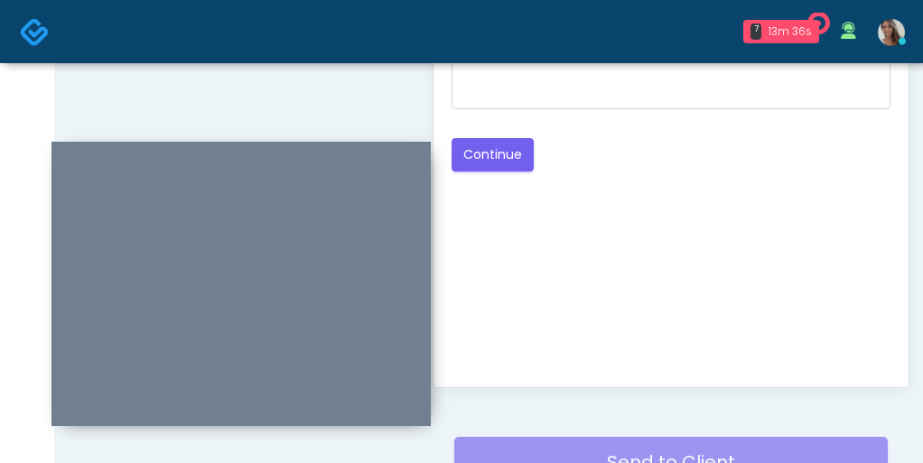
scroll to position [1158, 0]
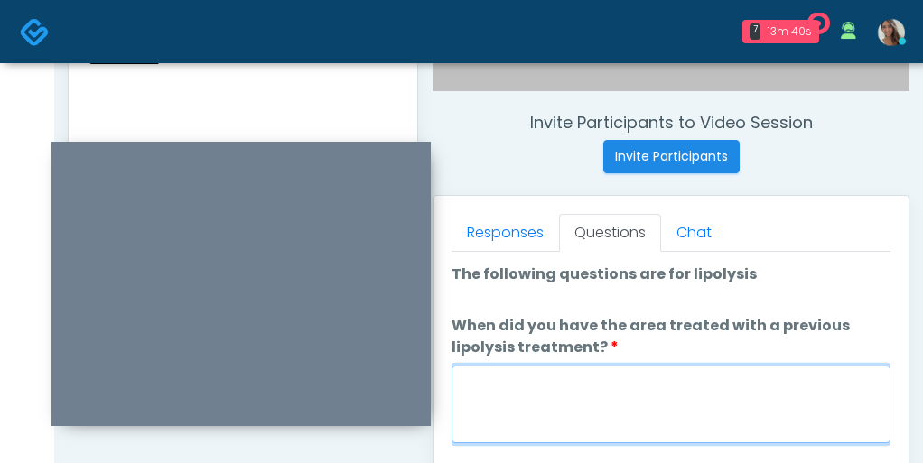
click at [588, 371] on textarea "When did you have the area treated with a previous lipolysis treatment?" at bounding box center [671, 405] width 439 height 78
paste textarea "**********"
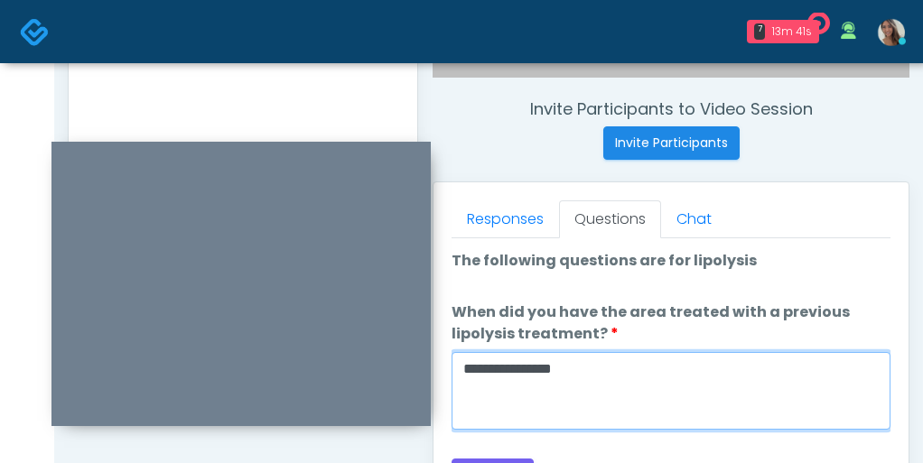
scroll to position [732, 0]
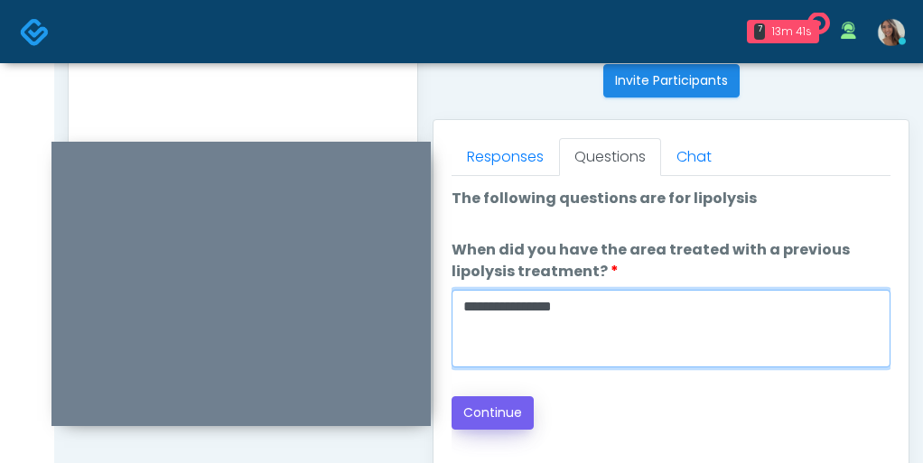
type textarea "**********"
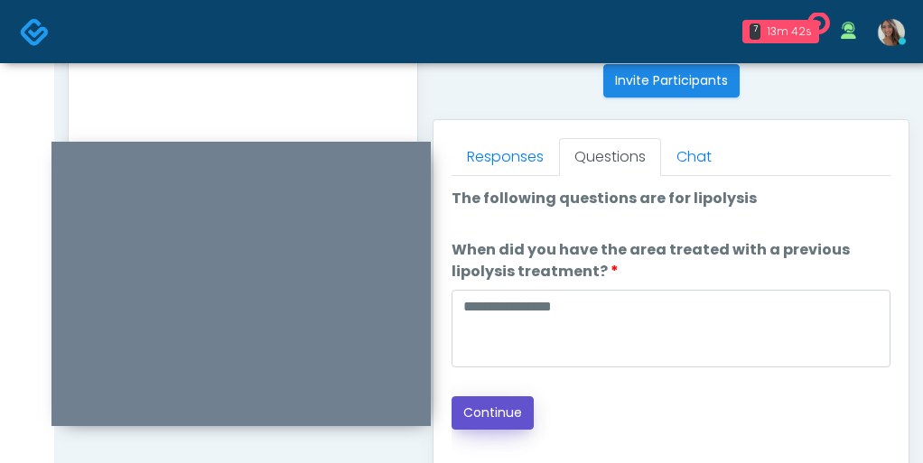
click at [505, 400] on button "Continue" at bounding box center [493, 412] width 82 height 33
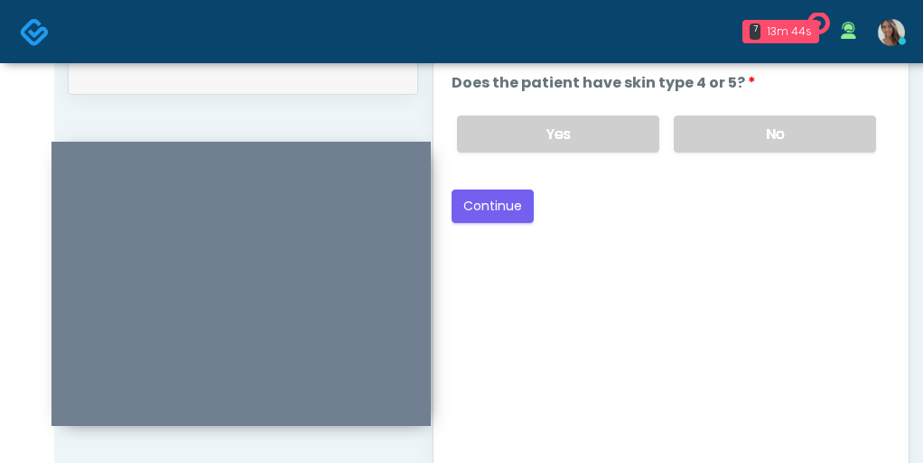
scroll to position [843, 0]
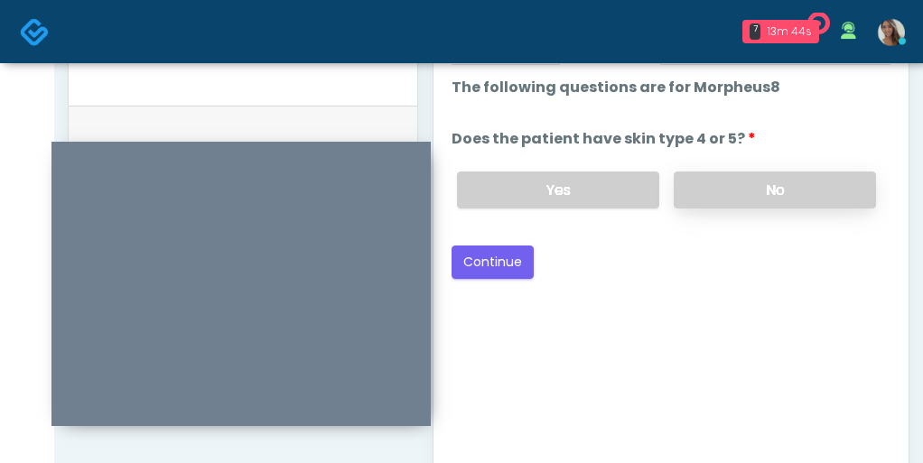
click at [735, 180] on label "No" at bounding box center [775, 190] width 202 height 37
click at [554, 180] on label "Yes" at bounding box center [558, 190] width 202 height 37
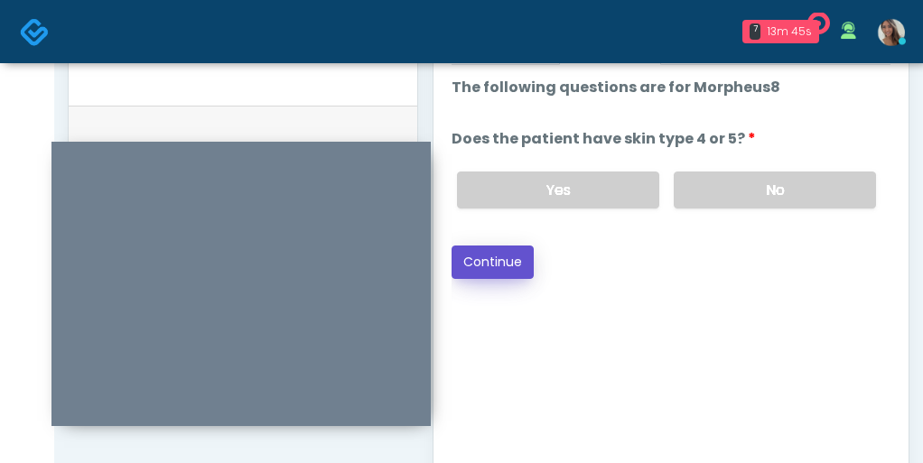
click at [516, 246] on button "Continue" at bounding box center [493, 262] width 82 height 33
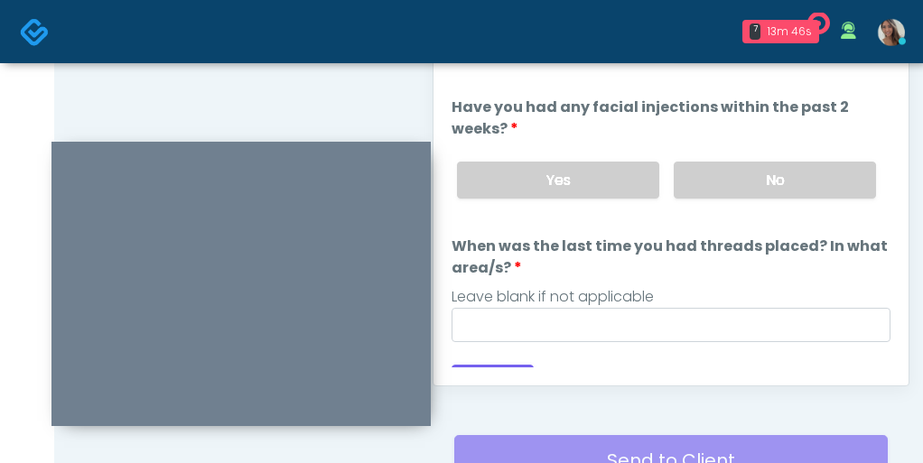
scroll to position [985, 0]
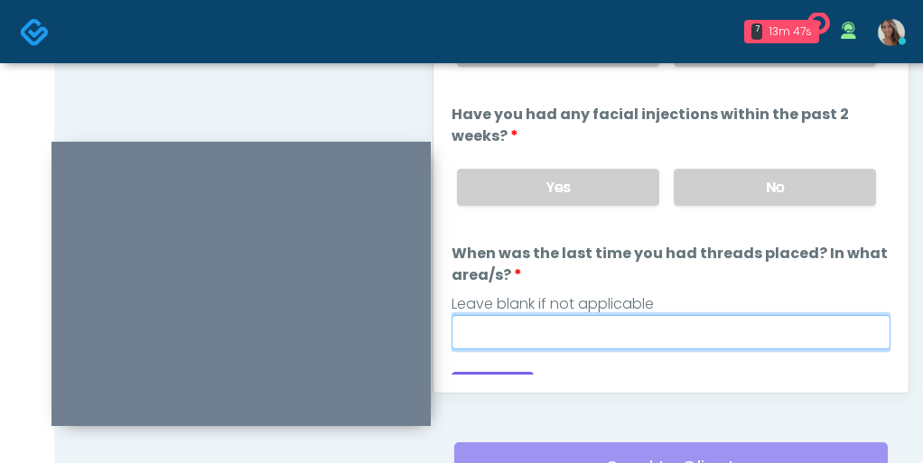
click at [661, 335] on input "When was the last time you had threads placed? In what area/s?" at bounding box center [671, 332] width 439 height 34
paste input "**********"
type input "**********"
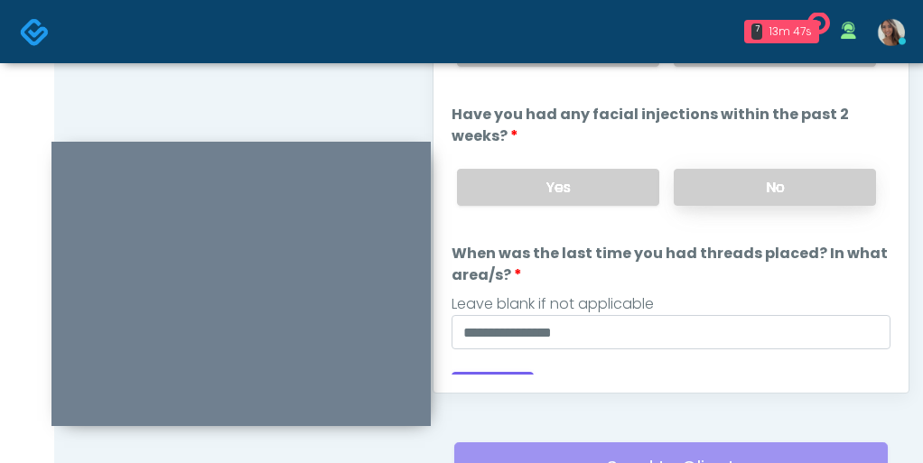
click at [741, 202] on label "No" at bounding box center [775, 187] width 202 height 37
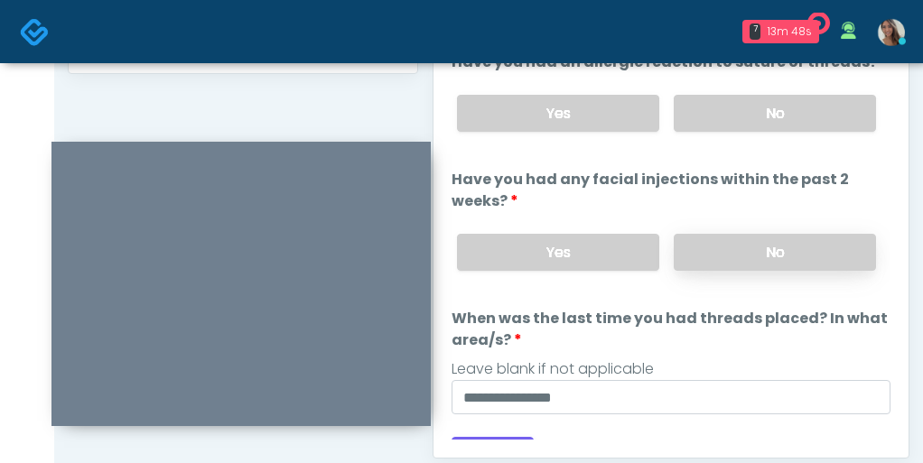
scroll to position [864, 0]
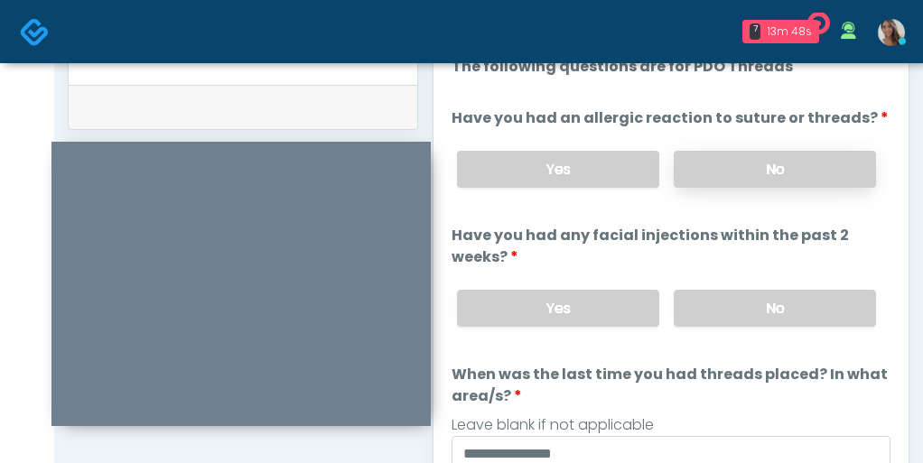
click at [734, 168] on label "No" at bounding box center [775, 169] width 202 height 37
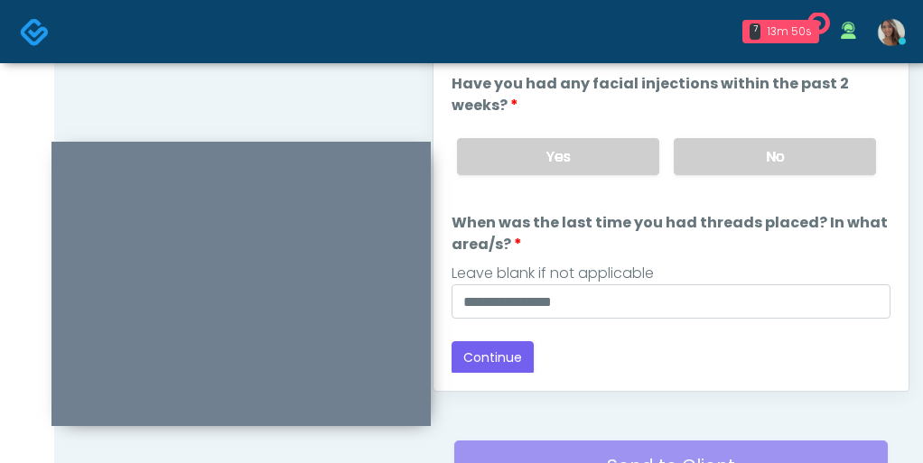
scroll to position [1048, 0]
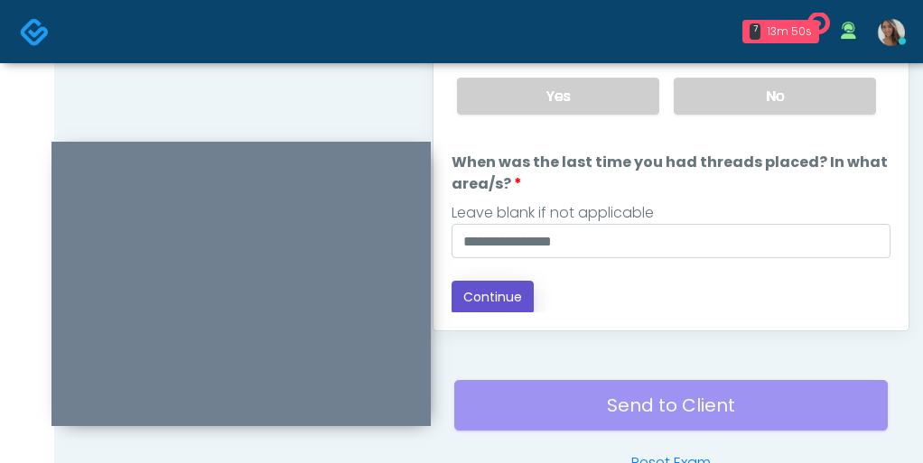
click at [499, 296] on button "Continue" at bounding box center [493, 297] width 82 height 33
click at [687, 278] on div "Loading... Connecting to your agent... Please wait while we prepare your person…" at bounding box center [671, 79] width 439 height 471
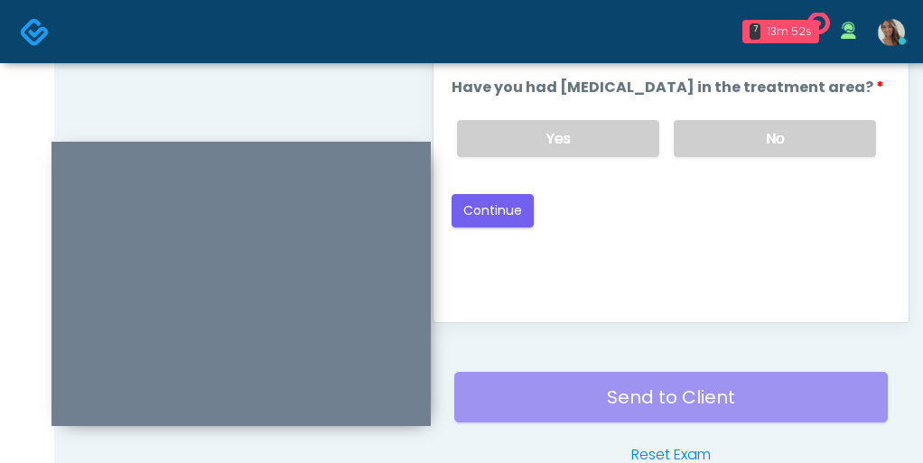
scroll to position [1005, 0]
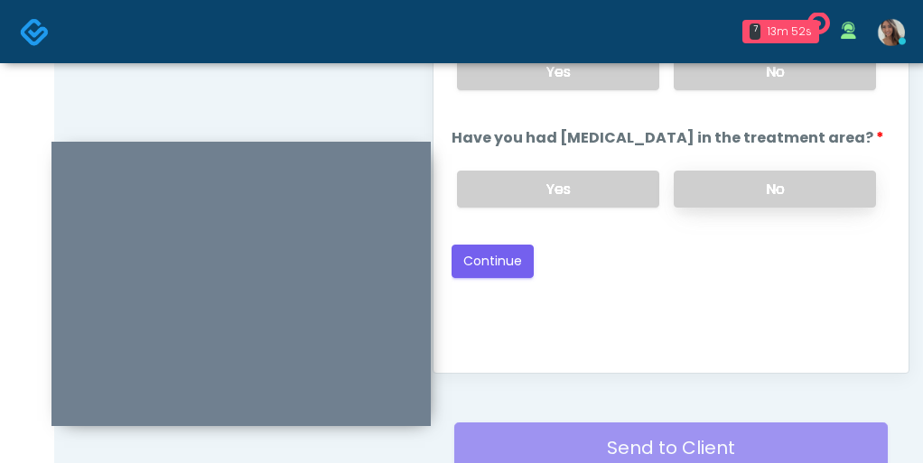
click at [737, 205] on label "No" at bounding box center [775, 189] width 202 height 37
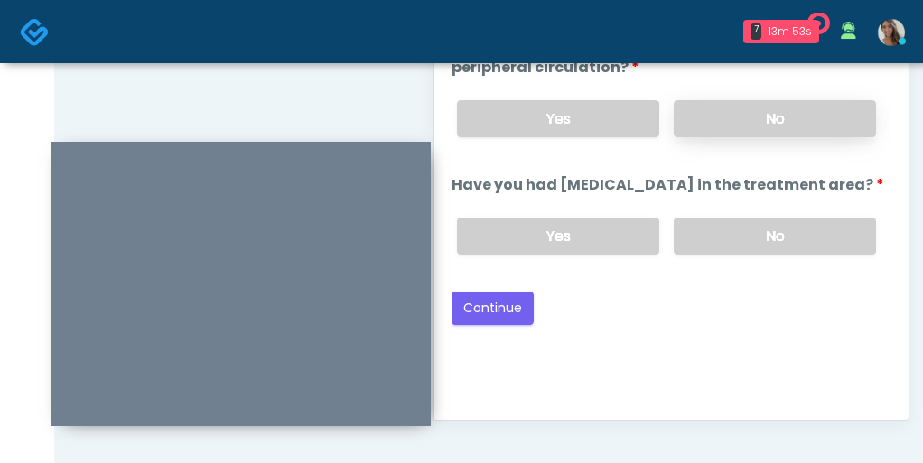
scroll to position [912, 0]
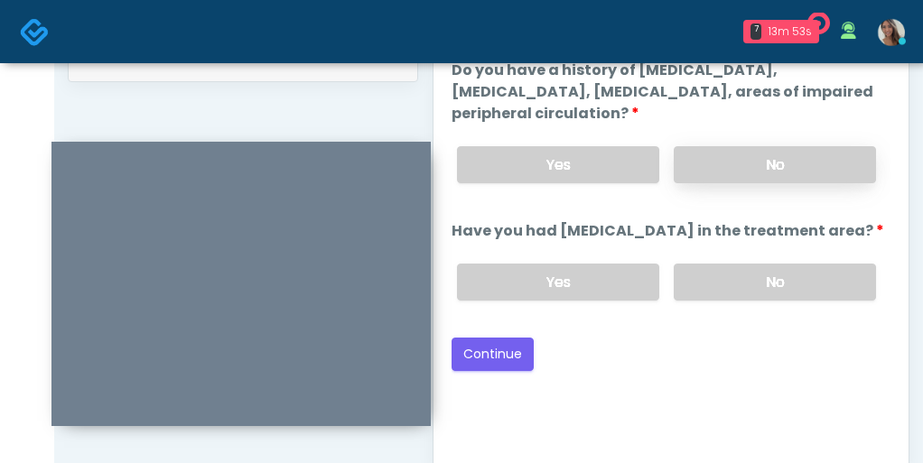
click at [741, 171] on label "No" at bounding box center [775, 164] width 202 height 37
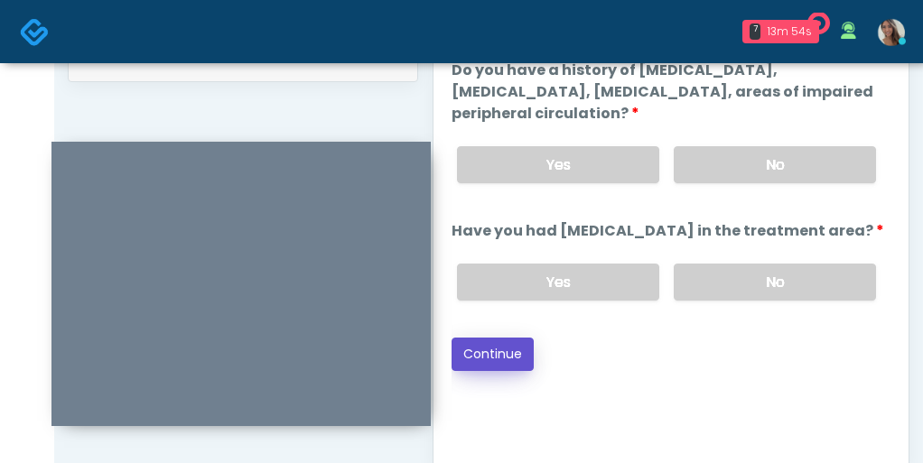
click at [499, 339] on button "Continue" at bounding box center [493, 354] width 82 height 33
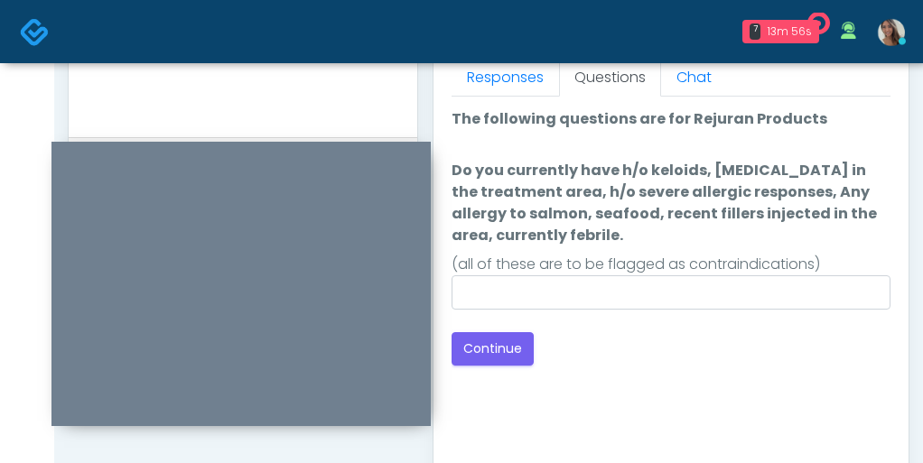
scroll to position [806, 0]
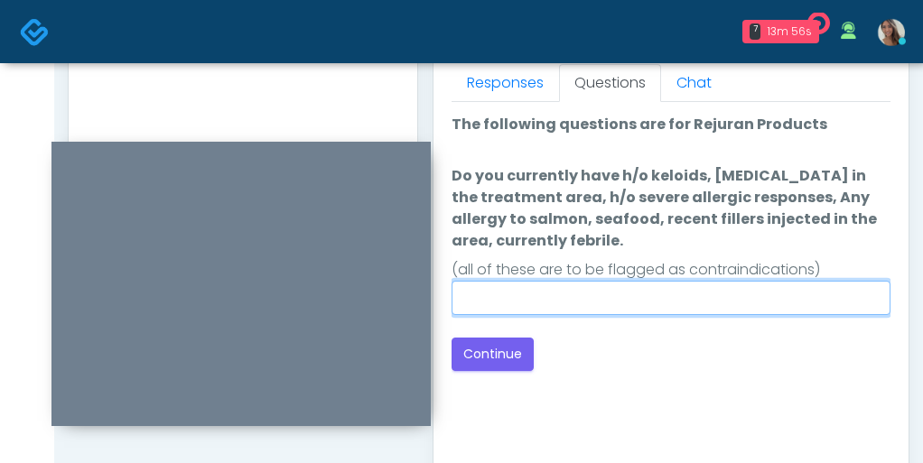
click at [675, 306] on input "Do you currently have h/o keloids, skin infection in the treatment area, h/o se…" at bounding box center [671, 298] width 439 height 34
paste input "**********"
type input "**********"
type input "**"
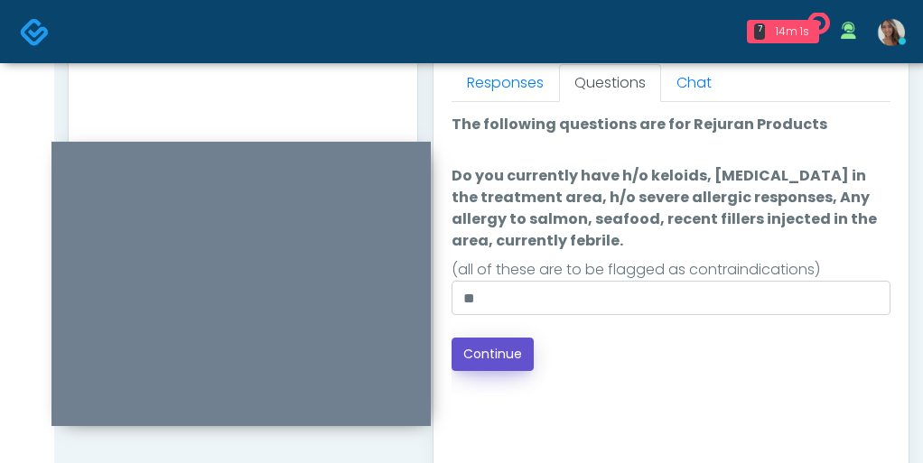
click at [483, 359] on button "Continue" at bounding box center [493, 354] width 82 height 33
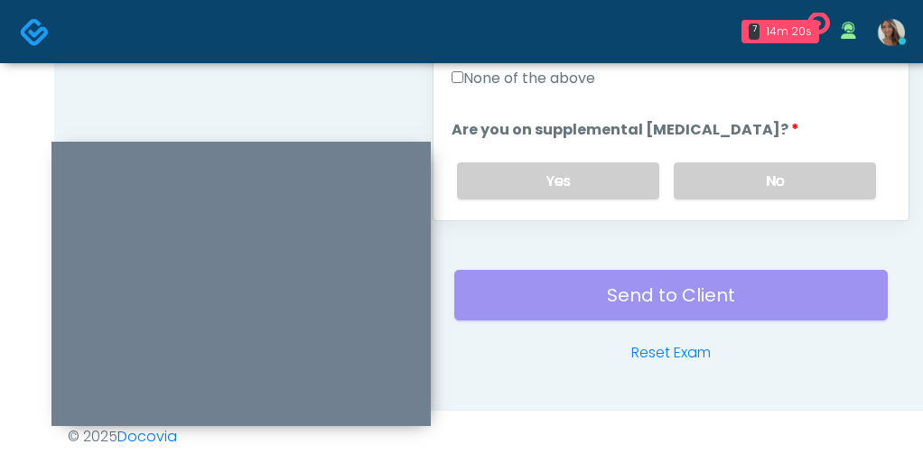
scroll to position [385, 0]
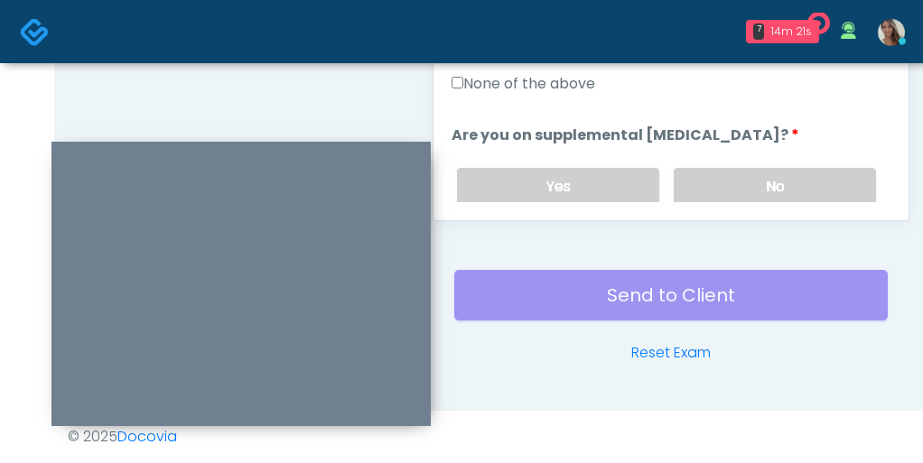
click at [574, 94] on div "None of the above" at bounding box center [671, 87] width 439 height 29
click at [577, 86] on label "None of the above" at bounding box center [524, 84] width 144 height 22
click at [723, 182] on label "No" at bounding box center [775, 186] width 202 height 37
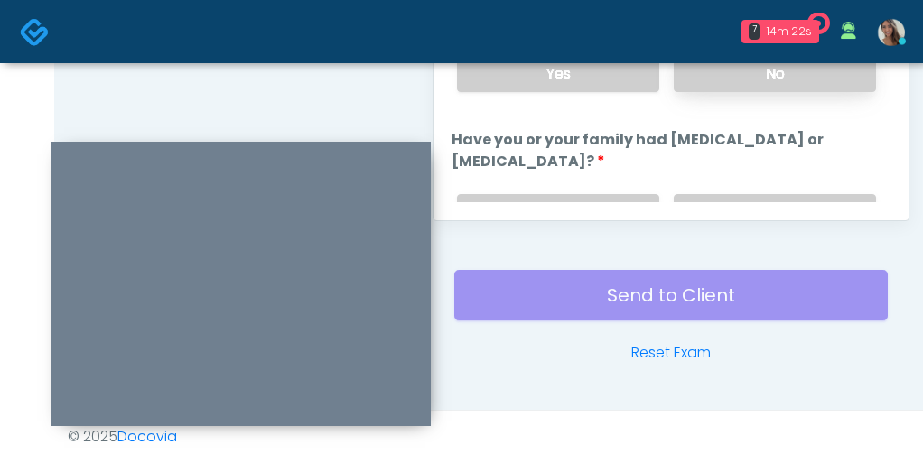
scroll to position [503, 0]
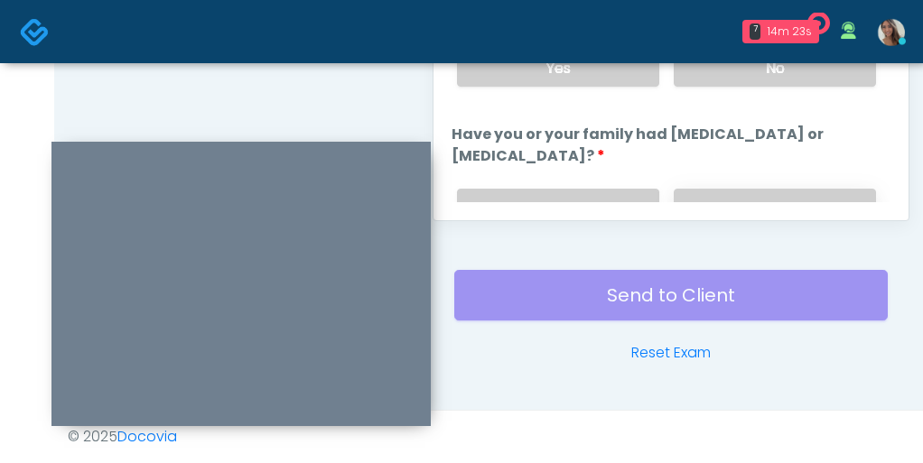
click at [723, 193] on label "No" at bounding box center [775, 207] width 202 height 37
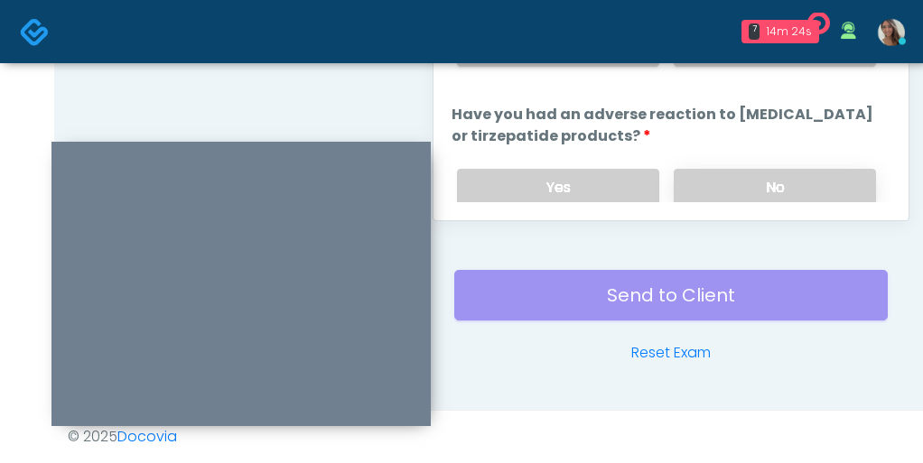
click at [735, 187] on label "No" at bounding box center [775, 187] width 202 height 37
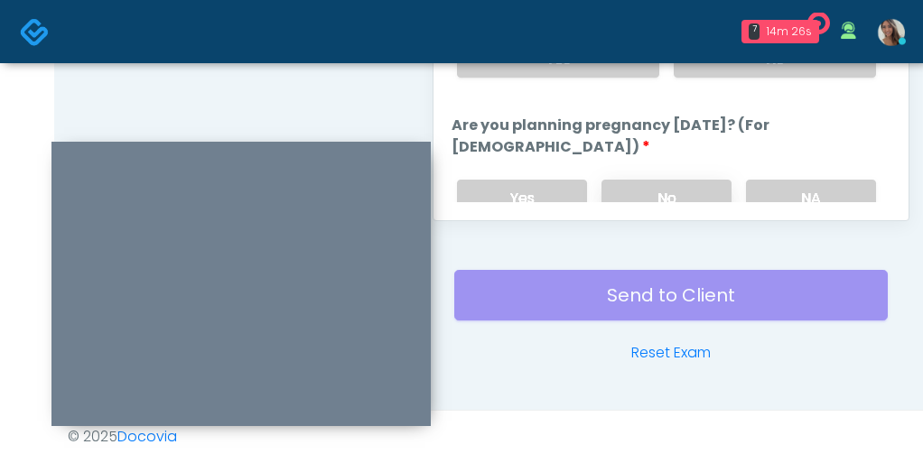
click at [704, 186] on label "No" at bounding box center [666, 198] width 130 height 37
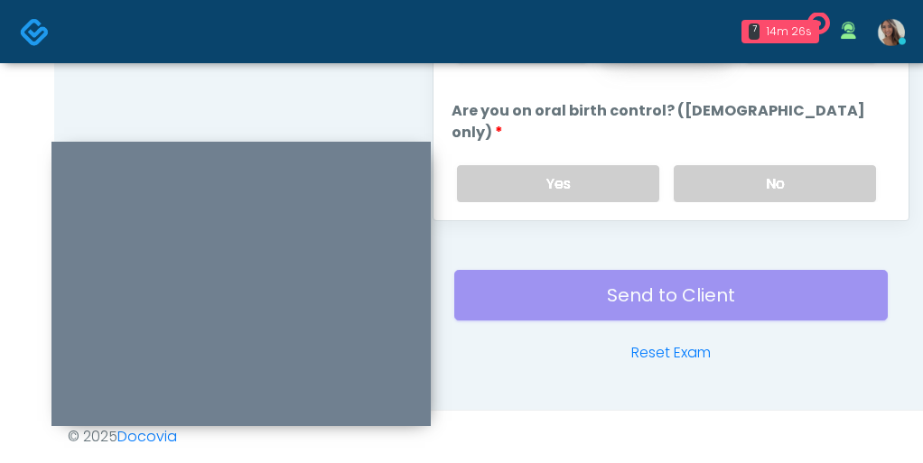
click at [704, 186] on div "Yes No" at bounding box center [667, 184] width 448 height 66
click at [711, 165] on label "No" at bounding box center [775, 183] width 202 height 37
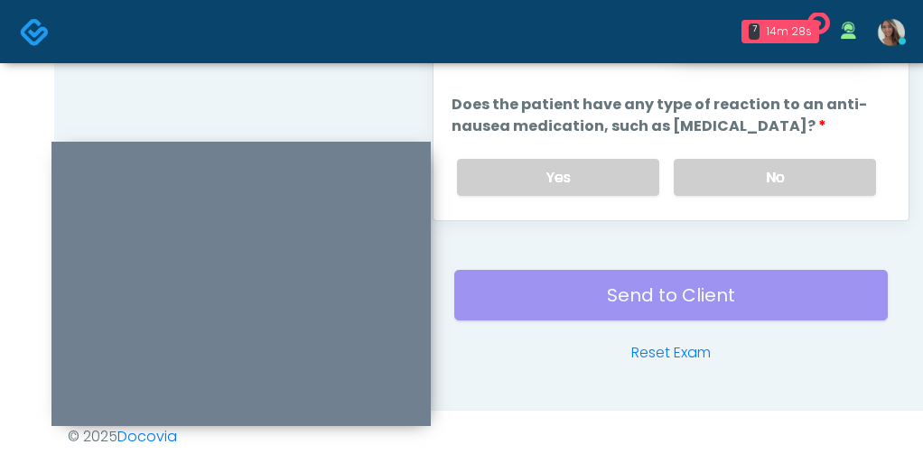
scroll to position [1095, 0]
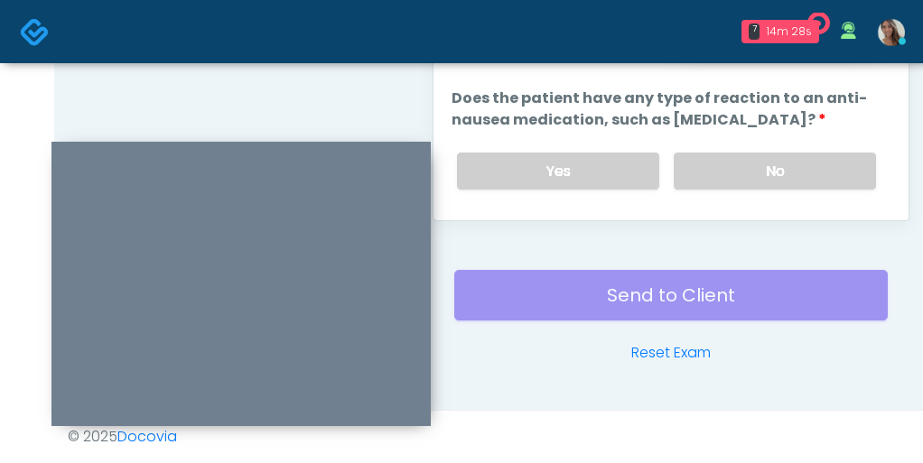
click at [711, 154] on label "No" at bounding box center [775, 171] width 202 height 37
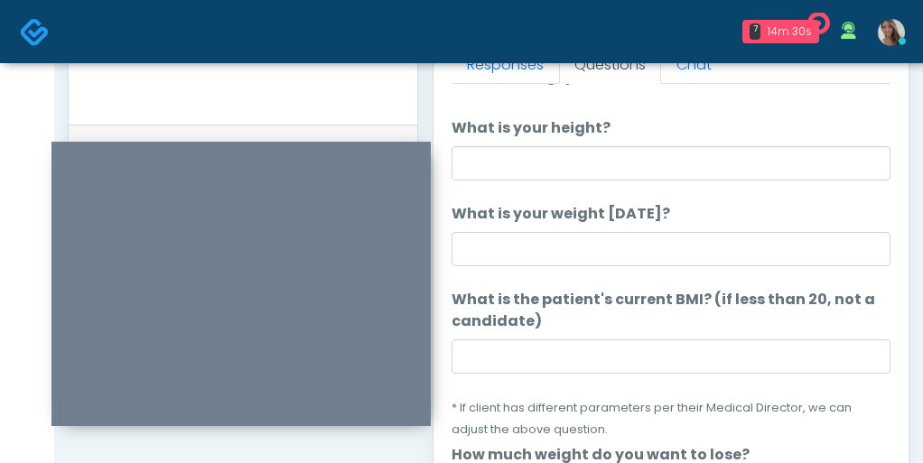
scroll to position [0, 0]
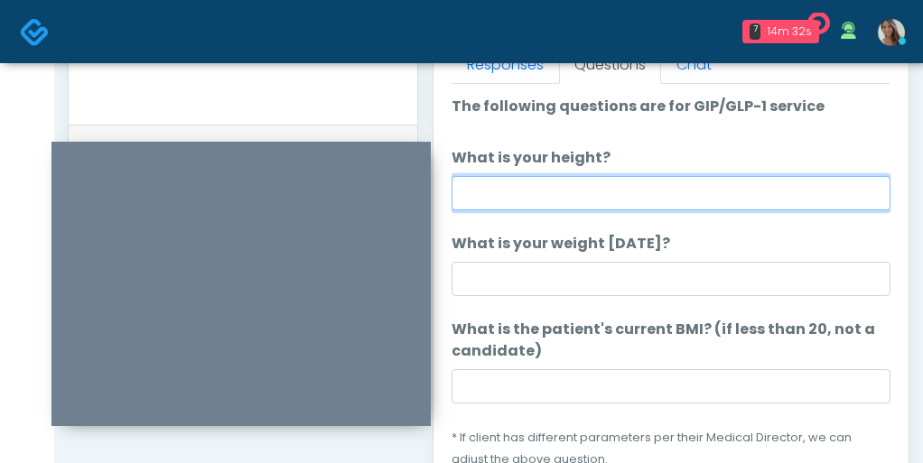
click at [571, 201] on input "What is your height?" at bounding box center [671, 193] width 439 height 34
type input "*****"
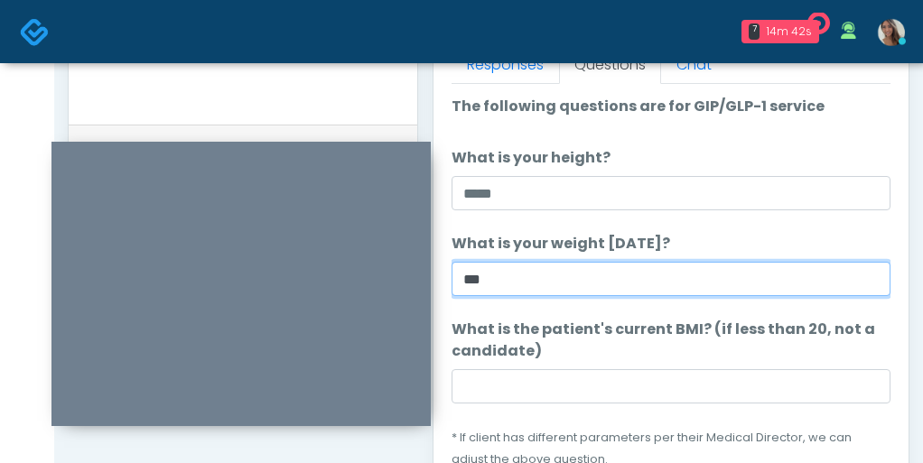
type input "***"
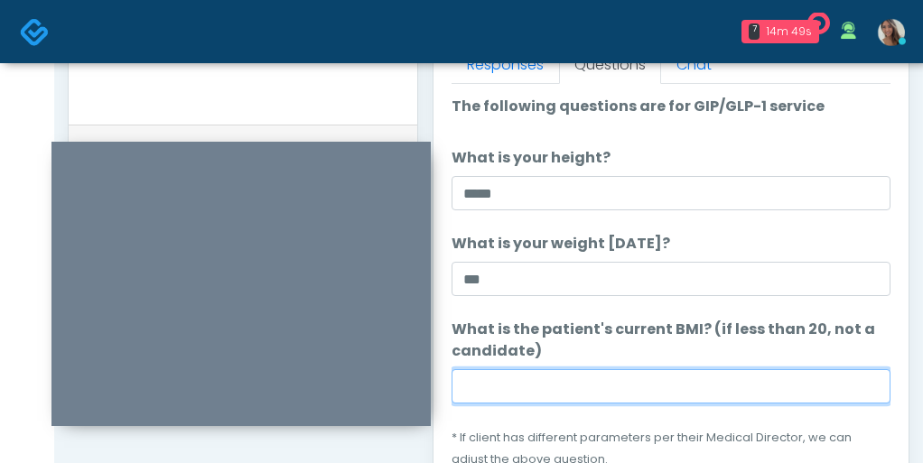
paste input "****"
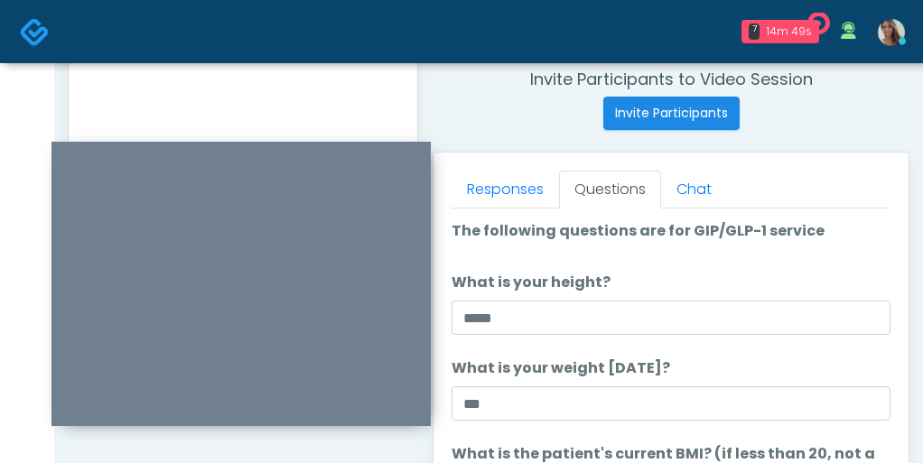
scroll to position [621, 0]
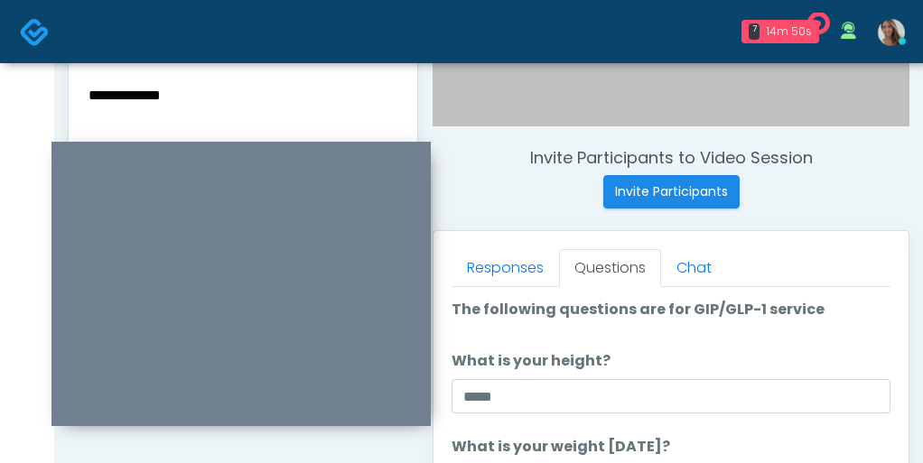
type input "****"
click at [289, 126] on textarea "**********" at bounding box center [243, 193] width 312 height 220
paste textarea "*****"
click at [247, 98] on div "**********" at bounding box center [243, 196] width 349 height 263
click at [190, 125] on textarea "**********" at bounding box center [243, 193] width 312 height 220
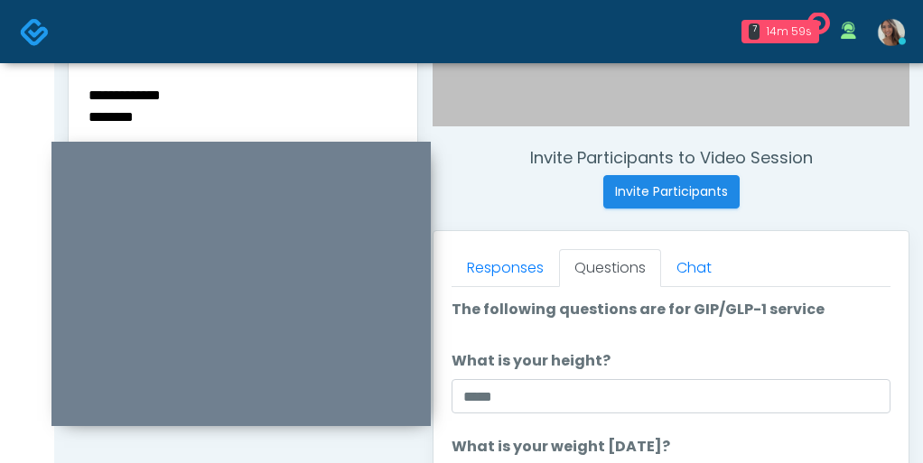
type textarea "**********"
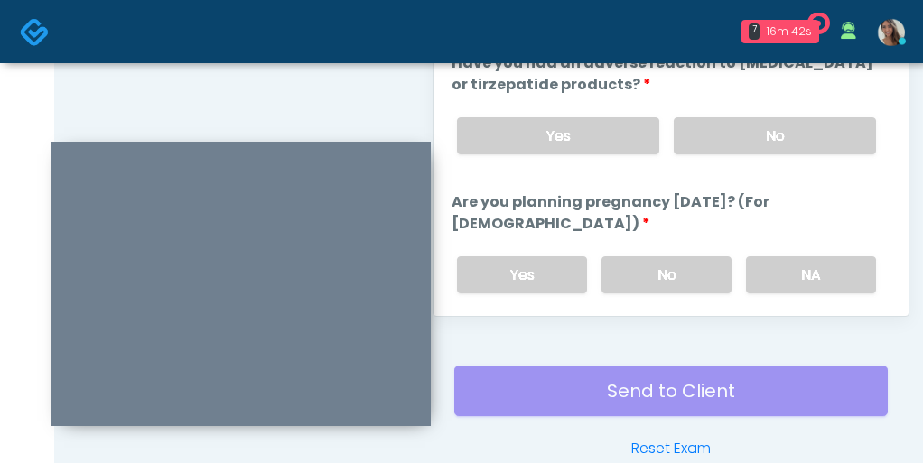
scroll to position [1126, 0]
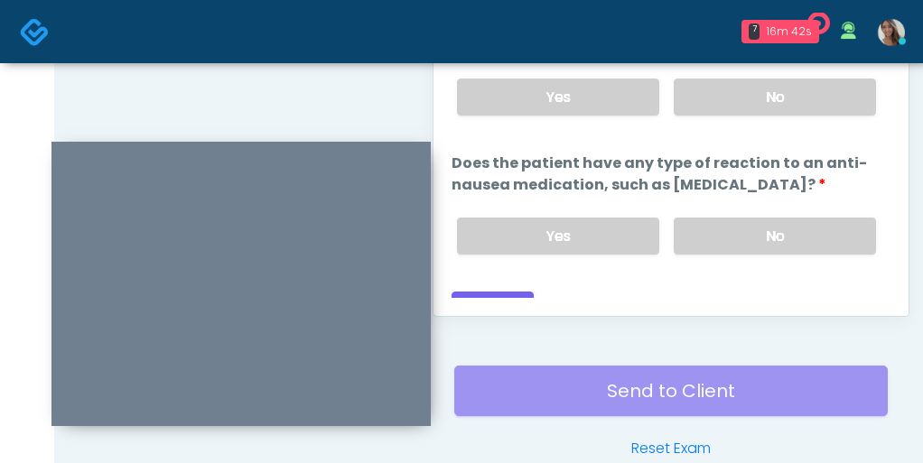
click at [499, 292] on button "Continue" at bounding box center [493, 308] width 82 height 33
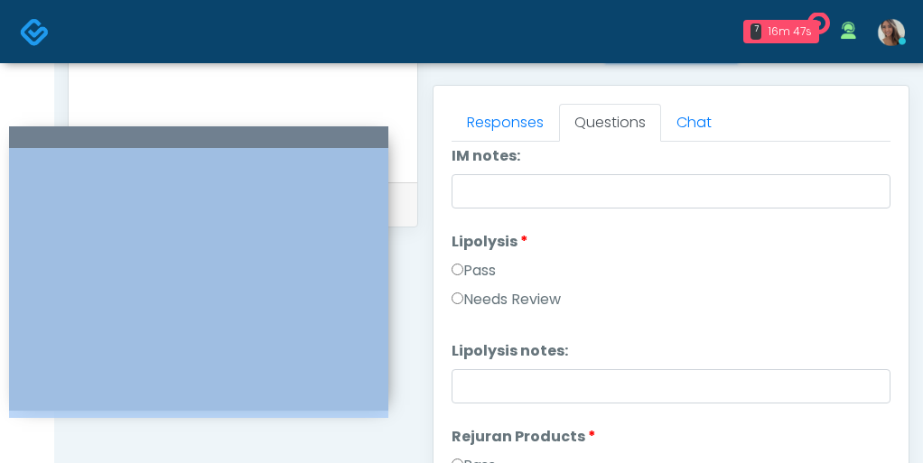
scroll to position [768, 0]
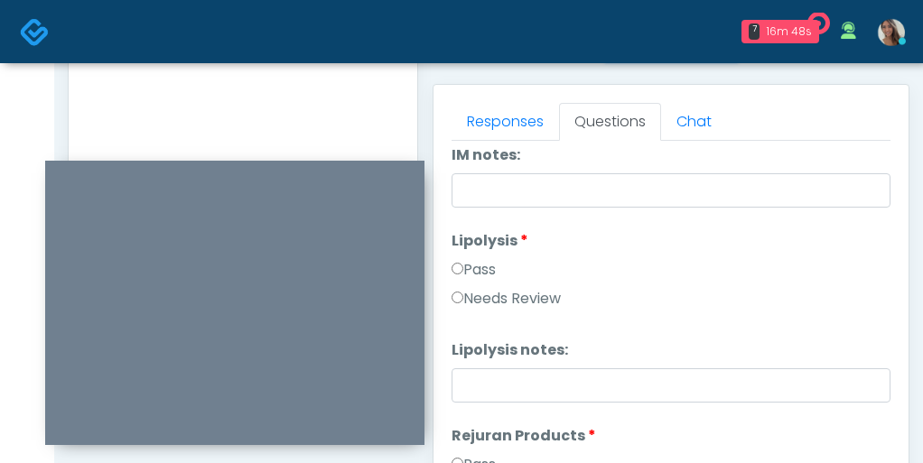
click at [357, 154] on textarea "**********" at bounding box center [243, 47] width 312 height 220
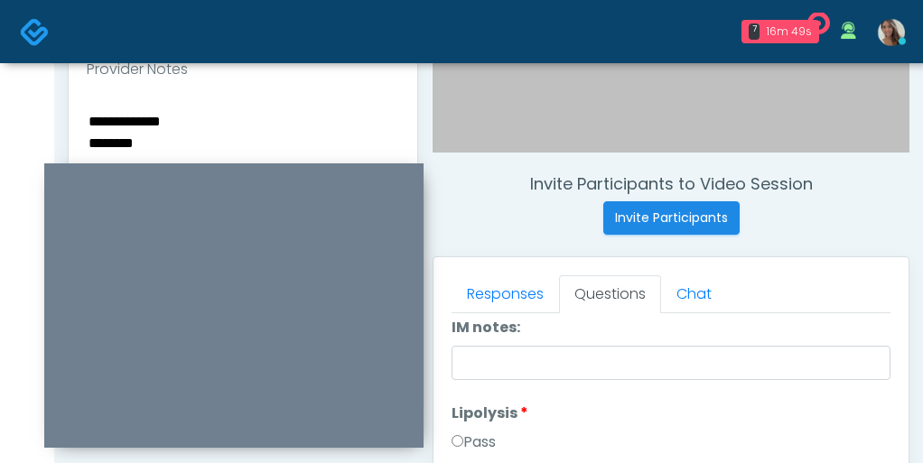
scroll to position [597, 0]
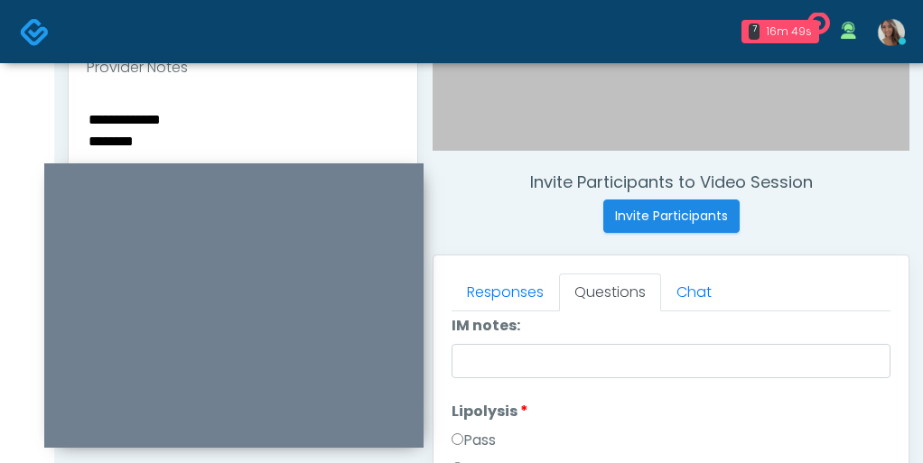
click at [180, 132] on textarea "**********" at bounding box center [243, 217] width 312 height 220
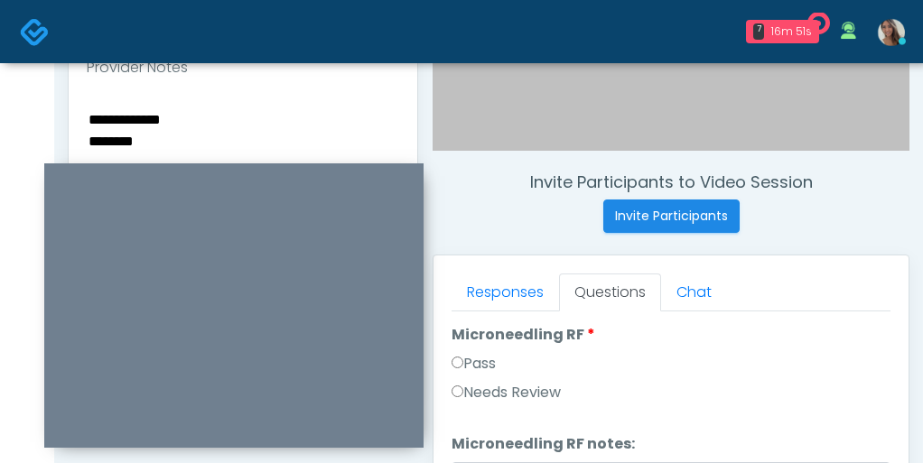
scroll to position [0, 0]
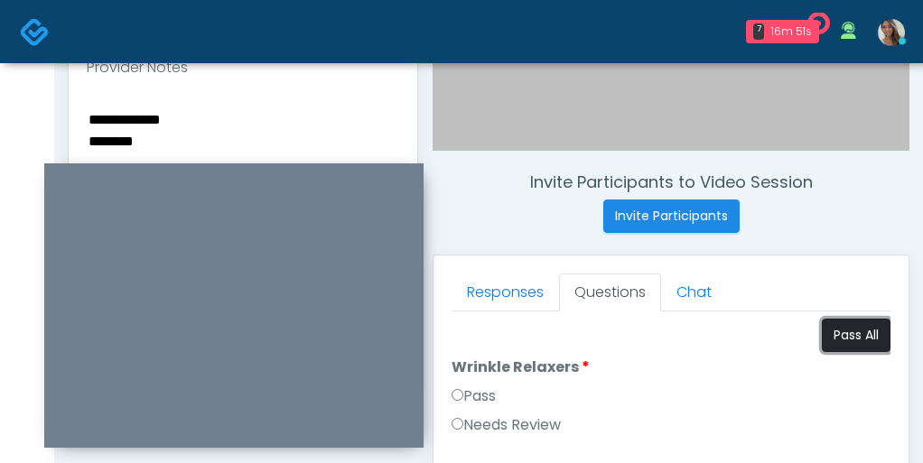
click at [859, 331] on button "Pass All" at bounding box center [856, 335] width 69 height 33
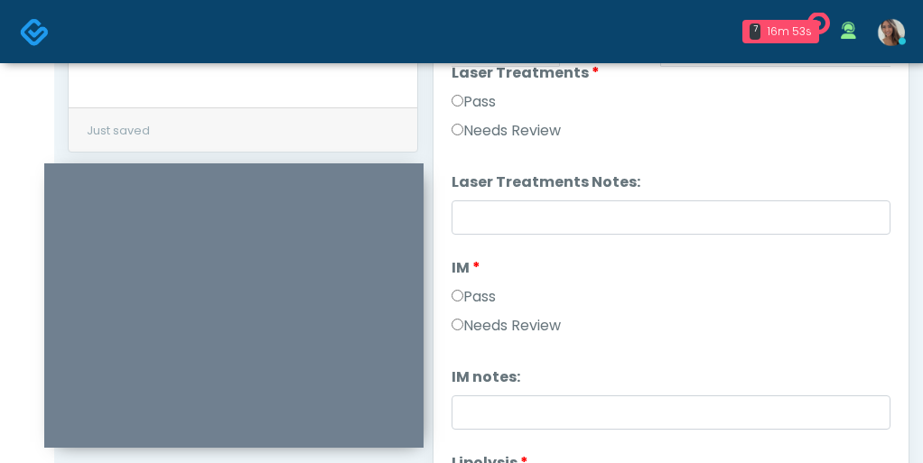
scroll to position [824, 0]
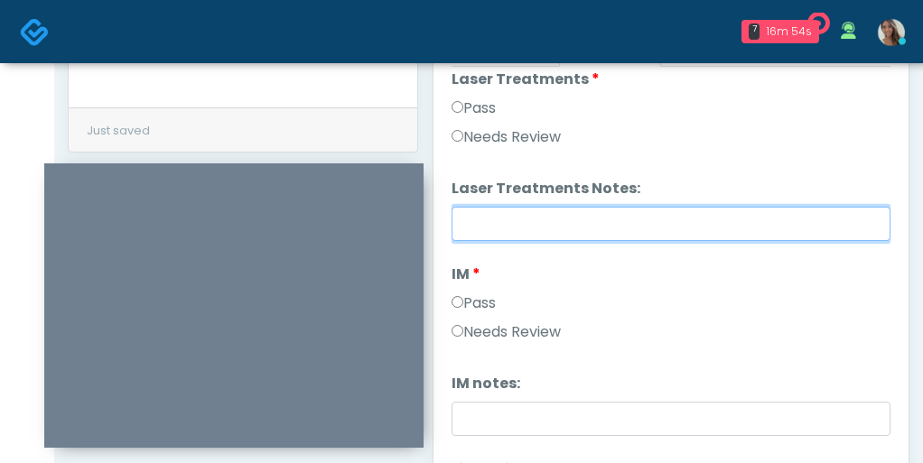
click at [645, 228] on input "Laser Treatments Notes:" at bounding box center [671, 224] width 439 height 34
paste input "**********"
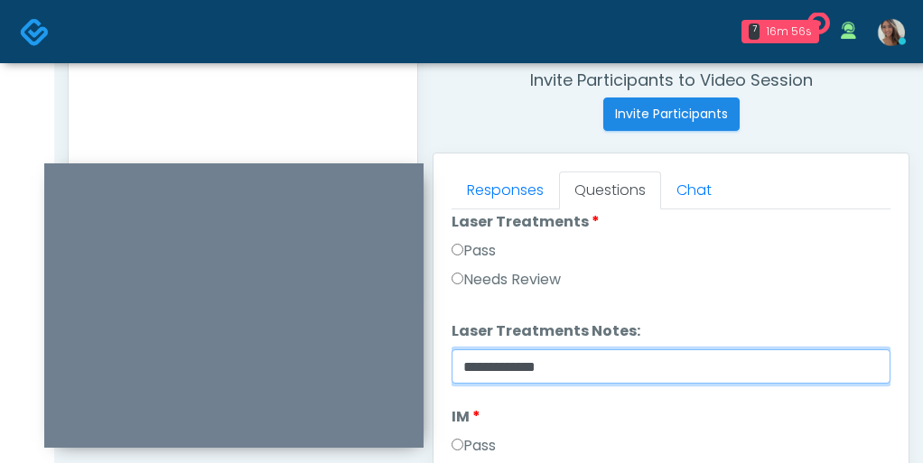
scroll to position [657, 0]
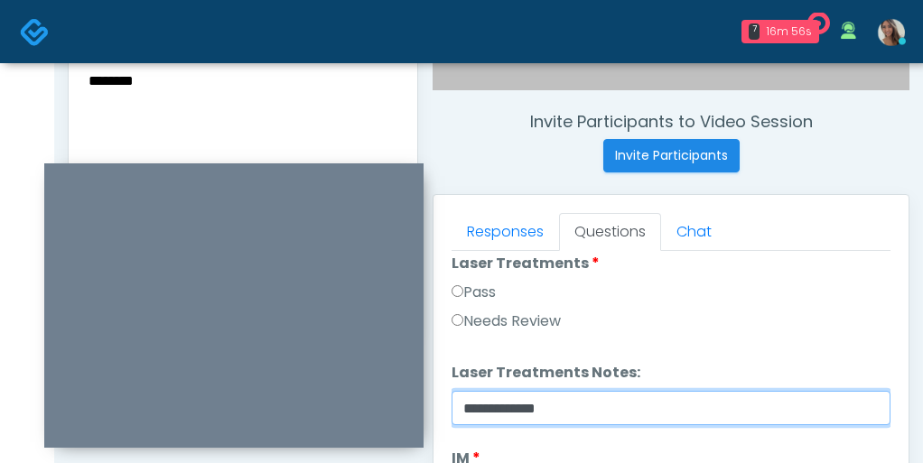
type input "**********"
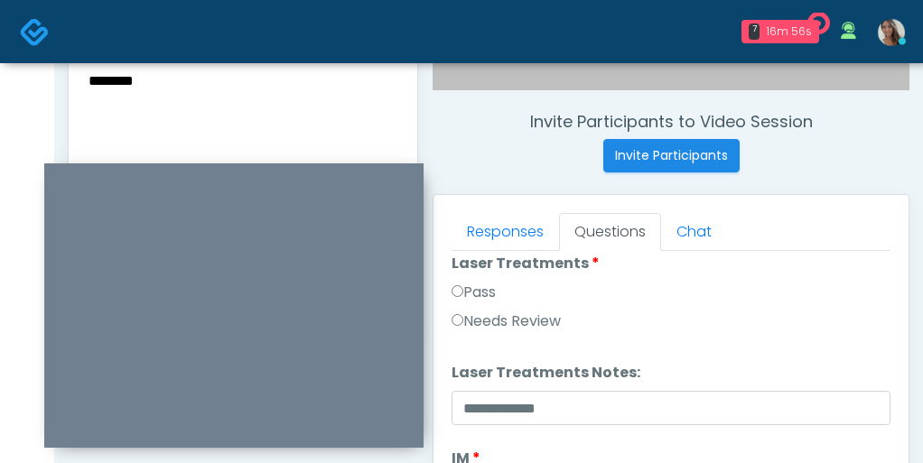
click at [164, 96] on textarea "**********" at bounding box center [243, 157] width 312 height 220
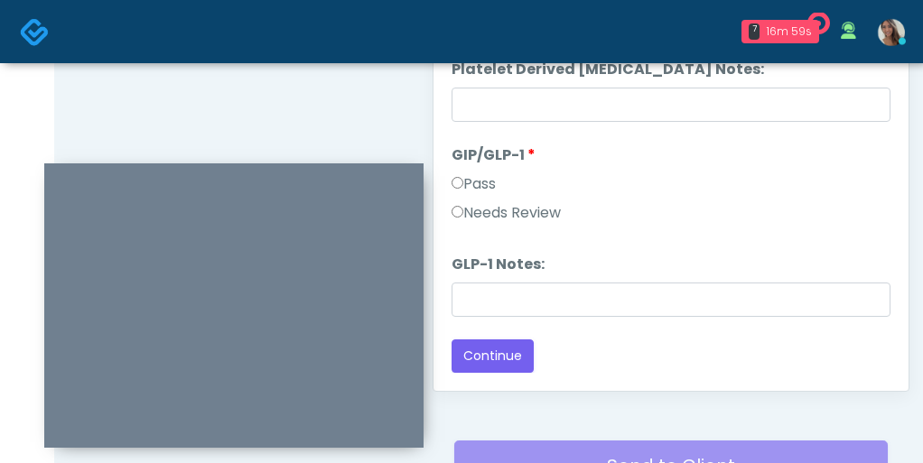
scroll to position [1013, 0]
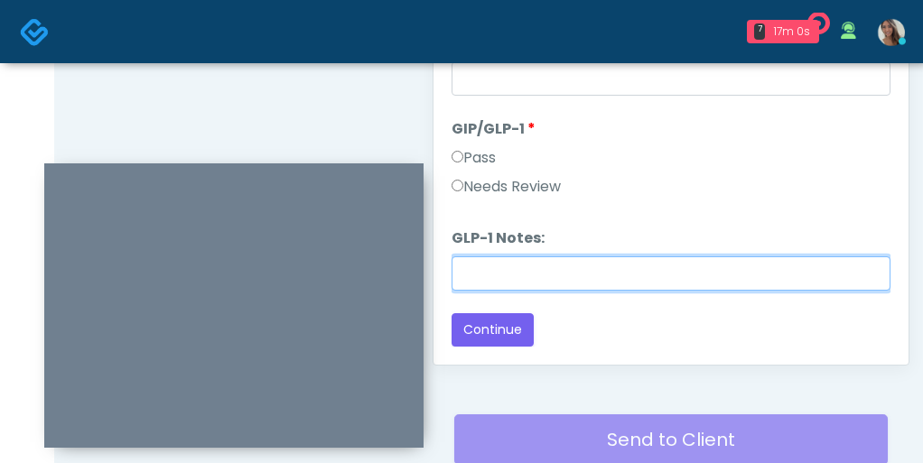
click at [581, 271] on input "GLP-1 Notes:" at bounding box center [671, 273] width 439 height 34
paste input "********"
type input "********"
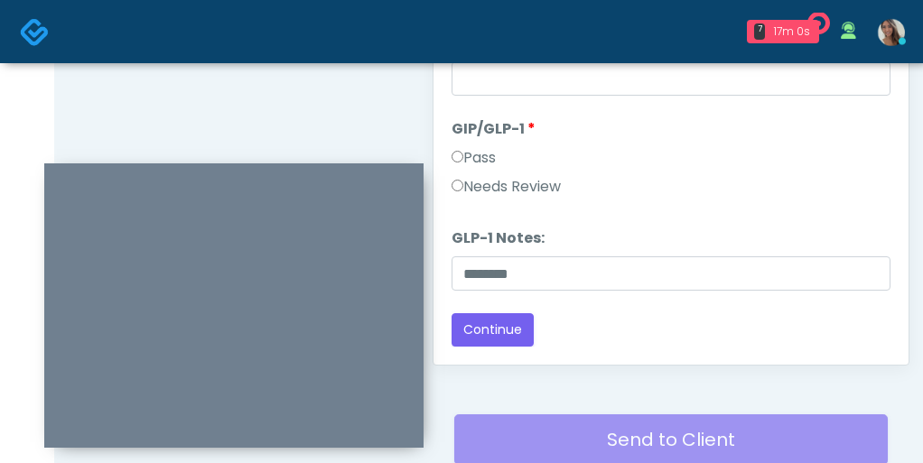
click at [517, 189] on label "Needs Review" at bounding box center [506, 187] width 109 height 22
click at [492, 320] on button "Continue" at bounding box center [493, 329] width 82 height 33
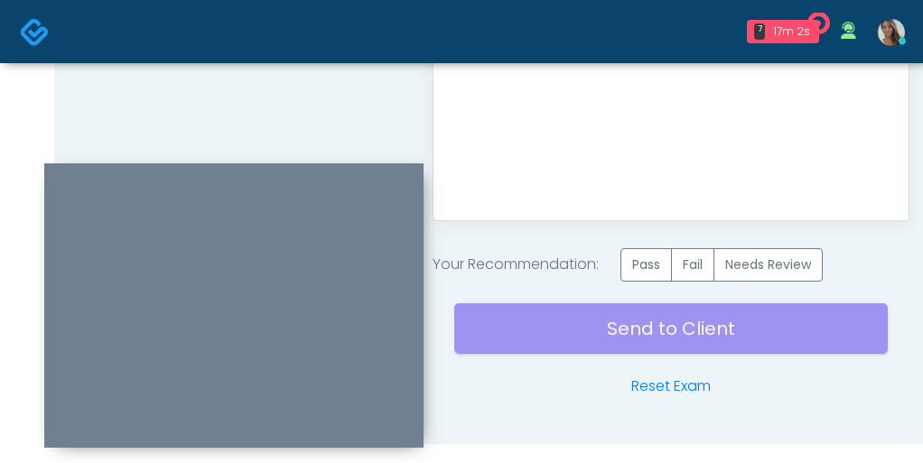
scroll to position [0, 0]
click at [651, 261] on label "Pass" at bounding box center [645, 264] width 51 height 33
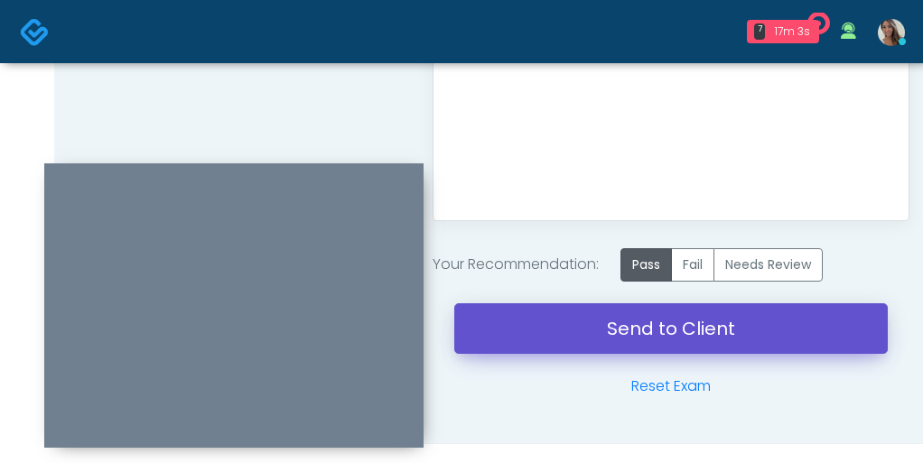
click at [643, 333] on link "Send to Client" at bounding box center [670, 328] width 433 height 51
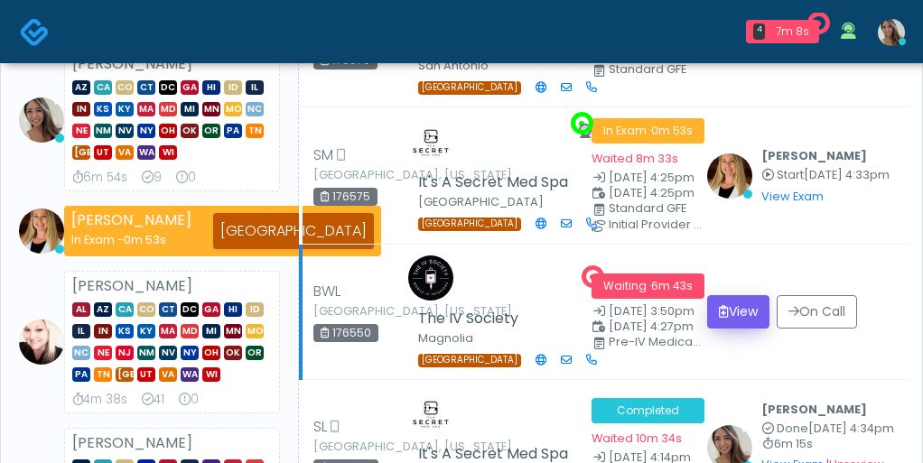
scroll to position [424, 0]
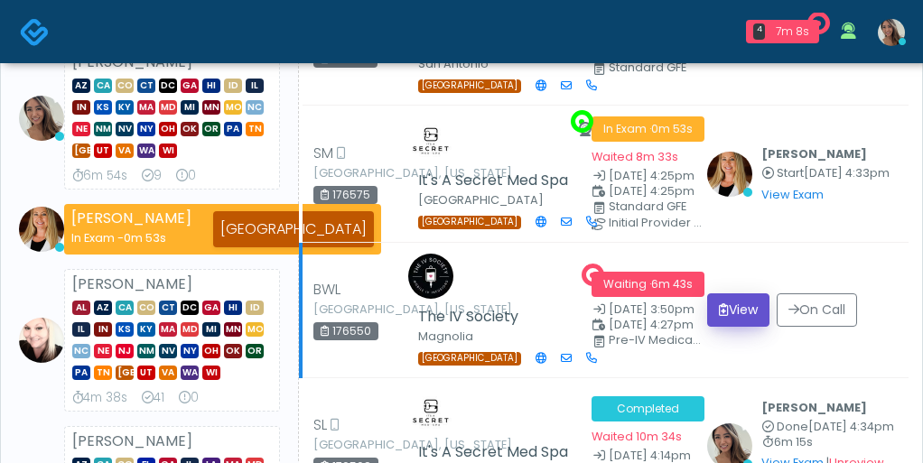
click at [740, 294] on button "View" at bounding box center [738, 310] width 62 height 33
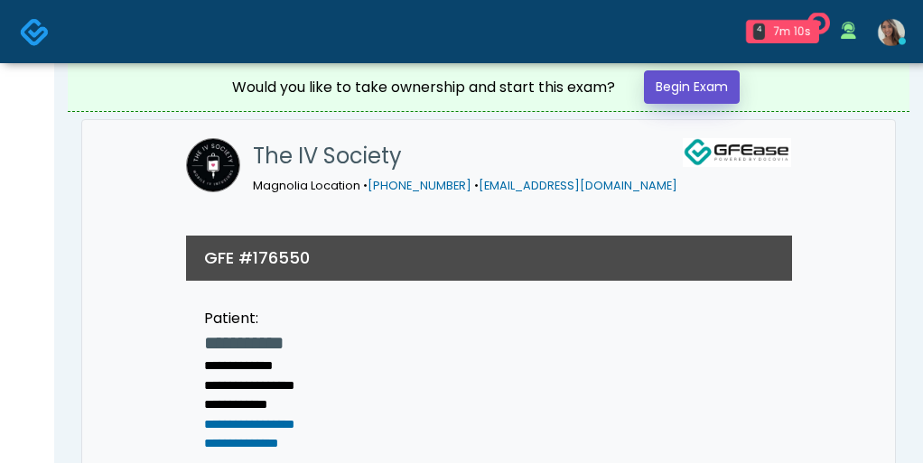
click at [680, 90] on link "Begin Exam" at bounding box center [692, 86] width 96 height 33
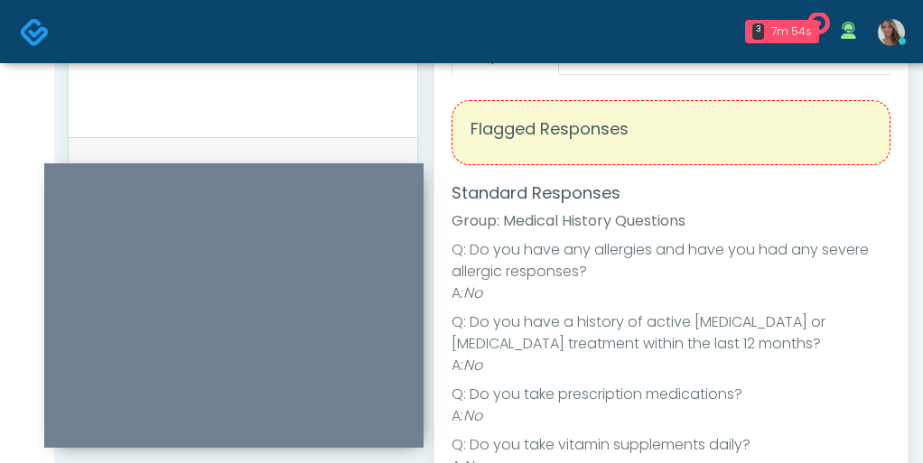
scroll to position [782, 0]
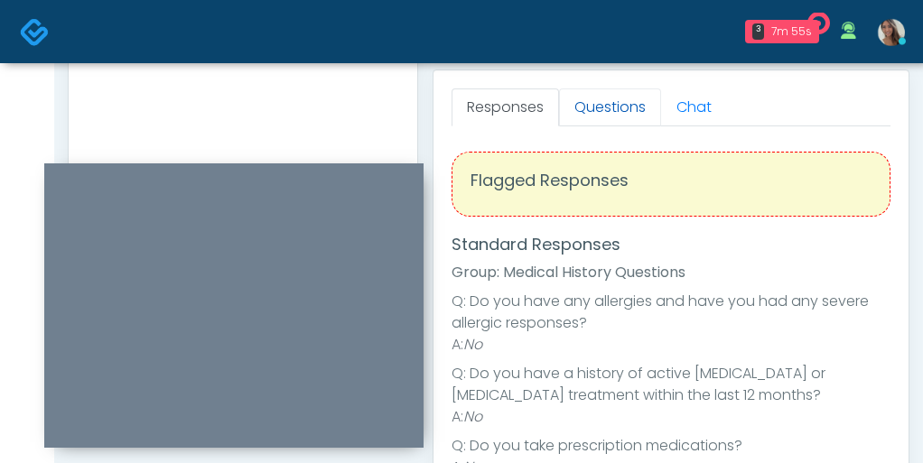
click at [606, 109] on link "Questions" at bounding box center [610, 108] width 102 height 38
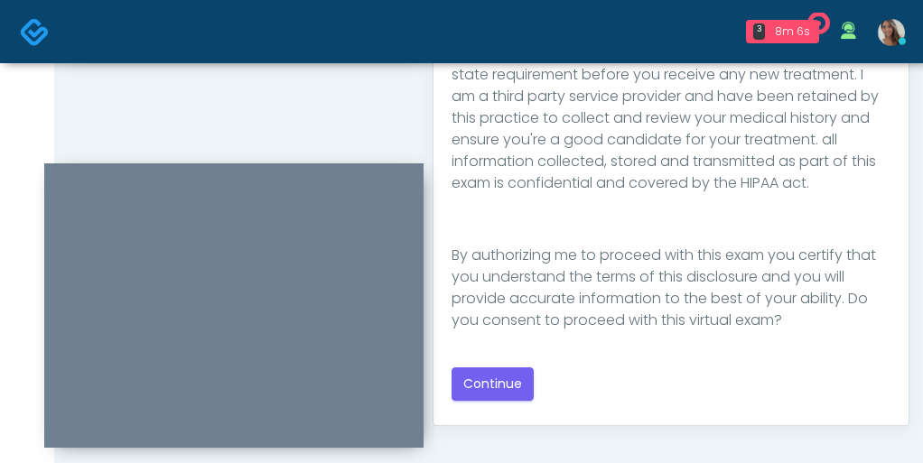
scroll to position [958, 0]
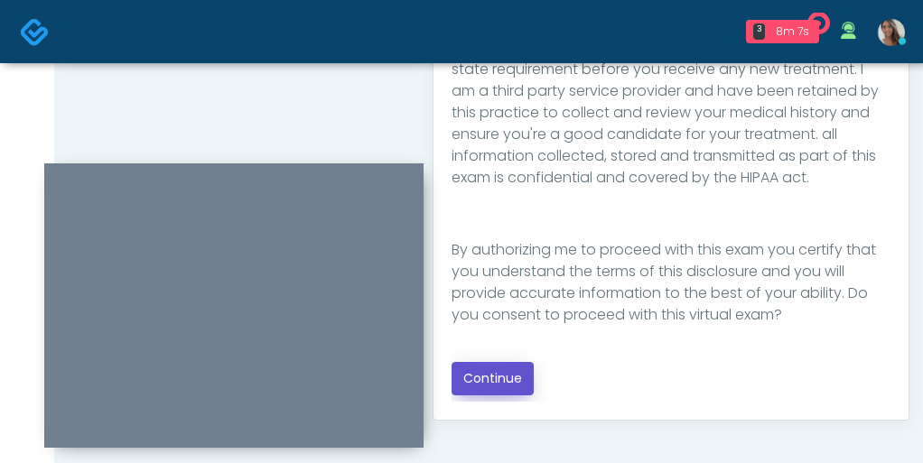
click at [517, 371] on button "Continue" at bounding box center [493, 378] width 82 height 33
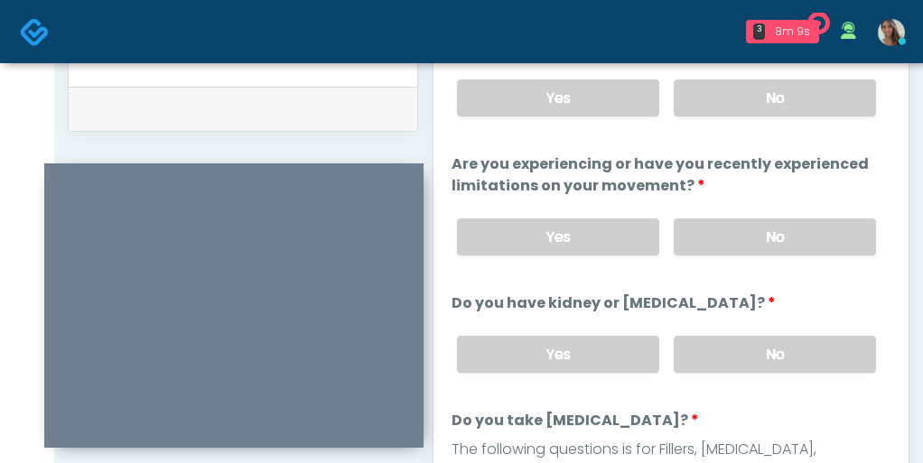
scroll to position [871, 0]
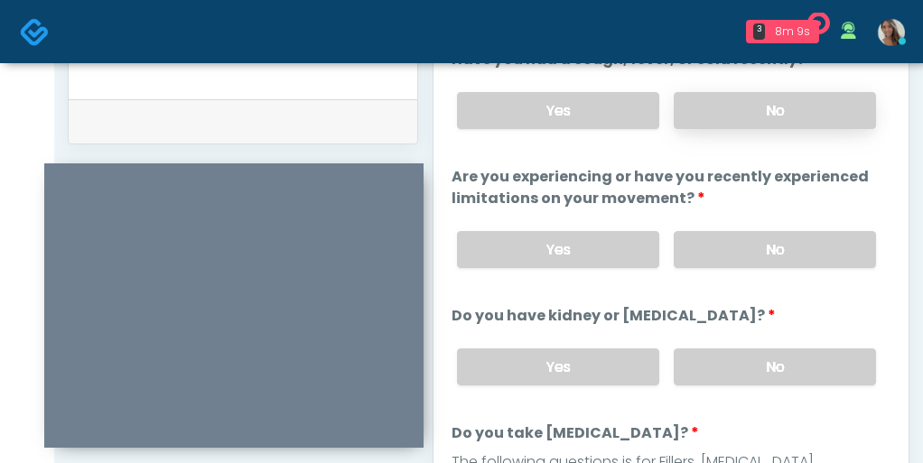
click at [813, 117] on label "No" at bounding box center [775, 110] width 202 height 37
click at [769, 246] on label "No" at bounding box center [775, 249] width 202 height 37
click at [743, 365] on label "No" at bounding box center [775, 367] width 202 height 37
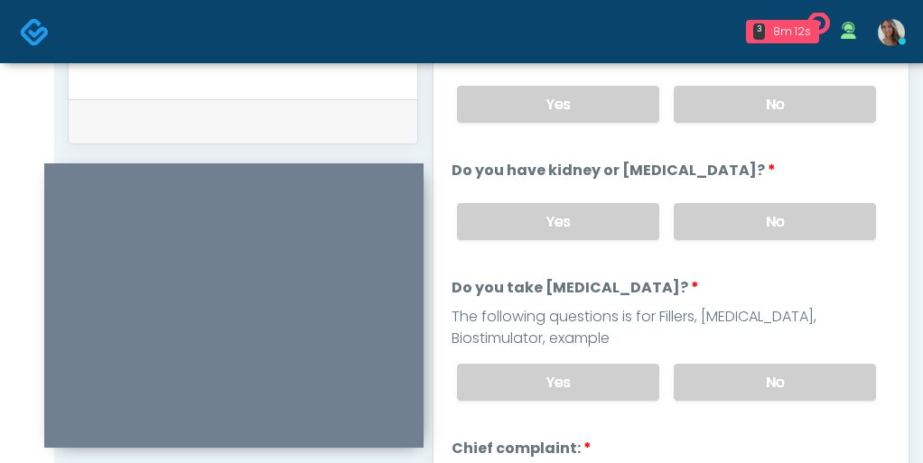
scroll to position [155, 0]
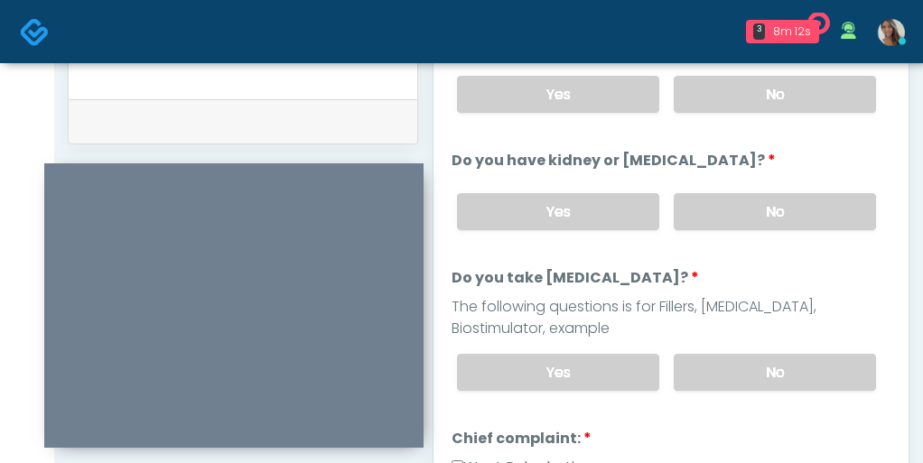
click at [729, 389] on div "Yes No" at bounding box center [667, 373] width 448 height 66
click at [729, 368] on label "No" at bounding box center [775, 372] width 202 height 37
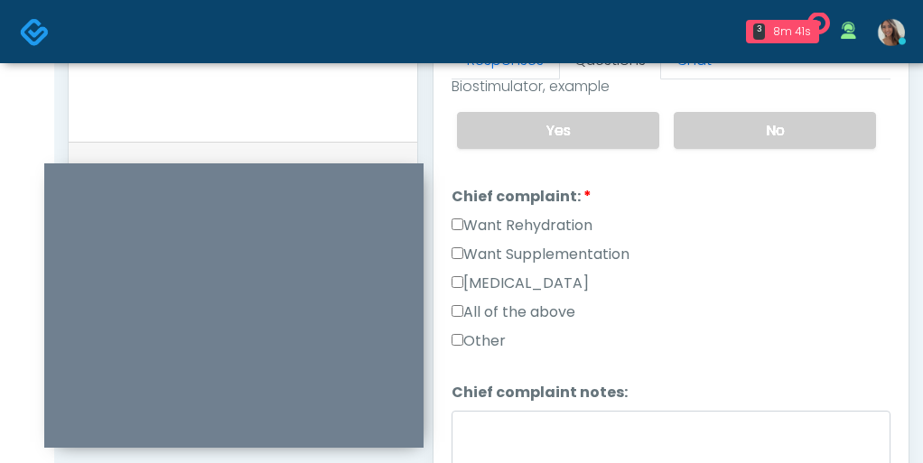
scroll to position [447, 0]
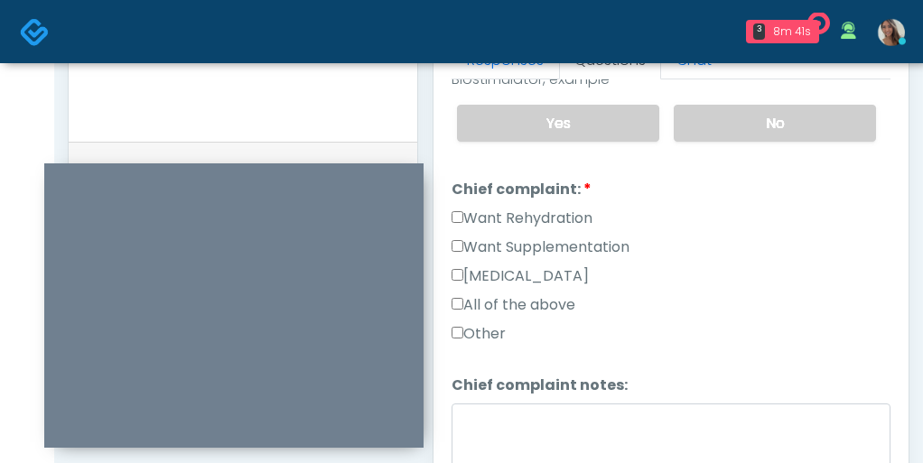
click at [596, 242] on label "Want Supplementation" at bounding box center [541, 248] width 178 height 22
click at [577, 214] on label "Want Rehydration" at bounding box center [522, 219] width 141 height 22
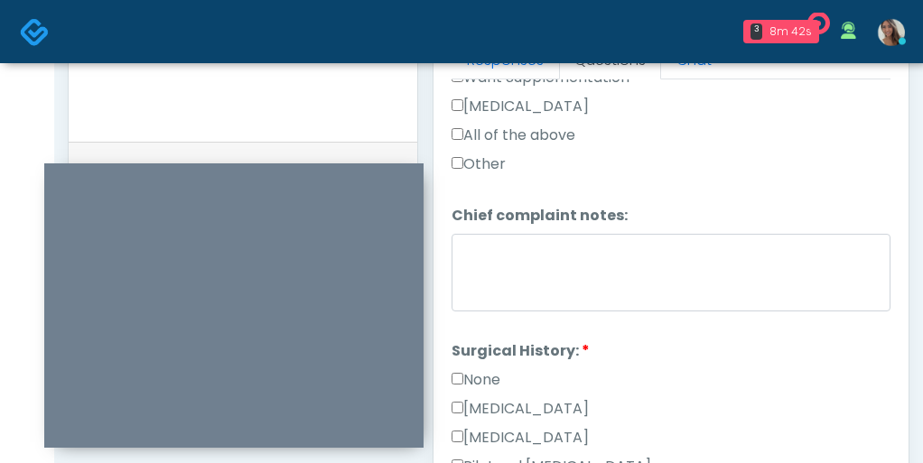
scroll to position [666, 0]
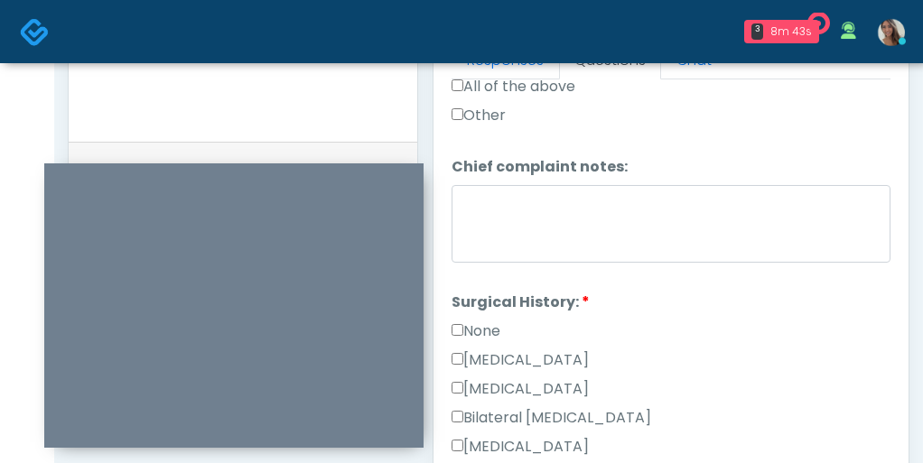
click at [492, 321] on label "None" at bounding box center [476, 332] width 49 height 22
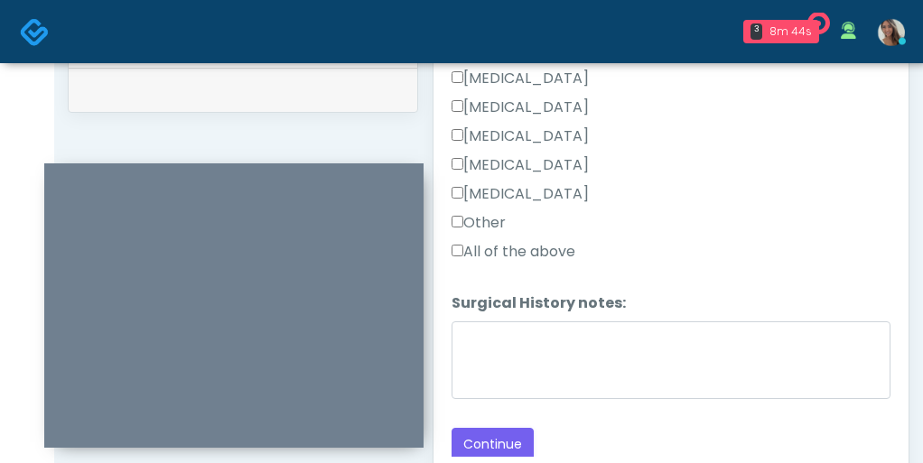
scroll to position [921, 0]
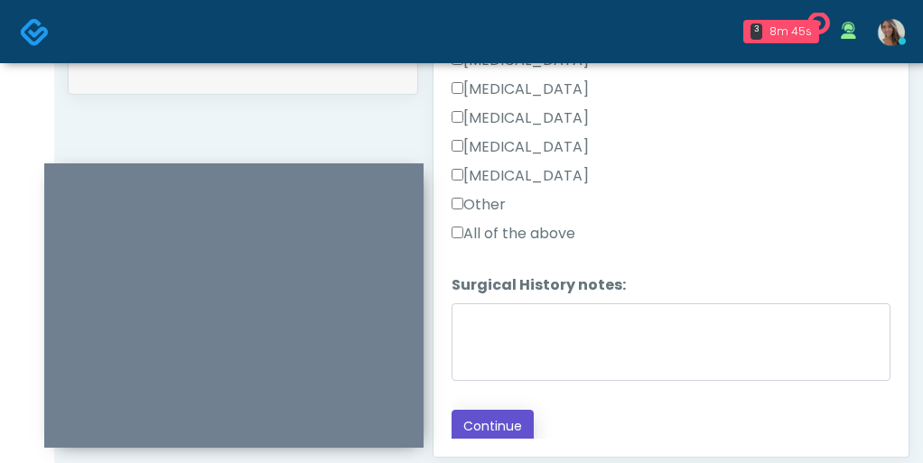
click at [473, 424] on button "Continue" at bounding box center [493, 426] width 82 height 33
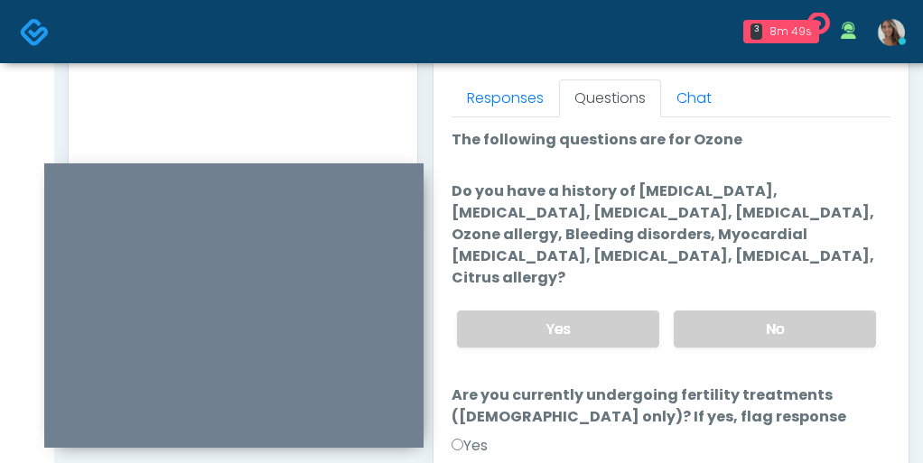
scroll to position [818, 0]
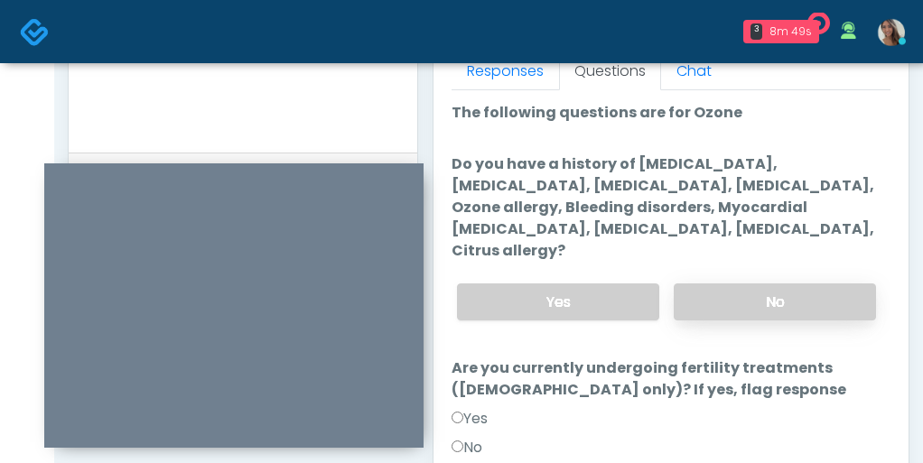
click at [730, 284] on label "No" at bounding box center [775, 302] width 202 height 37
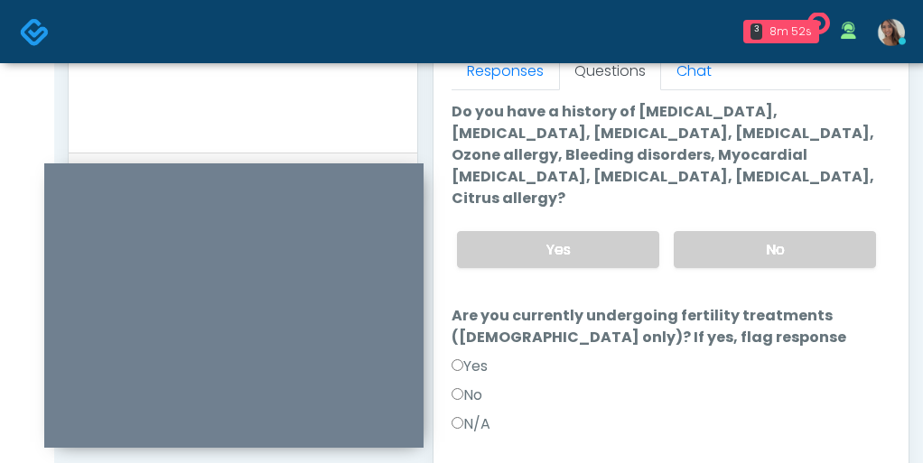
scroll to position [64, 0]
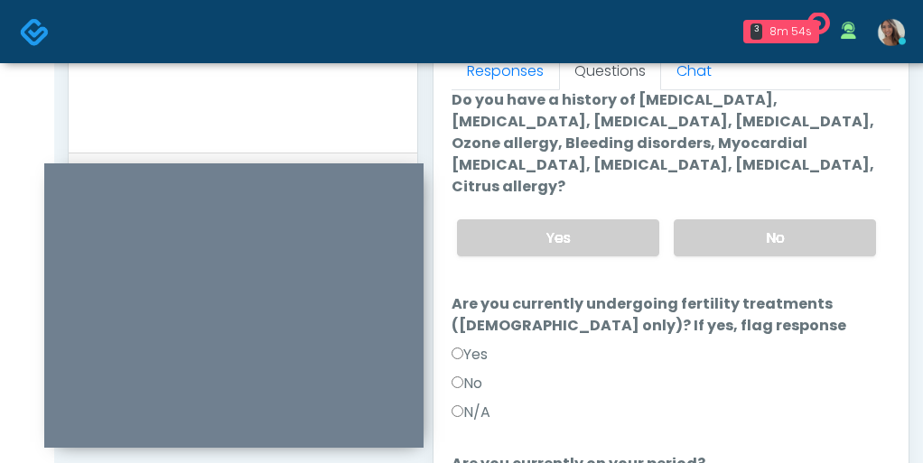
click at [475, 402] on label "N/A" at bounding box center [471, 413] width 39 height 22
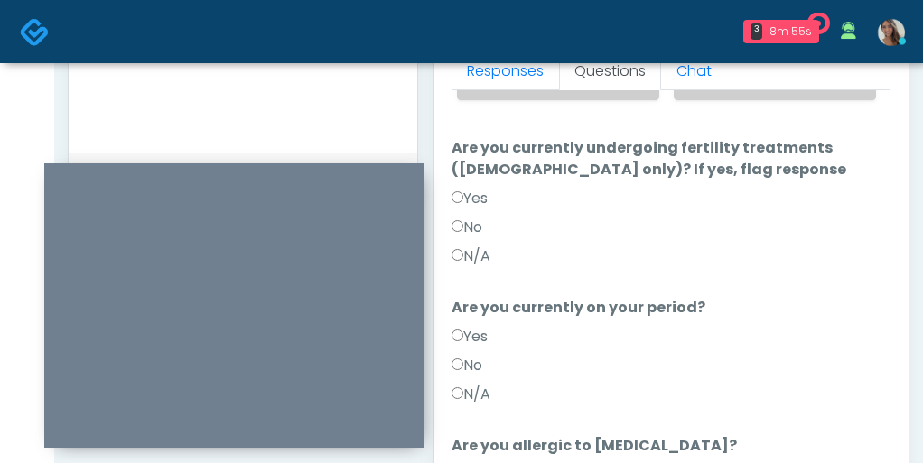
click at [478, 384] on label "N/A" at bounding box center [471, 395] width 39 height 22
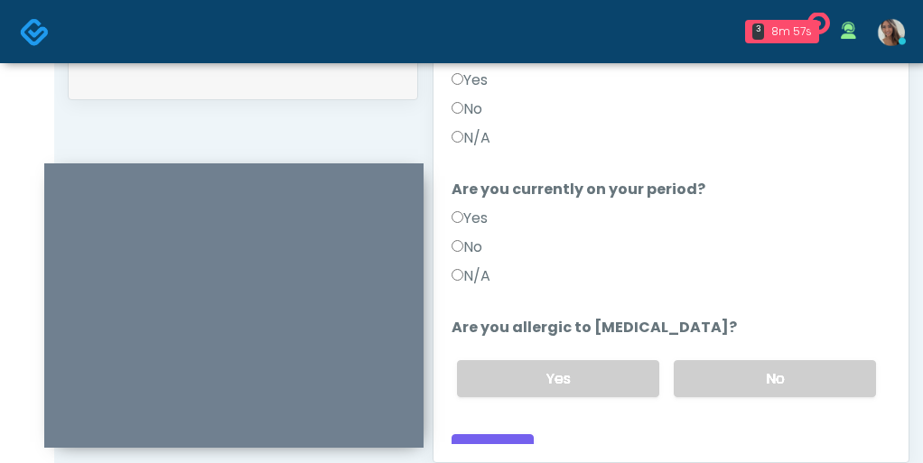
scroll to position [1026, 0]
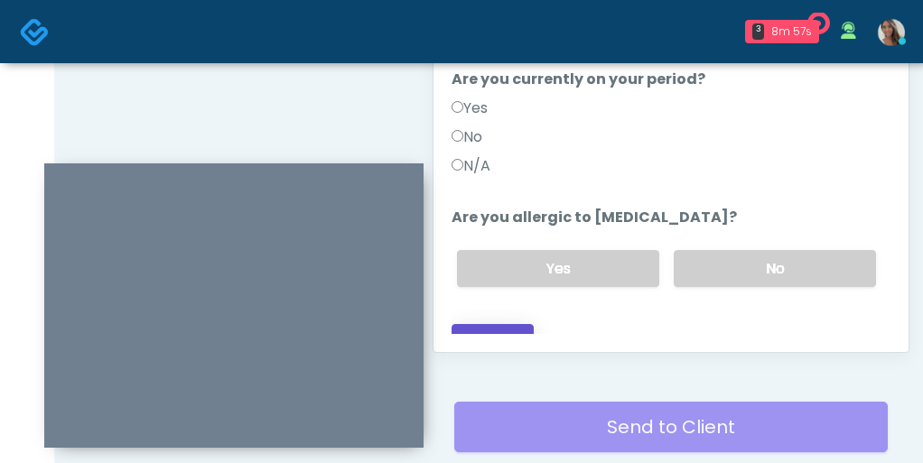
click at [489, 324] on button "Continue" at bounding box center [493, 340] width 82 height 33
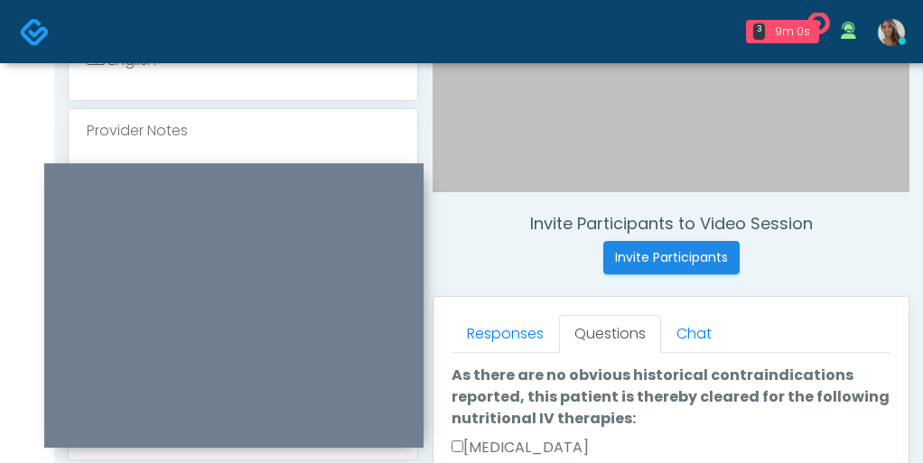
scroll to position [0, 0]
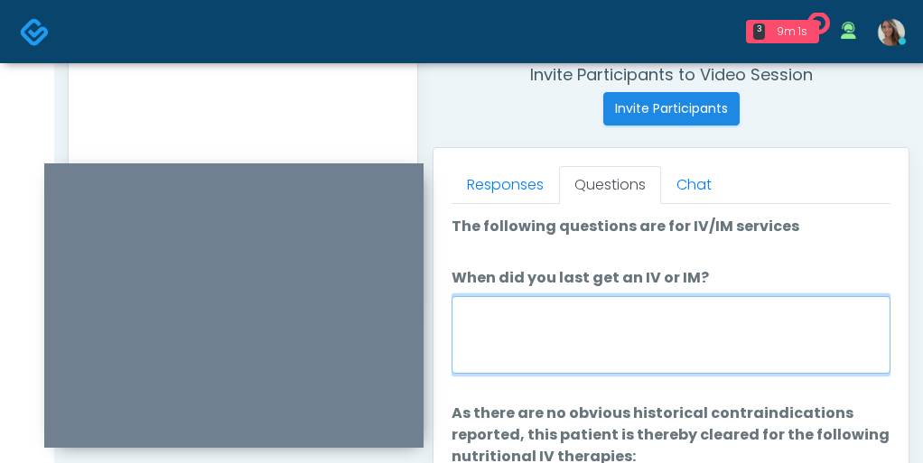
click at [646, 351] on textarea "When did you last get an IV or IM?" at bounding box center [671, 335] width 439 height 78
click at [614, 319] on textarea "**********" at bounding box center [671, 335] width 439 height 78
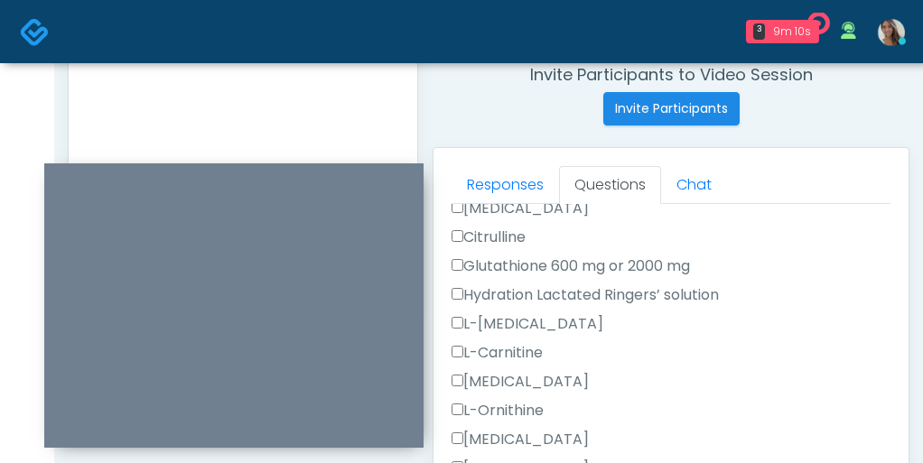
scroll to position [368, 0]
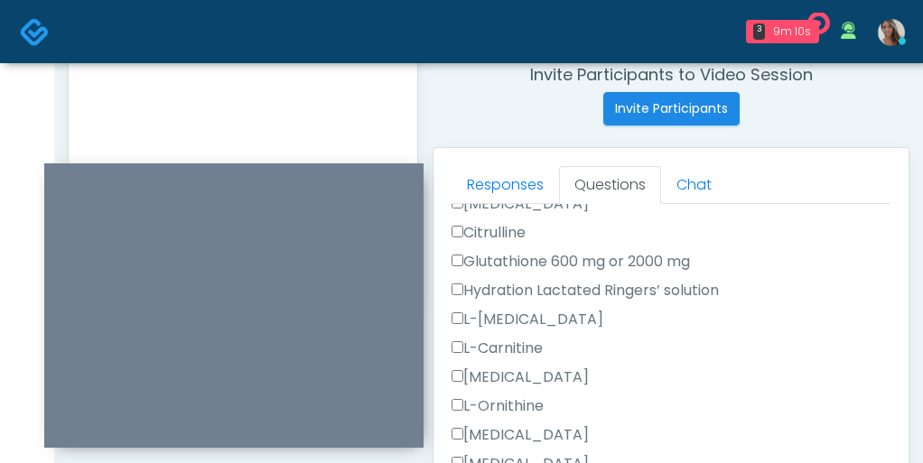
type textarea "**********"
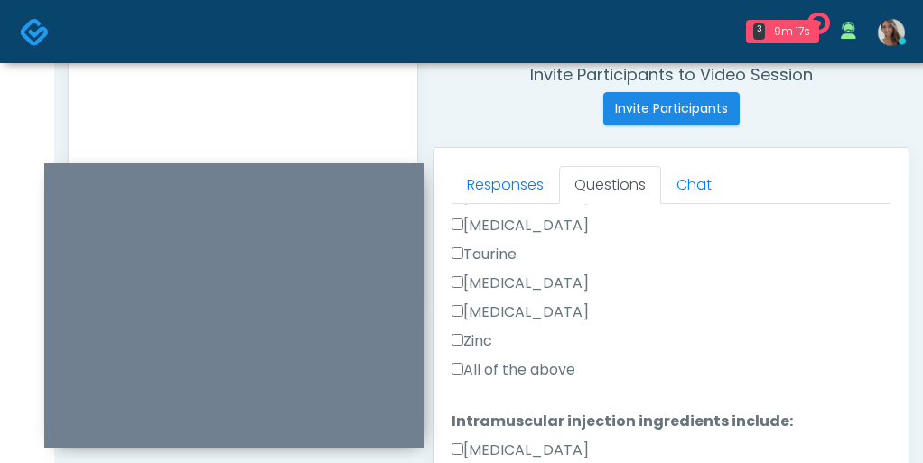
click at [535, 361] on label "All of the above" at bounding box center [514, 370] width 124 height 22
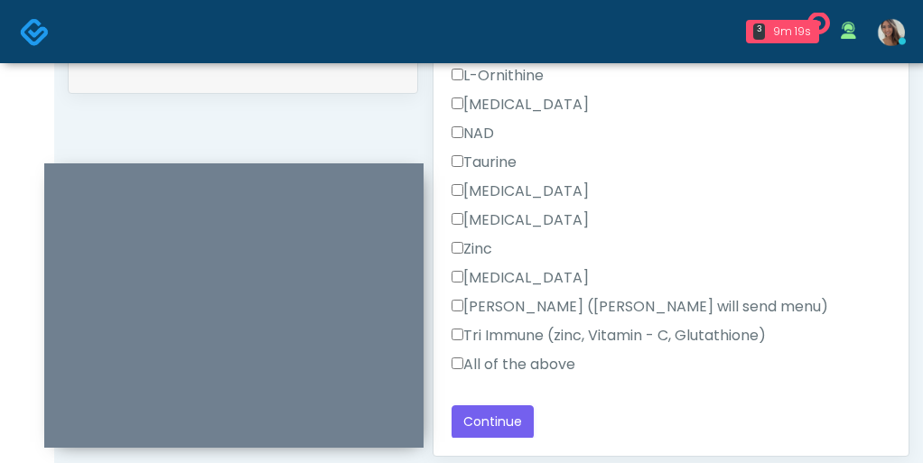
scroll to position [941, 0]
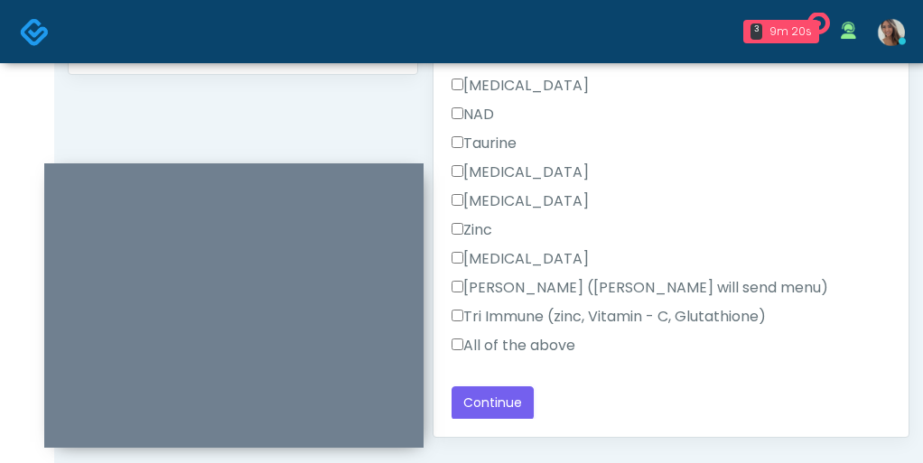
click at [541, 340] on label "All of the above" at bounding box center [514, 346] width 124 height 22
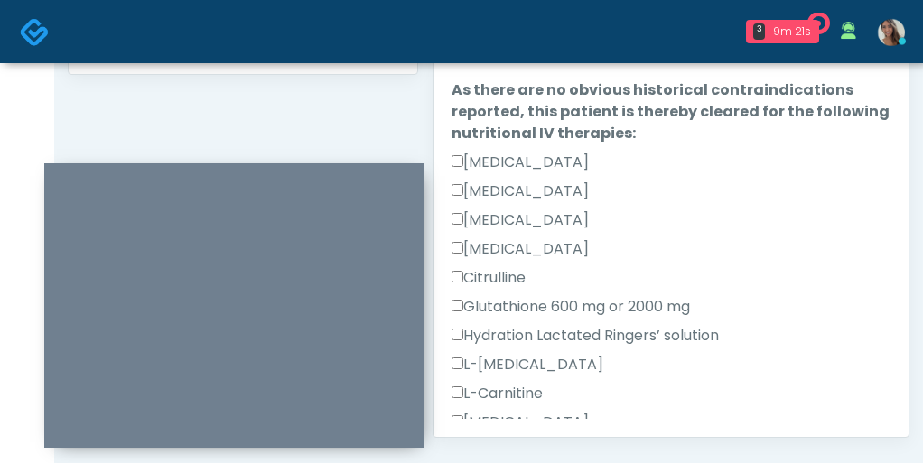
scroll to position [37, 0]
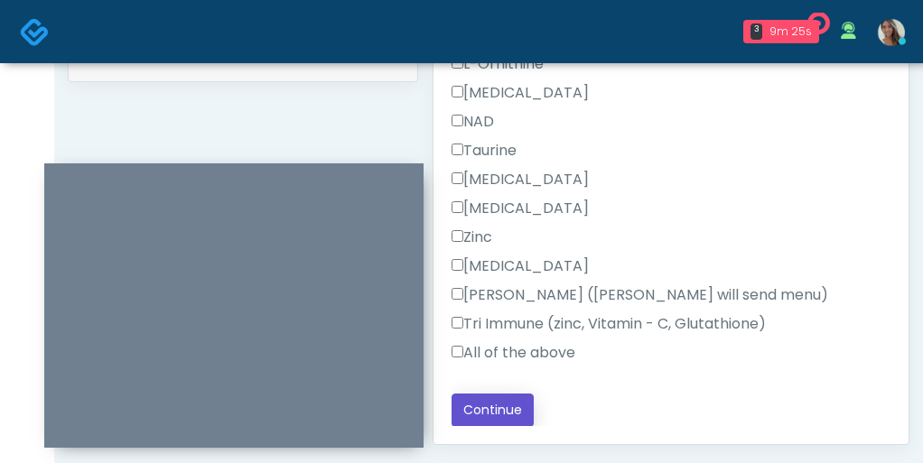
click at [508, 399] on button "Continue" at bounding box center [493, 410] width 82 height 33
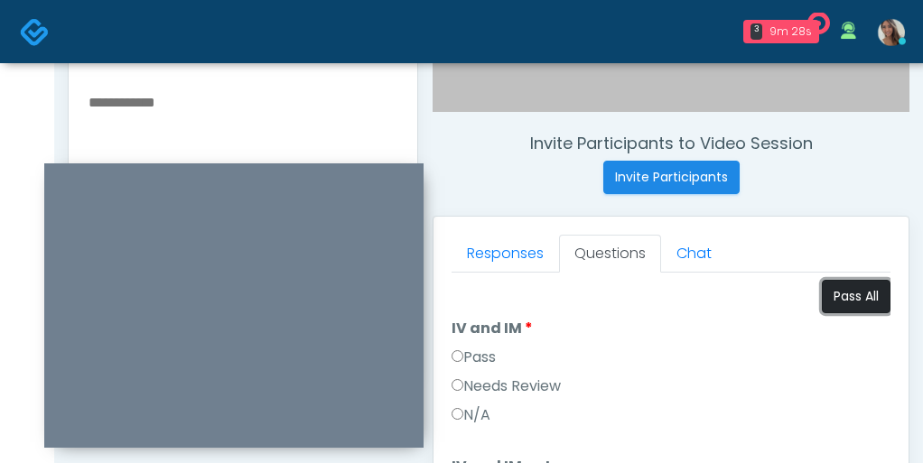
click at [834, 286] on button "Pass All" at bounding box center [856, 296] width 69 height 33
click at [713, 377] on div "Needs Review" at bounding box center [671, 390] width 439 height 29
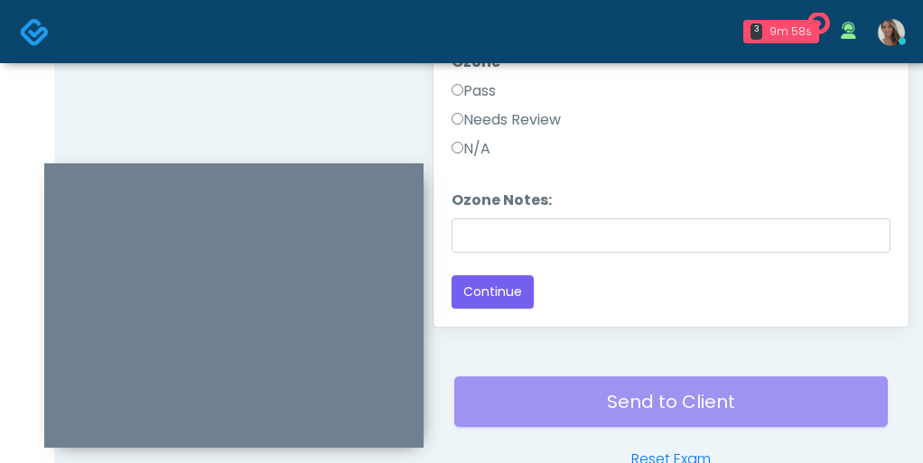
scroll to position [1072, 0]
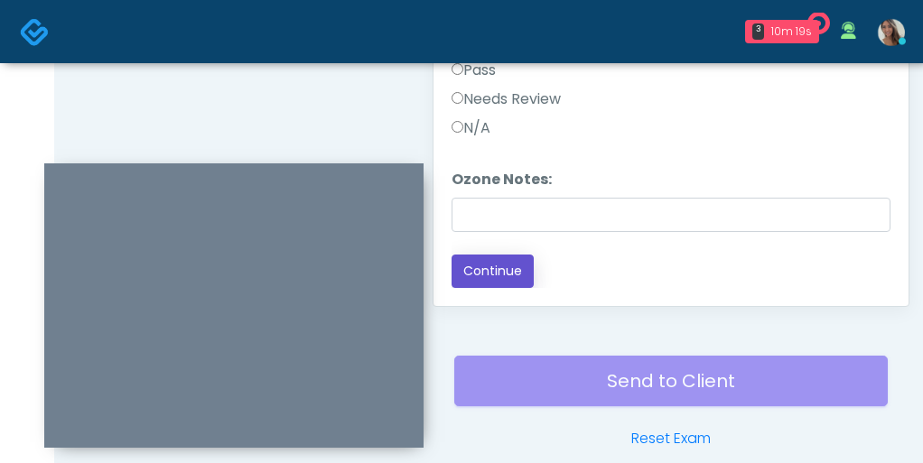
click at [481, 282] on button "Continue" at bounding box center [493, 271] width 82 height 33
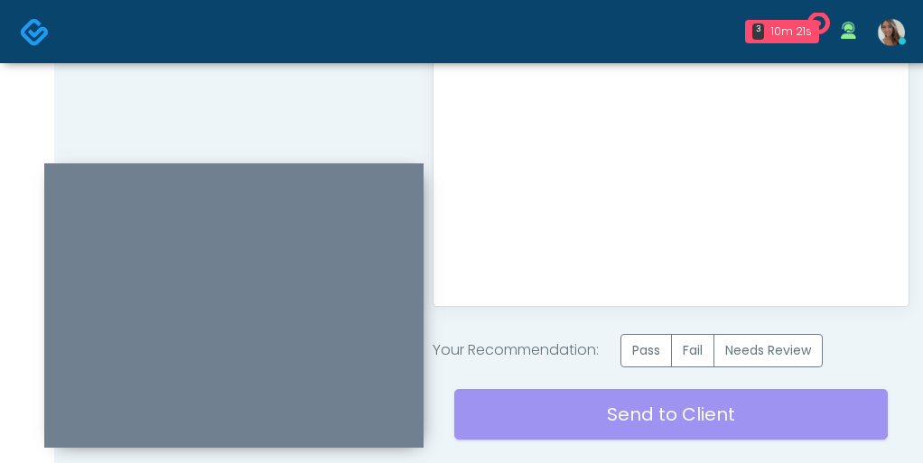
scroll to position [0, 0]
click at [630, 343] on label "Pass" at bounding box center [645, 350] width 51 height 33
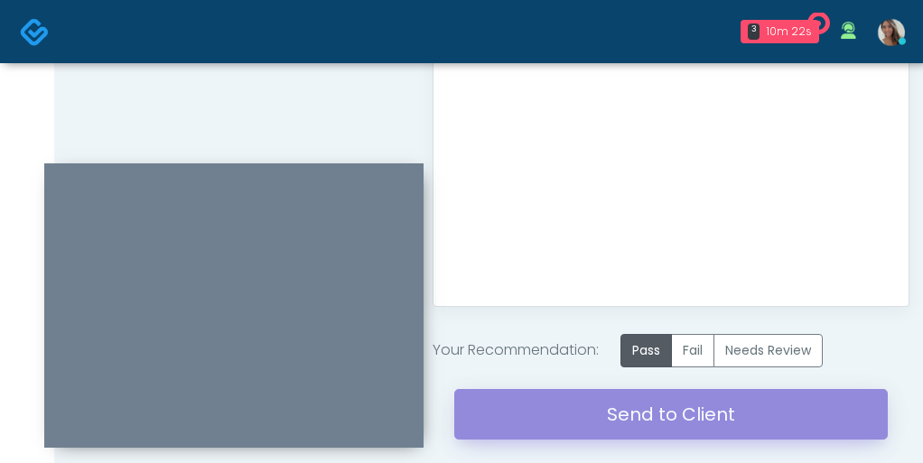
click at [560, 419] on link "Send to Client" at bounding box center [670, 414] width 433 height 51
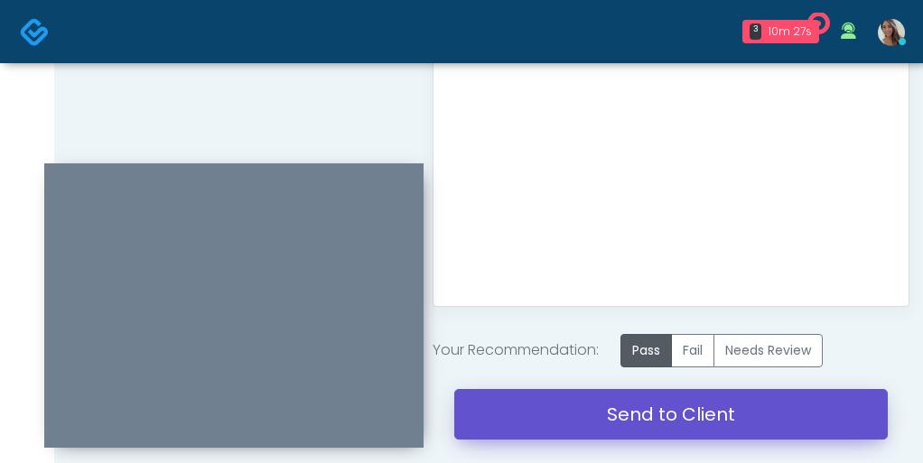
scroll to position [1048, 0]
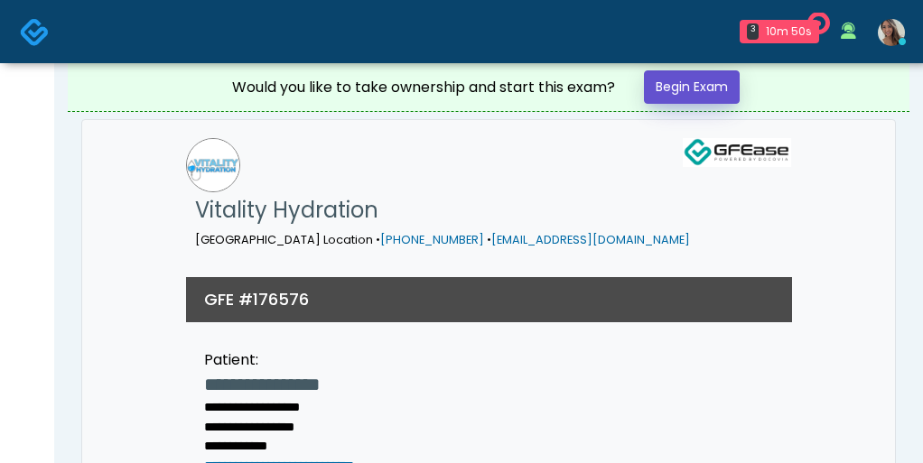
click at [702, 93] on link "Begin Exam" at bounding box center [692, 86] width 96 height 33
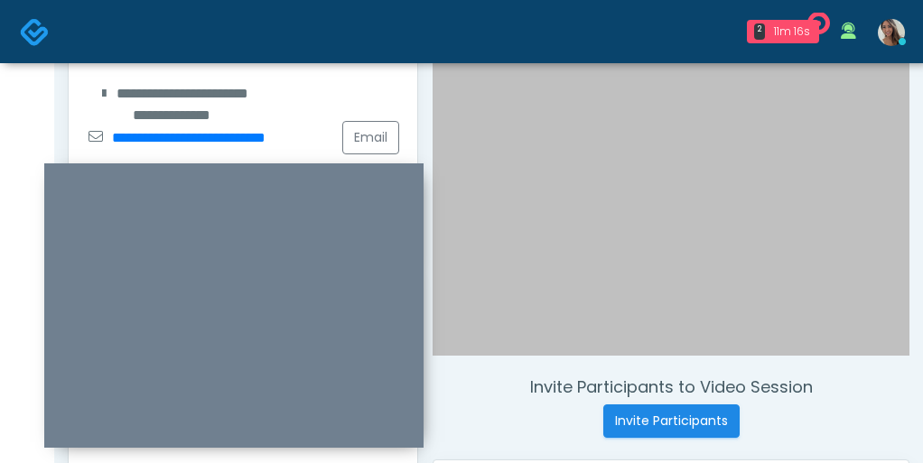
scroll to position [394, 0]
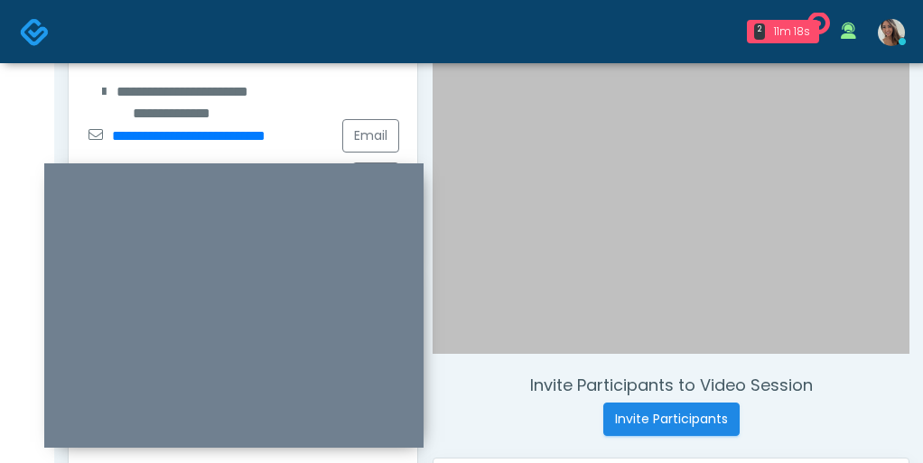
click at [163, 88] on div "**********" at bounding box center [171, 92] width 169 height 22
copy div "**********"
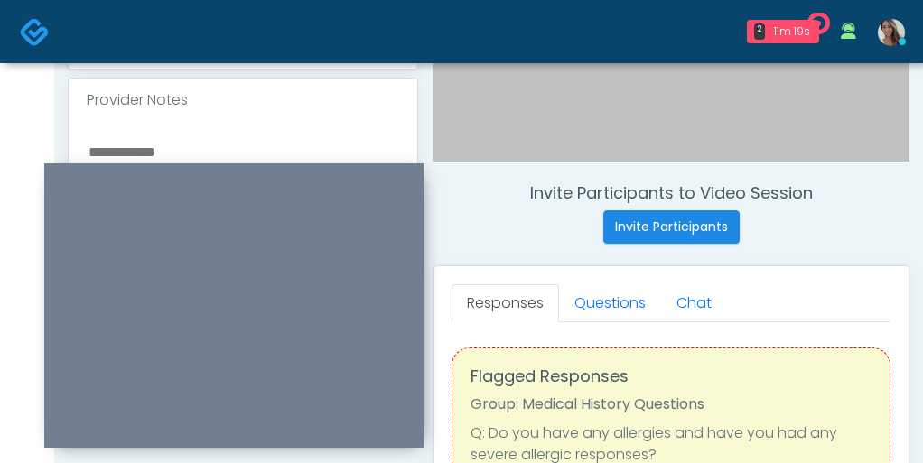
scroll to position [614, 0]
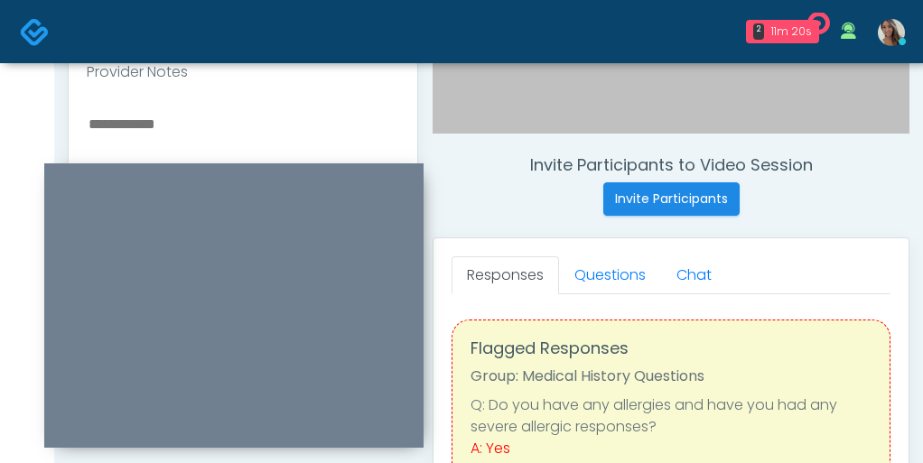
click at [147, 134] on textarea at bounding box center [243, 222] width 312 height 220
paste textarea "**********"
click at [169, 121] on textarea "**********" at bounding box center [243, 222] width 312 height 220
drag, startPoint x: 229, startPoint y: 123, endPoint x: 180, endPoint y: 118, distance: 49.9
click at [180, 118] on textarea "**********" at bounding box center [243, 222] width 312 height 220
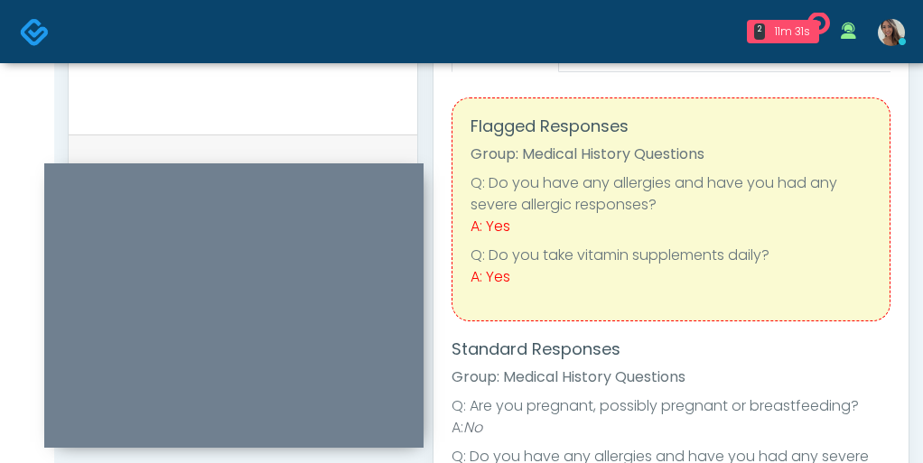
scroll to position [780, 0]
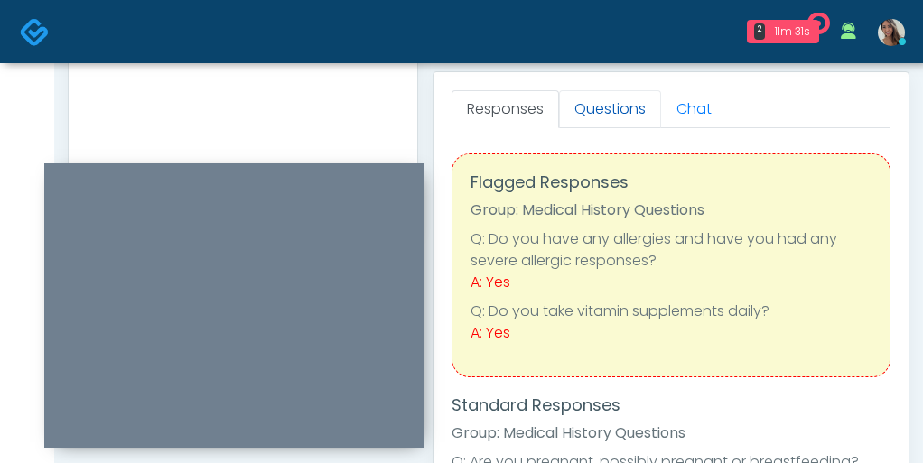
type textarea "**********"
click at [612, 121] on link "Questions" at bounding box center [610, 109] width 102 height 38
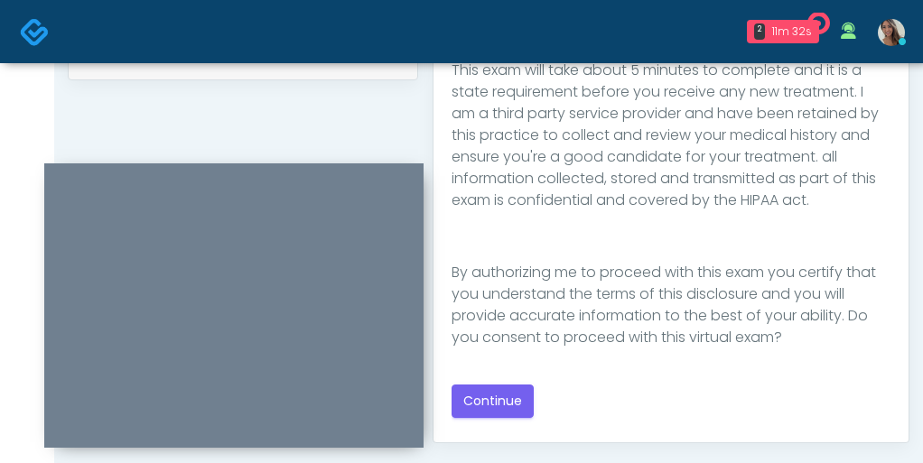
scroll to position [940, 0]
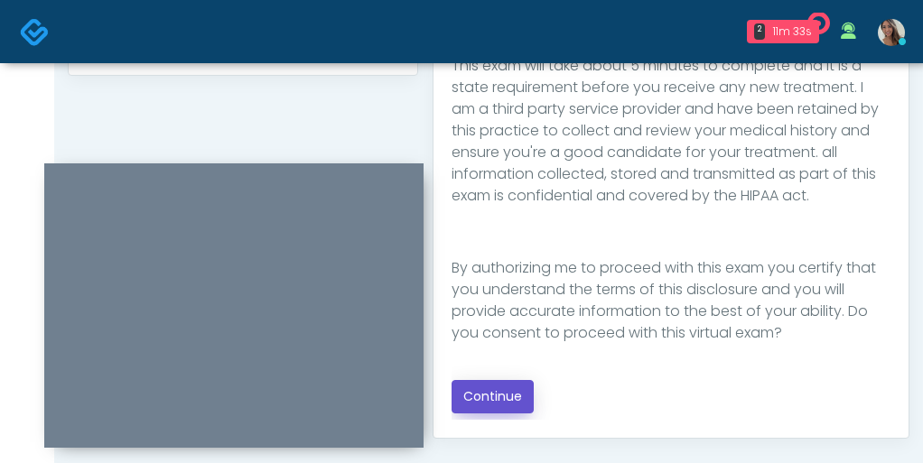
click at [498, 396] on button "Continue" at bounding box center [493, 396] width 82 height 33
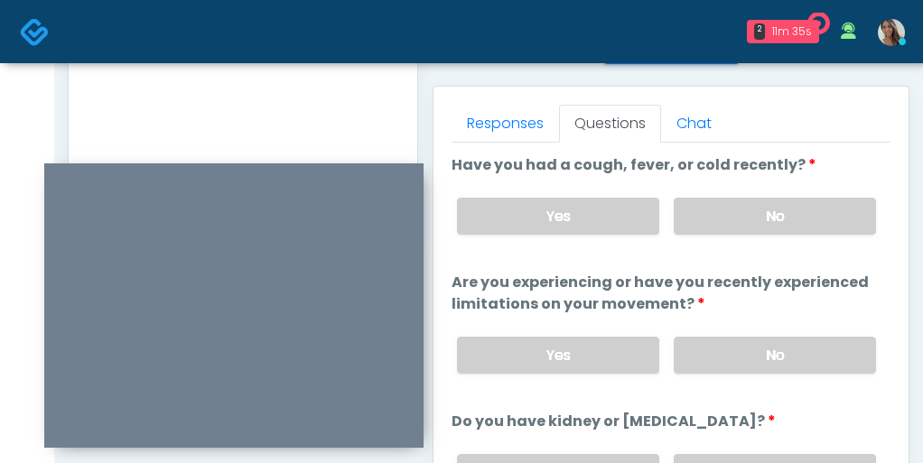
scroll to position [759, 0]
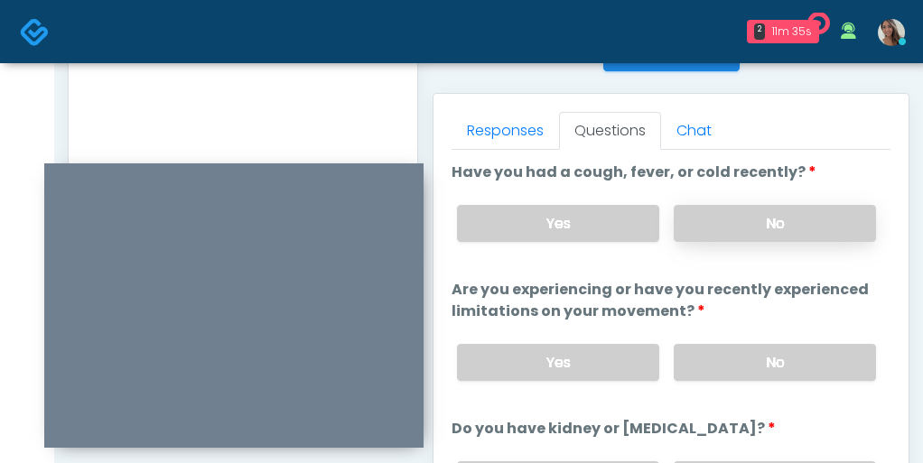
click at [724, 229] on label "No" at bounding box center [775, 223] width 202 height 37
click at [739, 359] on label "No" at bounding box center [775, 362] width 202 height 37
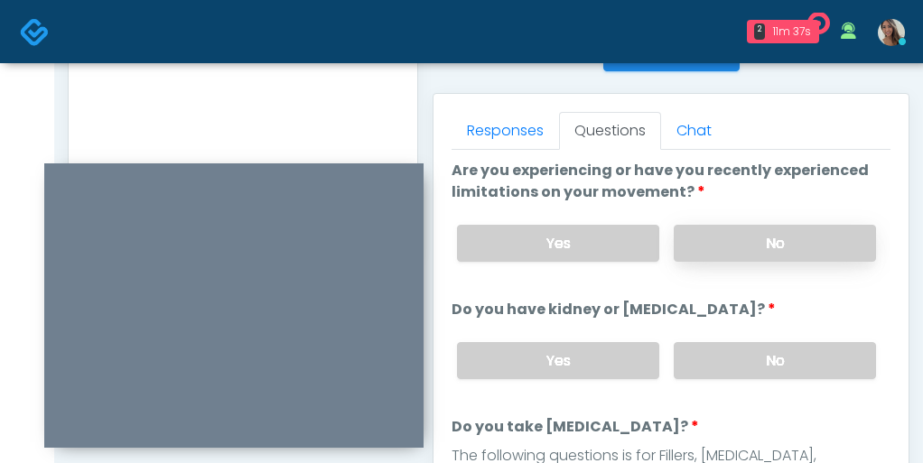
click at [739, 359] on label "No" at bounding box center [775, 360] width 202 height 37
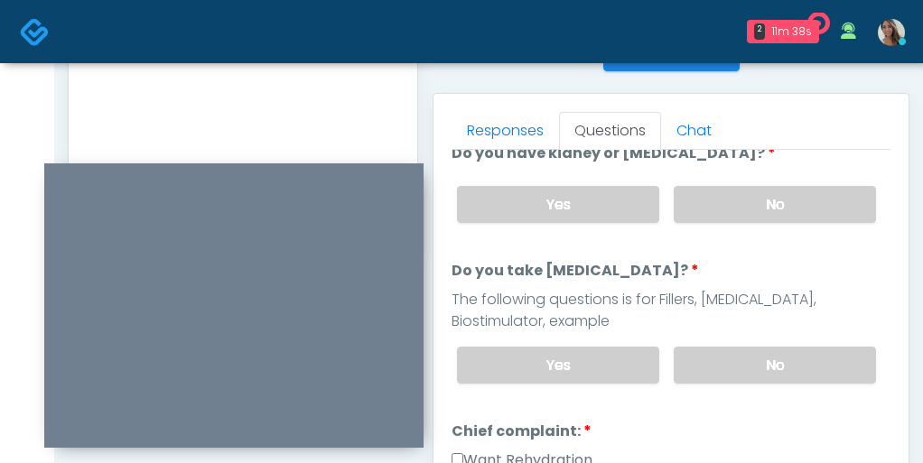
click at [739, 359] on label "No" at bounding box center [775, 365] width 202 height 37
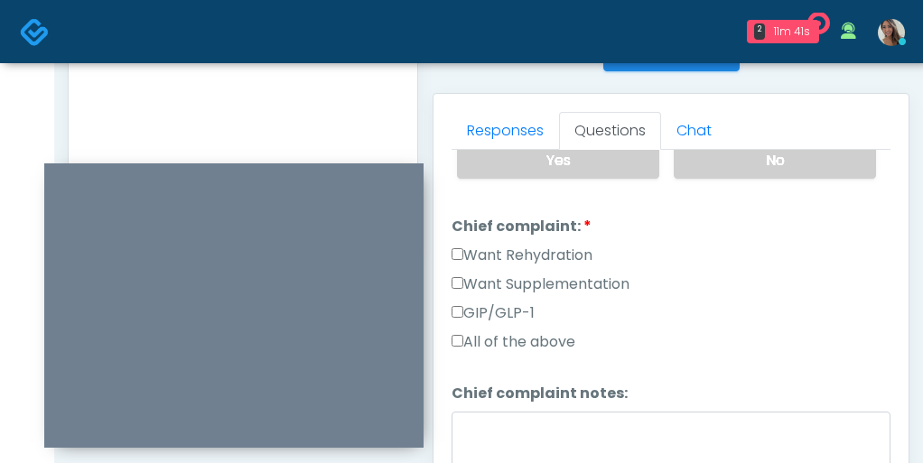
scroll to position [508, 0]
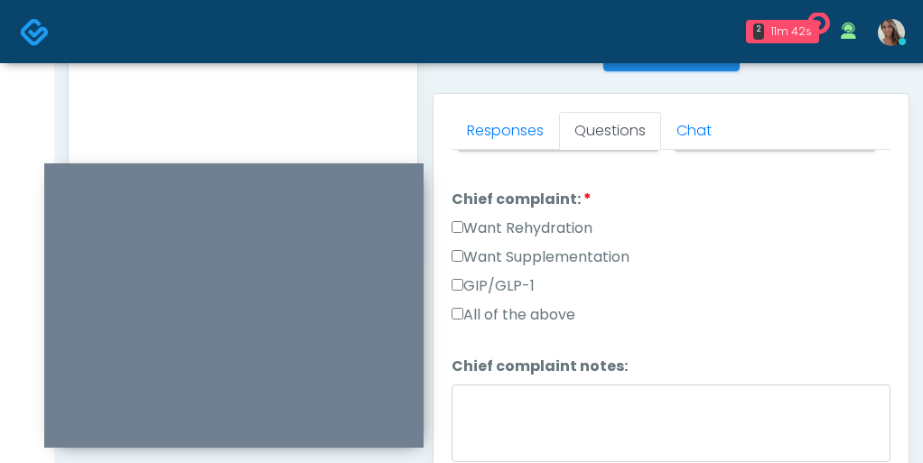
click at [586, 255] on label "Want Supplementation" at bounding box center [541, 258] width 178 height 22
click at [573, 223] on label "Want Rehydration" at bounding box center [522, 229] width 141 height 22
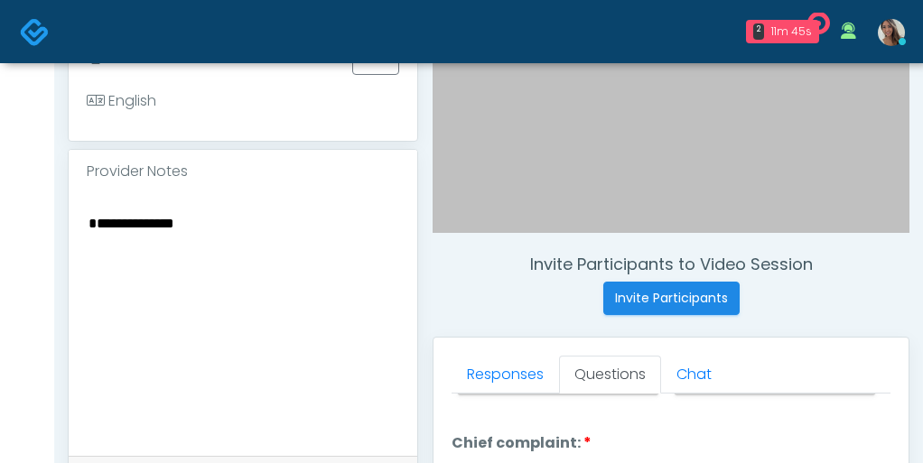
scroll to position [557, 0]
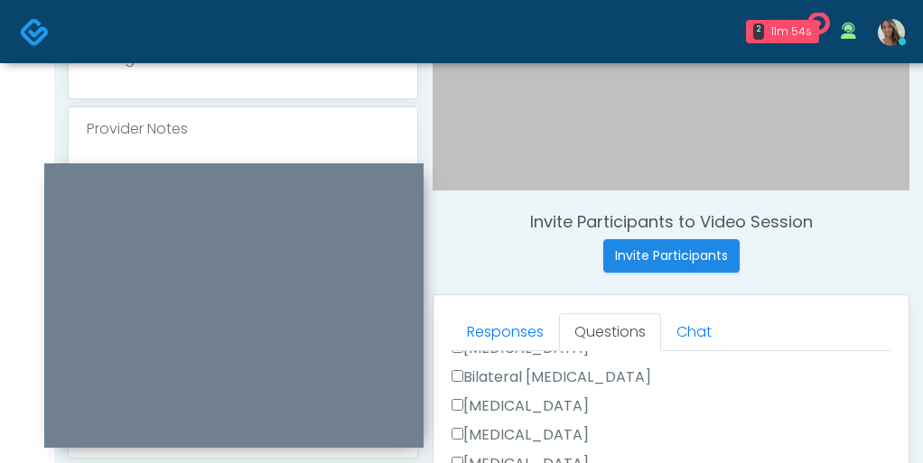
click at [589, 400] on label "Breast Augmentation" at bounding box center [520, 407] width 137 height 22
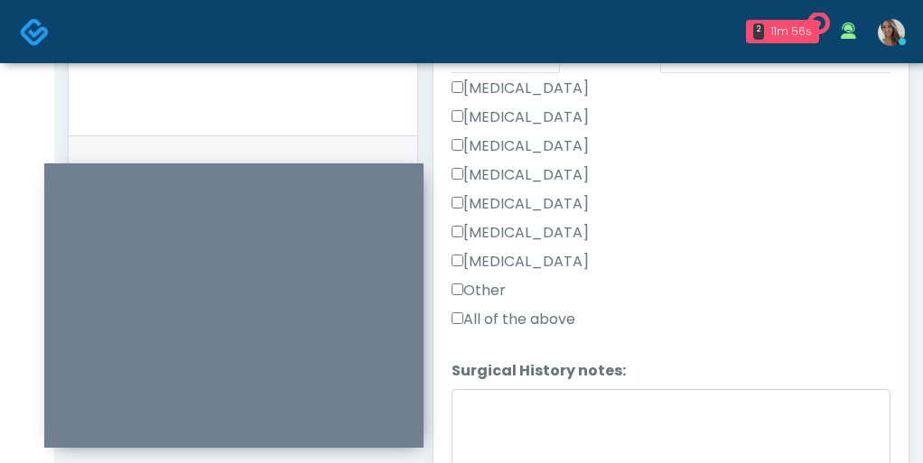
scroll to position [843, 0]
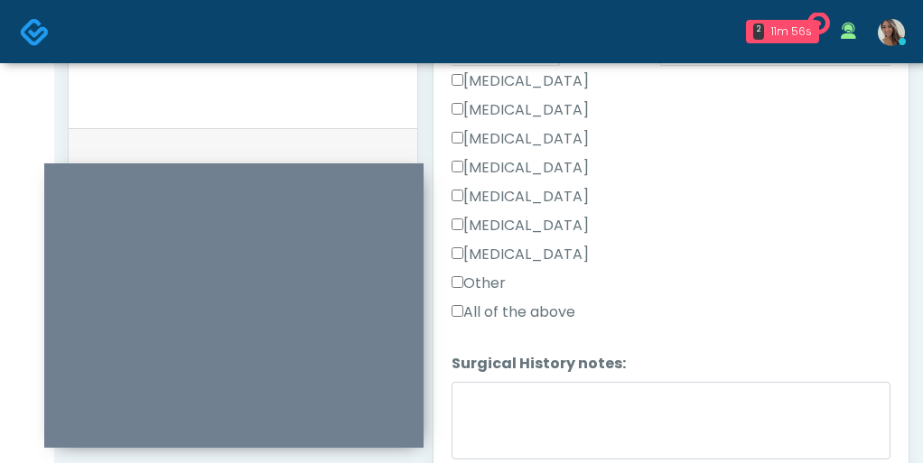
click at [495, 277] on label "Other" at bounding box center [479, 284] width 54 height 22
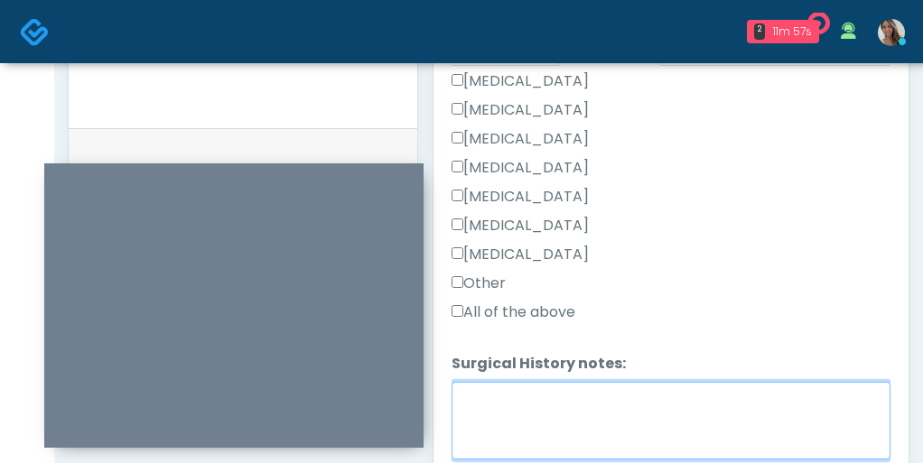
click at [557, 418] on textarea "Surgical History notes:" at bounding box center [671, 421] width 439 height 78
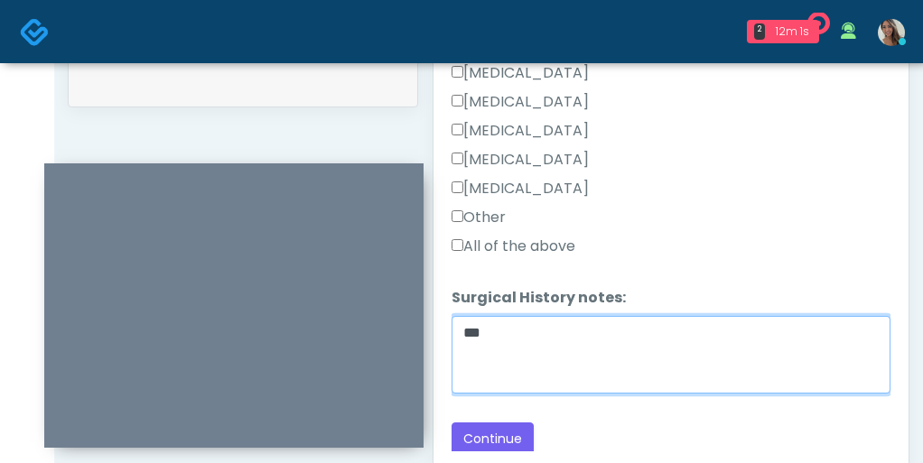
scroll to position [911, 0]
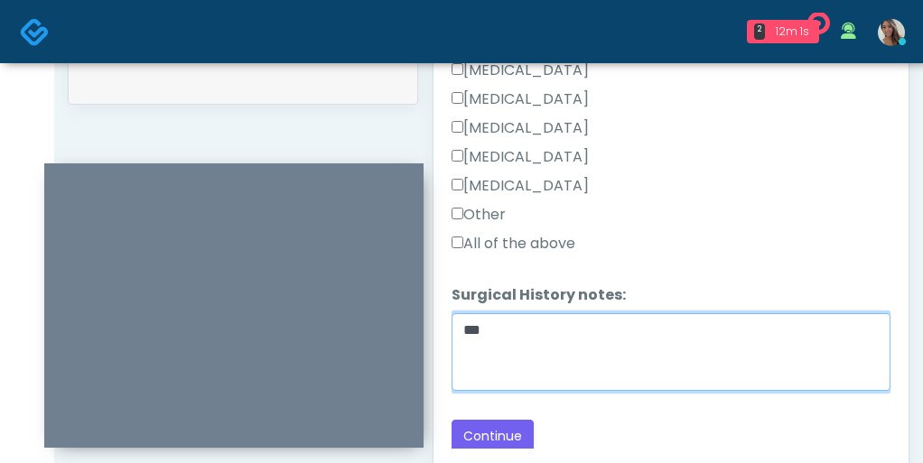
type textarea "***"
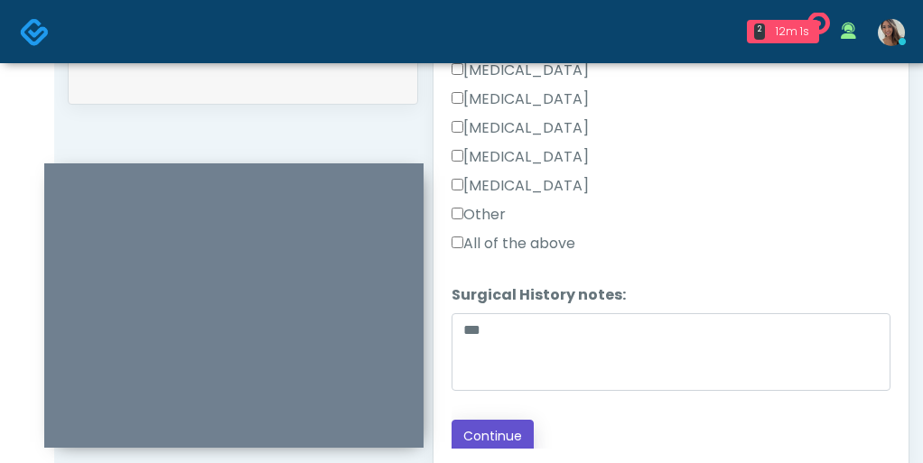
click at [499, 425] on button "Continue" at bounding box center [493, 436] width 82 height 33
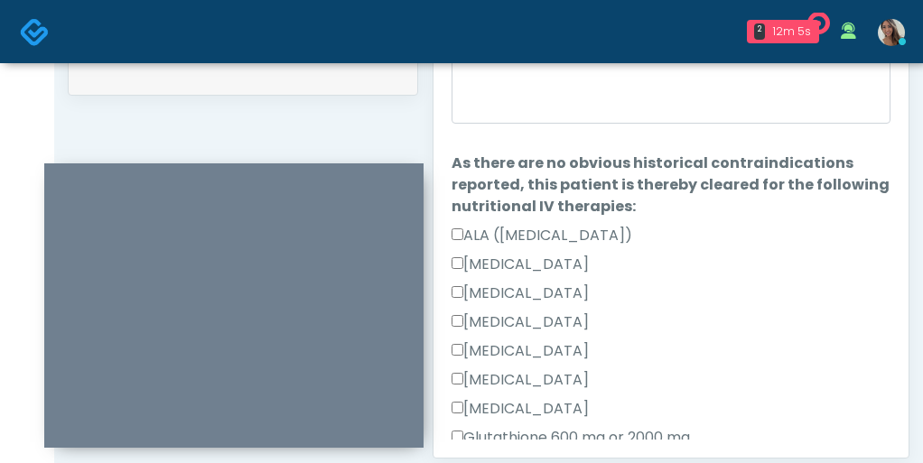
scroll to position [0, 0]
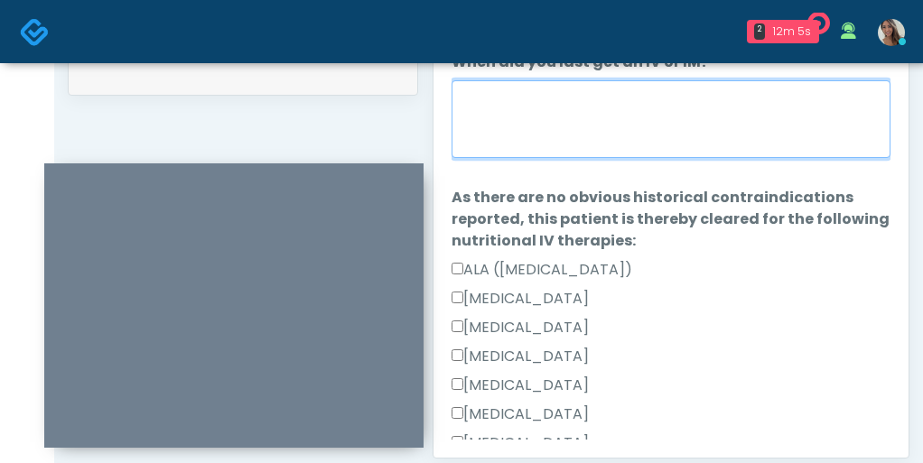
click at [676, 117] on textarea "When did you last get an IV or IM?" at bounding box center [671, 119] width 439 height 78
type textarea "**********"
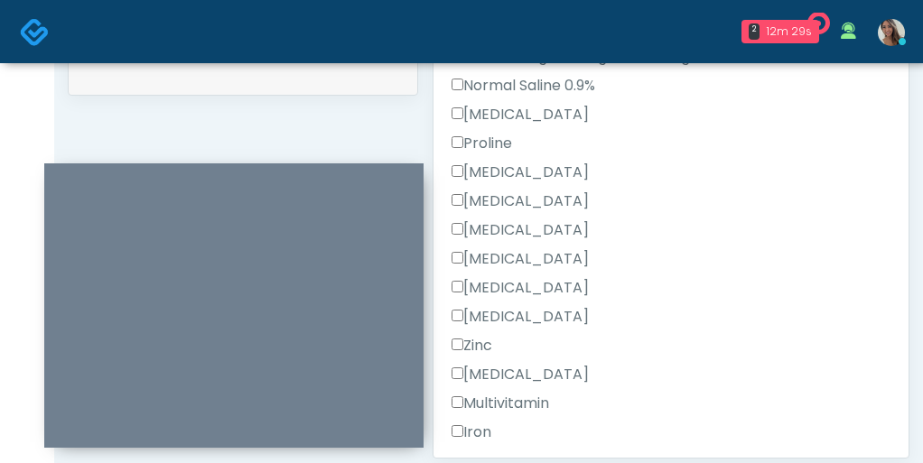
scroll to position [710, 0]
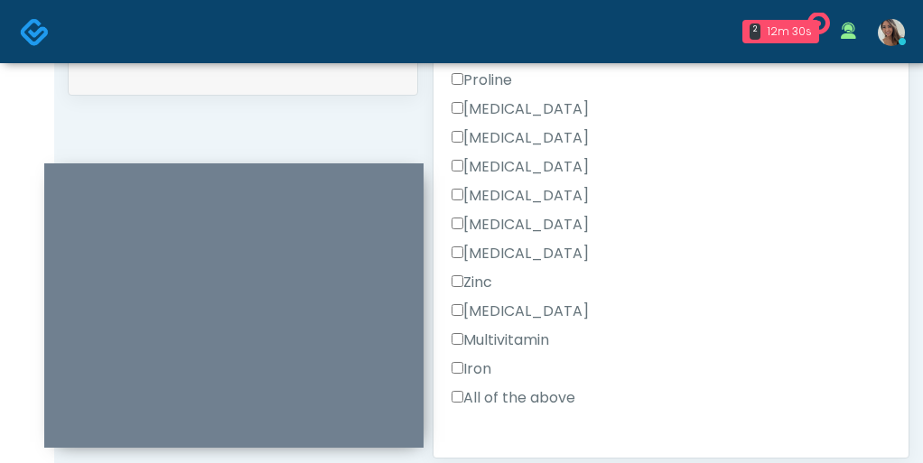
click at [506, 396] on label "All of the above" at bounding box center [514, 398] width 124 height 22
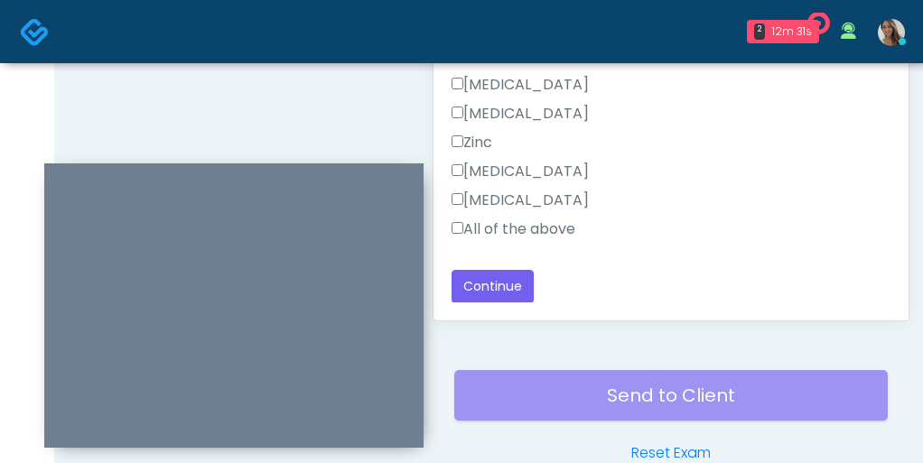
scroll to position [1114, 0]
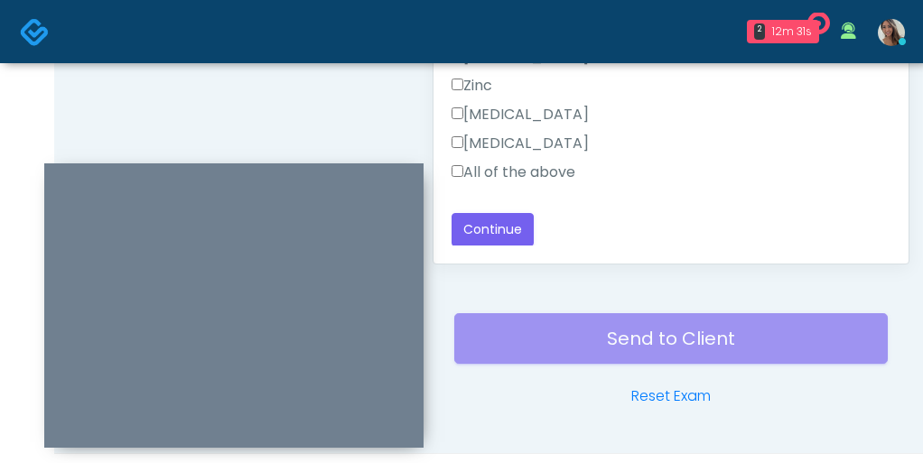
click at [553, 164] on label "All of the above" at bounding box center [514, 173] width 124 height 22
click at [502, 226] on button "Continue" at bounding box center [493, 229] width 82 height 33
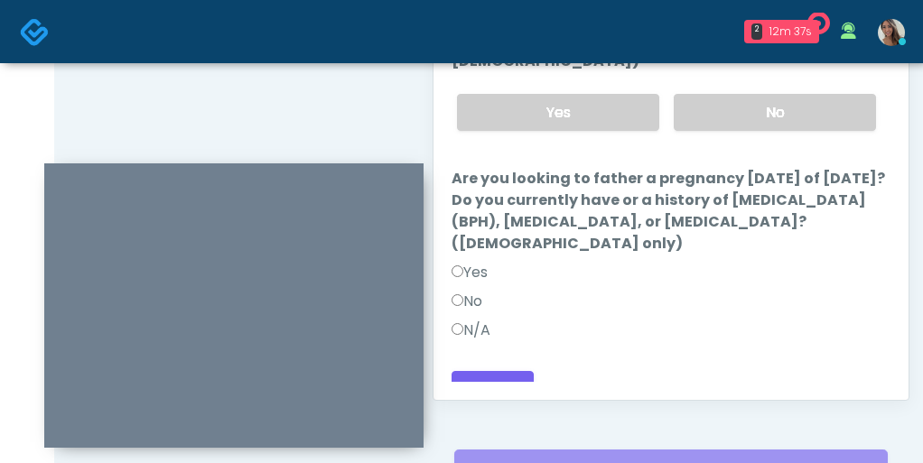
scroll to position [0, 0]
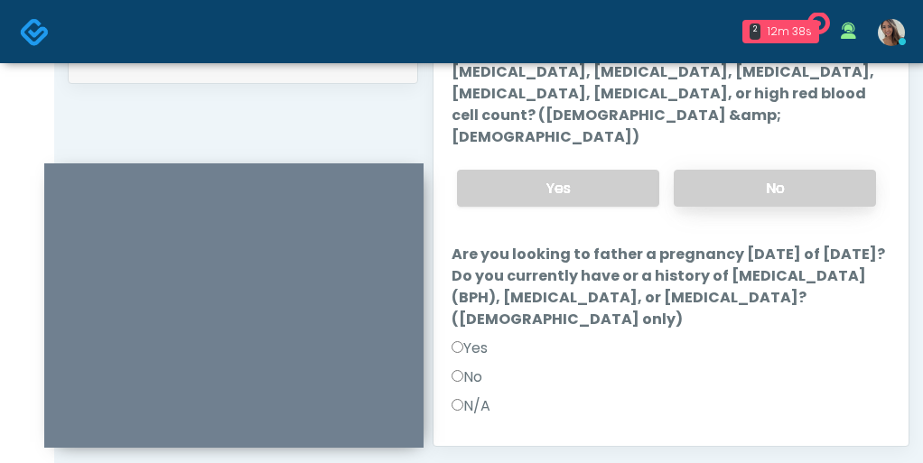
click at [735, 179] on label "No" at bounding box center [775, 188] width 202 height 37
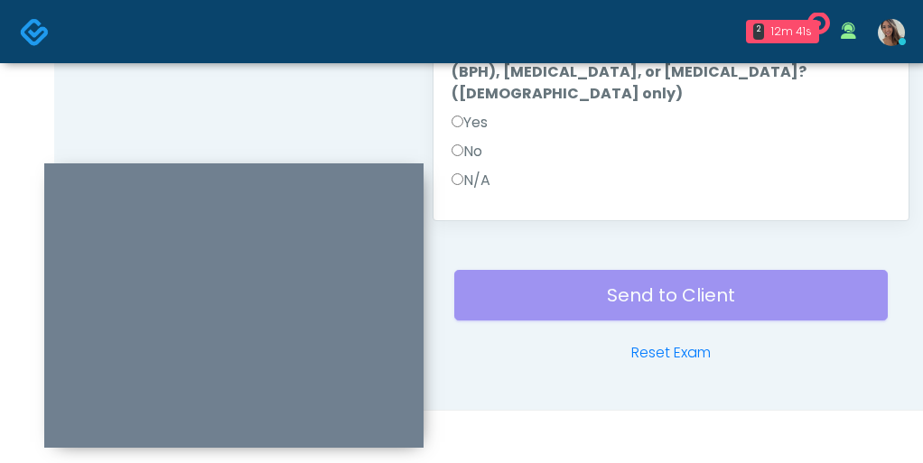
scroll to position [30, 0]
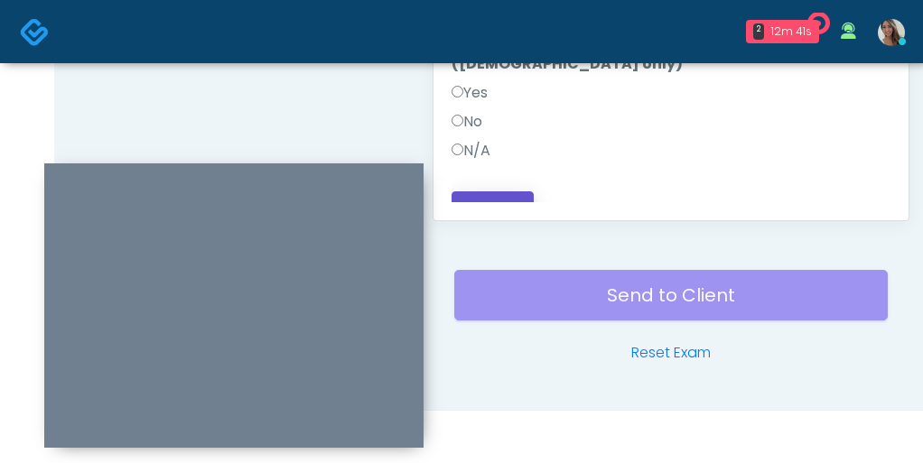
click at [516, 191] on button "Continue" at bounding box center [493, 207] width 82 height 33
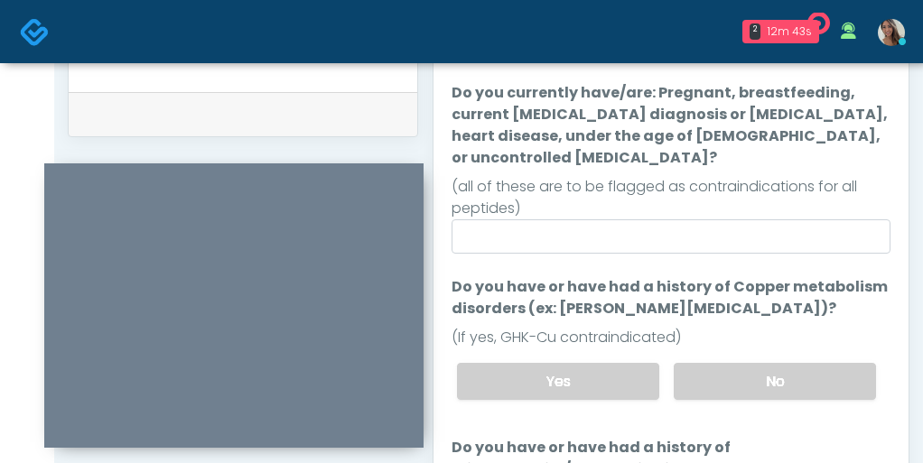
scroll to position [0, 0]
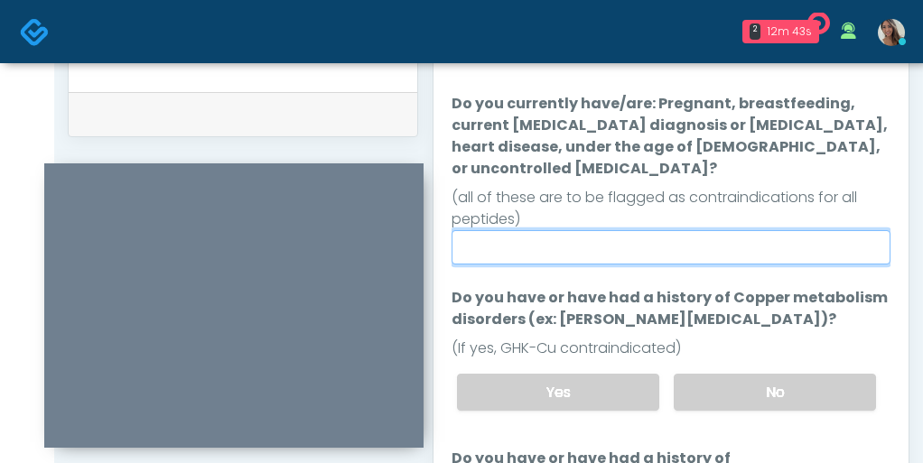
click at [651, 230] on input "Do you currently have/are: Pregnant, breastfeeding, current cancer diagnosis or…" at bounding box center [671, 247] width 439 height 34
type input "**"
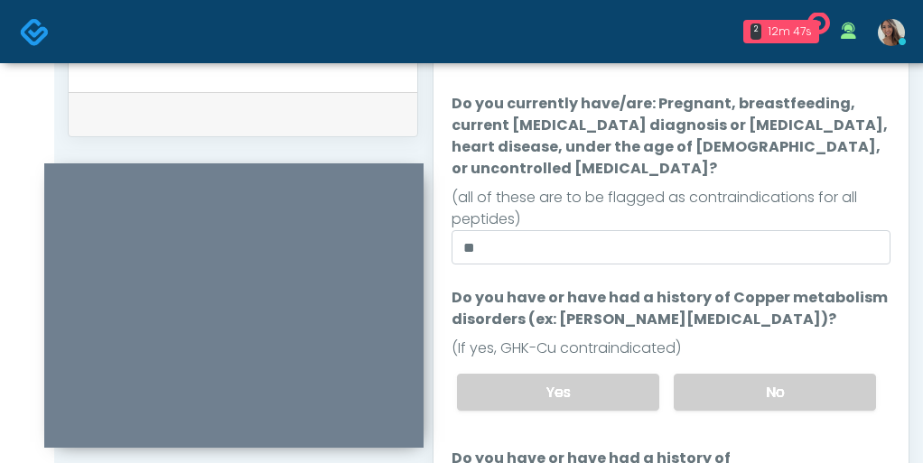
click at [744, 377] on label "No" at bounding box center [775, 392] width 202 height 37
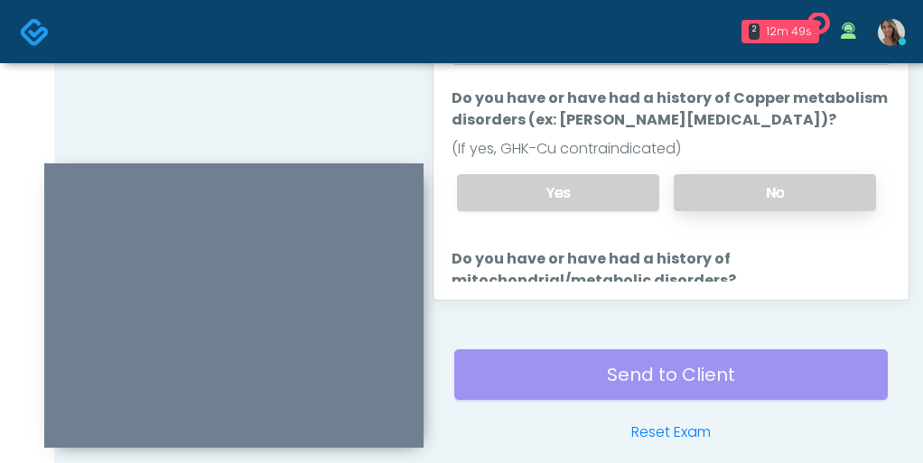
scroll to position [1082, 0]
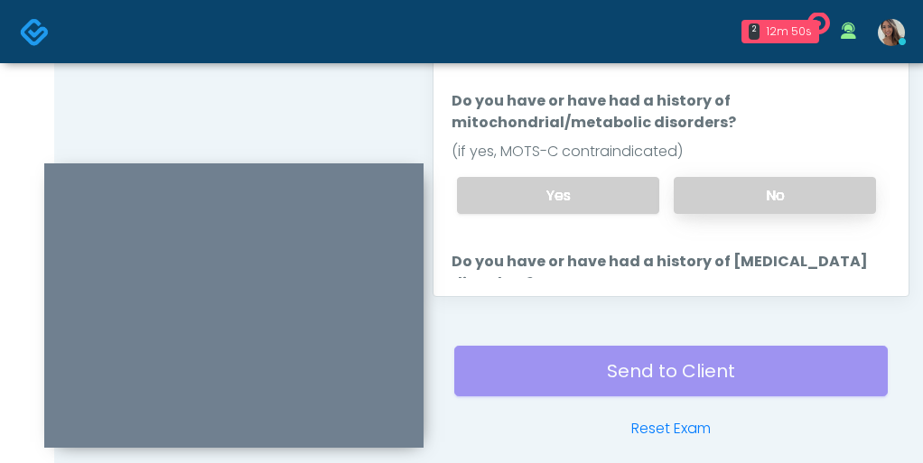
click at [733, 177] on label "No" at bounding box center [775, 195] width 202 height 37
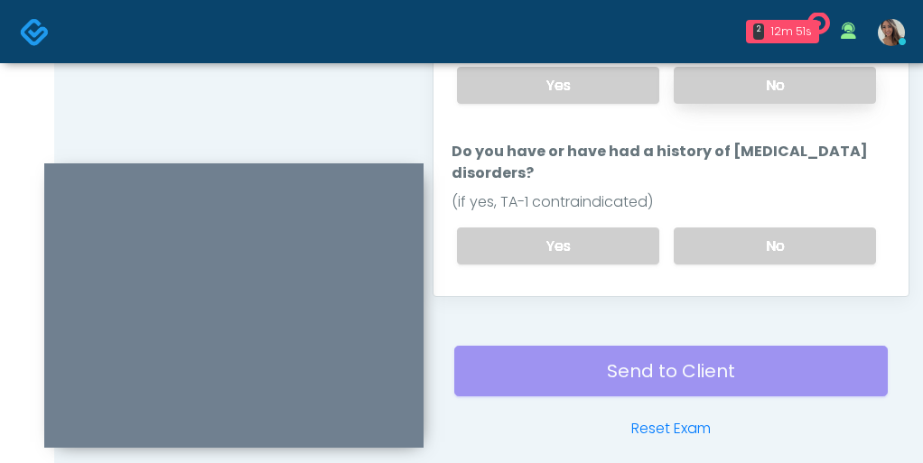
scroll to position [294, 0]
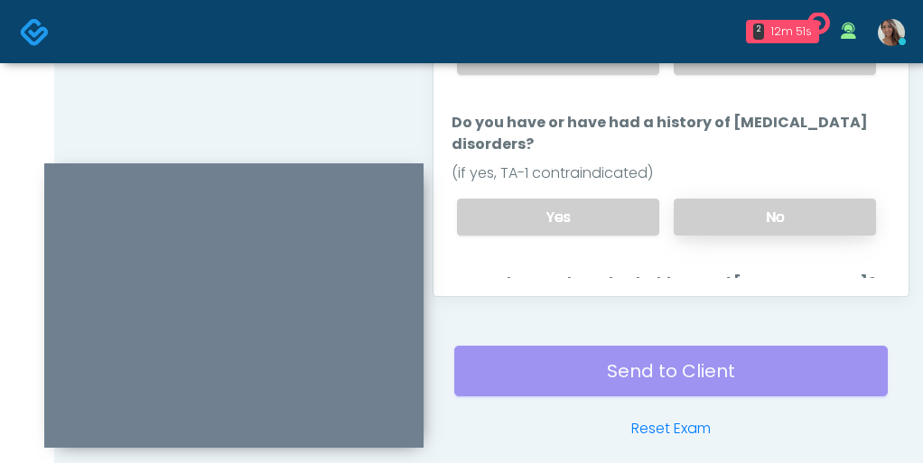
click at [731, 199] on label "No" at bounding box center [775, 217] width 202 height 37
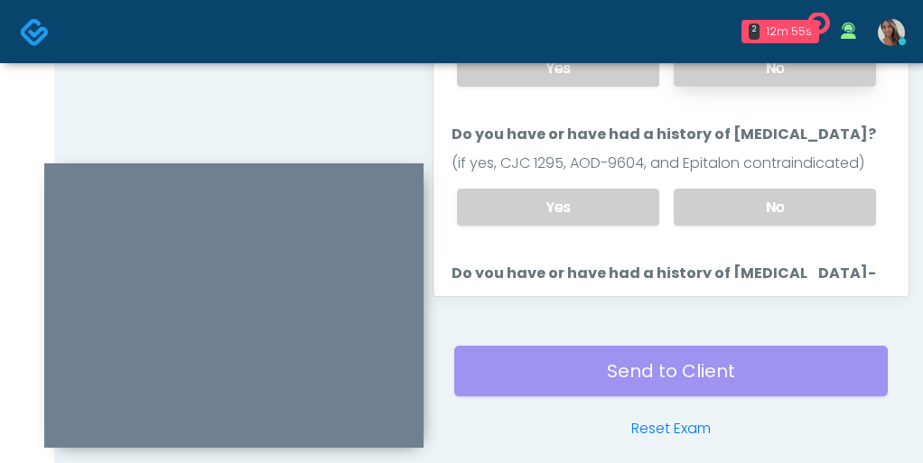
scroll to position [438, 0]
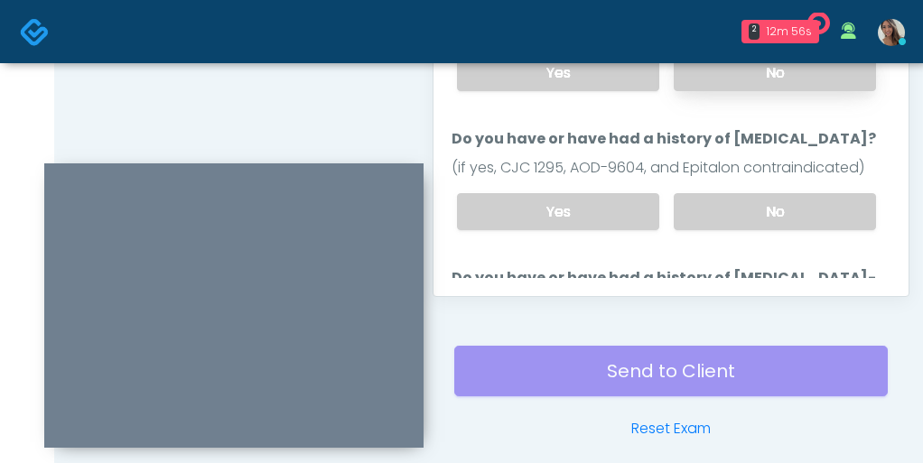
click at [731, 193] on label "No" at bounding box center [775, 211] width 202 height 37
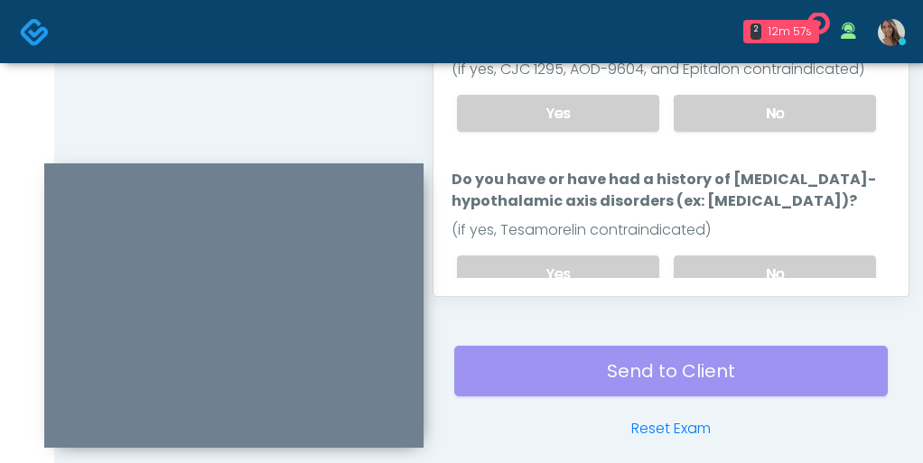
scroll to position [595, 0]
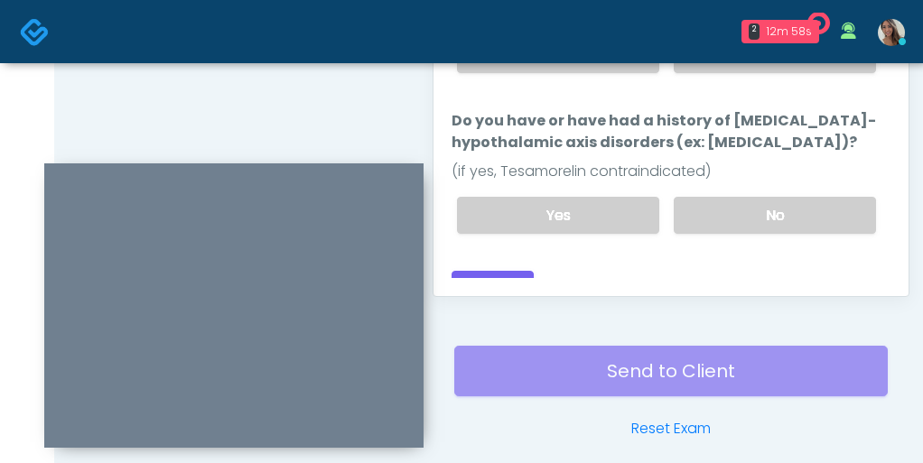
click at [731, 197] on label "No" at bounding box center [775, 215] width 202 height 37
click at [518, 271] on button "Continue" at bounding box center [493, 287] width 82 height 33
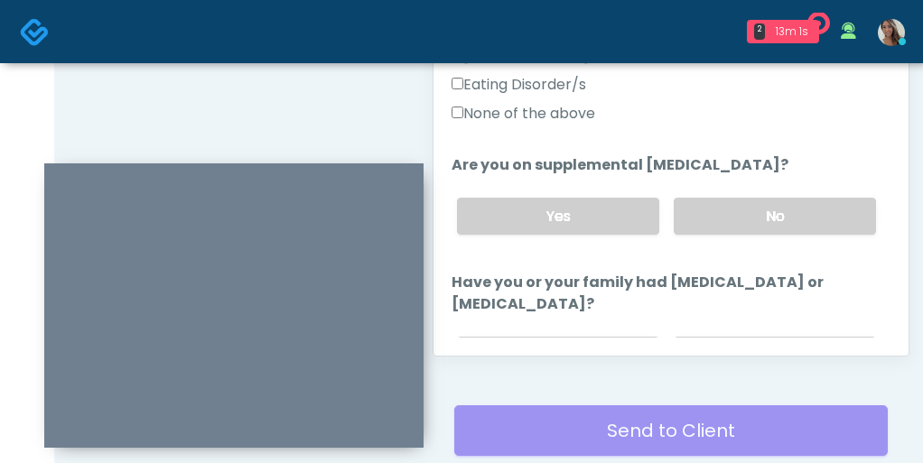
scroll to position [463, 0]
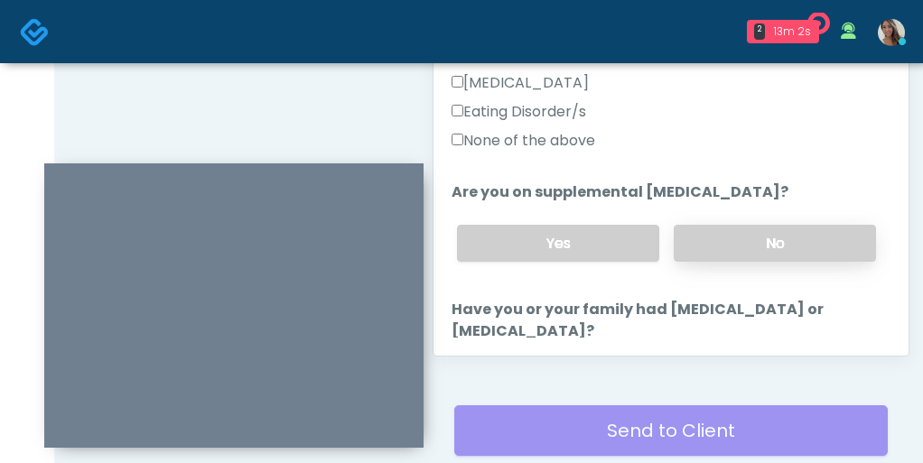
click at [768, 259] on label "No" at bounding box center [775, 243] width 202 height 37
click at [569, 133] on label "None of the above" at bounding box center [524, 141] width 144 height 22
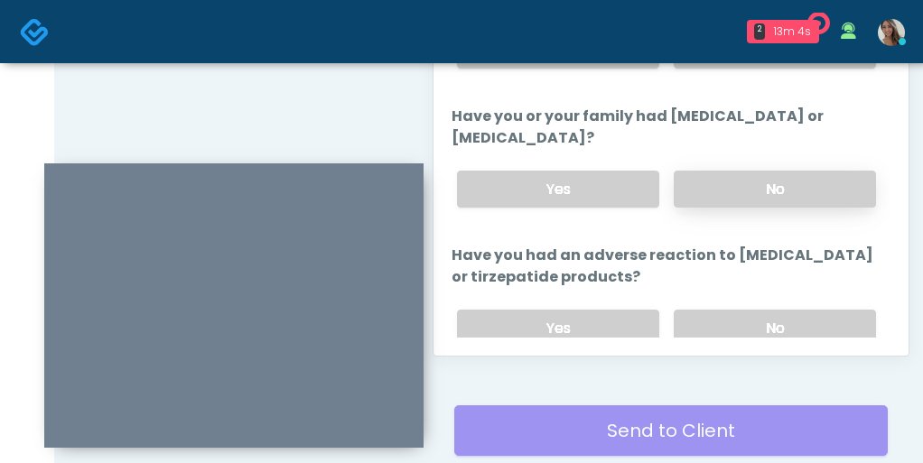
click at [726, 200] on label "No" at bounding box center [775, 189] width 202 height 37
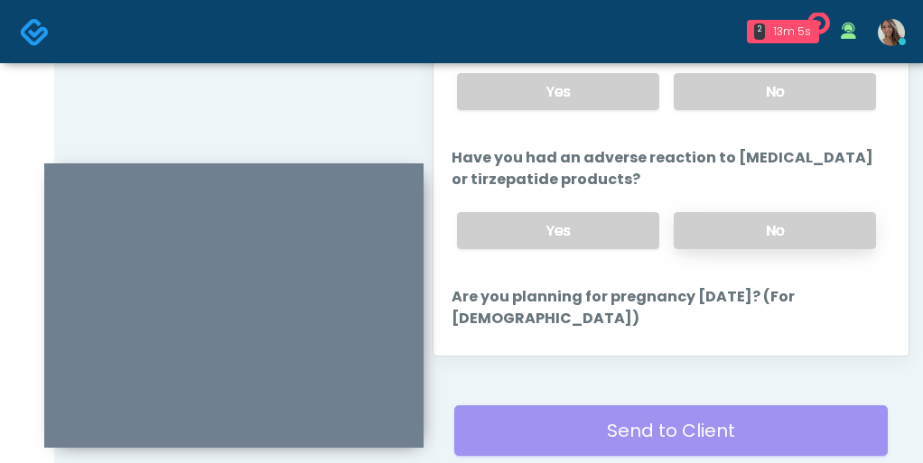
click at [728, 224] on label "No" at bounding box center [775, 230] width 202 height 37
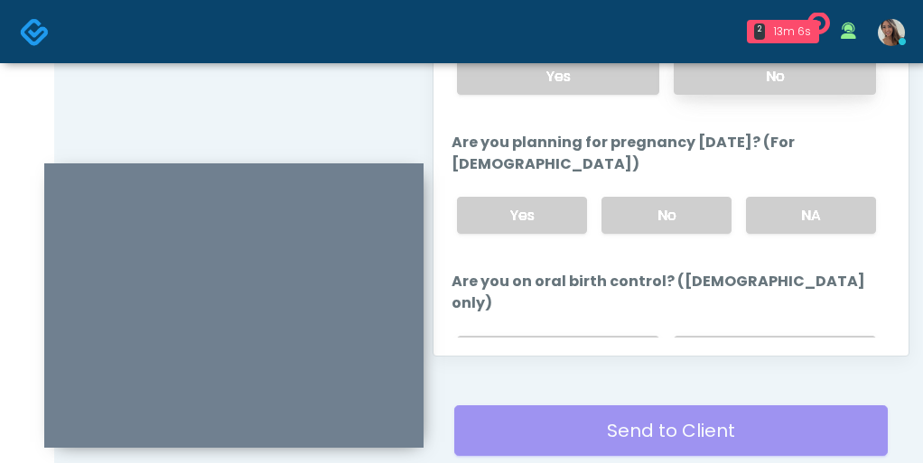
scroll to position [927, 0]
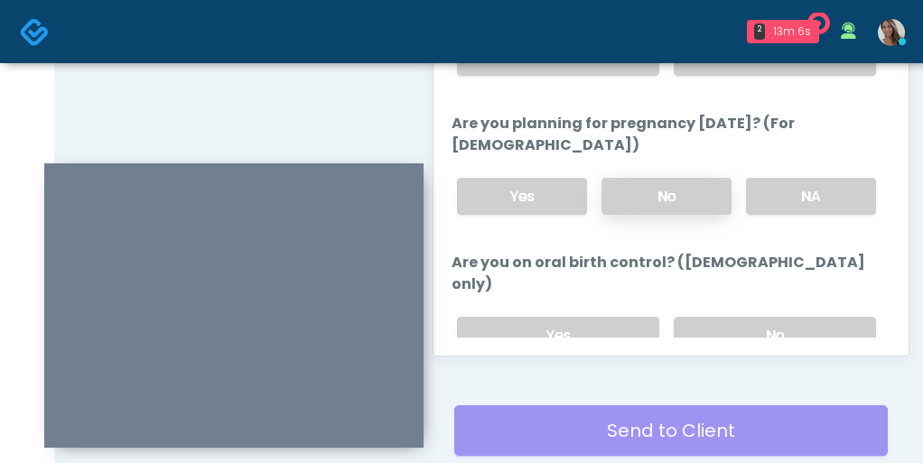
click at [718, 178] on label "No" at bounding box center [666, 196] width 130 height 37
click at [747, 303] on div "Yes No" at bounding box center [667, 336] width 448 height 66
click at [739, 317] on label "No" at bounding box center [775, 335] width 202 height 37
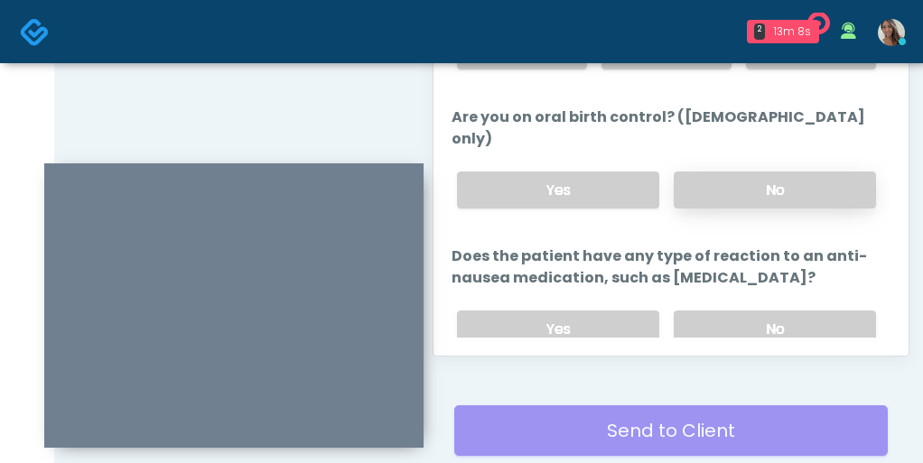
click at [739, 311] on label "No" at bounding box center [775, 329] width 202 height 37
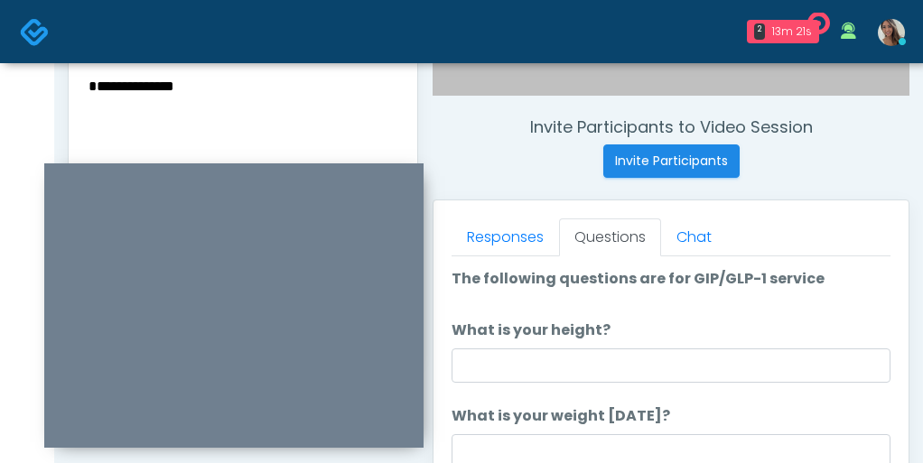
scroll to position [673, 0]
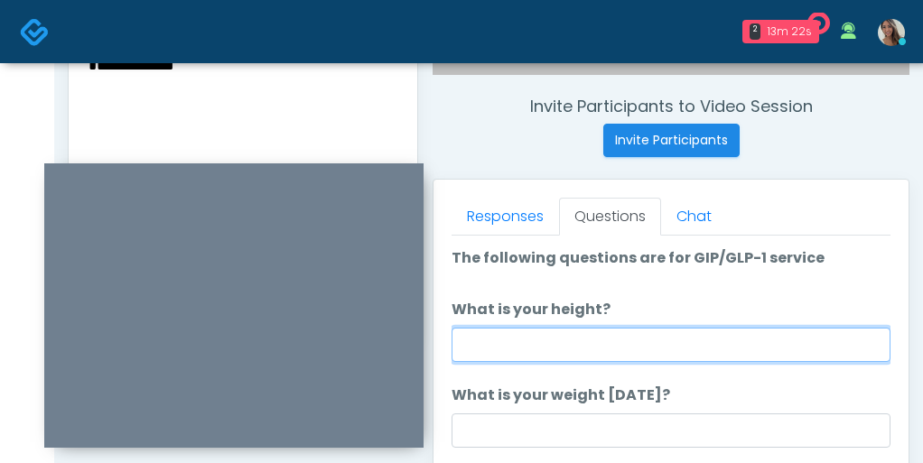
click at [625, 339] on input "What is your height?" at bounding box center [671, 345] width 439 height 34
type input "*"
type input "*****"
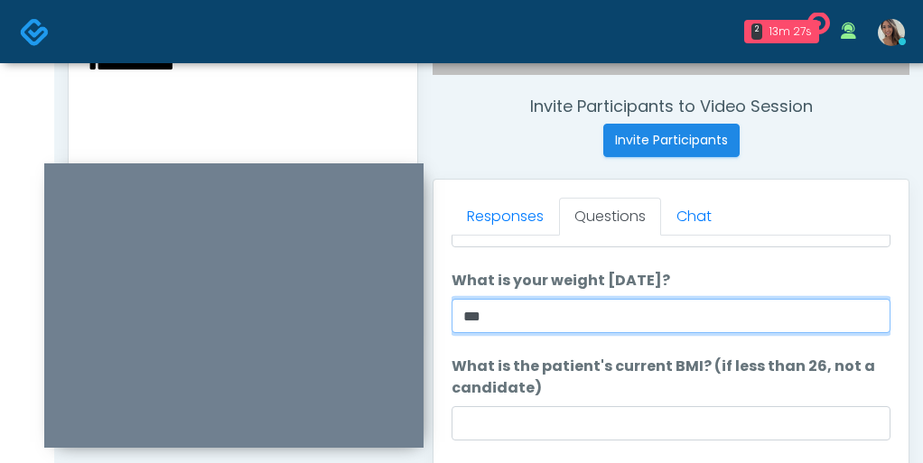
scroll to position [116, 0]
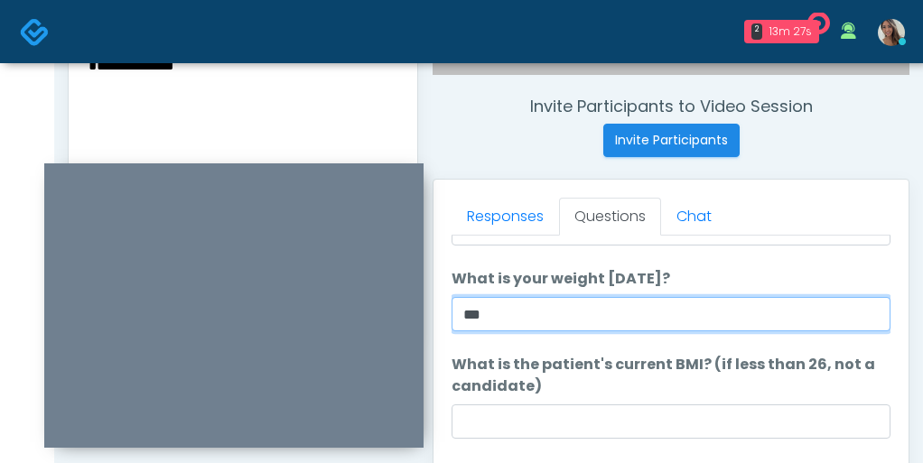
type input "***"
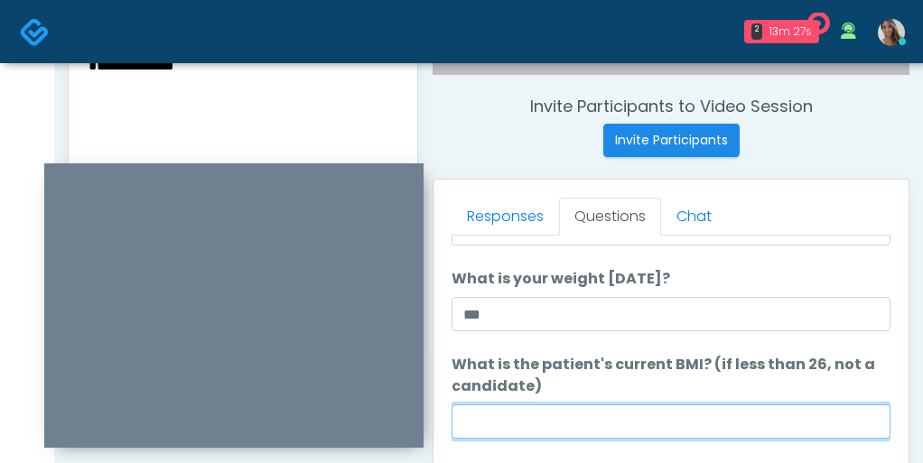
paste input "****"
type input "****"
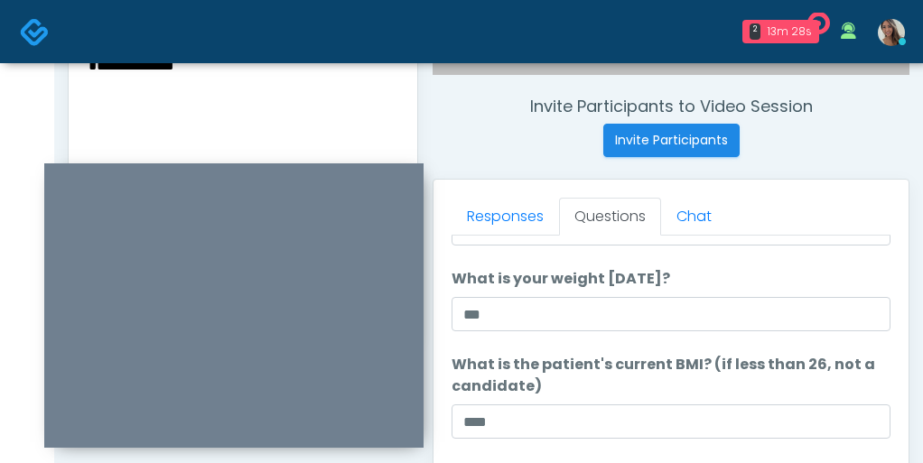
click at [321, 156] on textarea "**********" at bounding box center [243, 163] width 312 height 220
paste textarea "*****"
click at [90, 89] on textarea "**********" at bounding box center [243, 163] width 312 height 220
click at [142, 87] on textarea "**********" at bounding box center [243, 163] width 312 height 220
type textarea "**********"
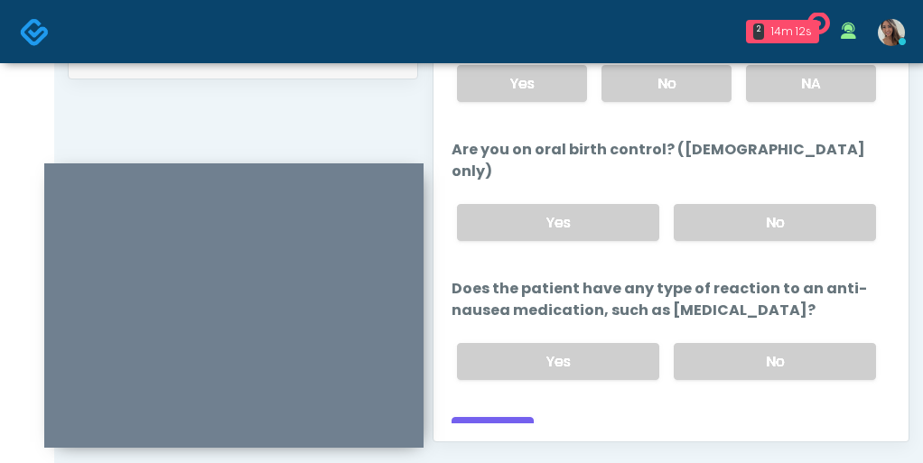
scroll to position [1158, 0]
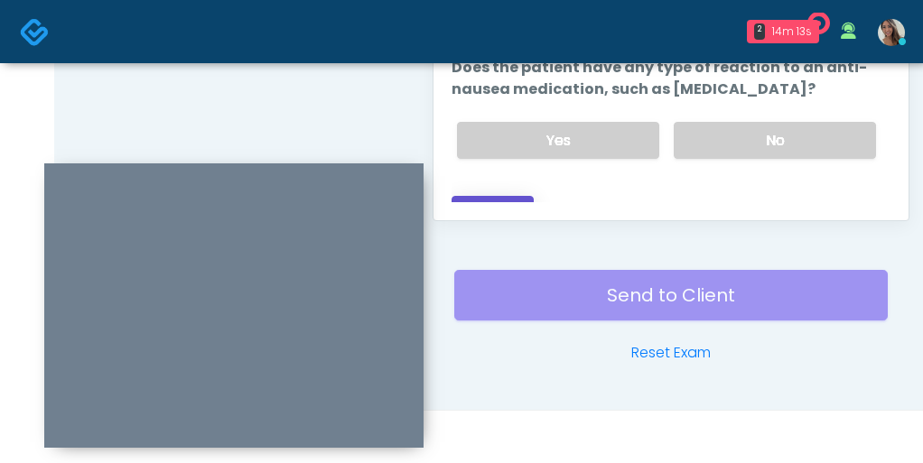
click at [499, 196] on button "Continue" at bounding box center [493, 212] width 82 height 33
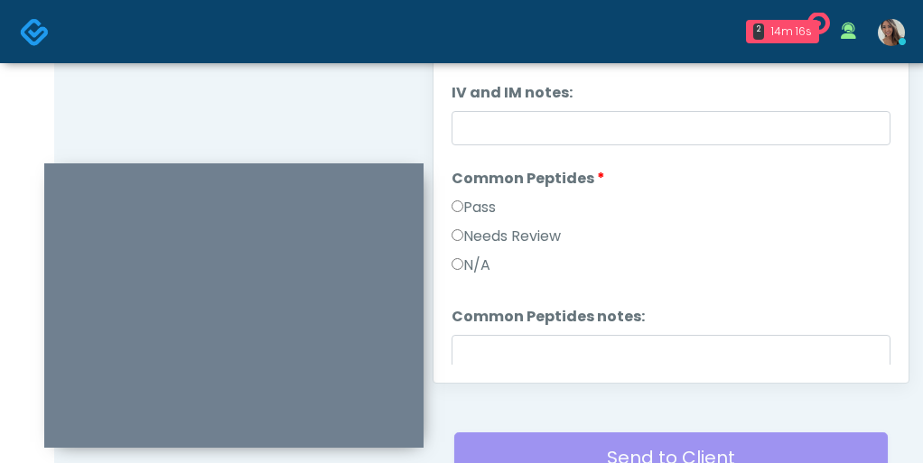
scroll to position [0, 0]
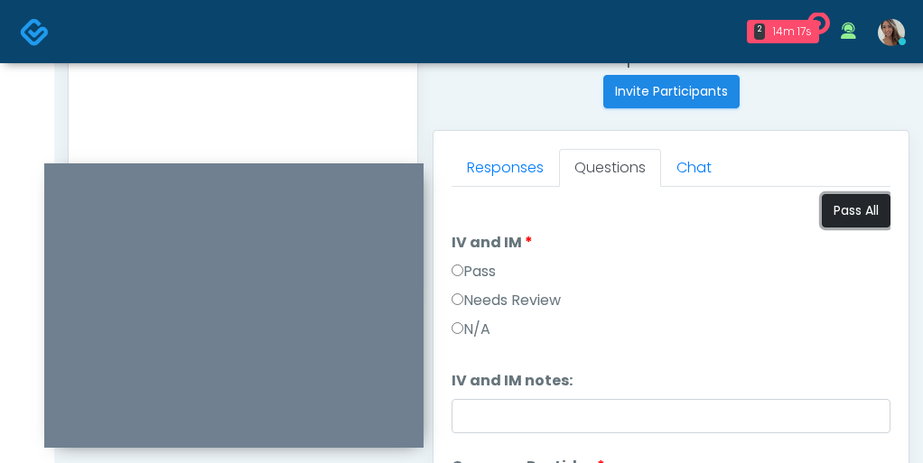
click at [861, 207] on button "Pass All" at bounding box center [856, 210] width 69 height 33
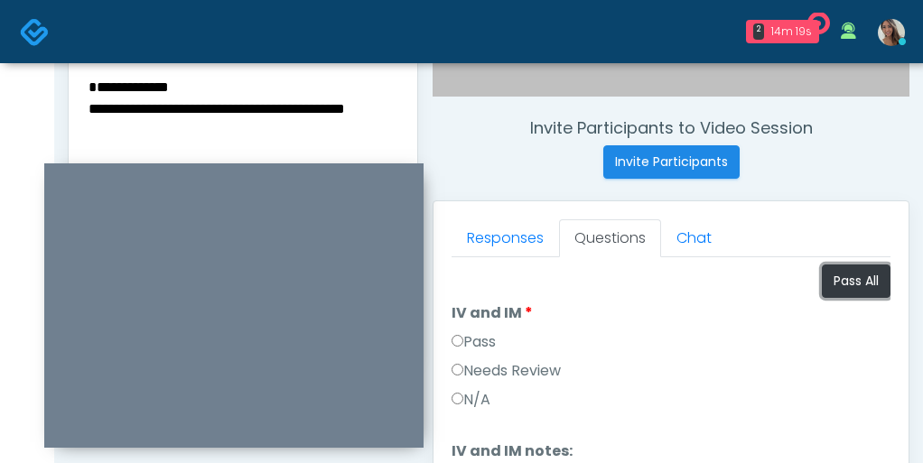
scroll to position [678, 0]
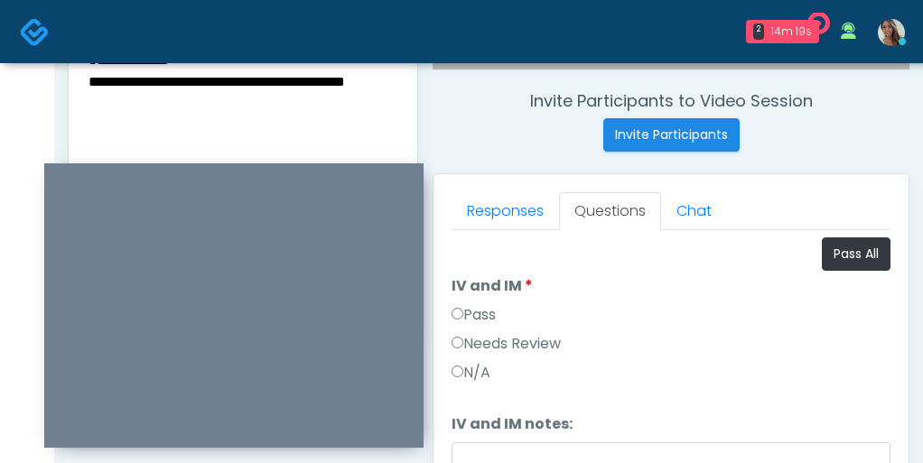
click at [208, 114] on textarea "**********" at bounding box center [243, 158] width 312 height 220
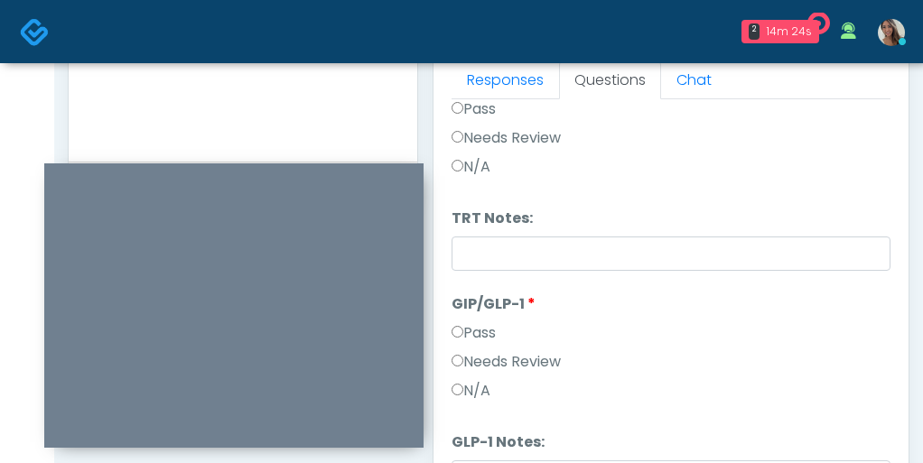
scroll to position [850, 0]
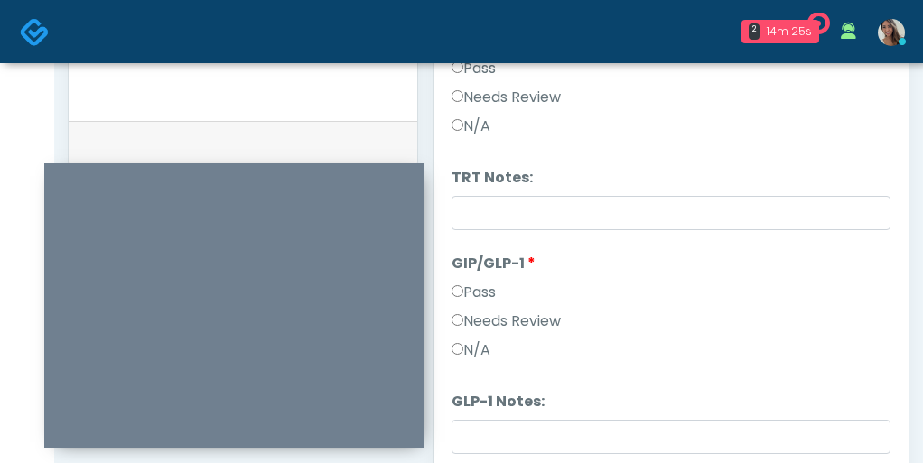
click at [501, 315] on label "Needs Review" at bounding box center [506, 322] width 109 height 22
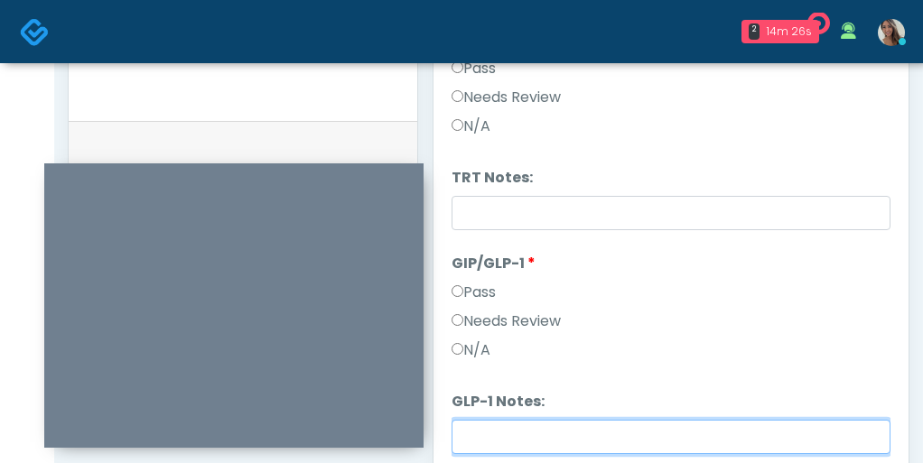
click at [523, 429] on input "GLP-1 Notes:" at bounding box center [671, 437] width 439 height 34
paste input "**********"
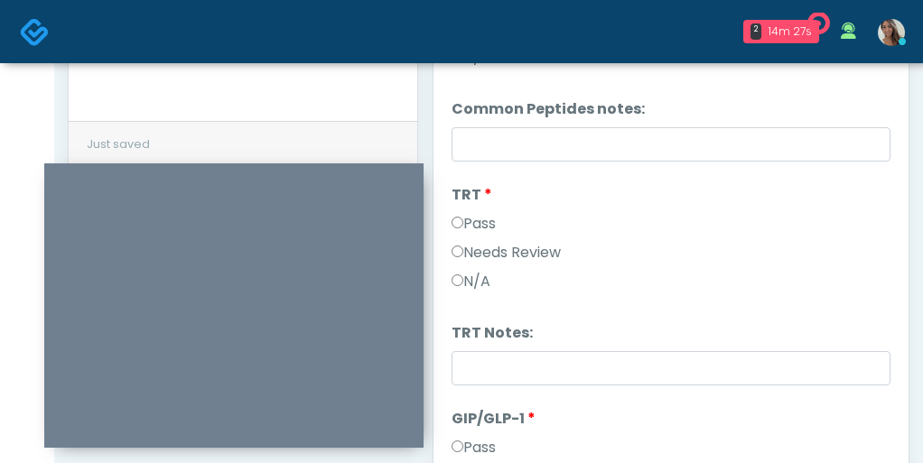
scroll to position [314, 0]
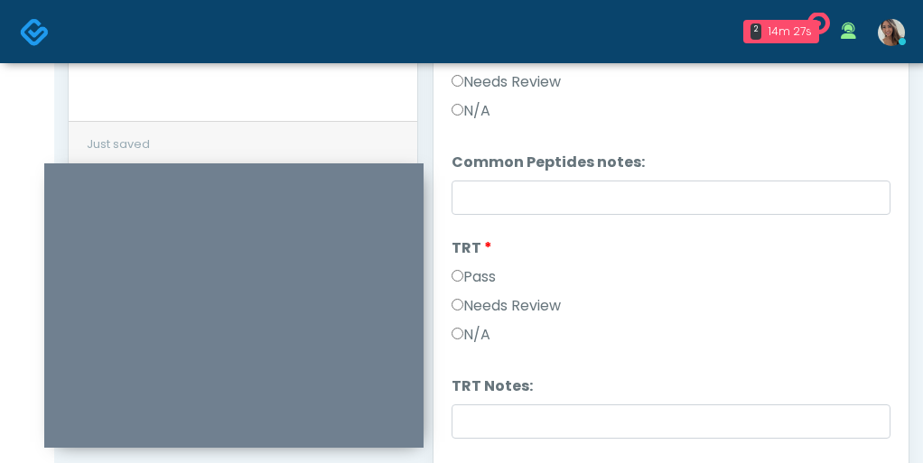
type input "**********"
click at [545, 308] on label "Needs Review" at bounding box center [506, 306] width 109 height 22
click at [482, 333] on label "N/A" at bounding box center [471, 335] width 39 height 22
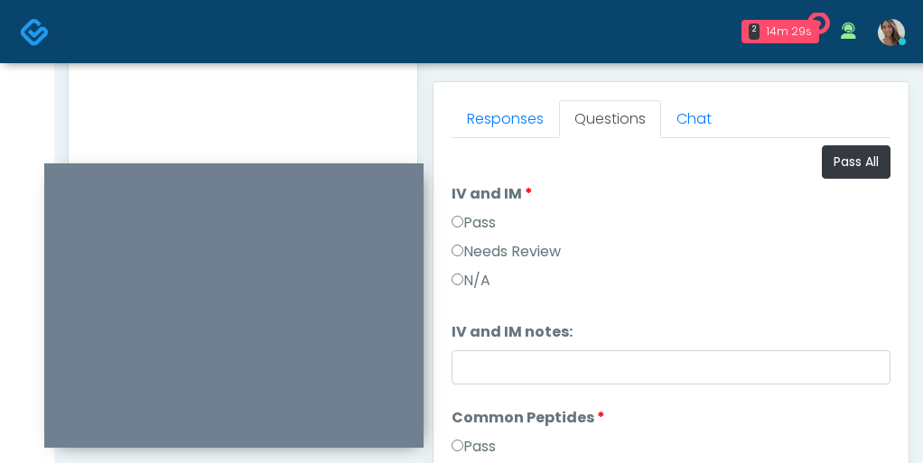
scroll to position [630, 0]
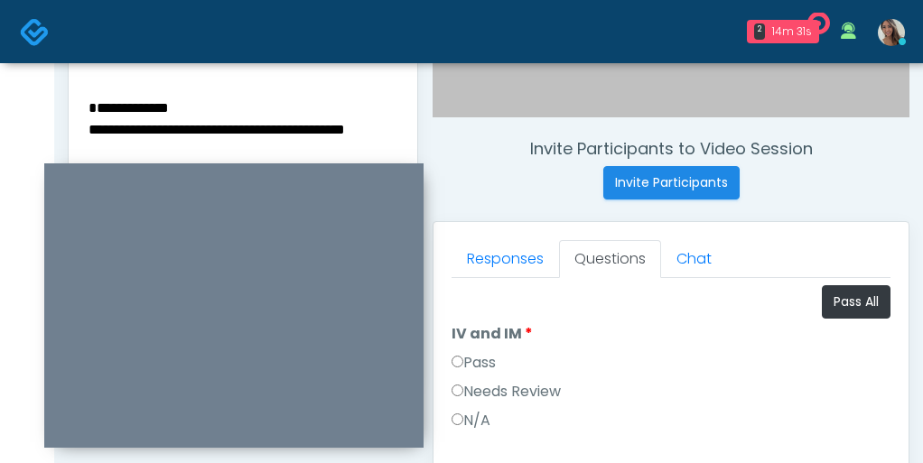
click at [144, 98] on textarea "**********" at bounding box center [243, 206] width 312 height 220
click at [131, 97] on textarea "**********" at bounding box center [243, 206] width 312 height 220
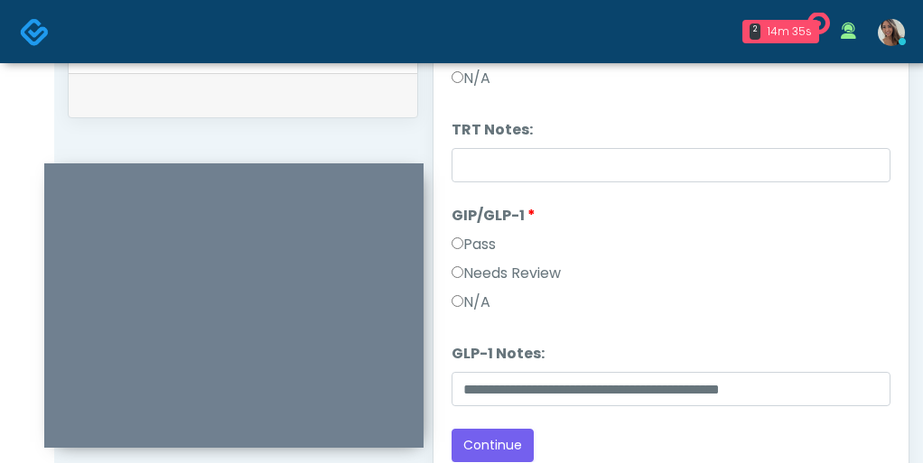
scroll to position [915, 0]
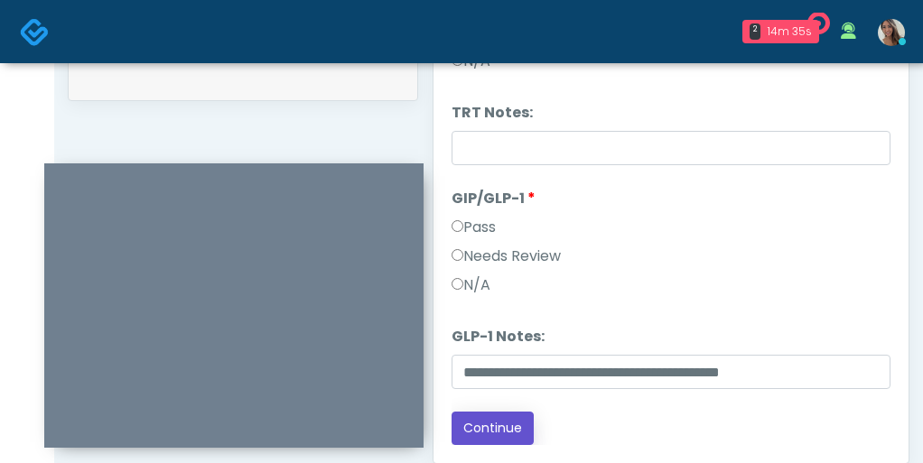
click at [488, 417] on button "Continue" at bounding box center [493, 428] width 82 height 33
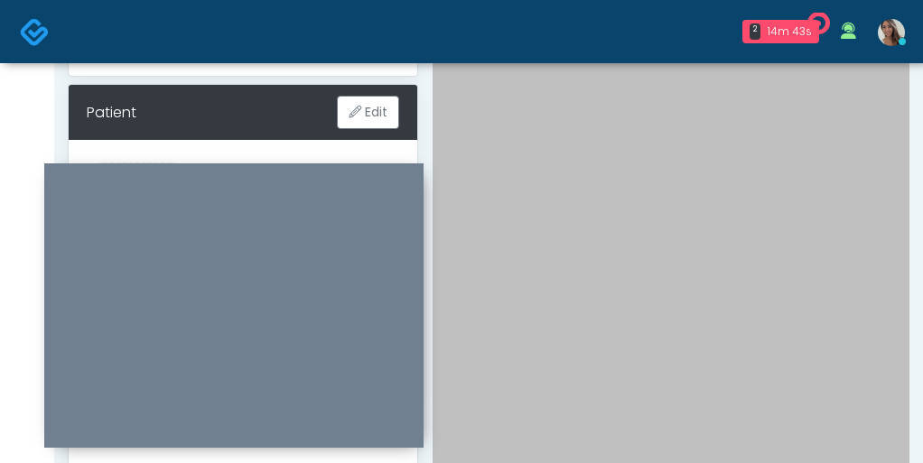
scroll to position [246, 0]
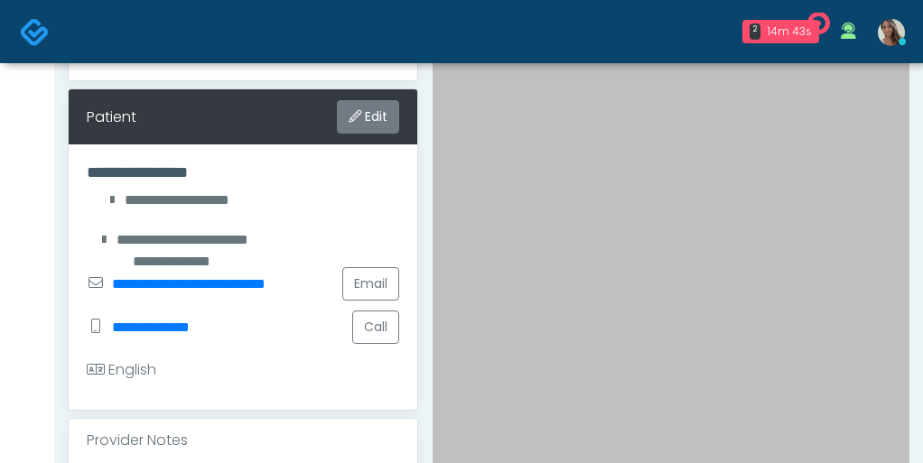
click at [368, 116] on button "Edit" at bounding box center [368, 116] width 62 height 33
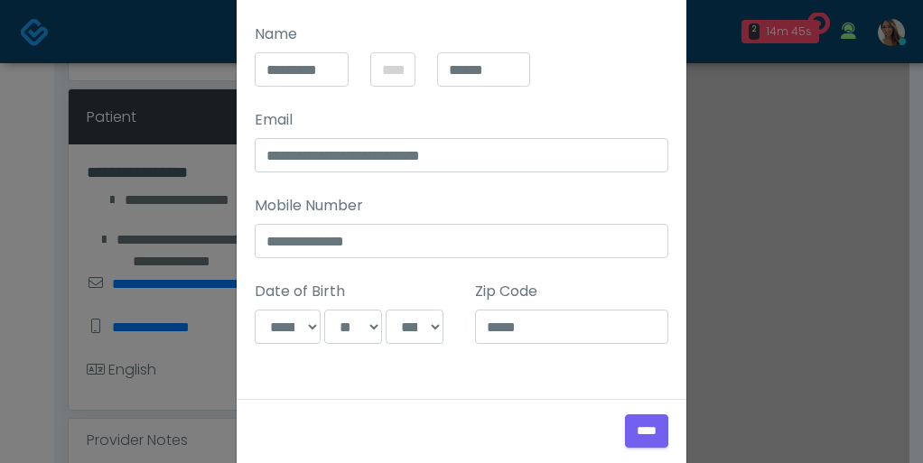
scroll to position [377, 0]
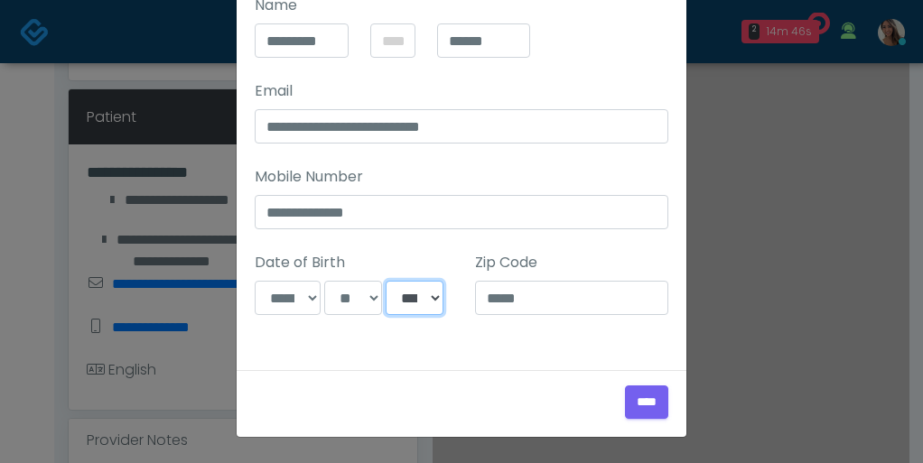
click at [417, 291] on select "**** **** **** **** **** **** **** **** **** **** **** **** **** **** **** ****…" at bounding box center [415, 298] width 58 height 34
select select "****"
click at [386, 281] on select "**** **** **** **** **** **** **** **** **** **** **** **** **** **** **** ****…" at bounding box center [415, 298] width 58 height 34
click at [648, 397] on input "****" at bounding box center [646, 402] width 43 height 33
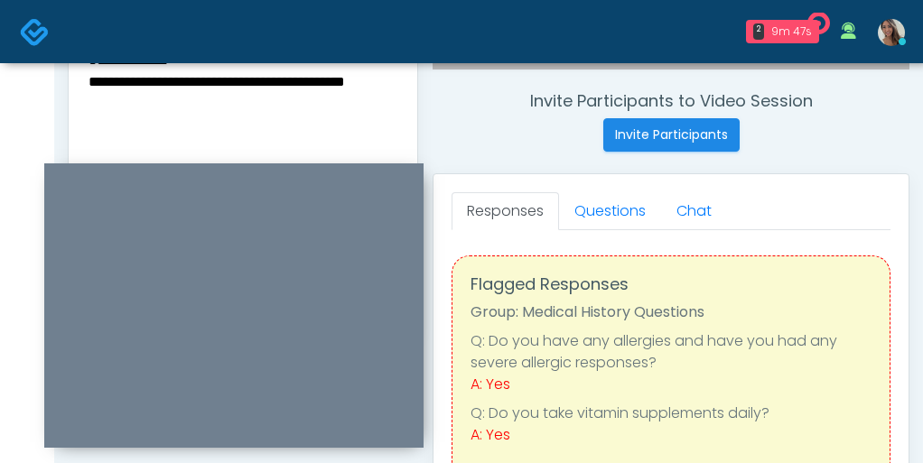
scroll to position [664, 0]
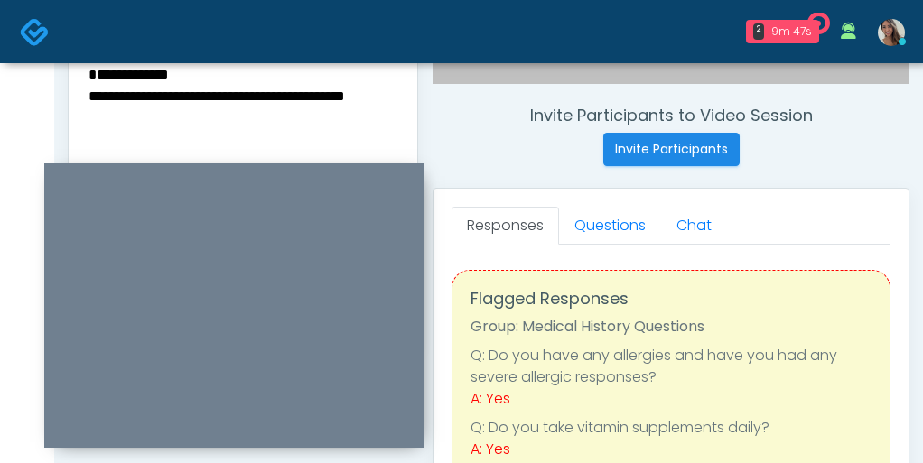
click at [140, 82] on textarea "**********" at bounding box center [243, 172] width 312 height 220
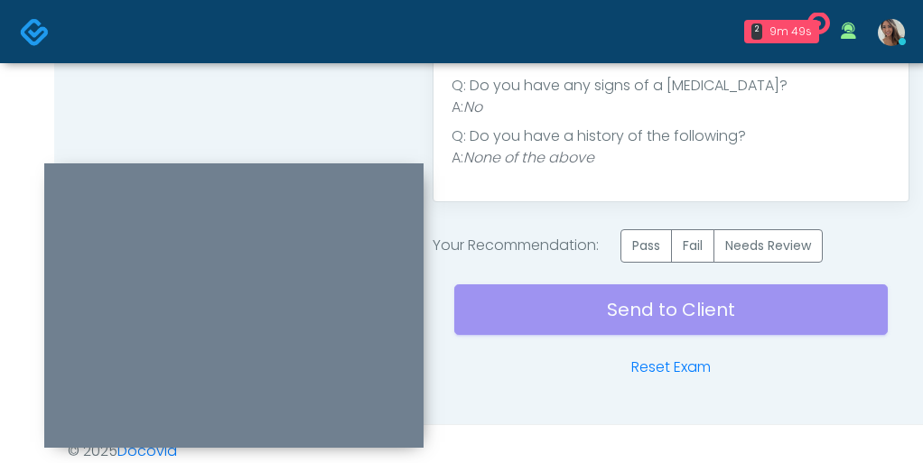
scroll to position [1179, 0]
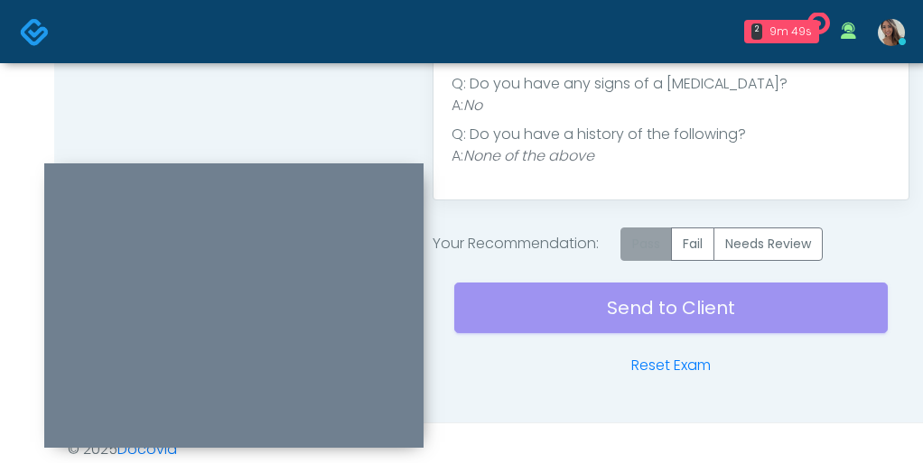
type textarea "**********"
click at [646, 253] on label "Pass" at bounding box center [645, 244] width 51 height 33
click at [607, 319] on div "Send to Client Reset Exam" at bounding box center [670, 319] width 433 height 116
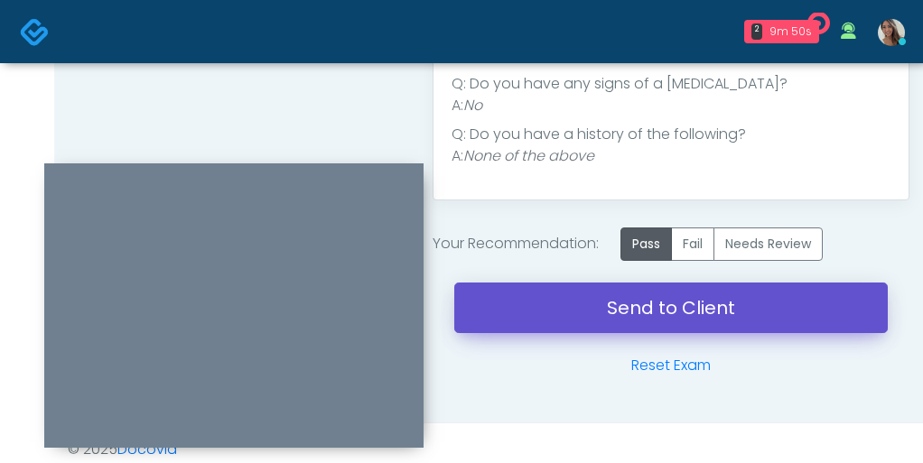
click at [573, 299] on link "Send to Client" at bounding box center [670, 308] width 433 height 51
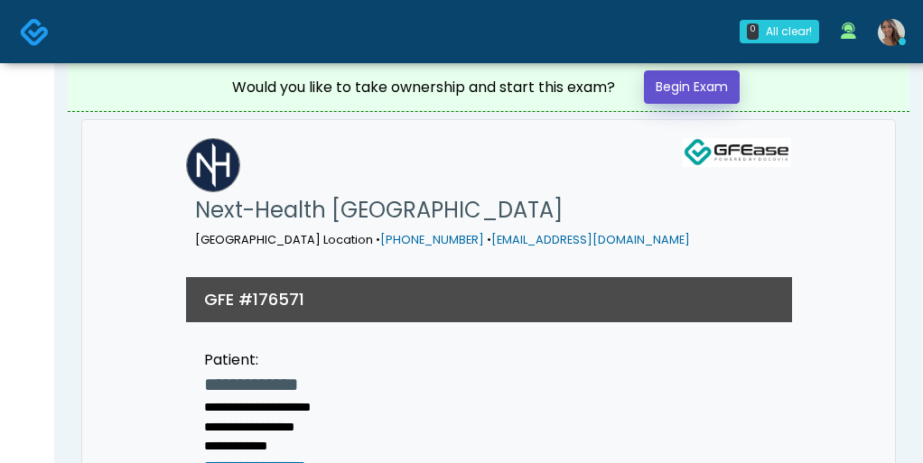
click at [725, 89] on link "Begin Exam" at bounding box center [692, 86] width 96 height 33
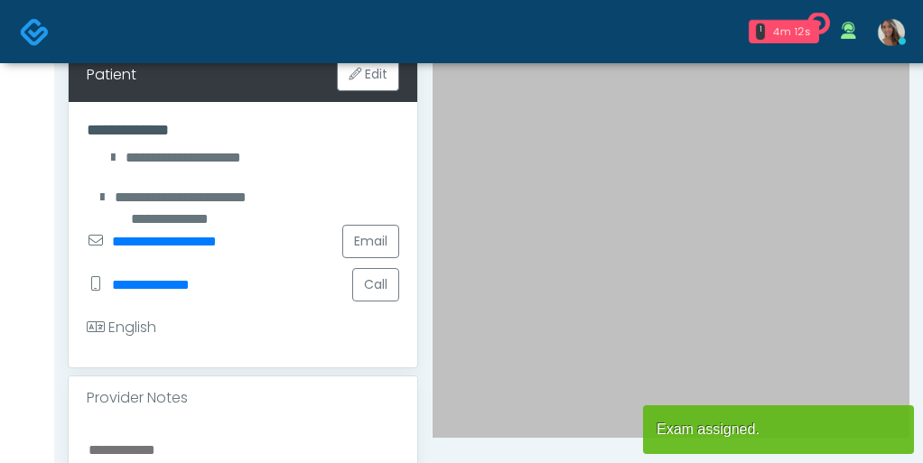
scroll to position [320, 0]
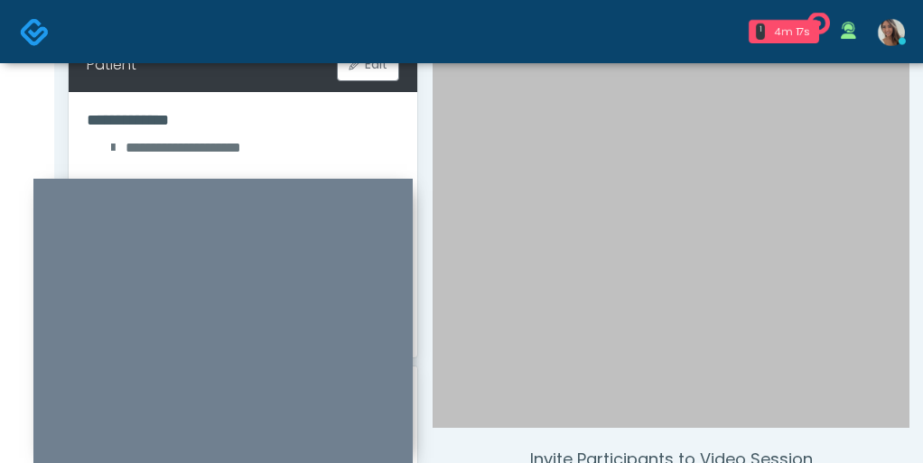
drag, startPoint x: 367, startPoint y: 174, endPoint x: 356, endPoint y: 190, distance: 18.8
click at [356, 190] on div at bounding box center [222, 321] width 379 height 284
click at [676, 239] on div at bounding box center [671, 126] width 477 height 603
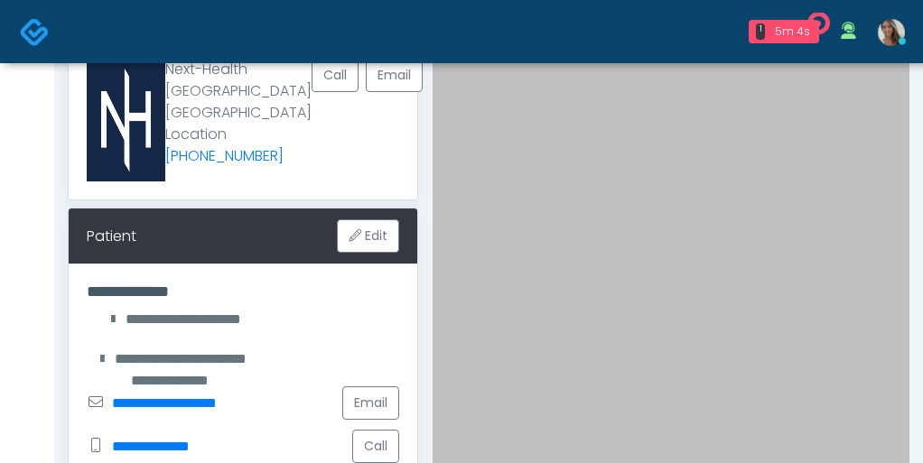
scroll to position [0, 0]
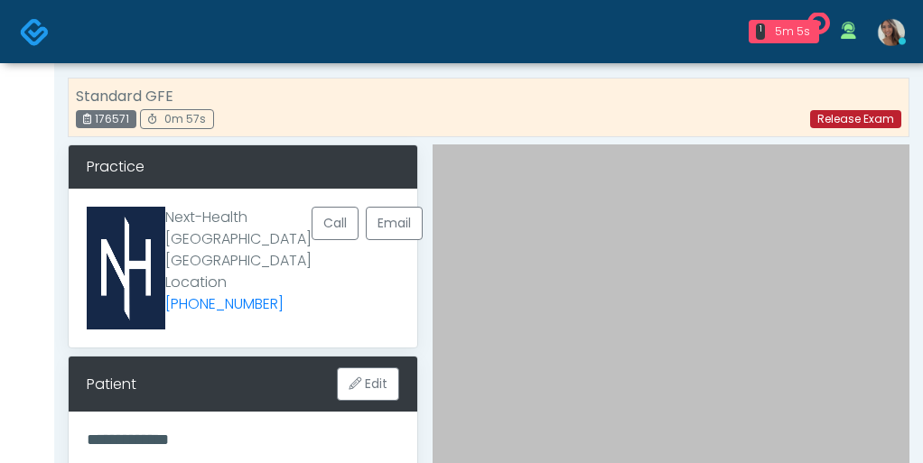
click at [836, 119] on link "Release Exam" at bounding box center [855, 119] width 91 height 18
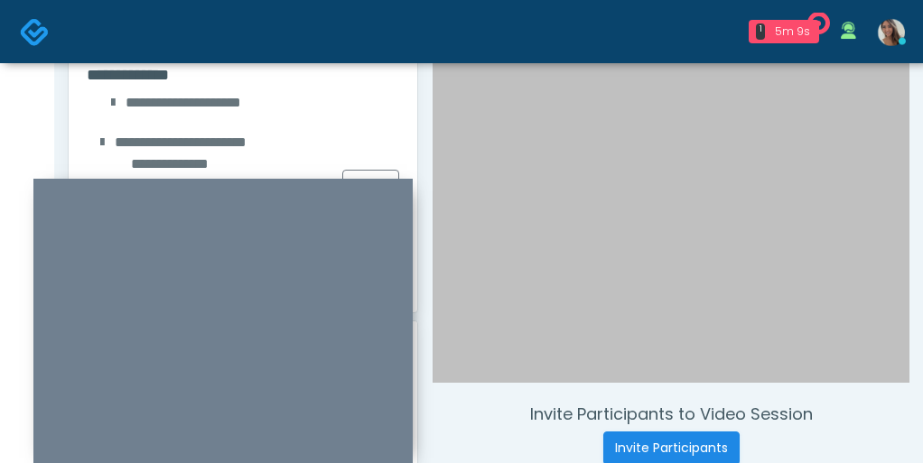
scroll to position [302, 0]
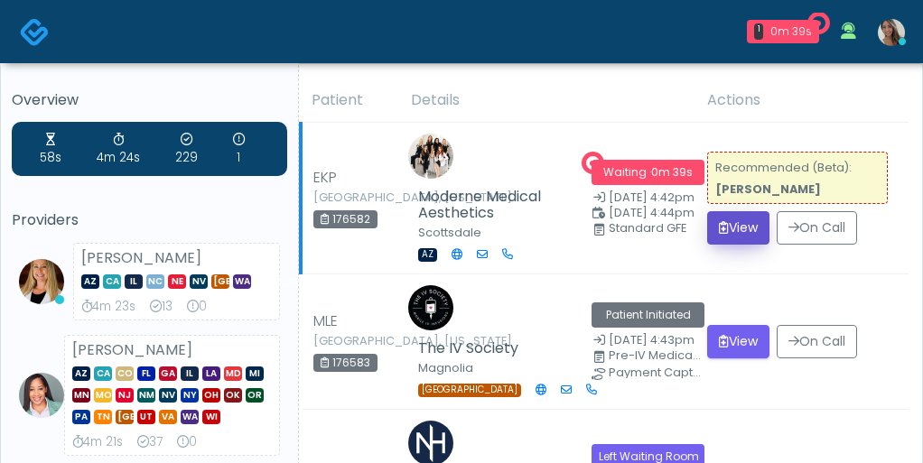
click at [754, 223] on button "View" at bounding box center [738, 227] width 62 height 33
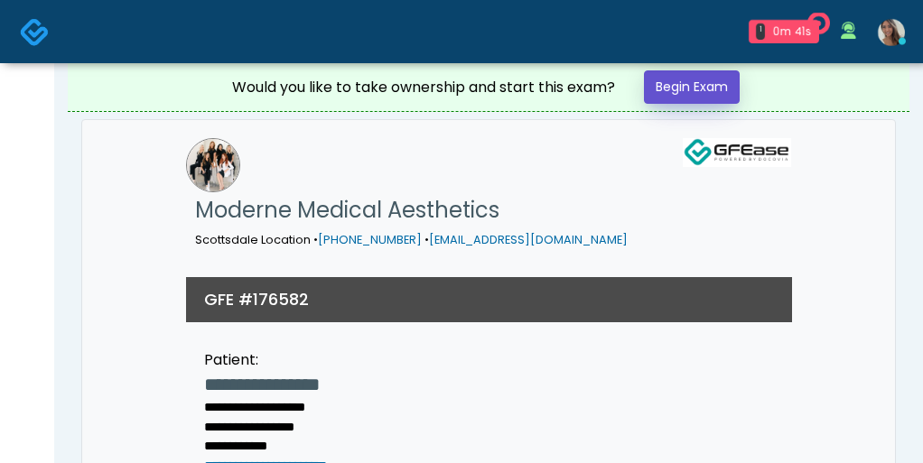
click at [705, 89] on link "Begin Exam" at bounding box center [692, 86] width 96 height 33
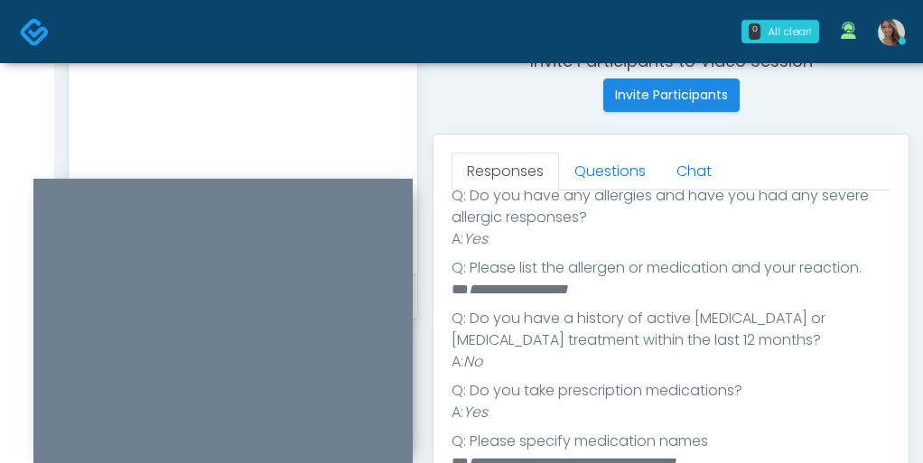
scroll to position [365, 0]
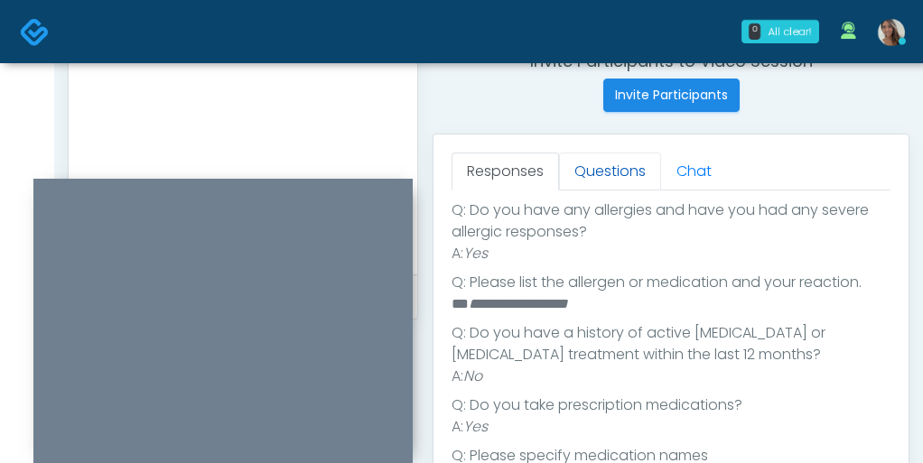
click at [592, 165] on link "Questions" at bounding box center [610, 172] width 102 height 38
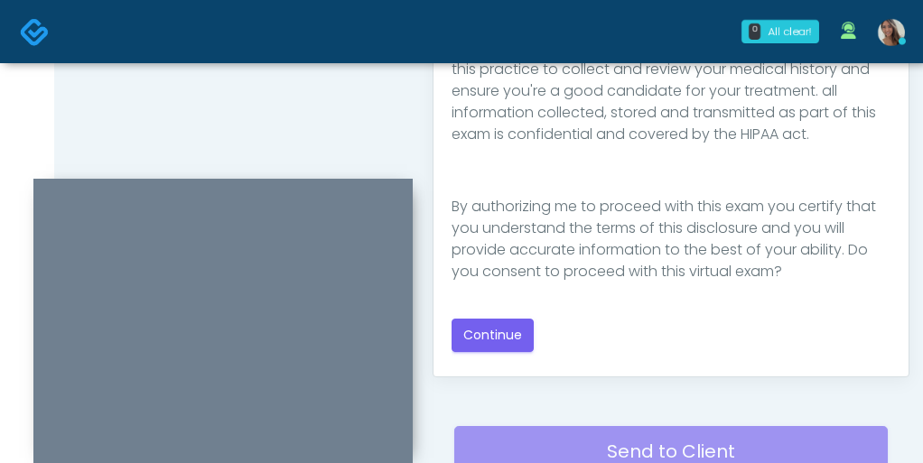
scroll to position [1158, 0]
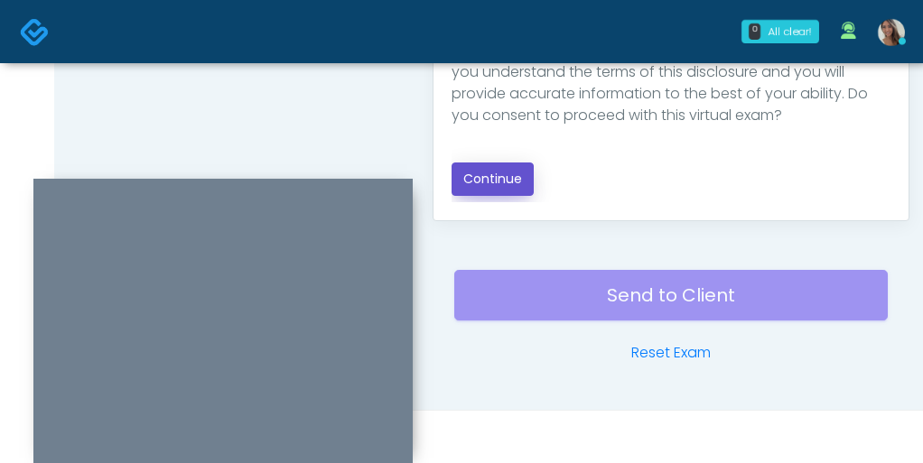
click at [500, 177] on button "Continue" at bounding box center [493, 179] width 82 height 33
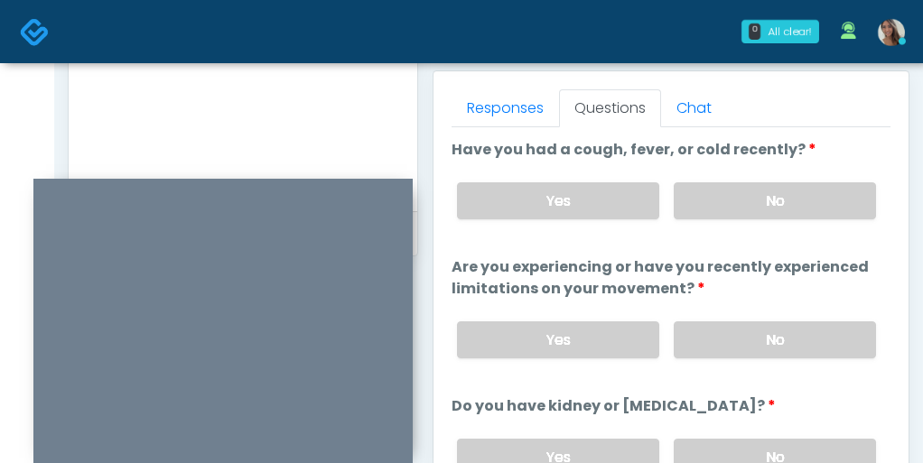
scroll to position [778, 0]
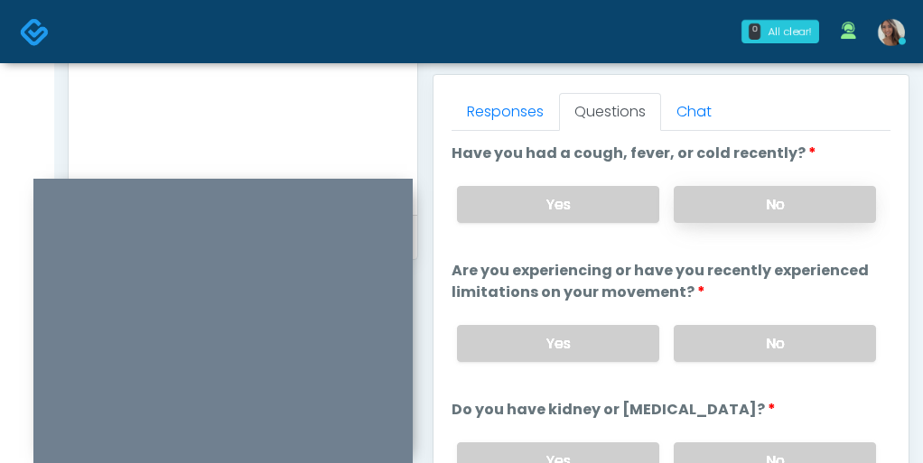
click at [719, 208] on label "No" at bounding box center [775, 204] width 202 height 37
click at [726, 355] on label "No" at bounding box center [775, 343] width 202 height 37
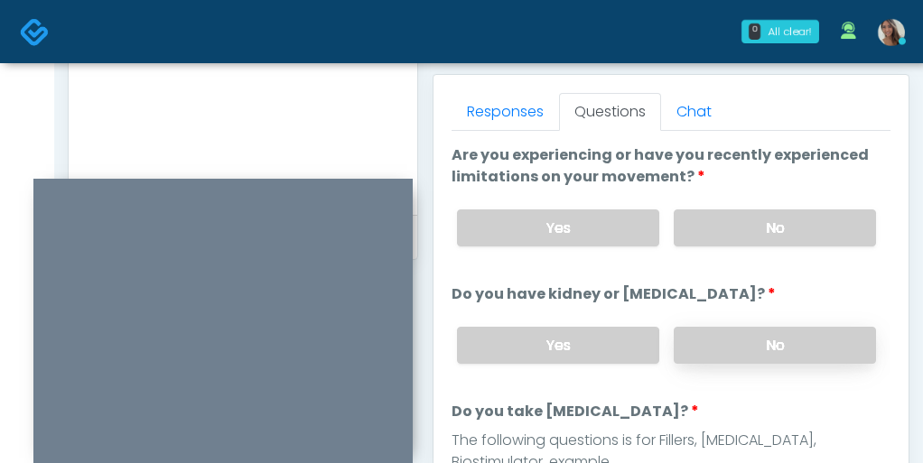
click at [720, 349] on label "No" at bounding box center [775, 345] width 202 height 37
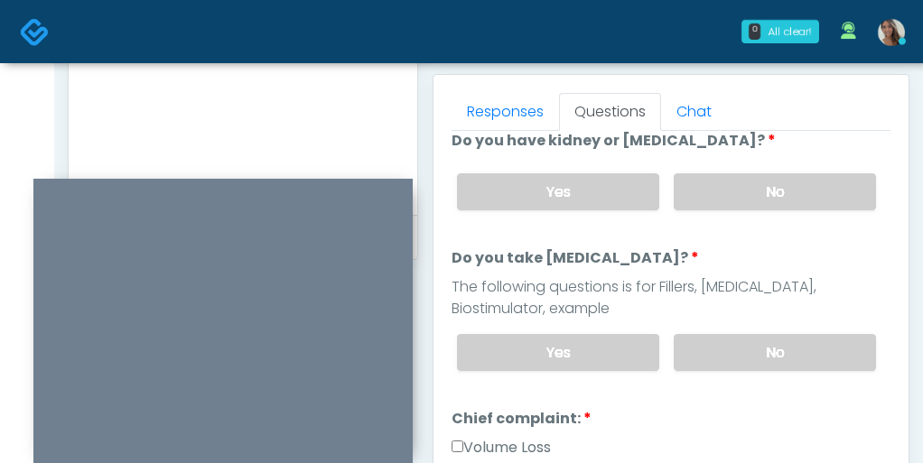
click at [697, 370] on div "Yes No" at bounding box center [667, 353] width 448 height 66
click at [701, 352] on label "No" at bounding box center [775, 352] width 202 height 37
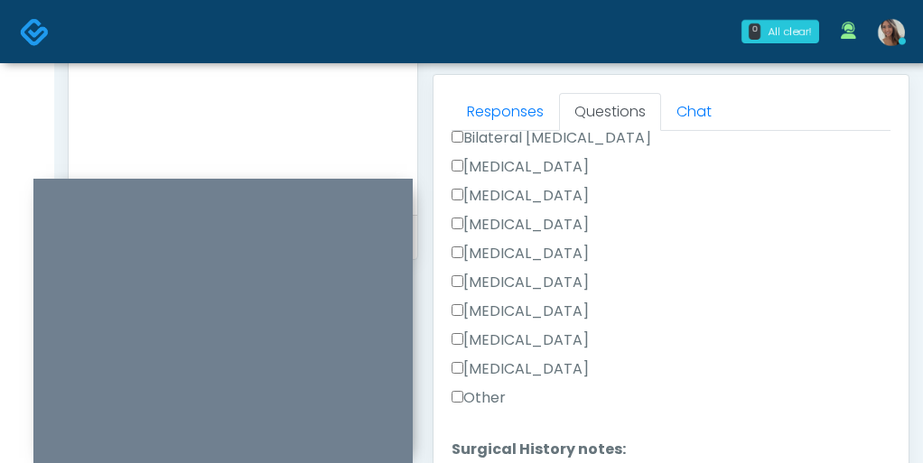
scroll to position [1162, 0]
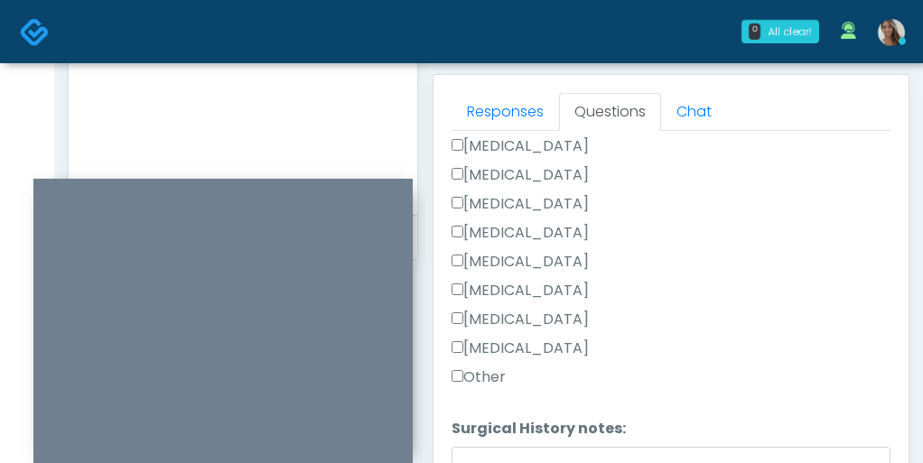
click at [552, 352] on label "[MEDICAL_DATA]" at bounding box center [520, 349] width 137 height 22
click at [542, 340] on label "[MEDICAL_DATA]" at bounding box center [520, 349] width 137 height 22
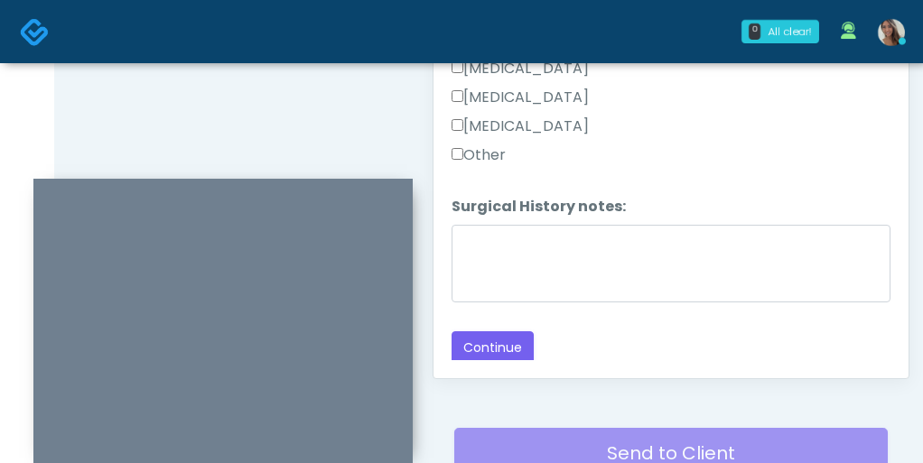
scroll to position [993, 0]
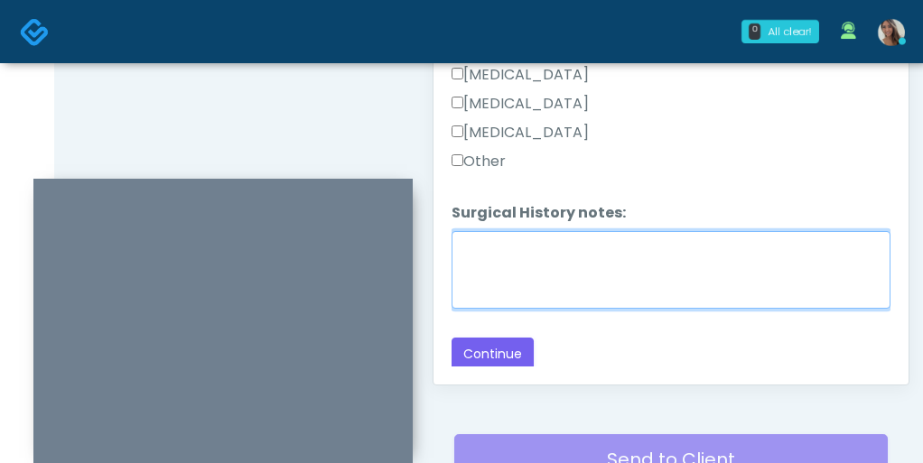
click at [640, 298] on textarea "Surgical History notes:" at bounding box center [671, 270] width 439 height 78
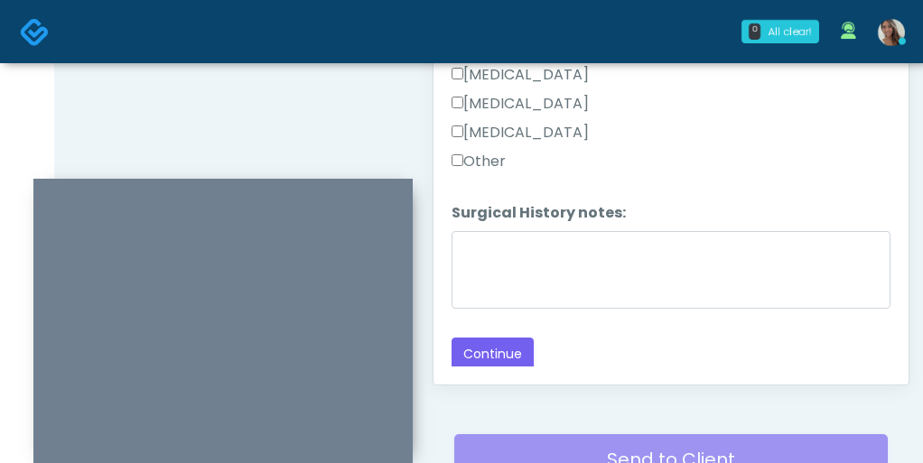
click at [488, 160] on label "Other" at bounding box center [479, 162] width 54 height 22
click at [505, 210] on label "Surgical History notes:" at bounding box center [539, 213] width 174 height 22
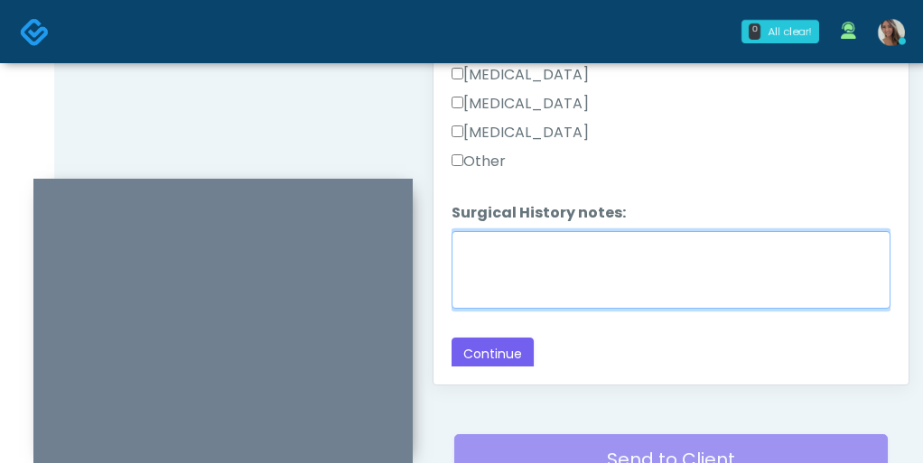
click at [505, 231] on textarea "Surgical History notes:" at bounding box center [671, 270] width 439 height 78
click at [506, 238] on textarea "Surgical History notes:" at bounding box center [671, 270] width 439 height 78
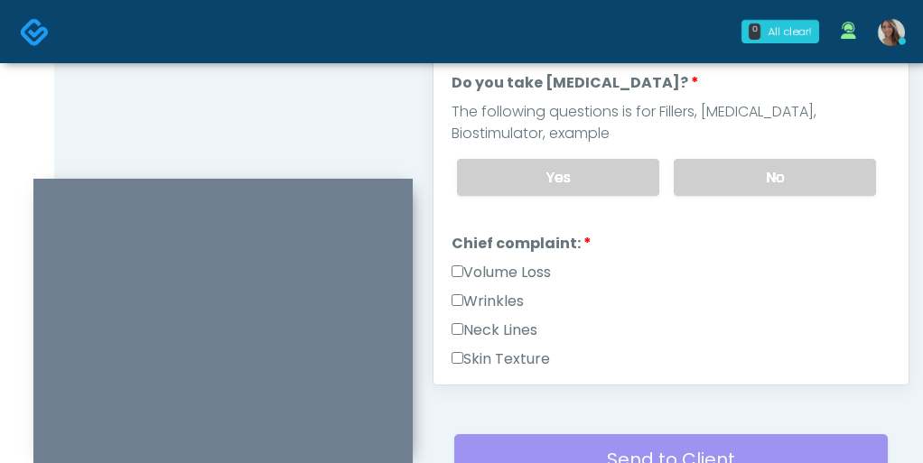
scroll to position [211, 0]
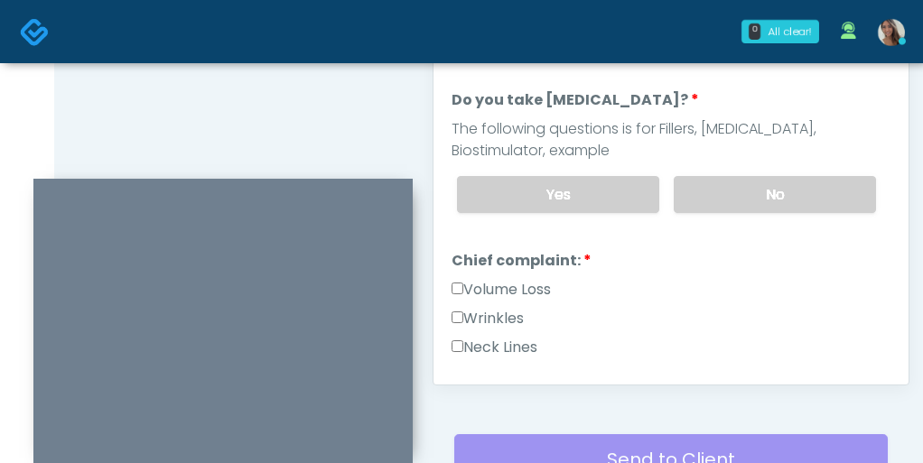
type textarea "*********"
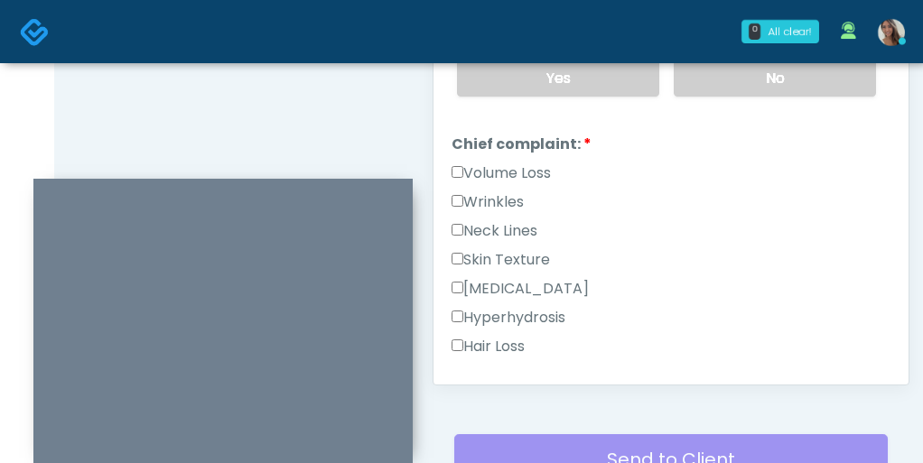
click at [498, 194] on label "Wrinkles" at bounding box center [488, 202] width 72 height 22
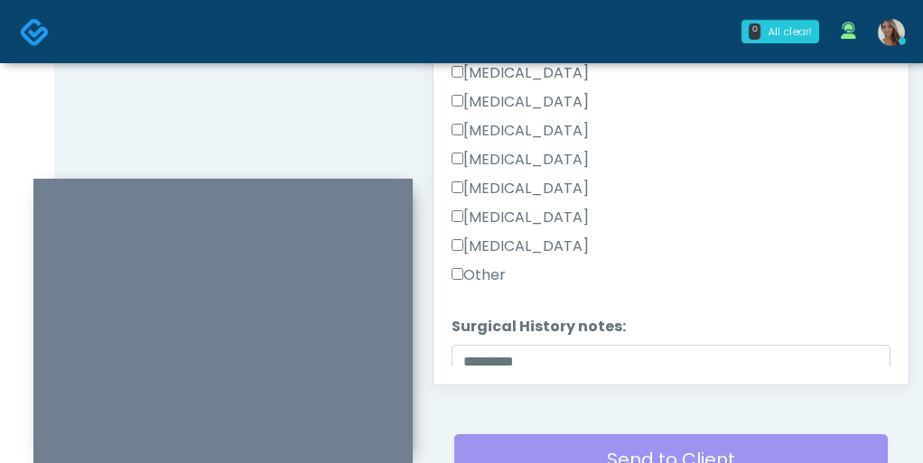
scroll to position [1162, 0]
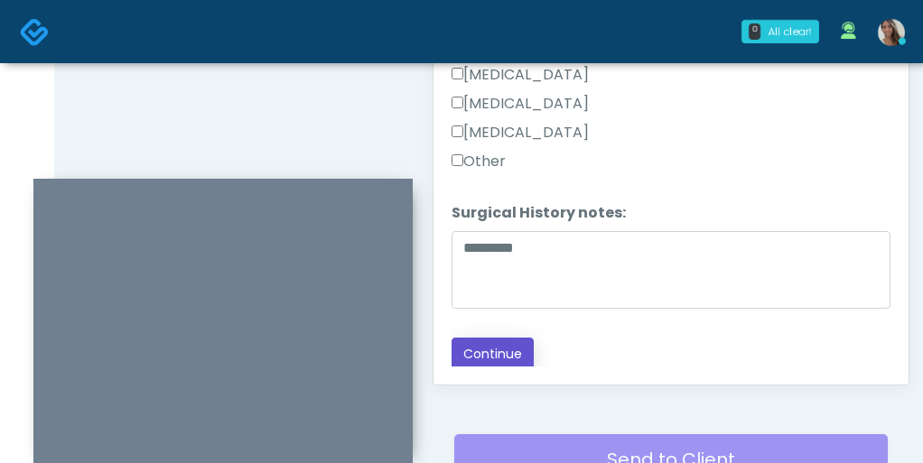
click at [491, 349] on button "Continue" at bounding box center [493, 354] width 82 height 33
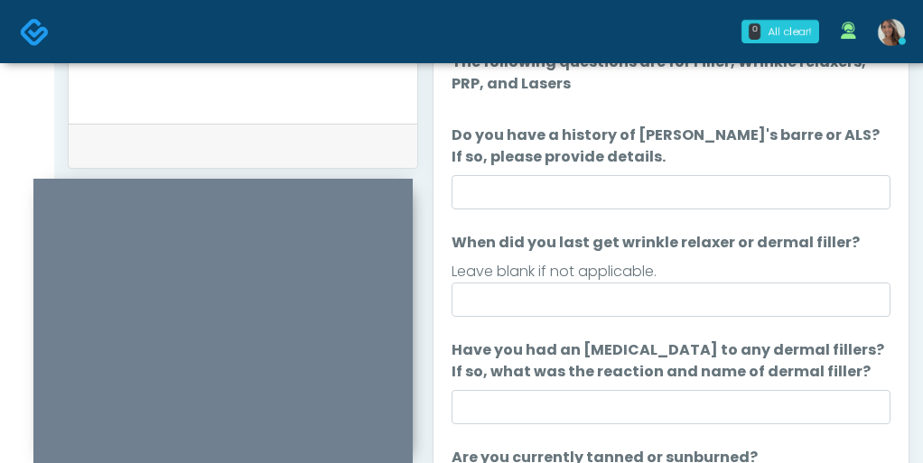
scroll to position [868, 0]
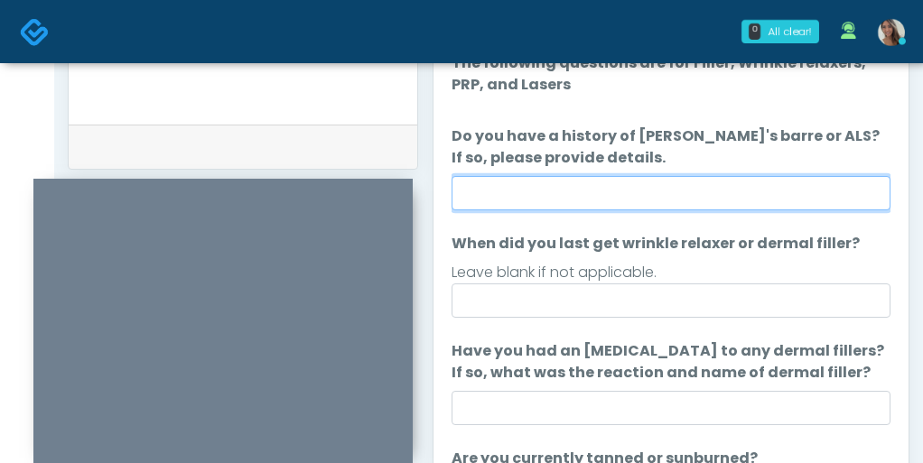
click at [641, 196] on input "Do you have a history of Guillain's barre or ALS? If so, please provide details." at bounding box center [671, 193] width 439 height 34
type input "**"
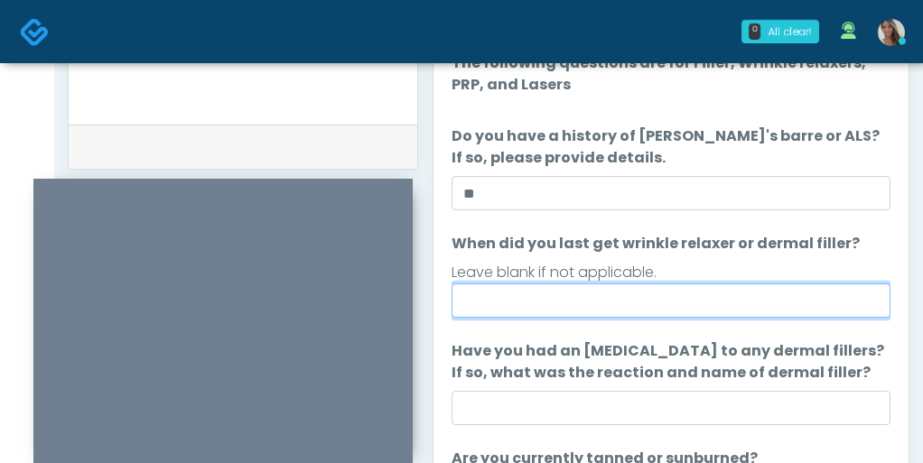
click at [606, 298] on input "When did you last get wrinkle relaxer or dermal filler?" at bounding box center [671, 301] width 439 height 34
type input "*******"
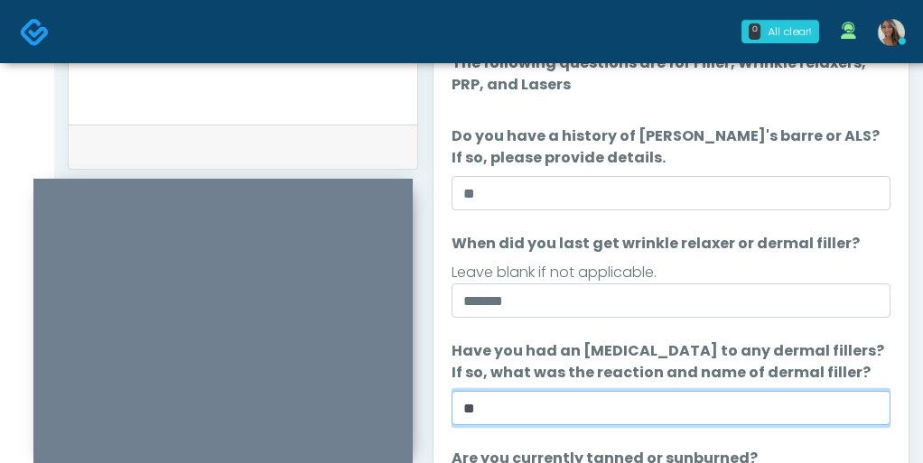
type input "**"
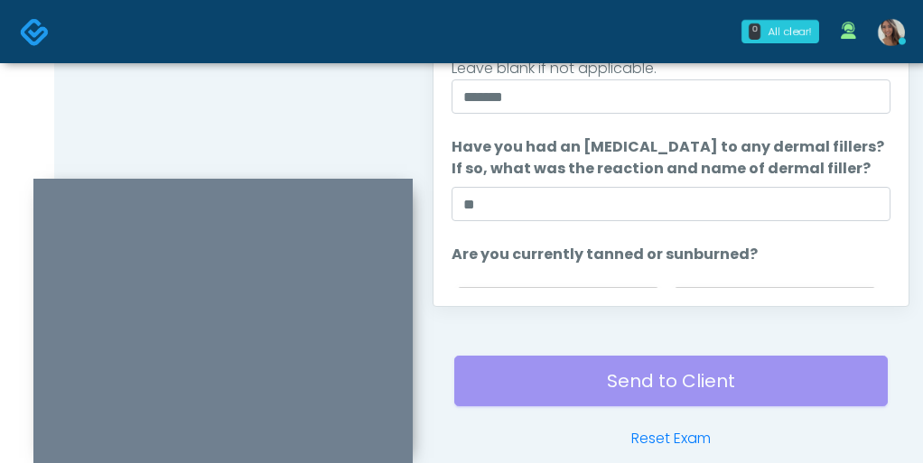
scroll to position [1091, 0]
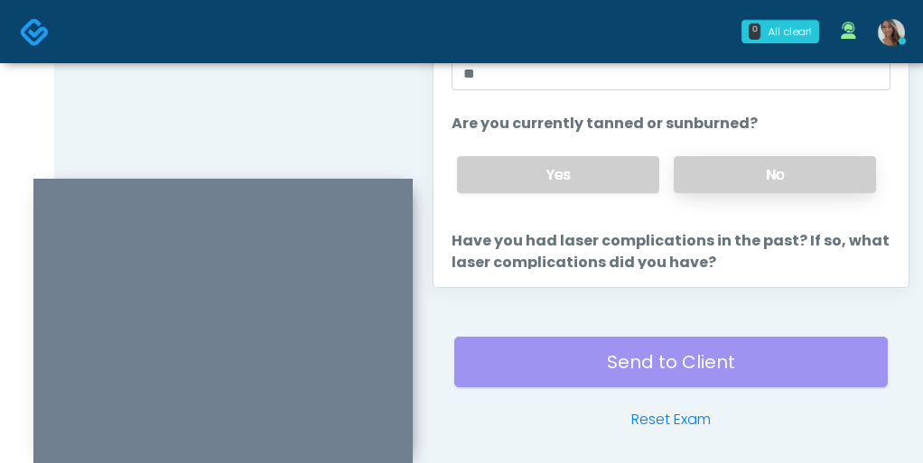
click at [750, 179] on label "No" at bounding box center [775, 174] width 202 height 37
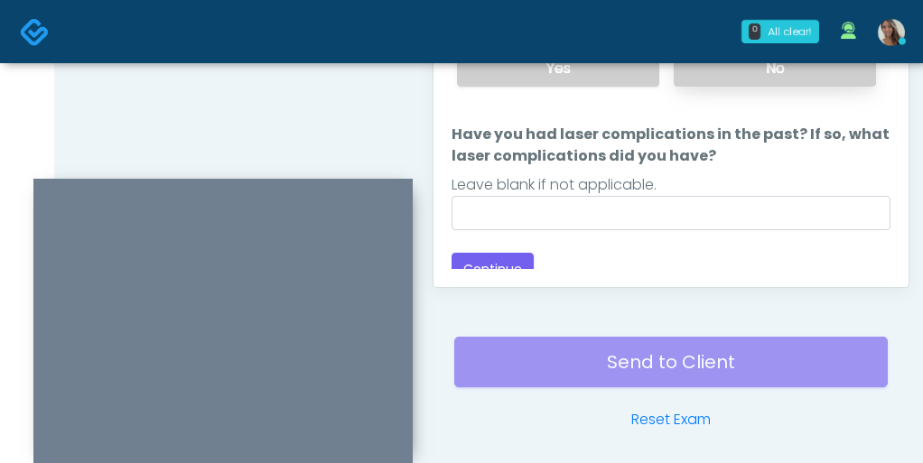
scroll to position [235, 0]
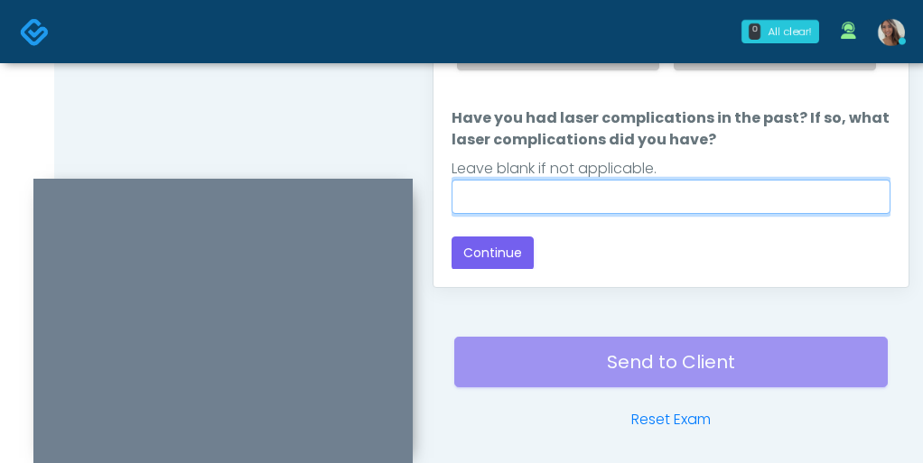
click at [658, 181] on input "Have you had laser complications in the past? If so, what laser complications d…" at bounding box center [671, 197] width 439 height 34
type input "**"
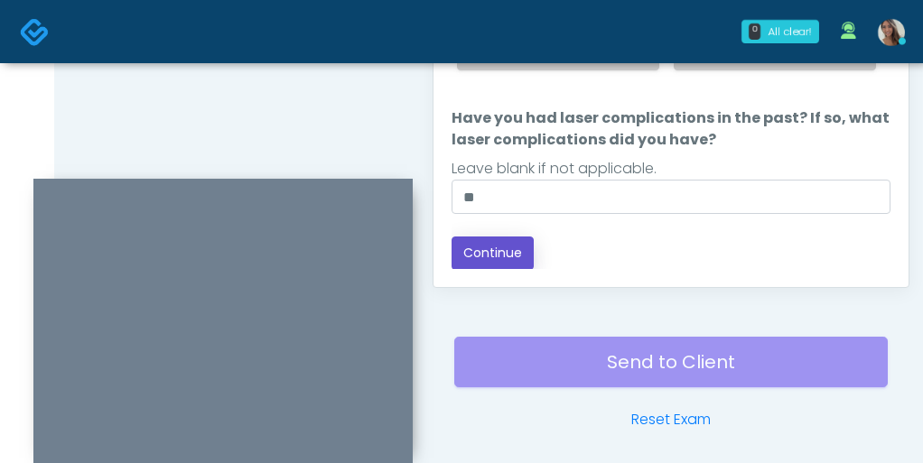
click at [484, 250] on button "Continue" at bounding box center [493, 253] width 82 height 33
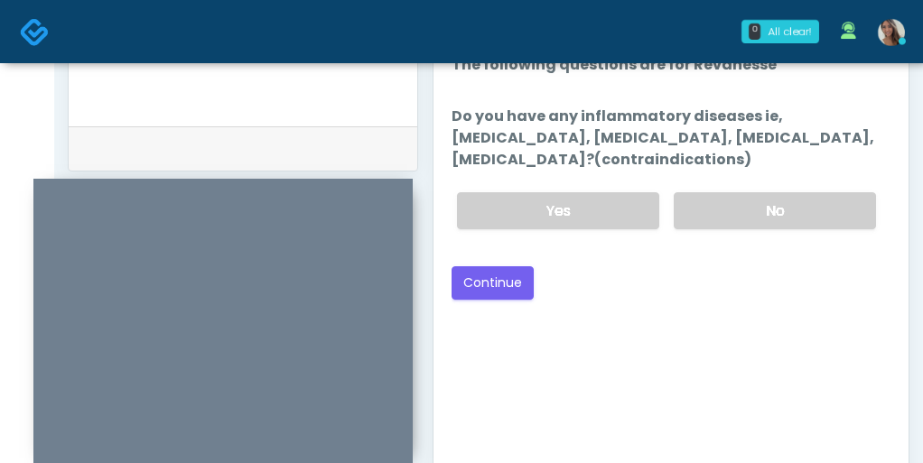
scroll to position [852, 0]
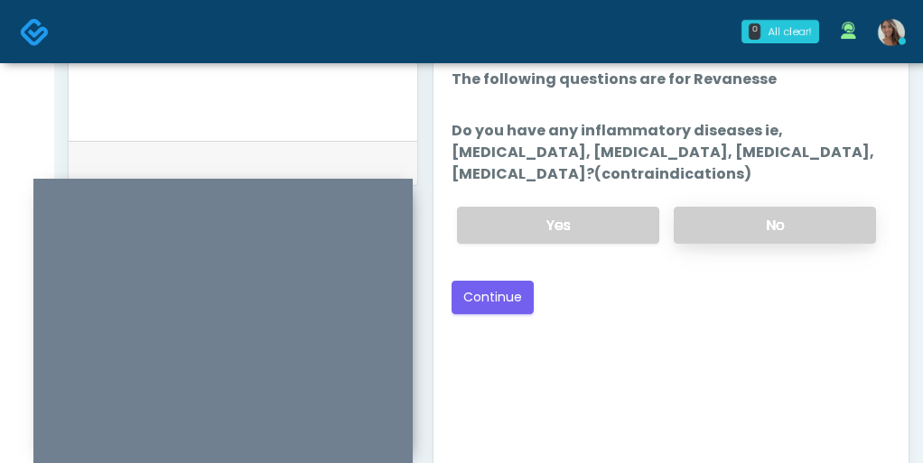
click at [761, 212] on label "No" at bounding box center [775, 225] width 202 height 37
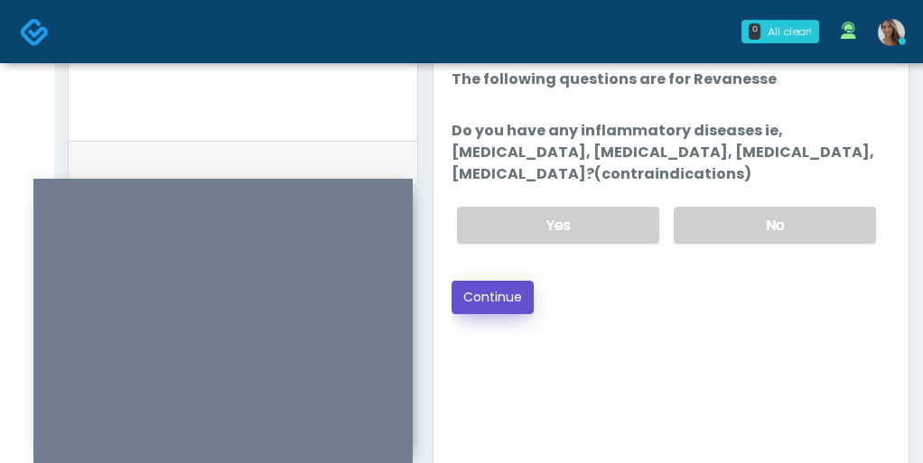
click at [495, 300] on button "Continue" at bounding box center [493, 297] width 82 height 33
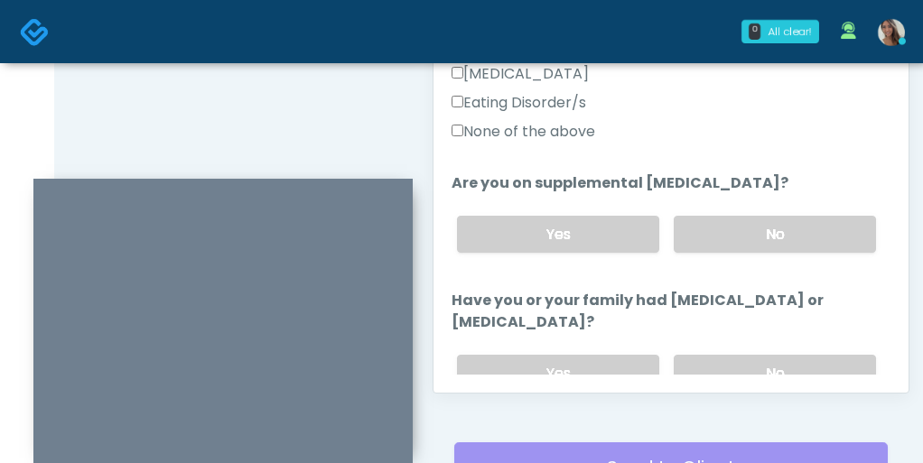
scroll to position [567, 0]
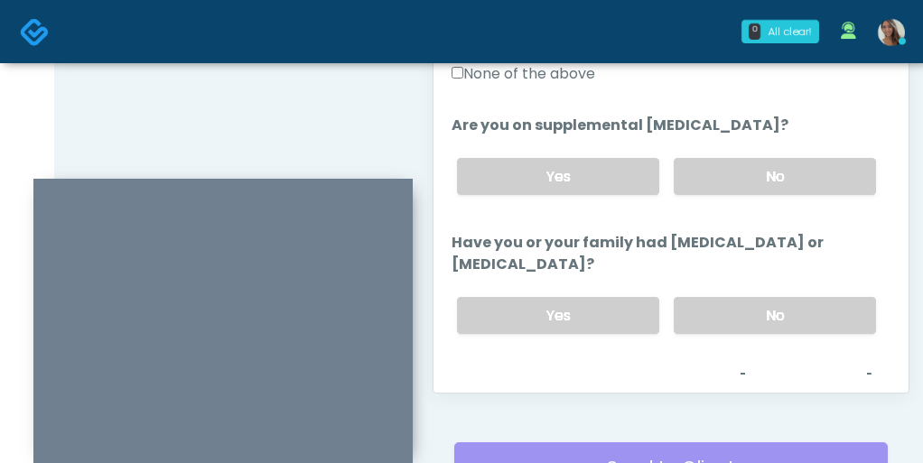
click at [589, 76] on label "None of the above" at bounding box center [524, 74] width 144 height 22
click at [721, 169] on label "No" at bounding box center [775, 176] width 202 height 37
click at [721, 313] on label "No" at bounding box center [775, 315] width 202 height 37
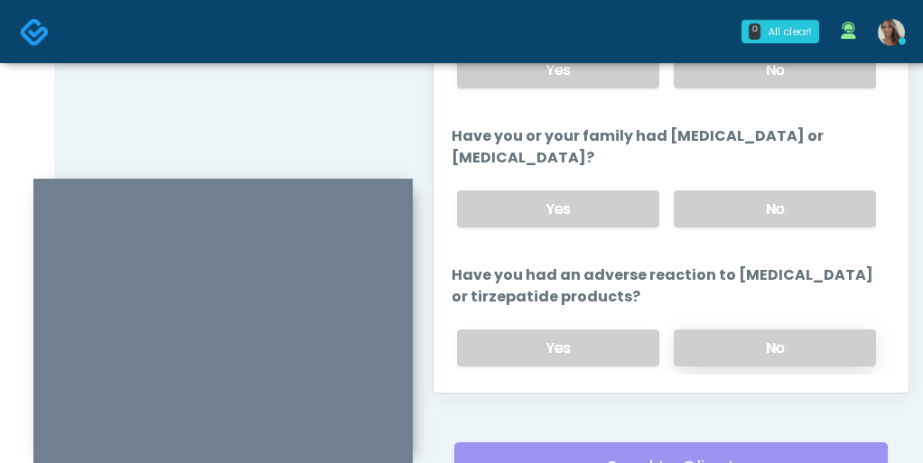
click at [722, 331] on label "No" at bounding box center [775, 348] width 202 height 37
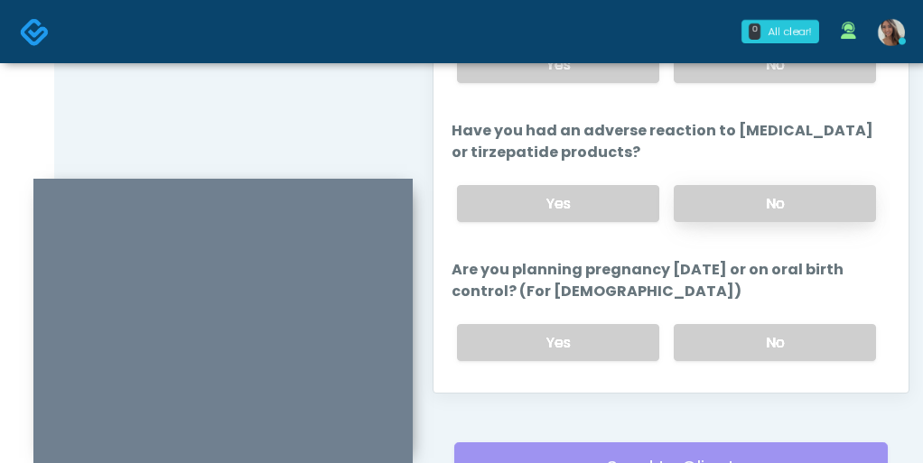
scroll to position [834, 0]
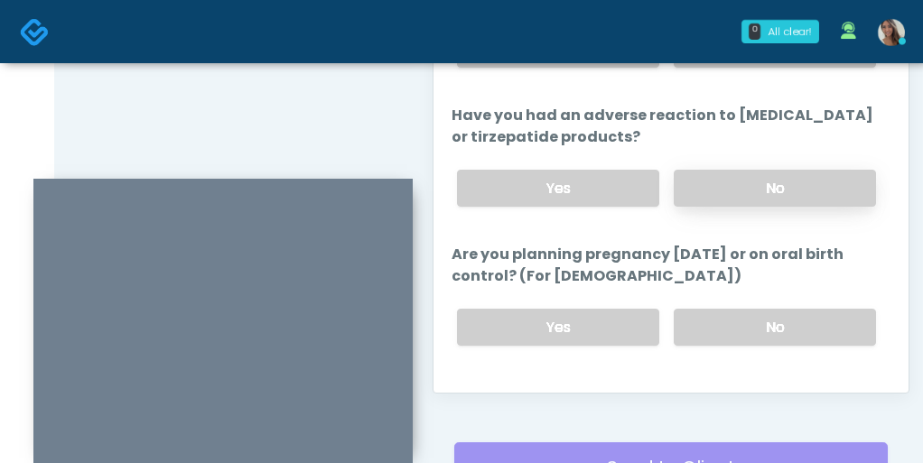
click at [722, 331] on label "No" at bounding box center [775, 327] width 202 height 37
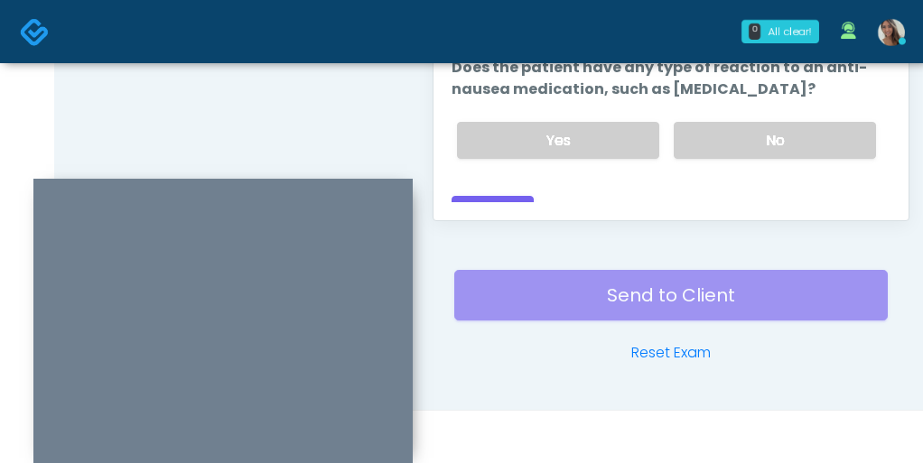
scroll to position [1063, 0]
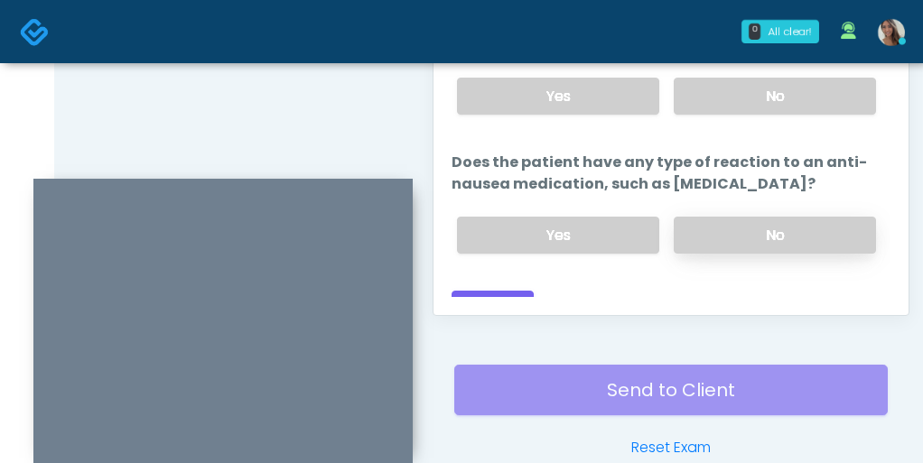
click at [730, 217] on label "No" at bounding box center [775, 235] width 202 height 37
click at [757, 81] on label "No" at bounding box center [775, 96] width 202 height 37
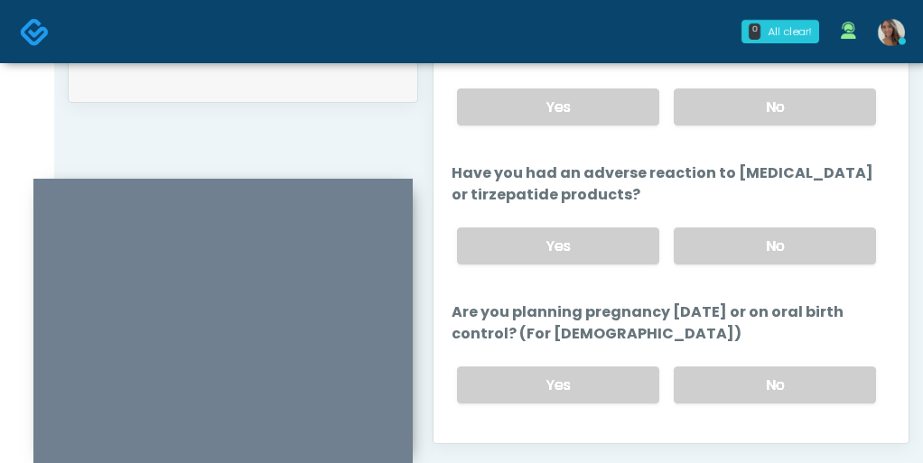
scroll to position [933, 0]
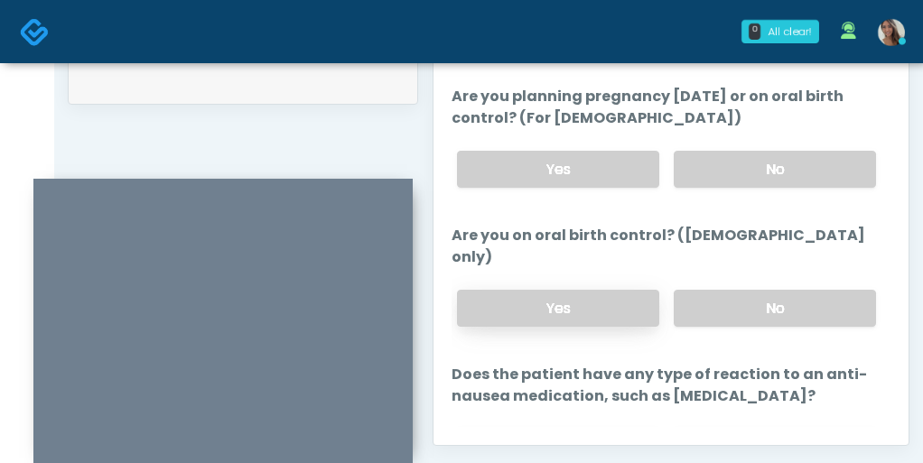
click at [594, 290] on label "Yes" at bounding box center [558, 308] width 202 height 37
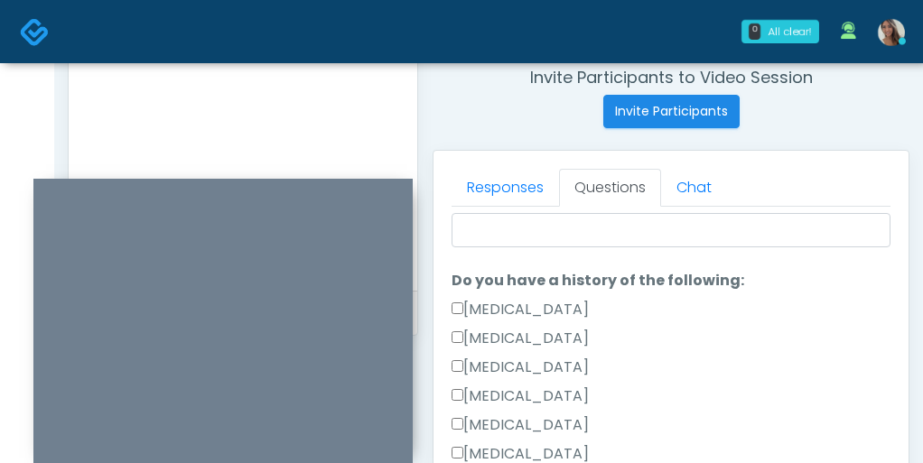
scroll to position [0, 0]
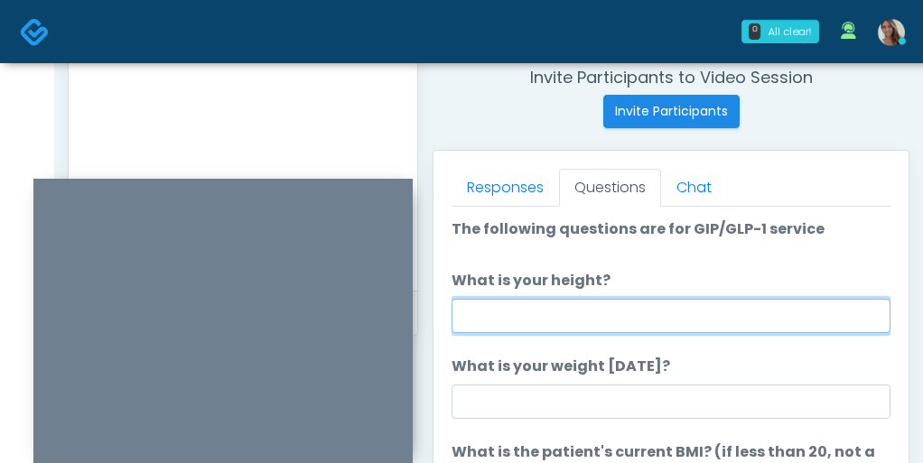
click at [582, 307] on input "What is your height?" at bounding box center [671, 316] width 439 height 34
type input "*****"
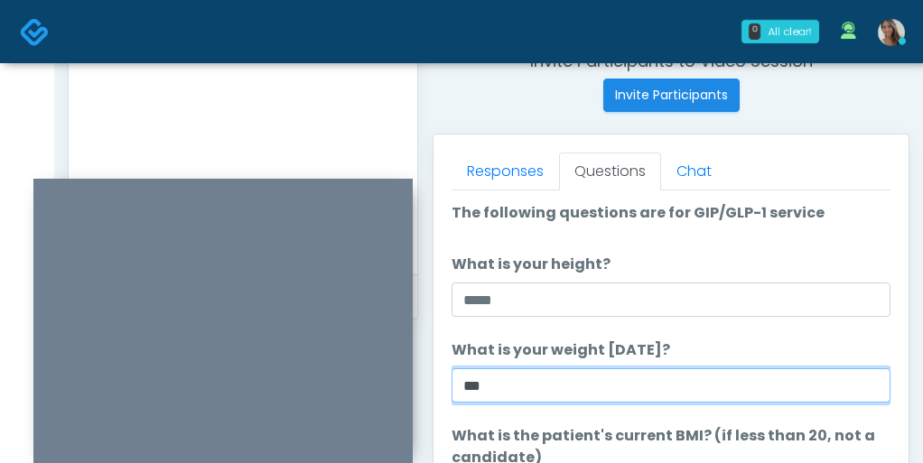
scroll to position [723, 0]
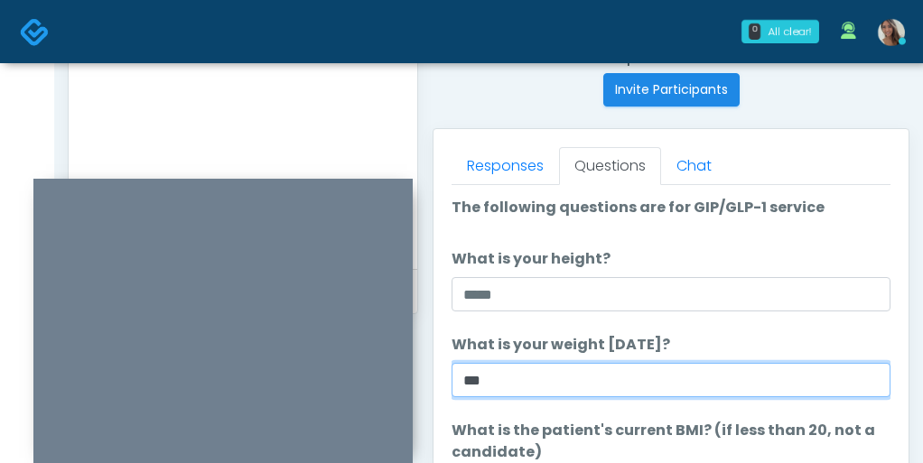
type input "***"
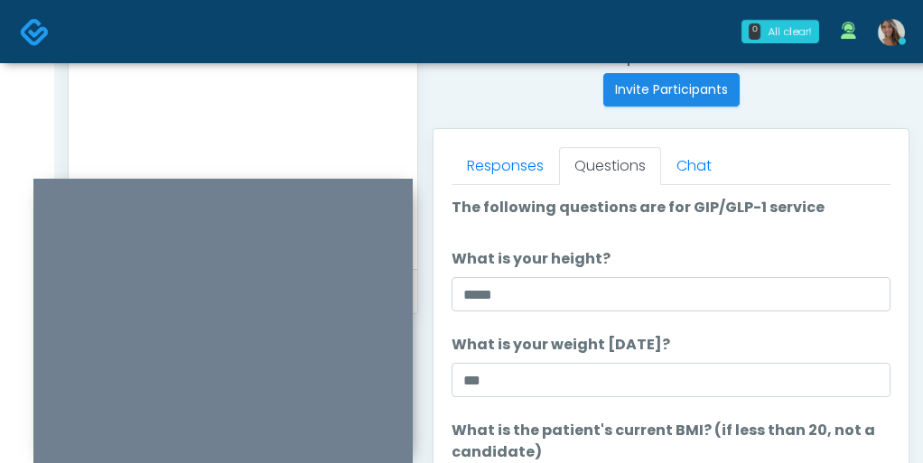
scroll to position [980, 0]
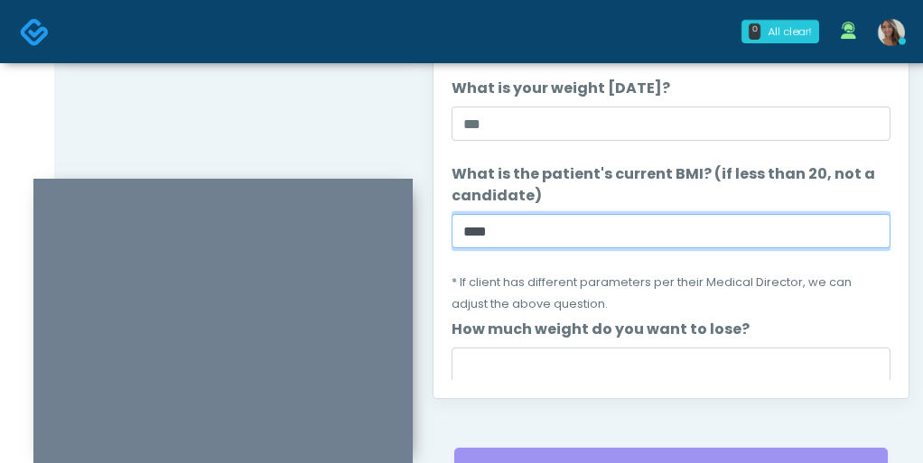
type input "****"
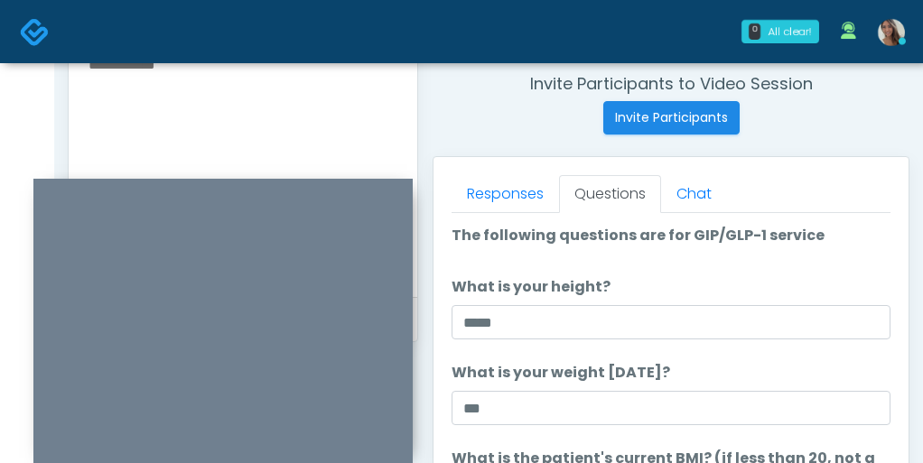
scroll to position [693, 0]
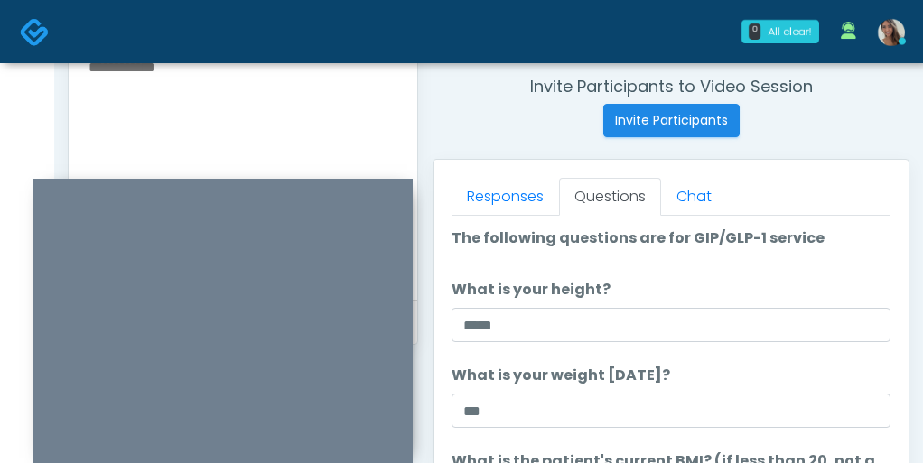
click at [239, 110] on textarea at bounding box center [243, 165] width 312 height 220
type textarea "********"
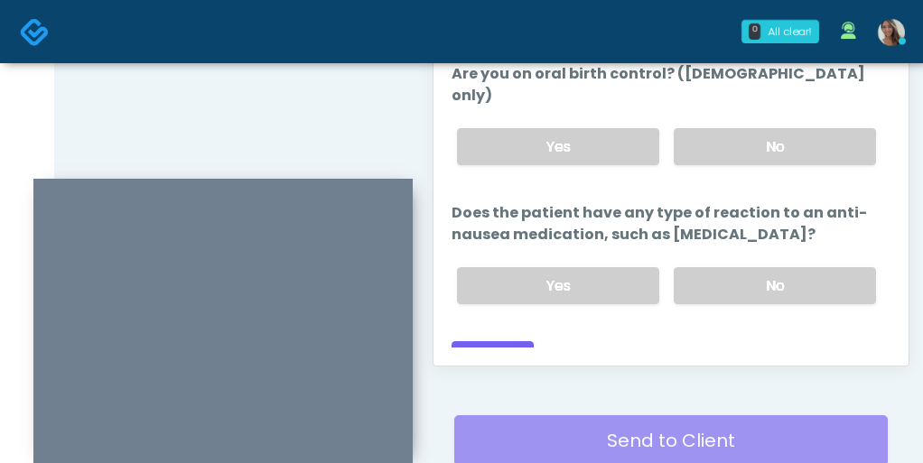
scroll to position [1054, 0]
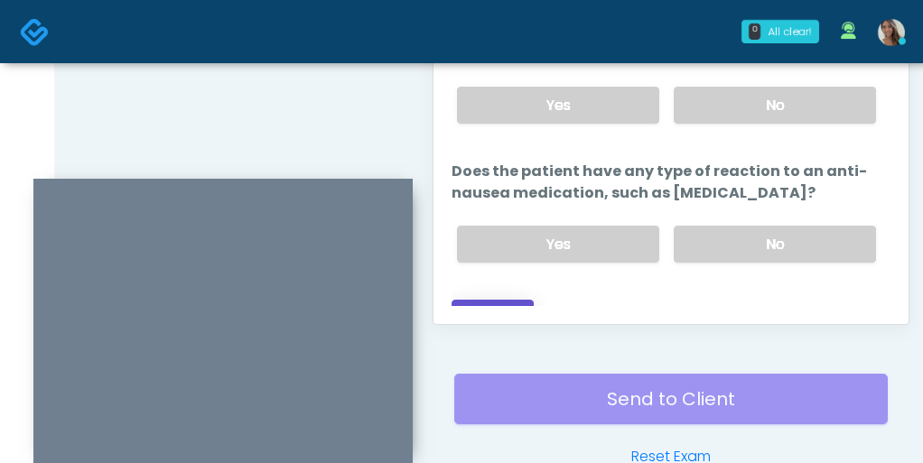
click at [508, 300] on button "Continue" at bounding box center [493, 316] width 82 height 33
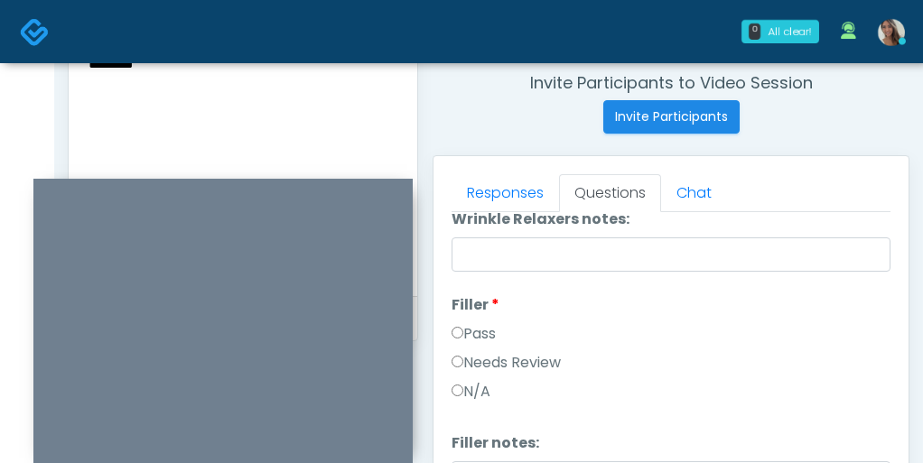
scroll to position [688, 0]
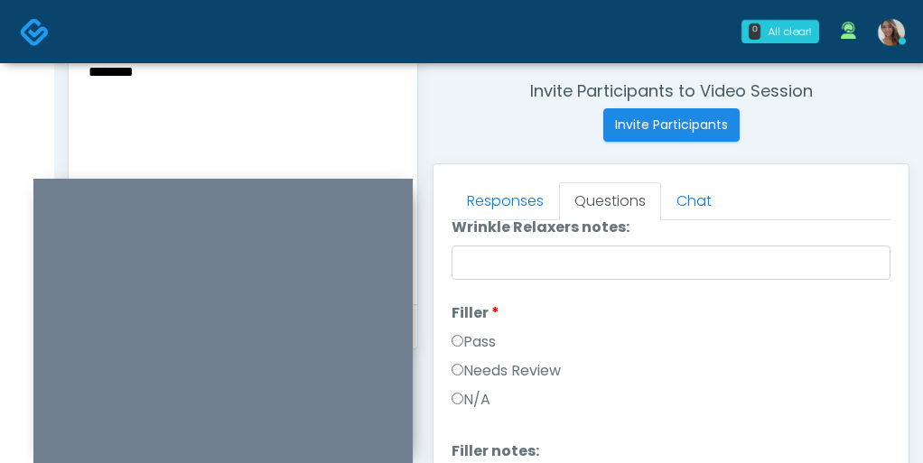
click at [177, 103] on textarea "********" at bounding box center [243, 170] width 312 height 220
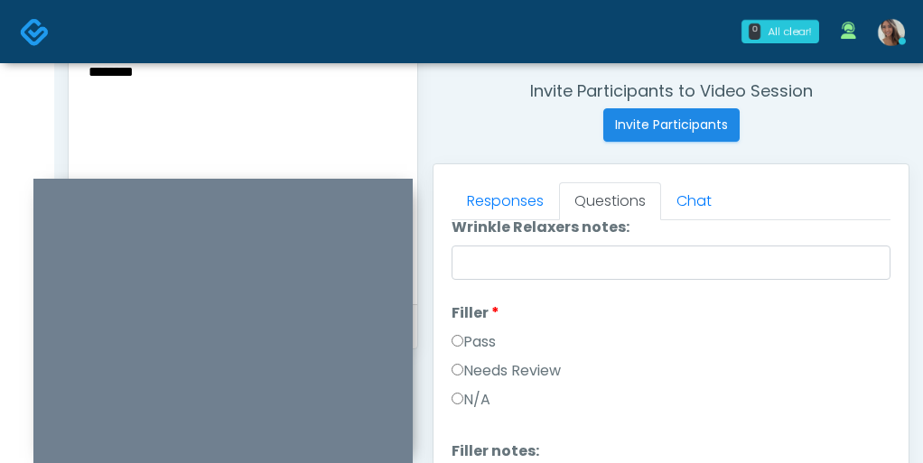
scroll to position [0, 0]
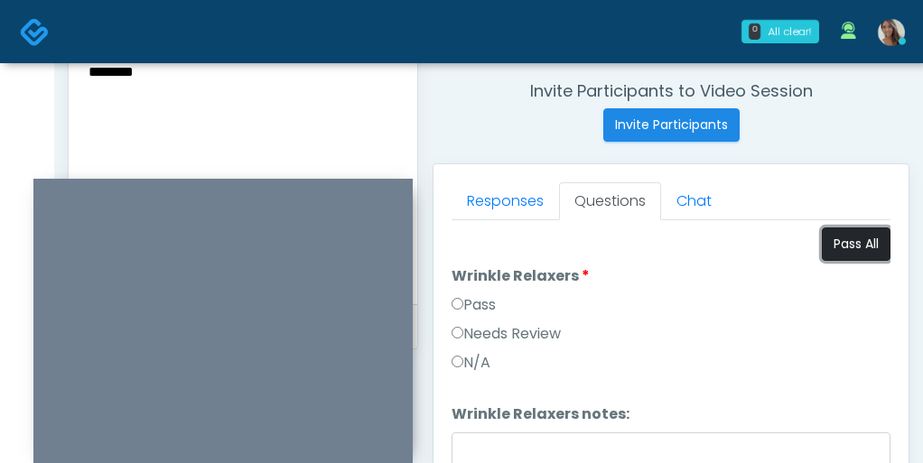
click at [856, 255] on button "Pass All" at bounding box center [856, 244] width 69 height 33
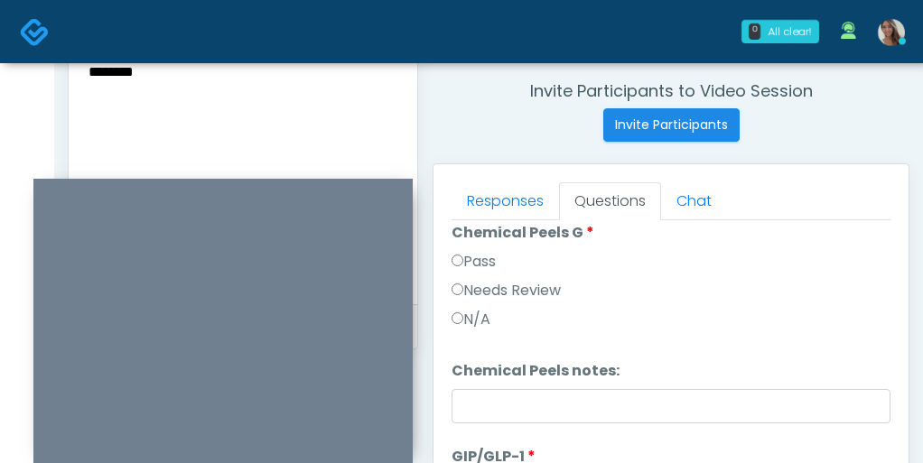
scroll to position [2091, 0]
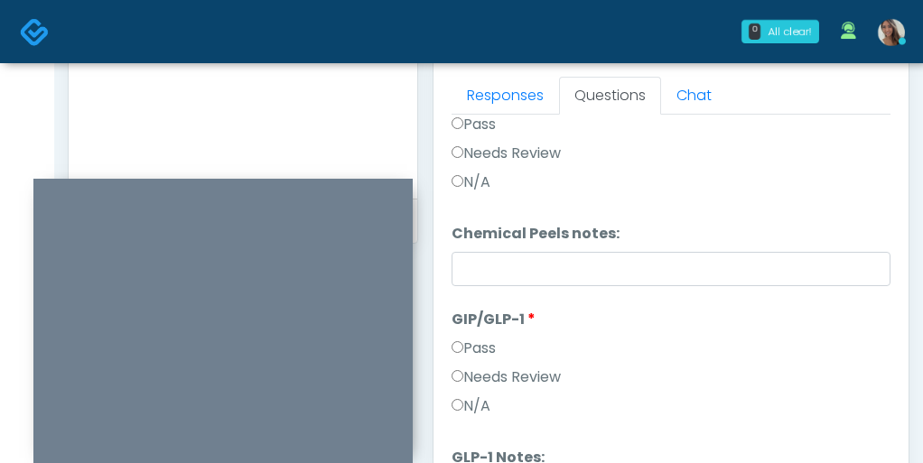
click at [494, 385] on label "Needs Review" at bounding box center [506, 378] width 109 height 22
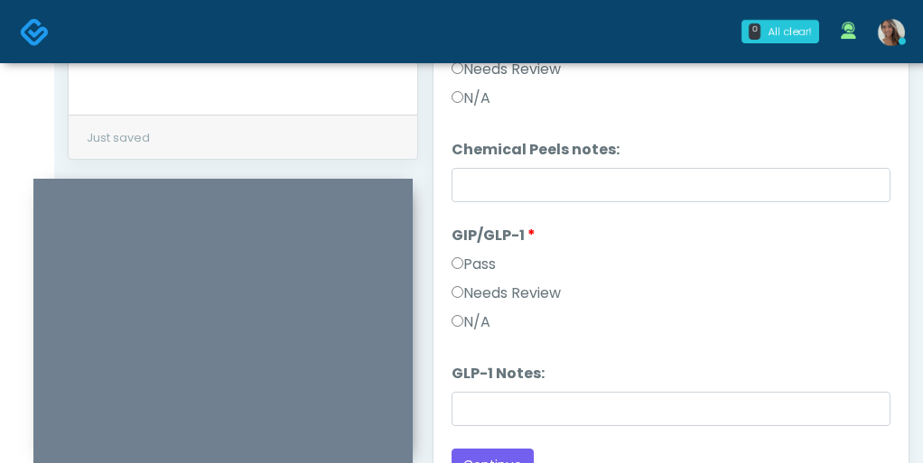
scroll to position [908, 0]
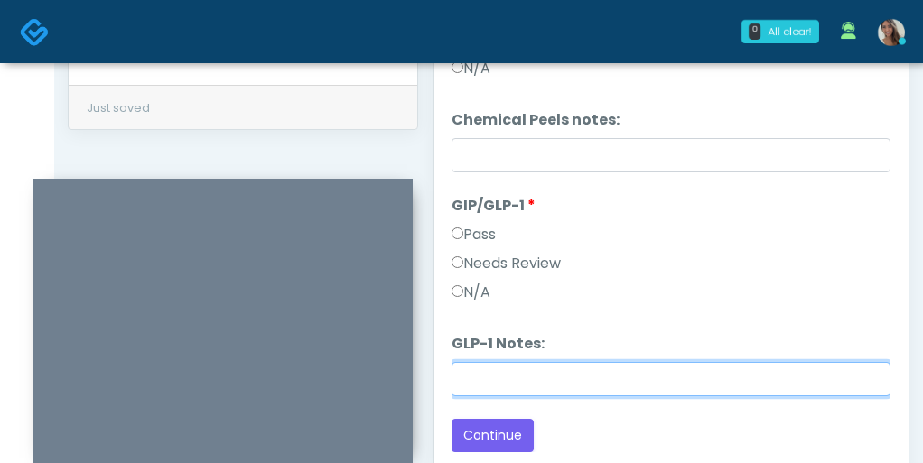
click at [494, 385] on input "GLP-1 Notes:" at bounding box center [671, 379] width 439 height 34
paste input "********"
type input "********"
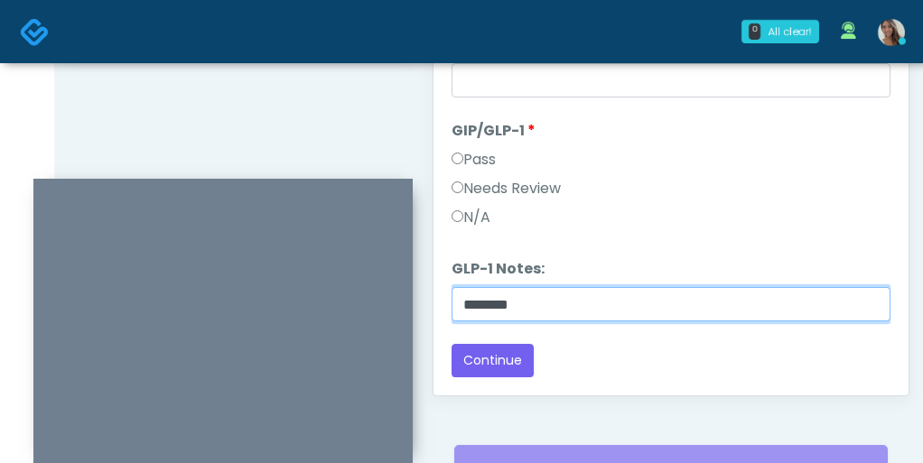
scroll to position [1004, 0]
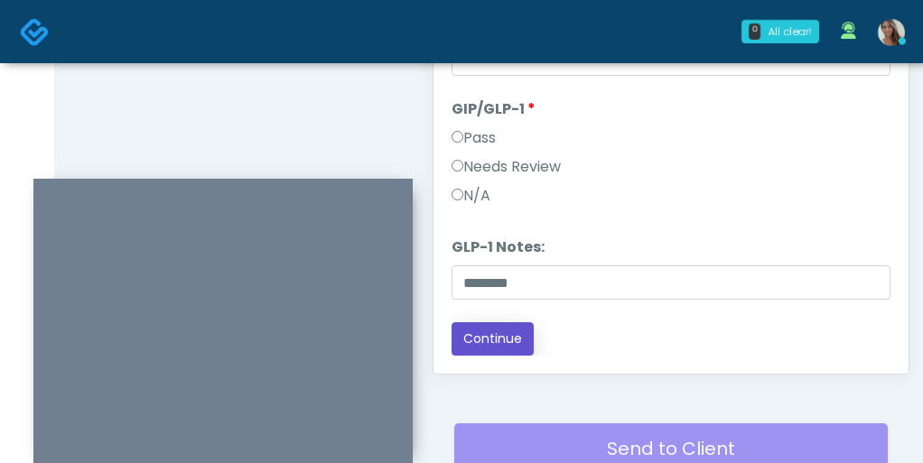
click at [485, 331] on button "Continue" at bounding box center [493, 338] width 82 height 33
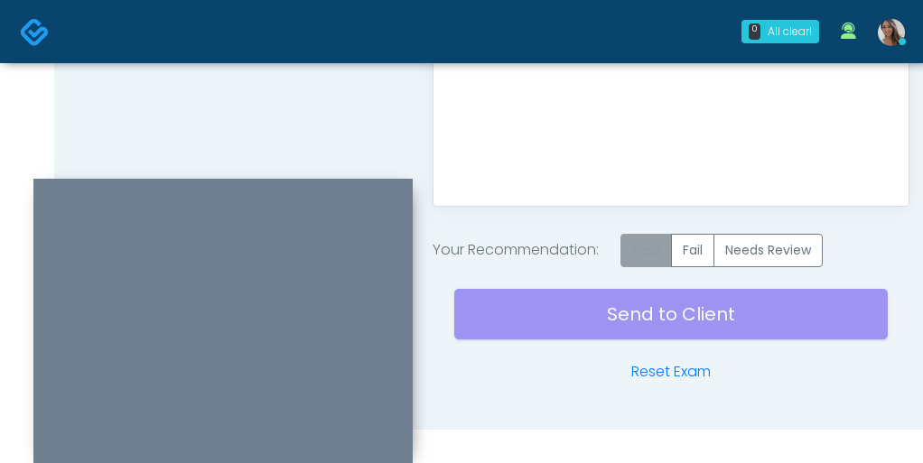
scroll to position [1175, 0]
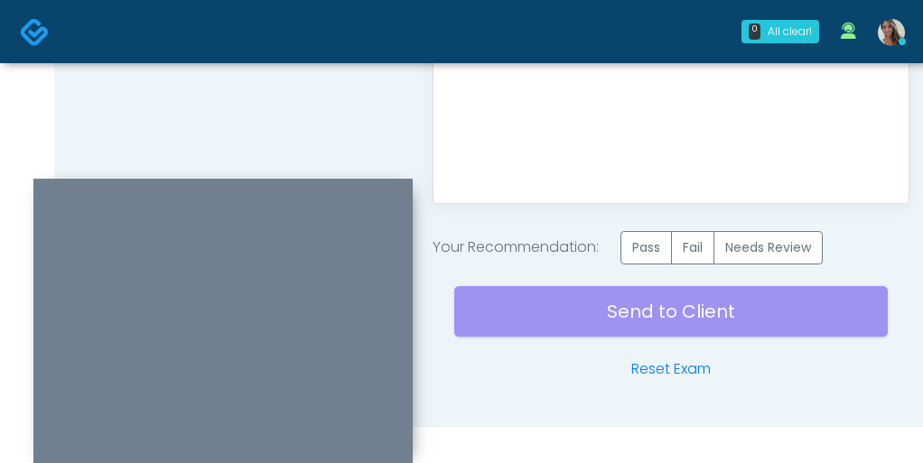
click at [649, 265] on div "Send to Client Reset Exam" at bounding box center [670, 323] width 433 height 116
click at [646, 258] on label "Pass" at bounding box center [645, 247] width 51 height 33
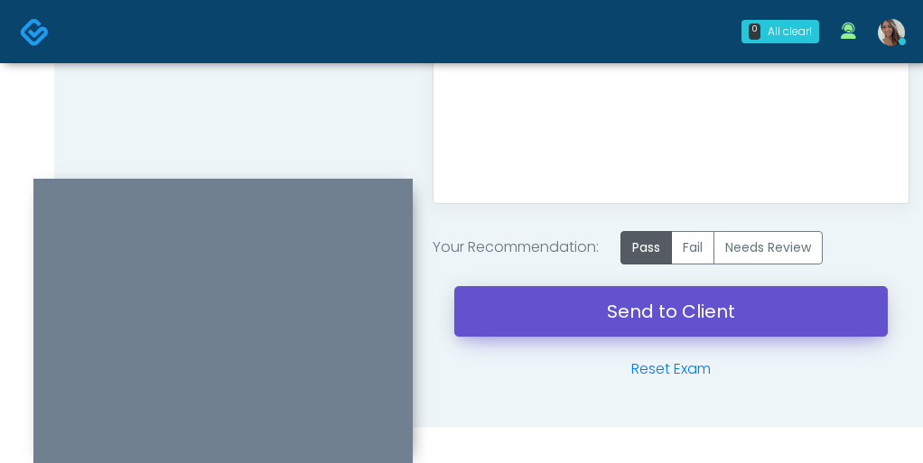
click at [614, 312] on link "Send to Client" at bounding box center [670, 311] width 433 height 51
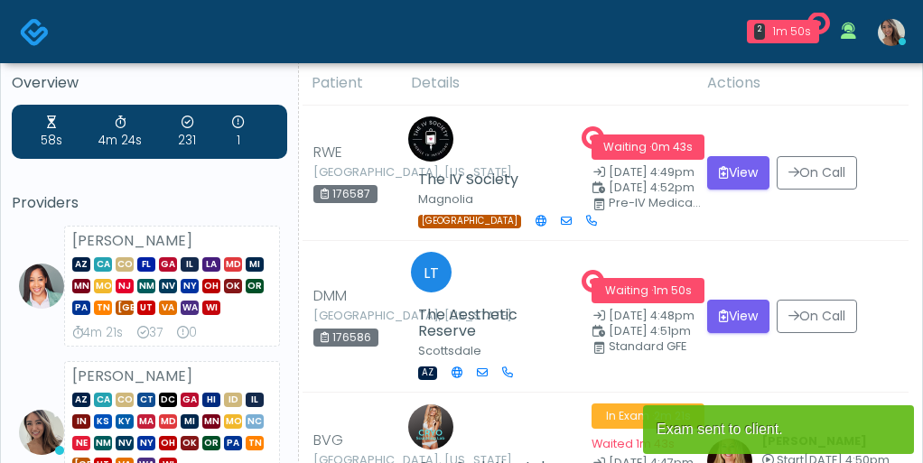
scroll to position [7, 0]
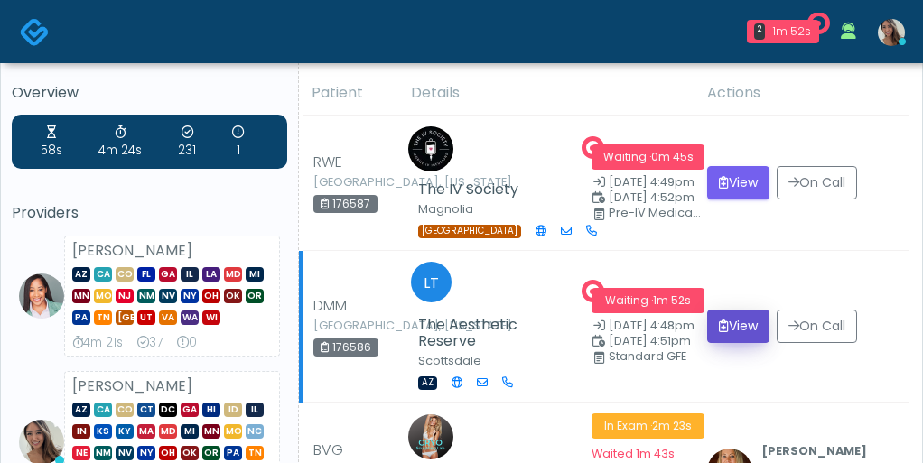
click at [730, 310] on button "View" at bounding box center [738, 326] width 62 height 33
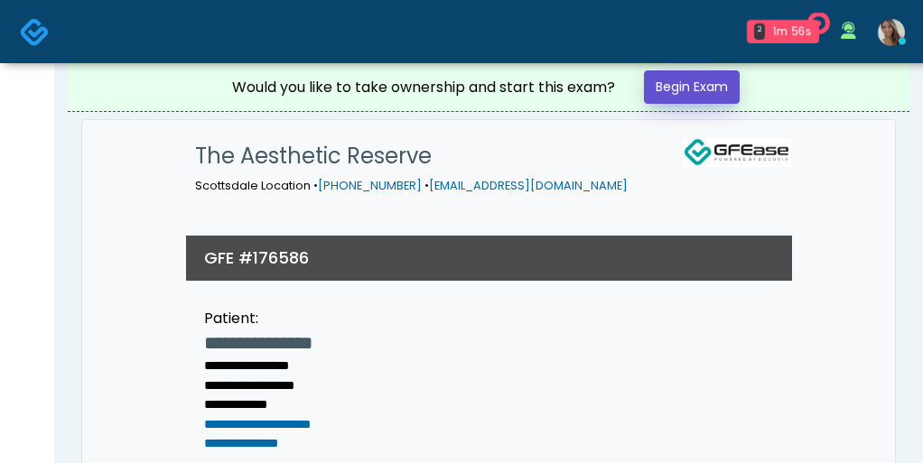
click at [672, 89] on link "Begin Exam" at bounding box center [692, 86] width 96 height 33
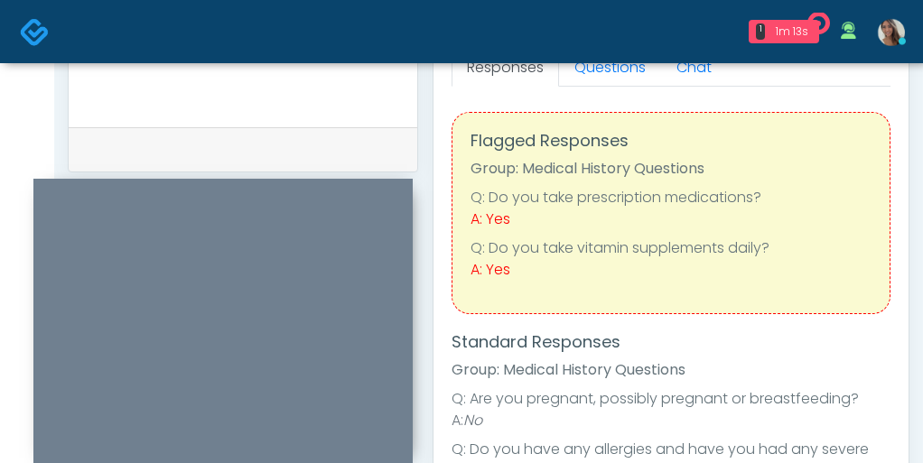
scroll to position [779, 0]
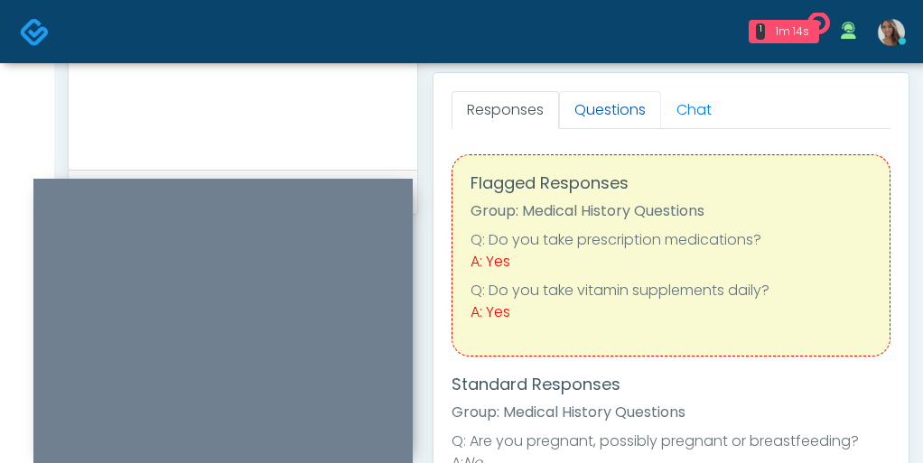
click at [607, 116] on link "Questions" at bounding box center [610, 110] width 102 height 38
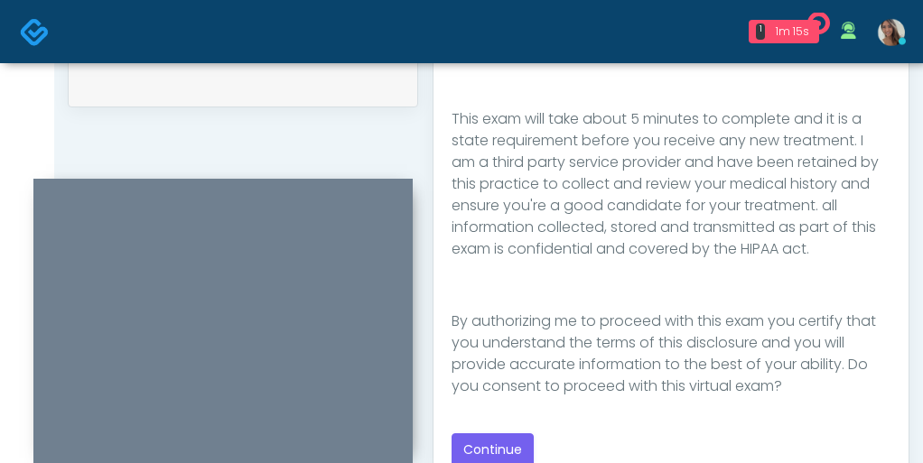
scroll to position [954, 0]
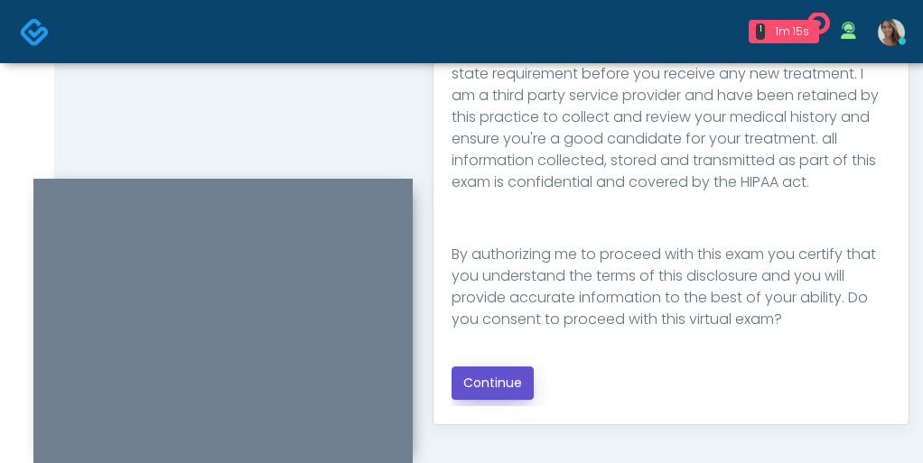
click at [482, 399] on button "Continue" at bounding box center [493, 383] width 82 height 33
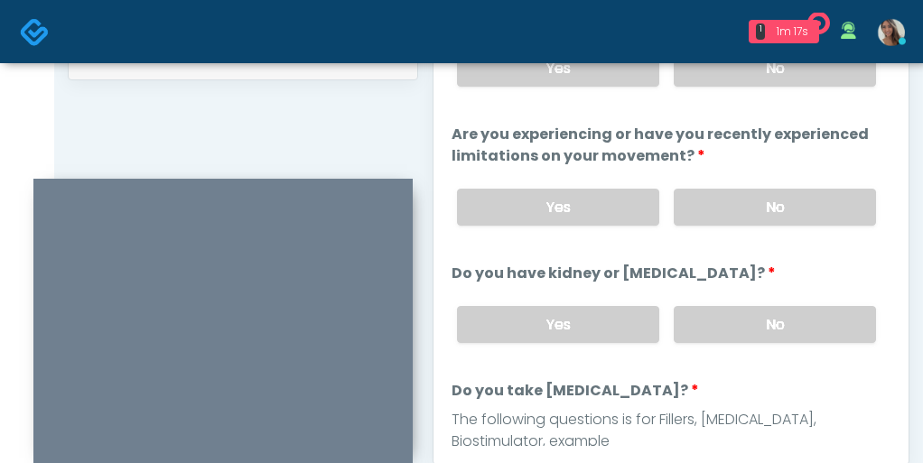
scroll to position [729, 0]
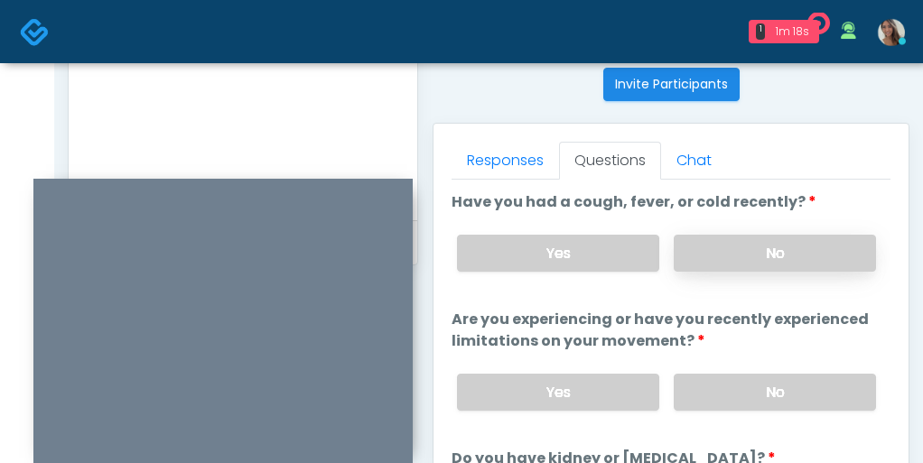
click at [769, 252] on label "No" at bounding box center [775, 253] width 202 height 37
click at [743, 381] on label "No" at bounding box center [775, 392] width 202 height 37
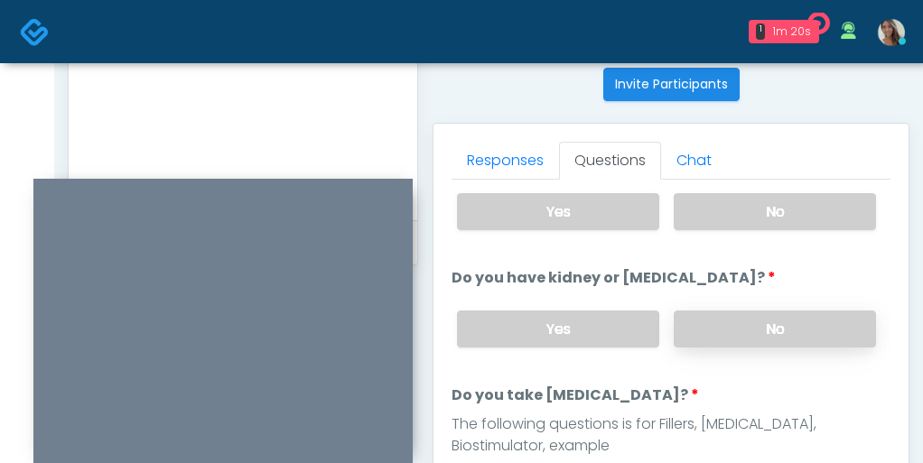
click at [737, 336] on label "No" at bounding box center [775, 329] width 202 height 37
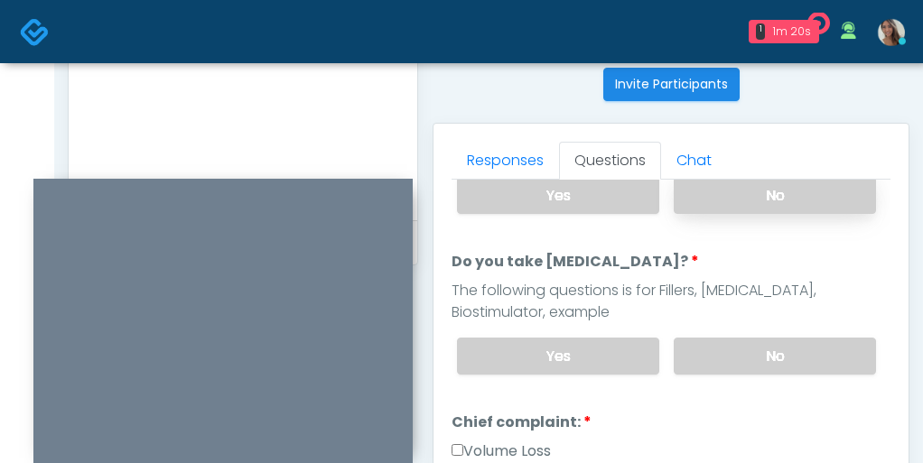
click at [737, 338] on label "No" at bounding box center [775, 356] width 202 height 37
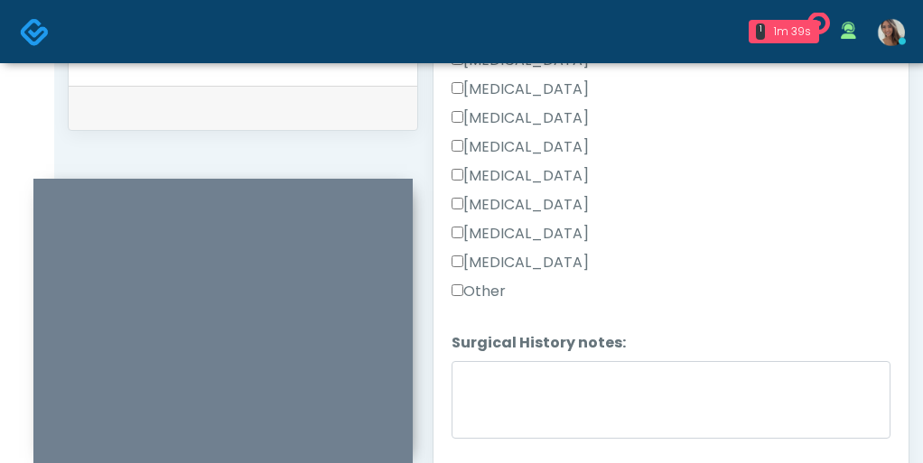
scroll to position [917, 0]
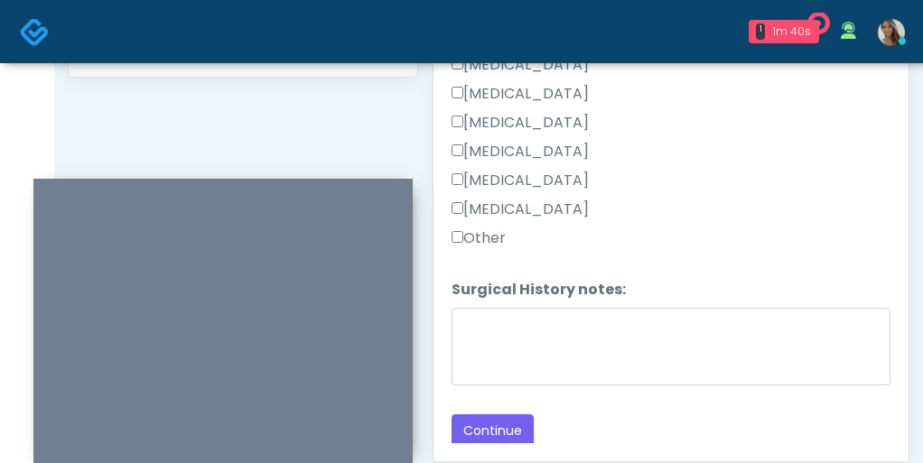
click at [493, 238] on label "Other" at bounding box center [479, 239] width 54 height 22
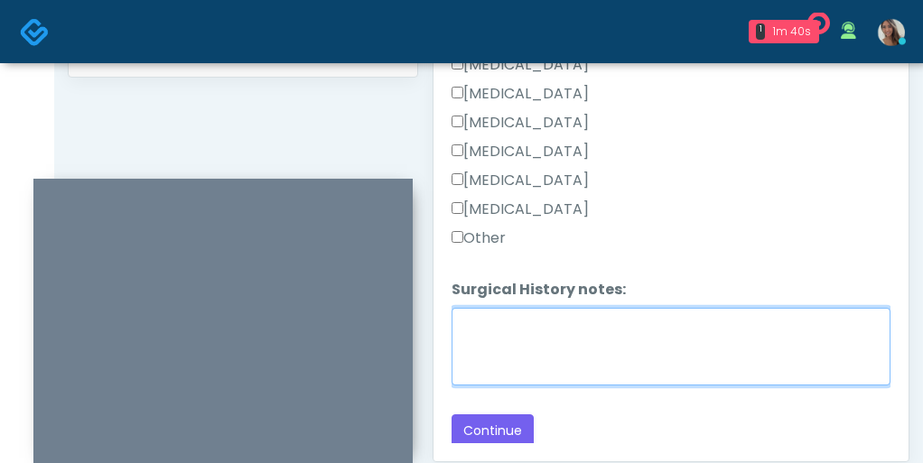
click at [504, 325] on textarea "Surgical History notes:" at bounding box center [671, 347] width 439 height 78
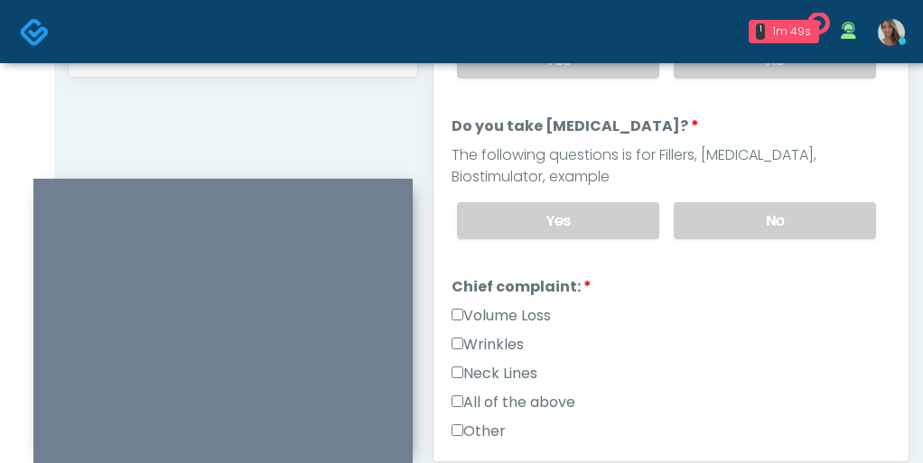
scroll to position [266, 0]
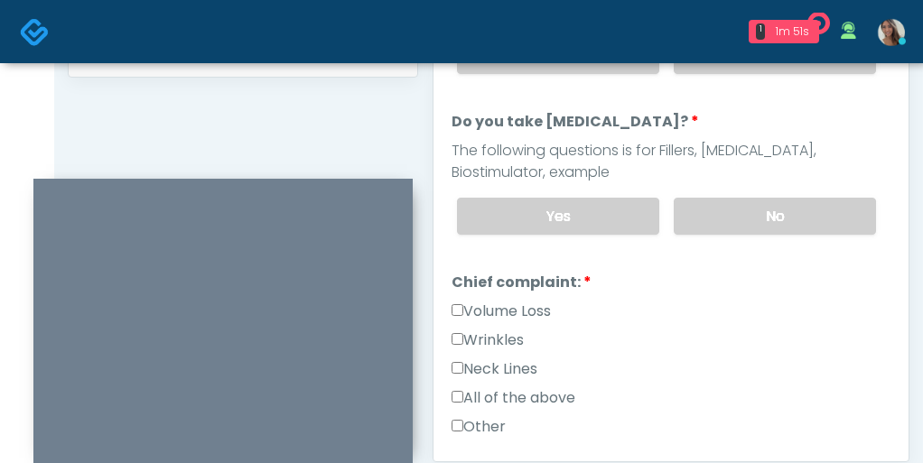
type textarea "**********"
click at [510, 309] on label "Volume Loss" at bounding box center [501, 312] width 99 height 22
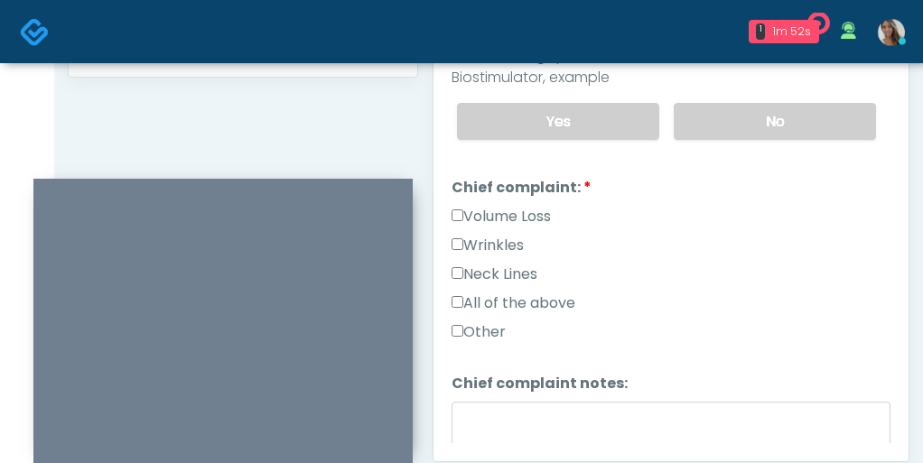
scroll to position [347, 0]
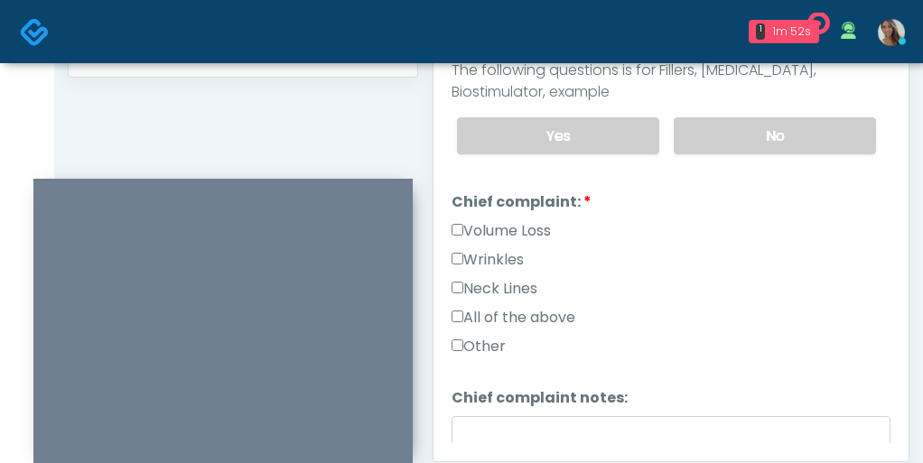
click at [514, 208] on label "Chief complaint:" at bounding box center [522, 202] width 140 height 22
click at [514, 220] on label "Volume Loss" at bounding box center [501, 231] width 99 height 22
click at [500, 249] on label "Wrinkles" at bounding box center [488, 260] width 72 height 22
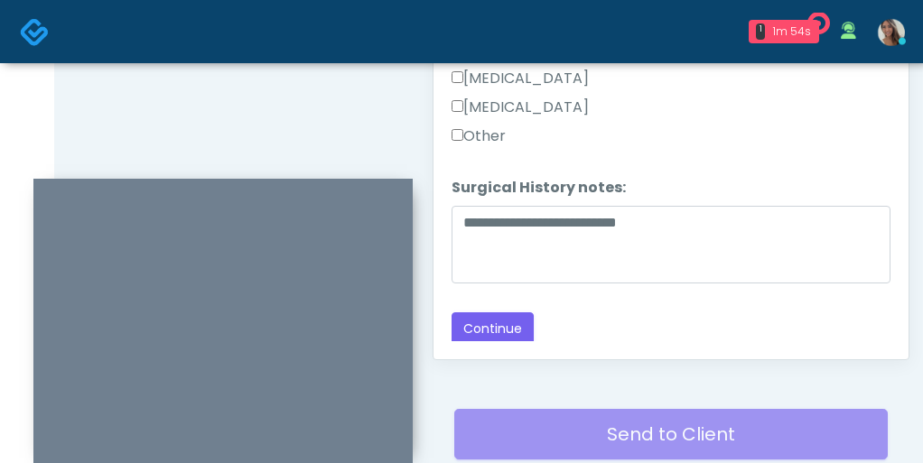
scroll to position [1040, 0]
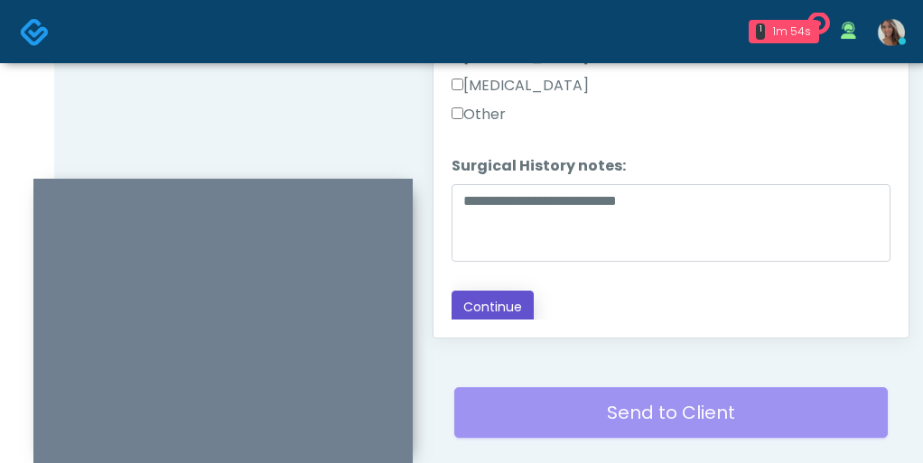
click at [498, 312] on button "Continue" at bounding box center [493, 307] width 82 height 33
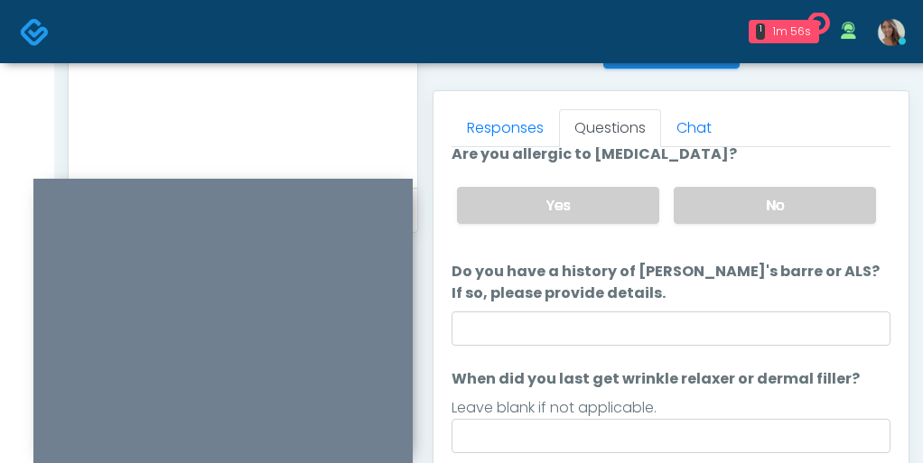
scroll to position [0, 0]
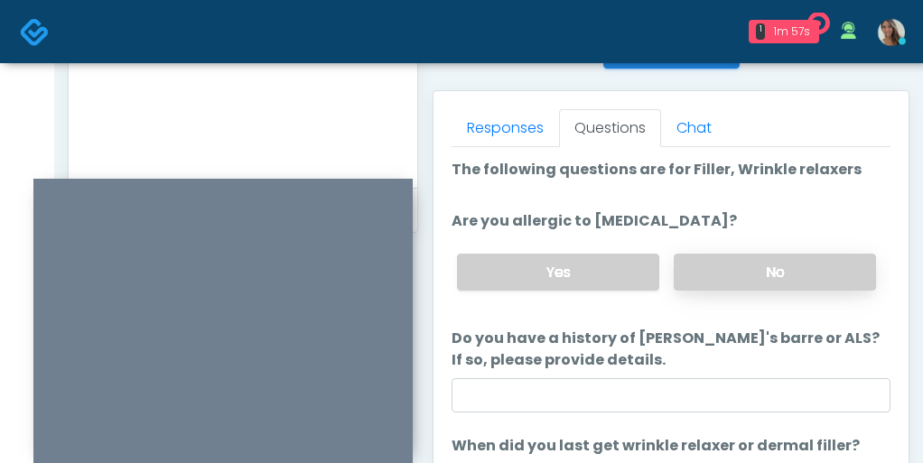
click at [728, 274] on label "No" at bounding box center [775, 272] width 202 height 37
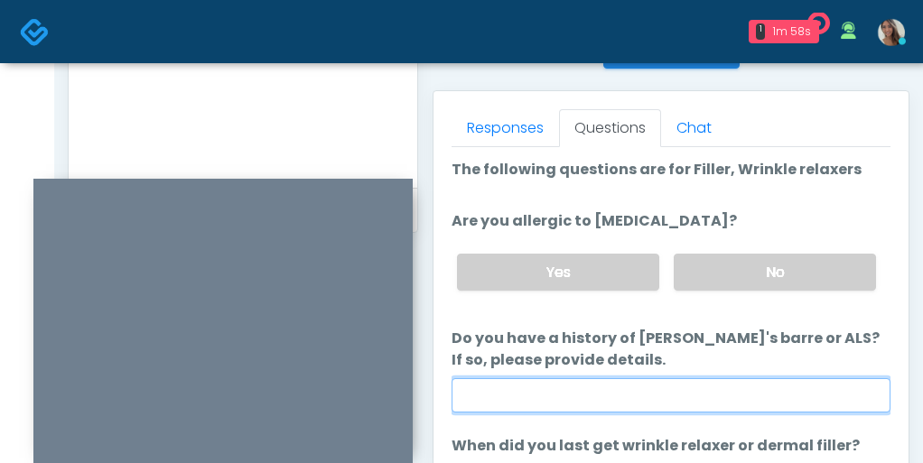
click at [653, 393] on input "Do you have a history of [PERSON_NAME]'s barre or ALS? If so, please provide de…" at bounding box center [671, 395] width 439 height 34
type input "**"
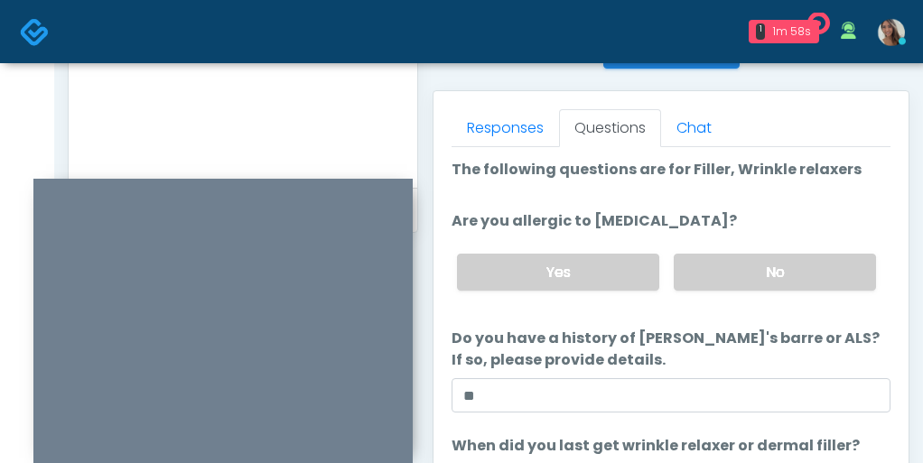
scroll to position [1032, 0]
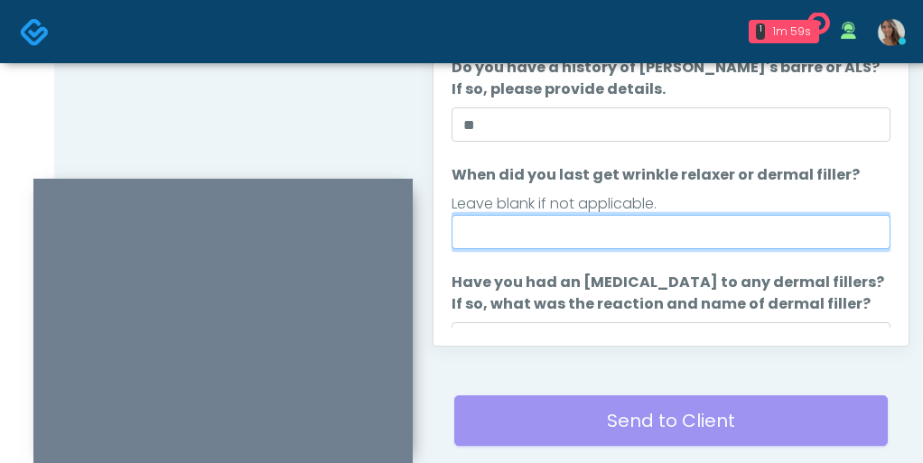
type input "*"
type input "**********"
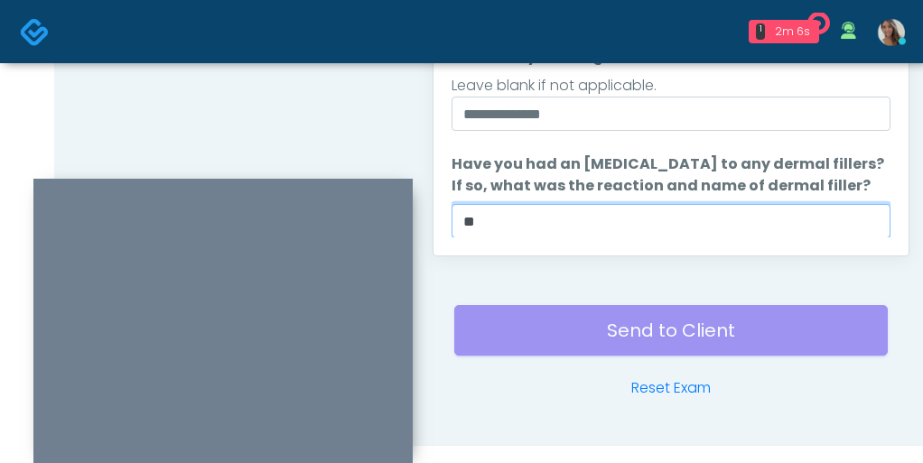
scroll to position [84, 0]
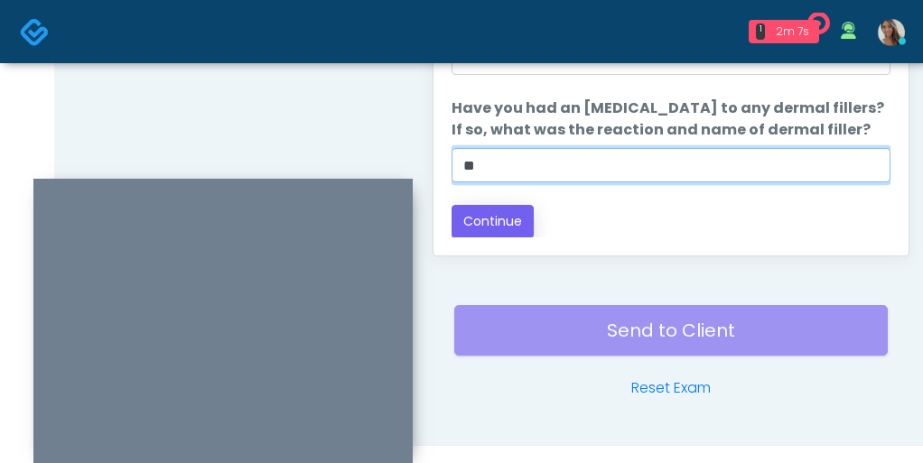
type input "**"
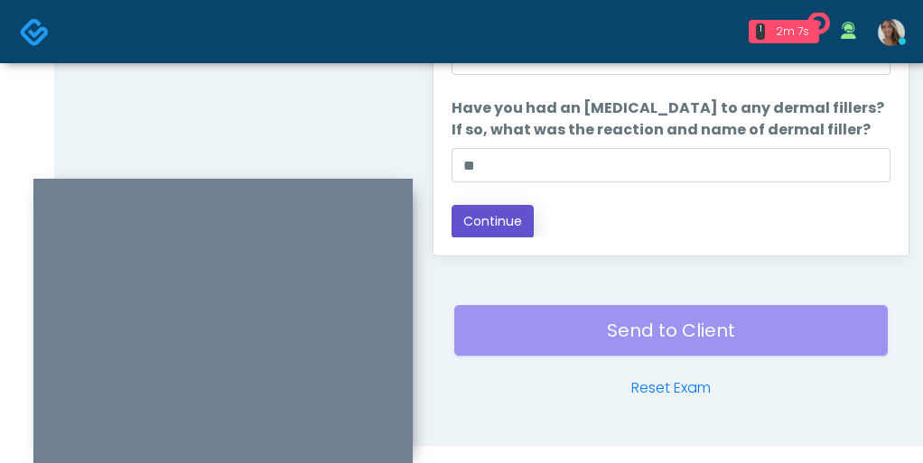
click at [528, 216] on button "Continue" at bounding box center [493, 221] width 82 height 33
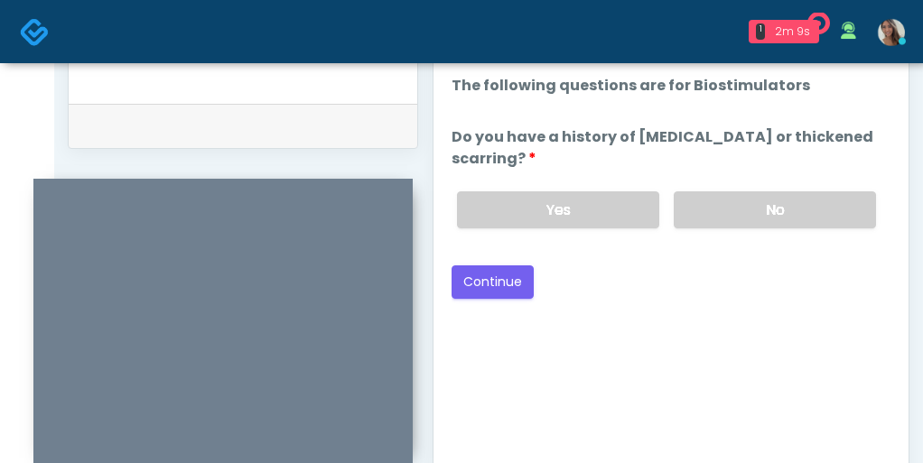
scroll to position [843, 0]
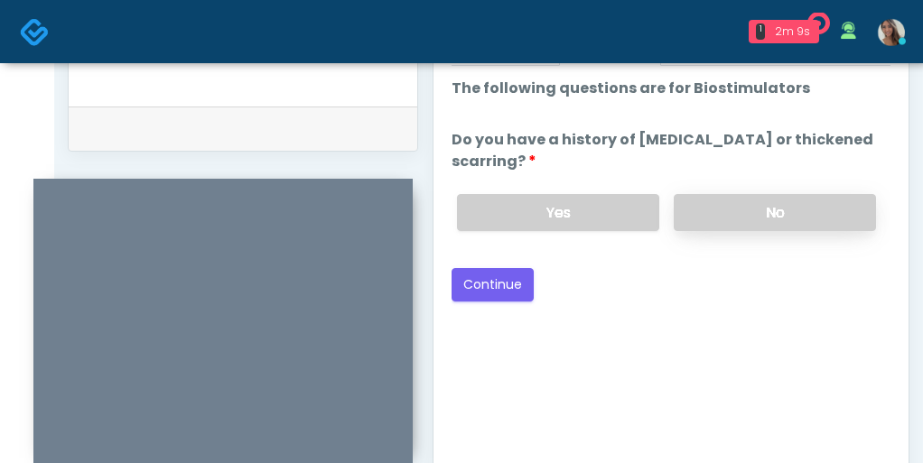
click at [763, 194] on label "No" at bounding box center [775, 212] width 202 height 37
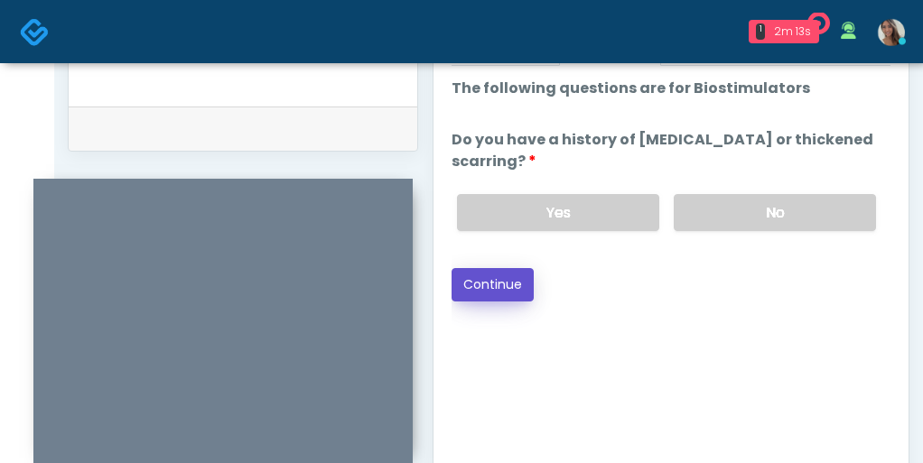
click at [501, 268] on button "Continue" at bounding box center [493, 284] width 82 height 33
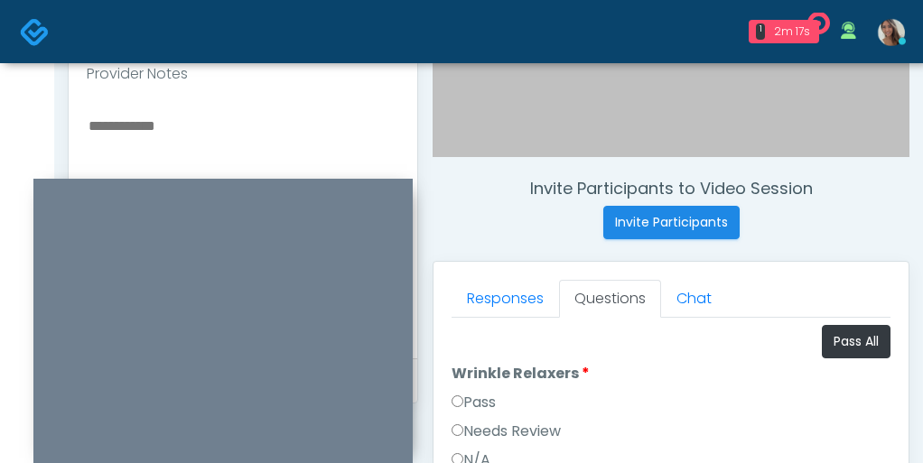
scroll to position [595, 0]
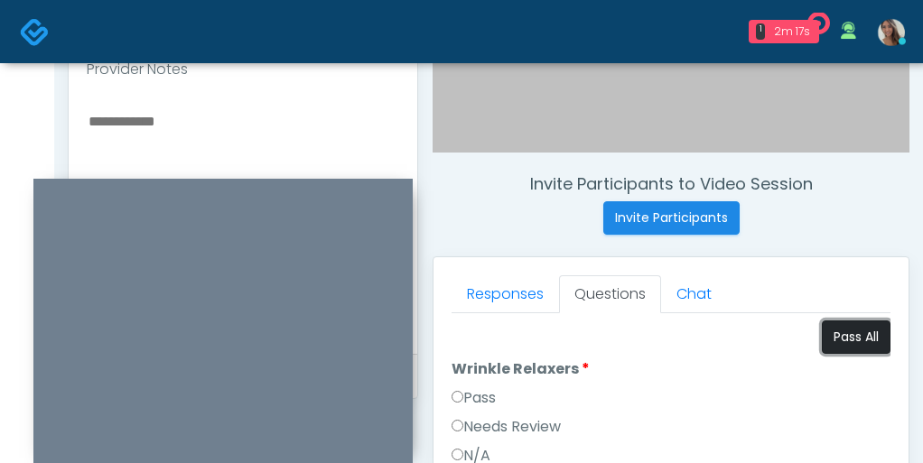
click at [859, 337] on button "Pass All" at bounding box center [856, 337] width 69 height 33
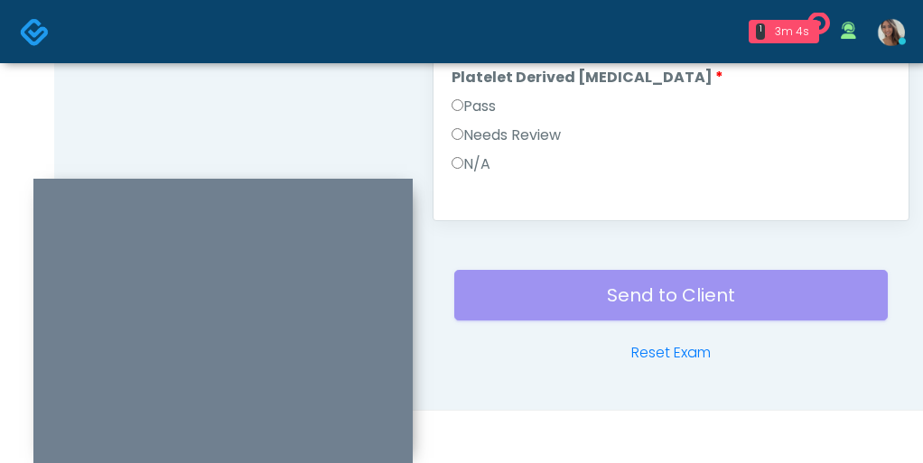
scroll to position [523, 0]
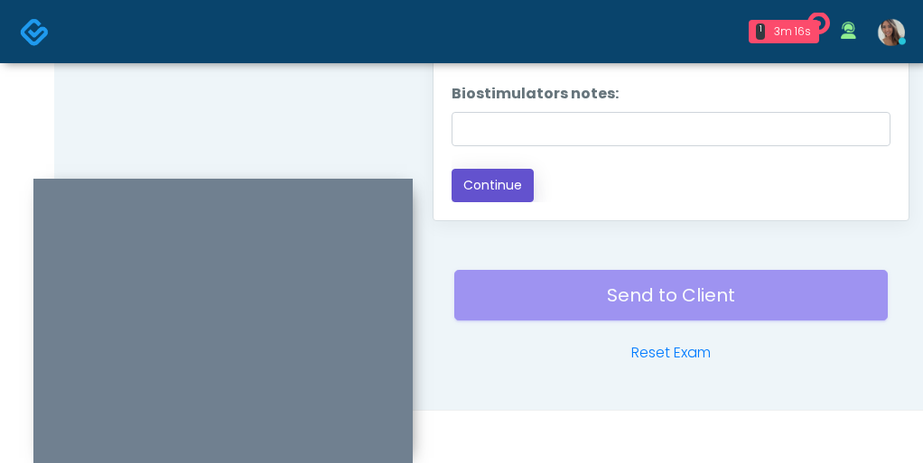
click at [496, 196] on button "Continue" at bounding box center [493, 185] width 82 height 33
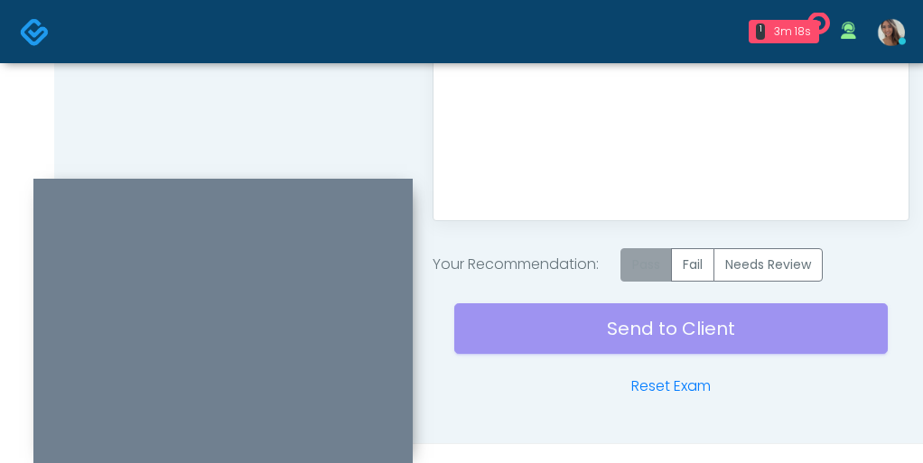
click at [638, 263] on label "Pass" at bounding box center [645, 264] width 51 height 33
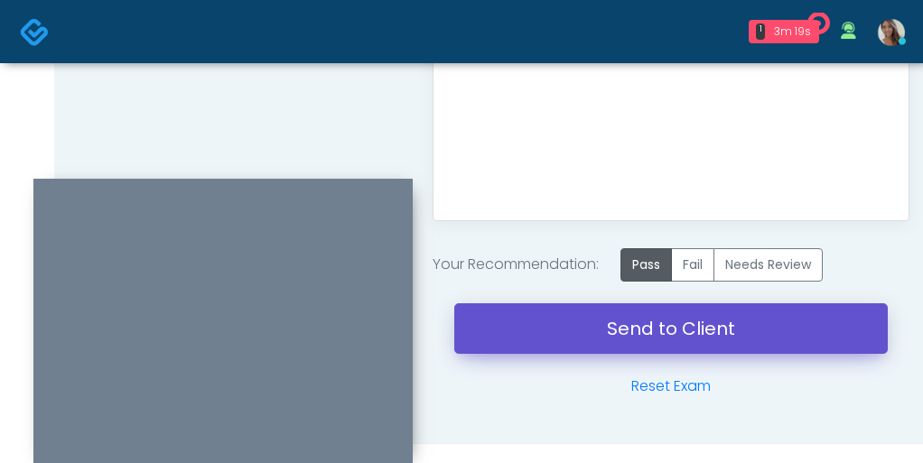
click at [581, 325] on link "Send to Client" at bounding box center [670, 328] width 433 height 51
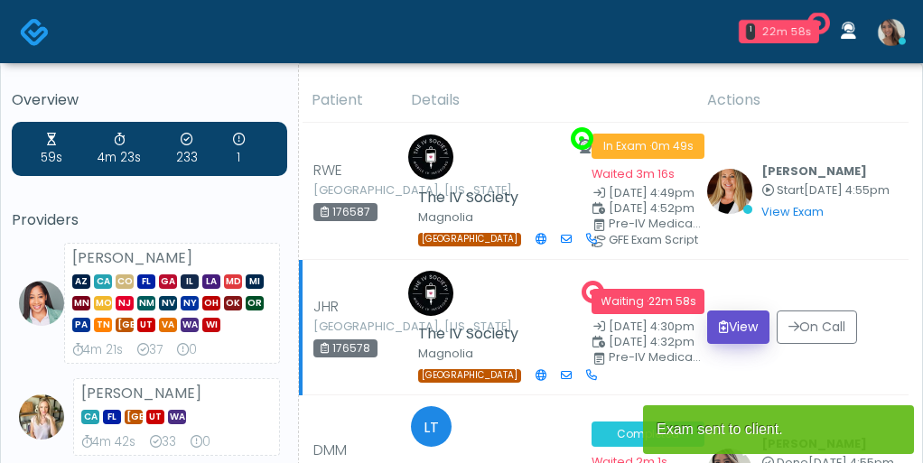
click at [759, 323] on button "View" at bounding box center [738, 327] width 62 height 33
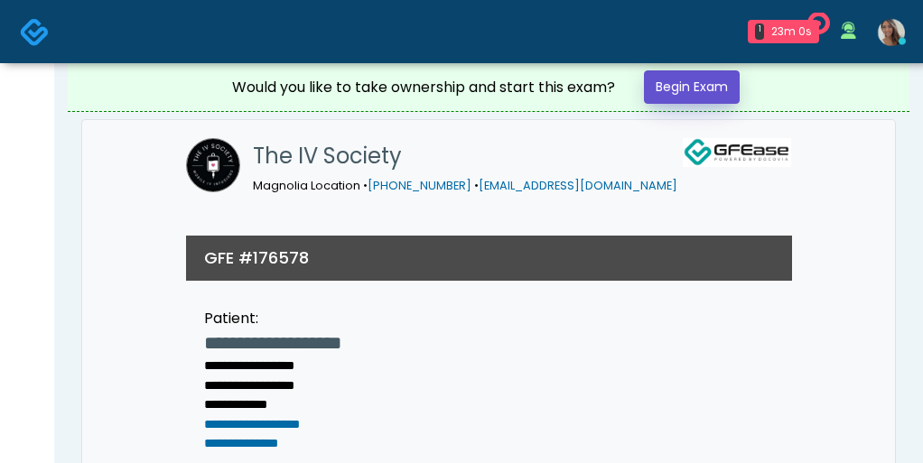
click at [699, 85] on link "Begin Exam" at bounding box center [692, 86] width 96 height 33
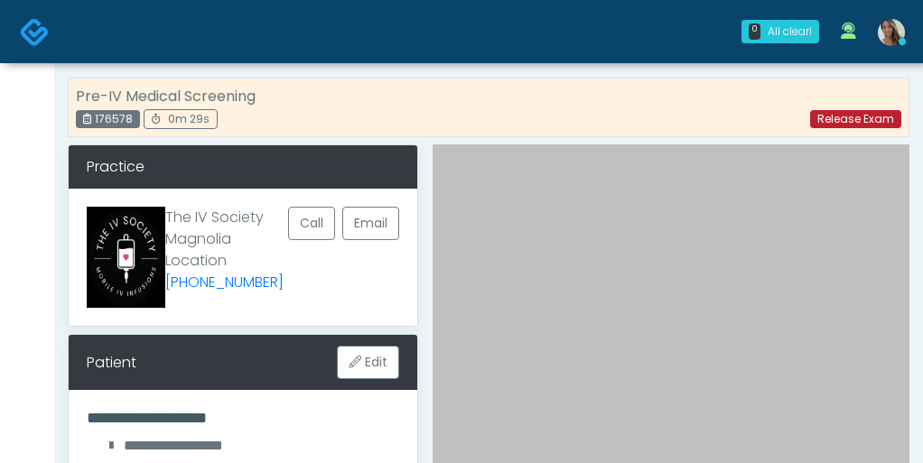
click at [874, 118] on link "Release Exam" at bounding box center [855, 119] width 91 height 18
click at [116, 125] on div "176578" at bounding box center [108, 119] width 64 height 18
copy div "176578"
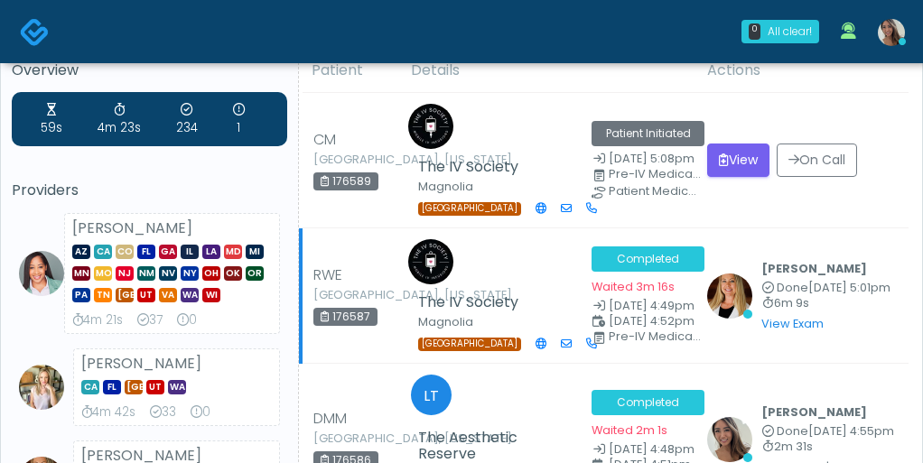
scroll to position [22, 0]
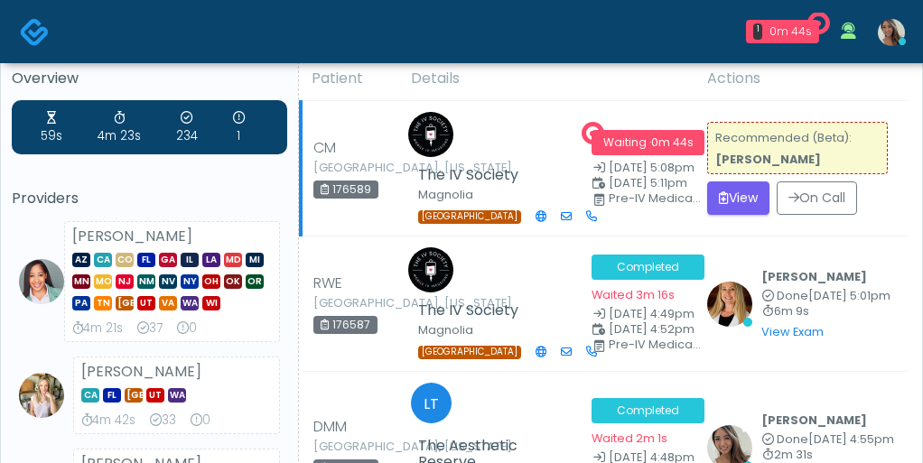
click at [707, 191] on tr "CM Pasadena, Texas 176589 The IV Society Magnolia TX Waiting · 0m 44s Oct 2, 5:…" at bounding box center [605, 168] width 608 height 135
click at [728, 191] on icon "submit" at bounding box center [724, 197] width 10 height 13
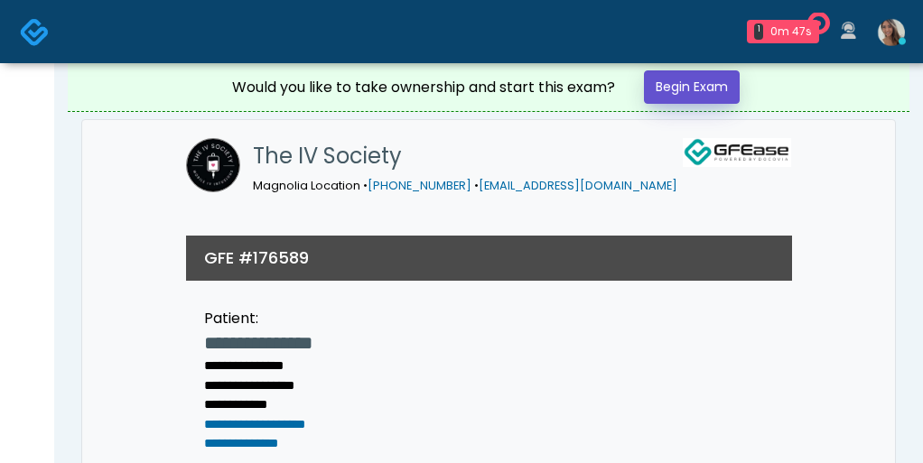
click at [726, 96] on link "Begin Exam" at bounding box center [692, 86] width 96 height 33
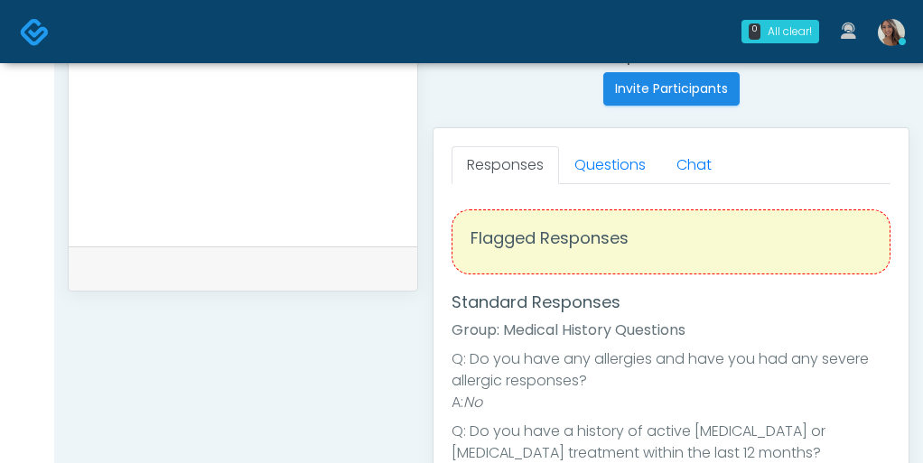
scroll to position [731, 0]
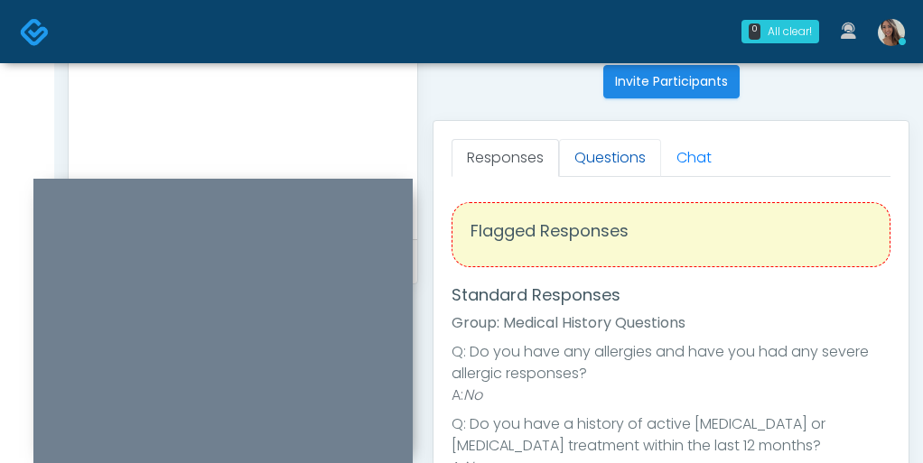
click at [615, 153] on link "Questions" at bounding box center [610, 158] width 102 height 38
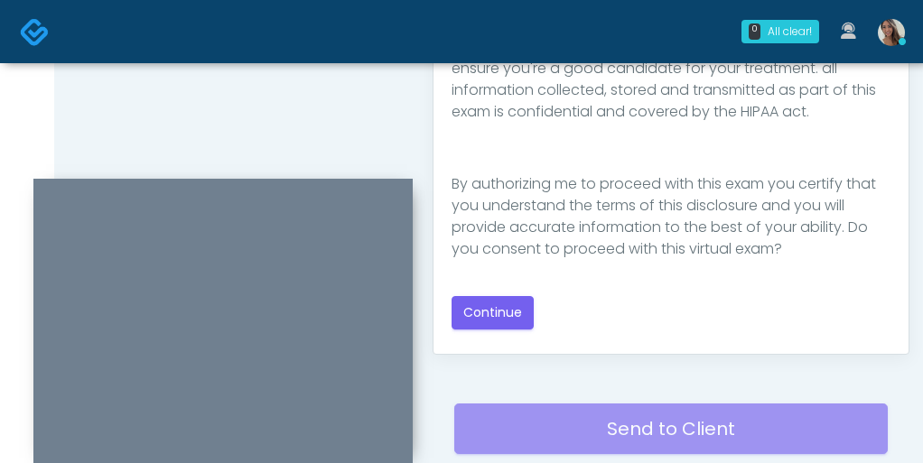
scroll to position [1068, 0]
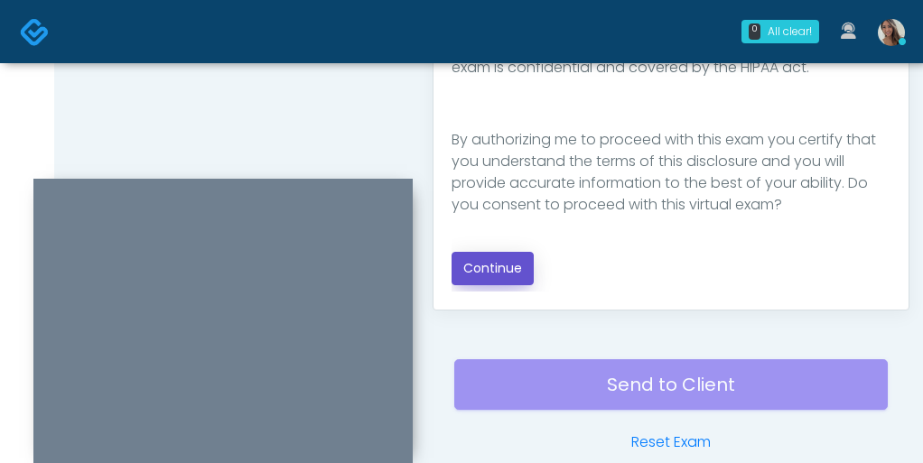
click at [496, 272] on button "Continue" at bounding box center [493, 268] width 82 height 33
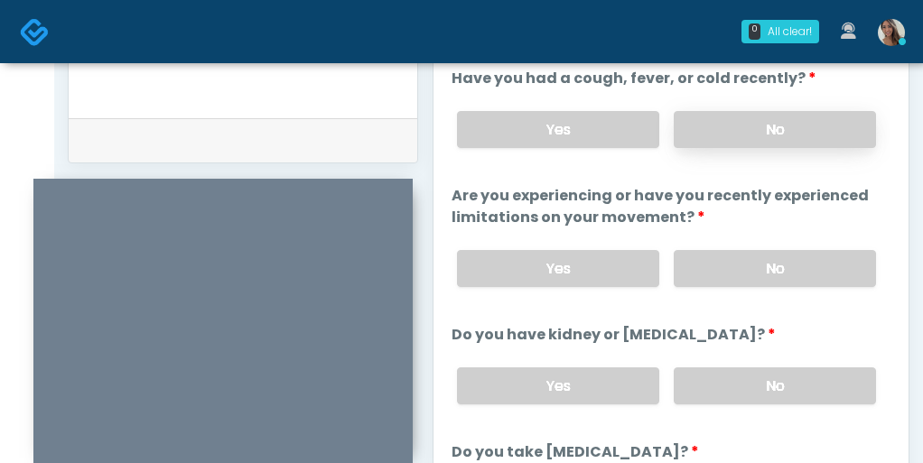
scroll to position [843, 0]
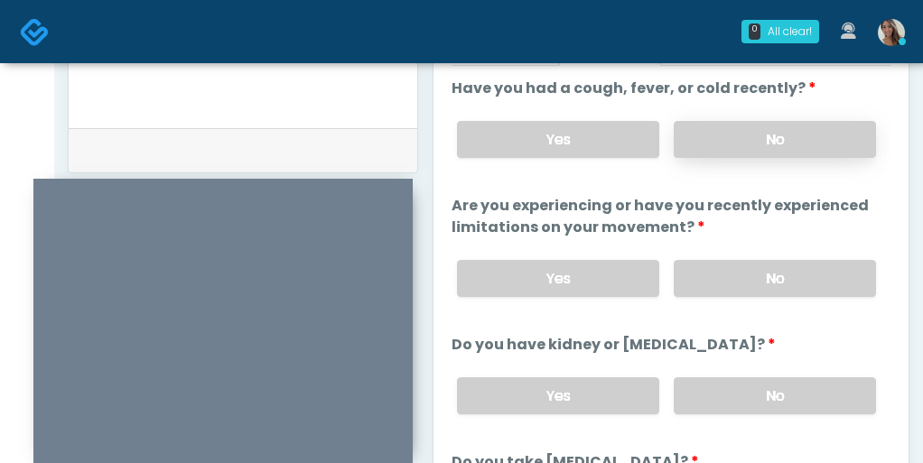
click at [774, 124] on div "Yes No" at bounding box center [667, 140] width 448 height 66
click at [774, 126] on label "No" at bounding box center [775, 139] width 202 height 37
click at [769, 267] on label "No" at bounding box center [775, 278] width 202 height 37
click at [764, 385] on label "No" at bounding box center [775, 395] width 202 height 37
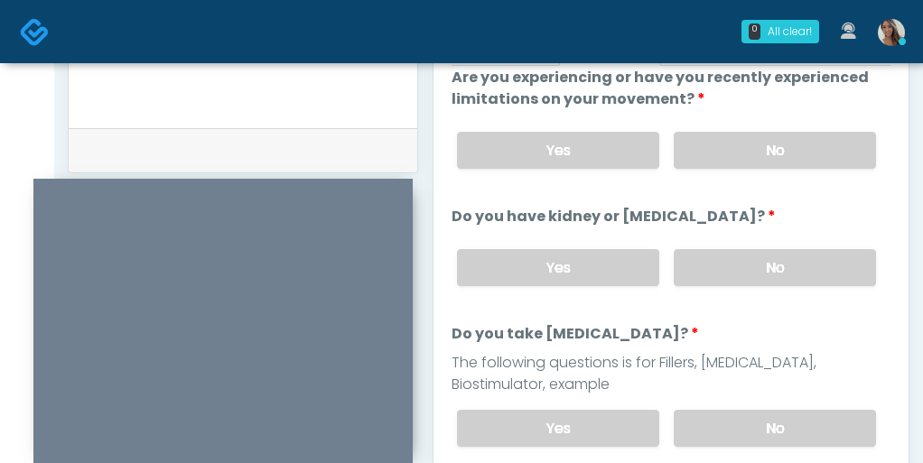
scroll to position [127, 0]
click at [701, 421] on label "No" at bounding box center [775, 429] width 202 height 37
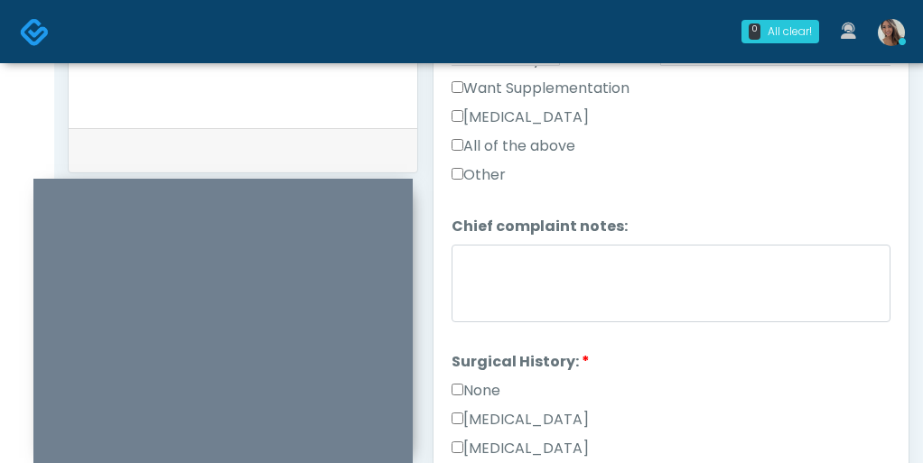
scroll to position [600, 0]
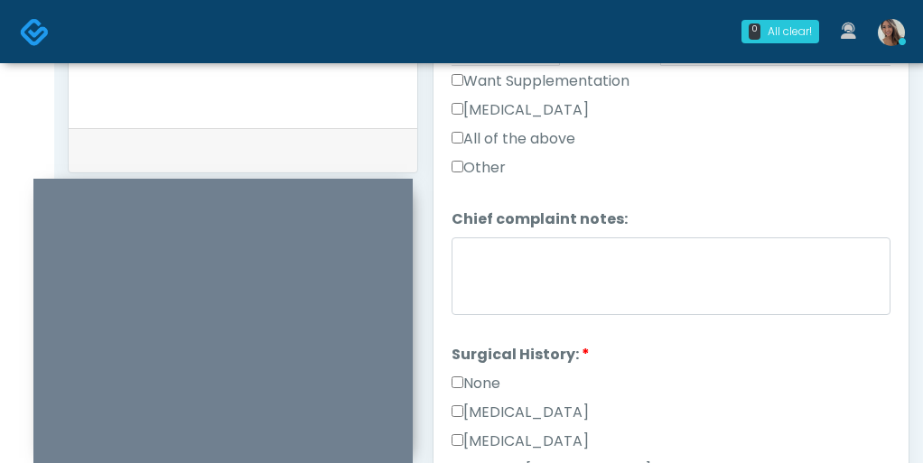
click at [489, 373] on label "None" at bounding box center [476, 384] width 49 height 22
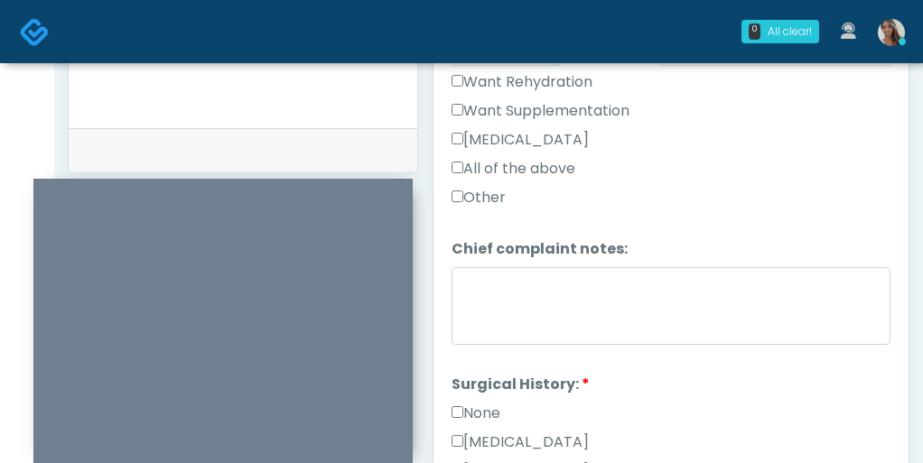
scroll to position [569, 0]
click at [554, 108] on label "Want Supplementation" at bounding box center [541, 112] width 178 height 22
click at [548, 72] on label "Want Rehydration" at bounding box center [522, 83] width 141 height 22
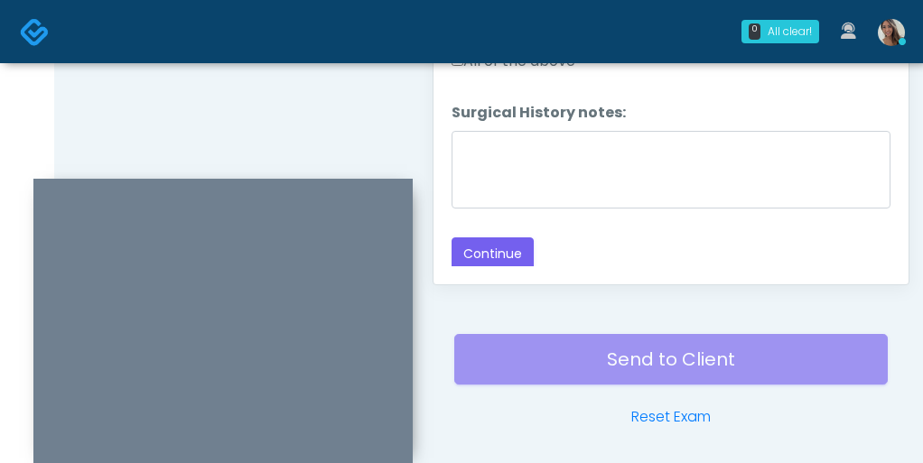
scroll to position [1114, 0]
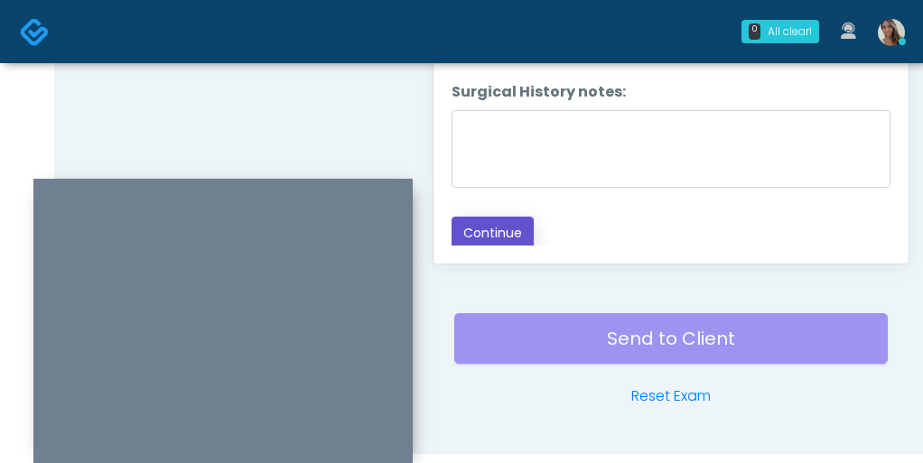
click at [515, 232] on button "Continue" at bounding box center [493, 233] width 82 height 33
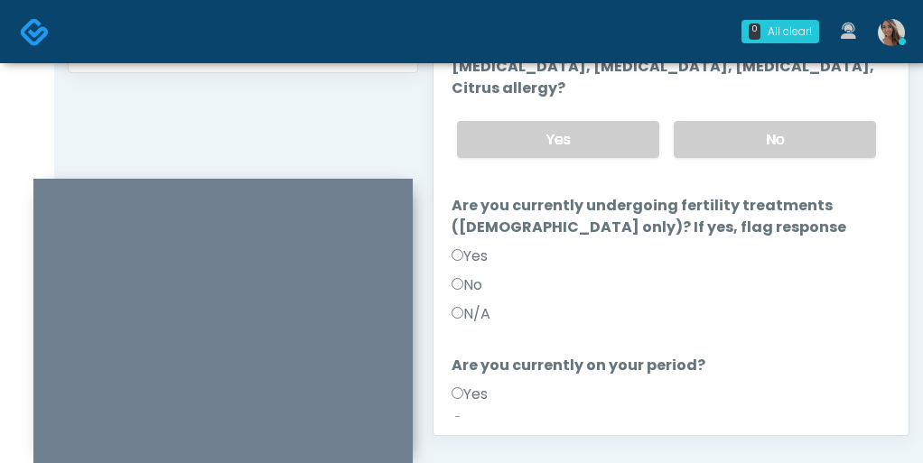
scroll to position [0, 0]
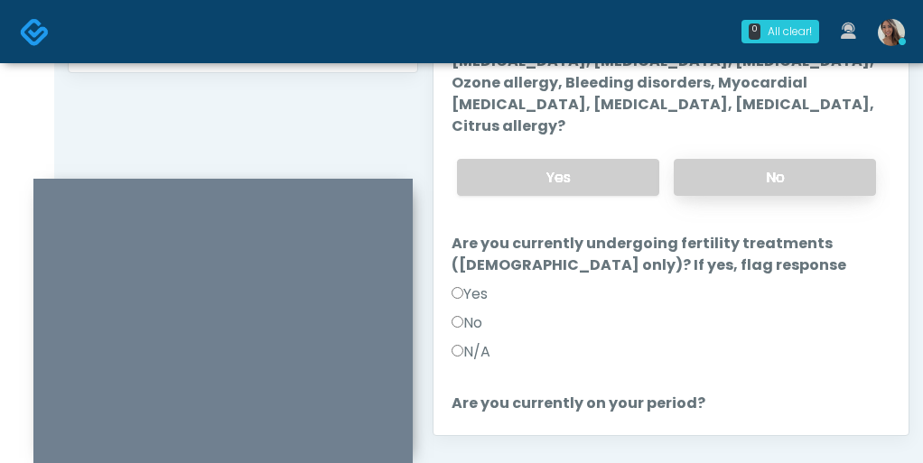
click at [726, 159] on label "No" at bounding box center [775, 177] width 202 height 37
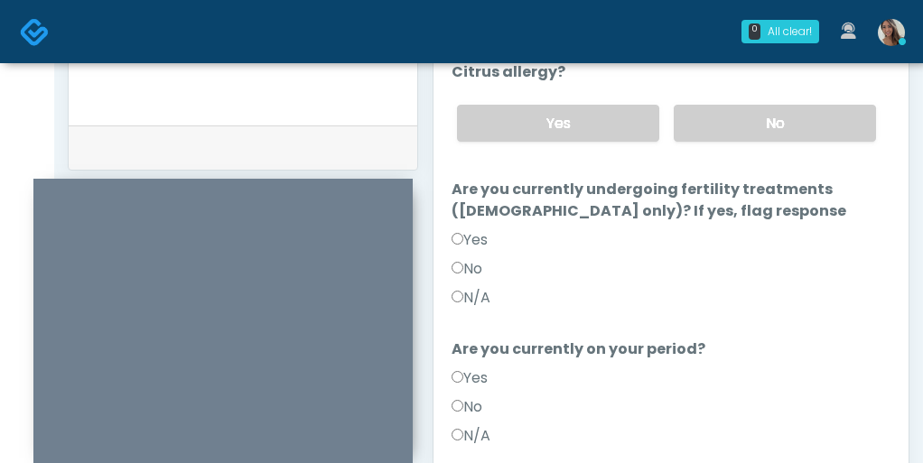
scroll to position [230, 0]
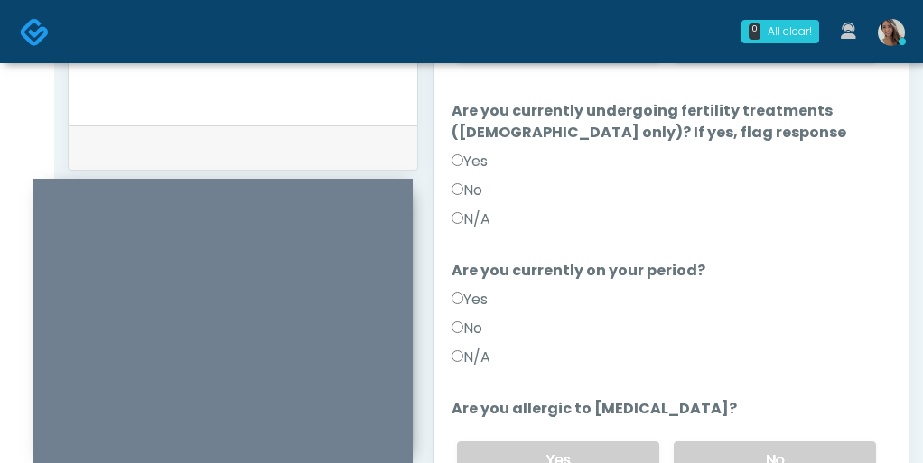
click at [478, 209] on label "N/A" at bounding box center [471, 220] width 39 height 22
click at [475, 347] on label "N/A" at bounding box center [471, 358] width 39 height 22
click at [685, 398] on li "Are you allergic to [MEDICAL_DATA]? Are you allergic to [MEDICAL_DATA]? Yes No" at bounding box center [671, 445] width 439 height 95
click at [712, 442] on label "No" at bounding box center [775, 460] width 202 height 37
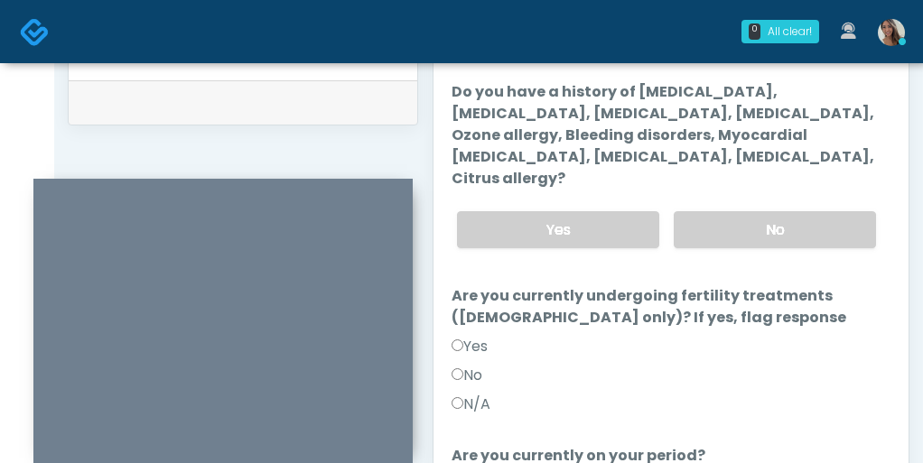
scroll to position [882, 0]
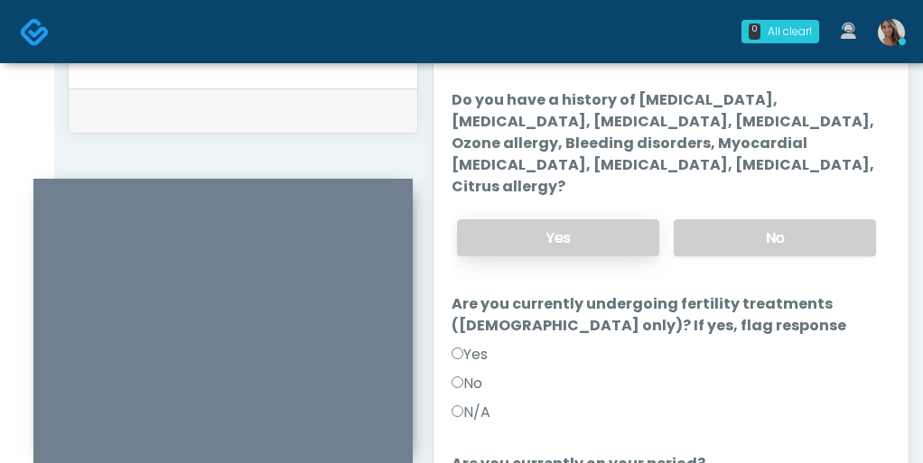
click at [581, 219] on label "Yes" at bounding box center [558, 237] width 202 height 37
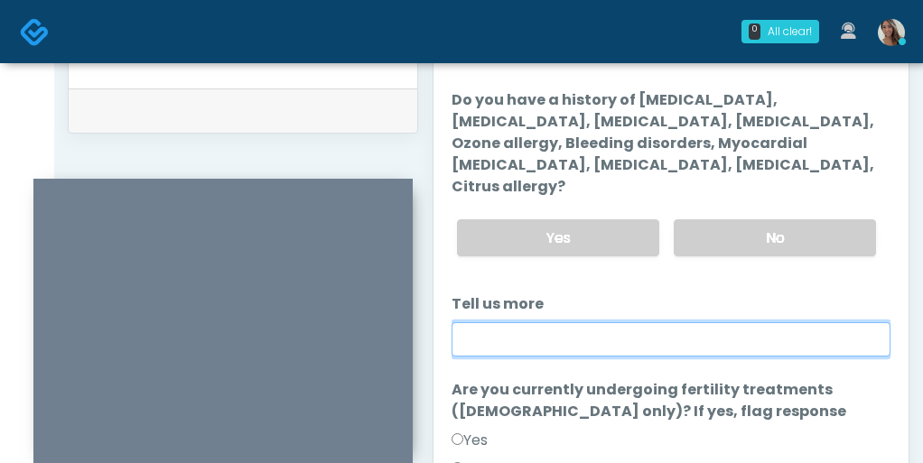
click at [536, 322] on input "Tell us more" at bounding box center [671, 339] width 439 height 34
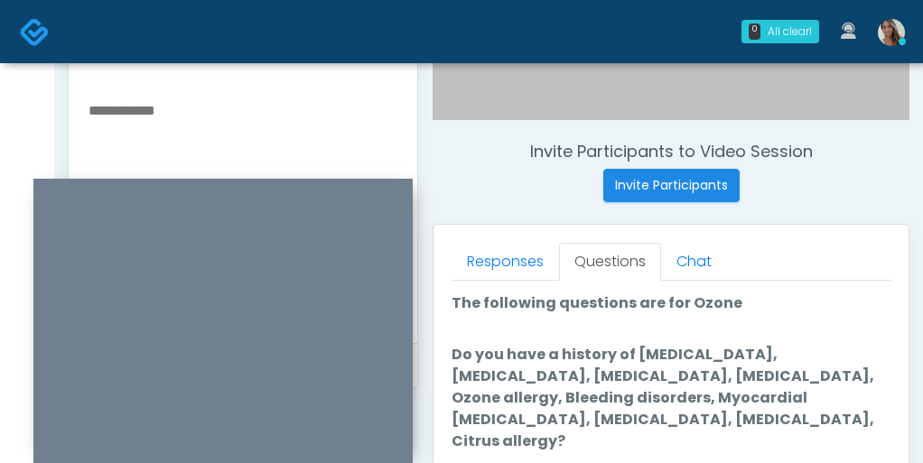
scroll to position [626, 0]
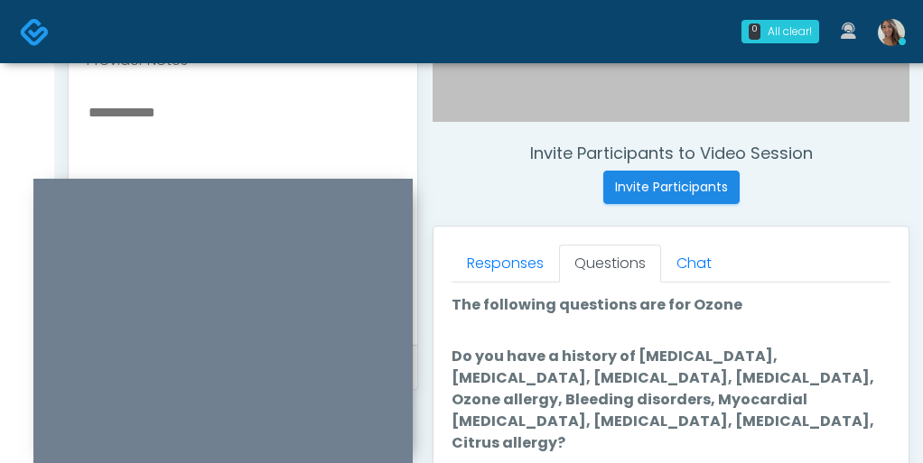
type input "**********"
click at [166, 142] on textarea at bounding box center [243, 210] width 312 height 220
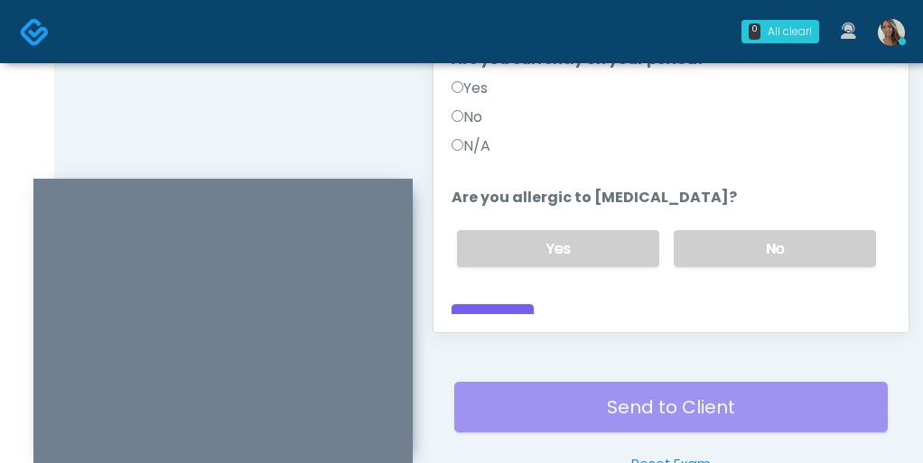
scroll to position [1049, 0]
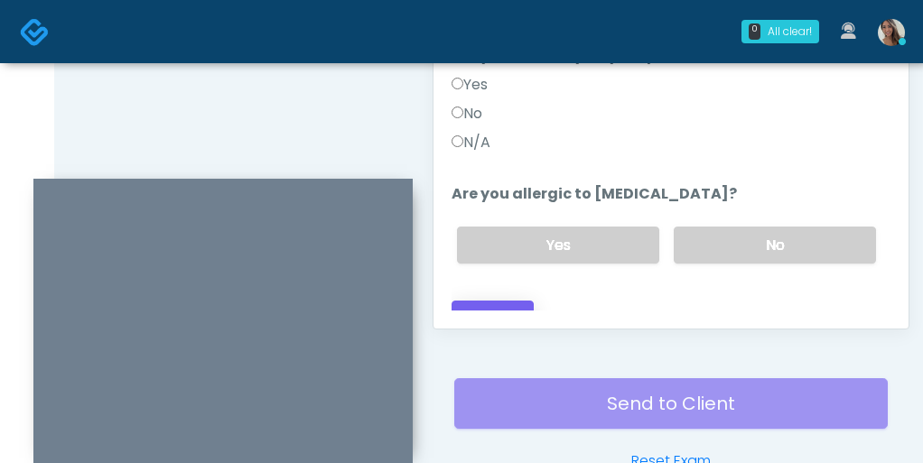
type textarea "**********"
click at [511, 301] on button "Continue" at bounding box center [493, 317] width 82 height 33
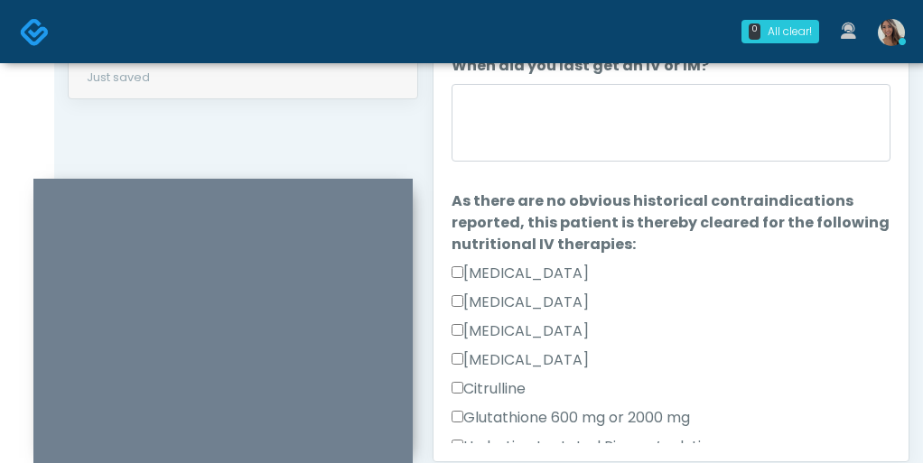
scroll to position [915, 0]
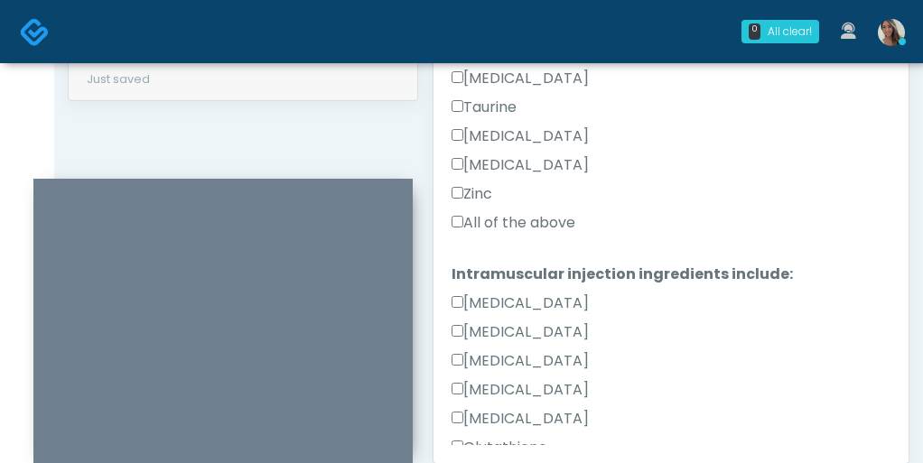
click at [537, 218] on label "All of the above" at bounding box center [514, 223] width 124 height 22
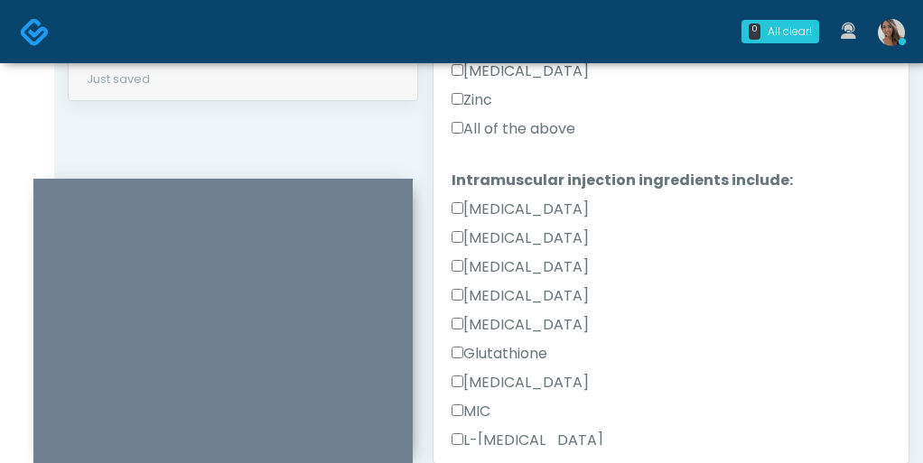
click at [533, 122] on label "All of the above" at bounding box center [514, 129] width 124 height 22
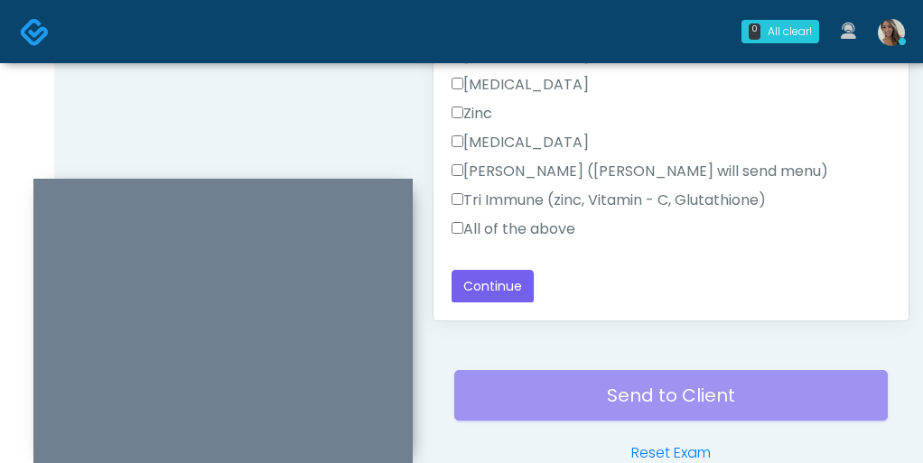
scroll to position [1084, 0]
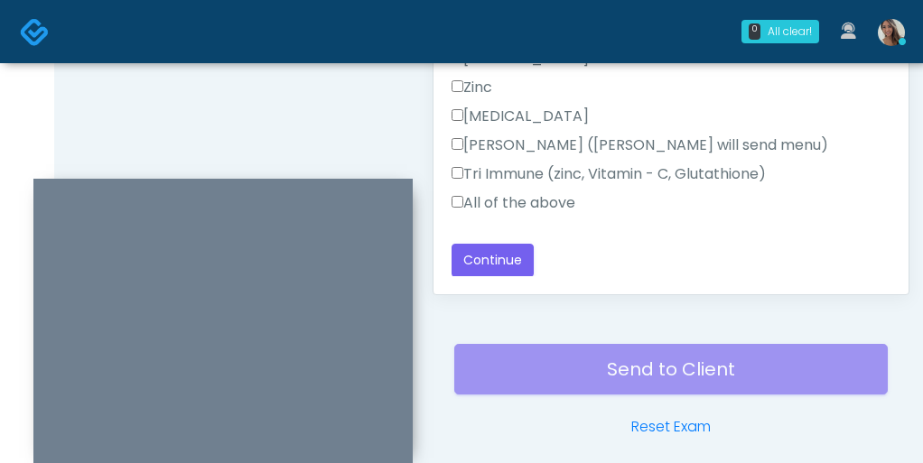
click at [528, 204] on label "All of the above" at bounding box center [514, 203] width 124 height 22
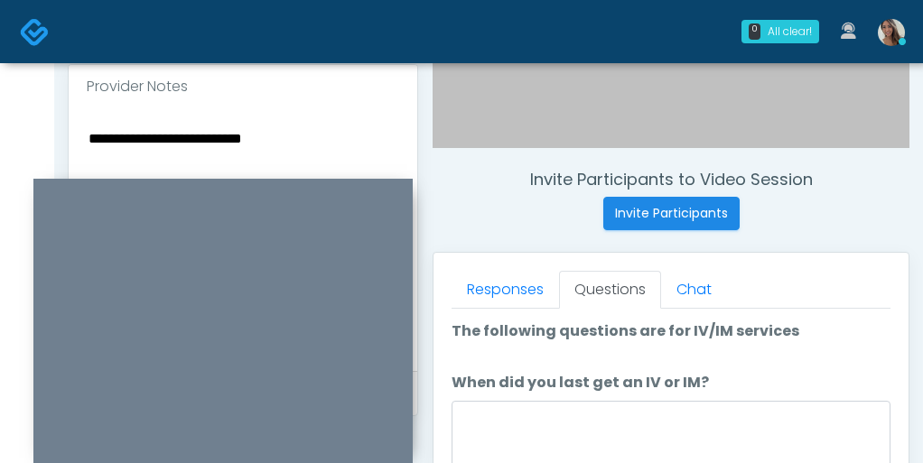
scroll to position [610, 0]
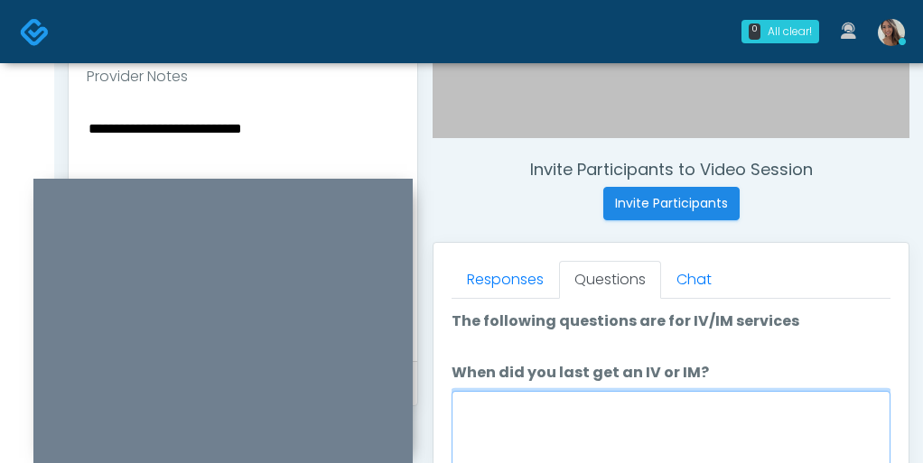
click at [515, 409] on textarea "When did you last get an IV or IM?" at bounding box center [671, 430] width 439 height 78
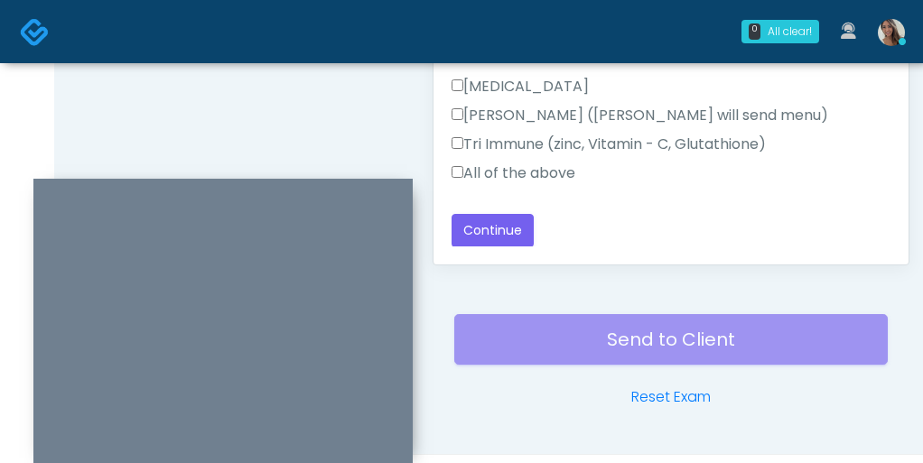
scroll to position [1111, 0]
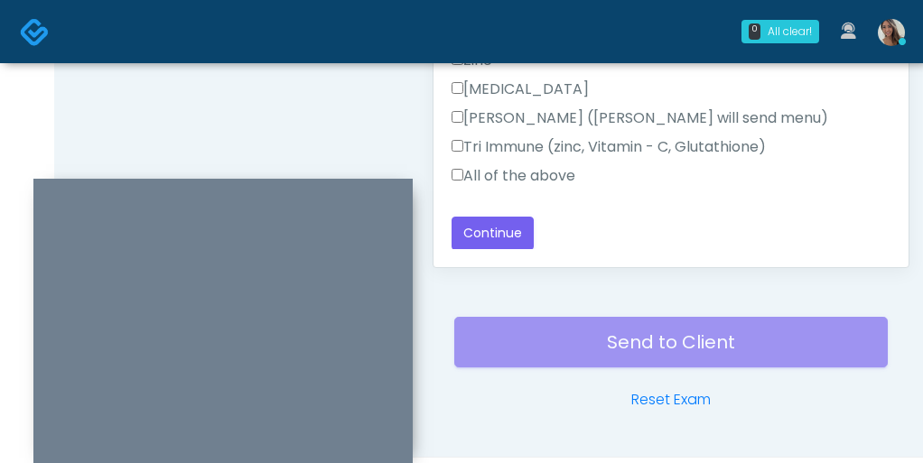
type textarea "**********"
click at [519, 221] on button "Continue" at bounding box center [493, 233] width 82 height 33
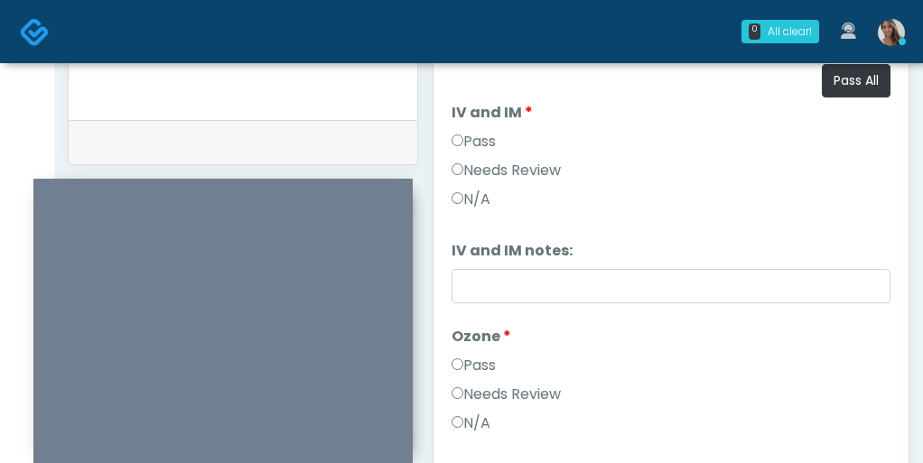
scroll to position [0, 0]
click at [860, 79] on button "Pass All" at bounding box center [856, 81] width 69 height 33
click at [536, 399] on label "Needs Review" at bounding box center [506, 396] width 109 height 22
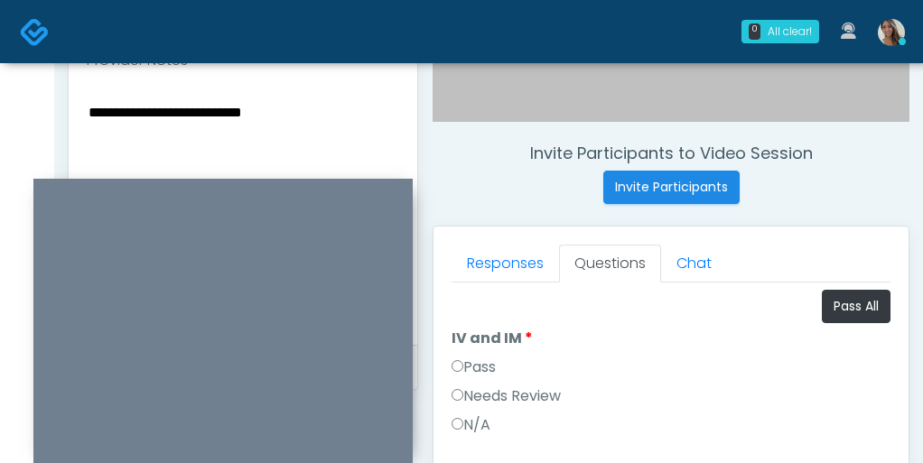
scroll to position [584, 0]
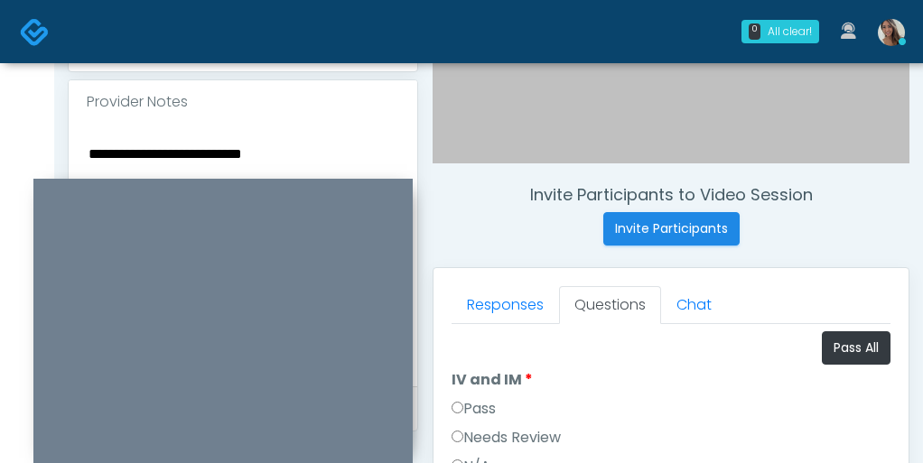
click at [216, 167] on textarea "**********" at bounding box center [243, 252] width 312 height 220
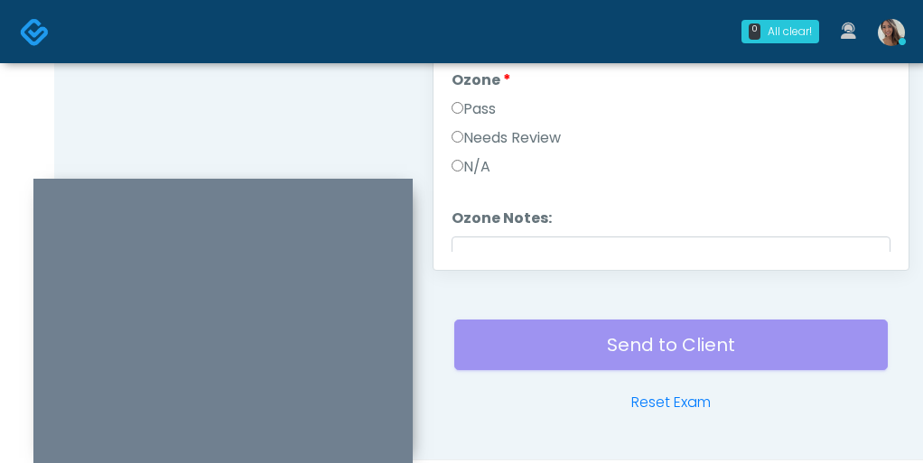
scroll to position [47, 0]
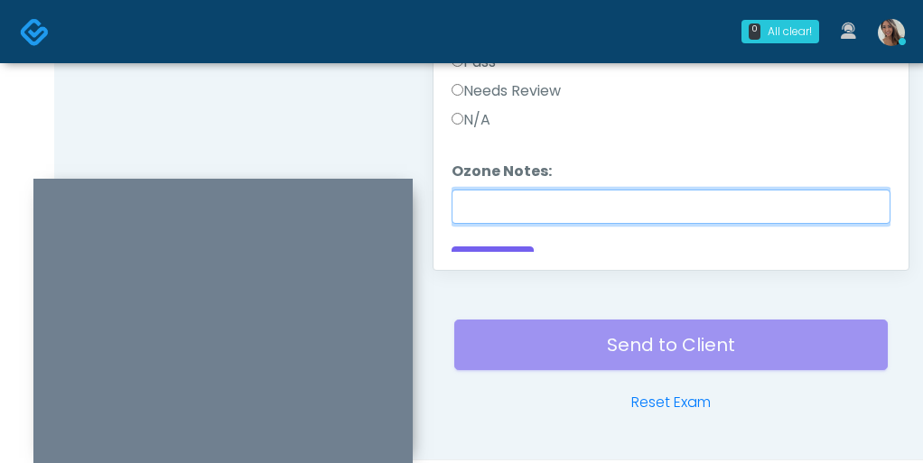
click at [524, 192] on input "Ozone Notes:" at bounding box center [671, 207] width 439 height 34
paste input "**********"
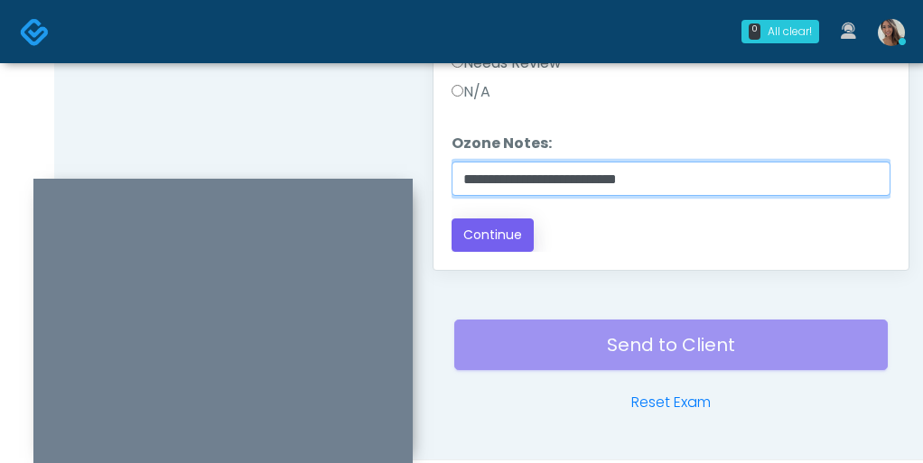
type input "**********"
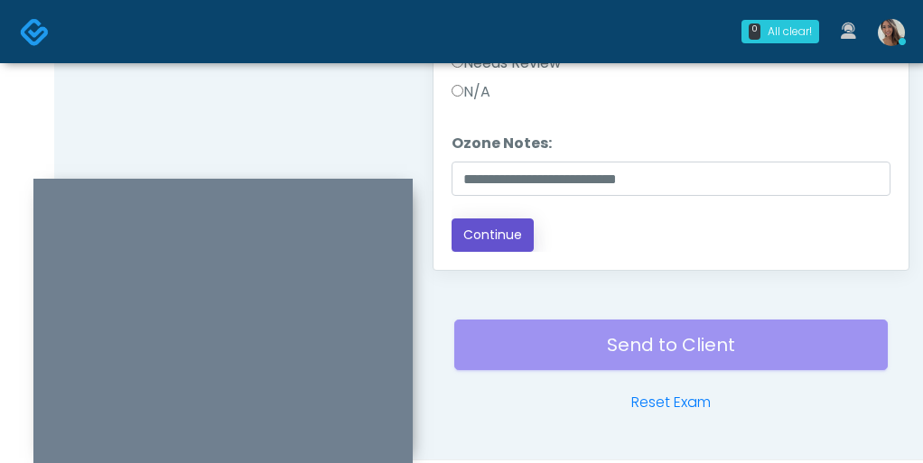
click at [502, 225] on button "Continue" at bounding box center [493, 235] width 82 height 33
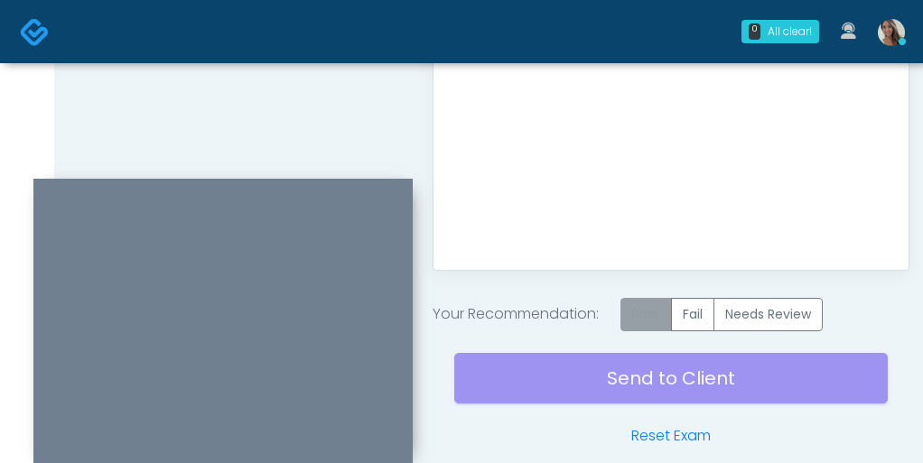
click at [646, 321] on label "Pass" at bounding box center [645, 314] width 51 height 33
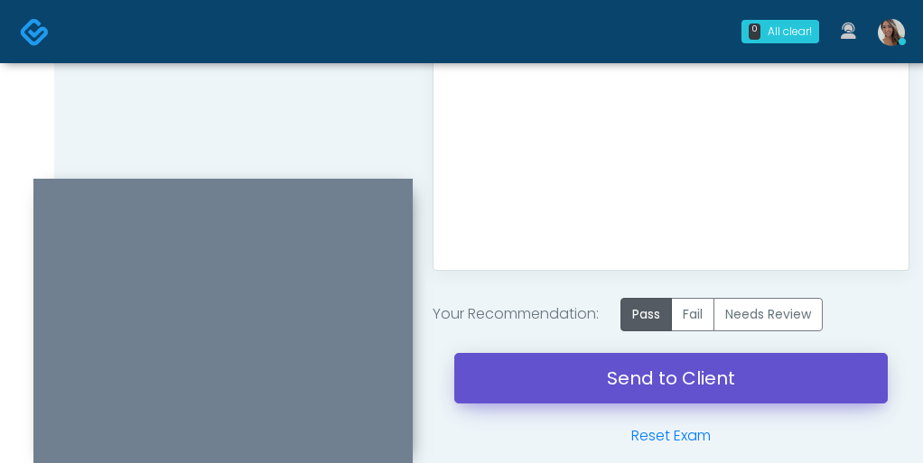
click at [608, 372] on link "Send to Client" at bounding box center [670, 378] width 433 height 51
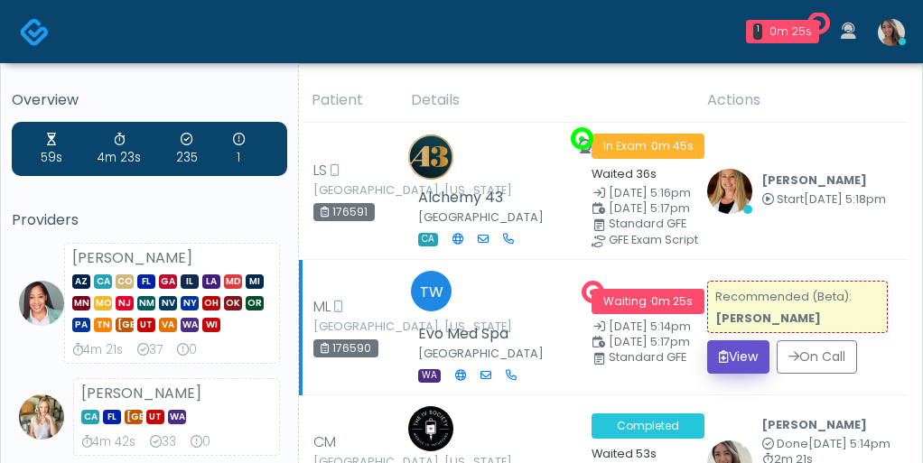
click at [728, 353] on icon "submit" at bounding box center [724, 356] width 10 height 13
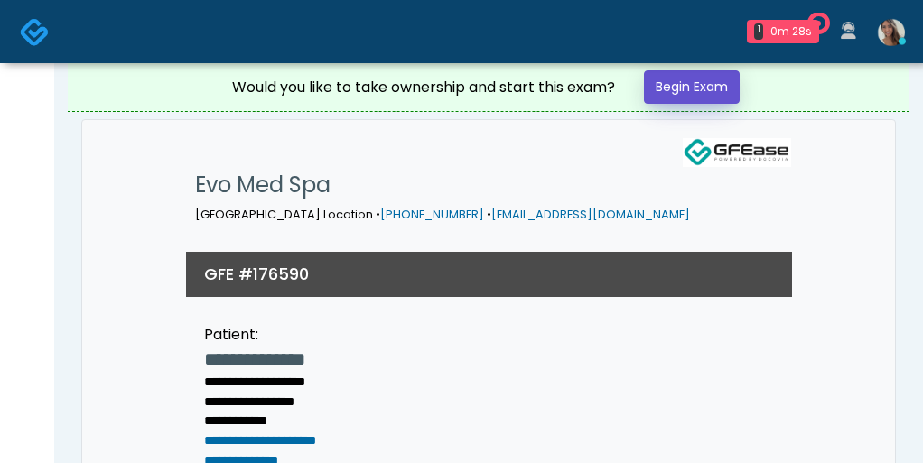
click at [691, 96] on link "Begin Exam" at bounding box center [692, 86] width 96 height 33
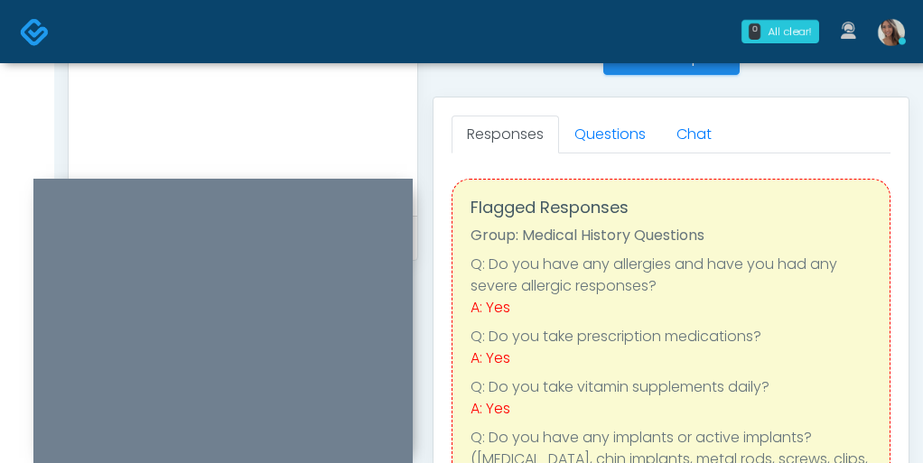
scroll to position [725, 0]
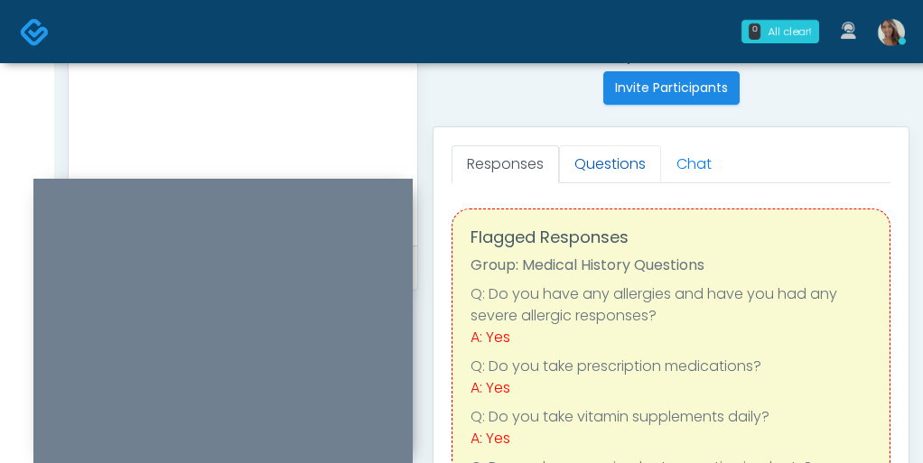
click at [591, 173] on link "Questions" at bounding box center [610, 164] width 102 height 38
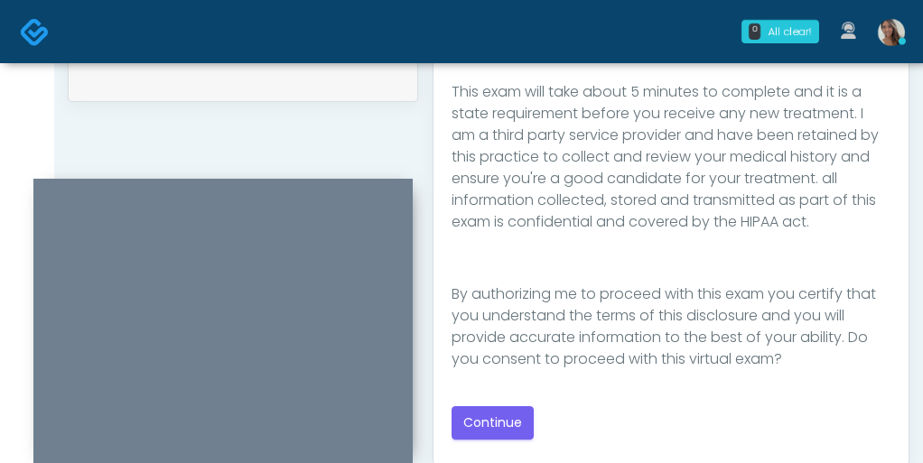
scroll to position [973, 0]
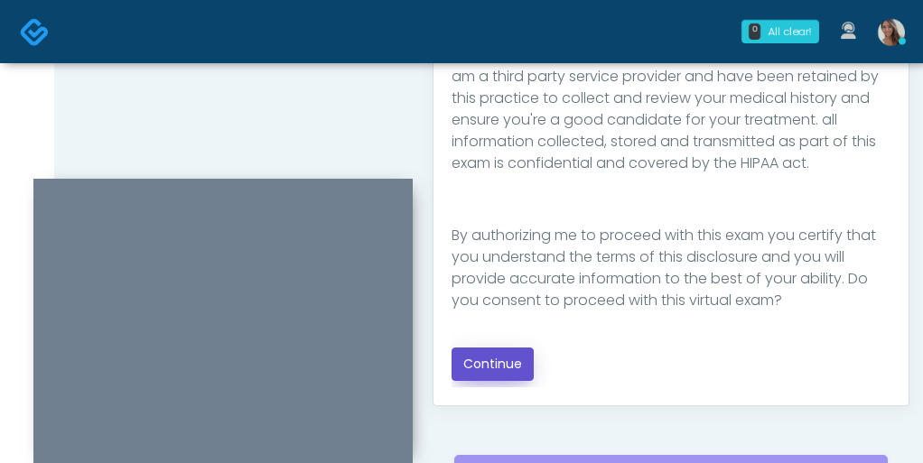
click at [510, 363] on button "Continue" at bounding box center [493, 364] width 82 height 33
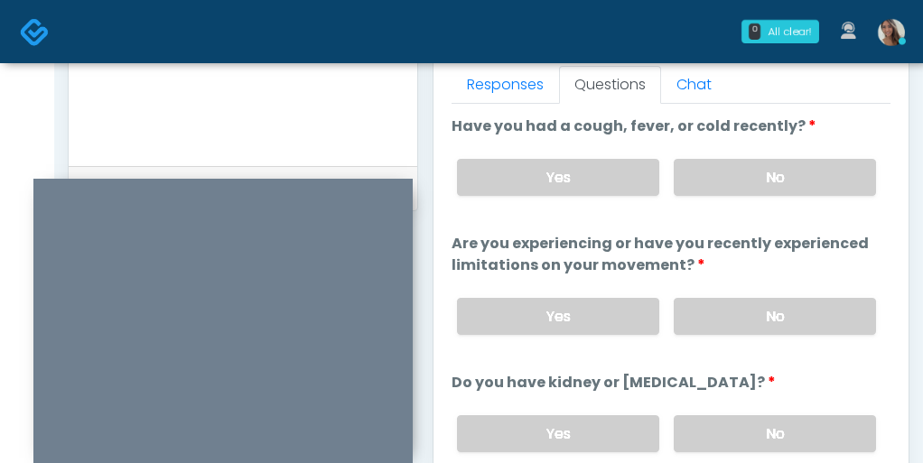
scroll to position [800, 0]
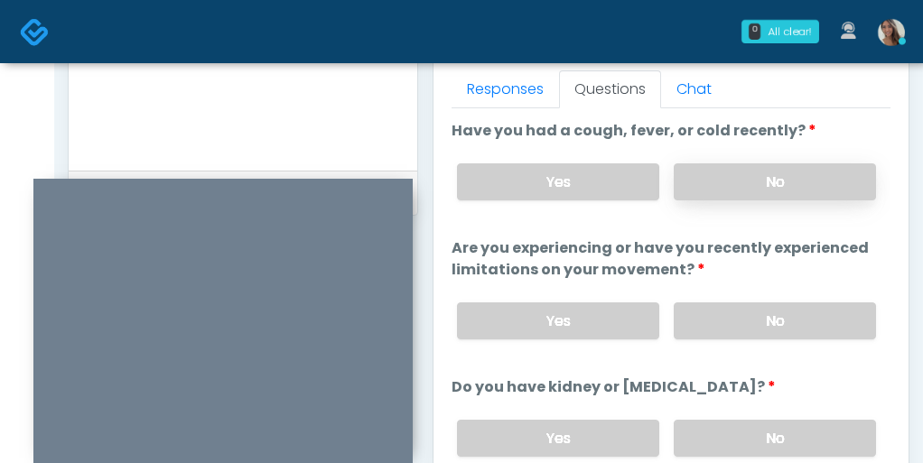
click at [739, 199] on label "No" at bounding box center [775, 181] width 202 height 37
click at [722, 318] on label "No" at bounding box center [775, 321] width 202 height 37
click at [720, 436] on label "No" at bounding box center [775, 438] width 202 height 37
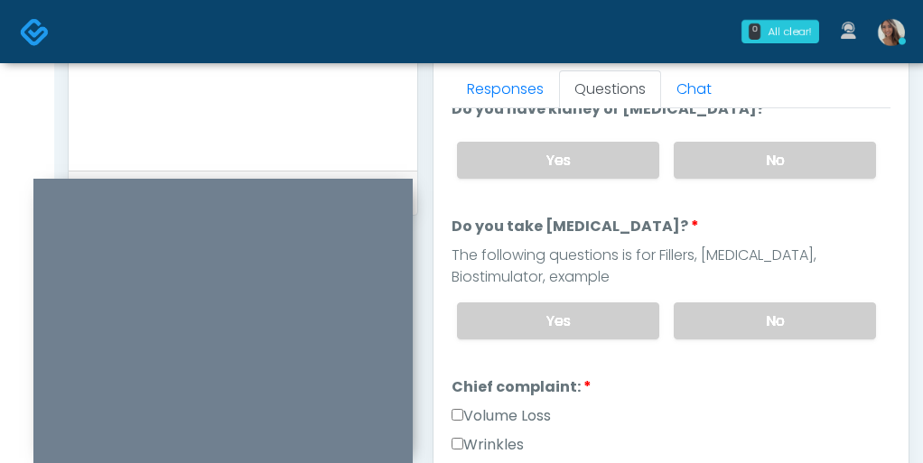
scroll to position [280, 0]
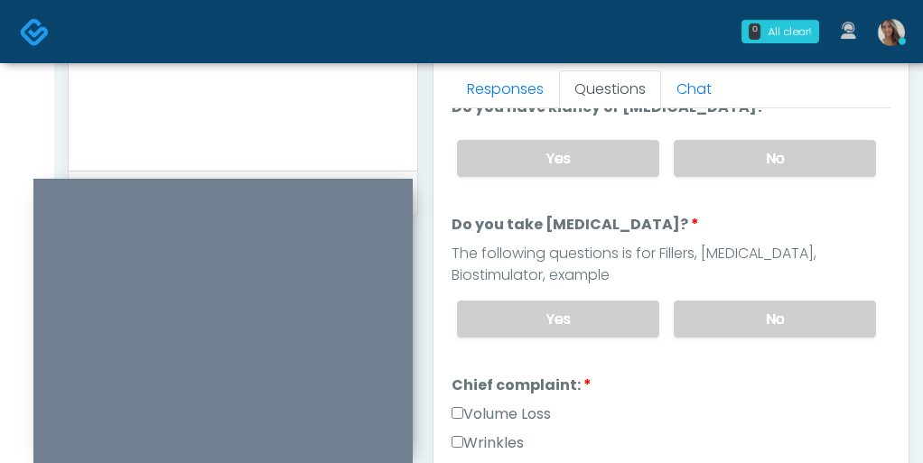
click at [703, 297] on div "Yes No" at bounding box center [667, 319] width 448 height 66
click at [703, 303] on label "No" at bounding box center [775, 319] width 202 height 37
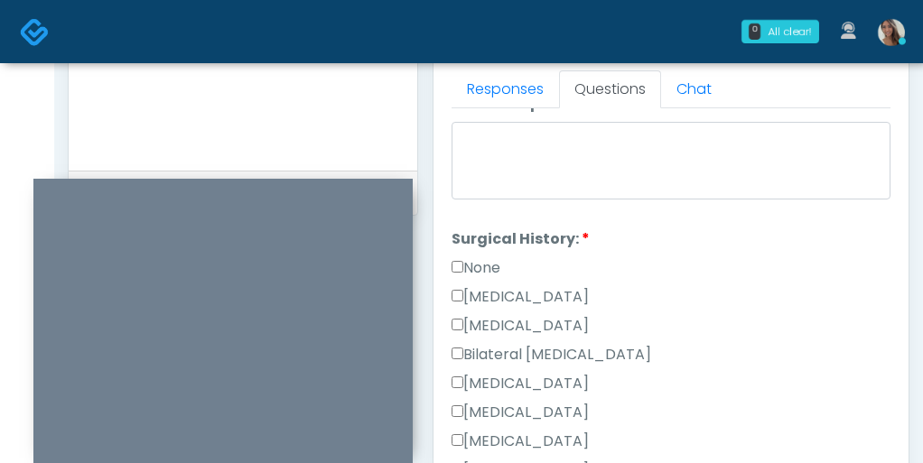
scroll to position [1068, 0]
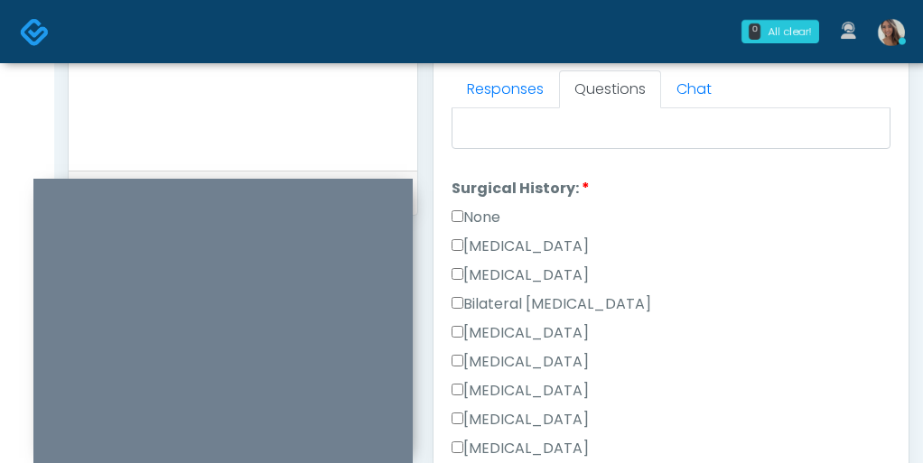
click at [507, 322] on label "Breast Augmentation" at bounding box center [520, 333] width 137 height 22
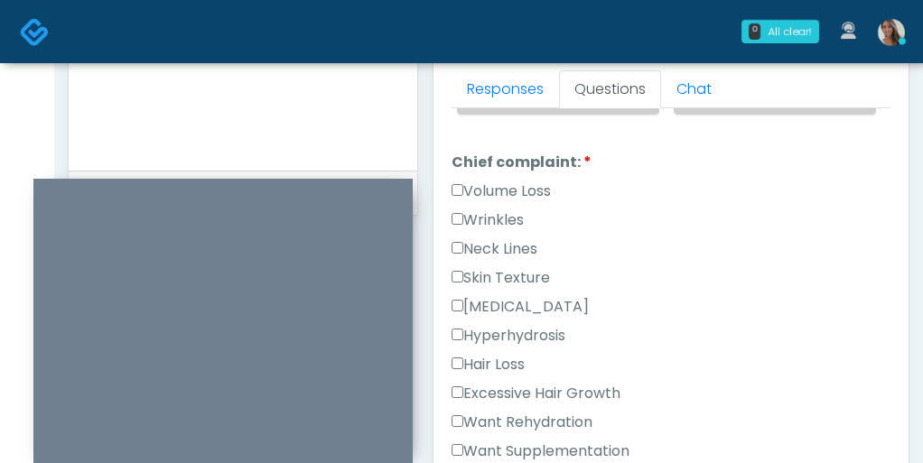
scroll to position [563, 0]
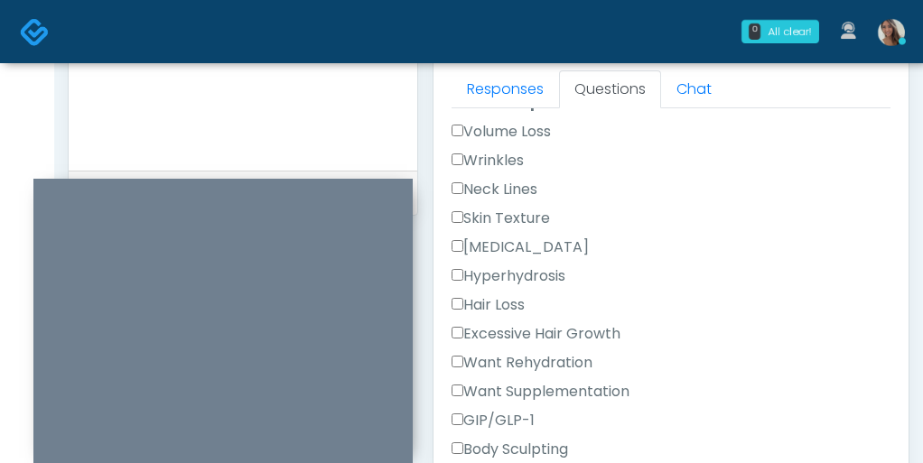
click at [499, 150] on label "Wrinkles" at bounding box center [488, 161] width 72 height 22
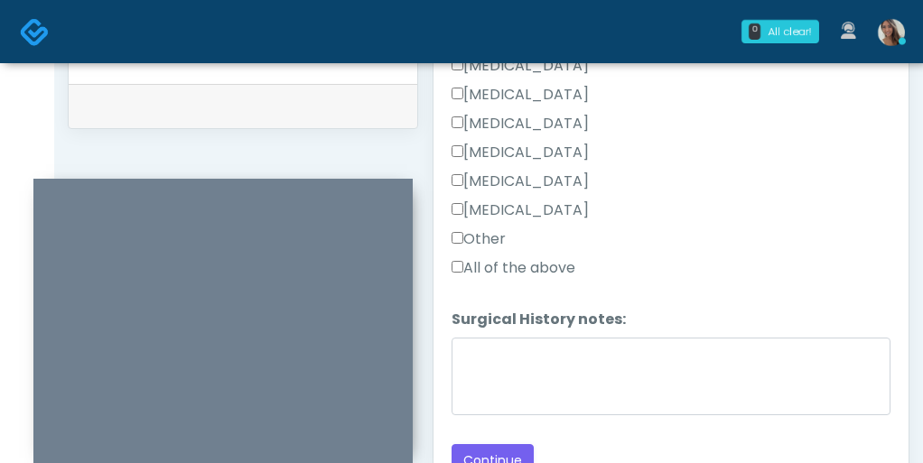
scroll to position [890, 0]
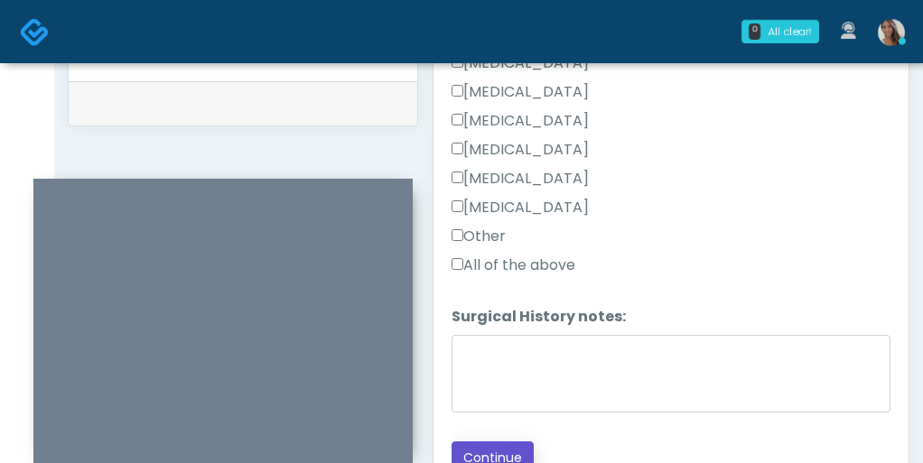
click at [486, 452] on button "Continue" at bounding box center [493, 458] width 82 height 33
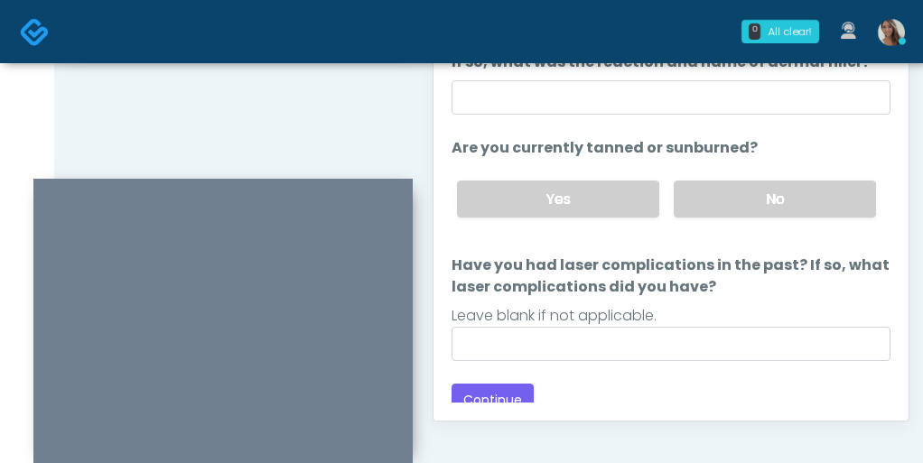
scroll to position [872, 0]
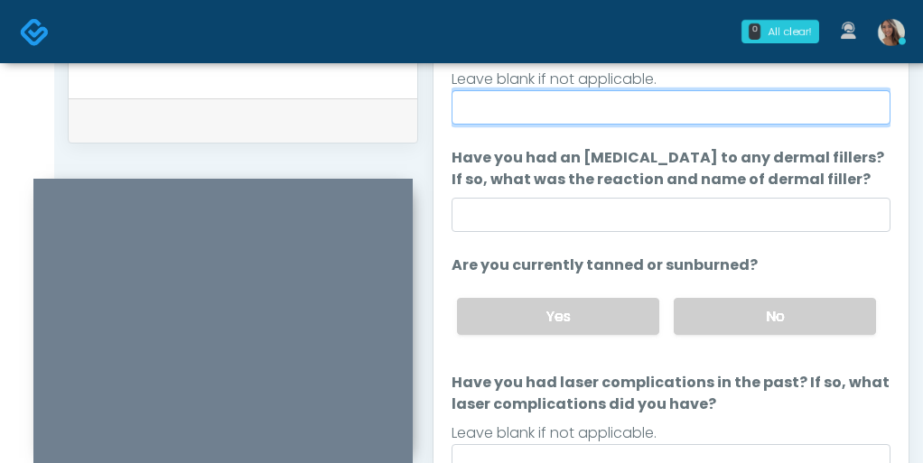
click at [661, 117] on input "When did you last get wrinkle relaxer or dermal filler?" at bounding box center [671, 107] width 439 height 34
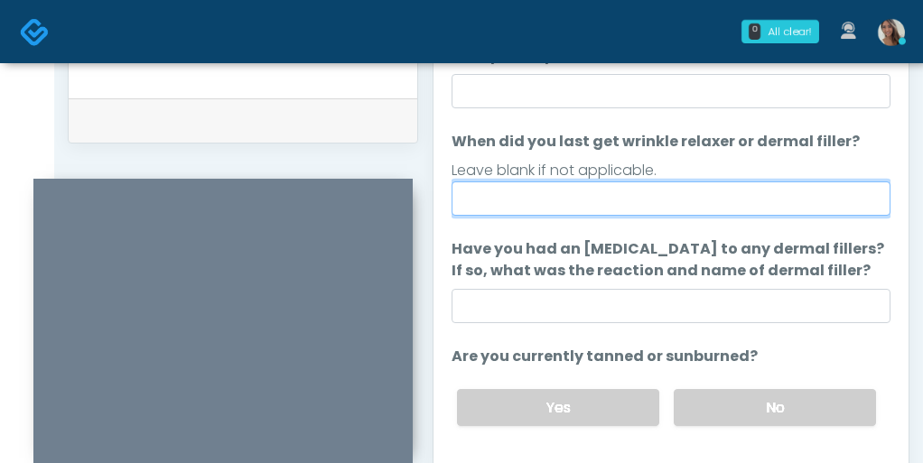
scroll to position [89, 0]
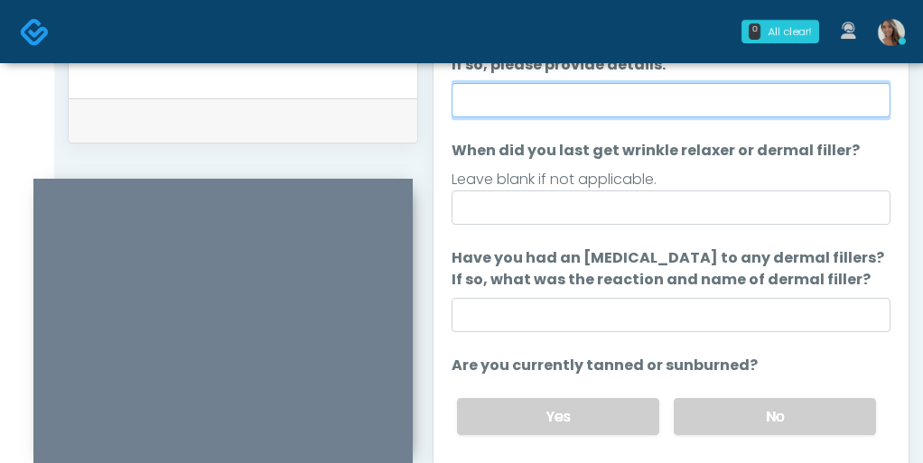
click at [629, 100] on input "Do you have a history of Guillain's barre or ALS? If so, please provide details." at bounding box center [671, 100] width 439 height 34
type input "**"
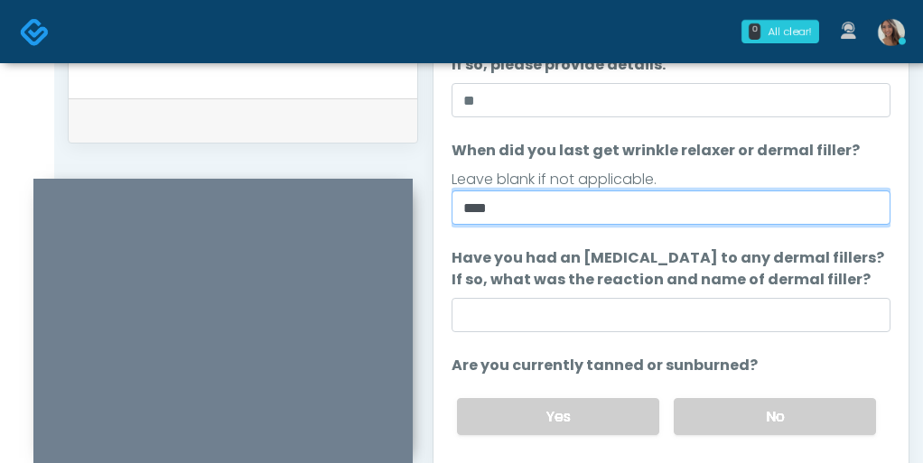
type input "****"
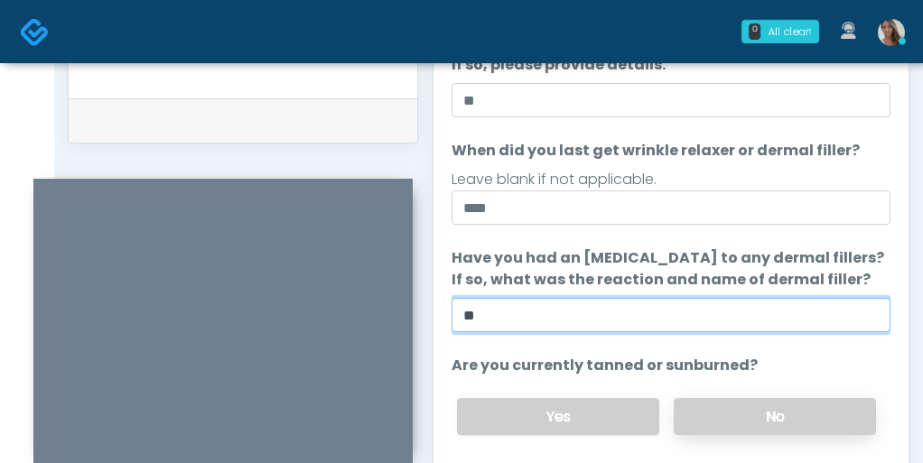
type input "**"
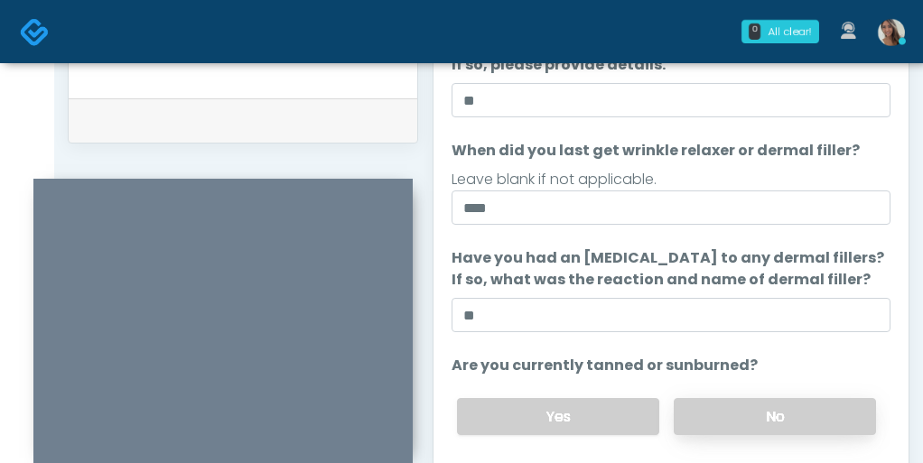
click at [725, 401] on label "No" at bounding box center [775, 416] width 202 height 37
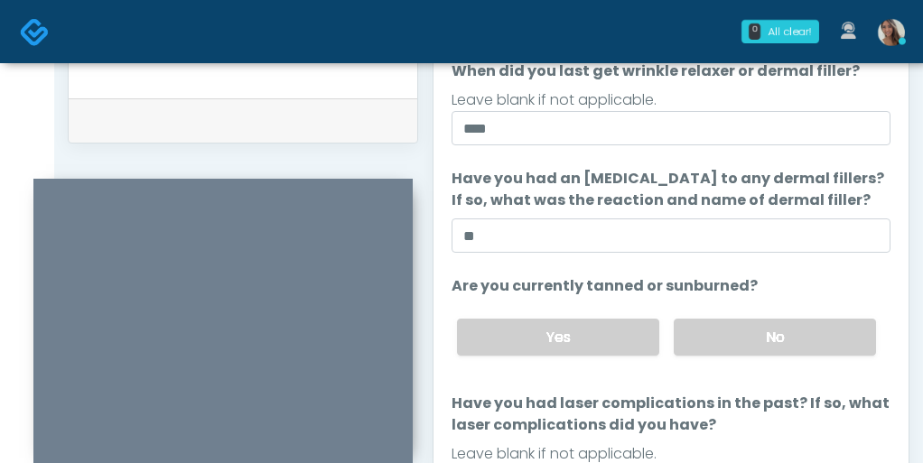
scroll to position [188, 0]
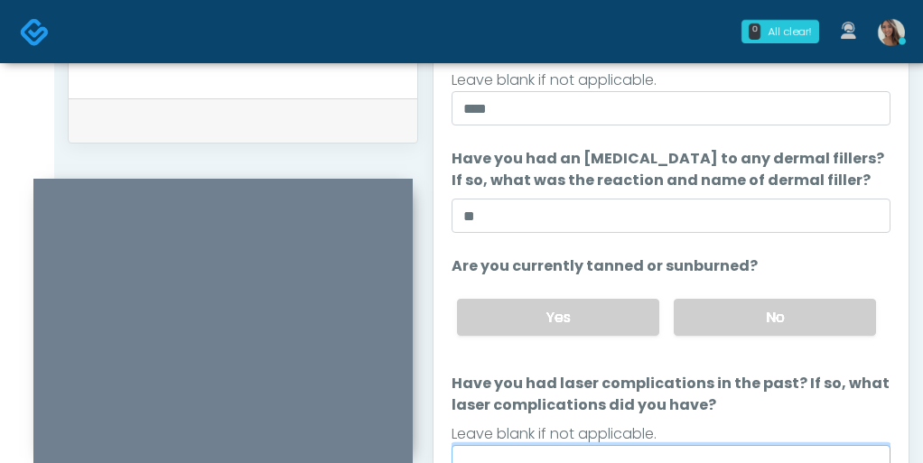
click at [513, 452] on input "Have you had laser complications in the past? If so, what laser complications d…" at bounding box center [671, 462] width 439 height 34
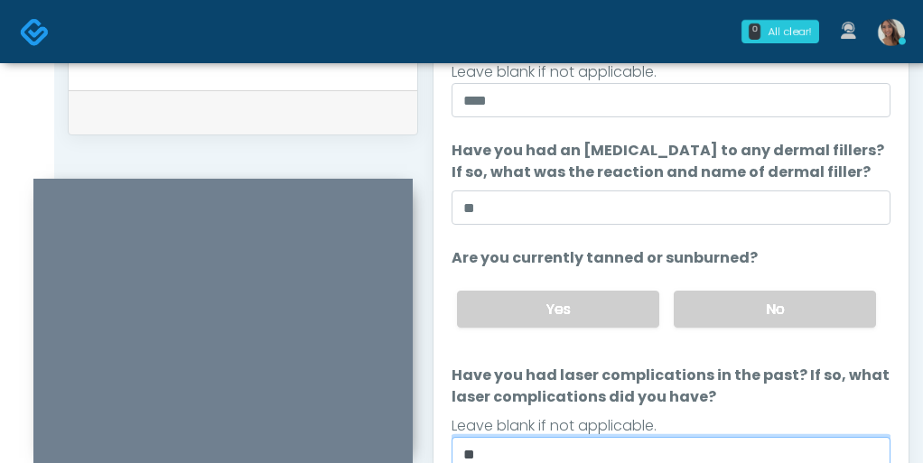
type input "**"
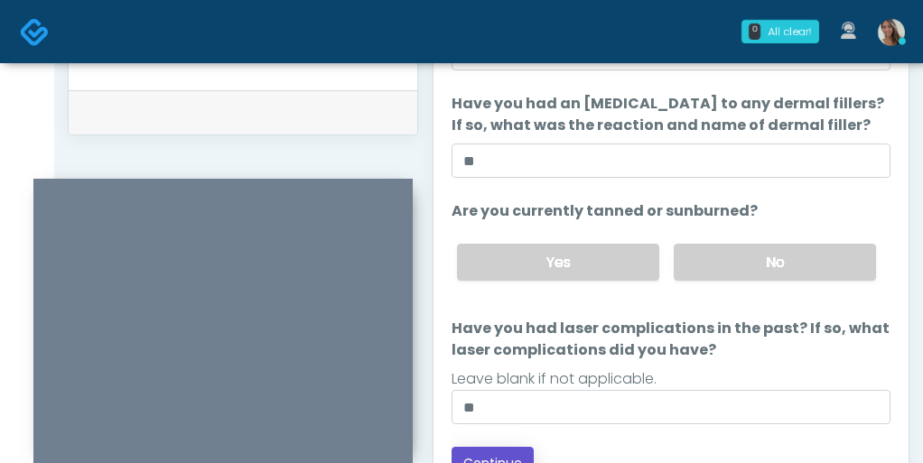
click at [510, 447] on button "Continue" at bounding box center [493, 463] width 82 height 33
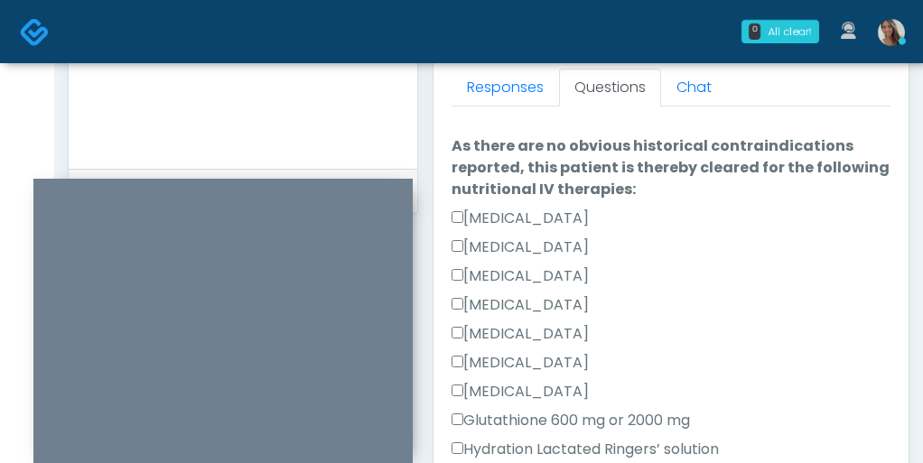
scroll to position [0, 0]
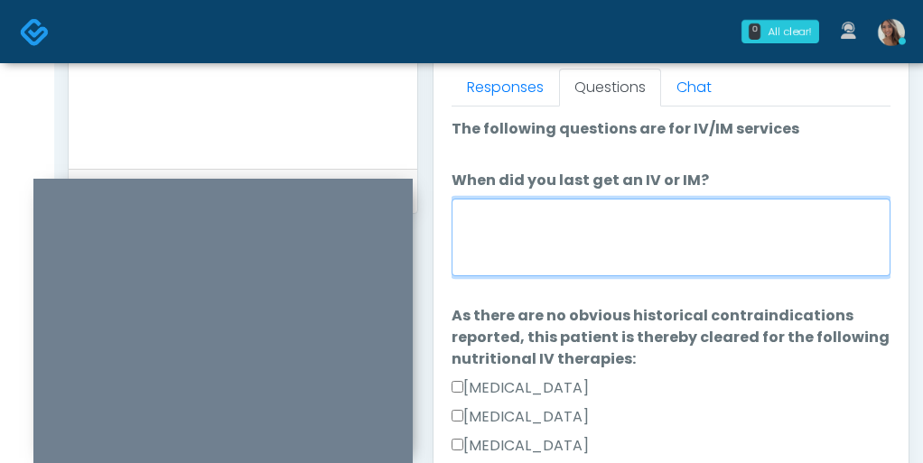
click at [621, 232] on textarea "When did you last get an IV or IM?" at bounding box center [671, 238] width 439 height 78
type textarea "*"
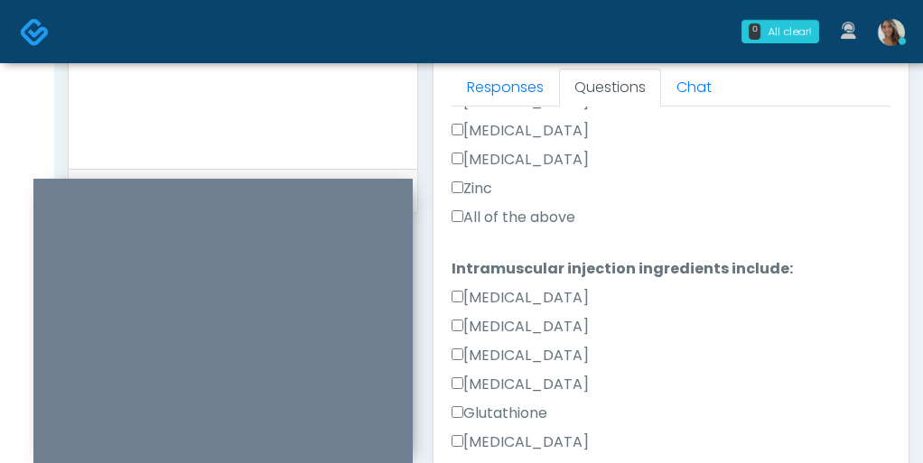
scroll to position [716, 0]
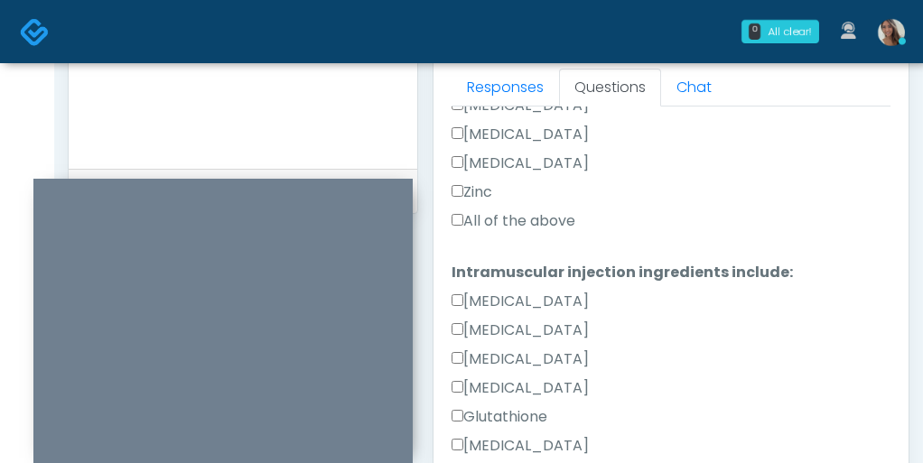
click at [537, 220] on label "All of the above" at bounding box center [514, 221] width 124 height 22
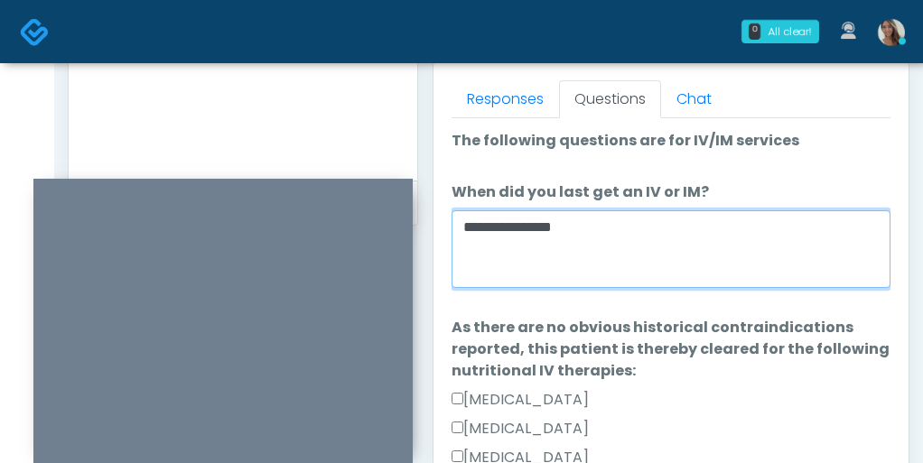
click at [537, 220] on textarea "**********" at bounding box center [671, 249] width 439 height 78
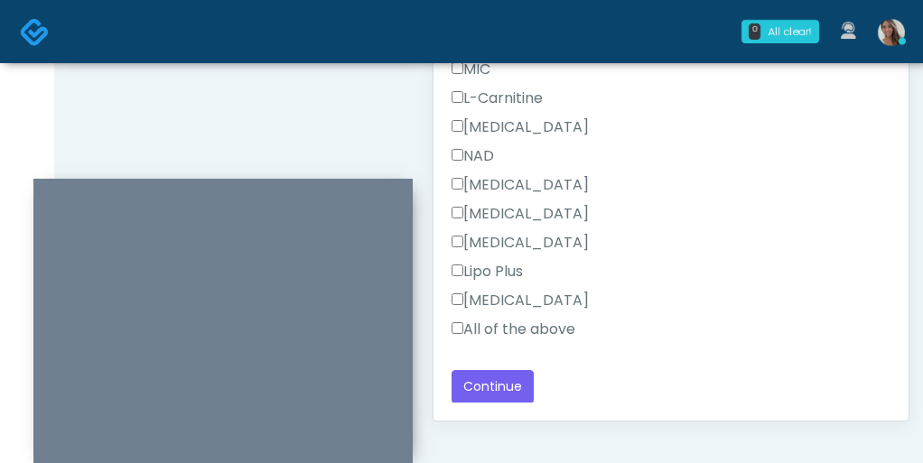
scroll to position [970, 0]
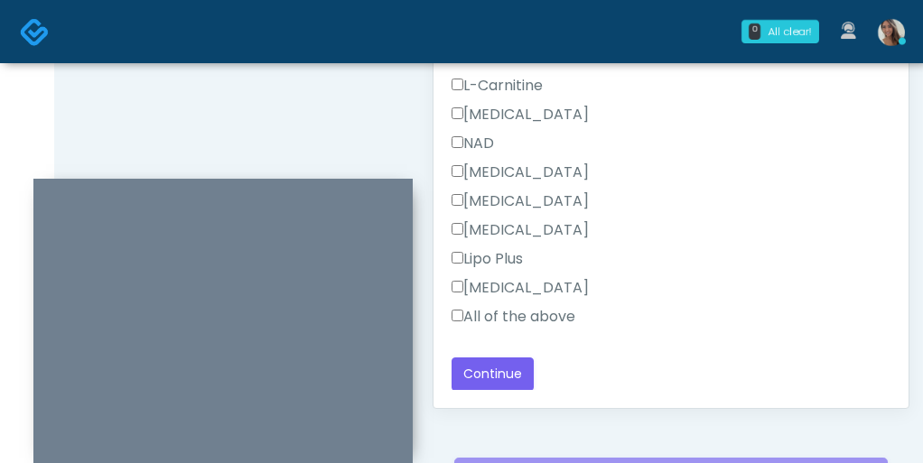
type textarea "**********"
click at [529, 323] on label "All of the above" at bounding box center [514, 317] width 124 height 22
click at [506, 375] on button "Continue" at bounding box center [493, 374] width 82 height 33
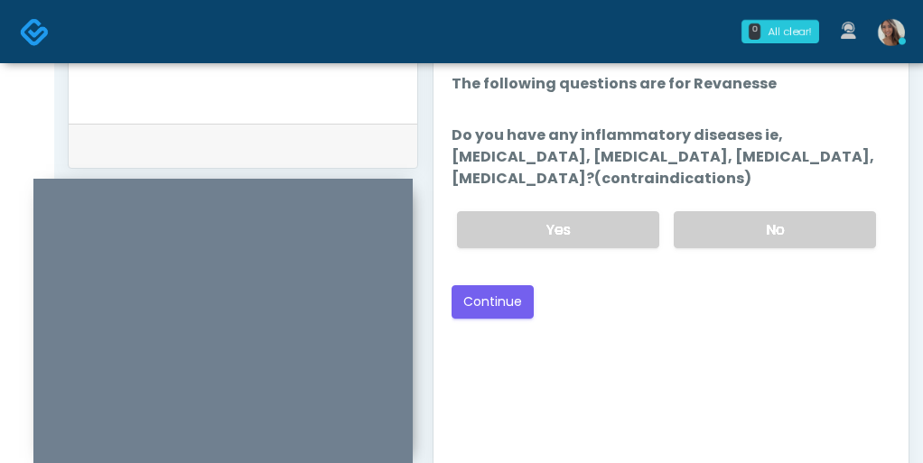
scroll to position [839, 0]
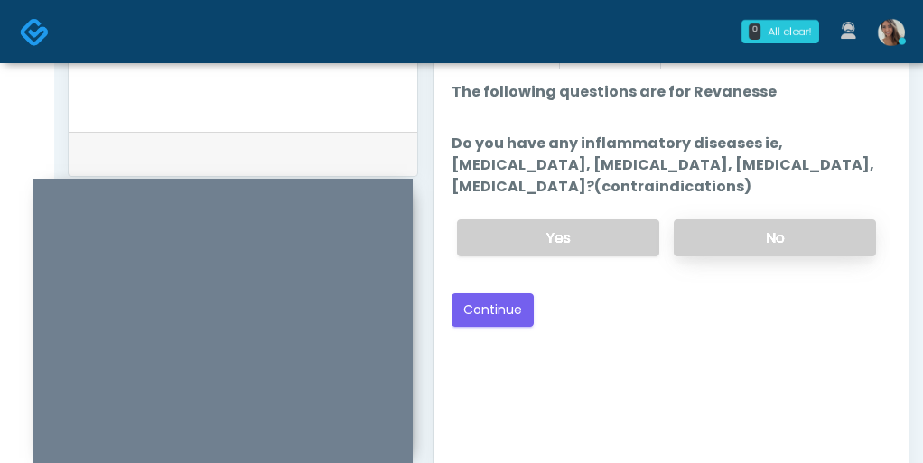
click at [742, 230] on label "No" at bounding box center [775, 237] width 202 height 37
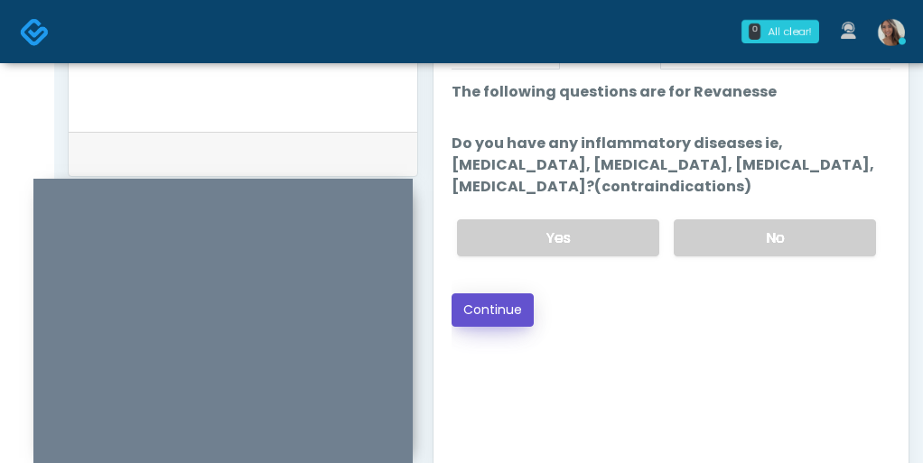
click at [511, 311] on button "Continue" at bounding box center [493, 310] width 82 height 33
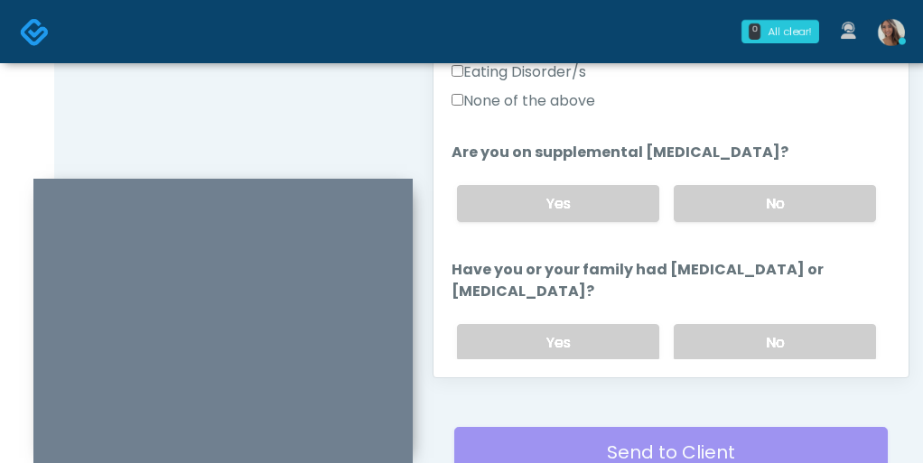
scroll to position [508, 0]
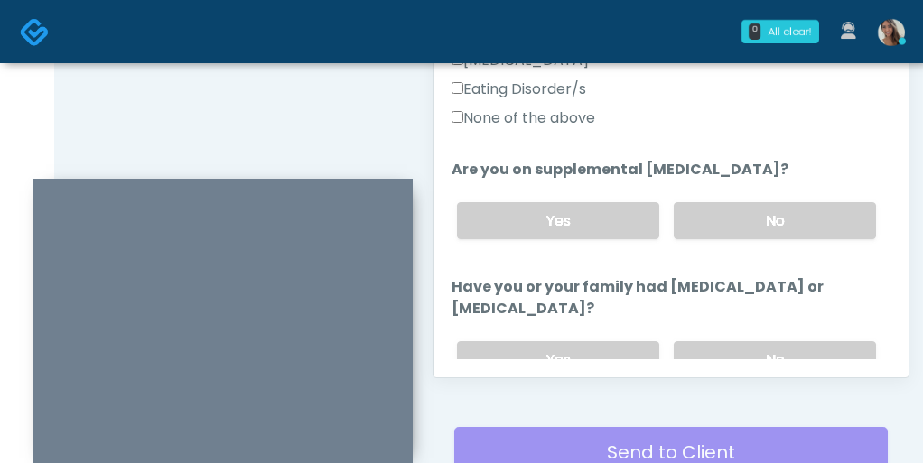
click at [553, 119] on label "None of the above" at bounding box center [524, 118] width 144 height 22
click at [733, 219] on label "No" at bounding box center [775, 220] width 202 height 37
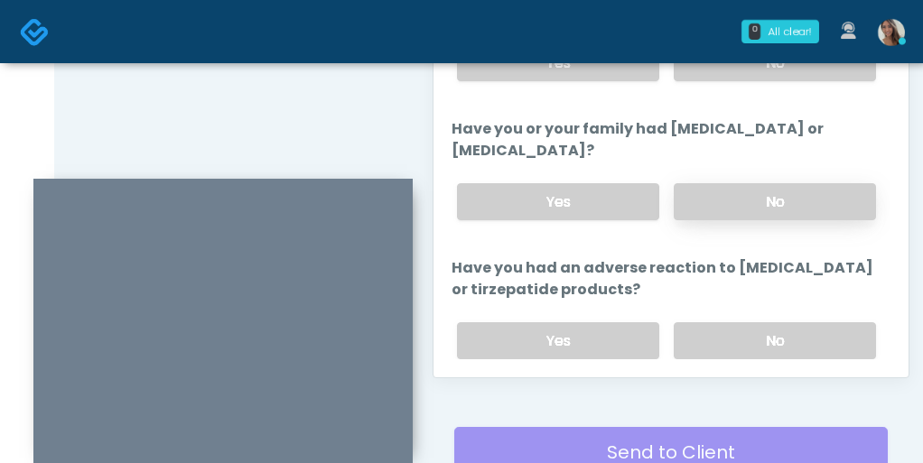
click at [710, 201] on label "No" at bounding box center [775, 201] width 202 height 37
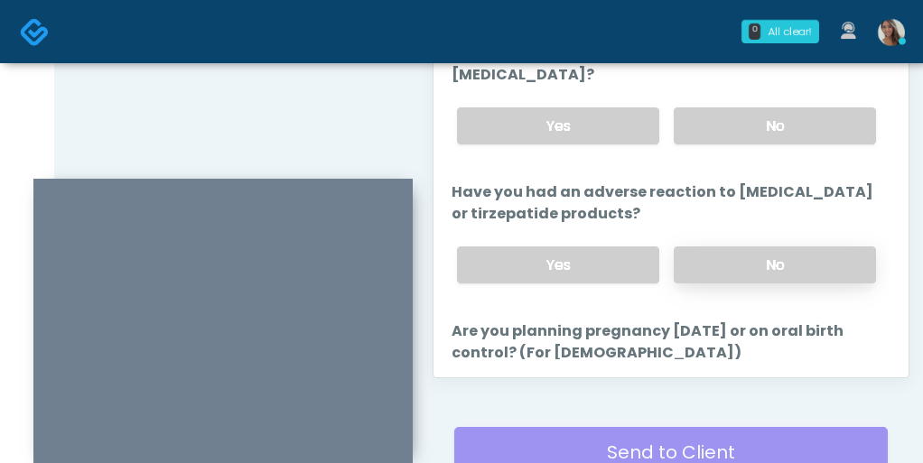
click at [711, 251] on label "No" at bounding box center [775, 265] width 202 height 37
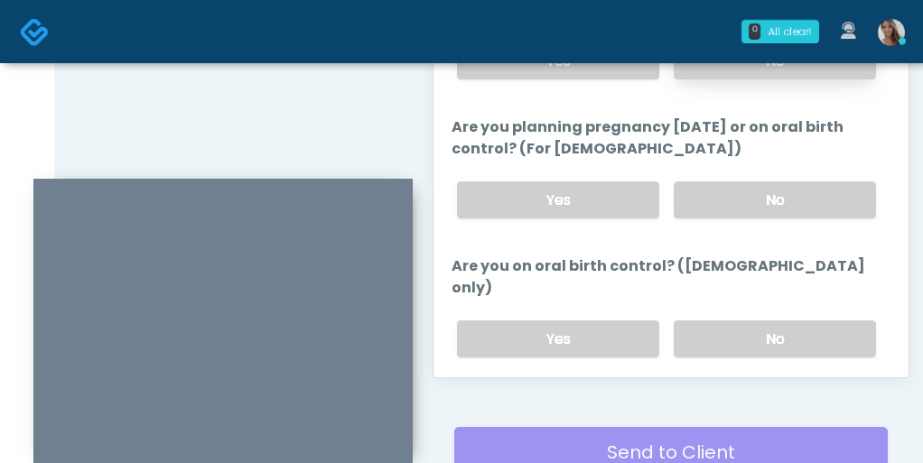
scroll to position [946, 0]
click at [718, 211] on div "Yes No" at bounding box center [667, 199] width 448 height 66
click at [707, 323] on label "No" at bounding box center [775, 338] width 202 height 37
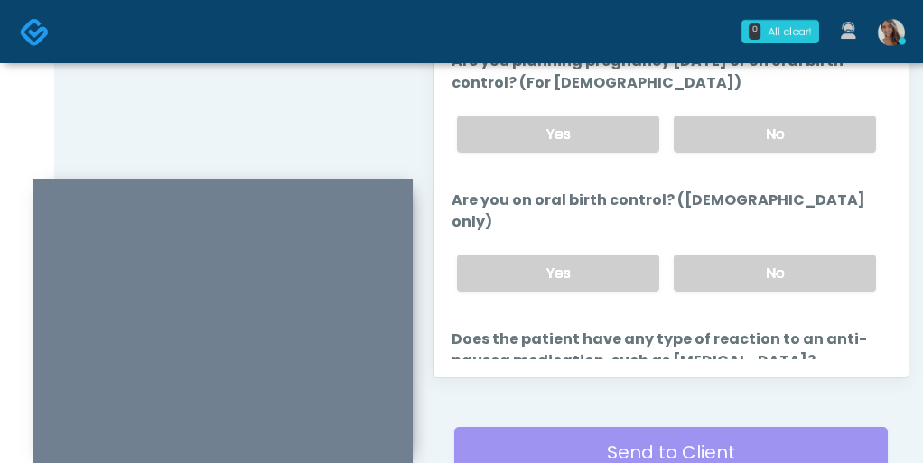
scroll to position [1018, 0]
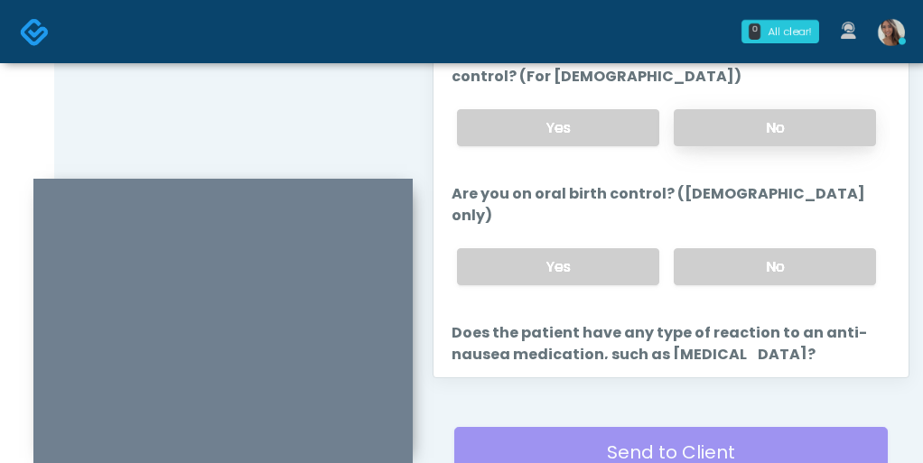
click at [744, 117] on label "No" at bounding box center [775, 127] width 202 height 37
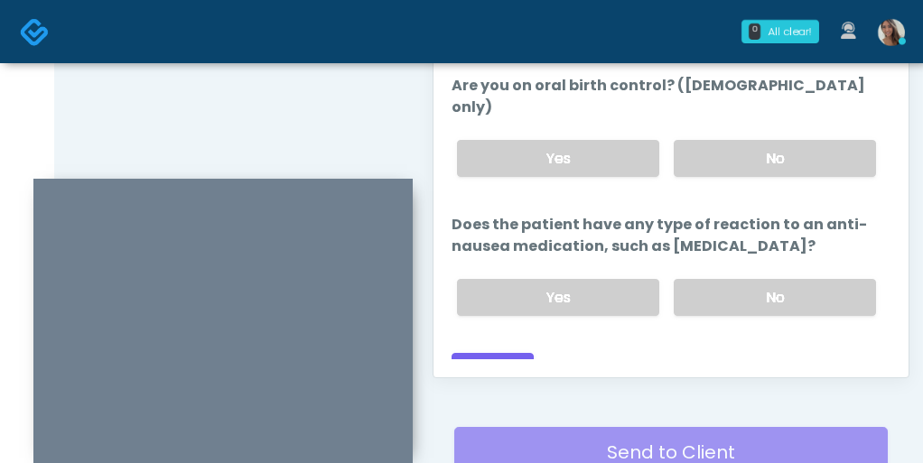
scroll to position [1020, 0]
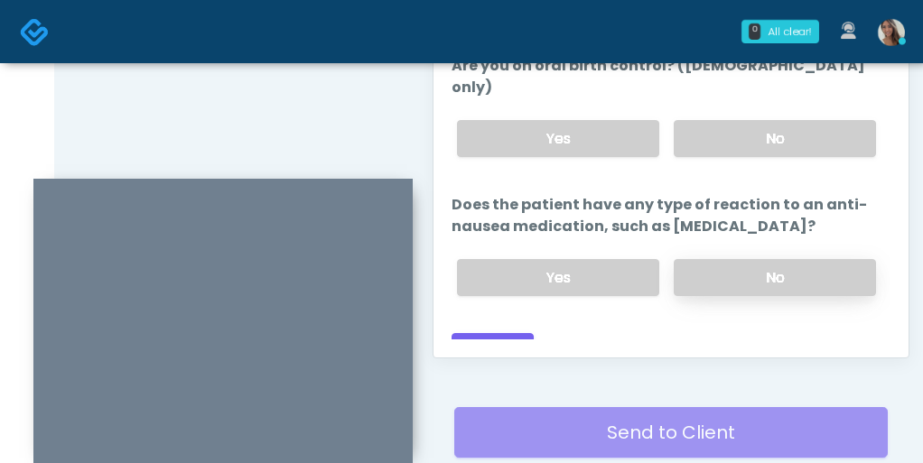
click at [734, 259] on label "No" at bounding box center [775, 277] width 202 height 37
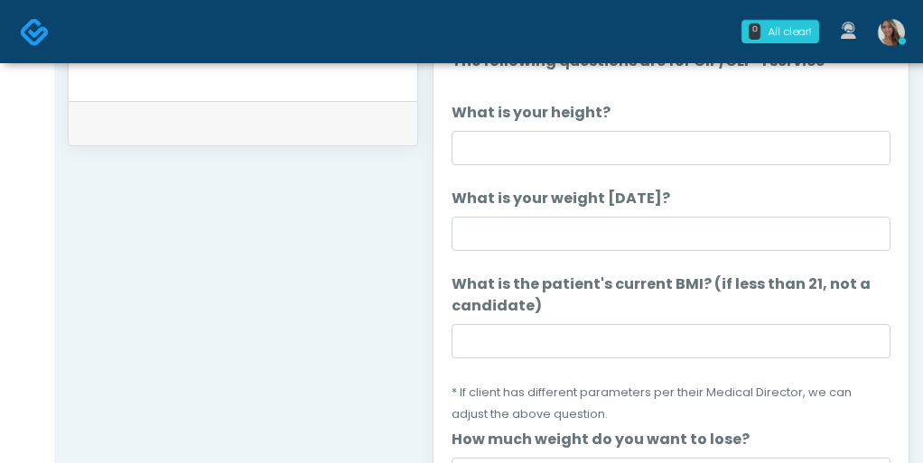
scroll to position [876, 0]
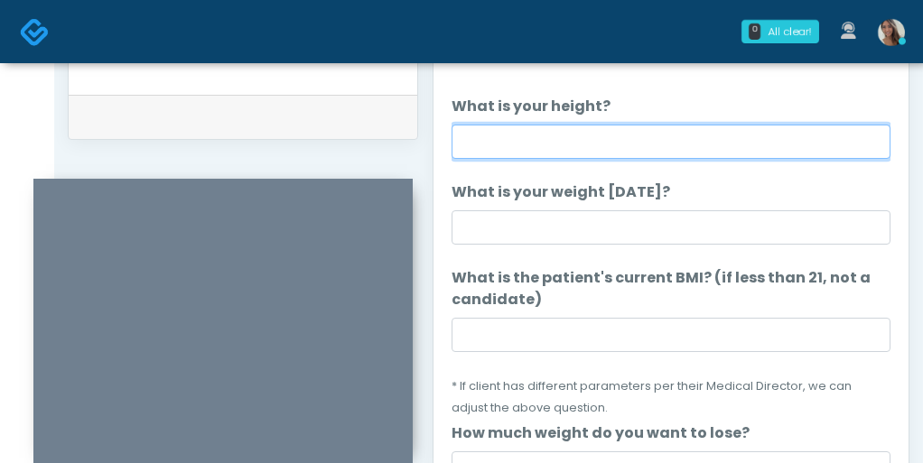
click at [604, 150] on input "What is your height?" at bounding box center [671, 142] width 439 height 34
type input "*****"
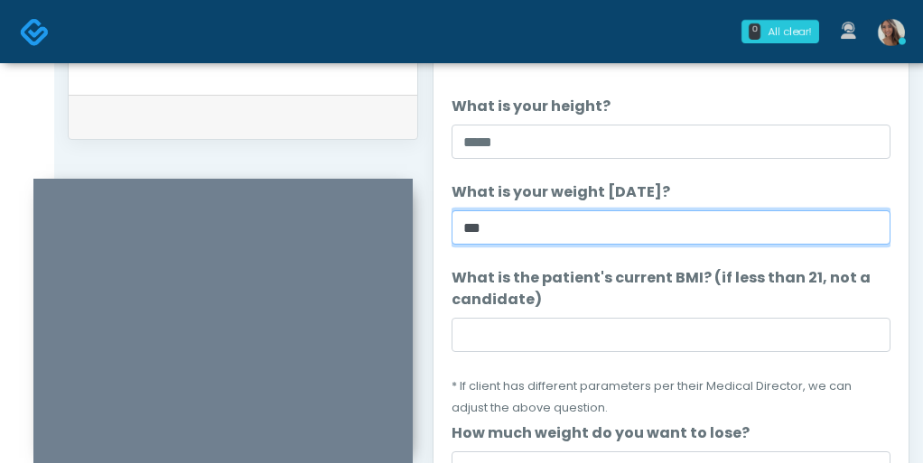
type input "***"
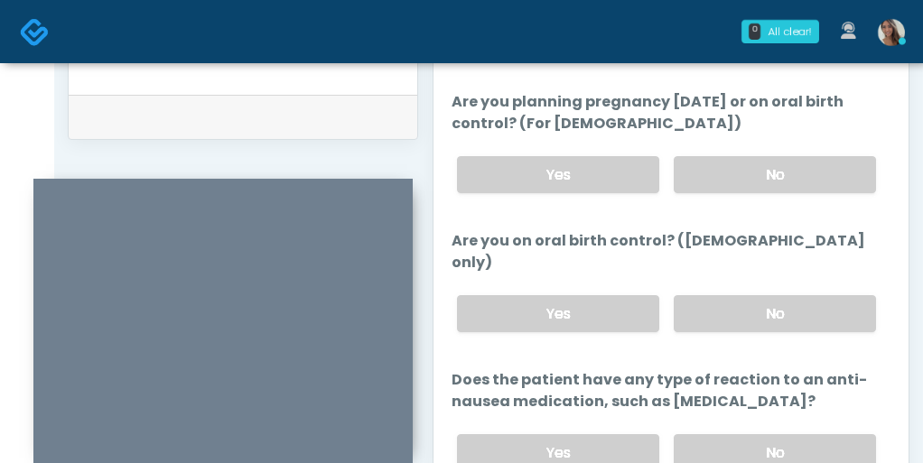
scroll to position [1126, 0]
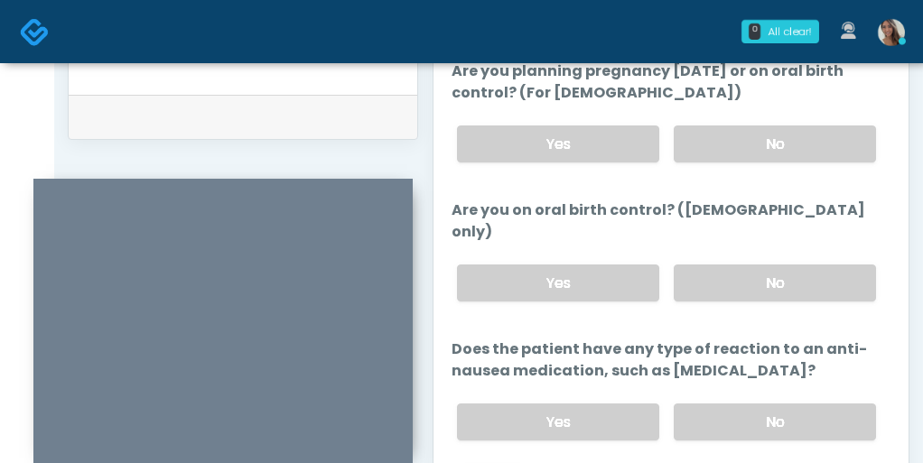
type input "****"
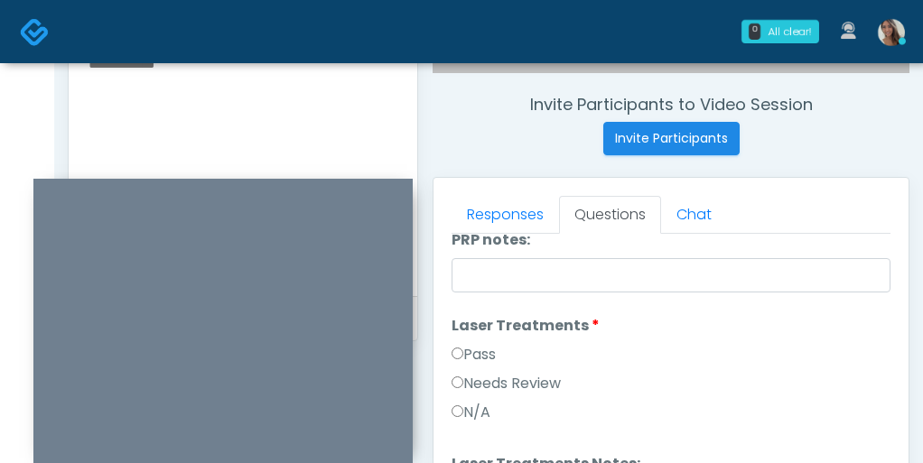
scroll to position [649, 0]
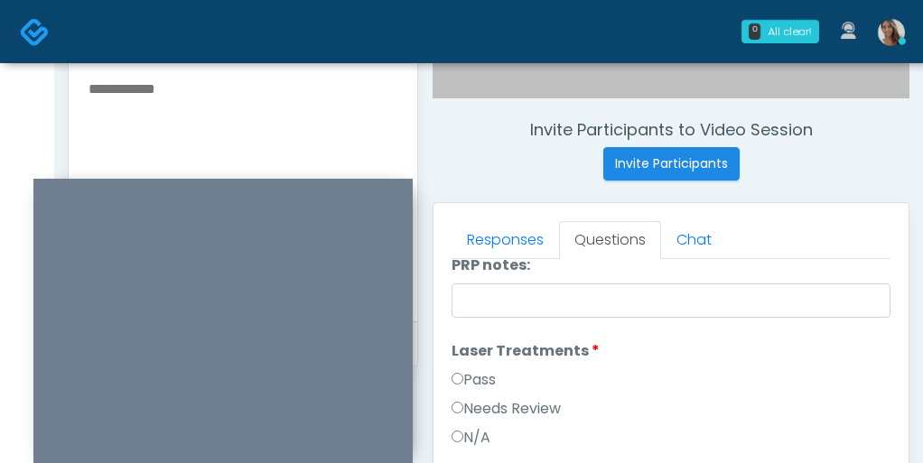
click at [237, 77] on textarea at bounding box center [243, 187] width 312 height 220
click at [198, 77] on textarea "**********" at bounding box center [243, 187] width 312 height 220
click at [172, 77] on textarea "**********" at bounding box center [243, 187] width 312 height 220
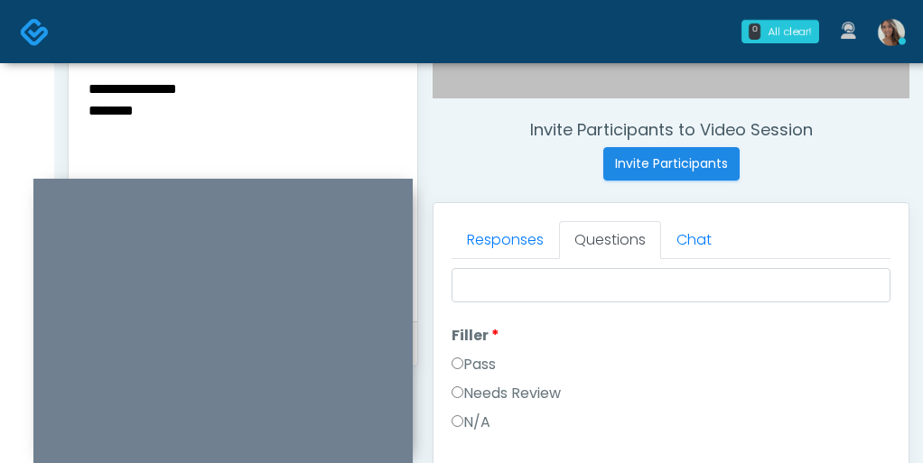
scroll to position [0, 0]
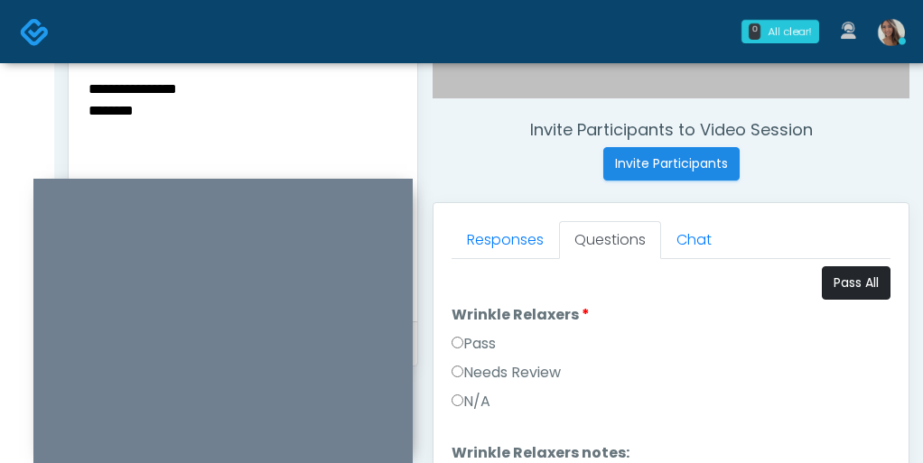
type textarea "**********"
click at [842, 290] on button "Pass All" at bounding box center [856, 282] width 69 height 33
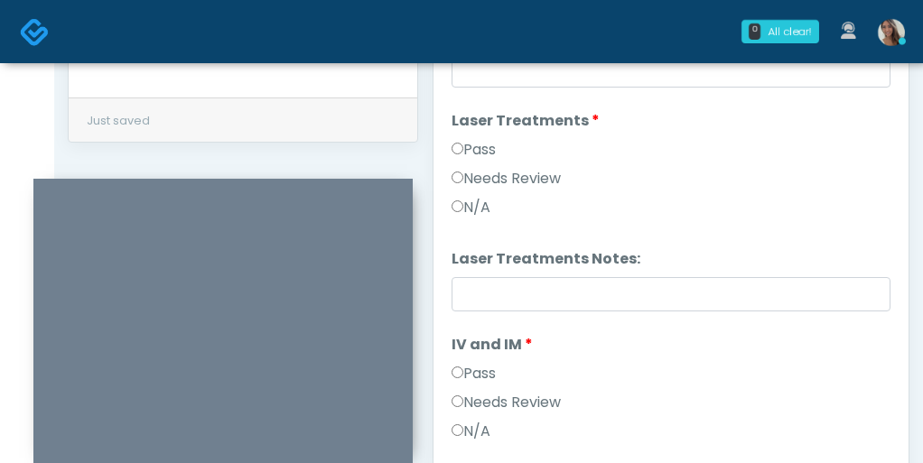
scroll to position [668, 0]
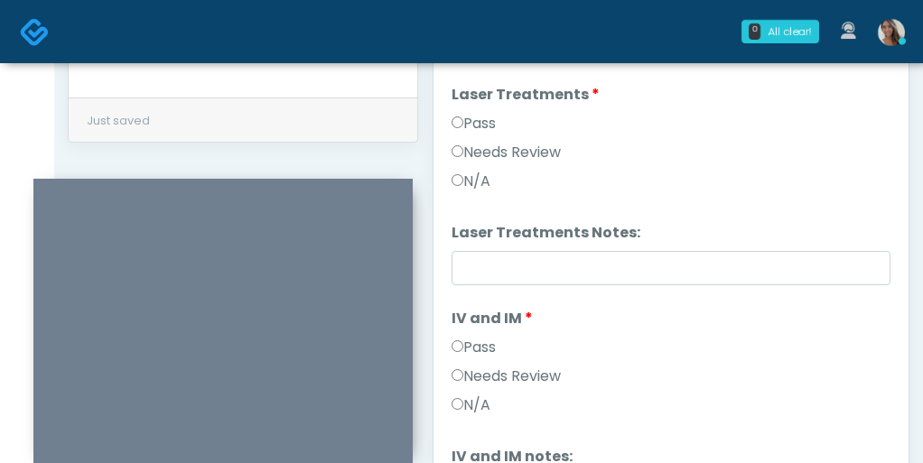
click at [478, 155] on label "Needs Review" at bounding box center [506, 153] width 109 height 22
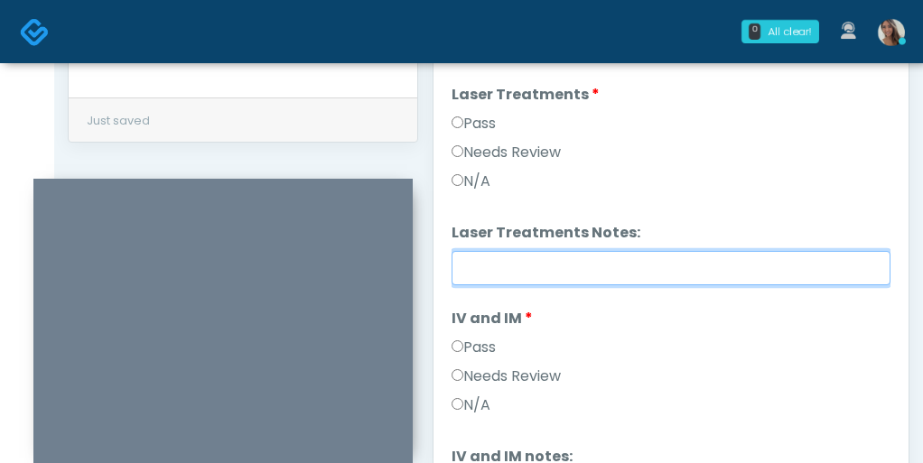
click at [525, 257] on input "Laser Treatments Notes:" at bounding box center [671, 268] width 439 height 34
paste input "**********"
type input "**********"
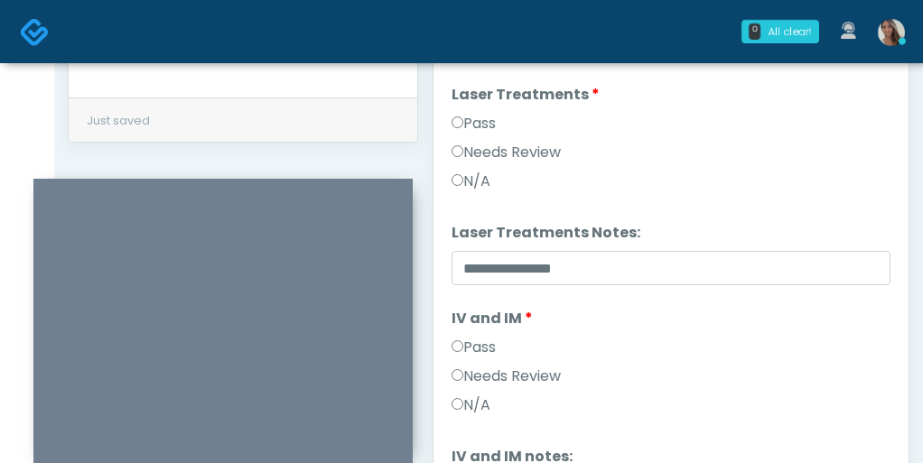
click at [615, 349] on div "Pass" at bounding box center [671, 351] width 439 height 29
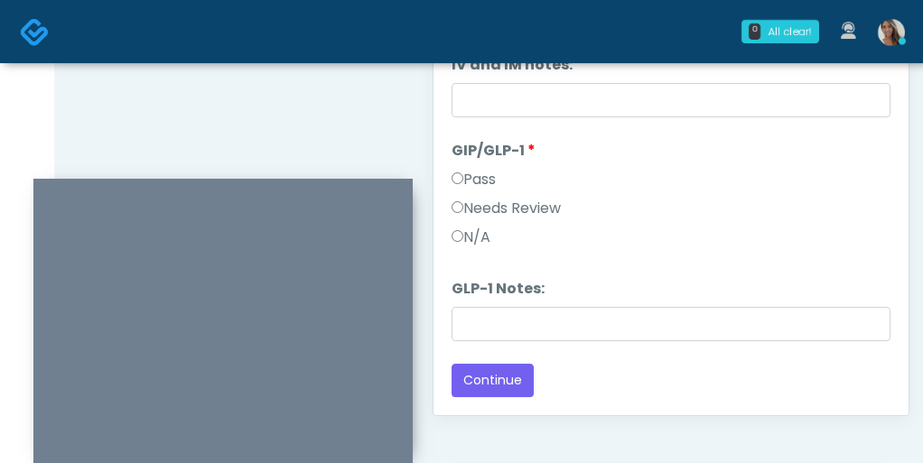
scroll to position [966, 0]
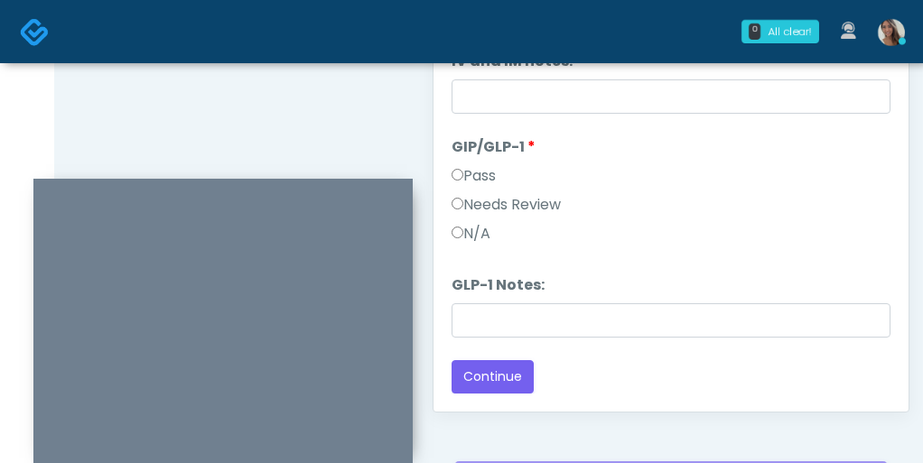
click at [548, 206] on label "Needs Review" at bounding box center [506, 205] width 109 height 22
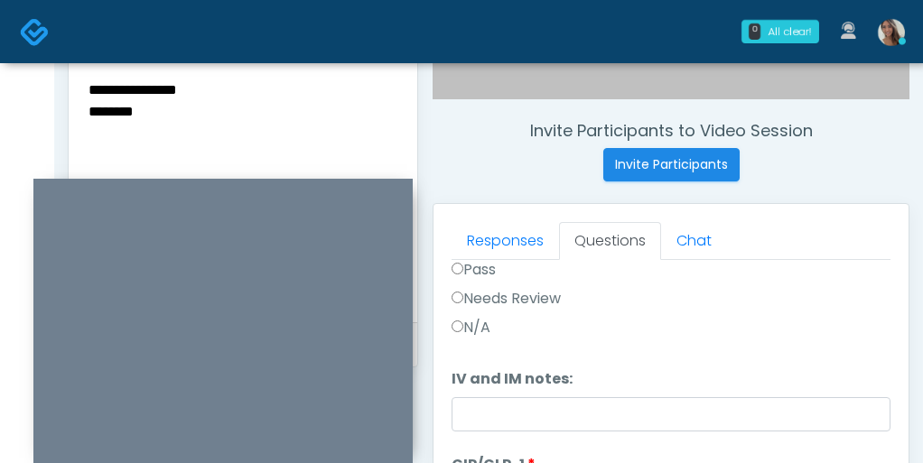
scroll to position [642, 0]
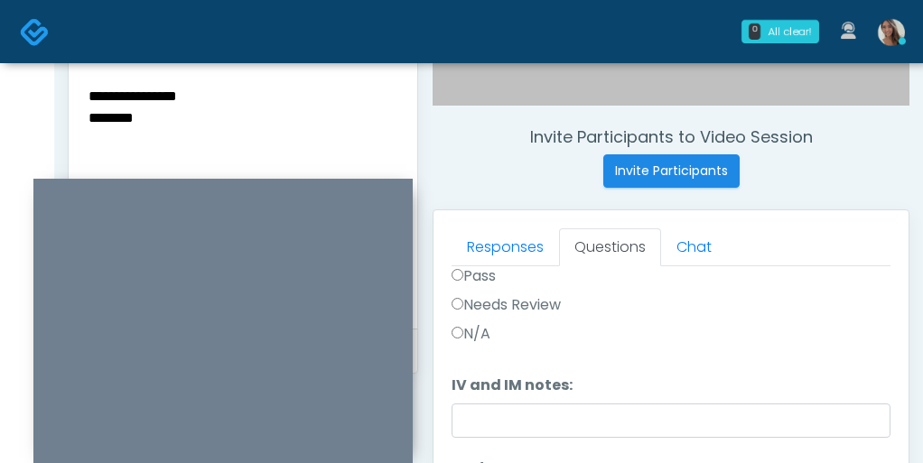
click at [172, 101] on textarea "**********" at bounding box center [243, 194] width 312 height 220
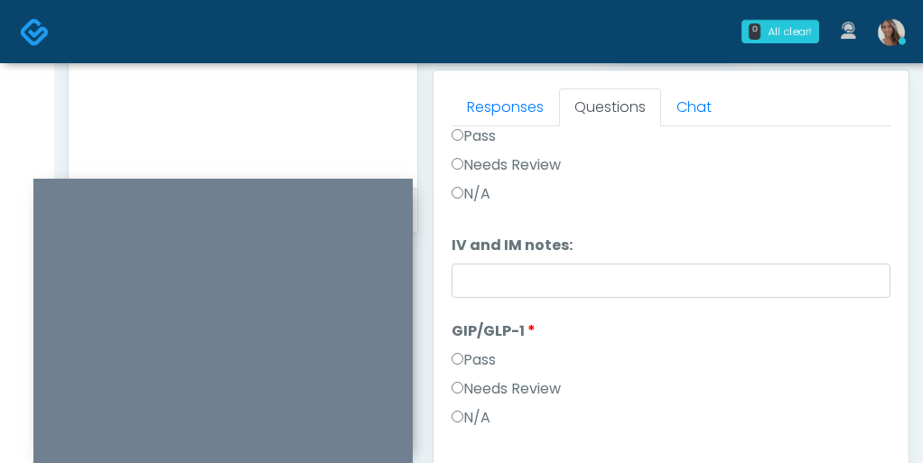
scroll to position [918, 0]
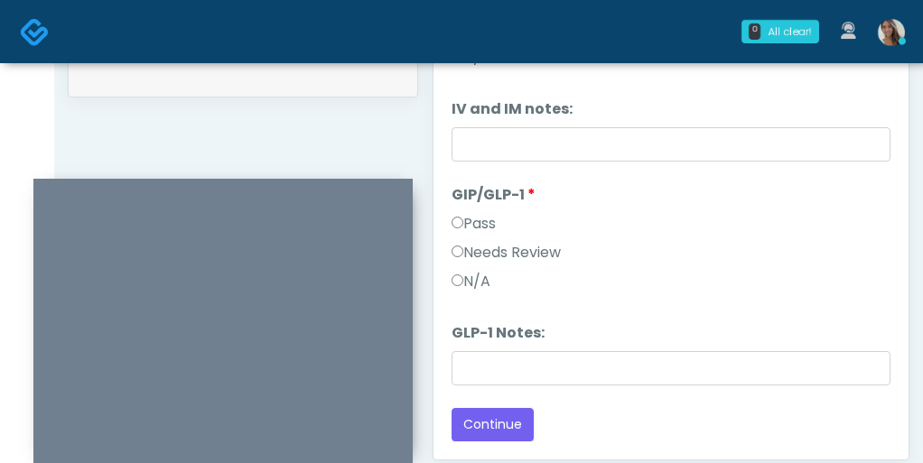
click at [480, 223] on label "Pass" at bounding box center [474, 224] width 44 height 22
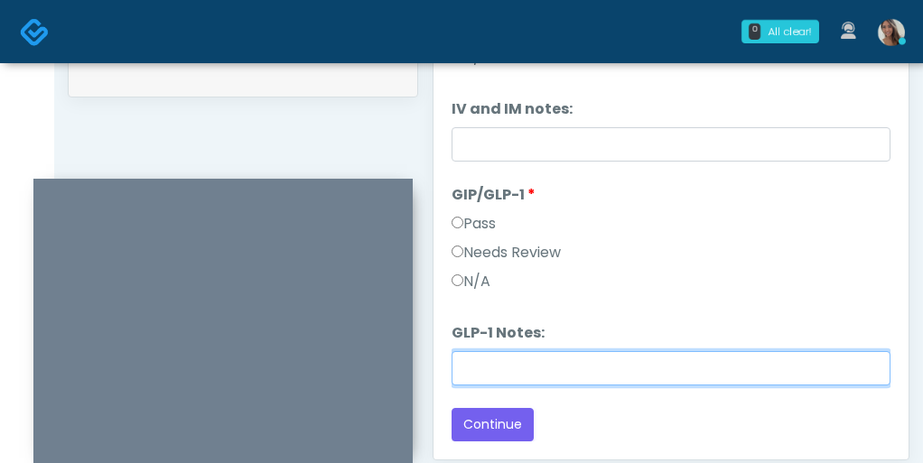
click at [529, 359] on input "GLP-1 Notes:" at bounding box center [671, 368] width 439 height 34
paste input "********"
type input "********"
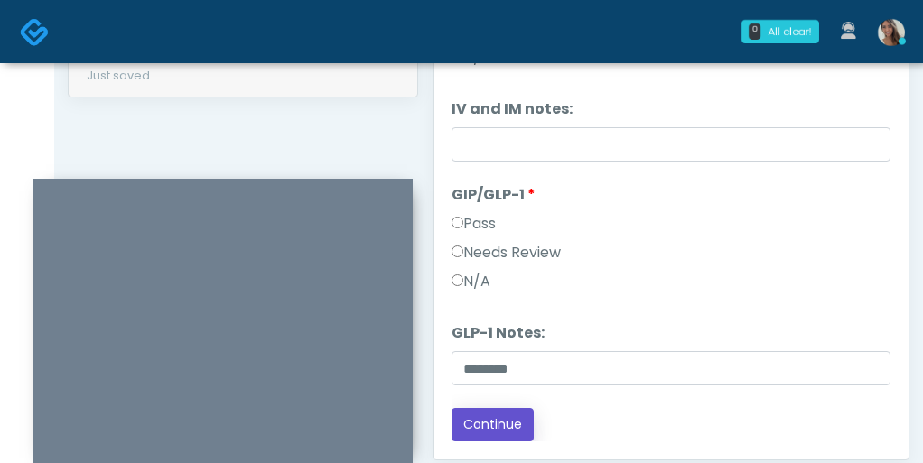
click at [498, 434] on button "Continue" at bounding box center [493, 424] width 82 height 33
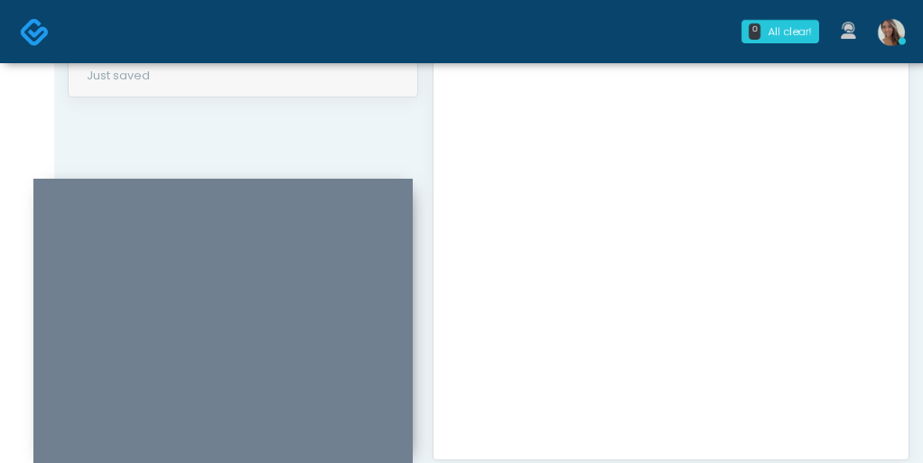
scroll to position [0, 0]
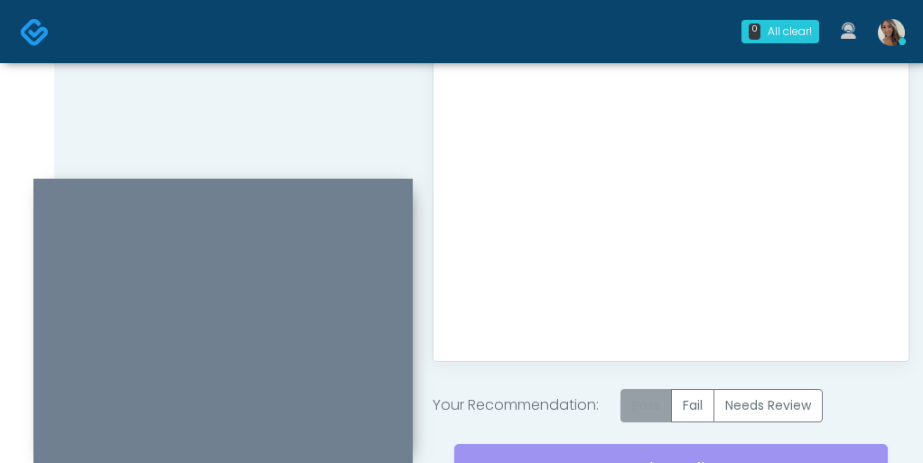
click at [657, 402] on label "Pass" at bounding box center [645, 405] width 51 height 33
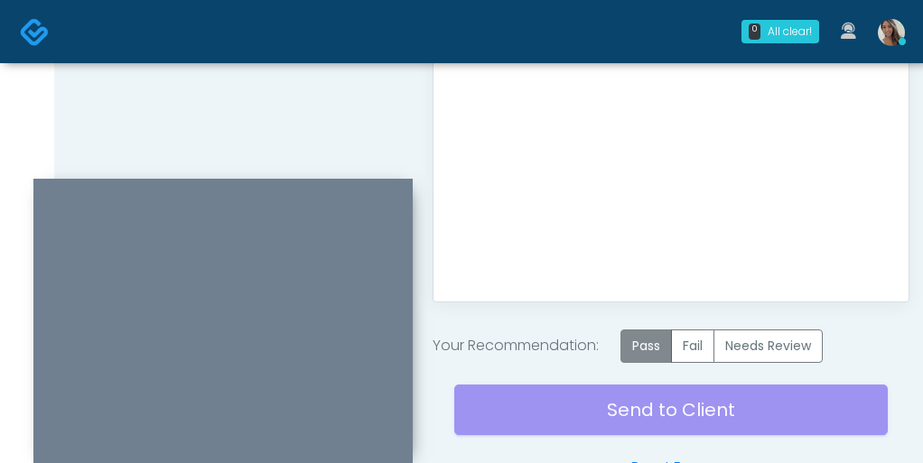
scroll to position [1102, 0]
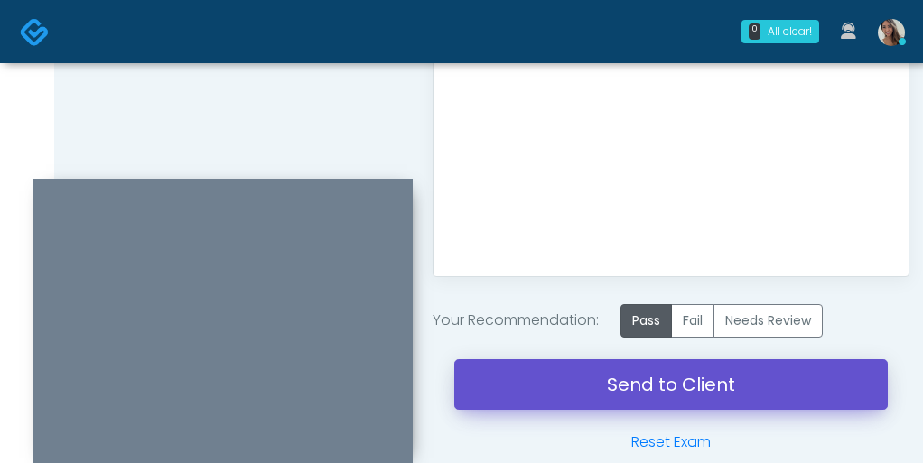
click at [625, 391] on link "Send to Client" at bounding box center [670, 384] width 433 height 51
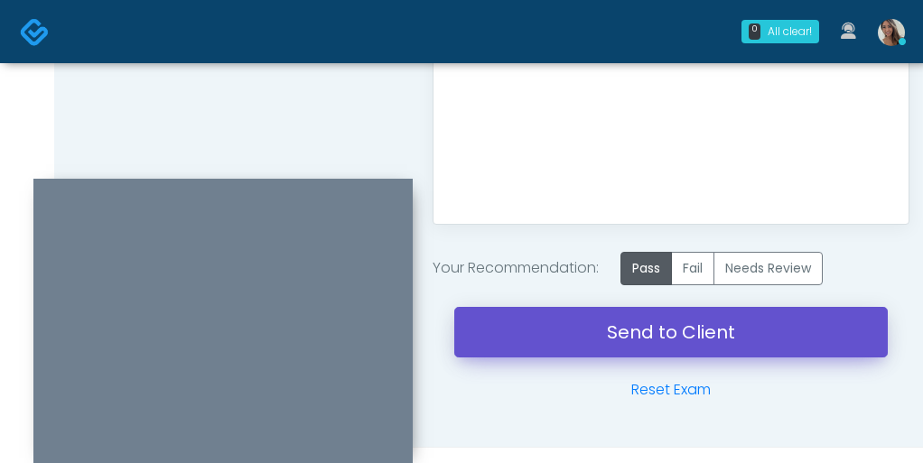
scroll to position [1191, 0]
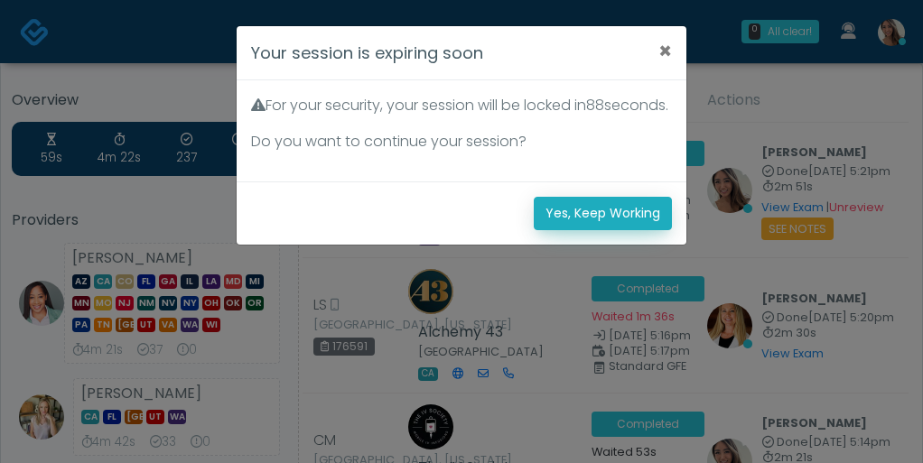
click at [658, 219] on button "Yes, Keep Working" at bounding box center [603, 213] width 138 height 33
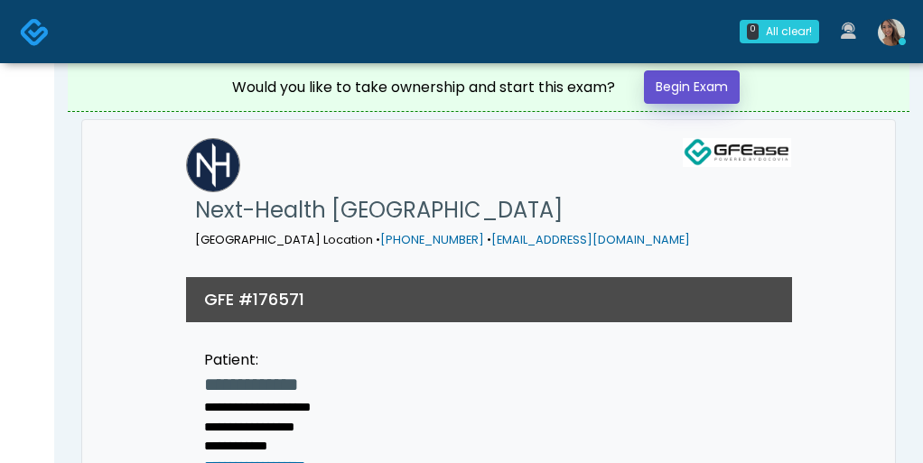
click at [690, 76] on link "Begin Exam" at bounding box center [692, 86] width 96 height 33
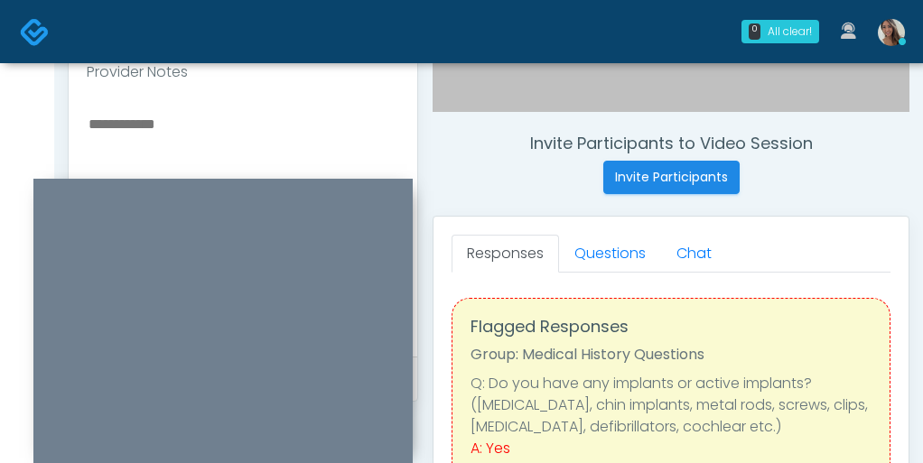
scroll to position [588, 0]
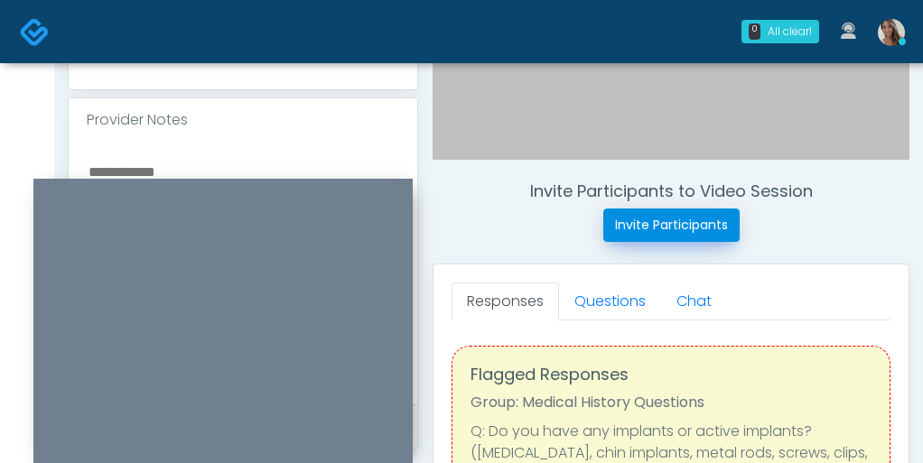
click at [688, 225] on button "Invite Participants" at bounding box center [671, 225] width 136 height 33
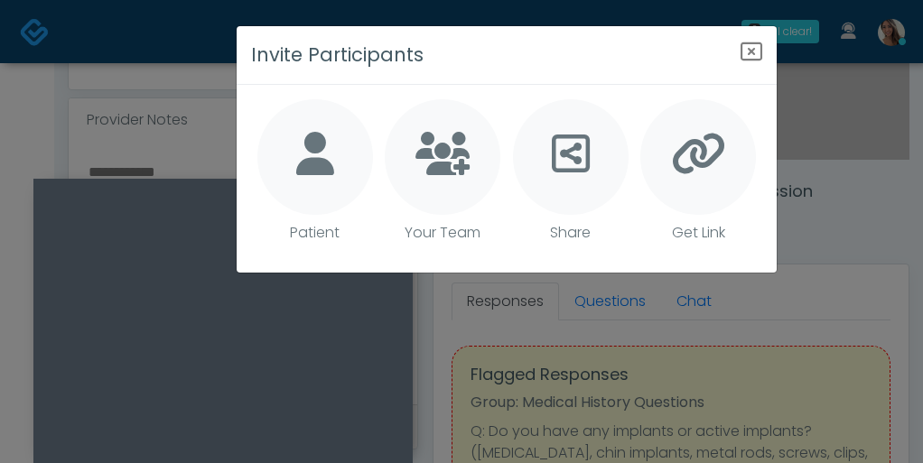
click at [303, 143] on icon at bounding box center [315, 153] width 38 height 43
type textarea "**********"
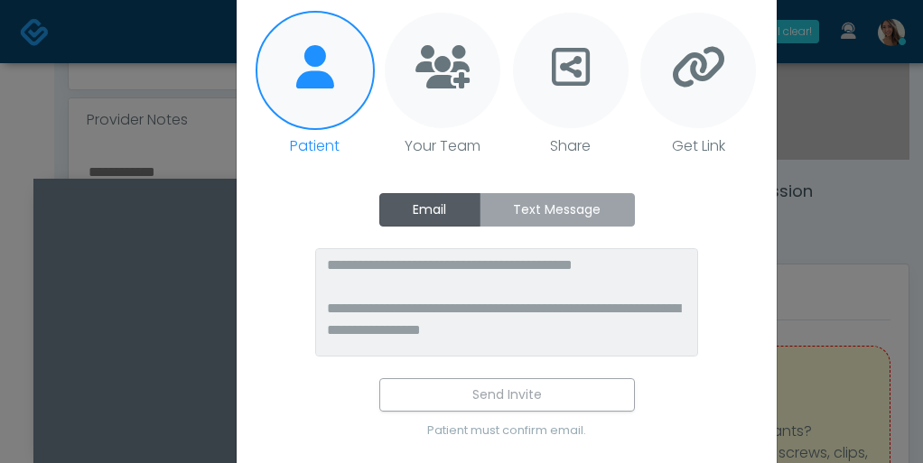
click at [578, 213] on label "Text Message" at bounding box center [557, 209] width 155 height 33
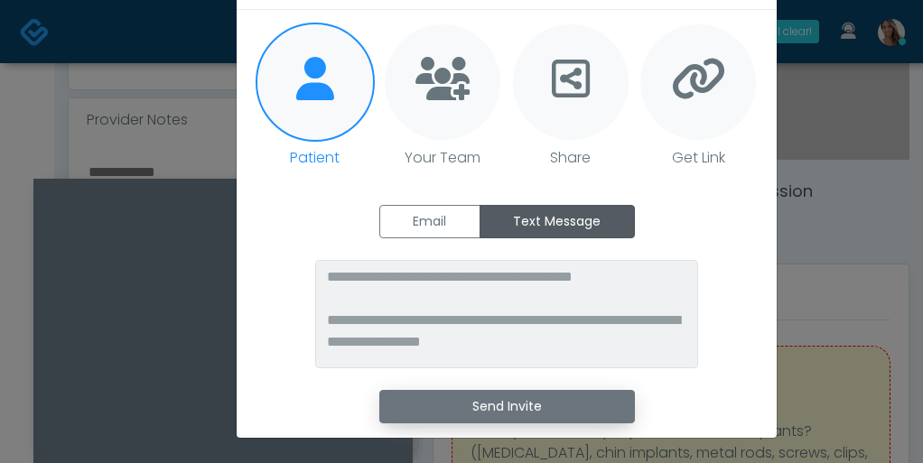
click at [524, 403] on button "Send Invite" at bounding box center [507, 406] width 256 height 33
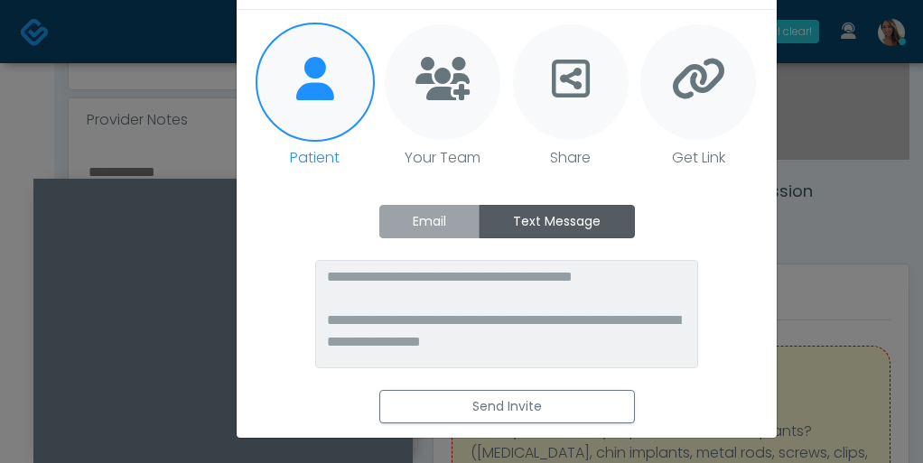
click at [403, 223] on label "Email" at bounding box center [429, 221] width 101 height 33
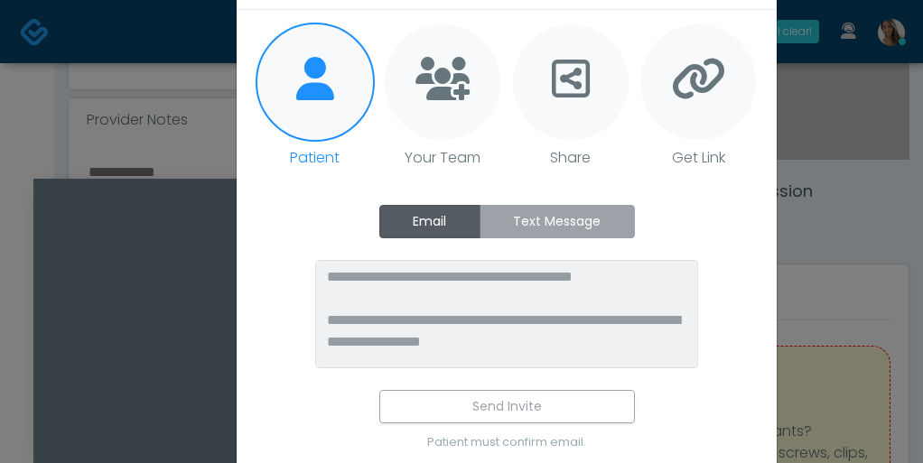
click at [573, 217] on label "Text Message" at bounding box center [557, 221] width 155 height 33
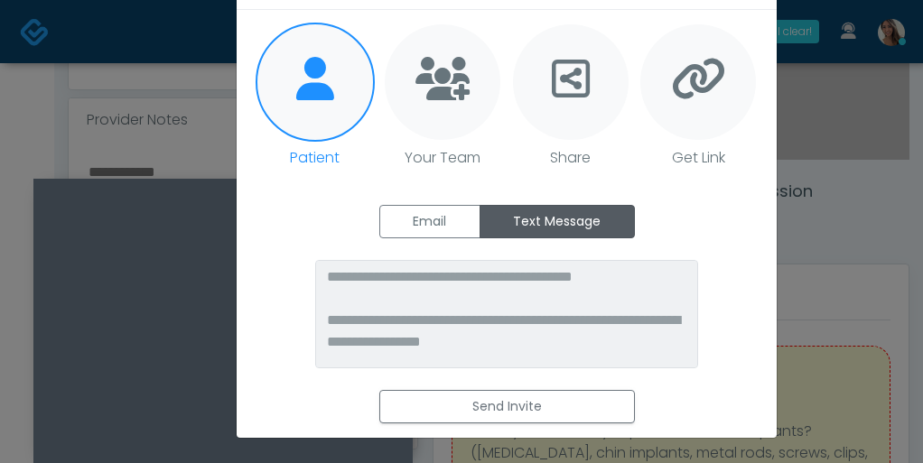
click at [835, 188] on div "**********" at bounding box center [461, 231] width 923 height 463
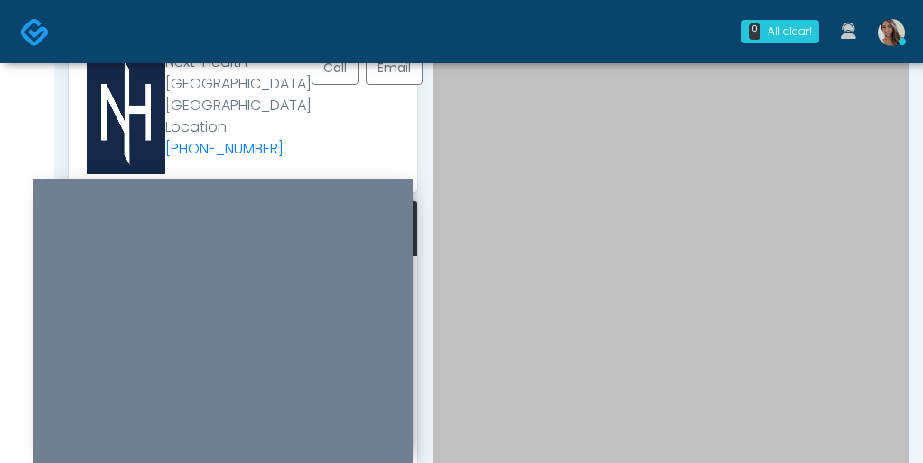
scroll to position [0, 0]
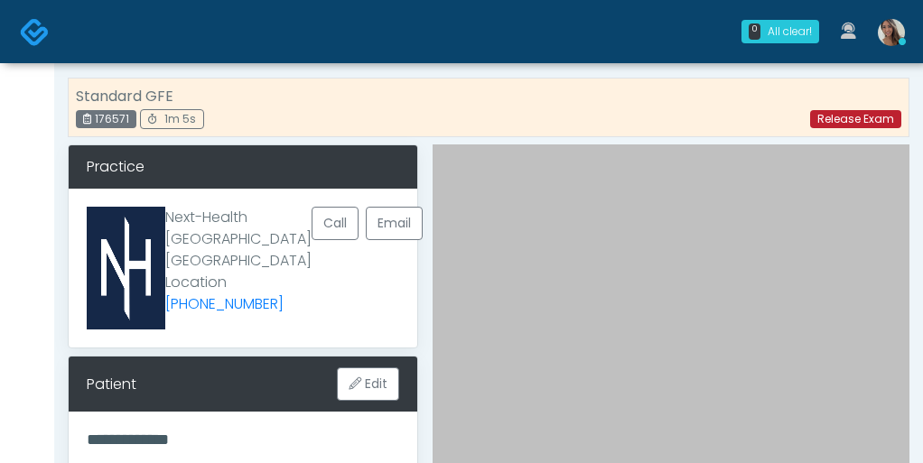
click at [856, 119] on link "Release Exam" at bounding box center [855, 119] width 91 height 18
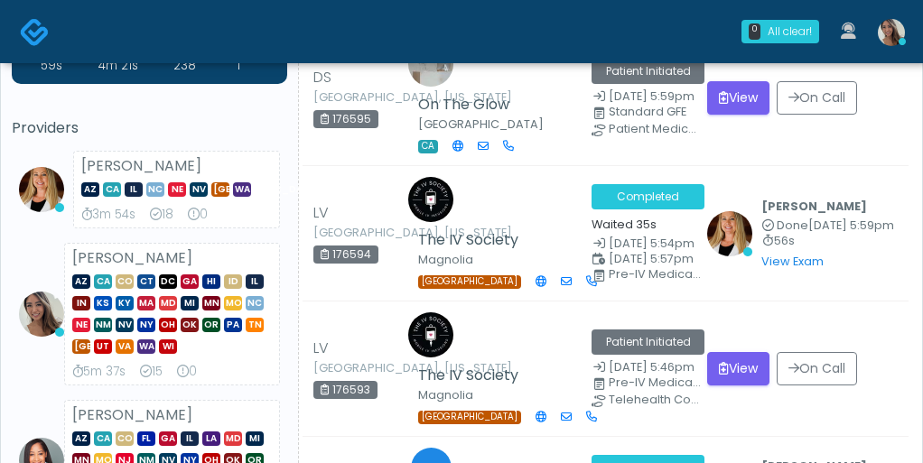
click at [887, 33] on img at bounding box center [891, 32] width 27 height 27
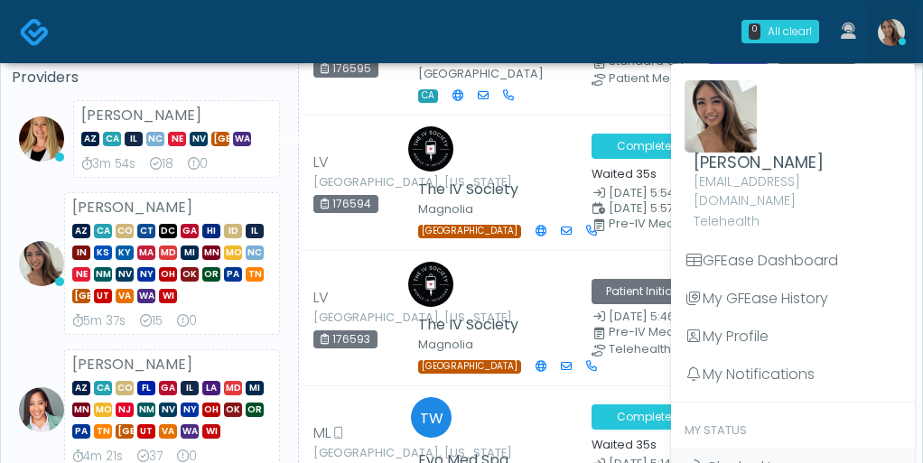
scroll to position [156, 0]
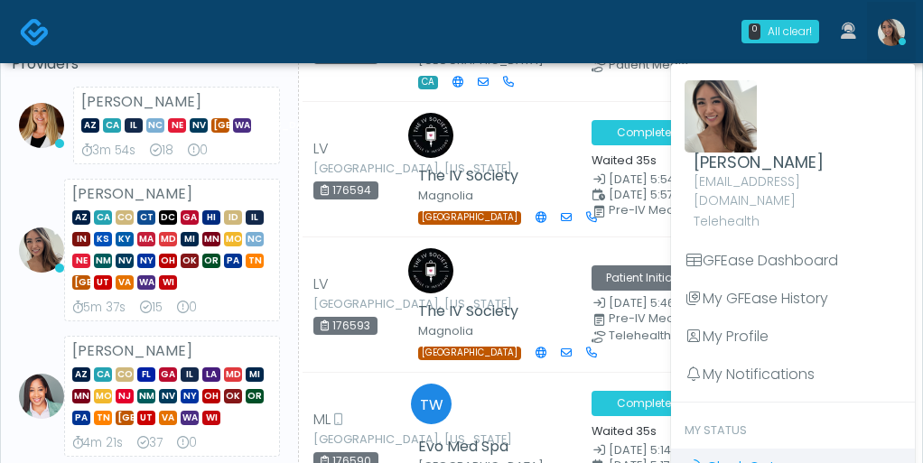
click at [719, 457] on span "Clock Out" at bounding box center [740, 467] width 69 height 21
